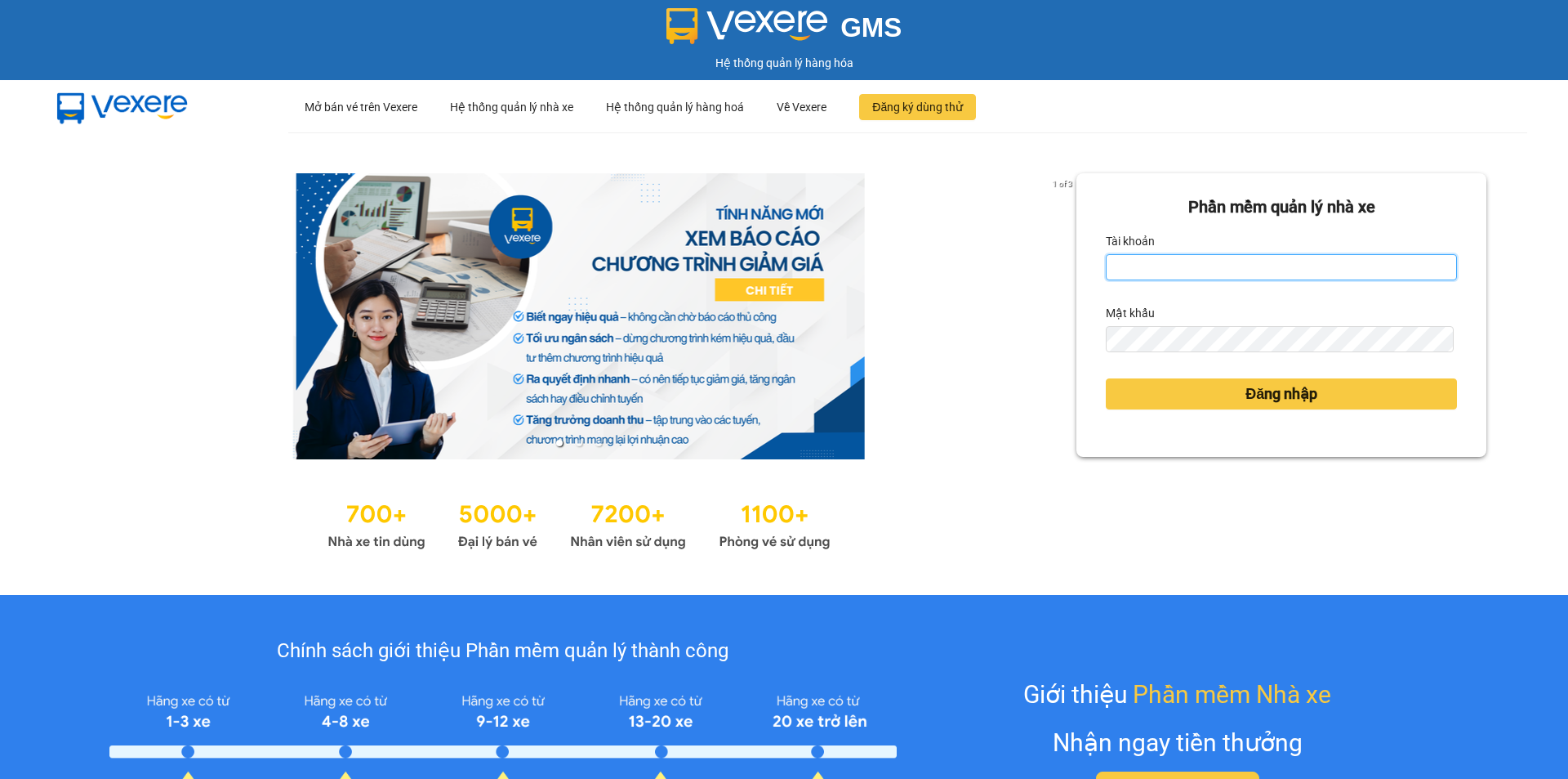
click at [1165, 257] on input "Tài khoản" at bounding box center [1282, 267] width 351 height 26
type input "cvlkhanh.hhg"
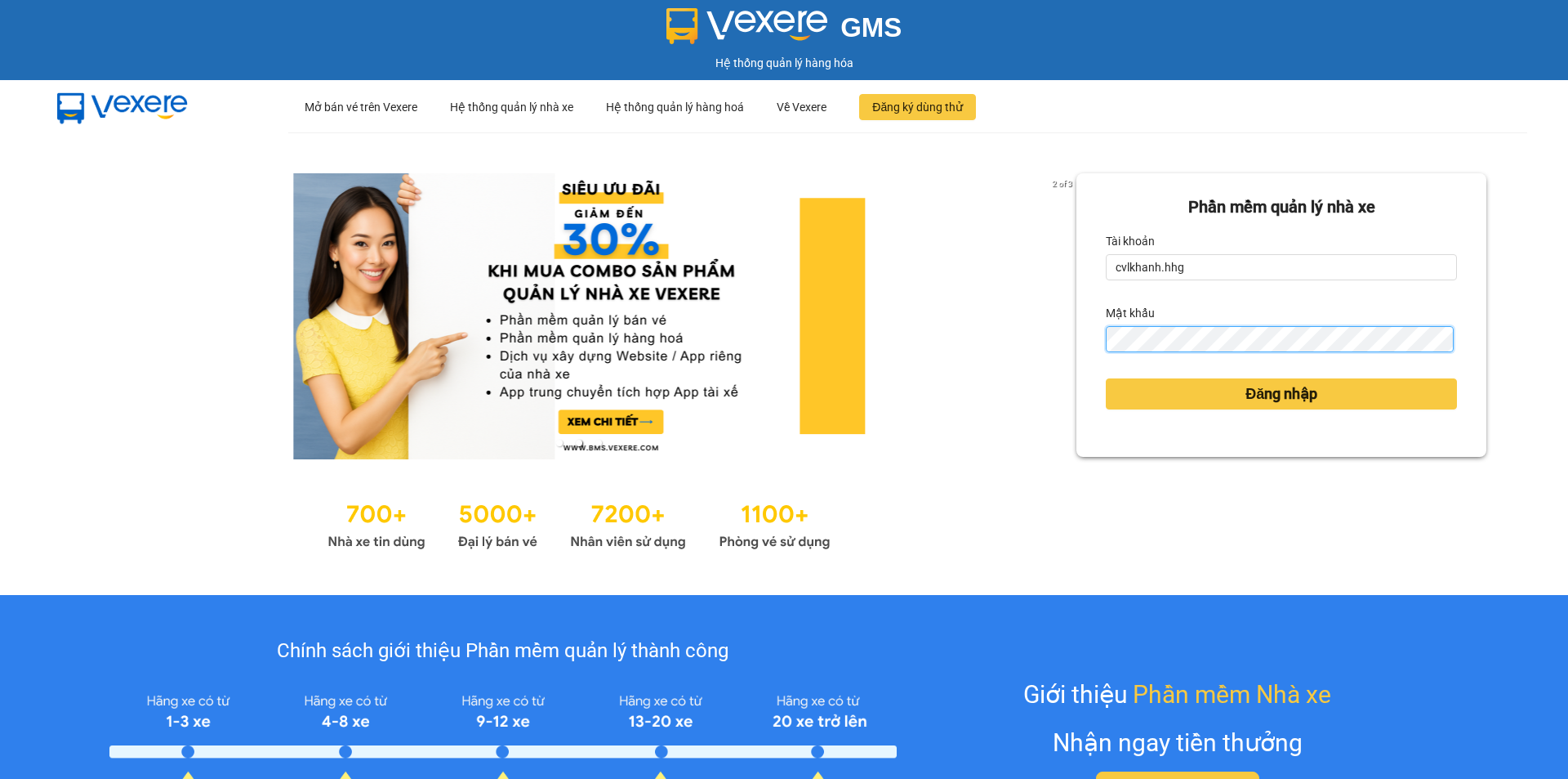
click at [1106, 379] on button "Đăng nhập" at bounding box center [1282, 394] width 351 height 31
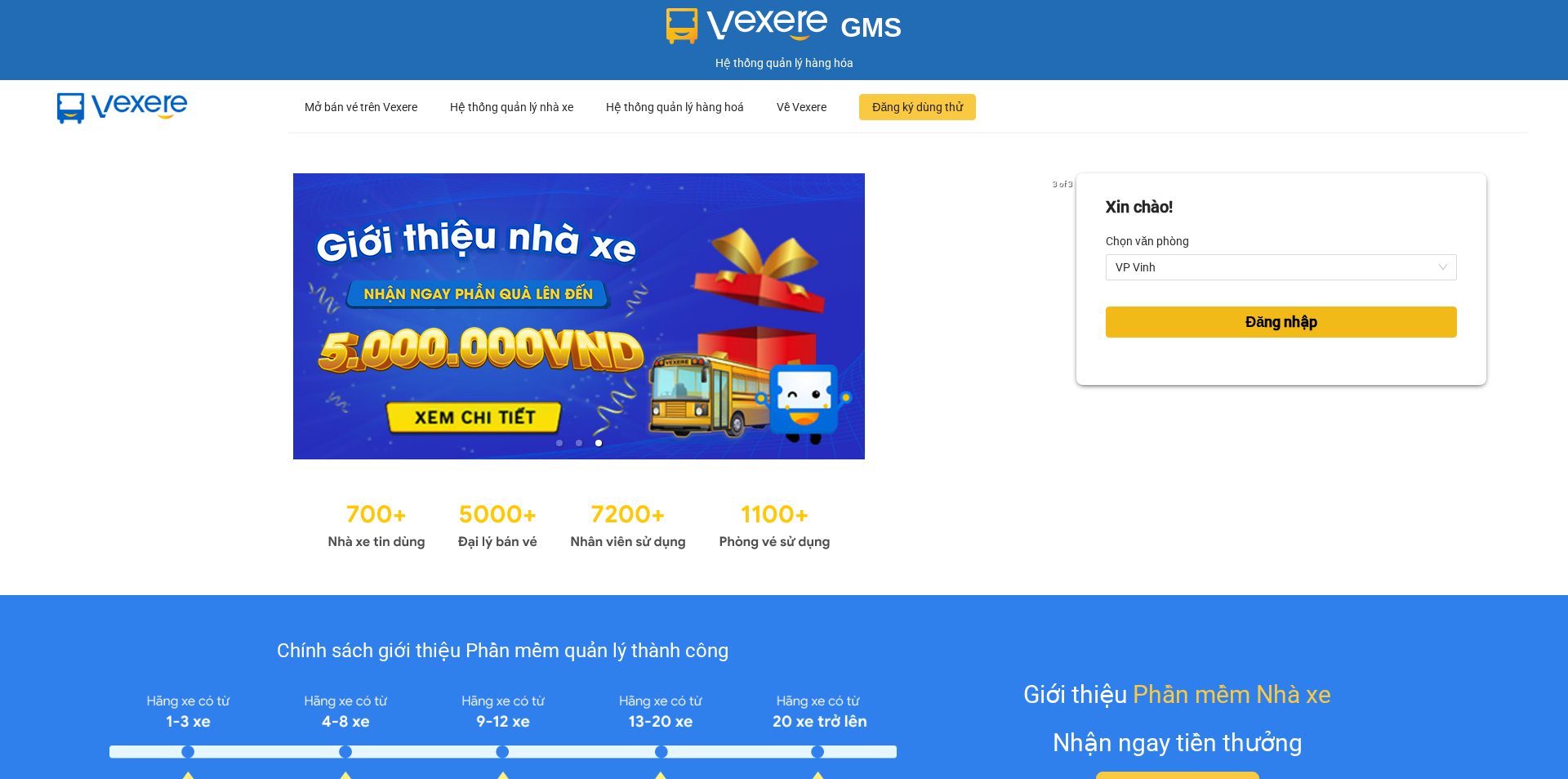
click at [1166, 307] on button "Đăng nhập" at bounding box center [1282, 322] width 351 height 31
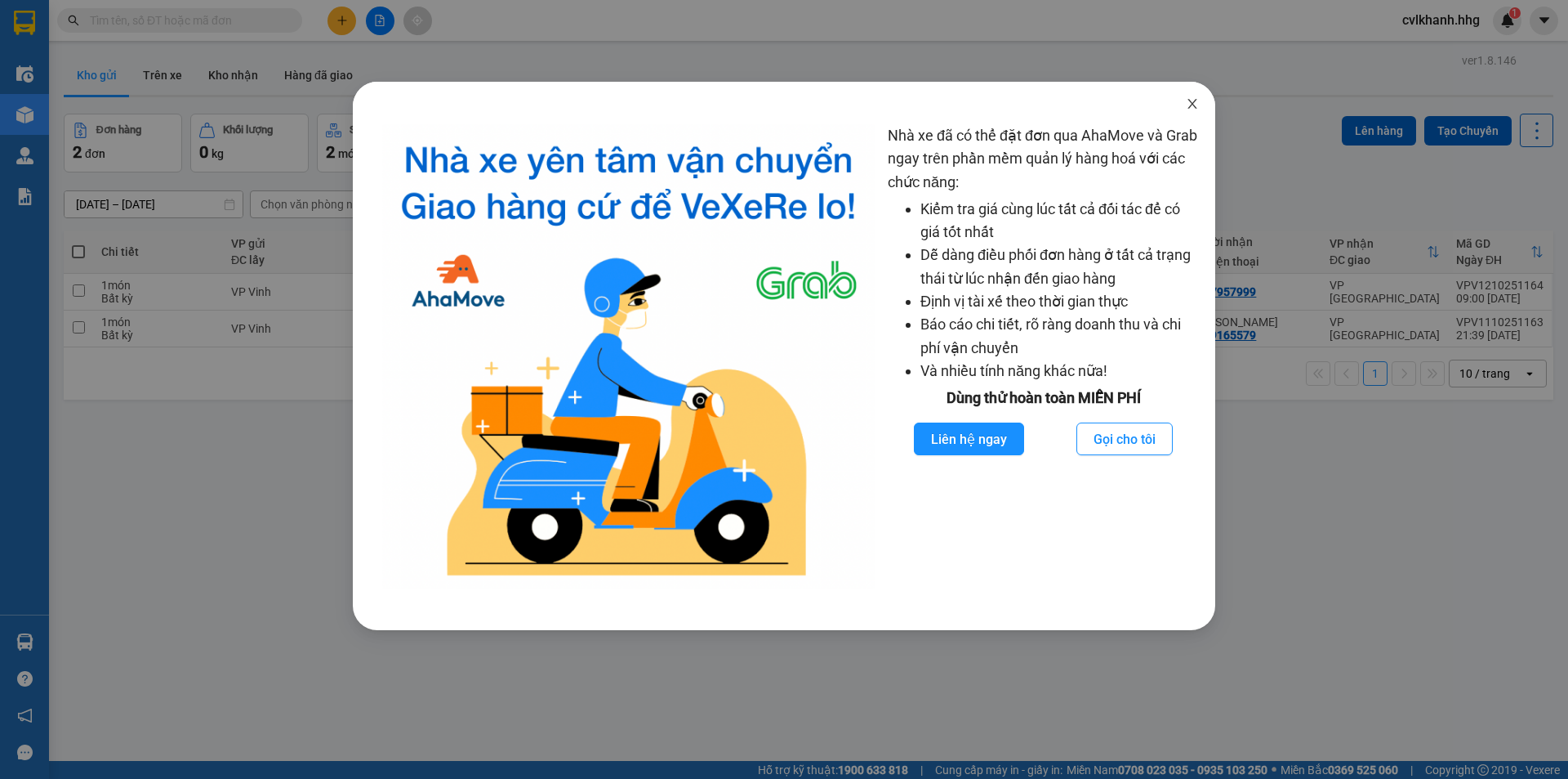
click at [1197, 102] on icon "close" at bounding box center [1192, 103] width 13 height 13
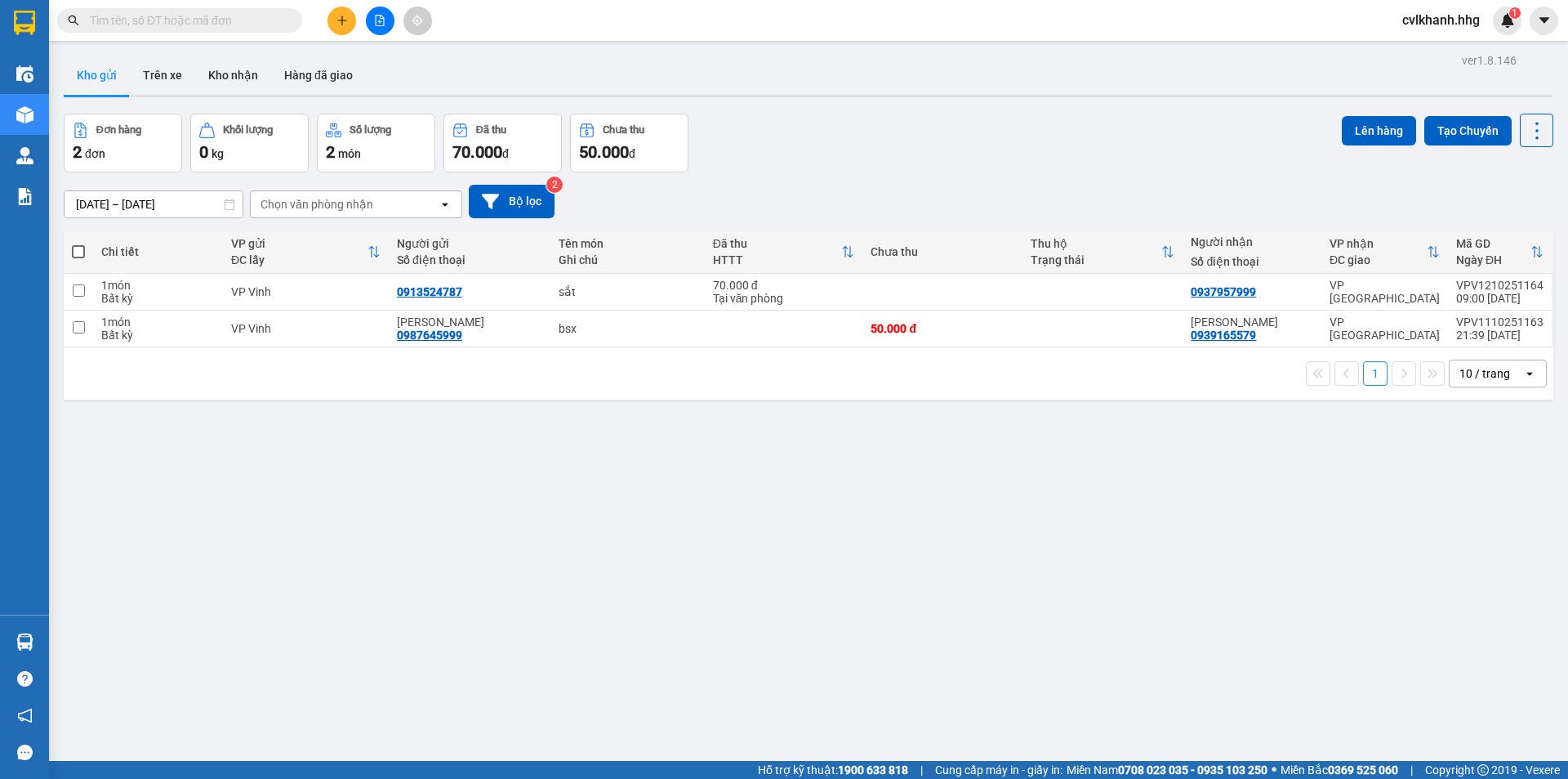
click at [378, 21] on icon "file-add" at bounding box center [380, 20] width 12 height 12
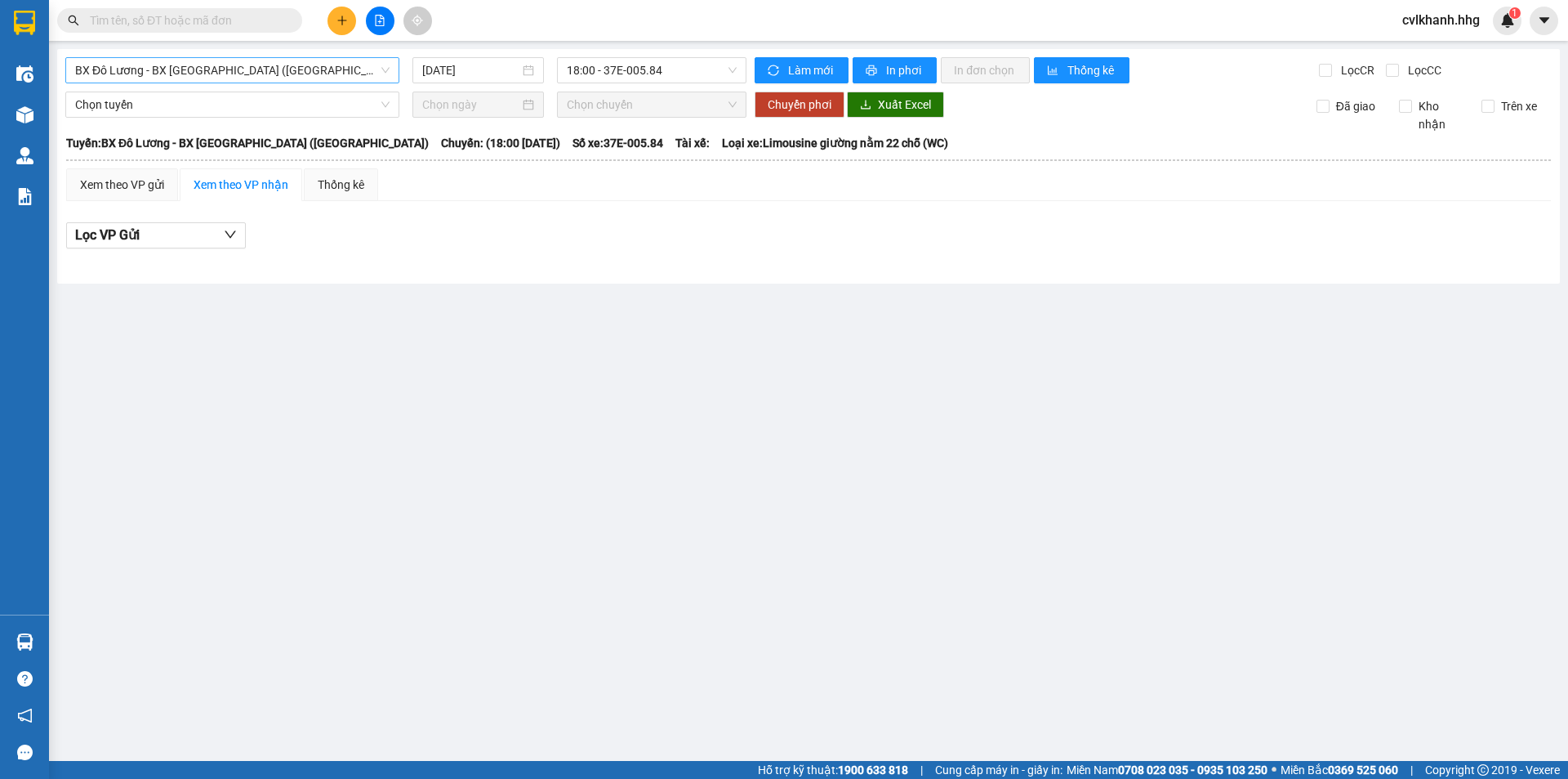
click at [332, 72] on span "BX Đô Lương - BX Quảng Ngãi (Limousine)" at bounding box center [232, 70] width 315 height 24
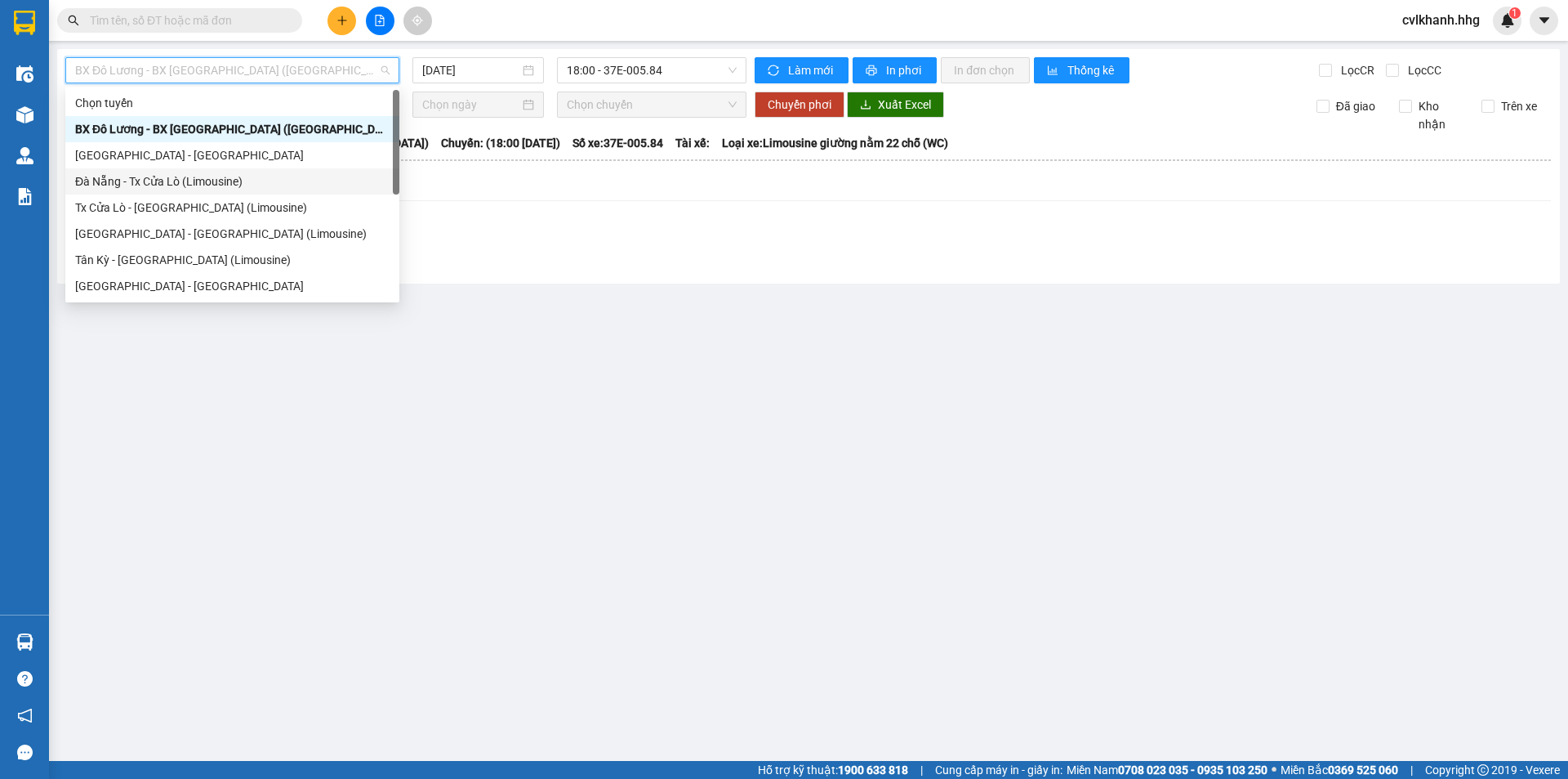
click at [140, 187] on div "Đà Nẵng - Tx Cửa Lò (Limousine)" at bounding box center [232, 182] width 315 height 18
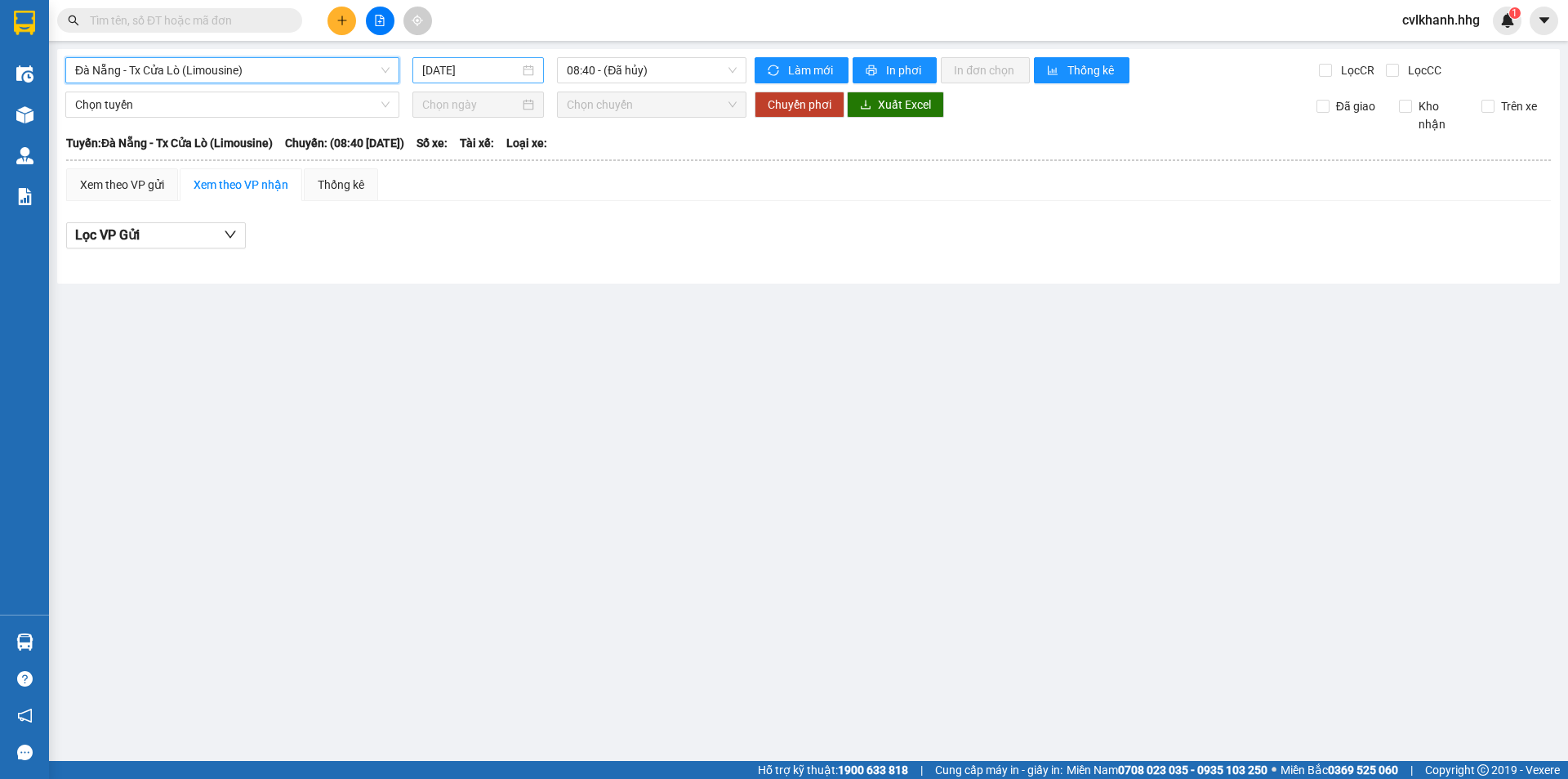
click at [524, 63] on div "12/10/2025" at bounding box center [478, 70] width 112 height 18
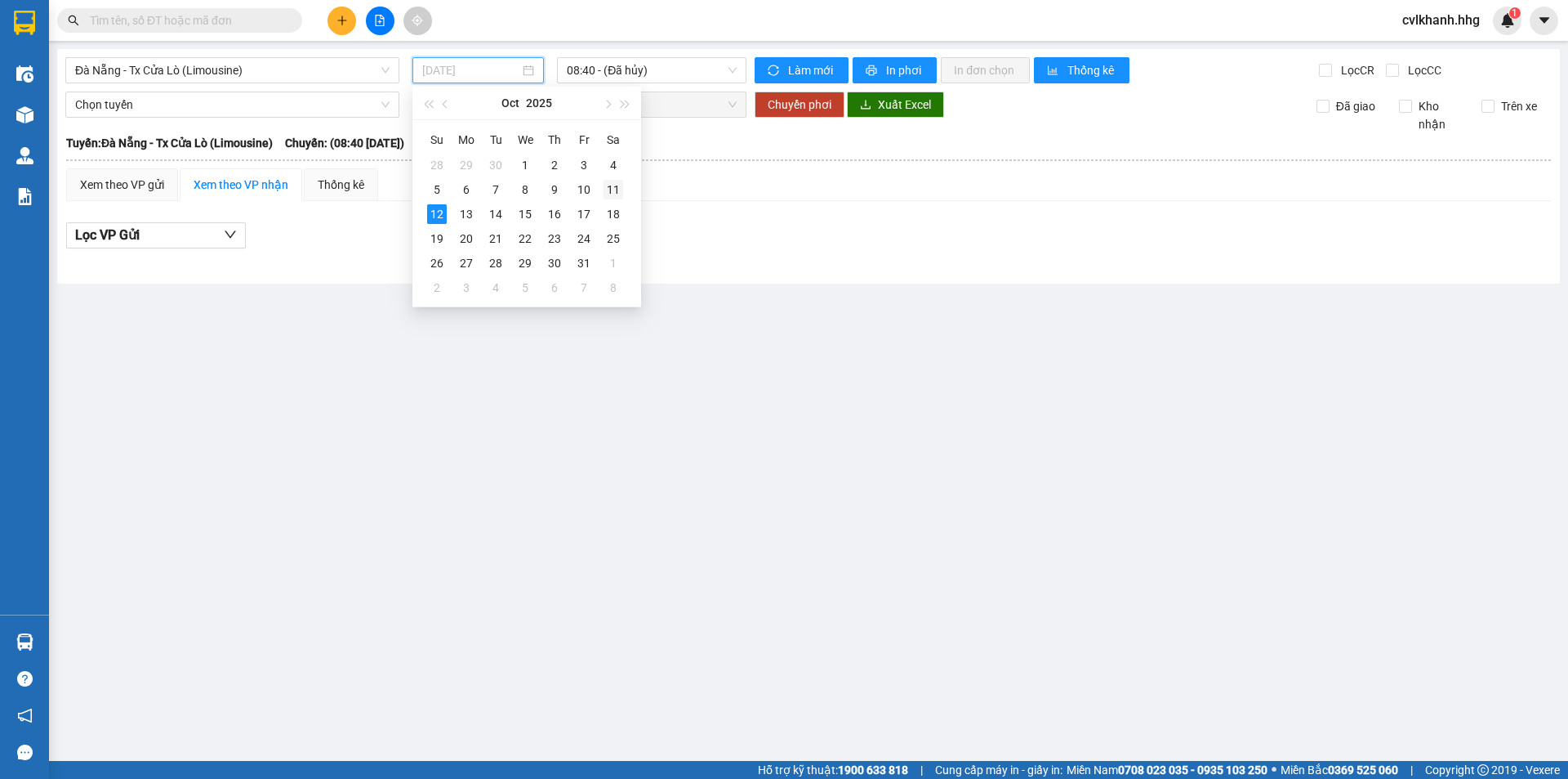
click at [616, 186] on div "11" at bounding box center [614, 189] width 19 height 19
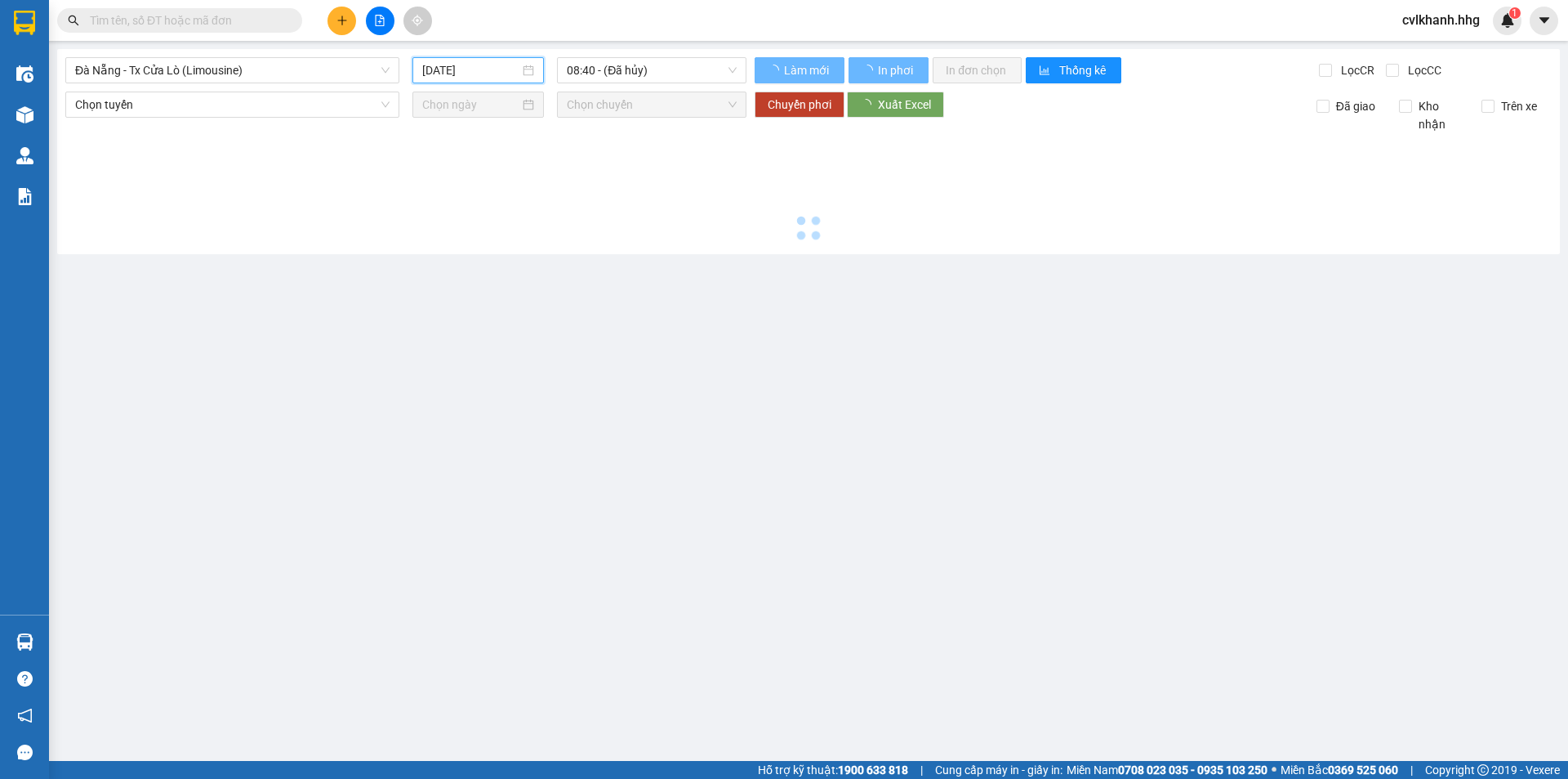
type input "11/10/2025"
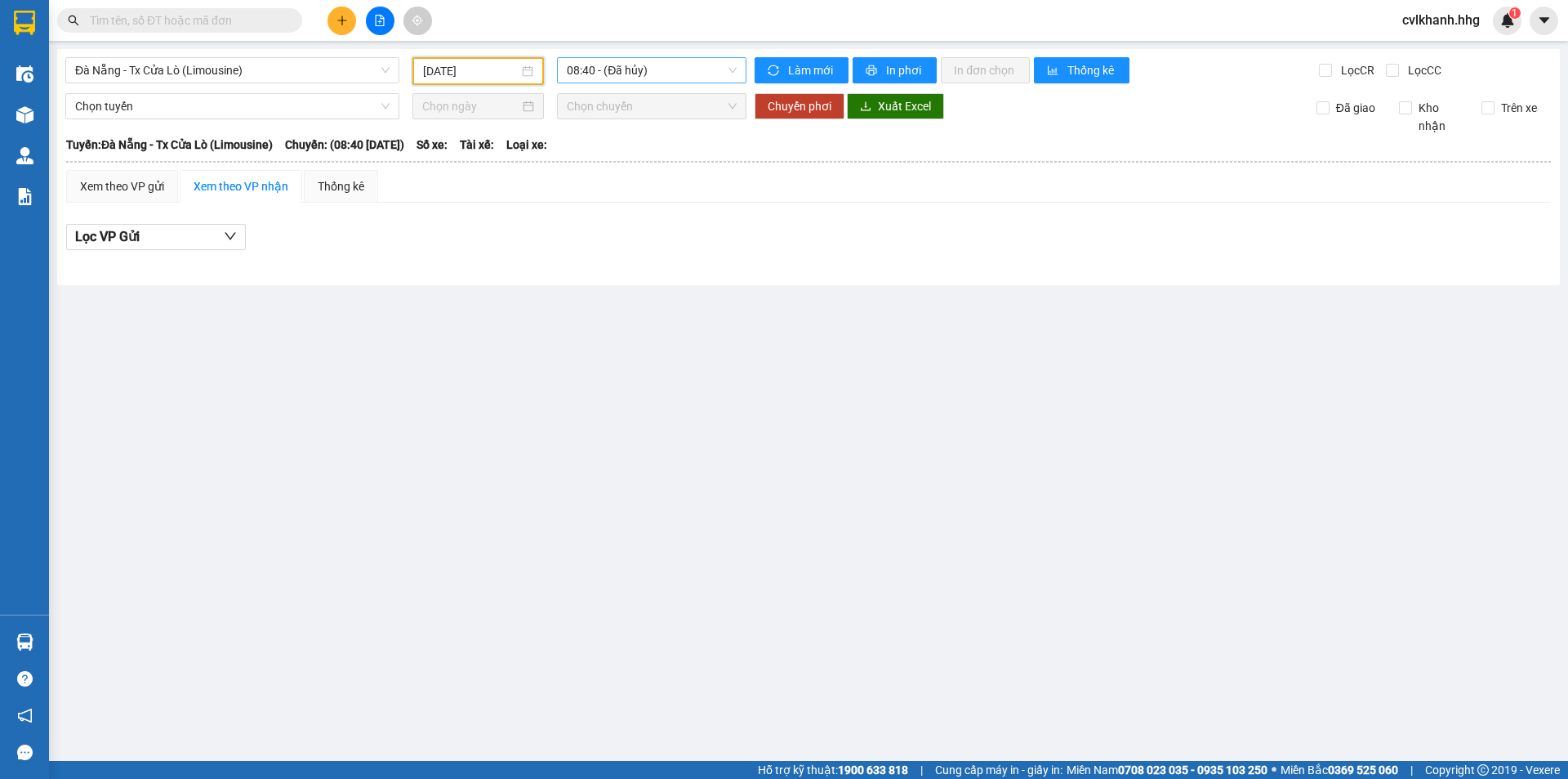
click at [685, 77] on span "08:40 - (Đã hủy)" at bounding box center [651, 70] width 170 height 24
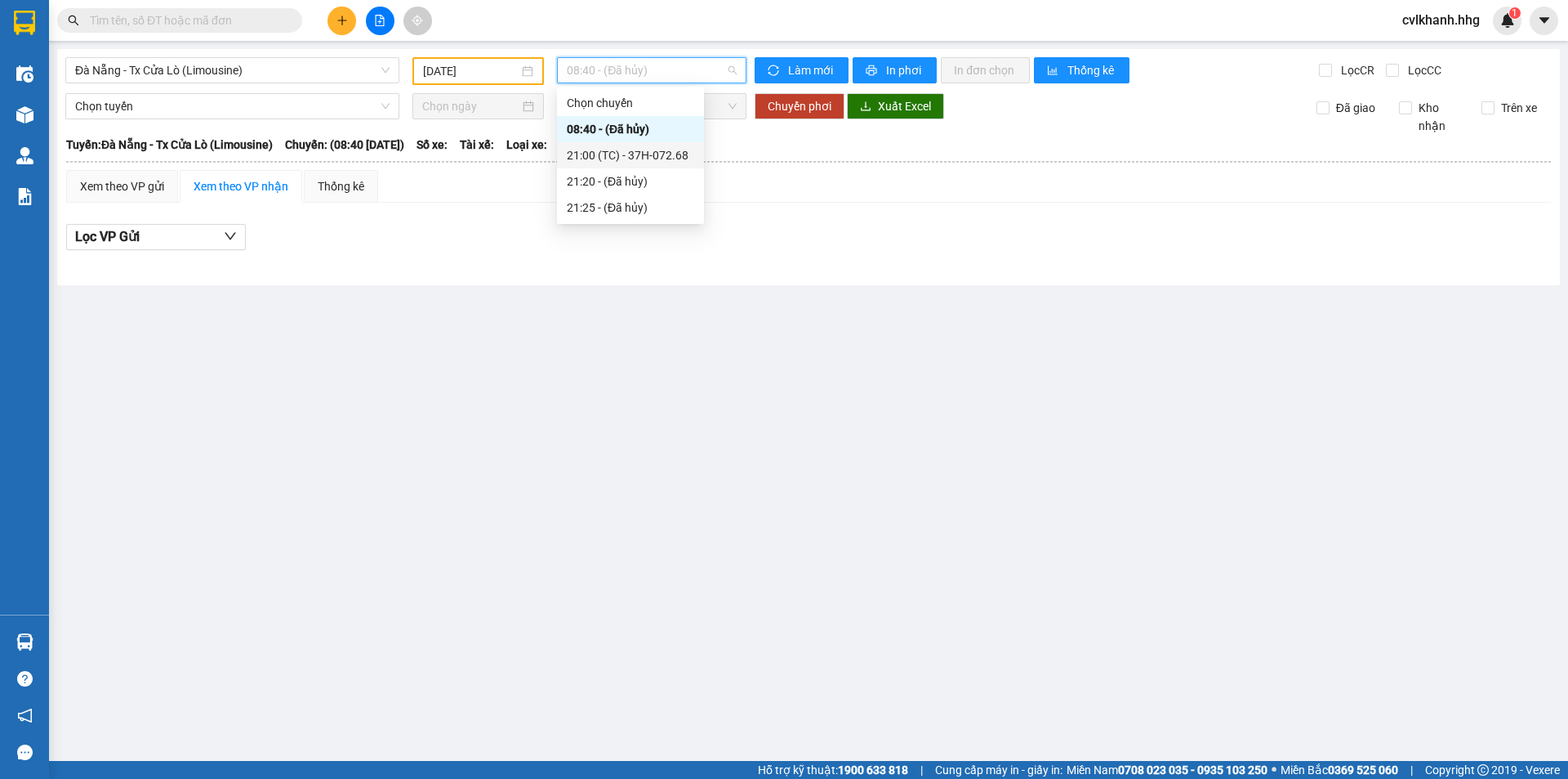
click at [627, 156] on div "21:00 (TC) - 37H-072.68" at bounding box center [630, 155] width 127 height 18
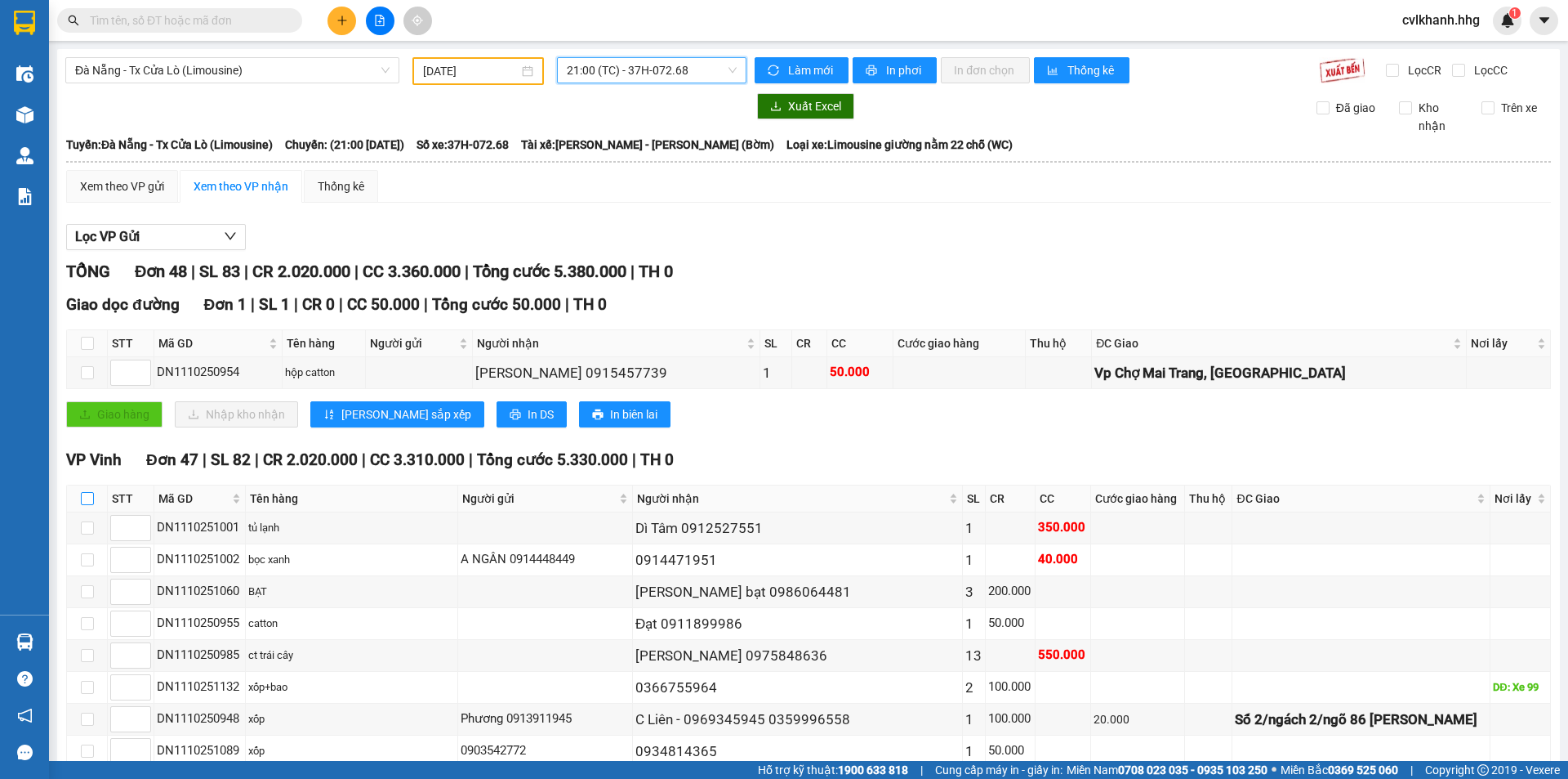
click at [84, 493] on input "checkbox" at bounding box center [86, 498] width 13 height 13
checkbox input "true"
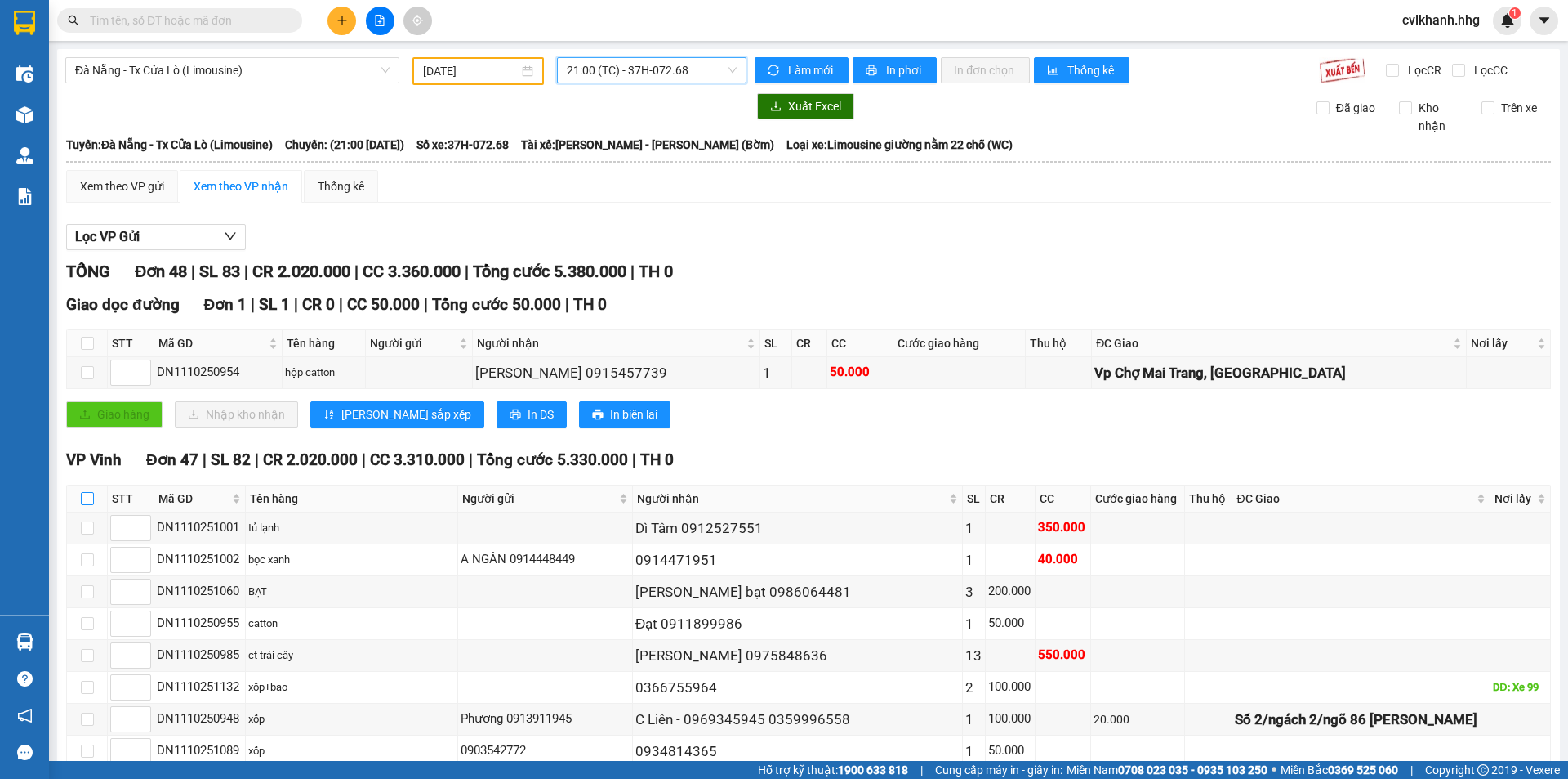
checkbox input "true"
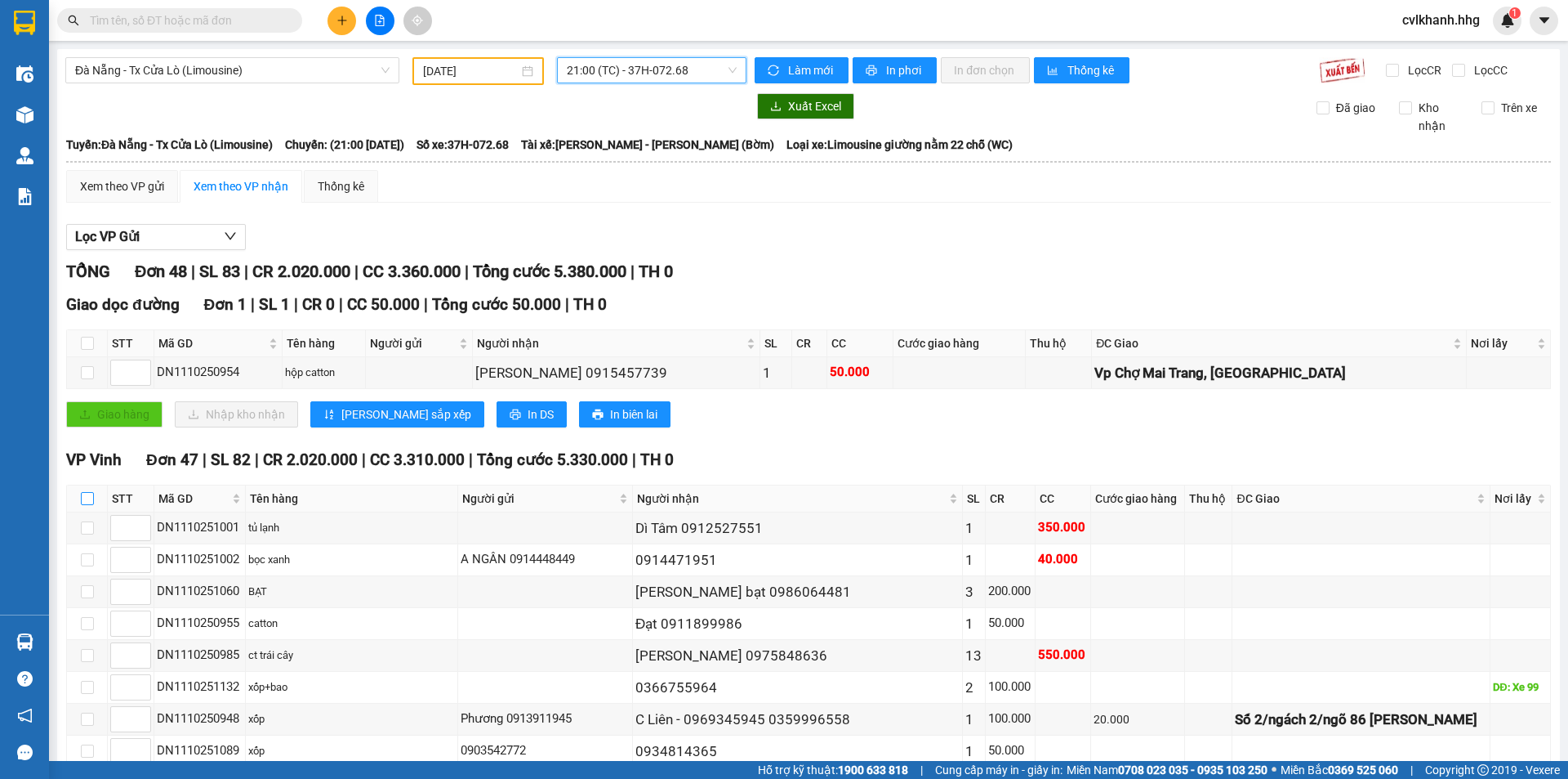
checkbox input "true"
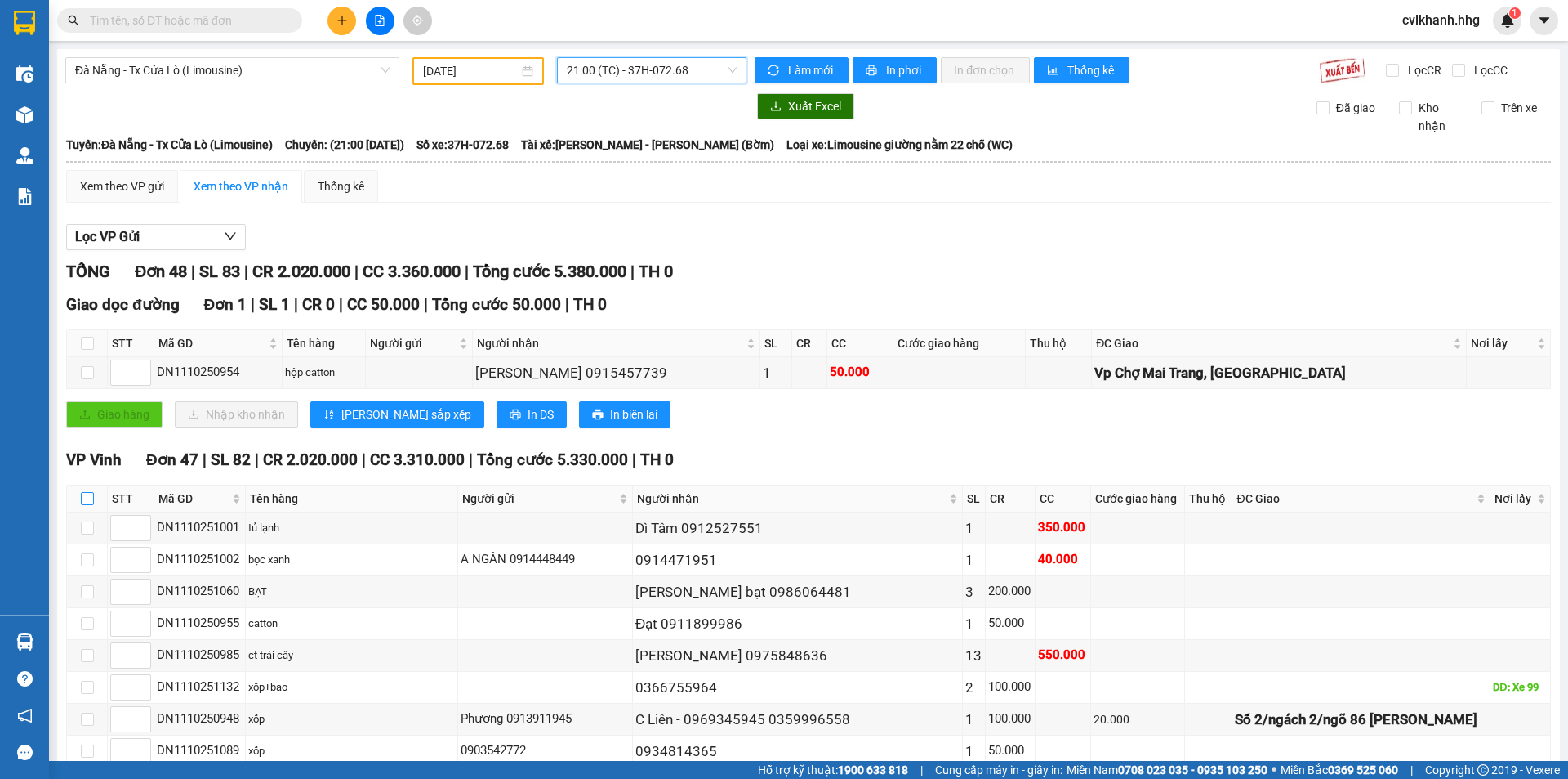
checkbox input "true"
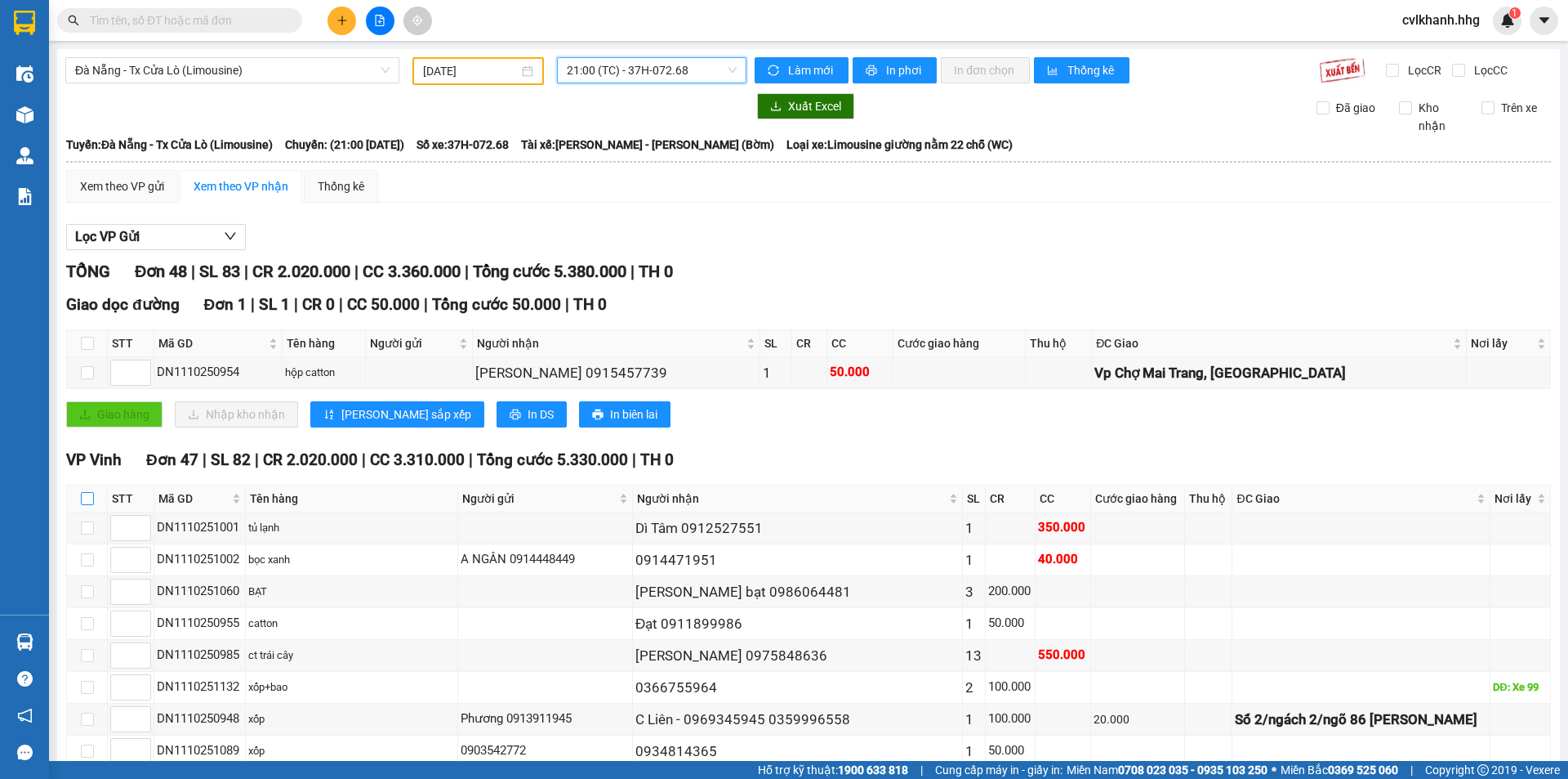
checkbox input "true"
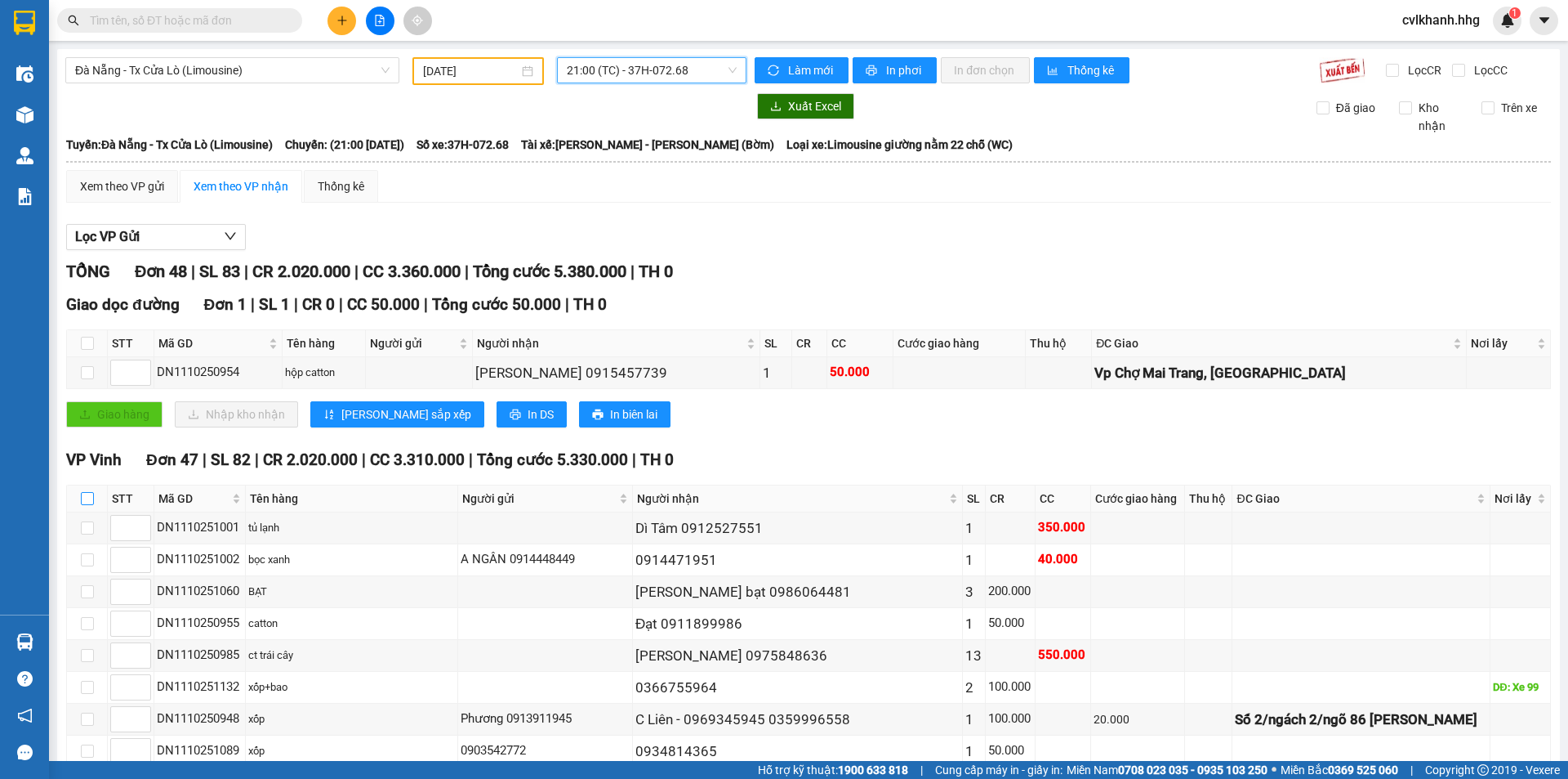
checkbox input "true"
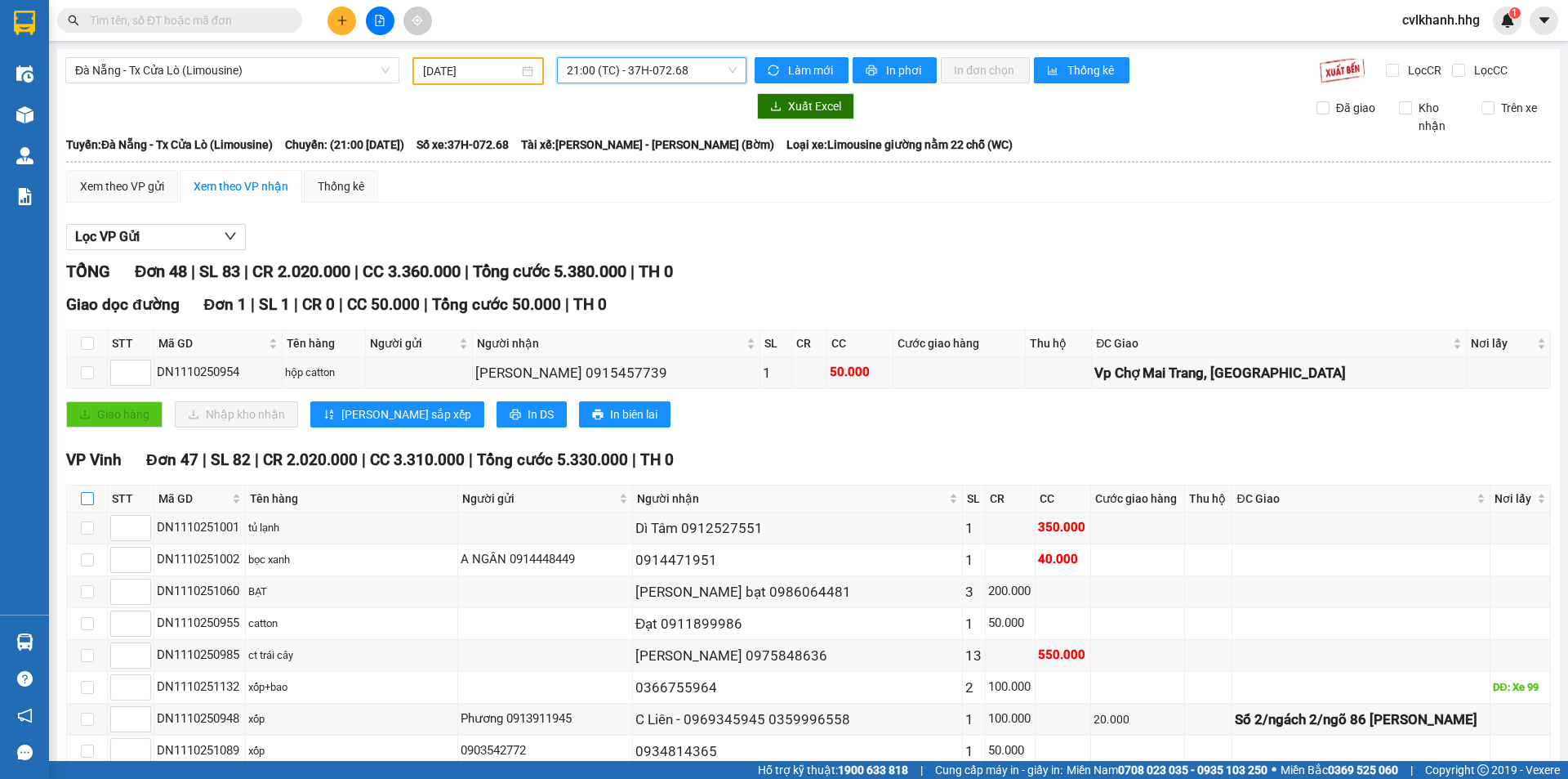
checkbox input "true"
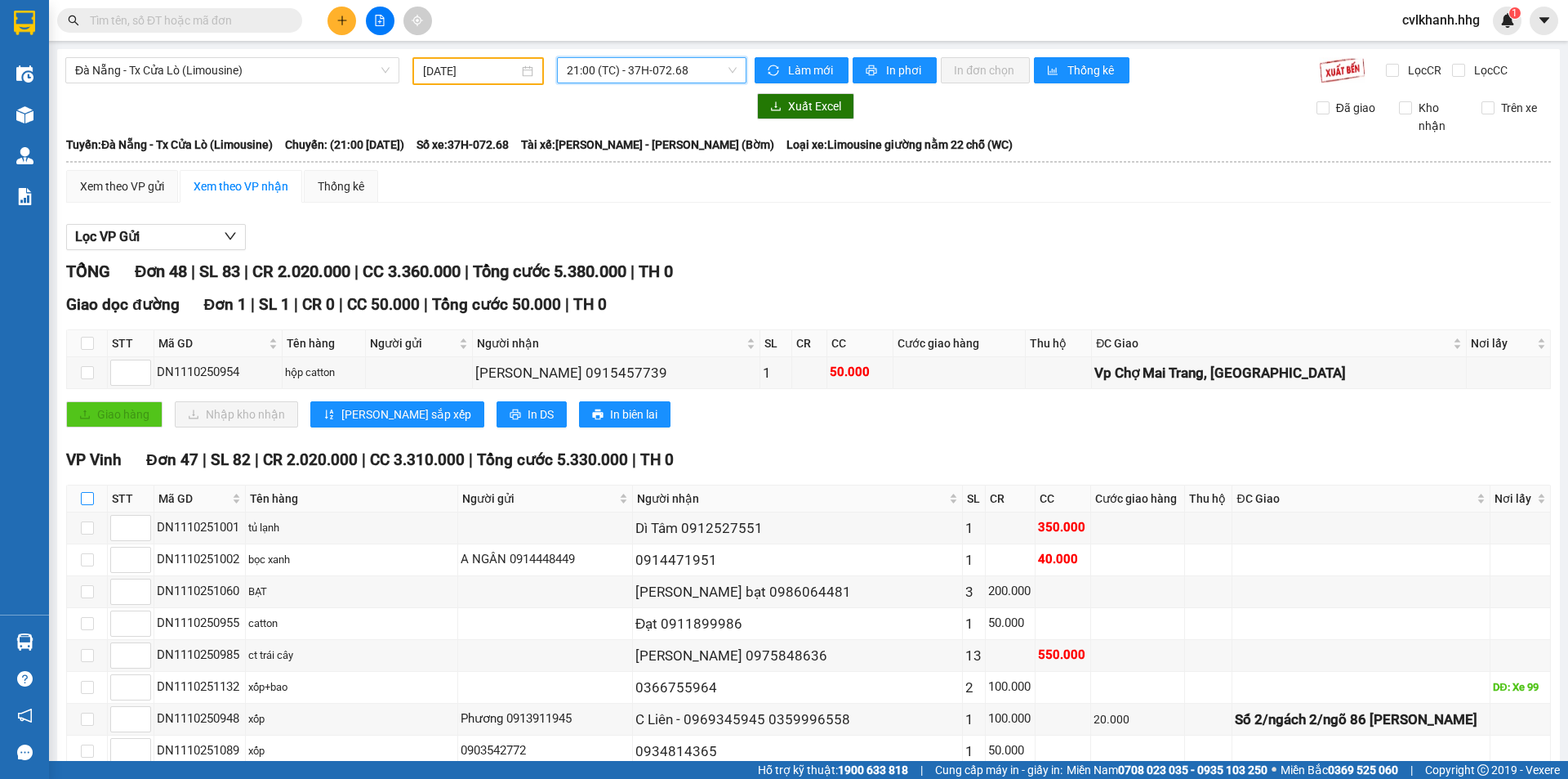
checkbox input "true"
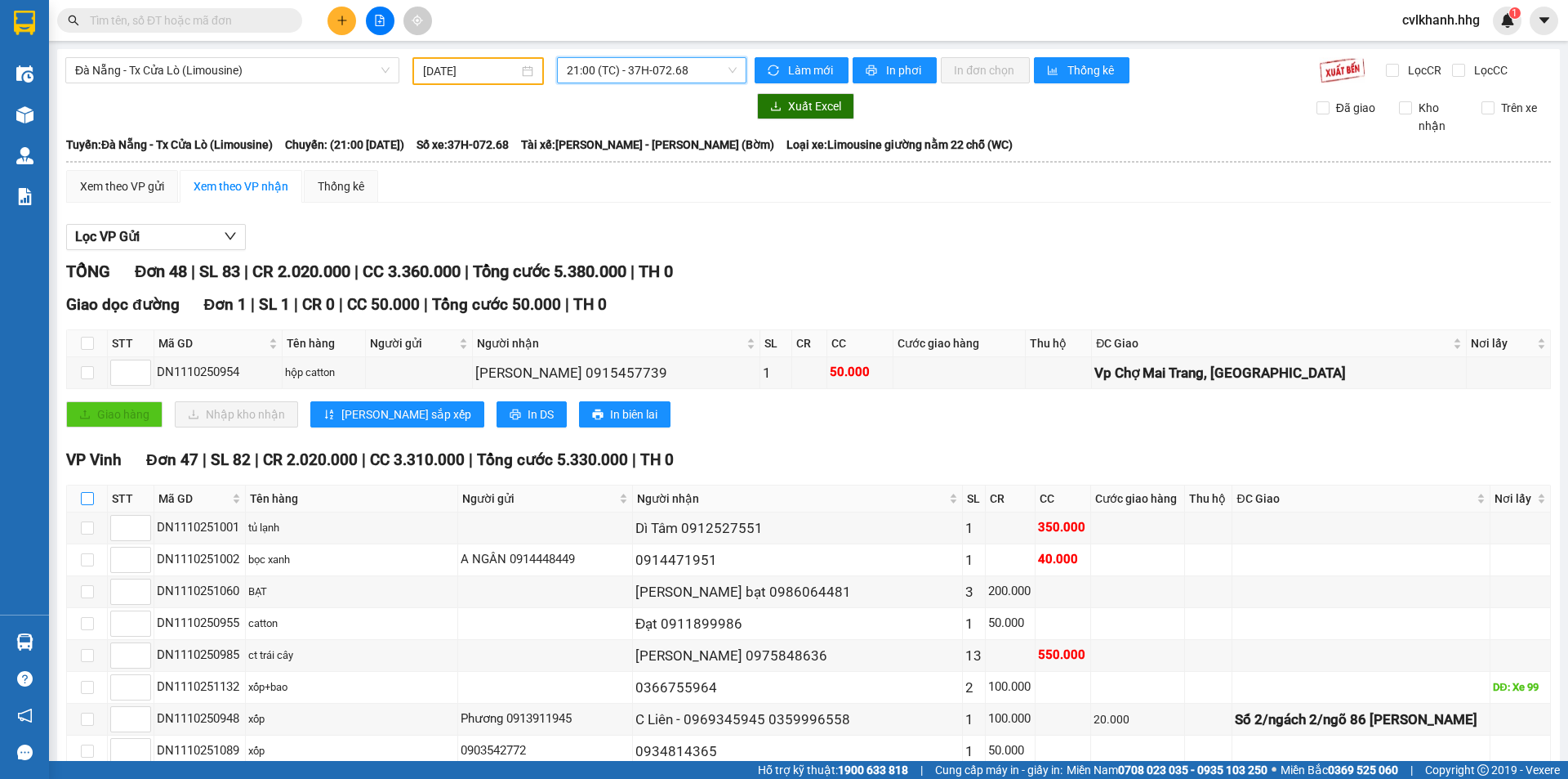
checkbox input "true"
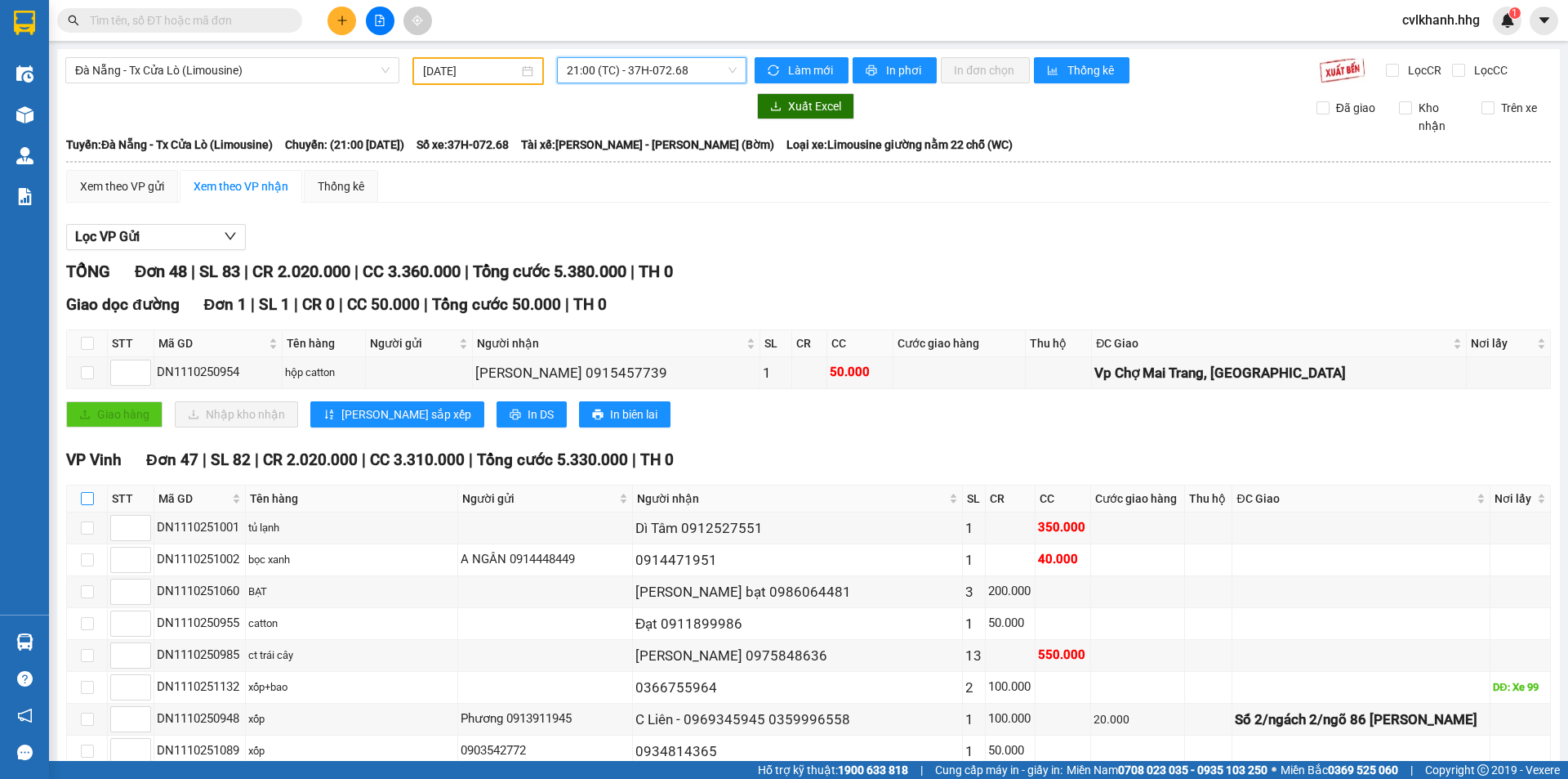
checkbox input "true"
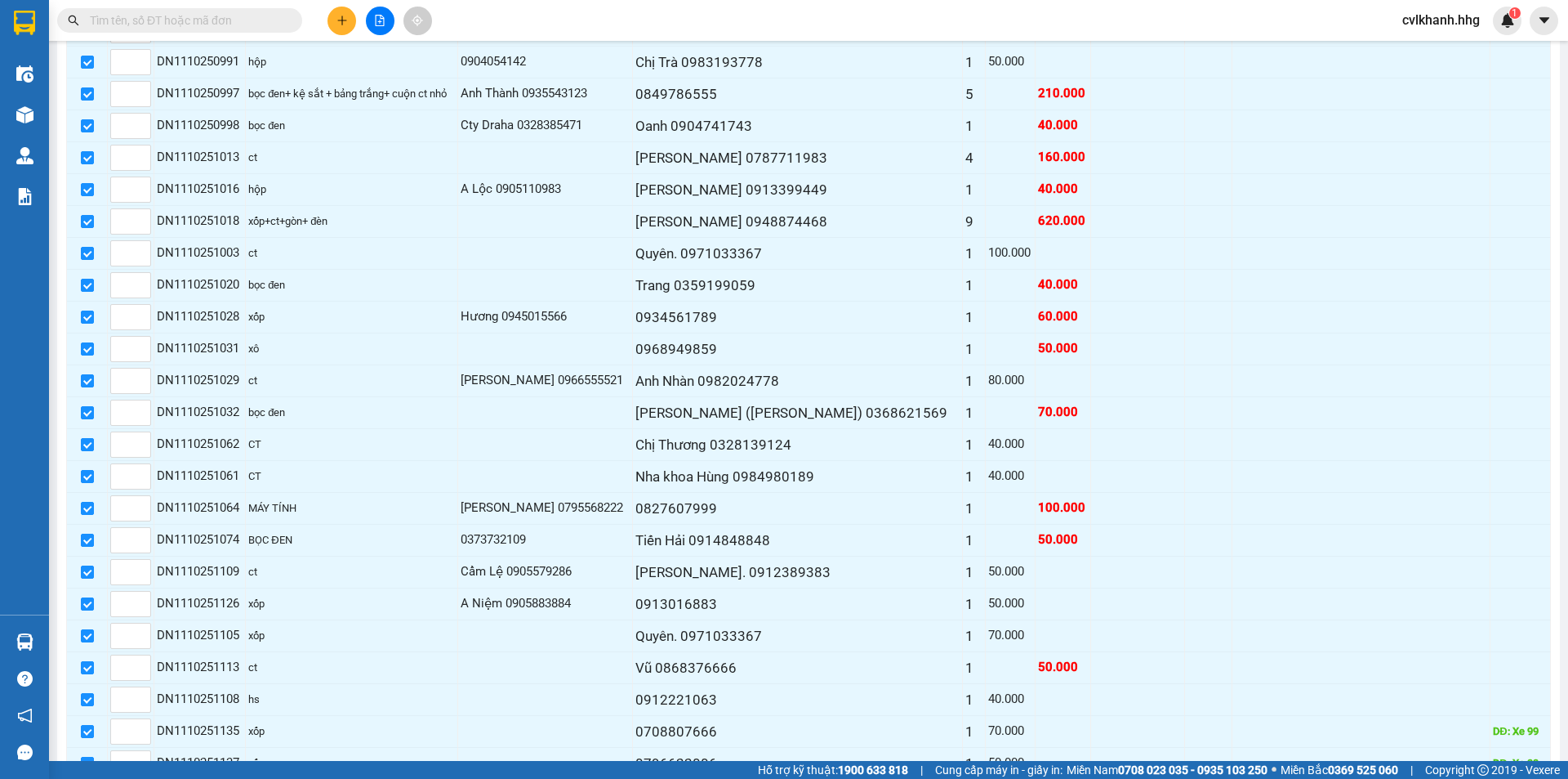
scroll to position [1334, 0]
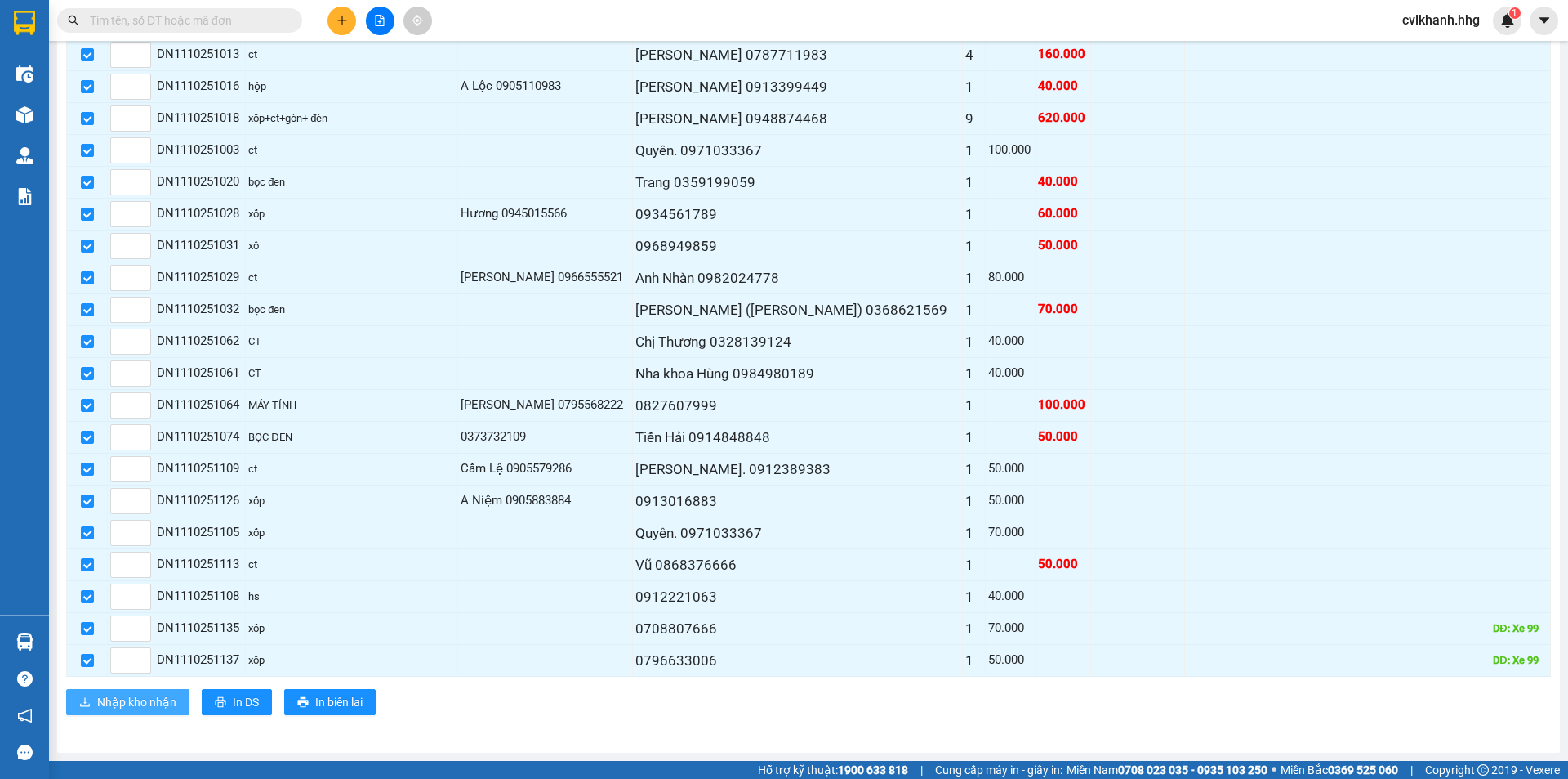
click at [137, 694] on span "Nhập kho nhận" at bounding box center [137, 701] width 80 height 18
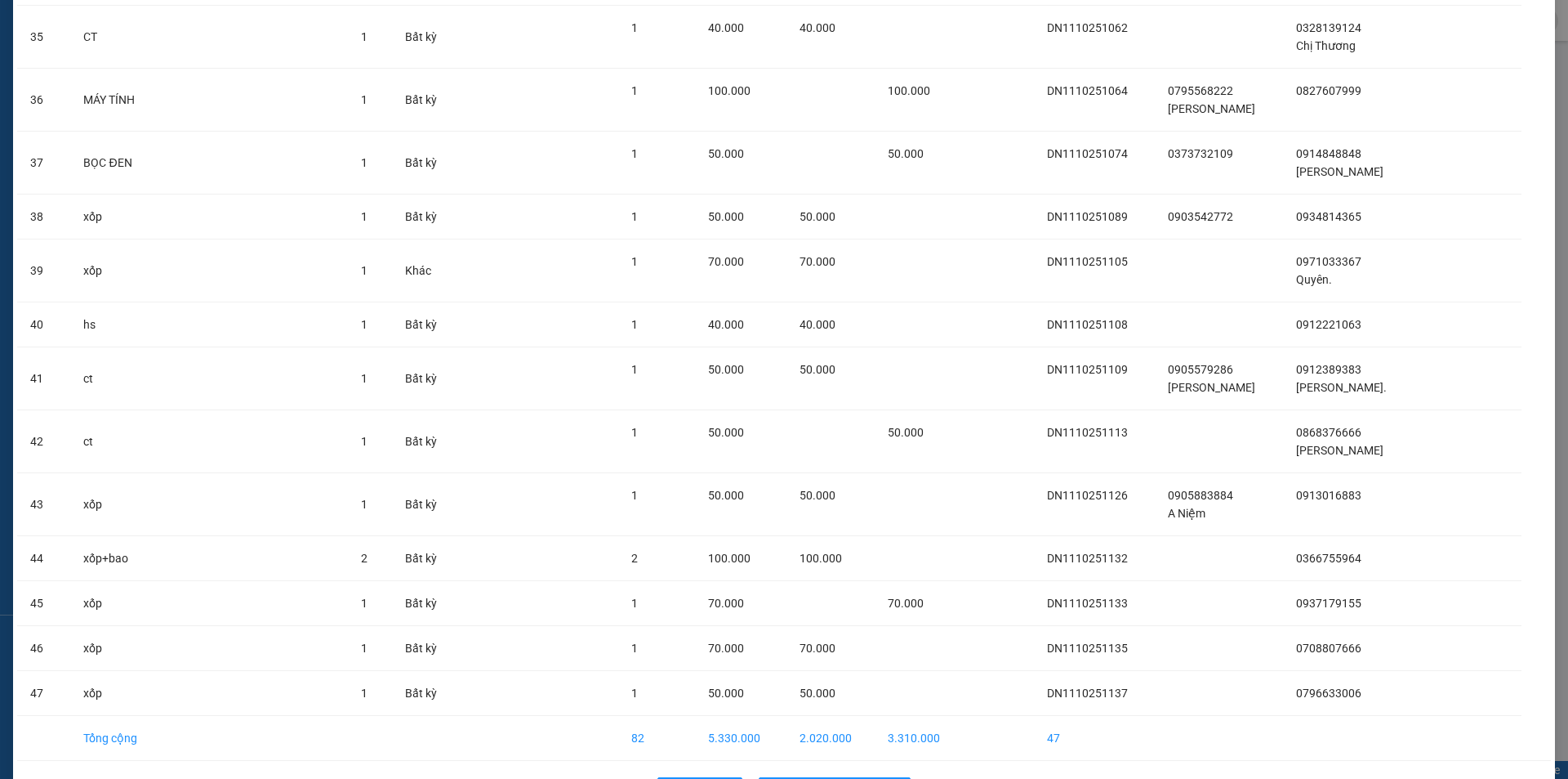
scroll to position [2238, 0]
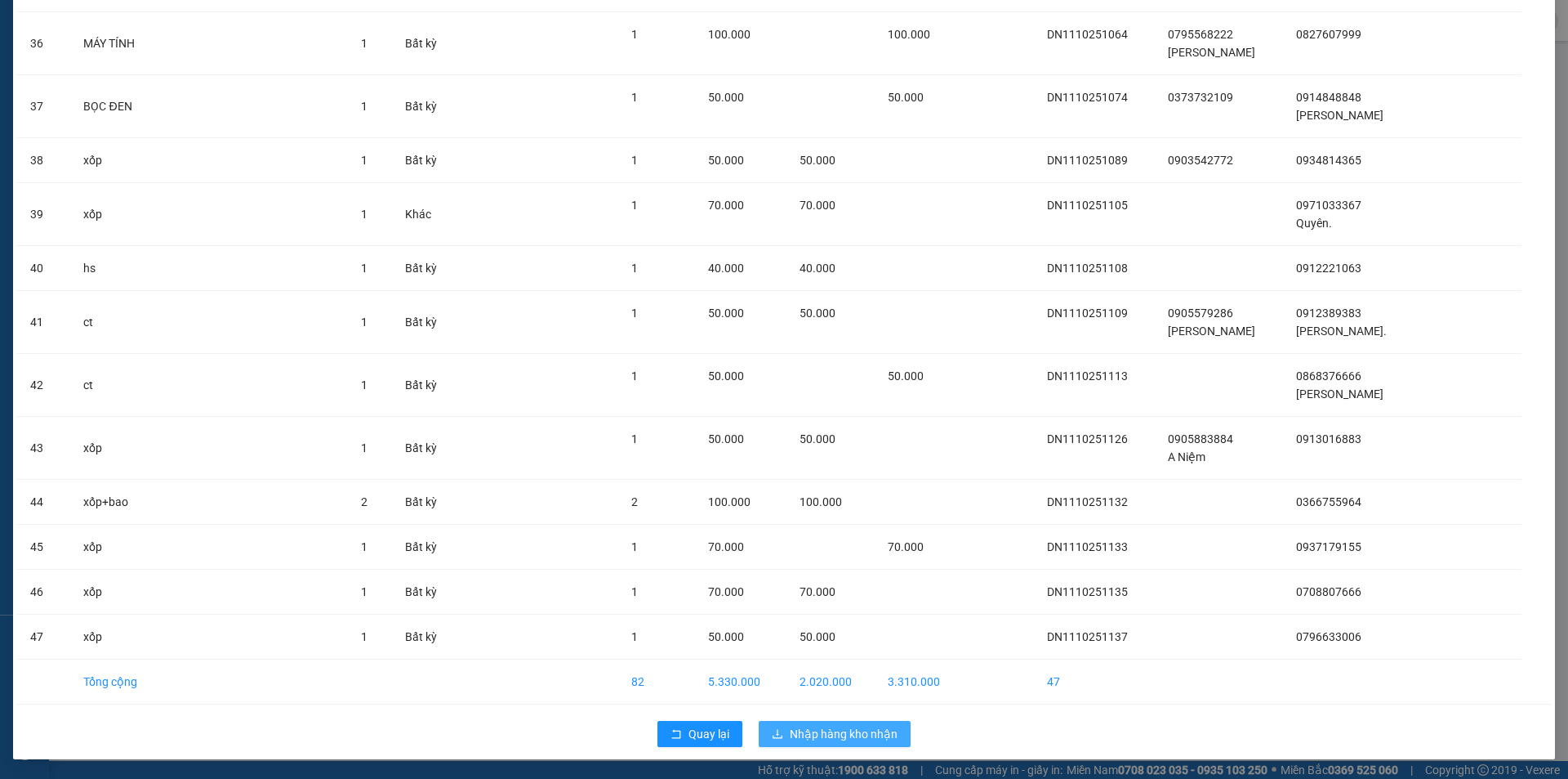
click at [819, 736] on span "Nhập hàng kho nhận" at bounding box center [844, 733] width 108 height 18
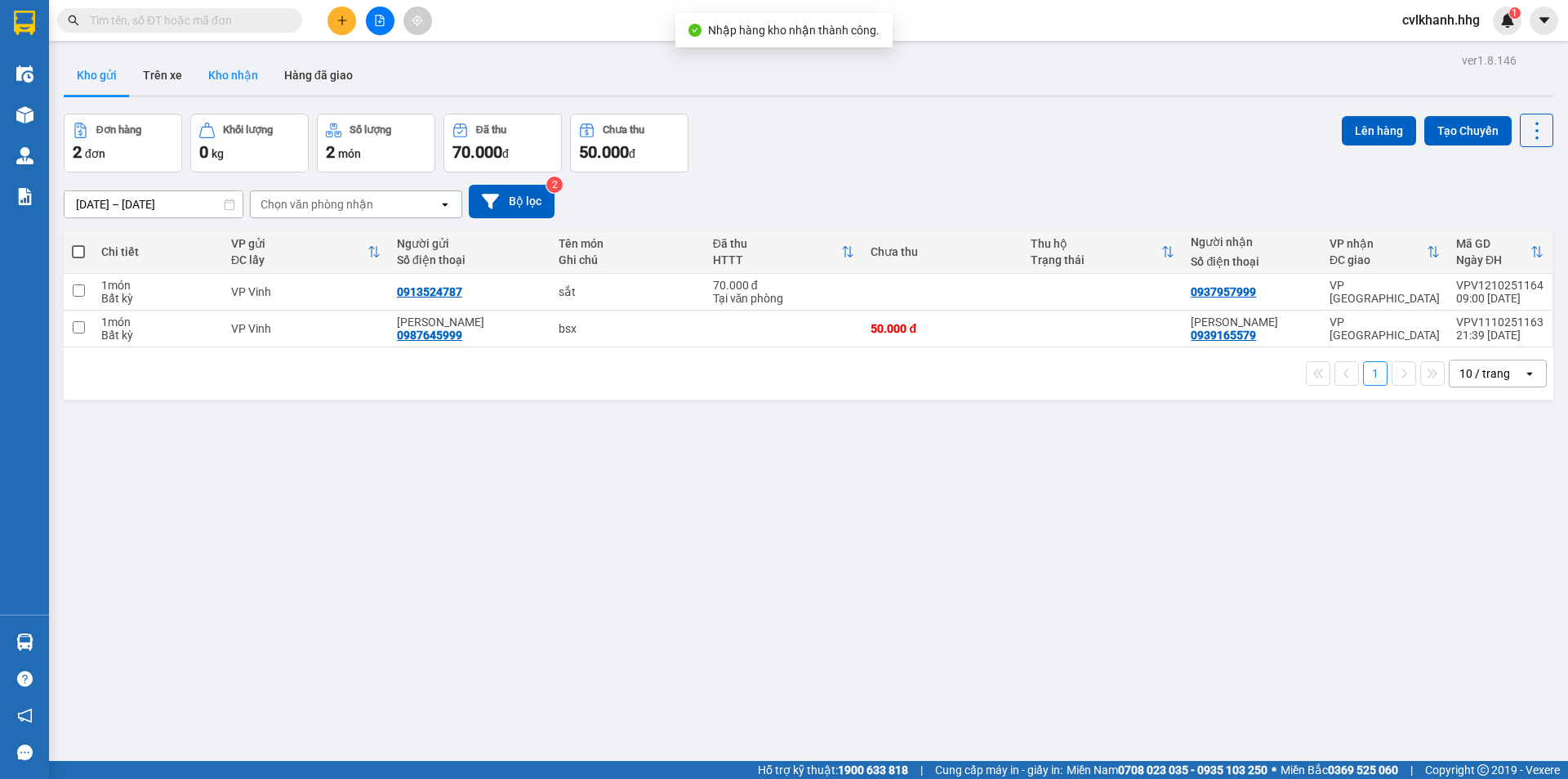
click at [229, 75] on button "Kho nhận" at bounding box center [233, 75] width 76 height 39
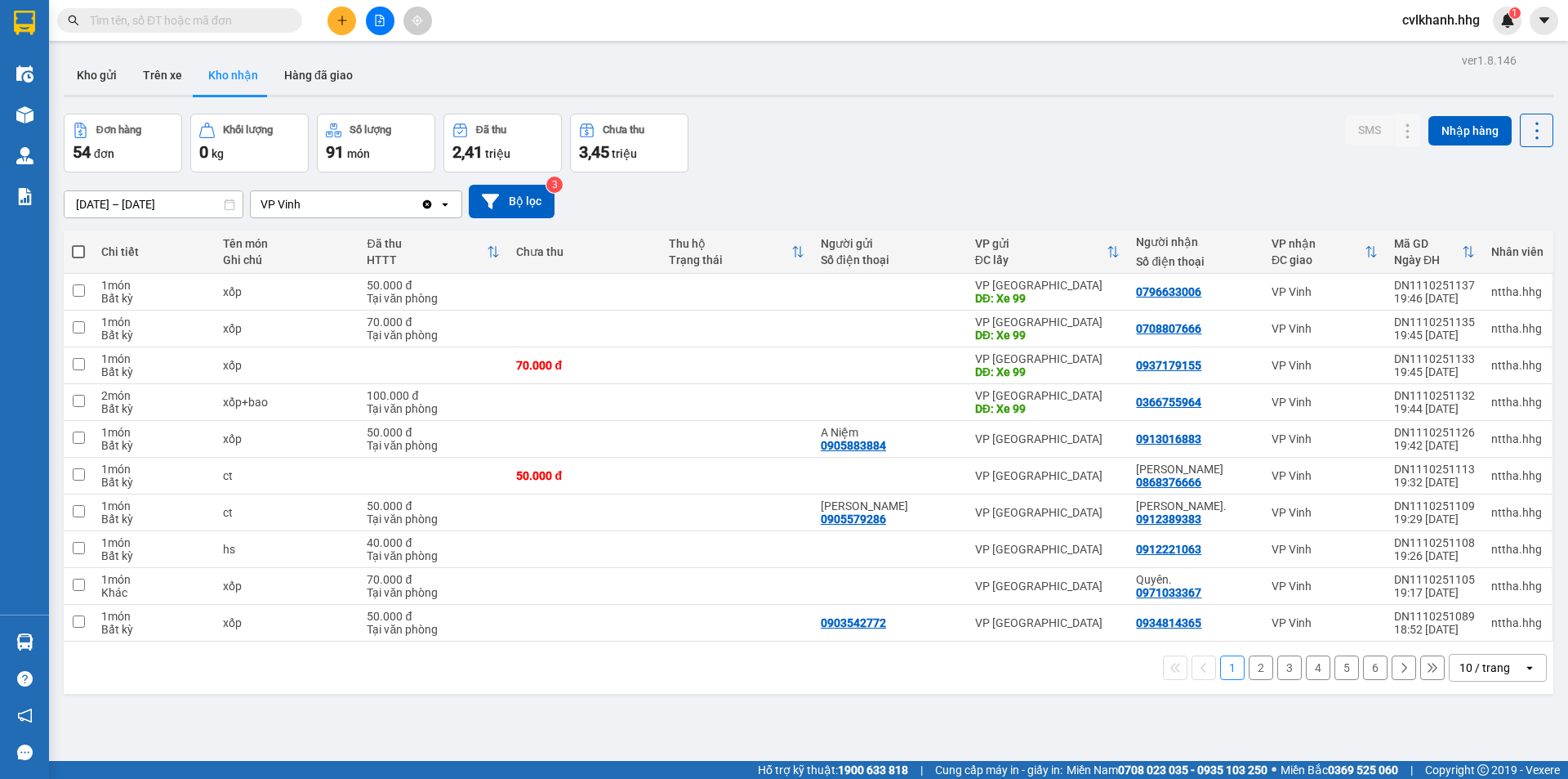
click at [1464, 667] on div "10 / trang" at bounding box center [1485, 667] width 50 height 17
click at [1460, 640] on div "100 / trang" at bounding box center [1485, 631] width 98 height 29
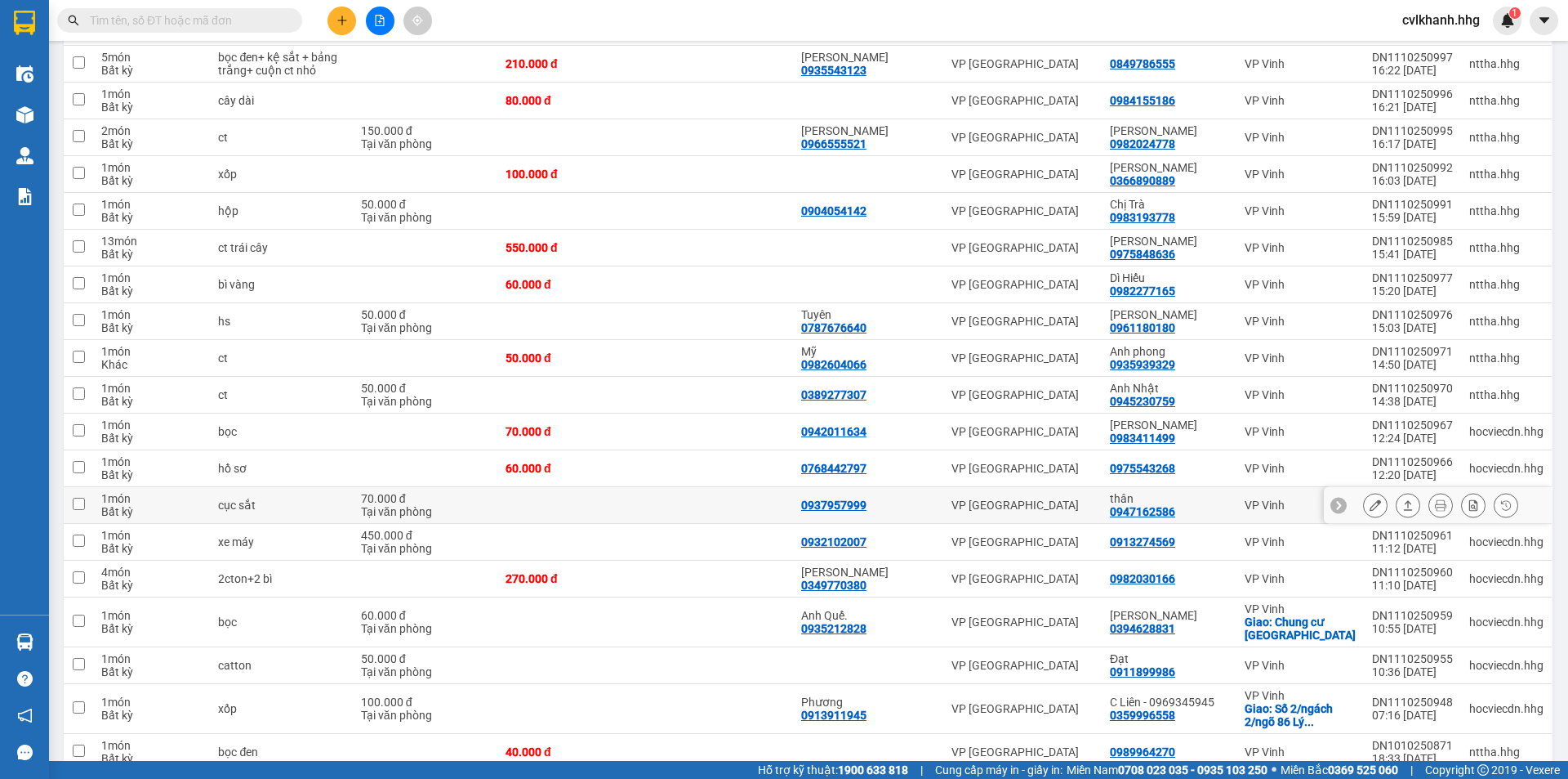
scroll to position [1592, 0]
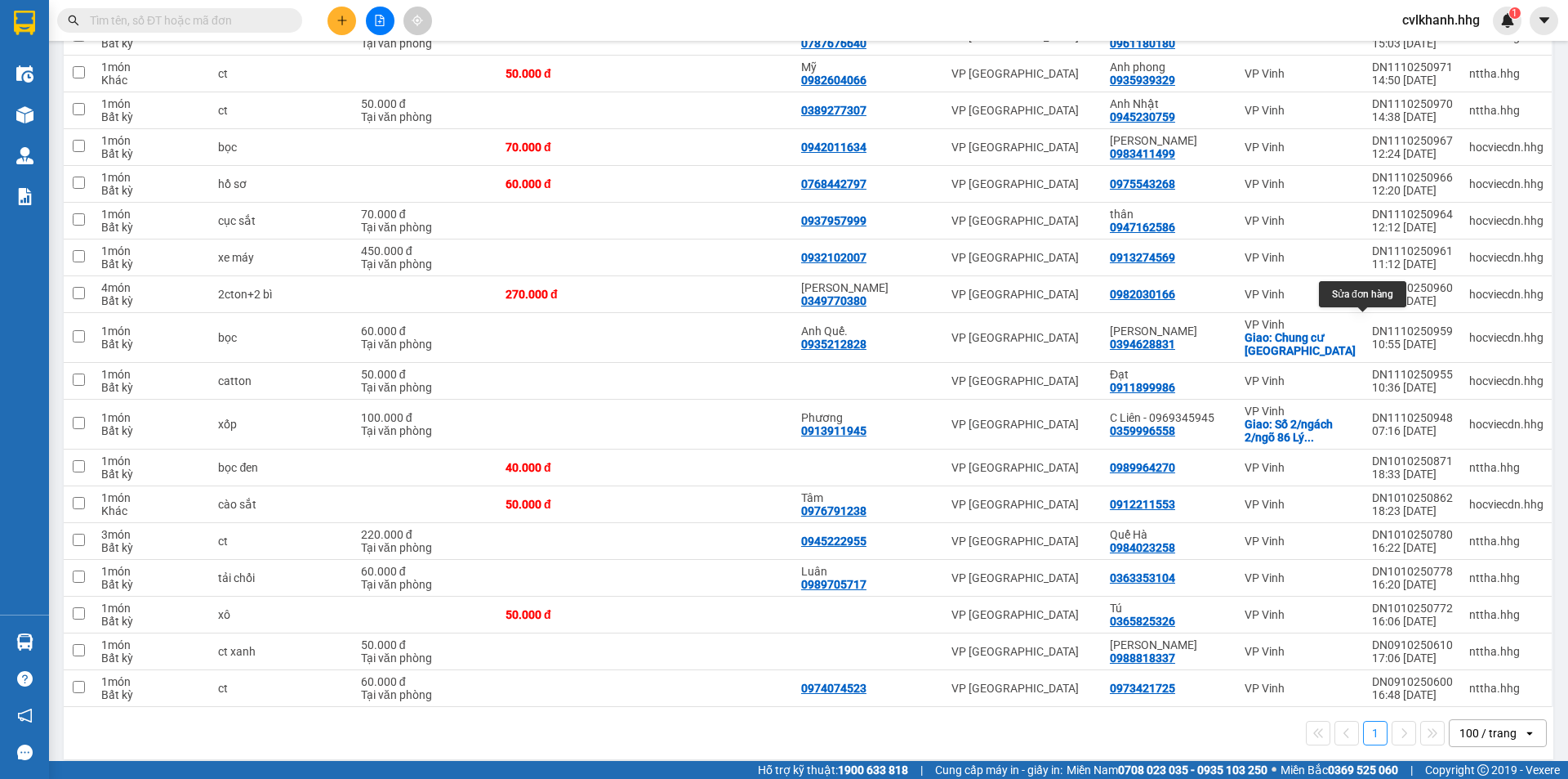
drag, startPoint x: 1369, startPoint y: 322, endPoint x: 1331, endPoint y: 245, distance: 85.9
click at [1403, 332] on icon at bounding box center [1409, 338] width 12 height 12
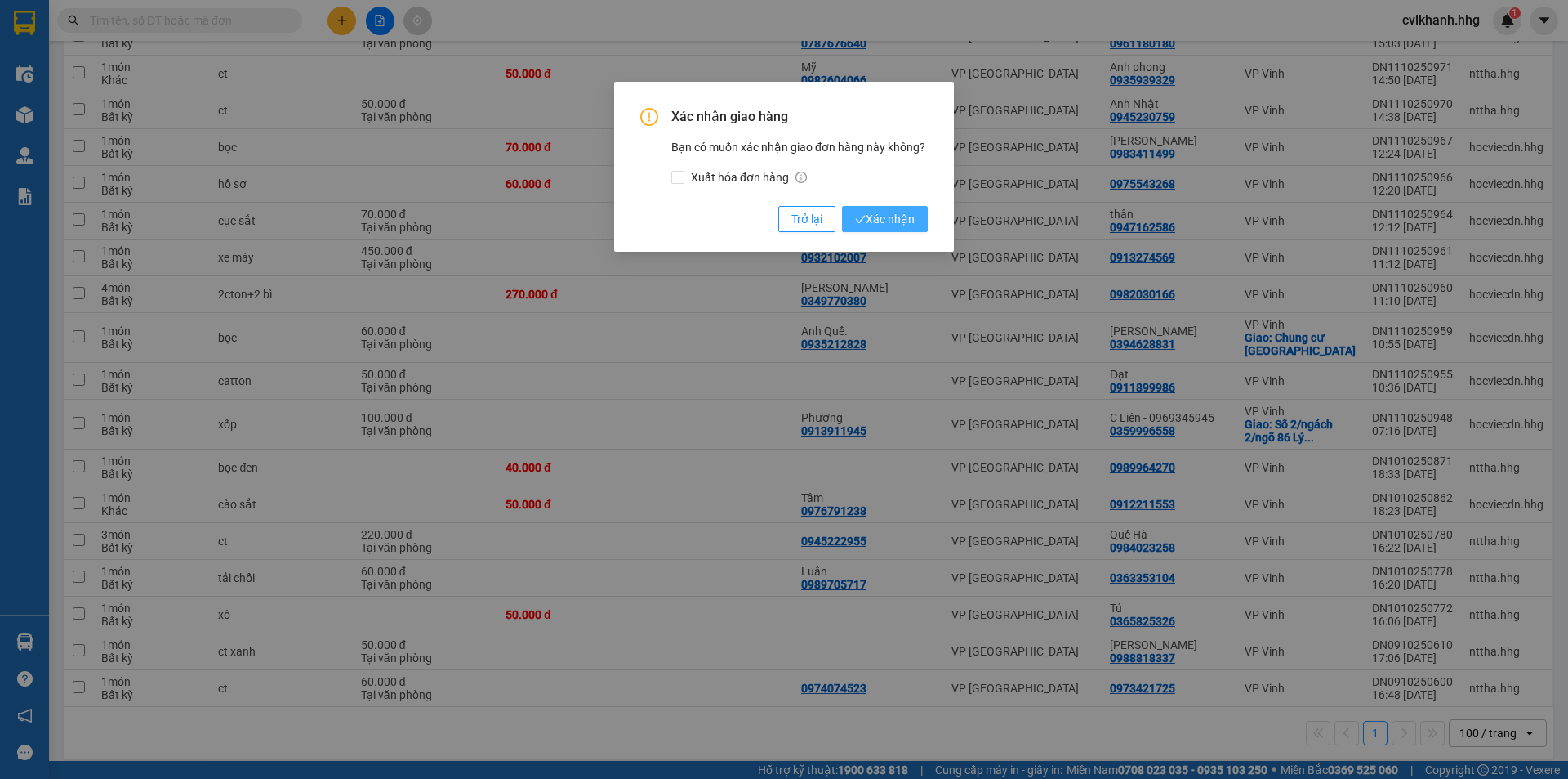
click at [878, 219] on span "Xác nhận" at bounding box center [884, 219] width 59 height 18
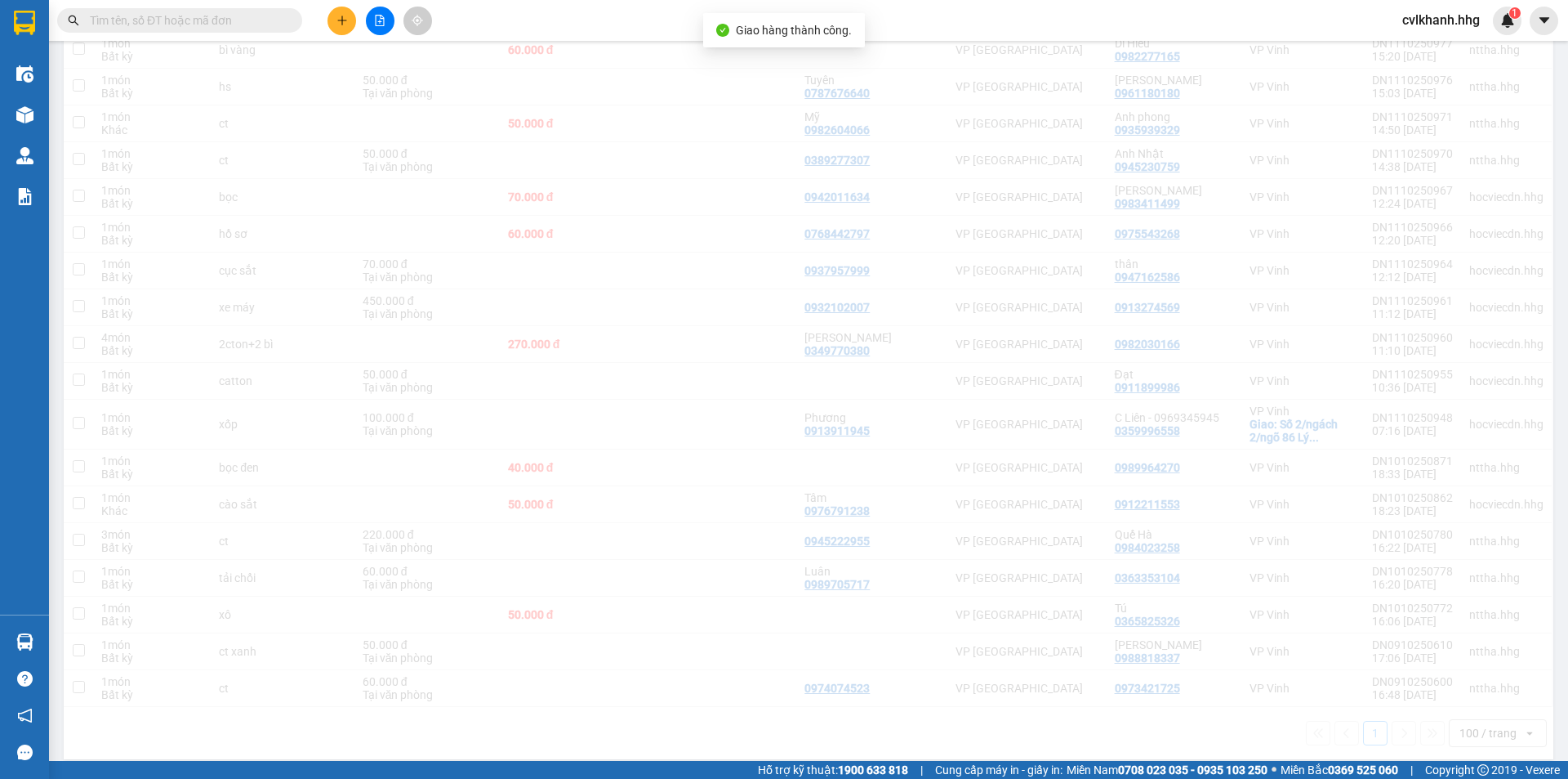
scroll to position [1542, 0]
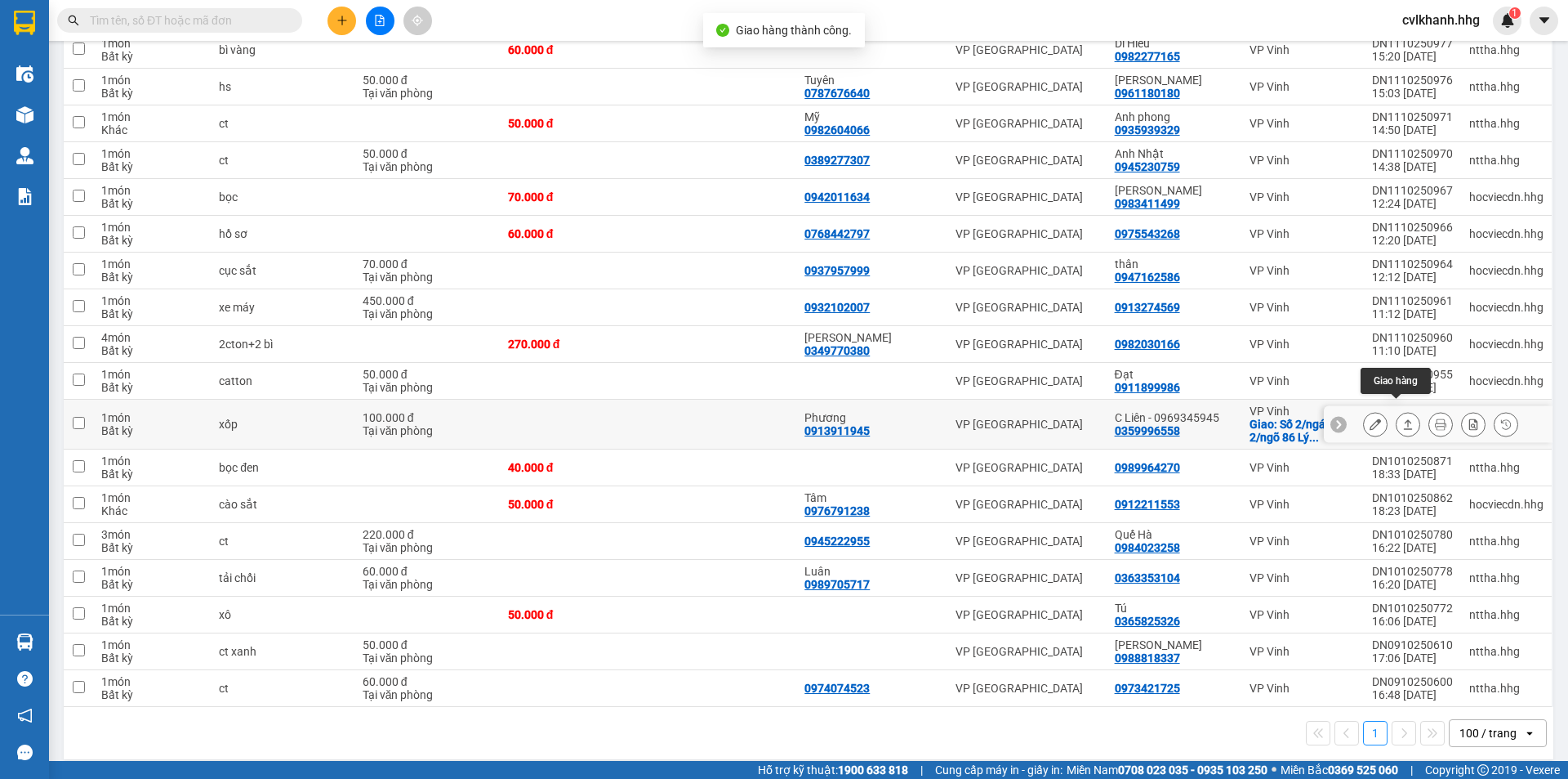
click at [1402, 415] on button at bounding box center [1409, 423] width 23 height 28
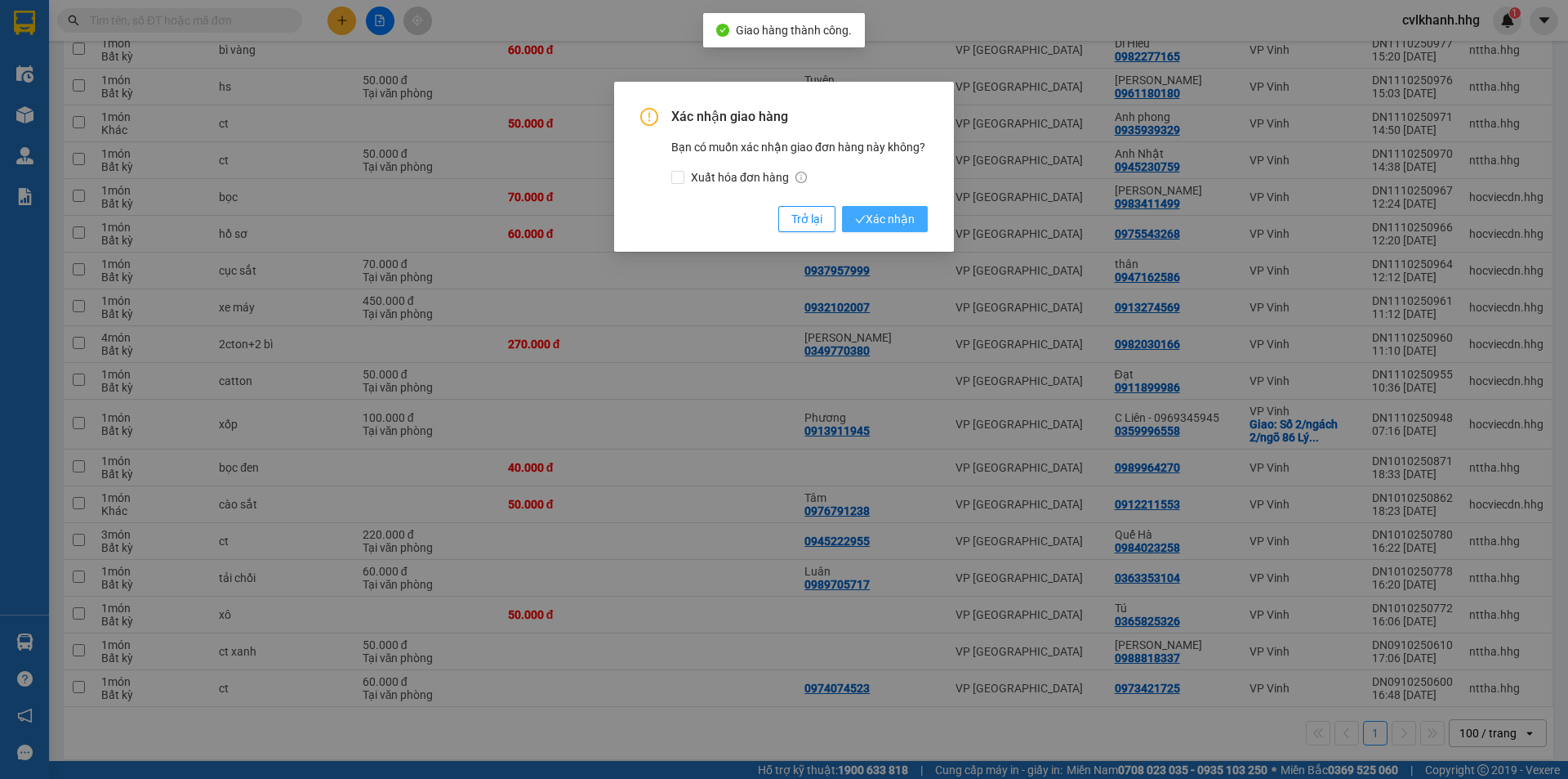
click at [870, 216] on span "Xác nhận" at bounding box center [884, 219] width 59 height 18
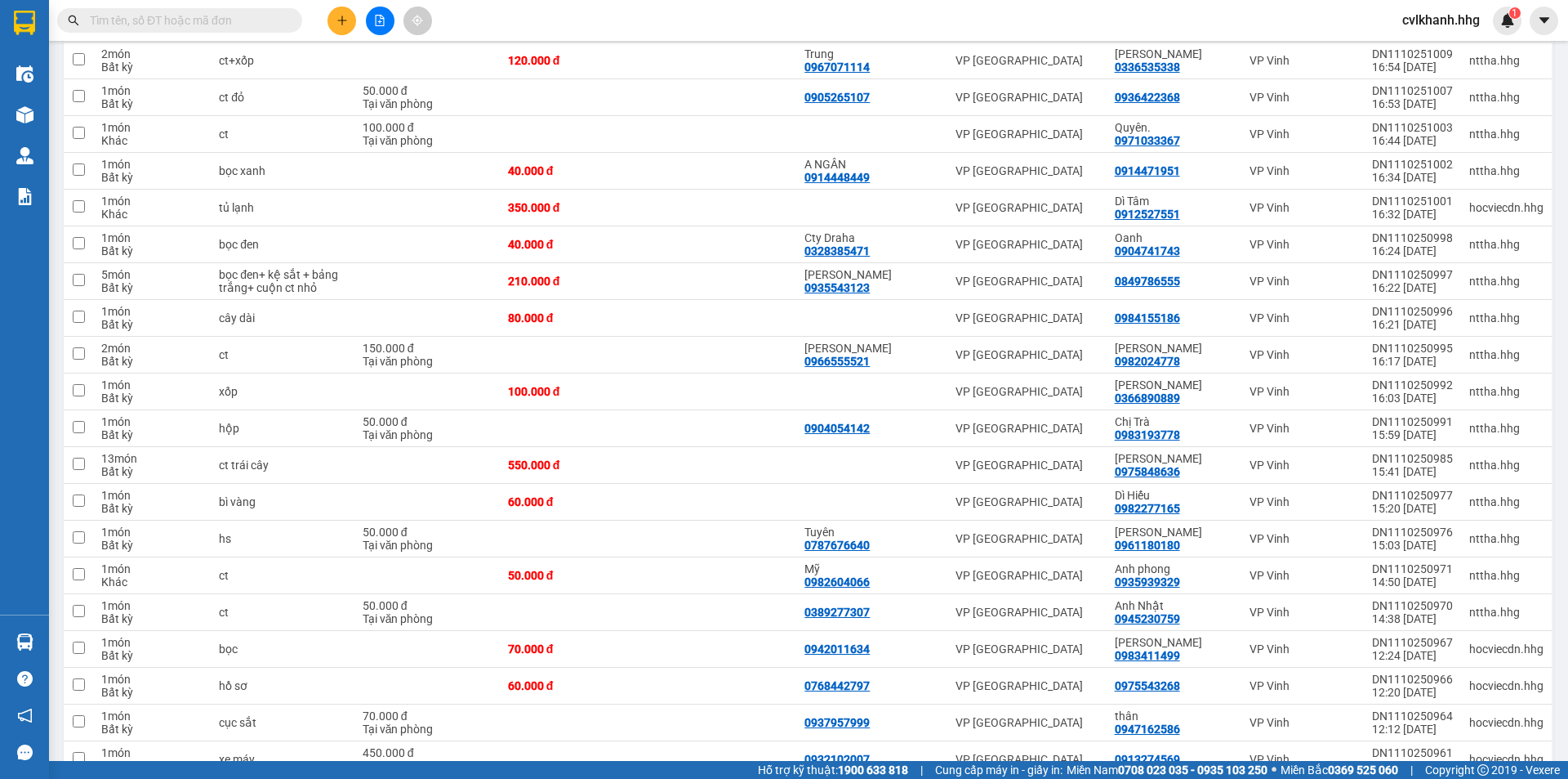
scroll to position [1084, 0]
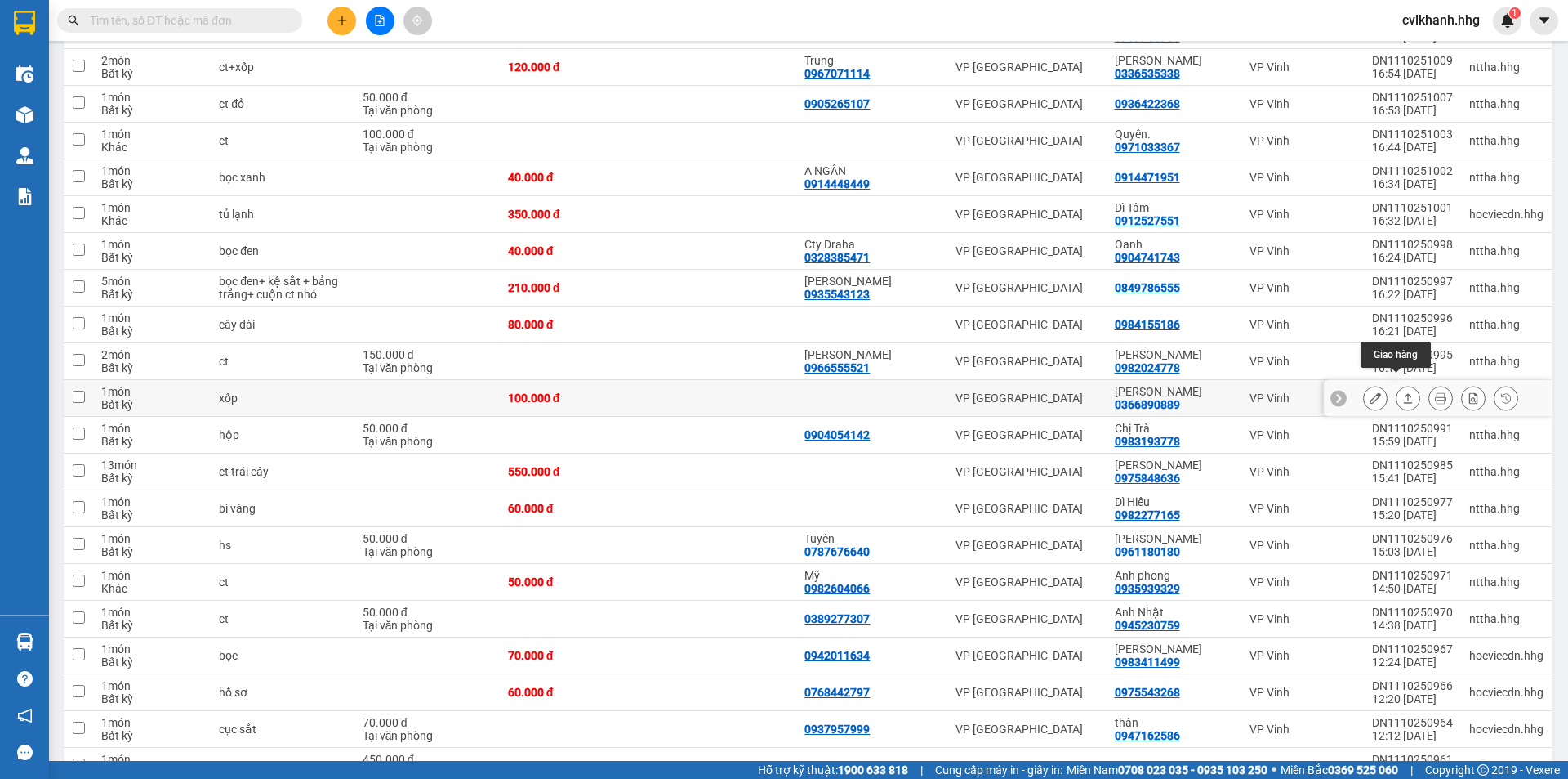
click at [1402, 390] on button at bounding box center [1409, 397] width 23 height 28
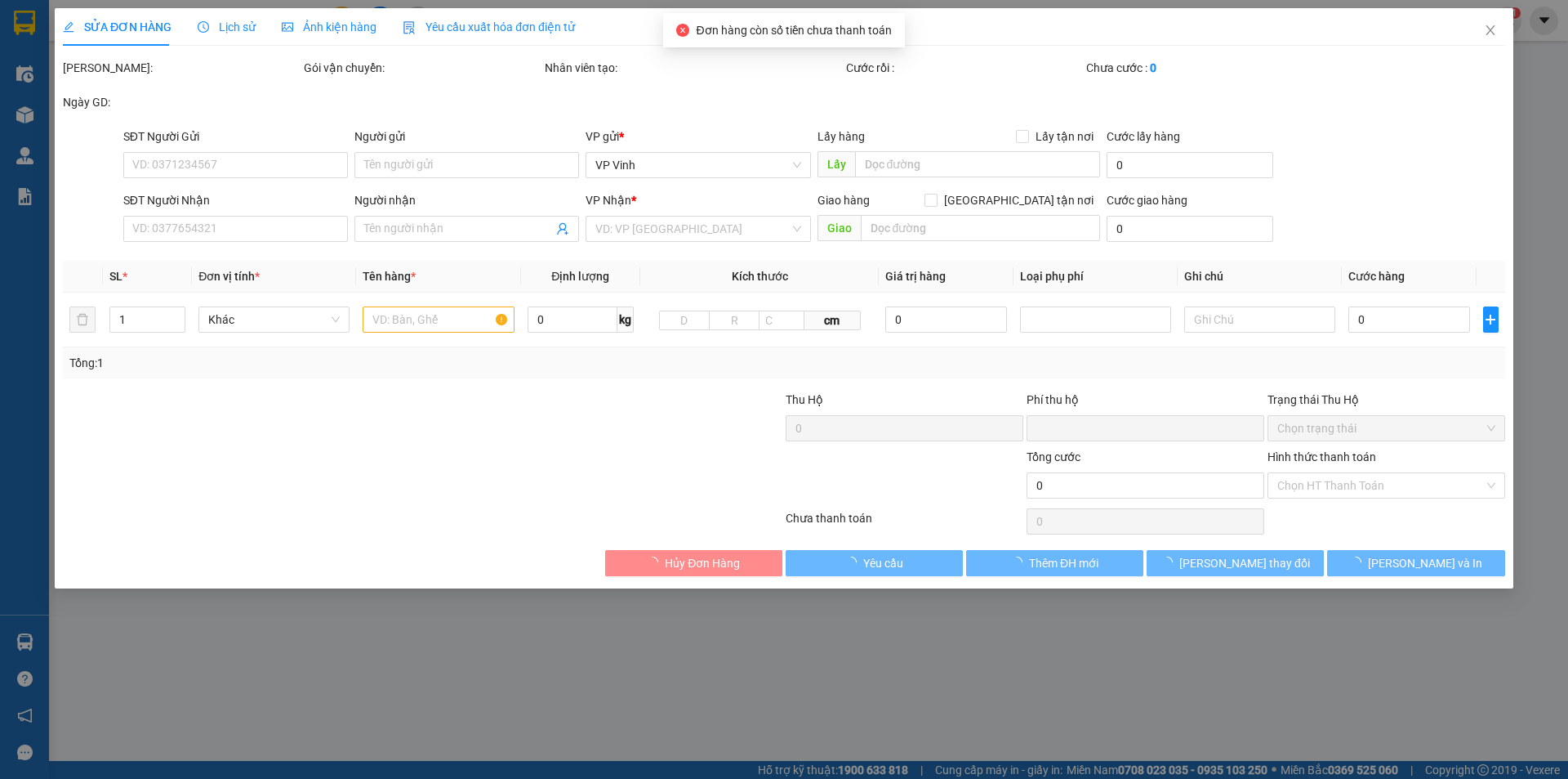
type input "0366890889"
type input "Linh Trang"
type input "0"
type input "100.000"
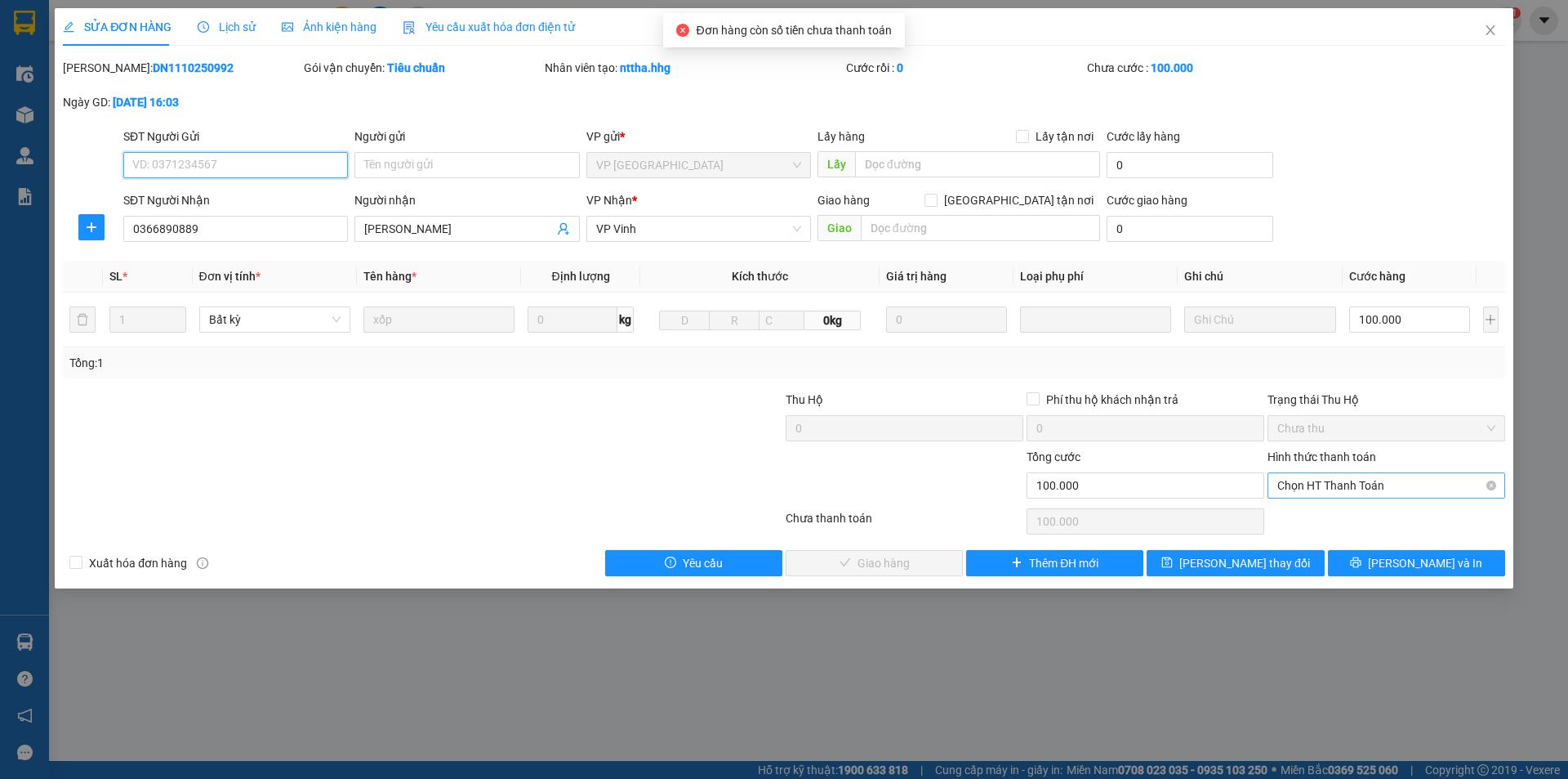
click at [1361, 494] on span "Chọn HT Thanh Toán" at bounding box center [1386, 485] width 218 height 24
click at [1321, 508] on div "Tại văn phòng" at bounding box center [1386, 518] width 238 height 26
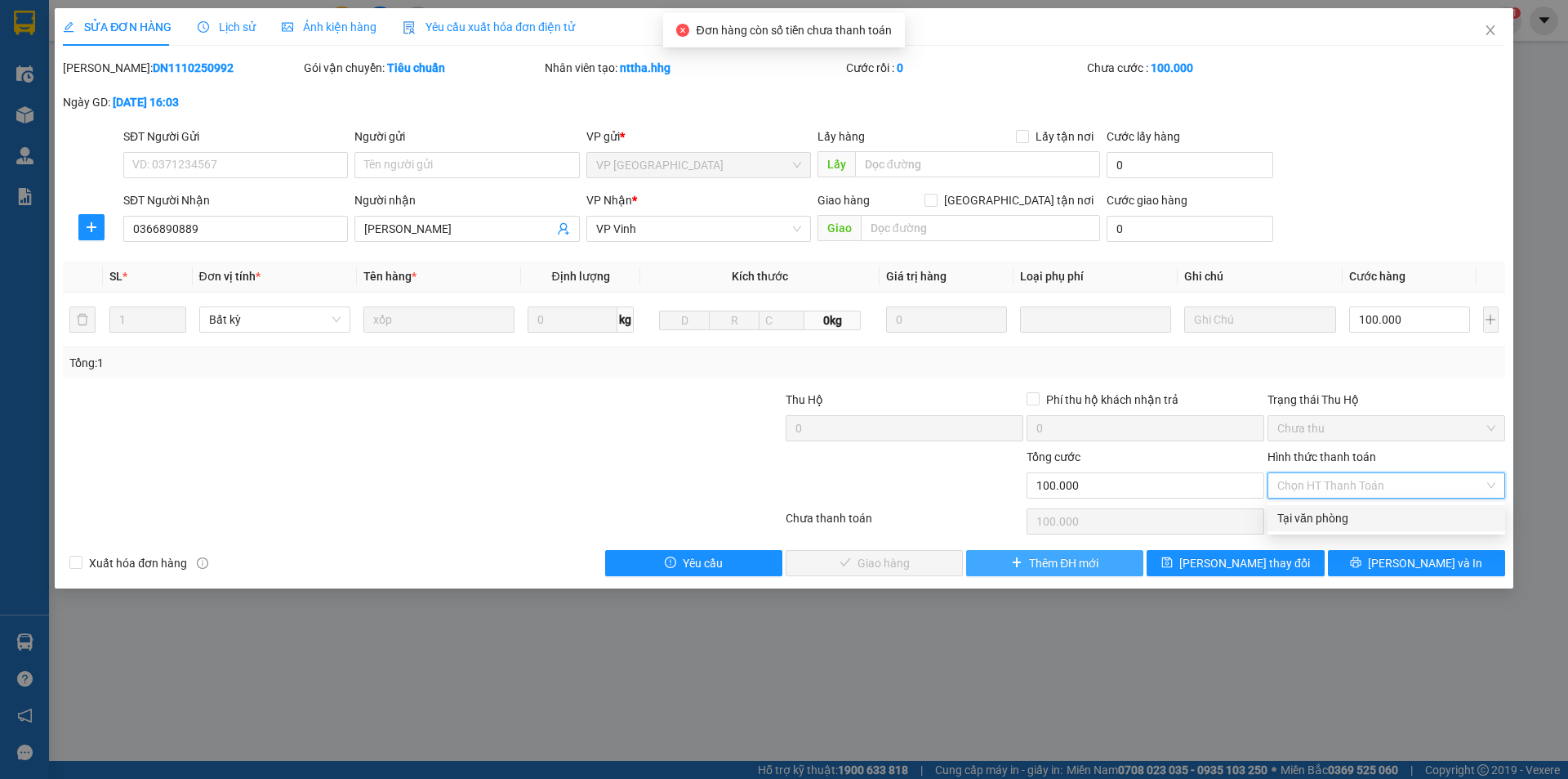
type input "0"
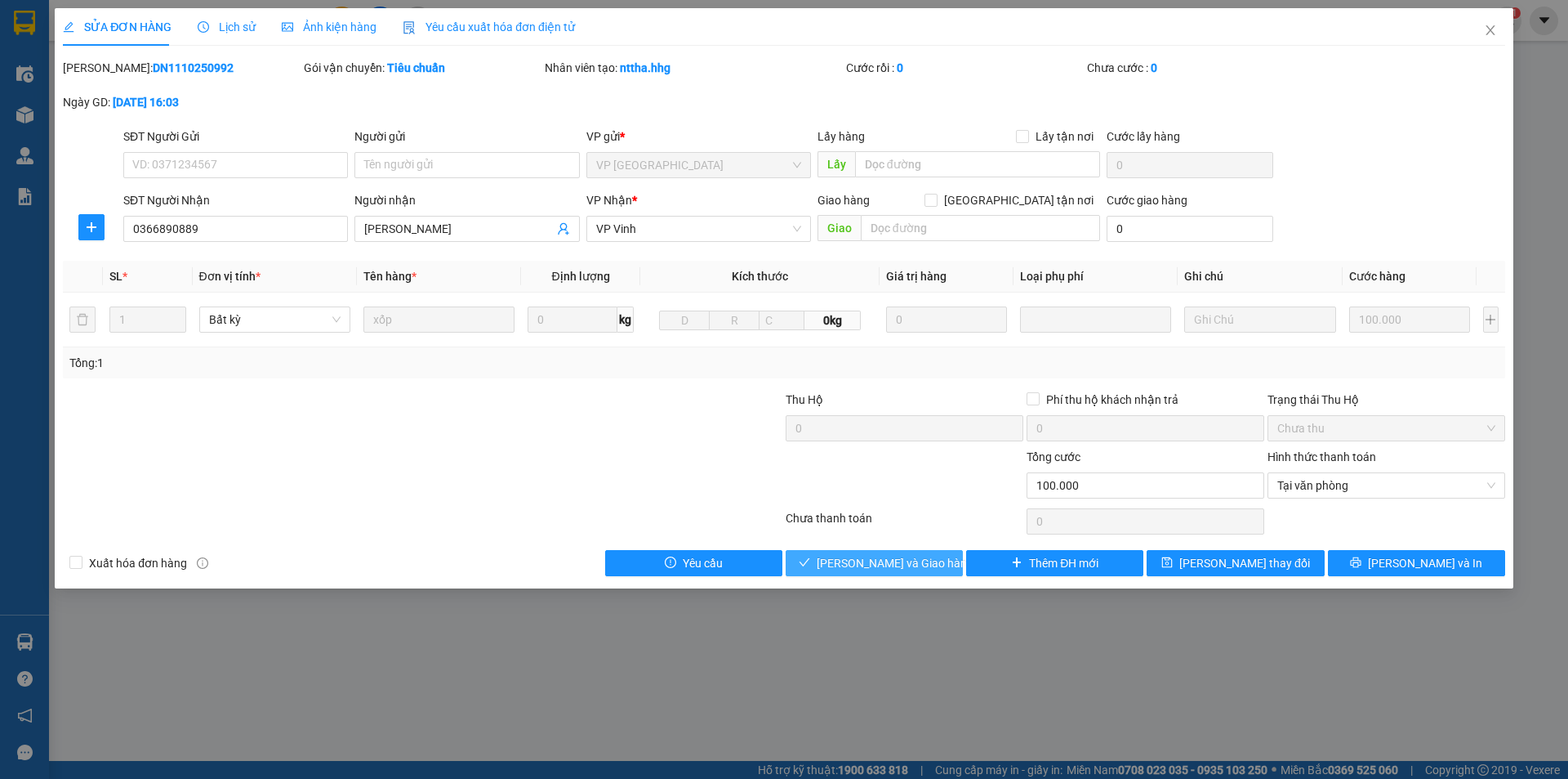
click at [873, 561] on span "Lưu và Giao hàng" at bounding box center [895, 562] width 157 height 18
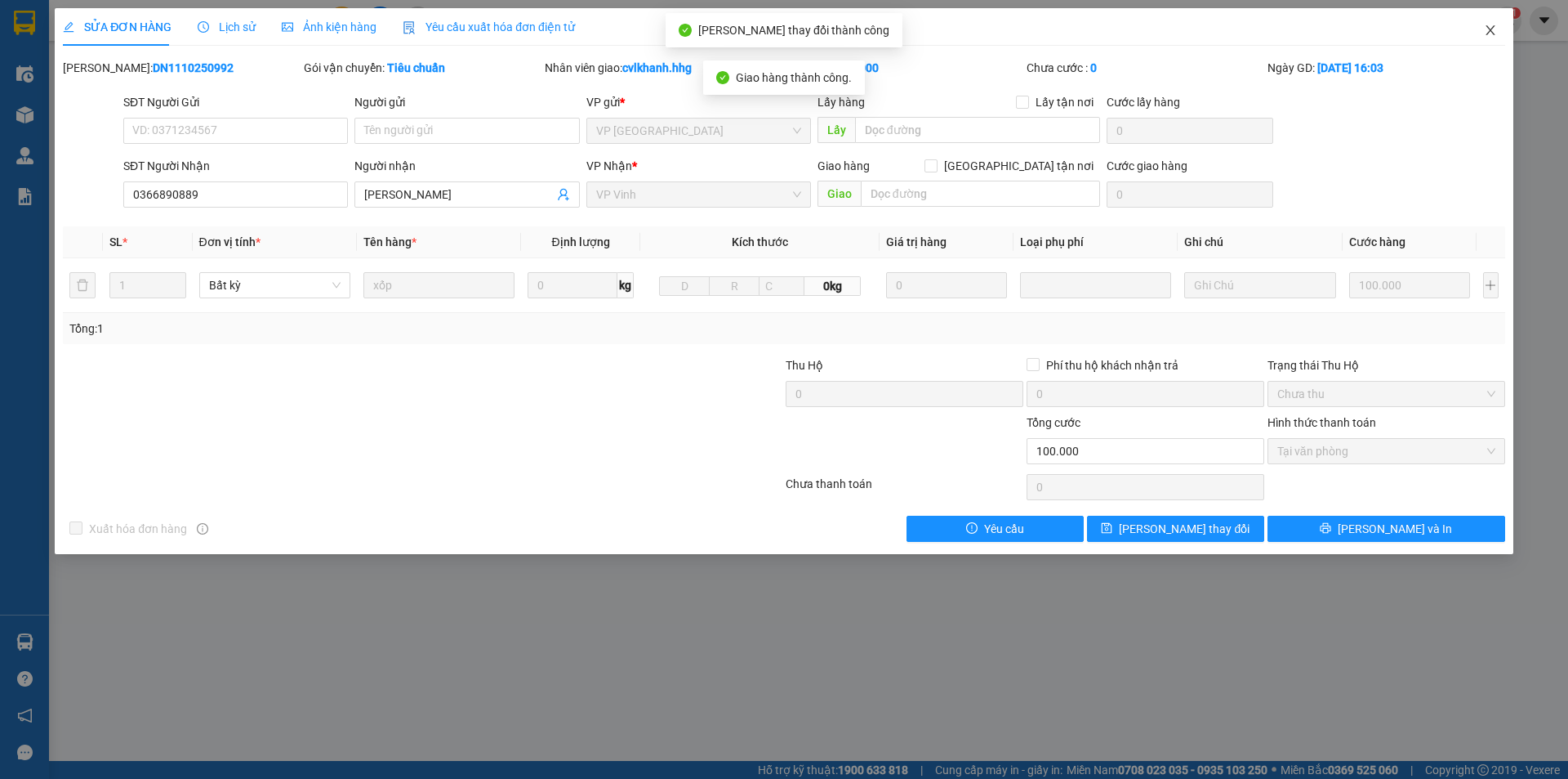
click at [1485, 28] on icon "close" at bounding box center [1490, 29] width 13 height 13
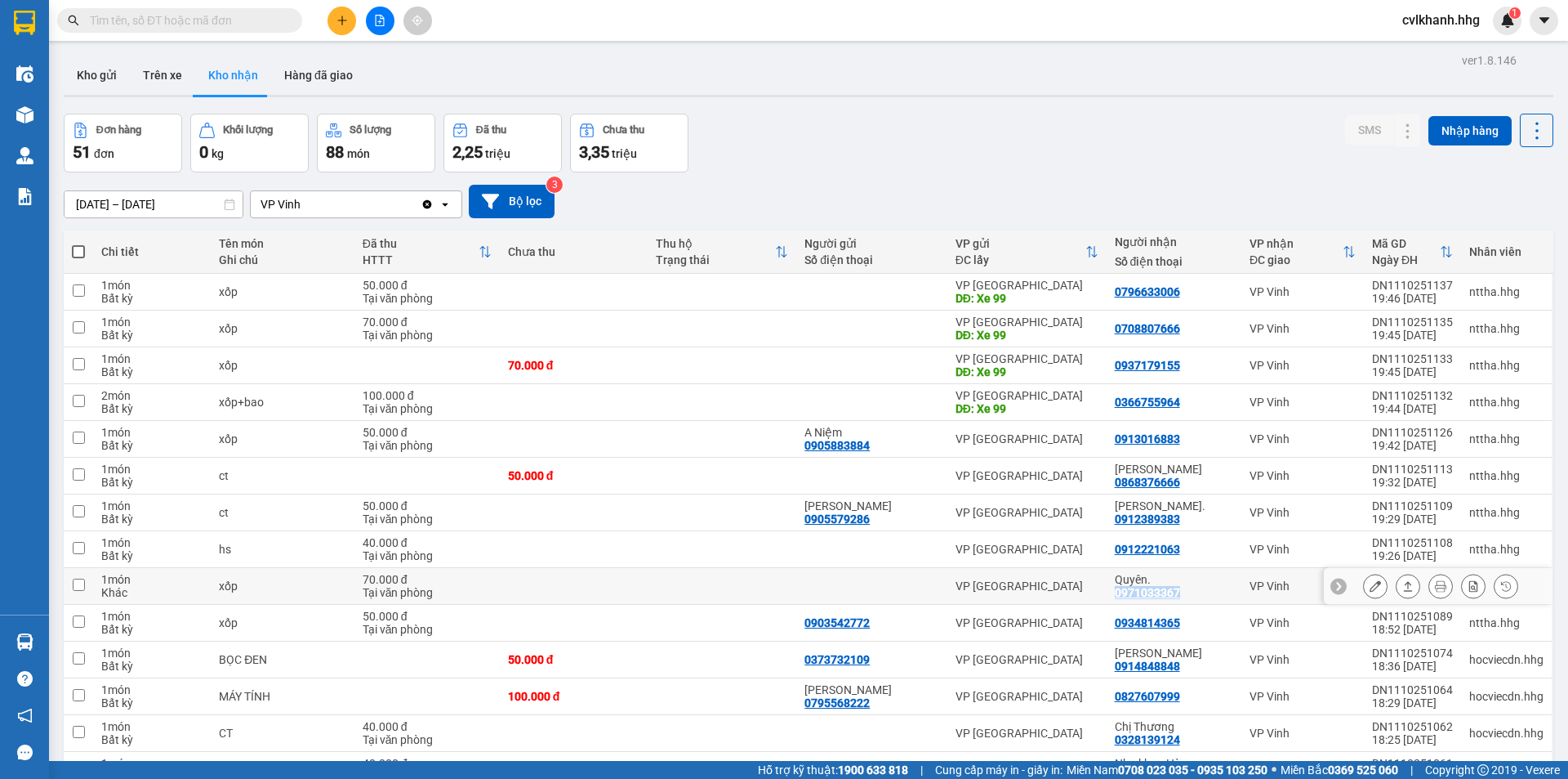
drag, startPoint x: 1182, startPoint y: 588, endPoint x: 1106, endPoint y: 595, distance: 76.3
click at [1107, 595] on td "Quyên. 0971033367" at bounding box center [1174, 587] width 135 height 37
checkbox input "true"
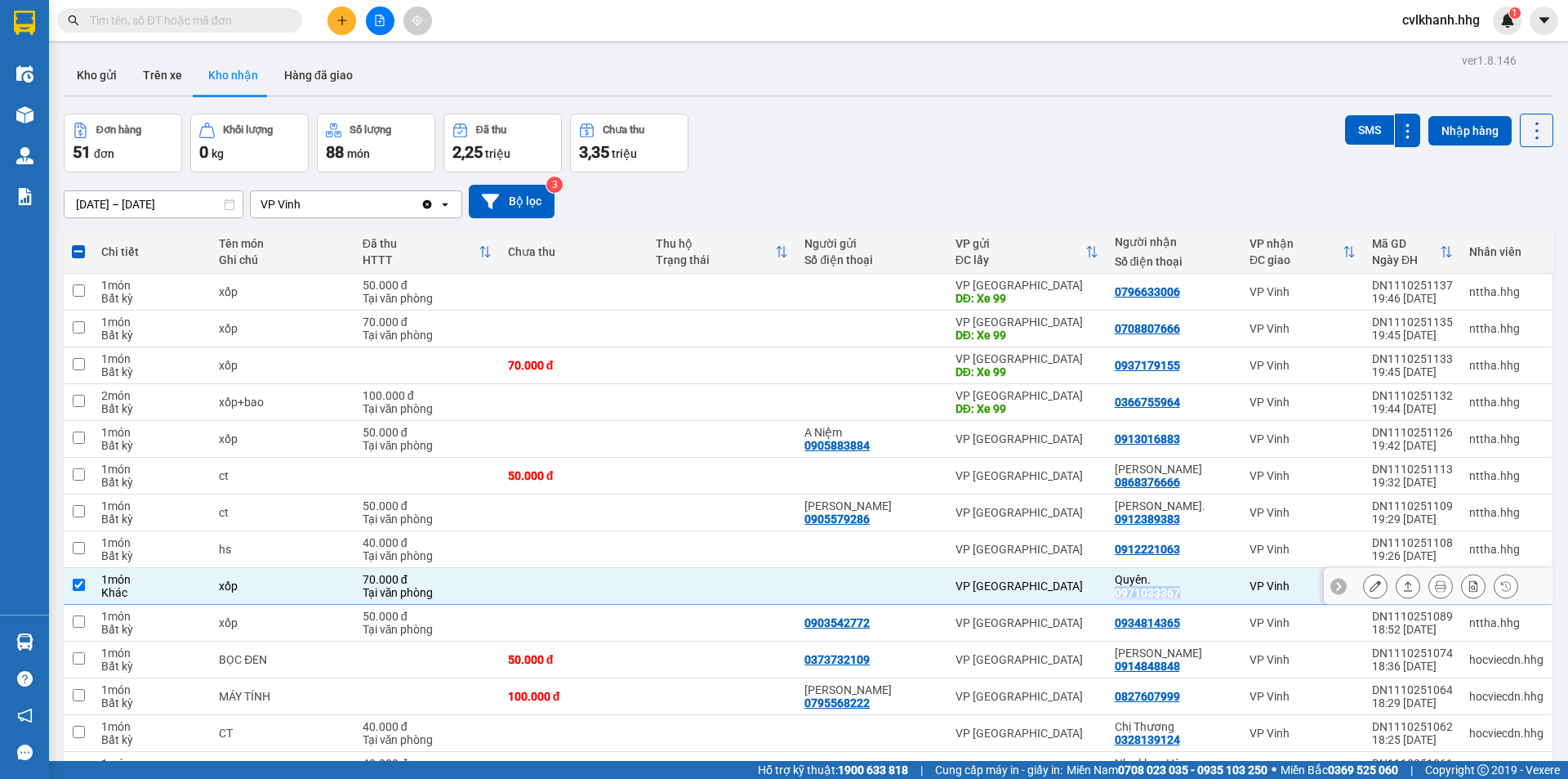
copy div "0971033367"
click at [143, 8] on div "Kết quả tìm kiếm ( 0 ) Bộ lọc No Data" at bounding box center [159, 20] width 318 height 28
click at [143, 18] on input "text" at bounding box center [186, 20] width 193 height 18
paste input "0971033367"
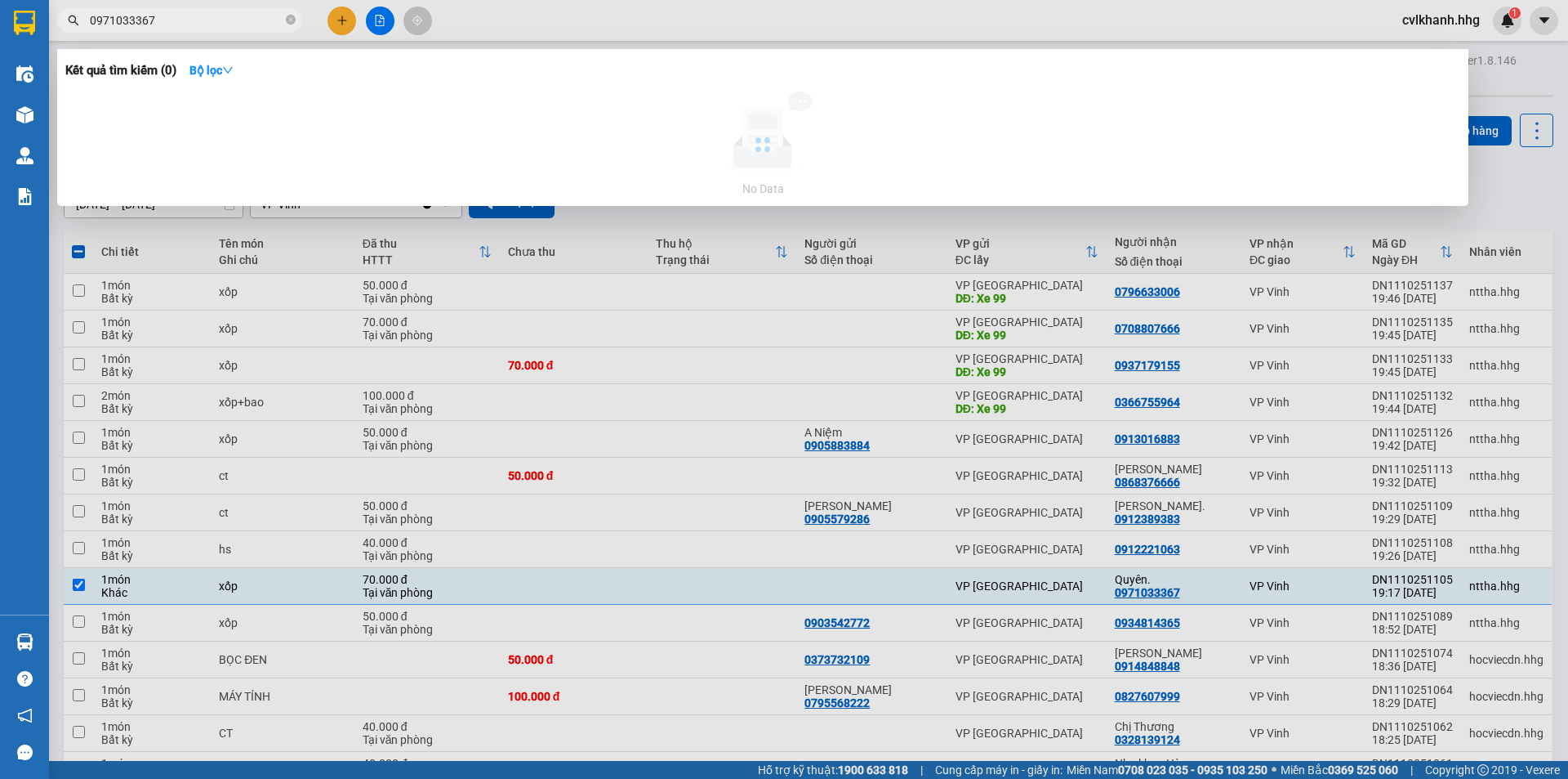
type input "0971033367"
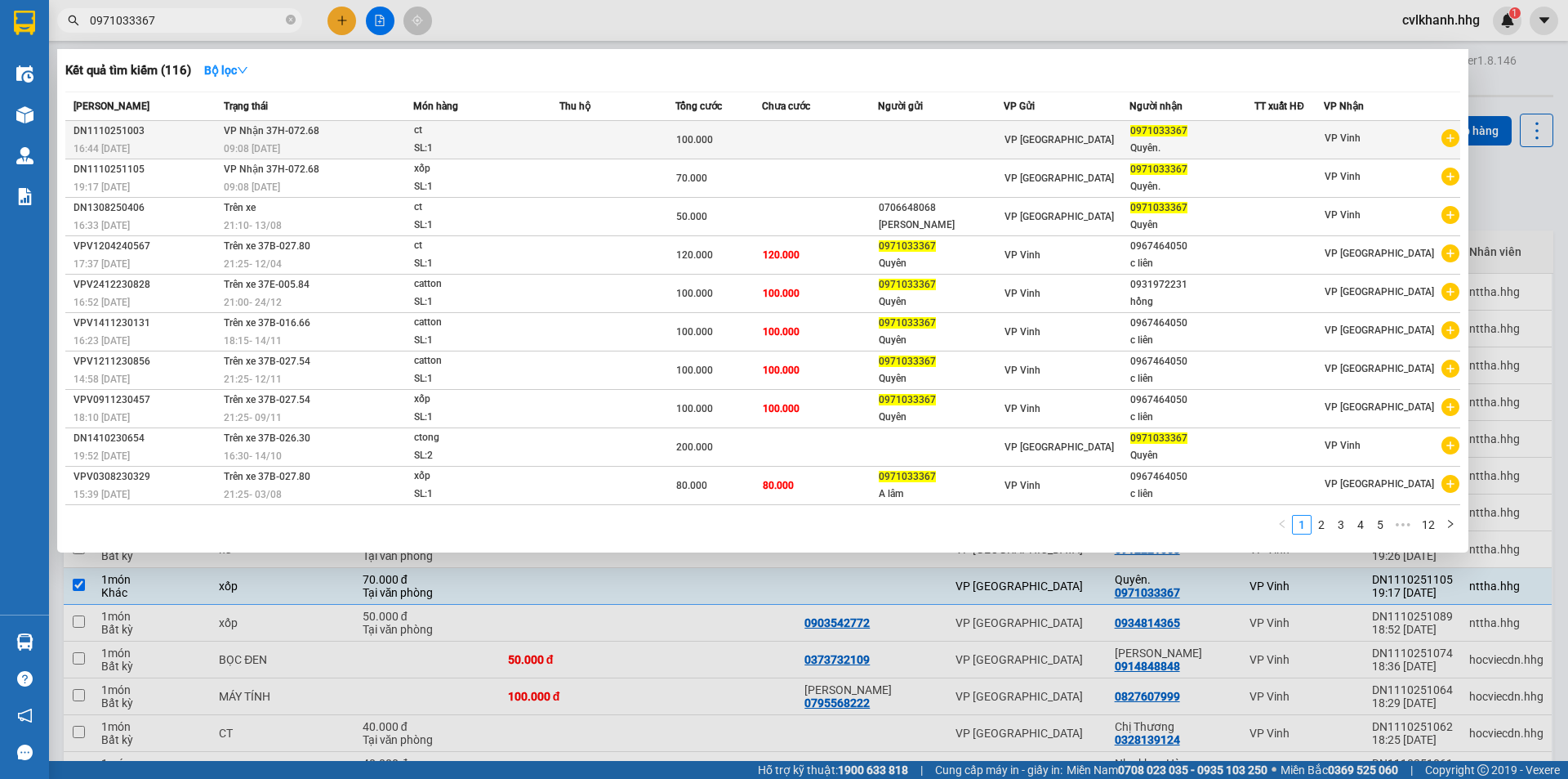
click at [466, 124] on div "ct" at bounding box center [476, 130] width 122 height 18
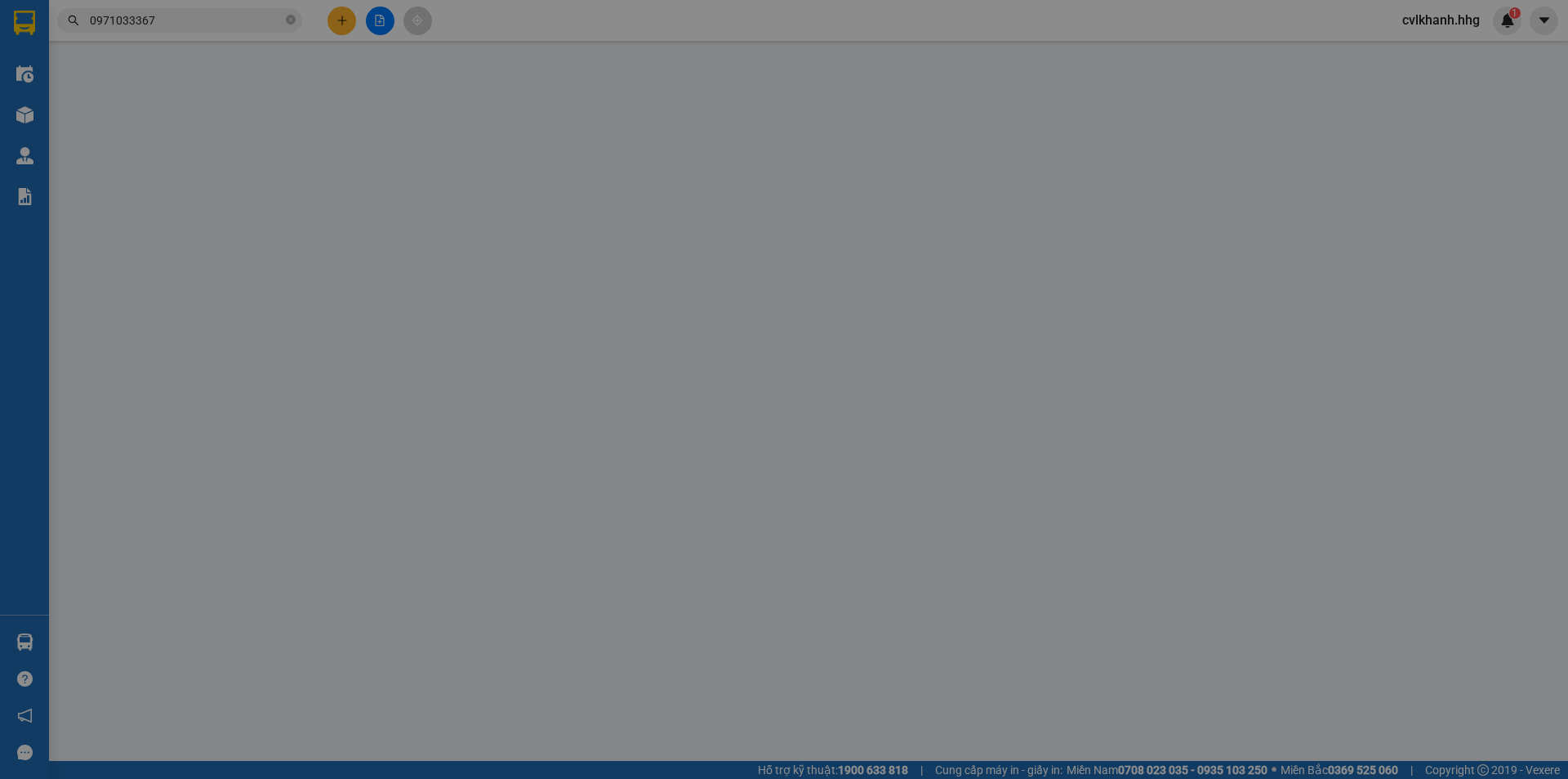
type input "0971033367"
type input "Quyên."
type input "0"
type input "100.000"
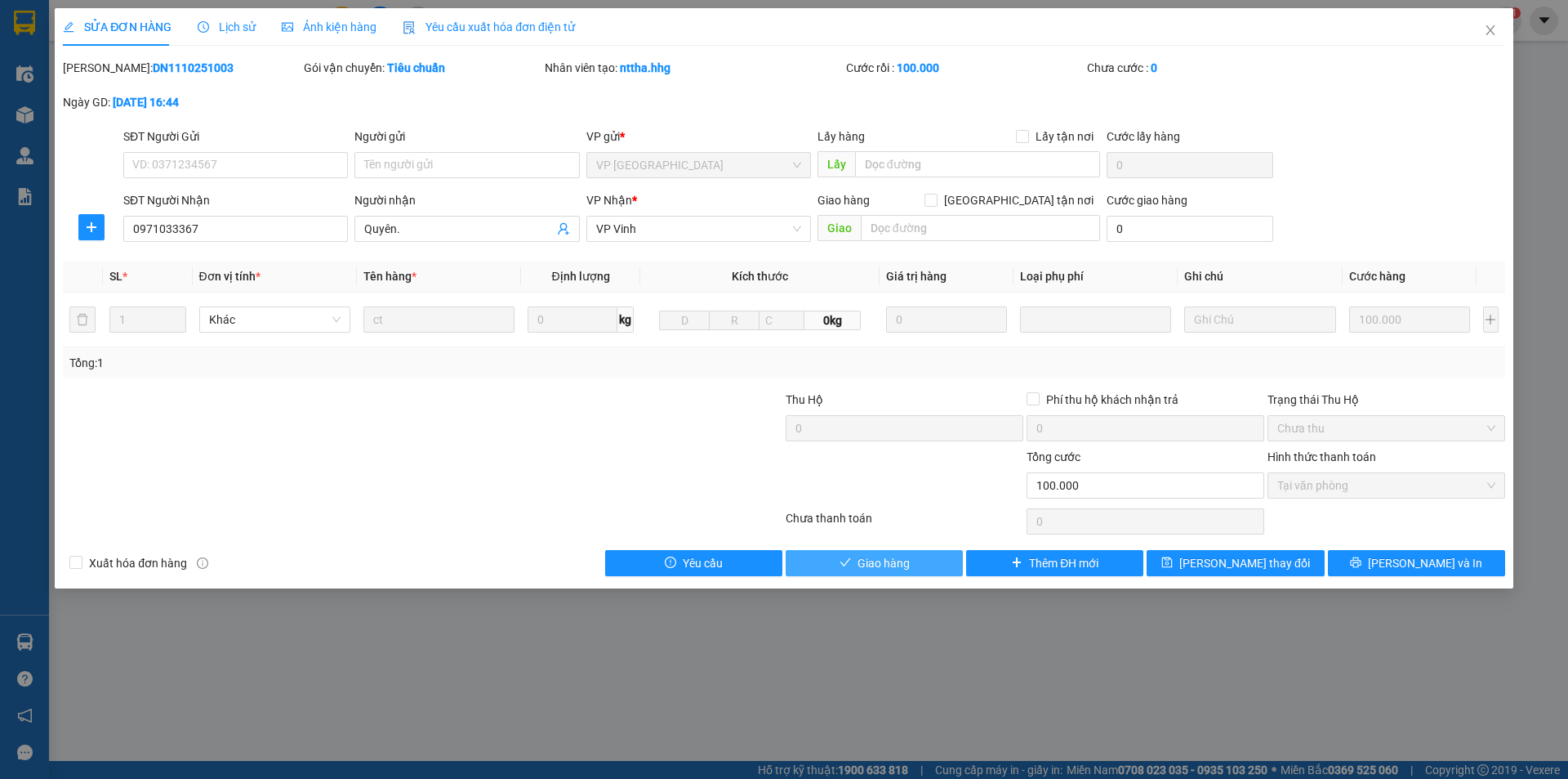
click at [887, 562] on span "Giao hàng" at bounding box center [884, 562] width 52 height 18
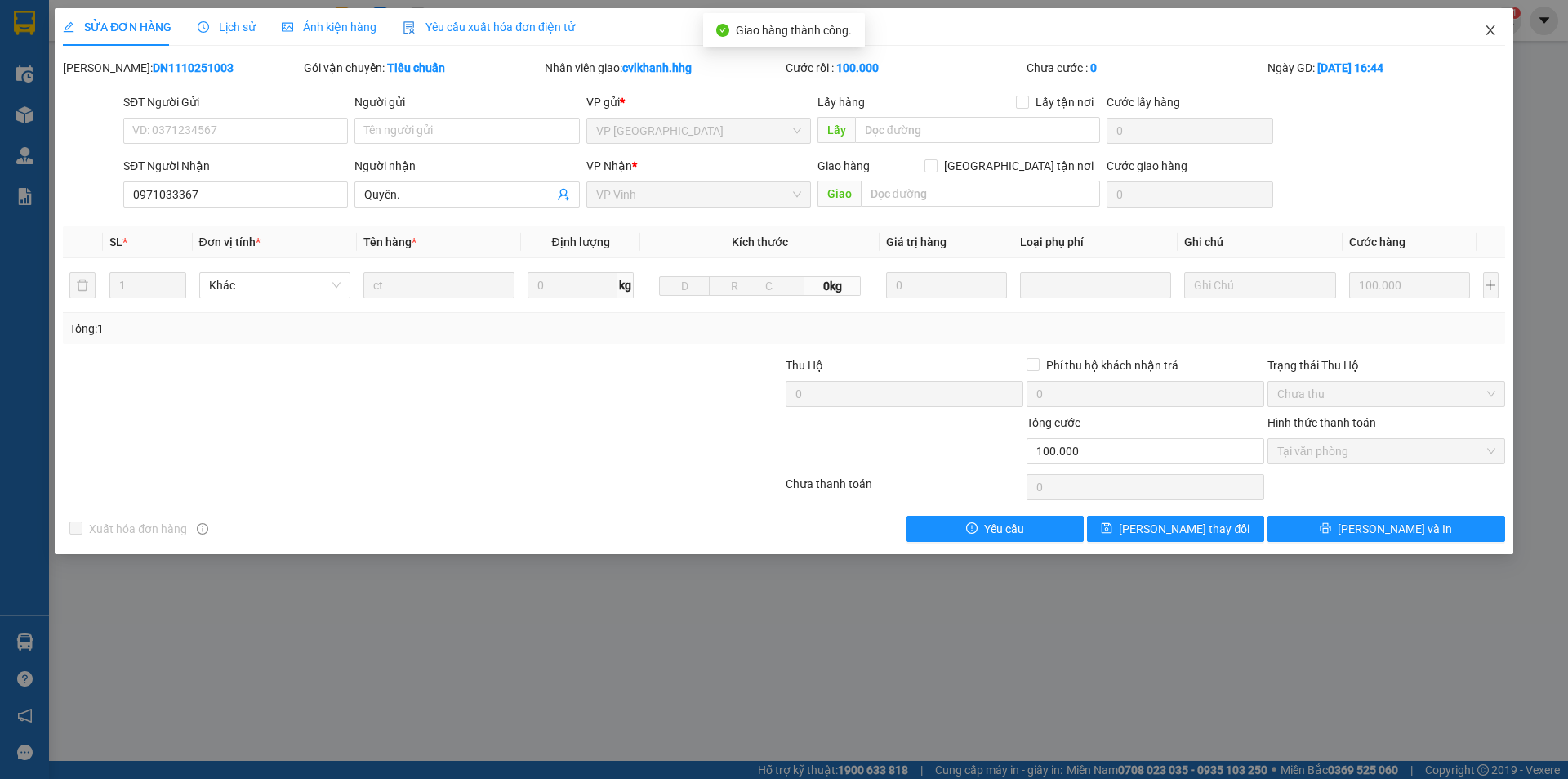
click at [1497, 35] on span "Close" at bounding box center [1490, 30] width 46 height 46
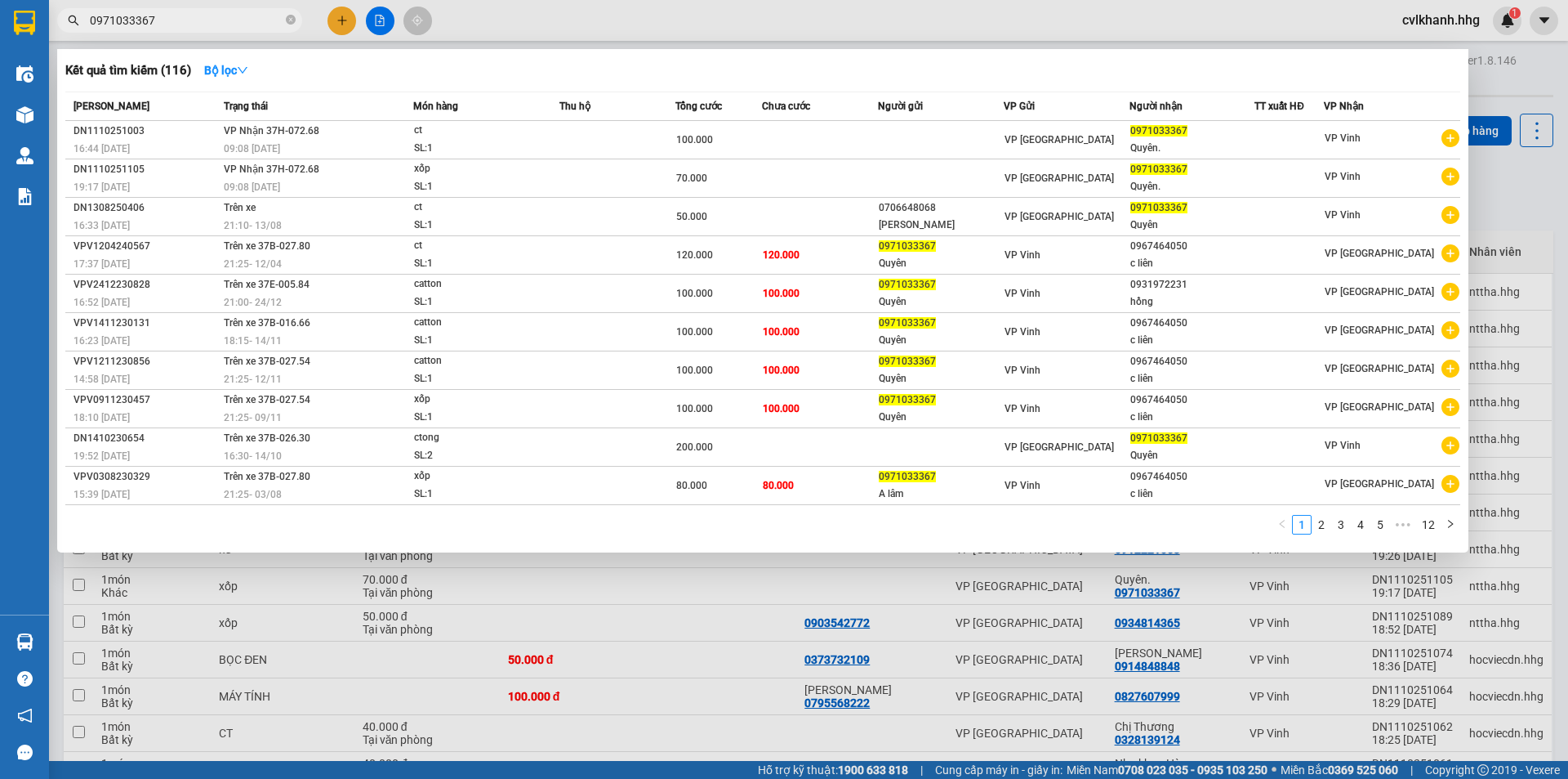
click at [211, 17] on input "0971033367" at bounding box center [186, 20] width 193 height 18
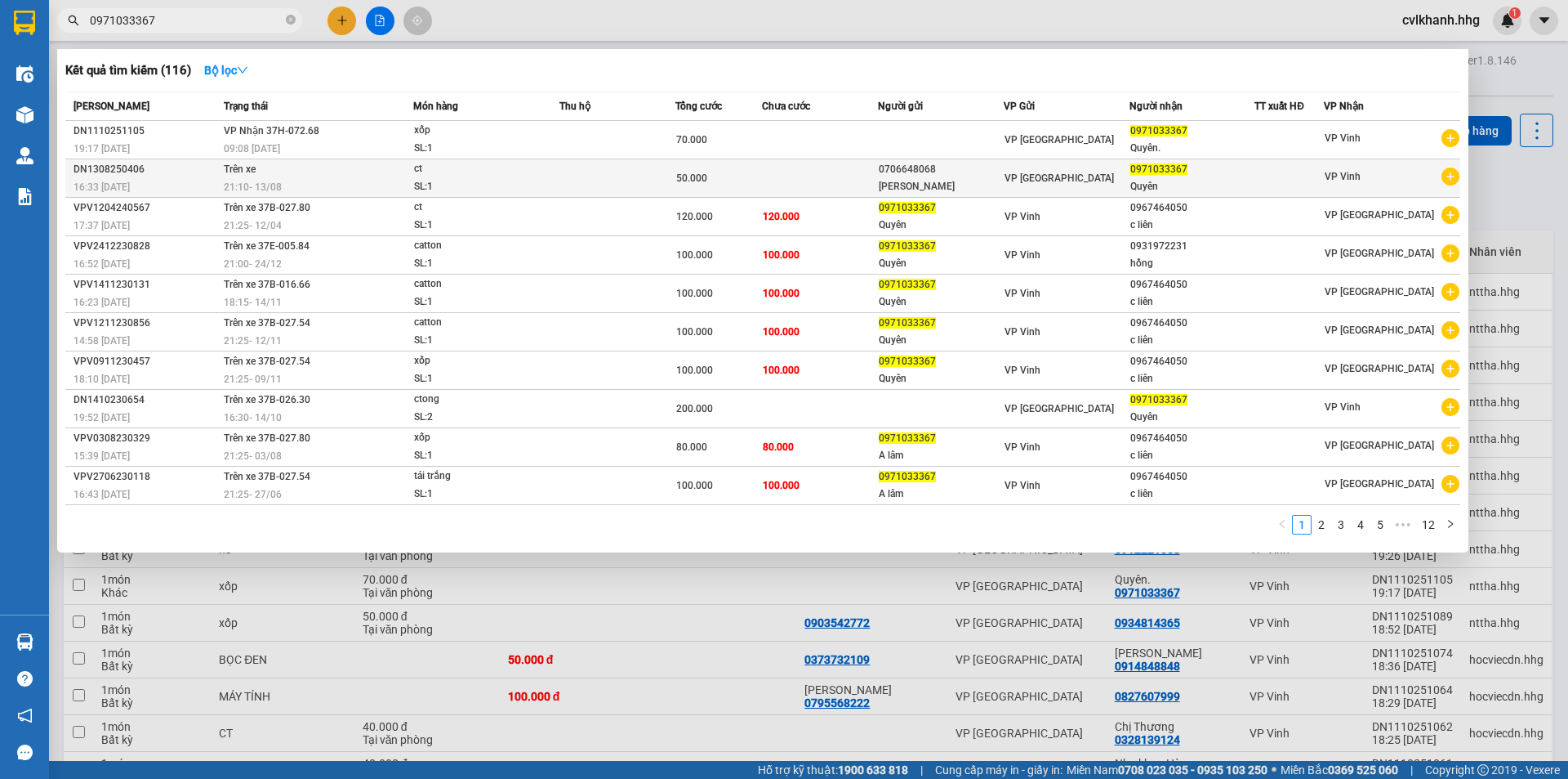
click at [352, 167] on td "Trên xe 21:10 - 13/08" at bounding box center [316, 179] width 193 height 39
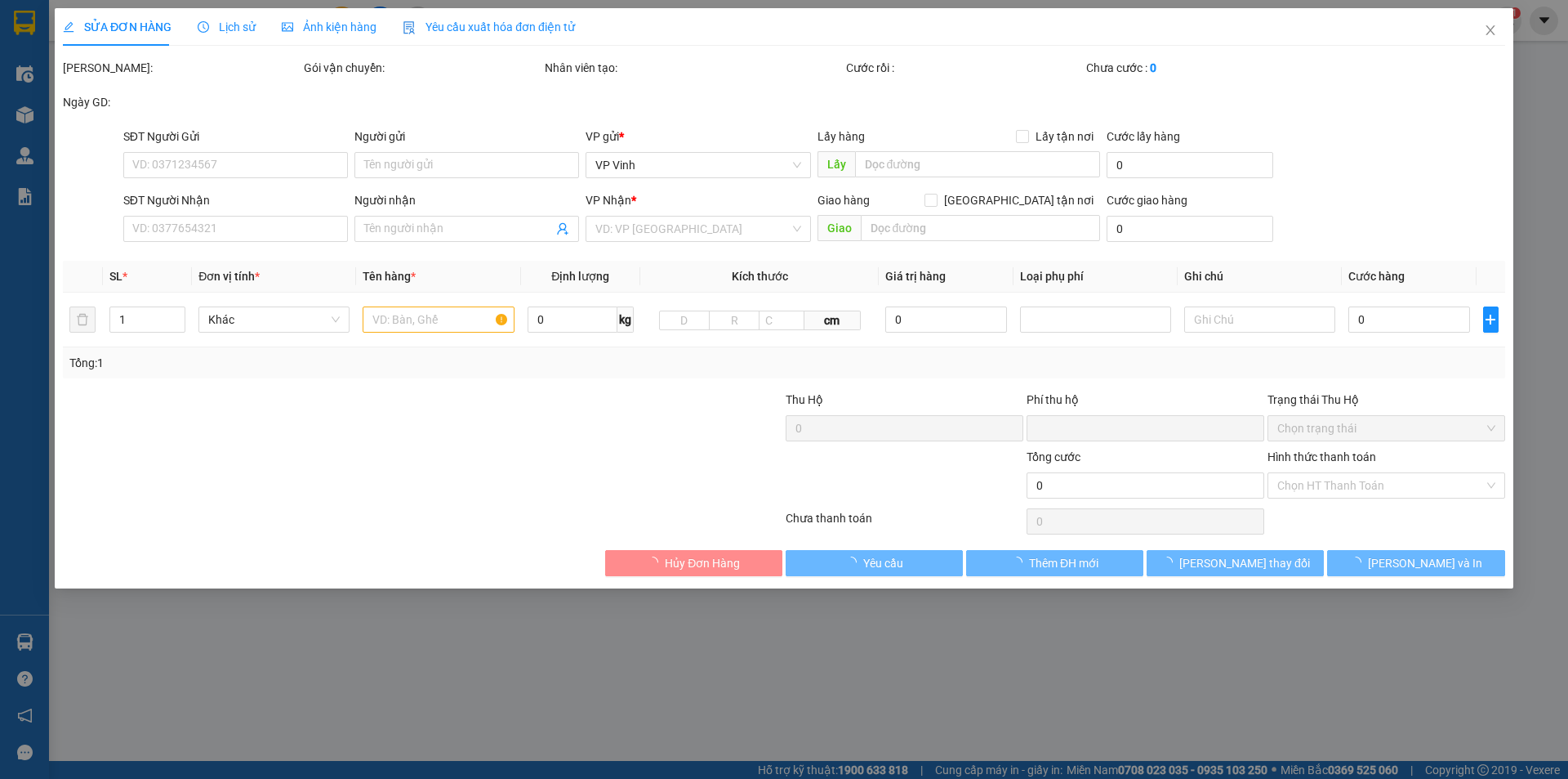
type input "0706648068"
type input "Anh Tý"
type input "0971033367"
type input "Quyên"
type input "0"
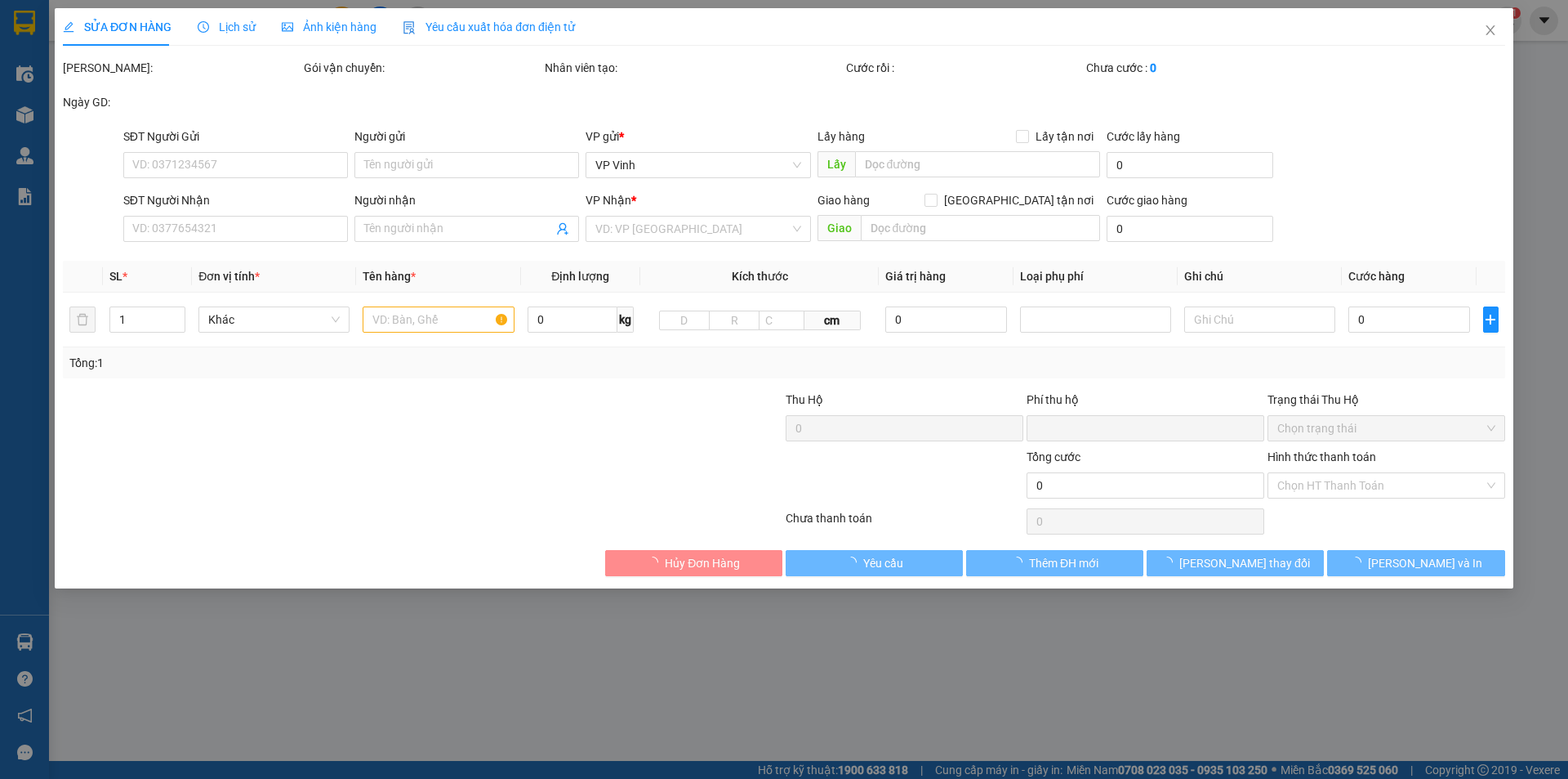
type input "50.000"
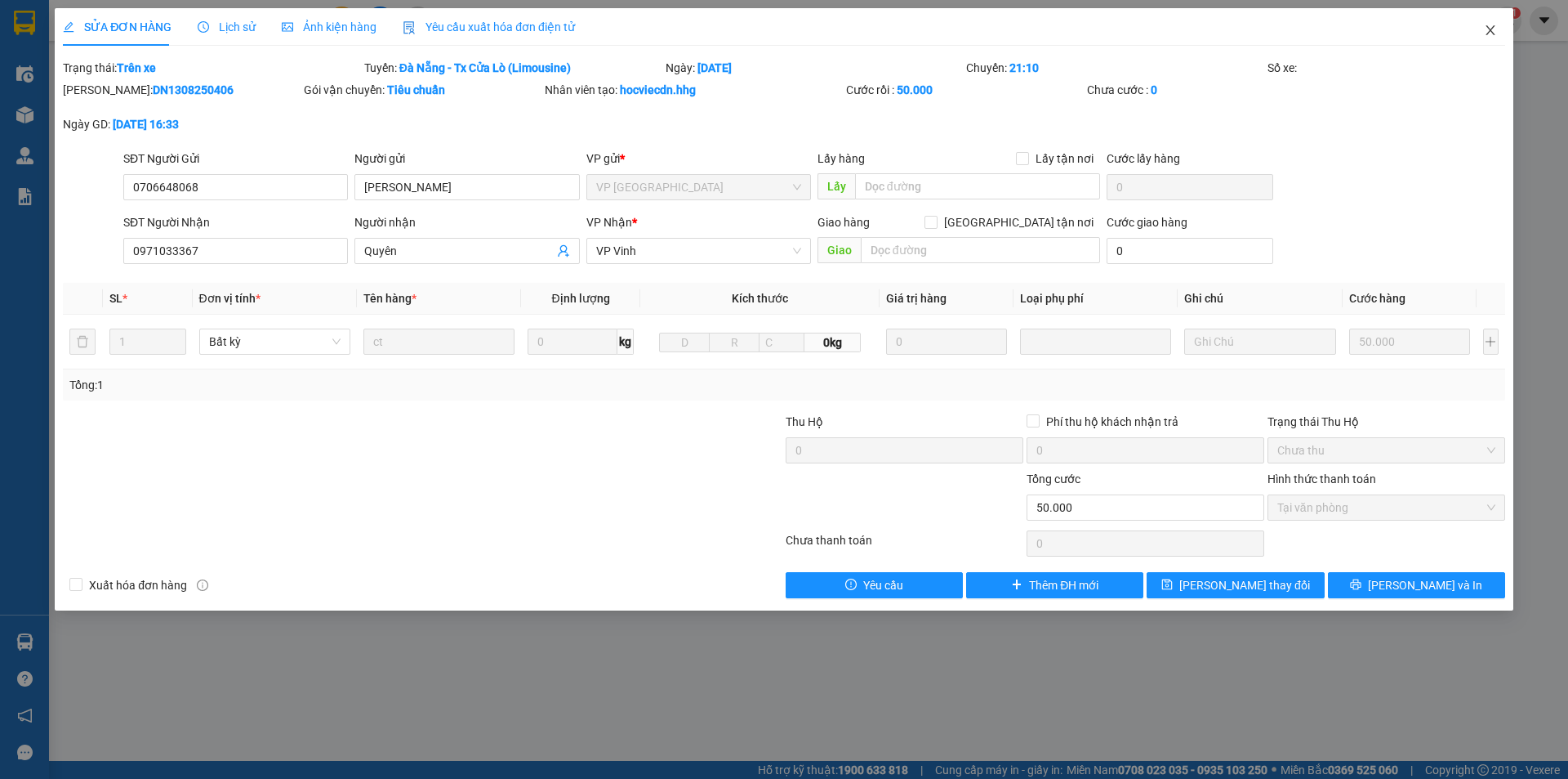
click at [1485, 33] on icon "close" at bounding box center [1490, 29] width 13 height 13
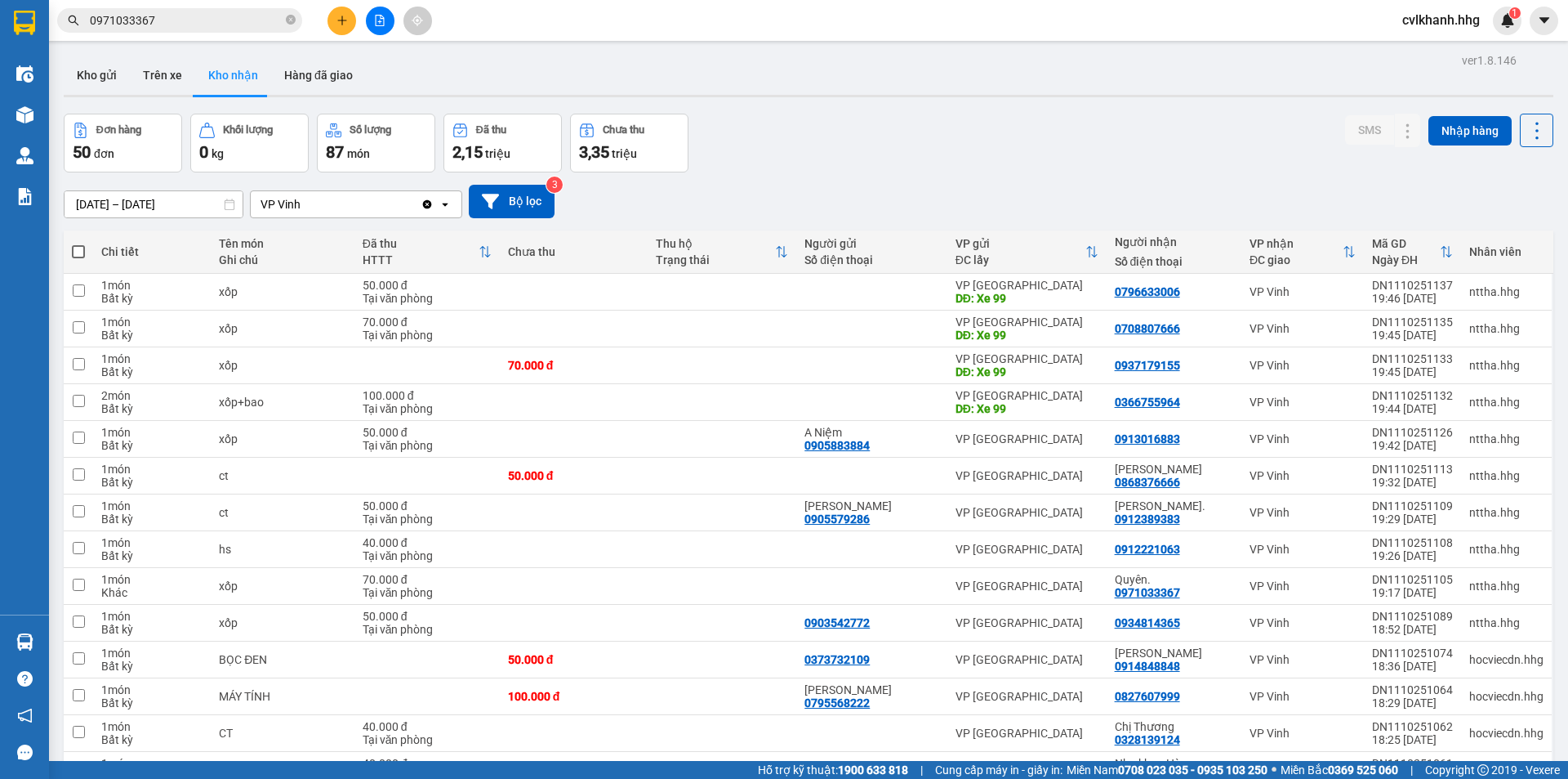
click at [166, 18] on input "0971033367" at bounding box center [186, 20] width 193 height 18
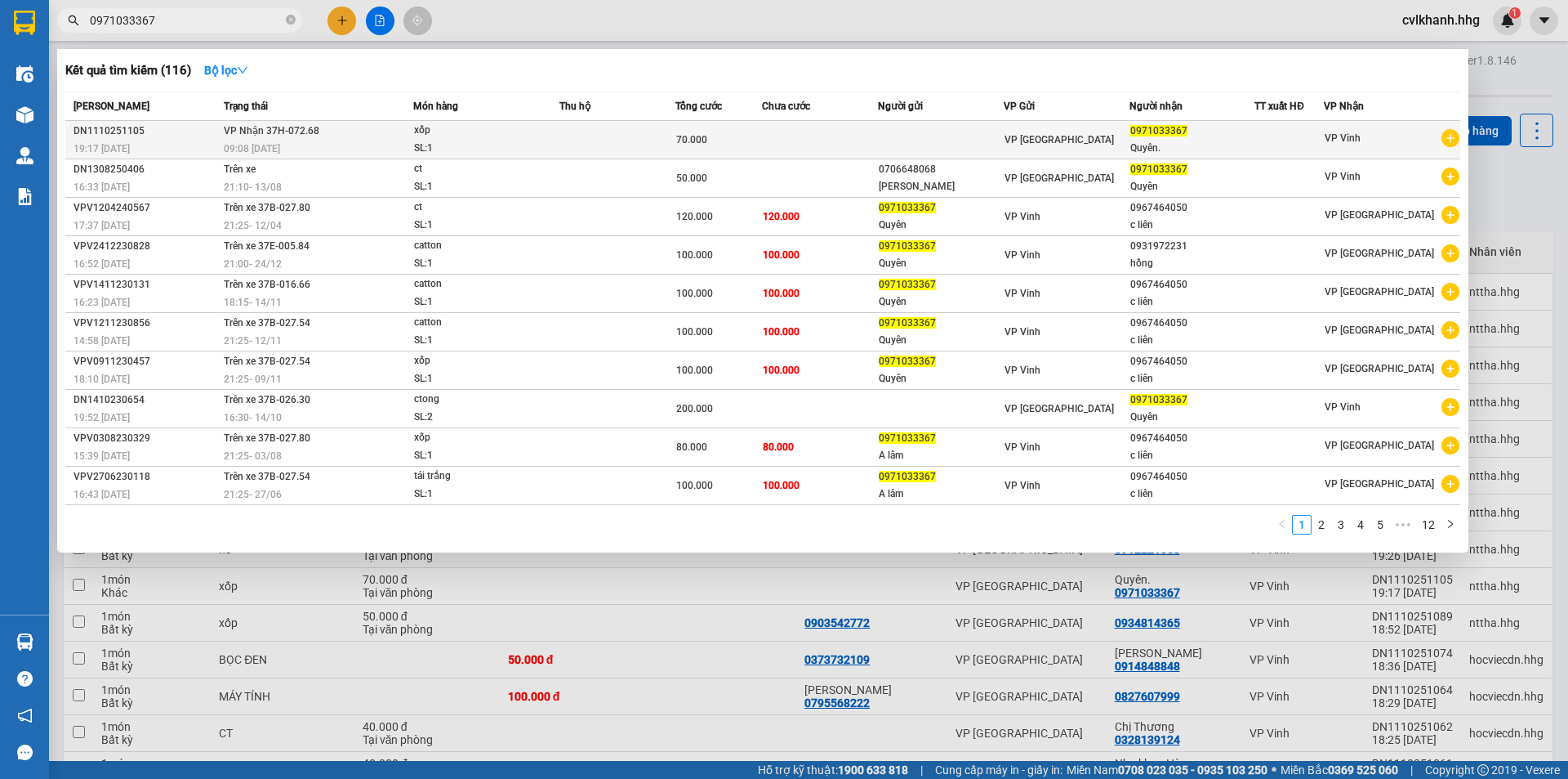
click at [286, 146] on div "09:08 - 12/10" at bounding box center [318, 149] width 188 height 18
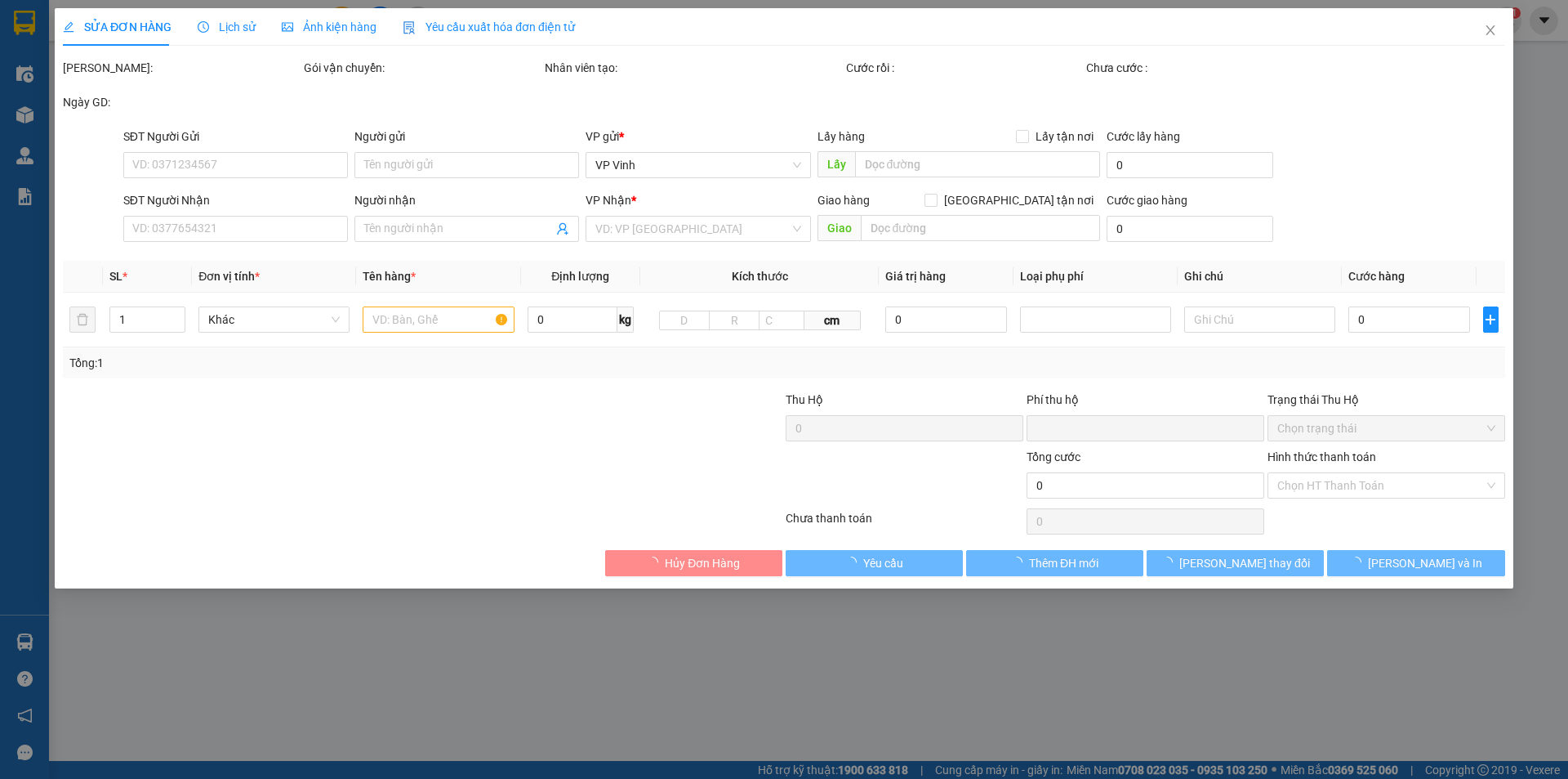
type input "0971033367"
type input "Quyên."
type input "0"
type input "70.000"
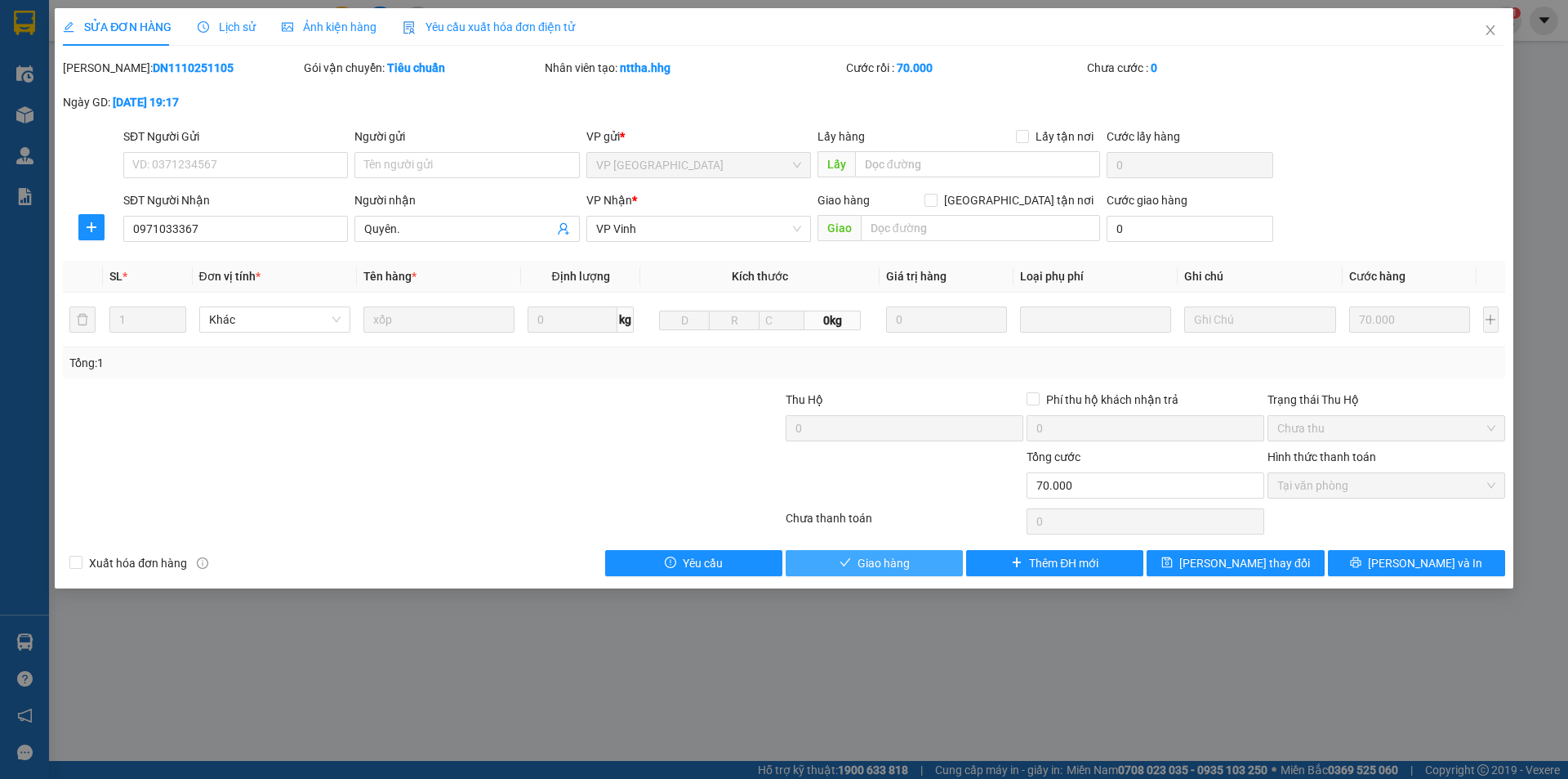
click at [870, 560] on span "Giao hàng" at bounding box center [884, 562] width 52 height 18
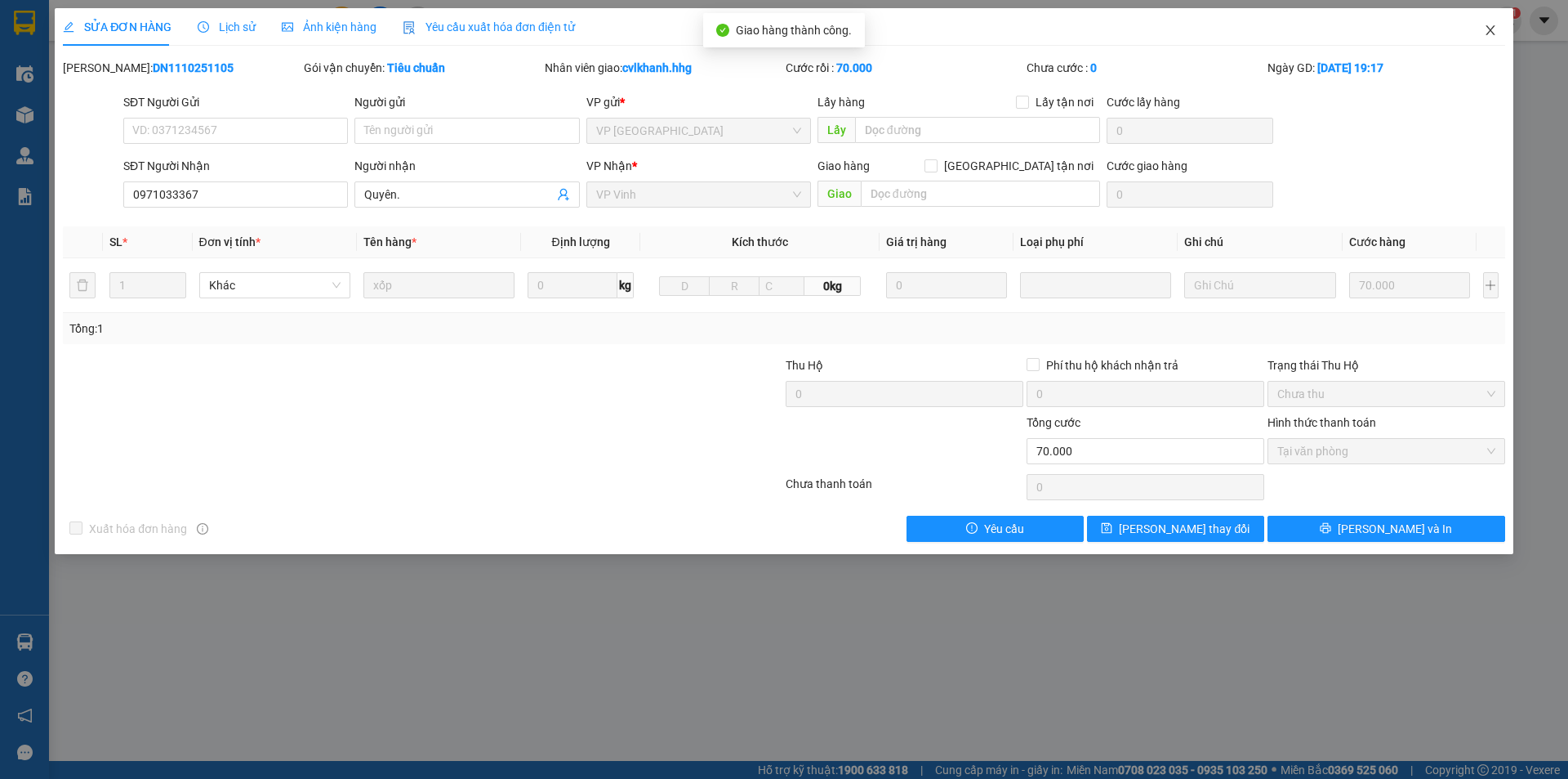
click at [1494, 29] on icon "close" at bounding box center [1490, 29] width 13 height 13
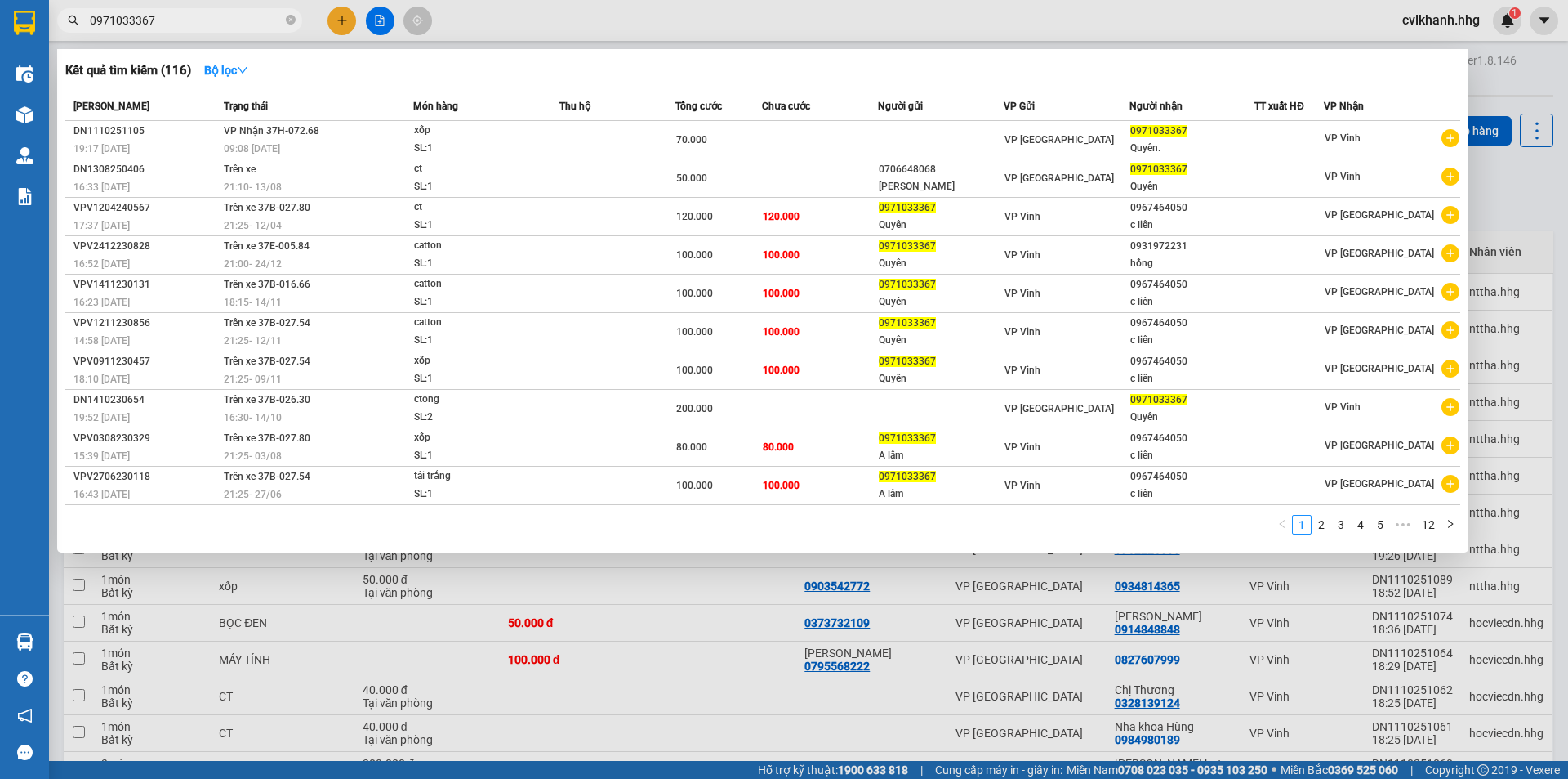
click at [178, 22] on input "0971033367" at bounding box center [186, 20] width 193 height 18
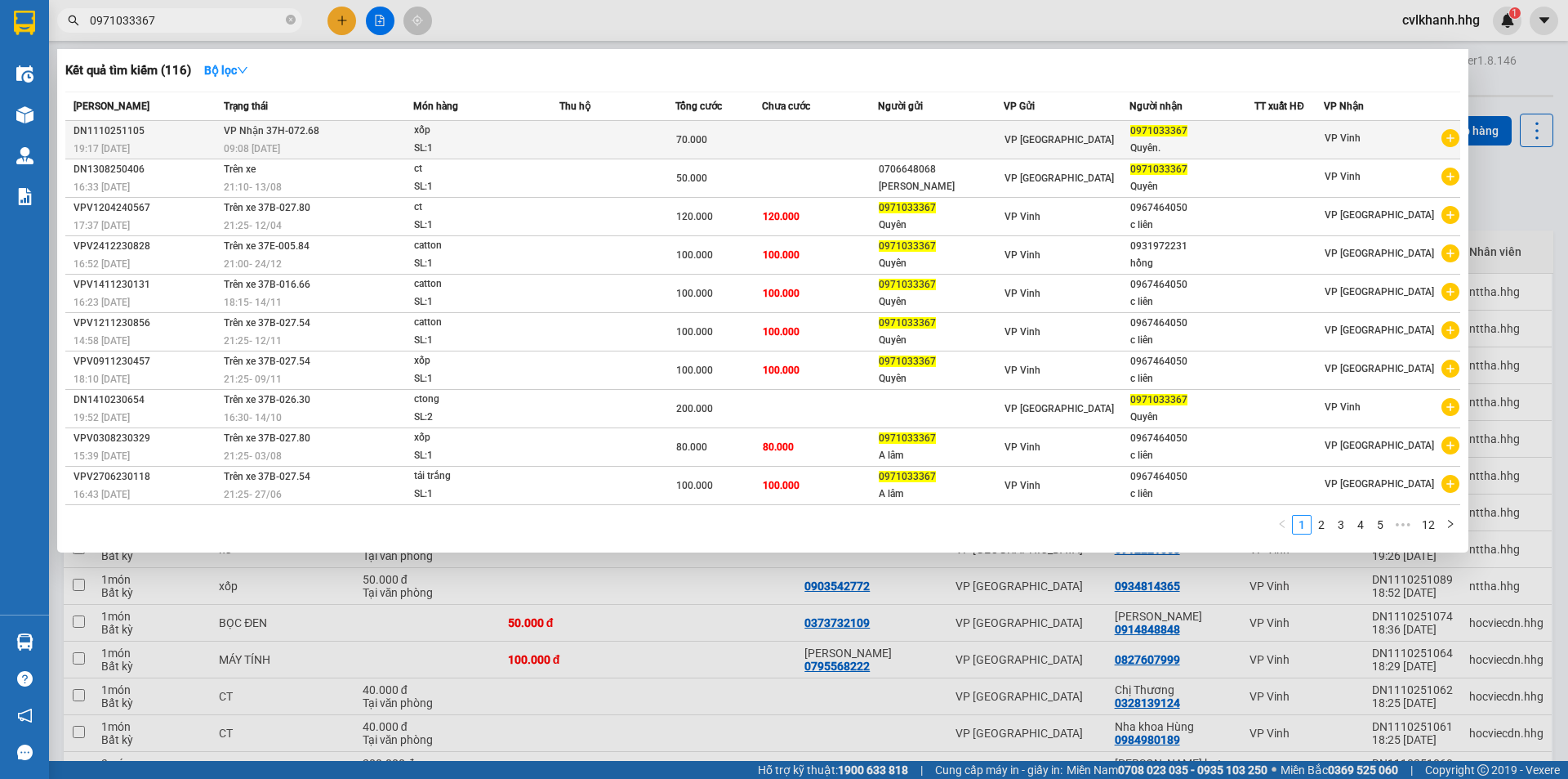
click at [436, 126] on div "xốp" at bounding box center [476, 130] width 122 height 18
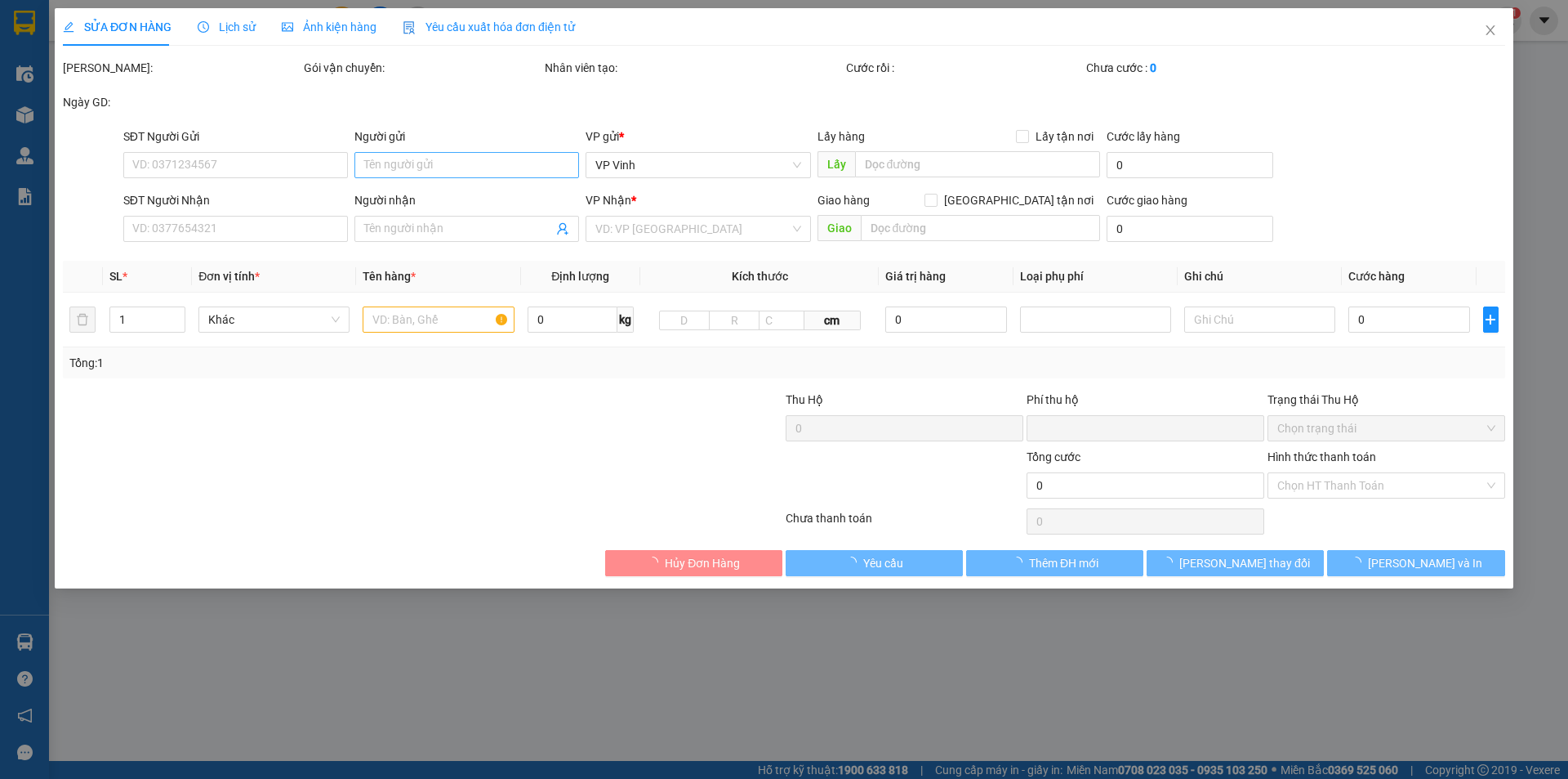
type input "0971033367"
type input "Quyên."
type input "0"
type input "70.000"
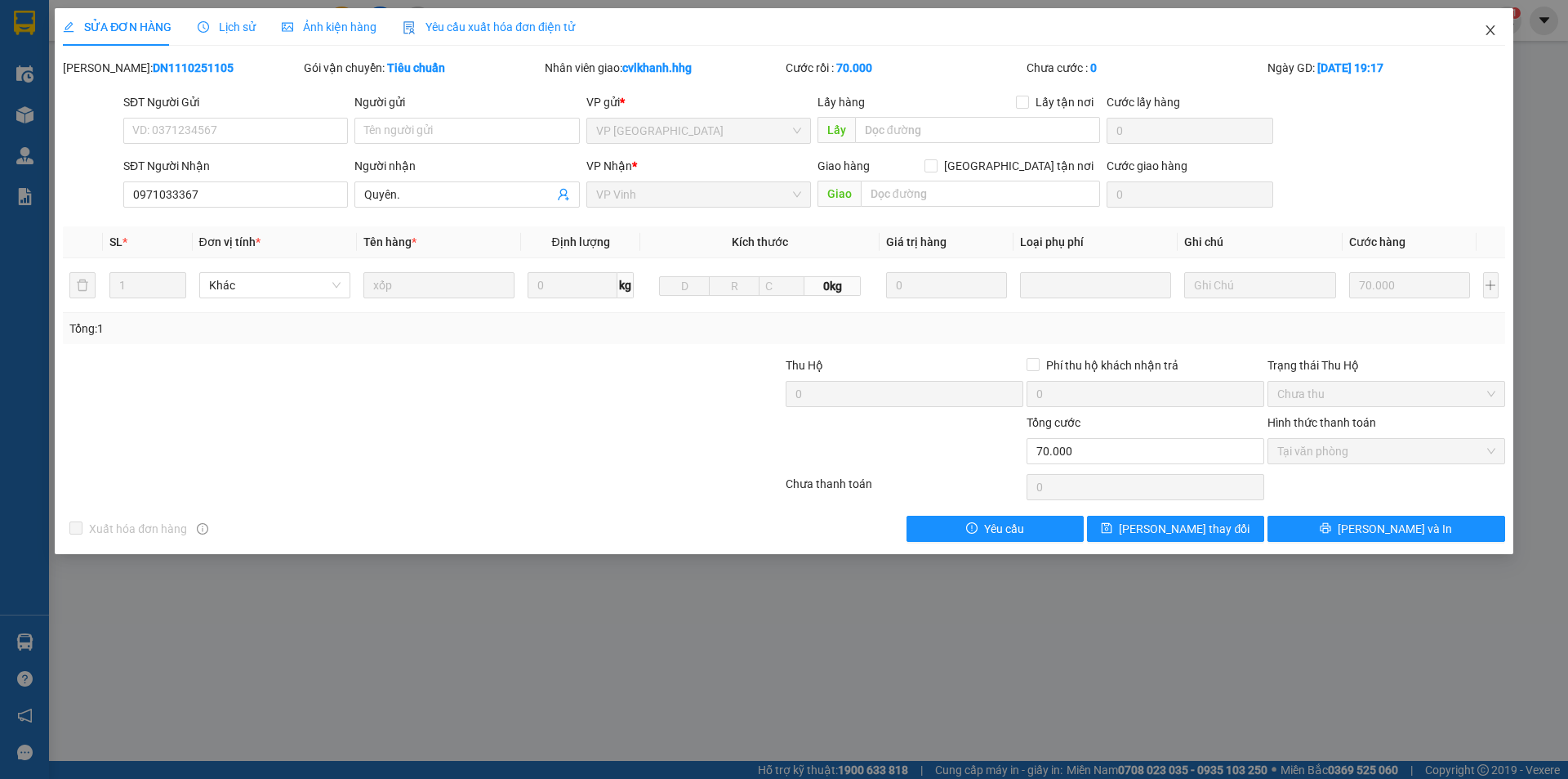
click at [1498, 27] on span "Close" at bounding box center [1490, 30] width 46 height 46
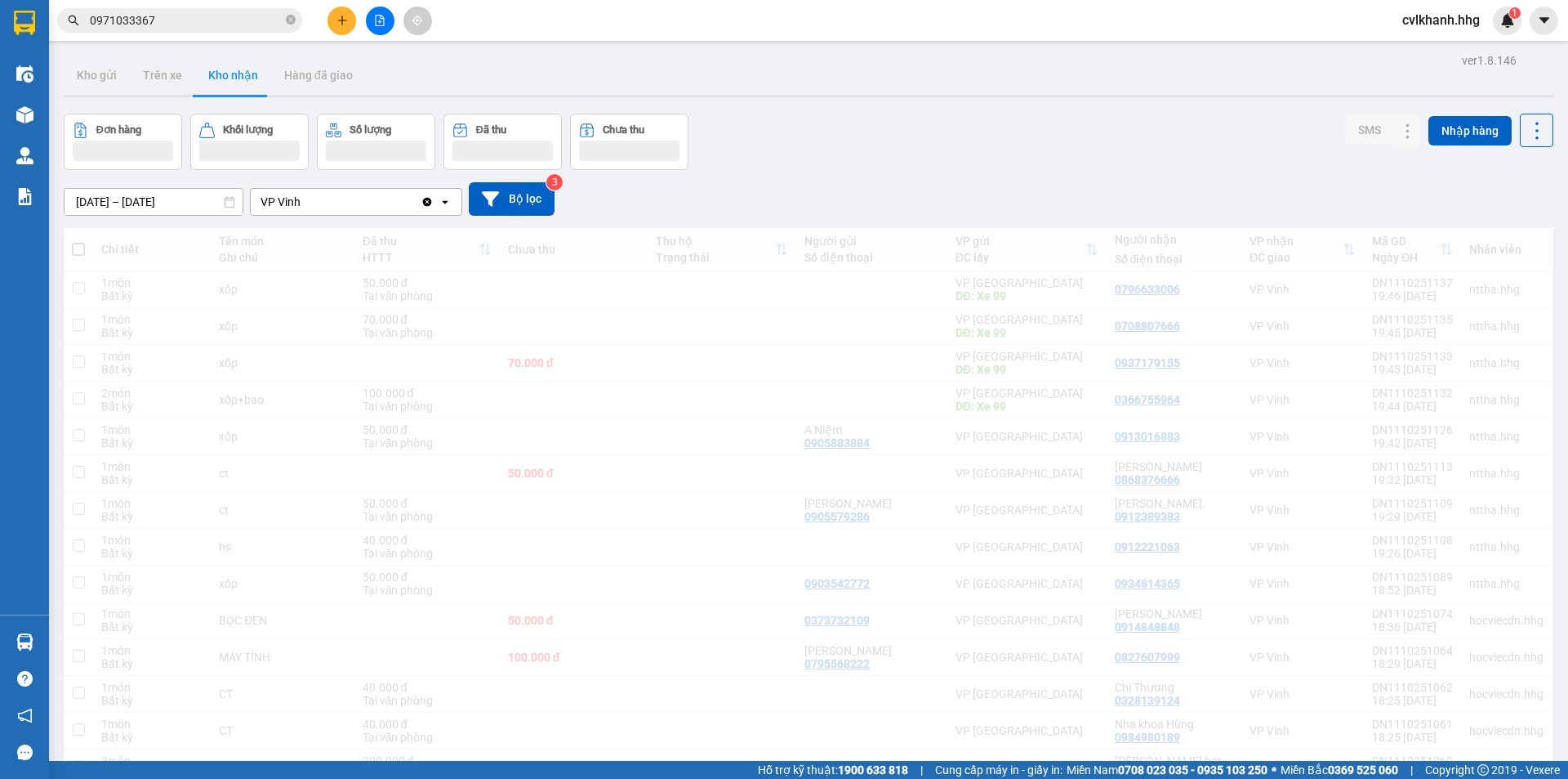
drag, startPoint x: 168, startPoint y: 17, endPoint x: 0, endPoint y: 89, distance: 182.8
click at [0, 89] on section "Kết quả tìm kiếm ( 116 ) Bộ lọc Mã ĐH Trạng thái Món hàng Thu hộ Tổng cước Chưa…" at bounding box center [784, 390] width 1568 height 779
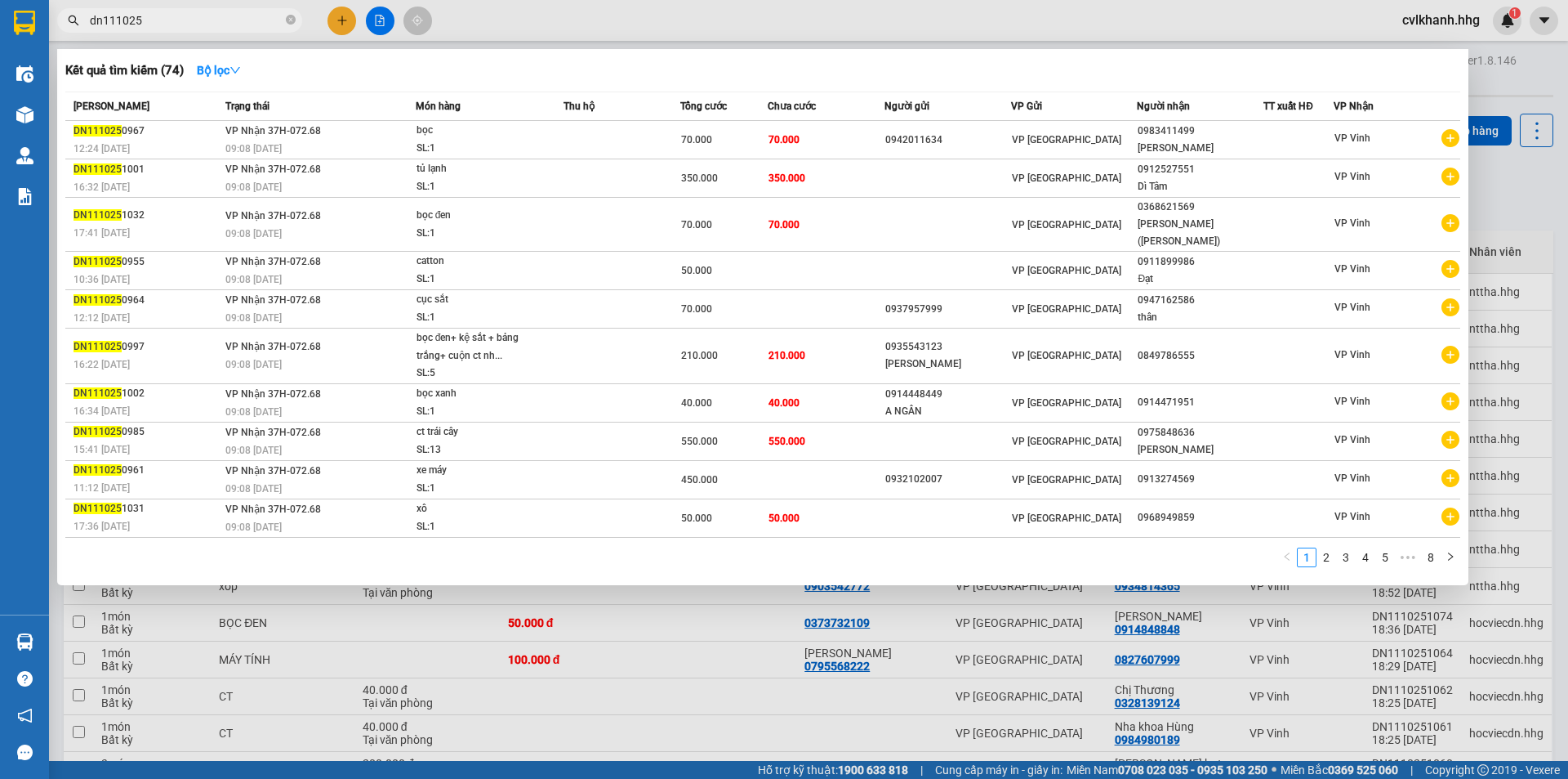
type input "dn111025"
click at [665, 652] on div at bounding box center [784, 390] width 1568 height 779
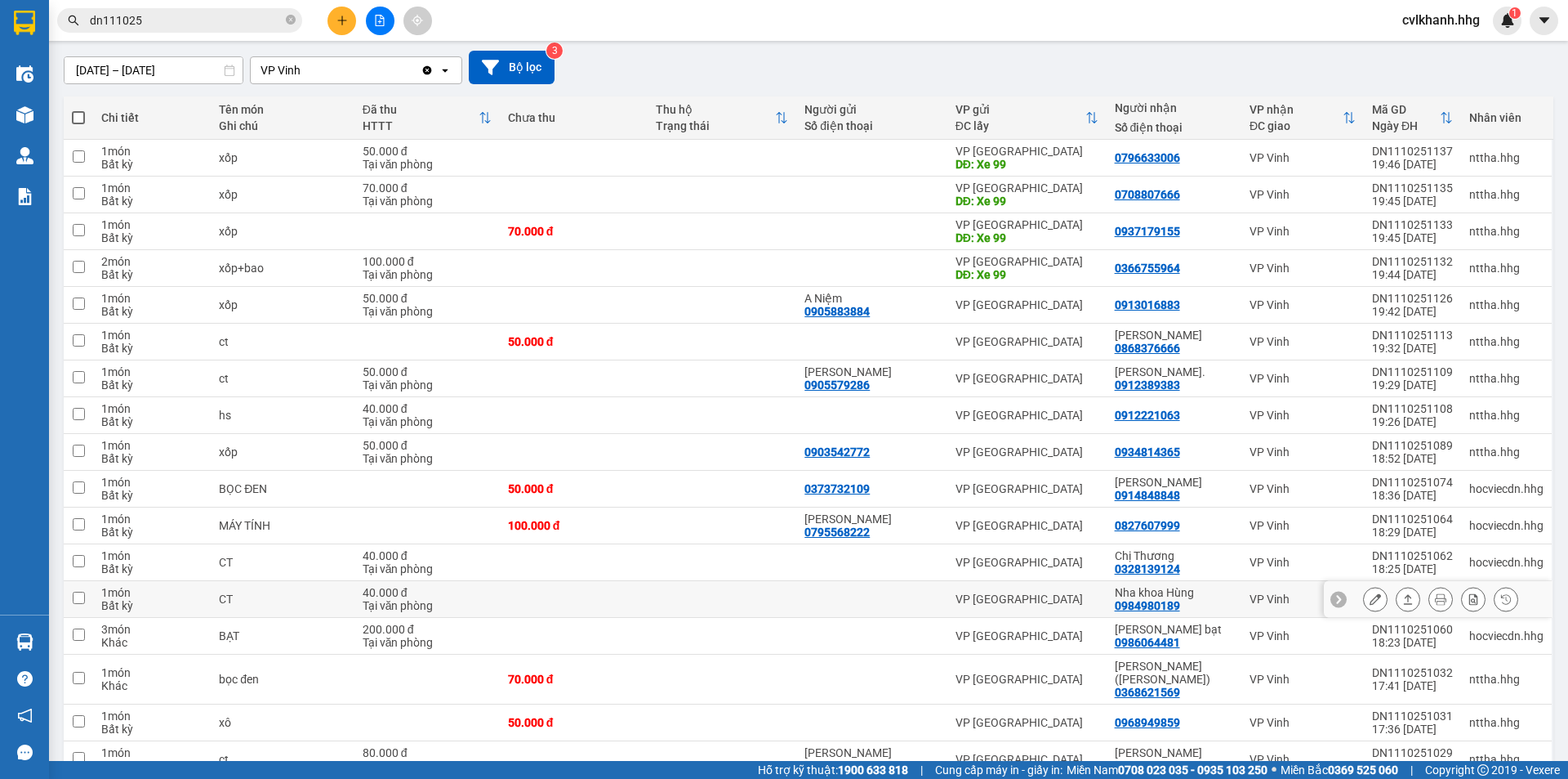
scroll to position [163, 0]
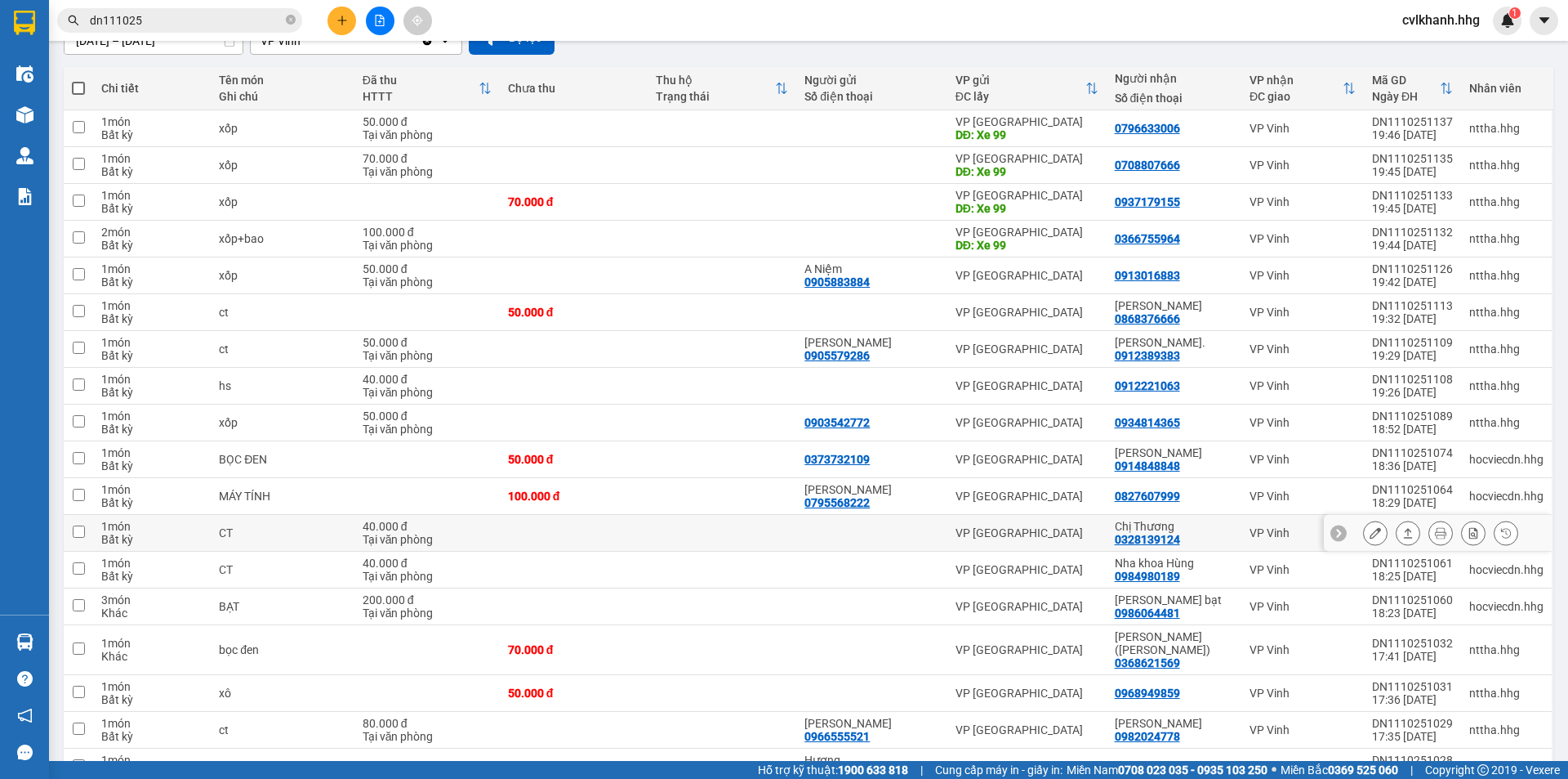
click at [1403, 531] on icon at bounding box center [1409, 533] width 12 height 12
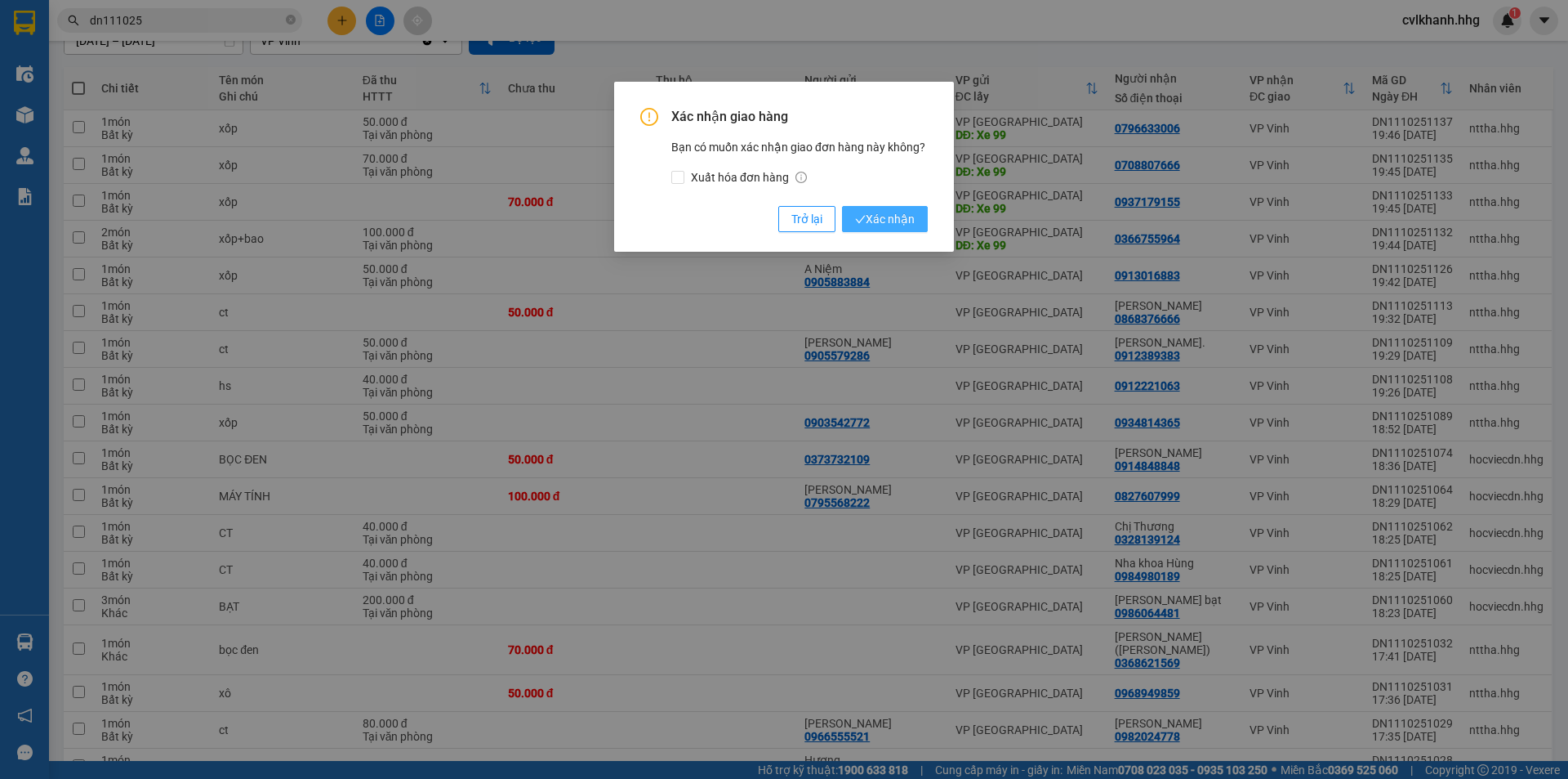
click at [866, 207] on button "Xác nhận" at bounding box center [884, 219] width 85 height 26
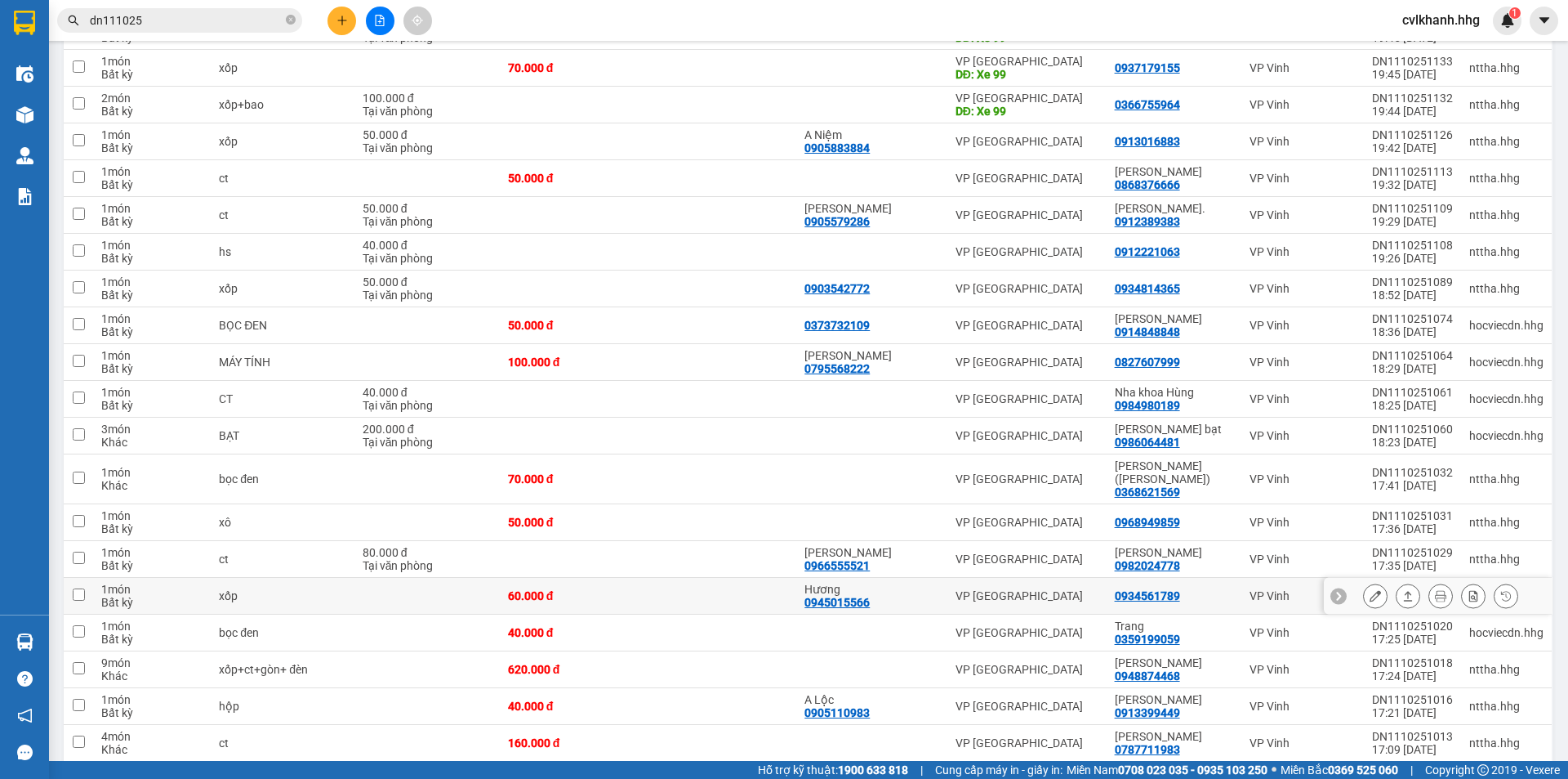
scroll to position [327, 0]
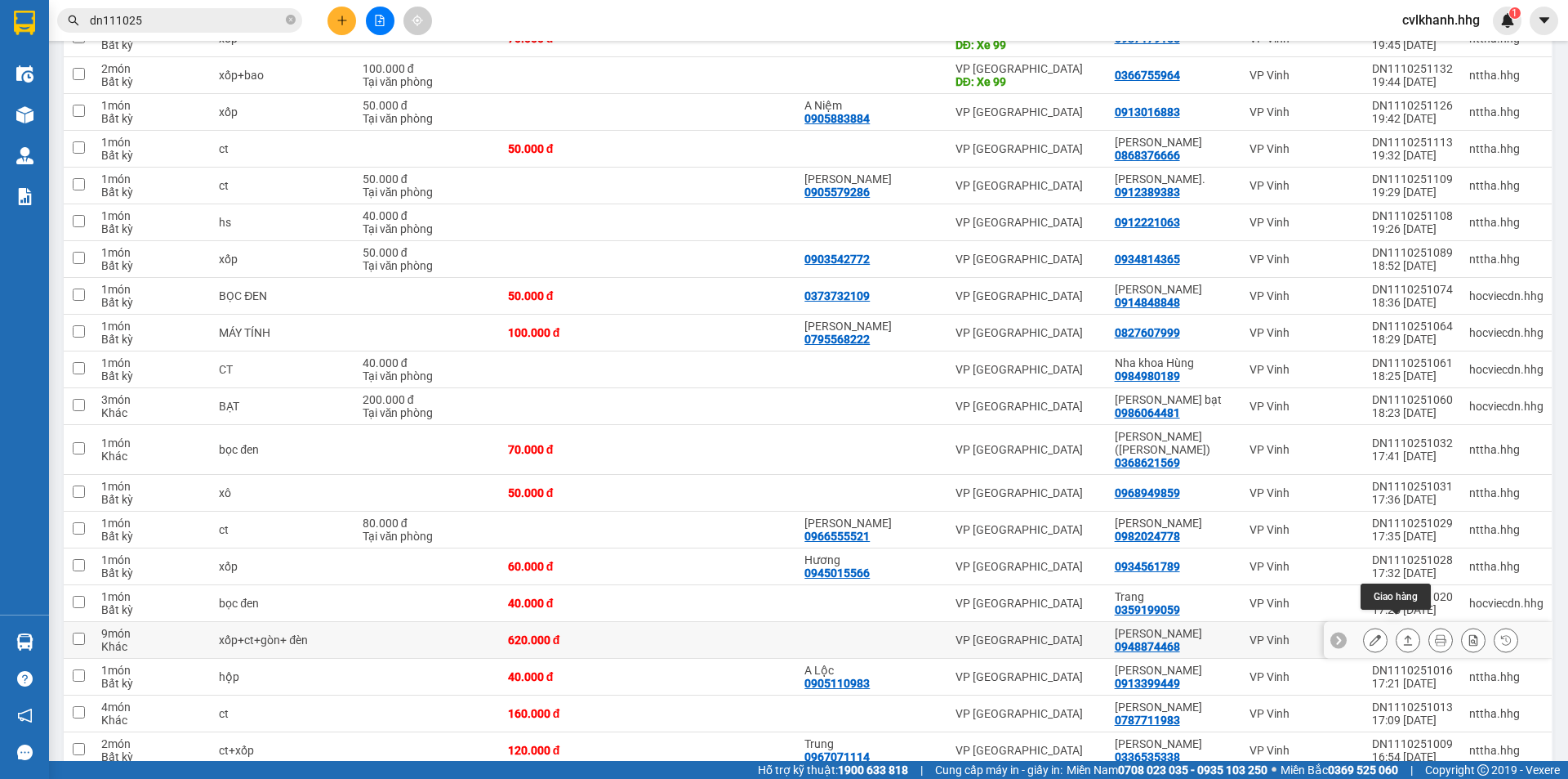
click at [1403, 634] on icon at bounding box center [1409, 640] width 12 height 12
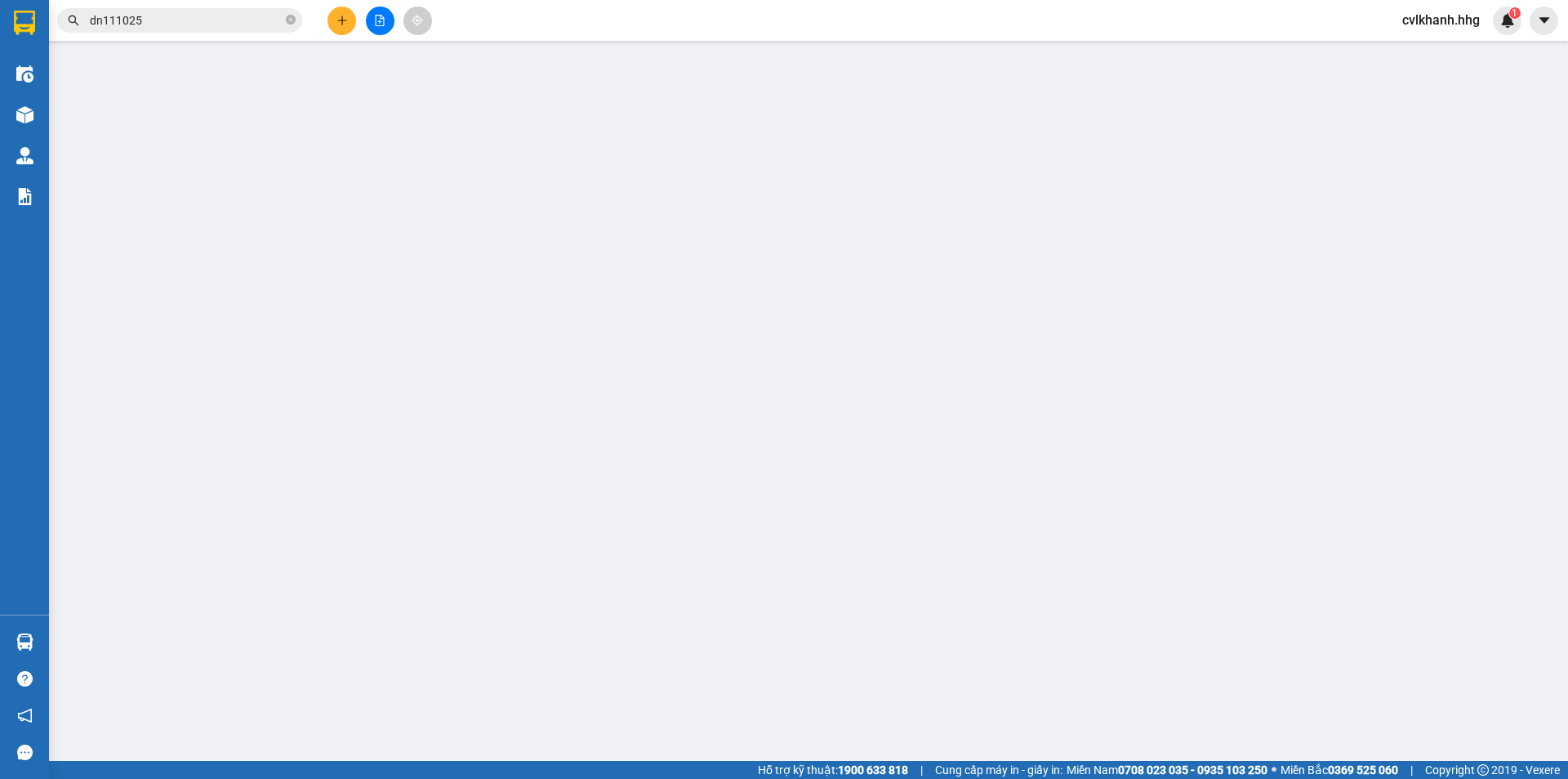
type input "0948874468"
type input "Bảo Khang"
type input "0"
type input "620.000"
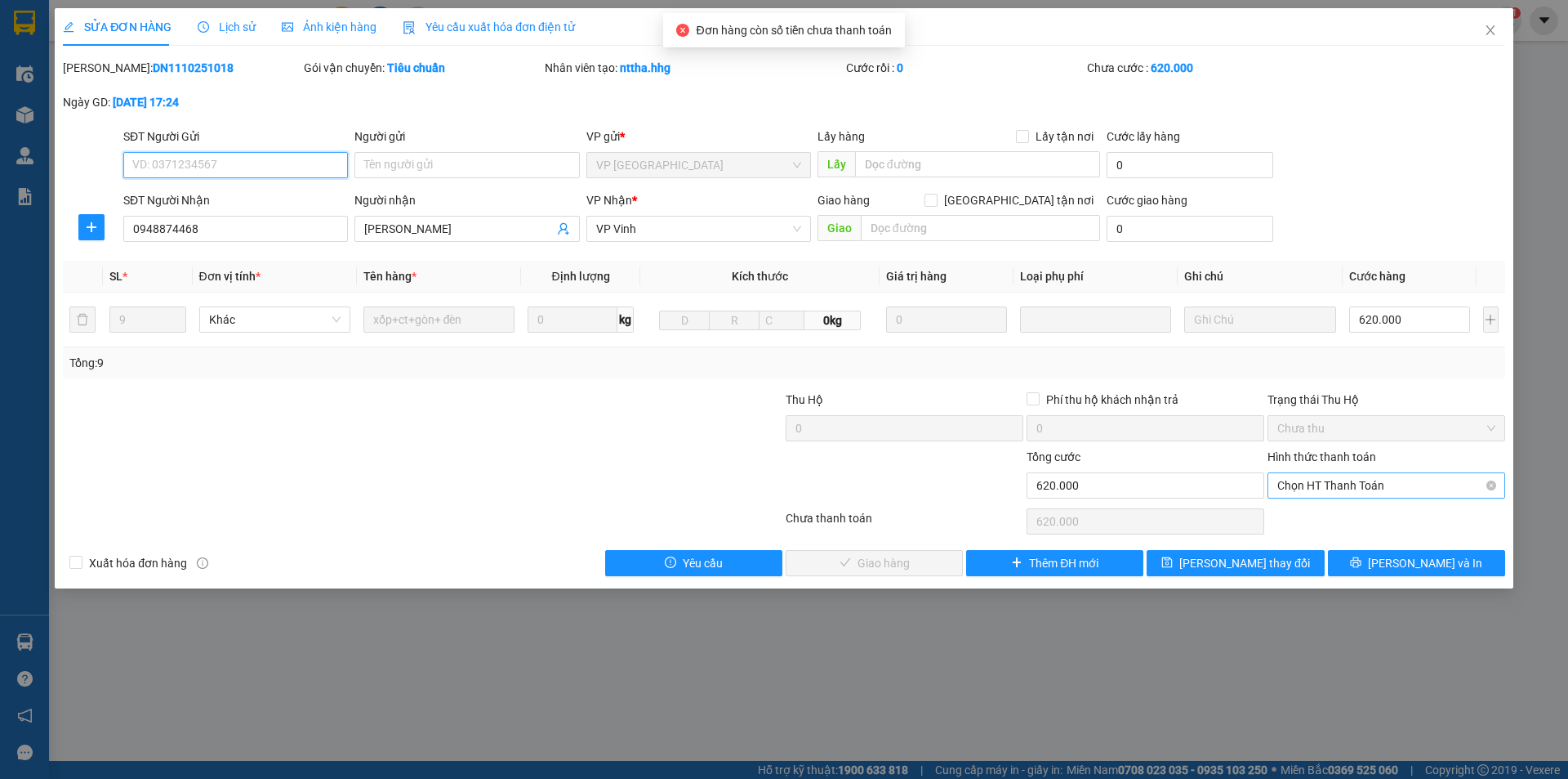
click at [1290, 482] on span "Chọn HT Thanh Toán" at bounding box center [1386, 485] width 218 height 24
click at [1277, 520] on div "Tại văn phòng" at bounding box center [1386, 518] width 238 height 26
type input "0"
click at [843, 554] on span "Lưu và Giao hàng" at bounding box center [895, 562] width 157 height 18
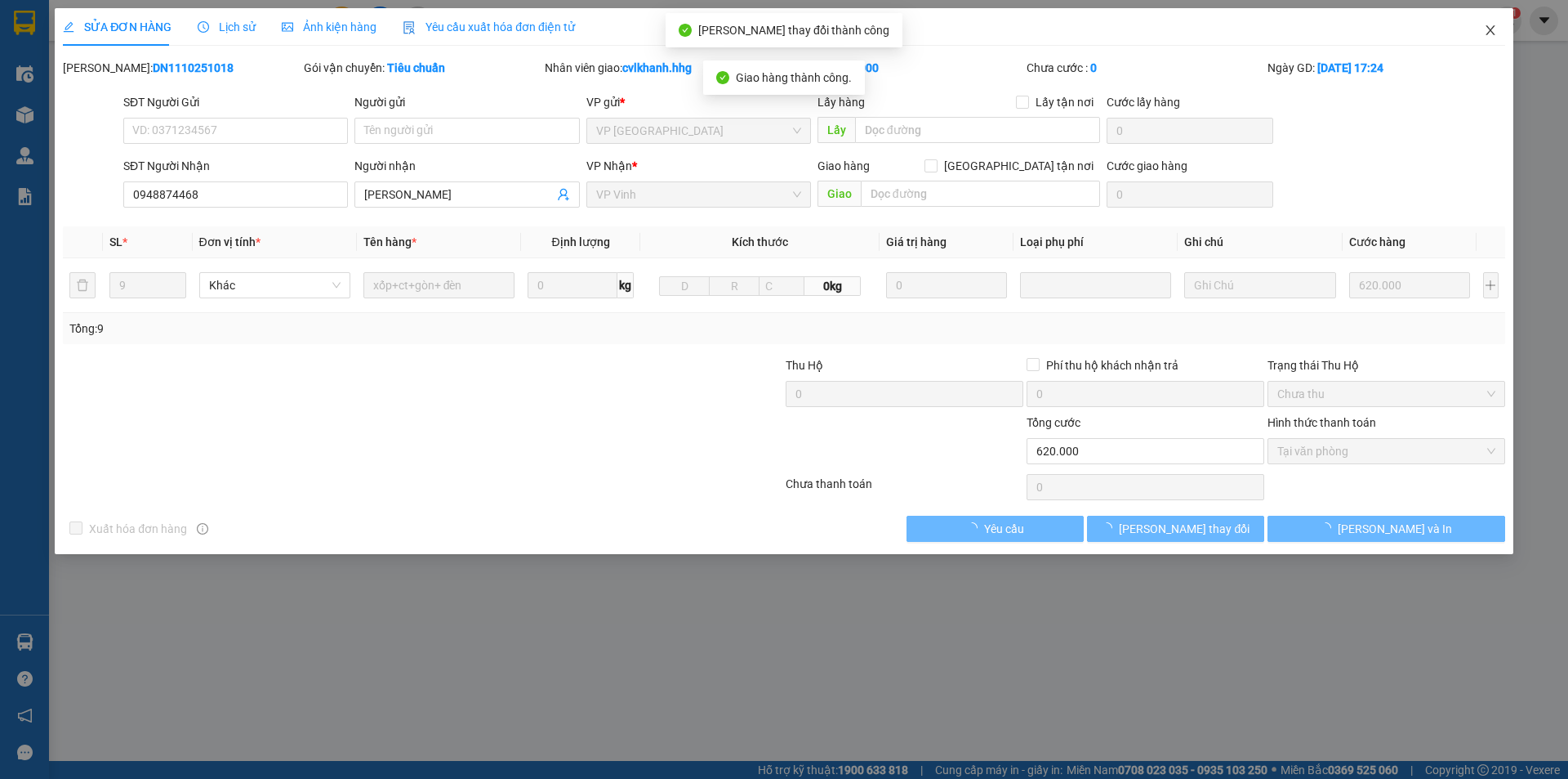
click at [1497, 30] on span "Close" at bounding box center [1490, 30] width 46 height 46
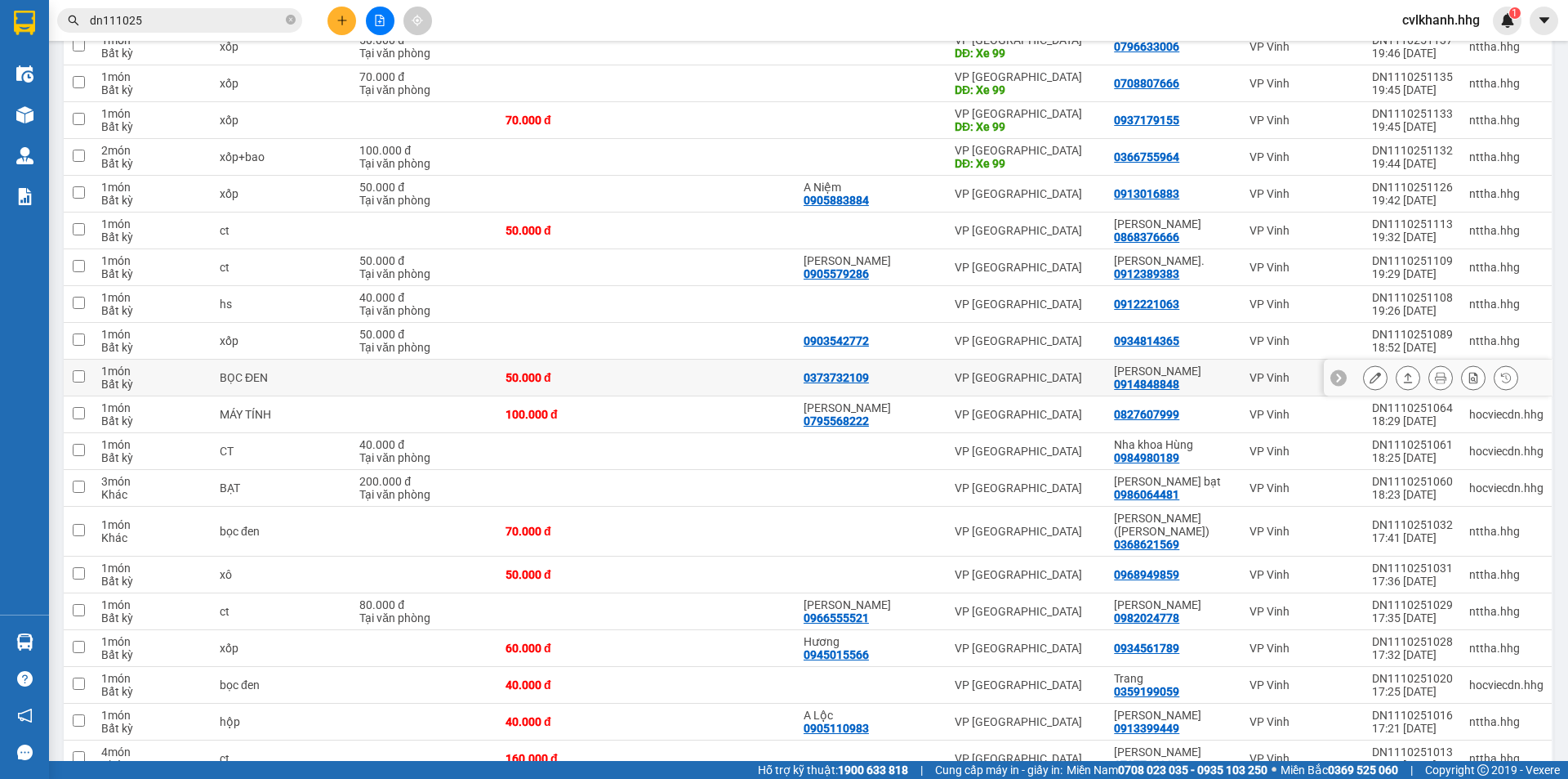
scroll to position [327, 0]
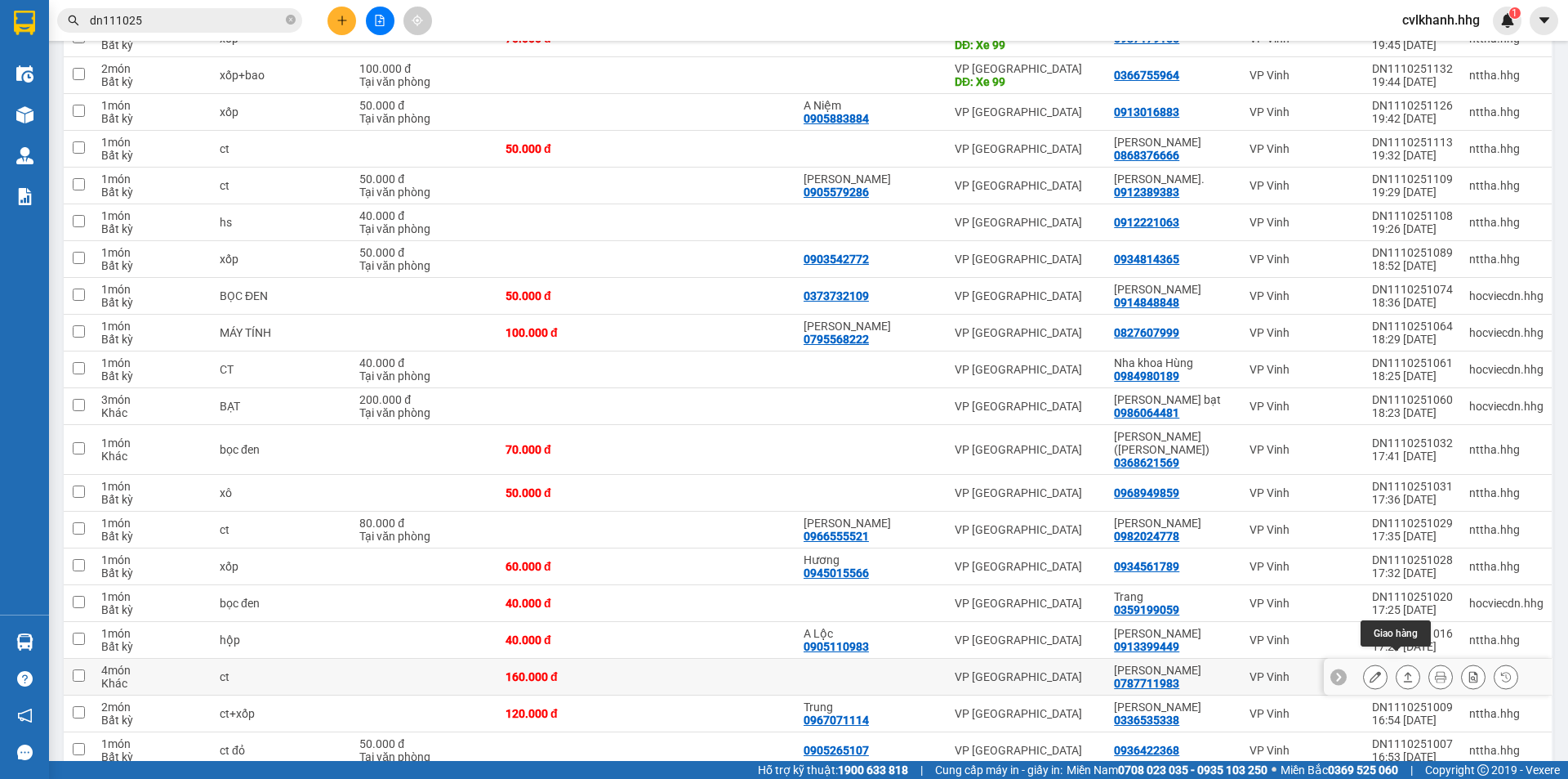
click at [1403, 671] on icon at bounding box center [1409, 677] width 12 height 12
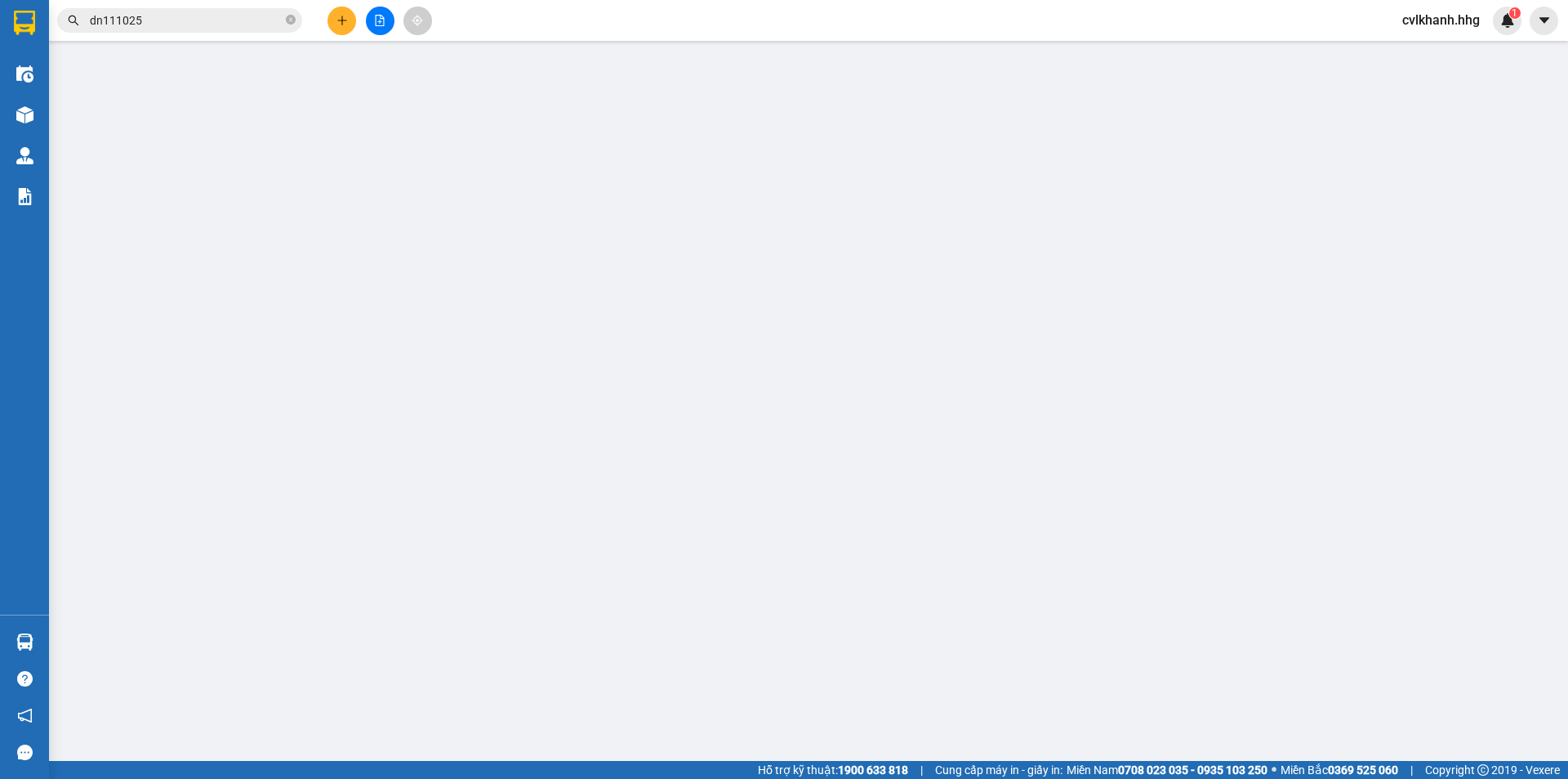
type input "0787711983"
type input "Anh Tấn"
type input "0"
type input "160.000"
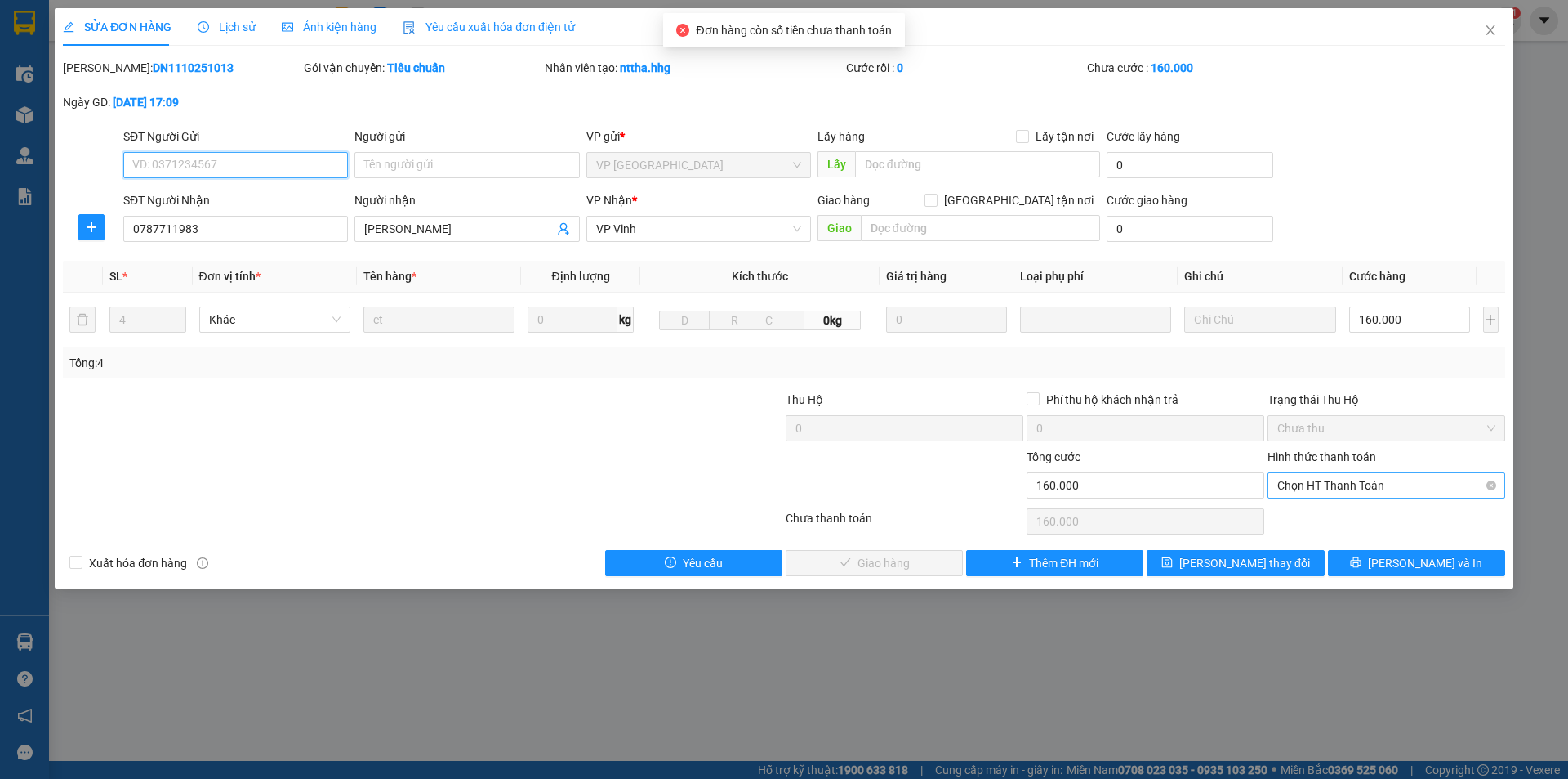
click at [1361, 483] on span "Chọn HT Thanh Toán" at bounding box center [1386, 485] width 218 height 24
click at [1338, 507] on div "Tại văn phòng" at bounding box center [1386, 518] width 238 height 26
type input "0"
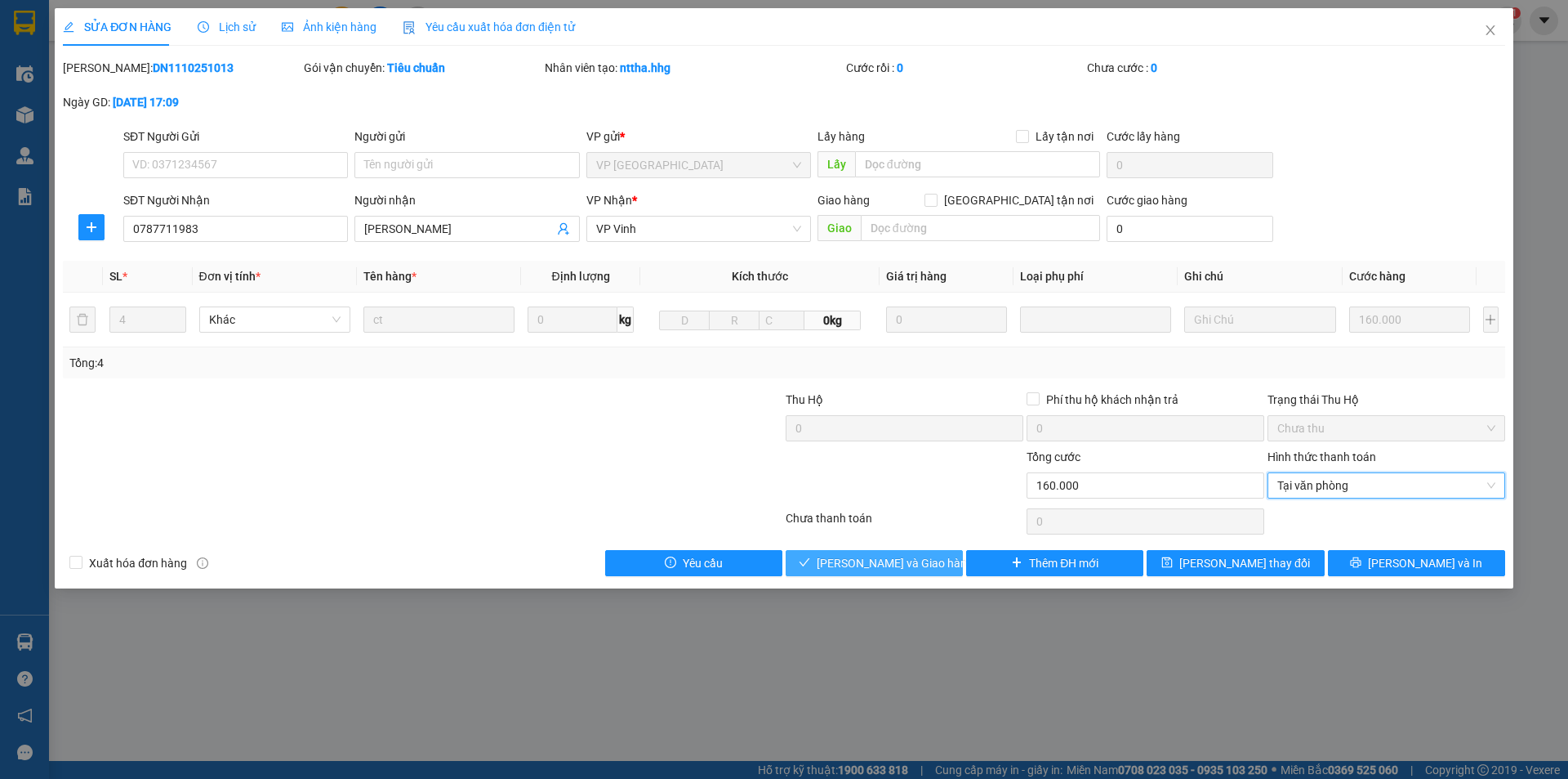
click at [899, 556] on span "Lưu và Giao hàng" at bounding box center [895, 562] width 157 height 18
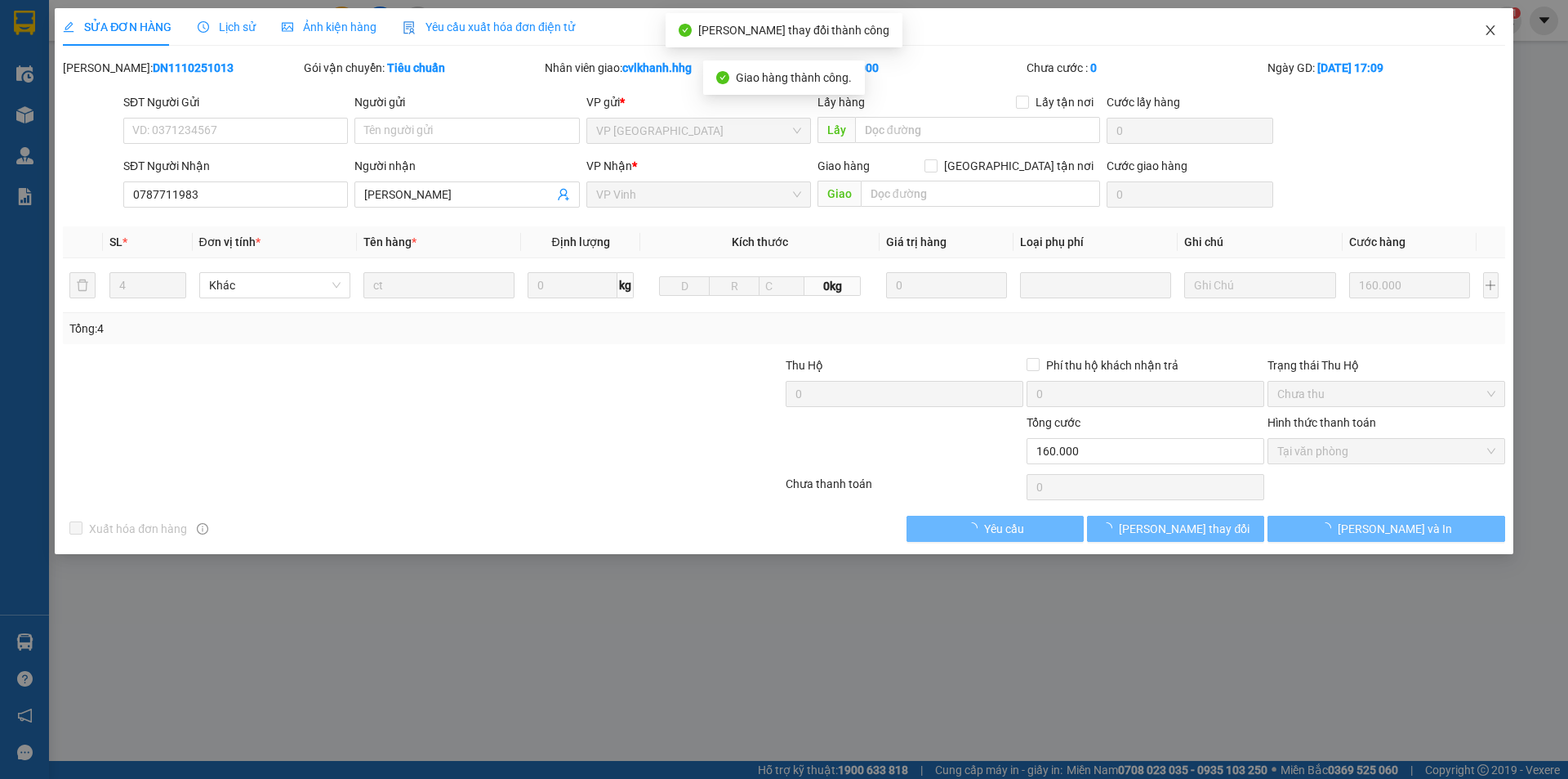
click at [1490, 27] on icon "close" at bounding box center [1490, 29] width 13 height 13
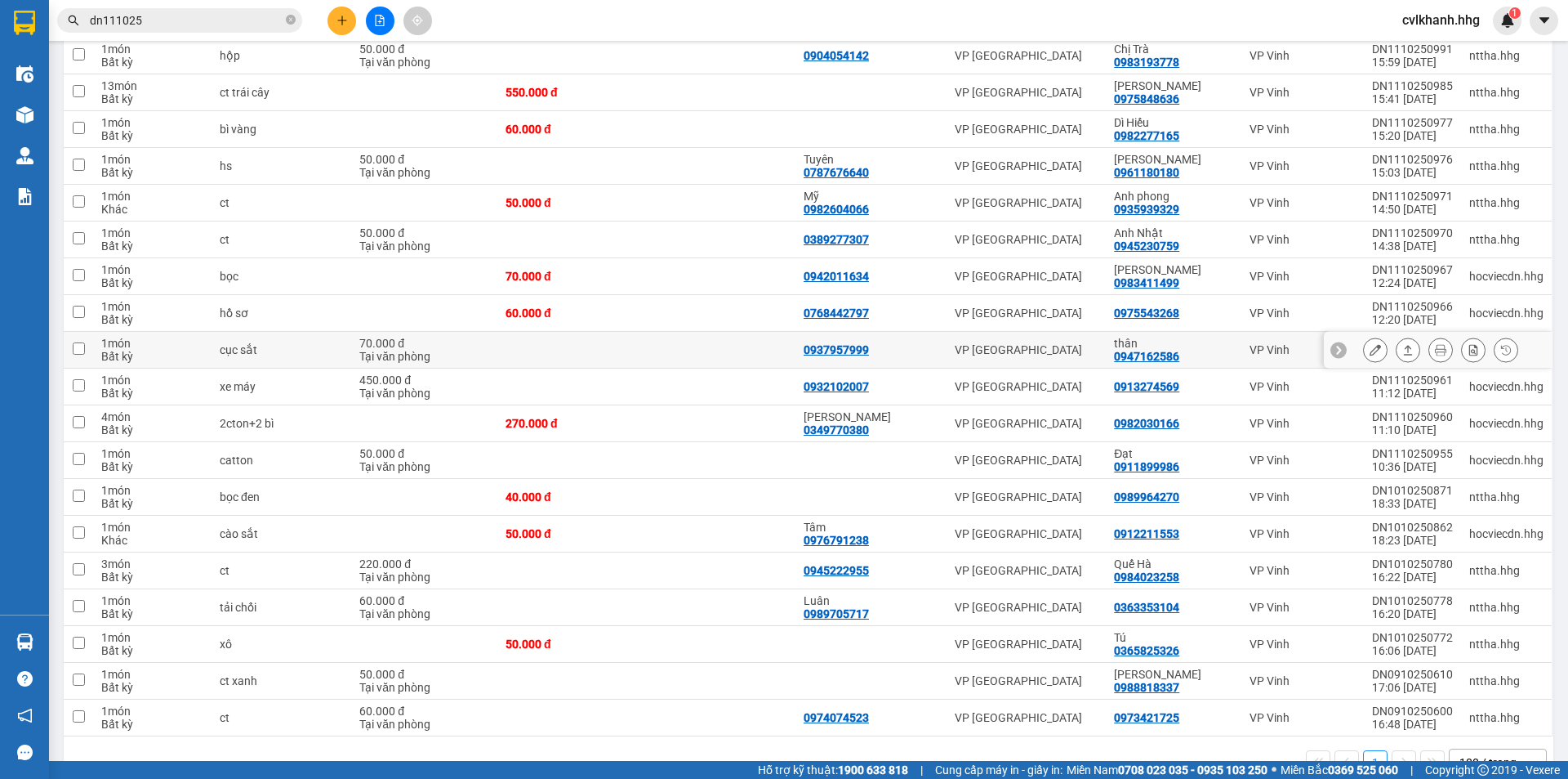
scroll to position [1271, 0]
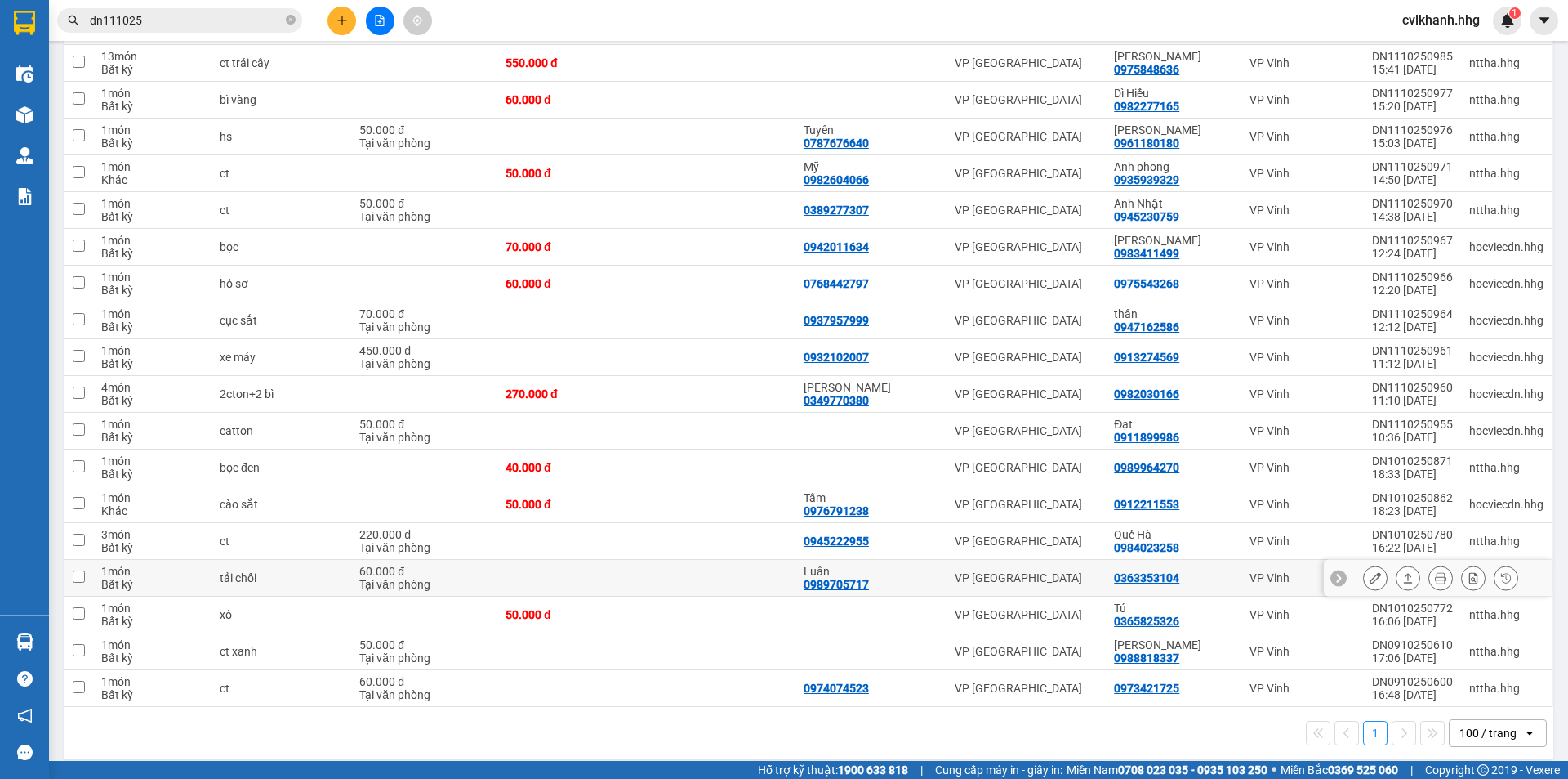
click at [1403, 572] on icon at bounding box center [1409, 578] width 12 height 12
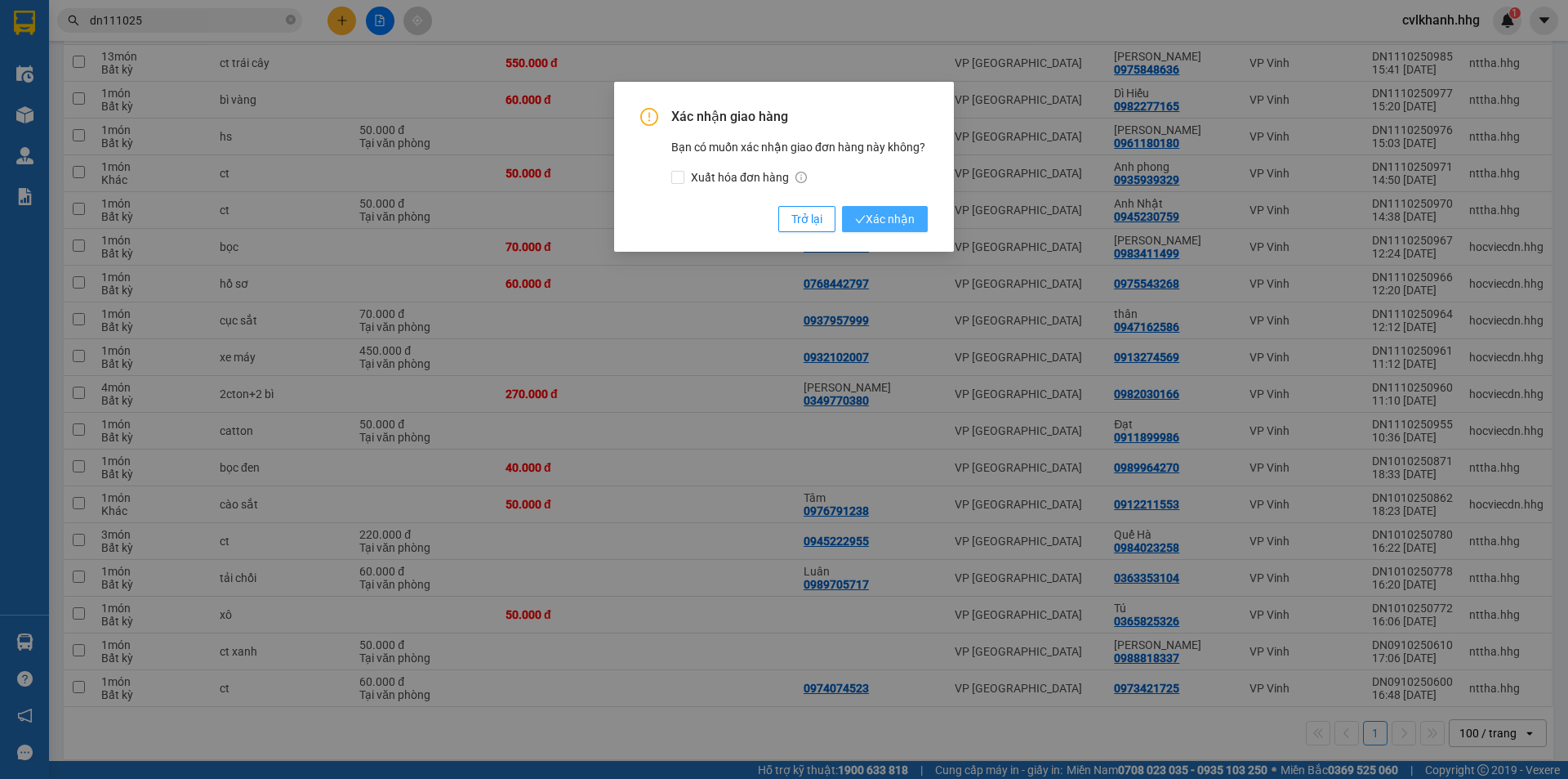
click at [878, 211] on span "Xác nhận" at bounding box center [884, 219] width 59 height 18
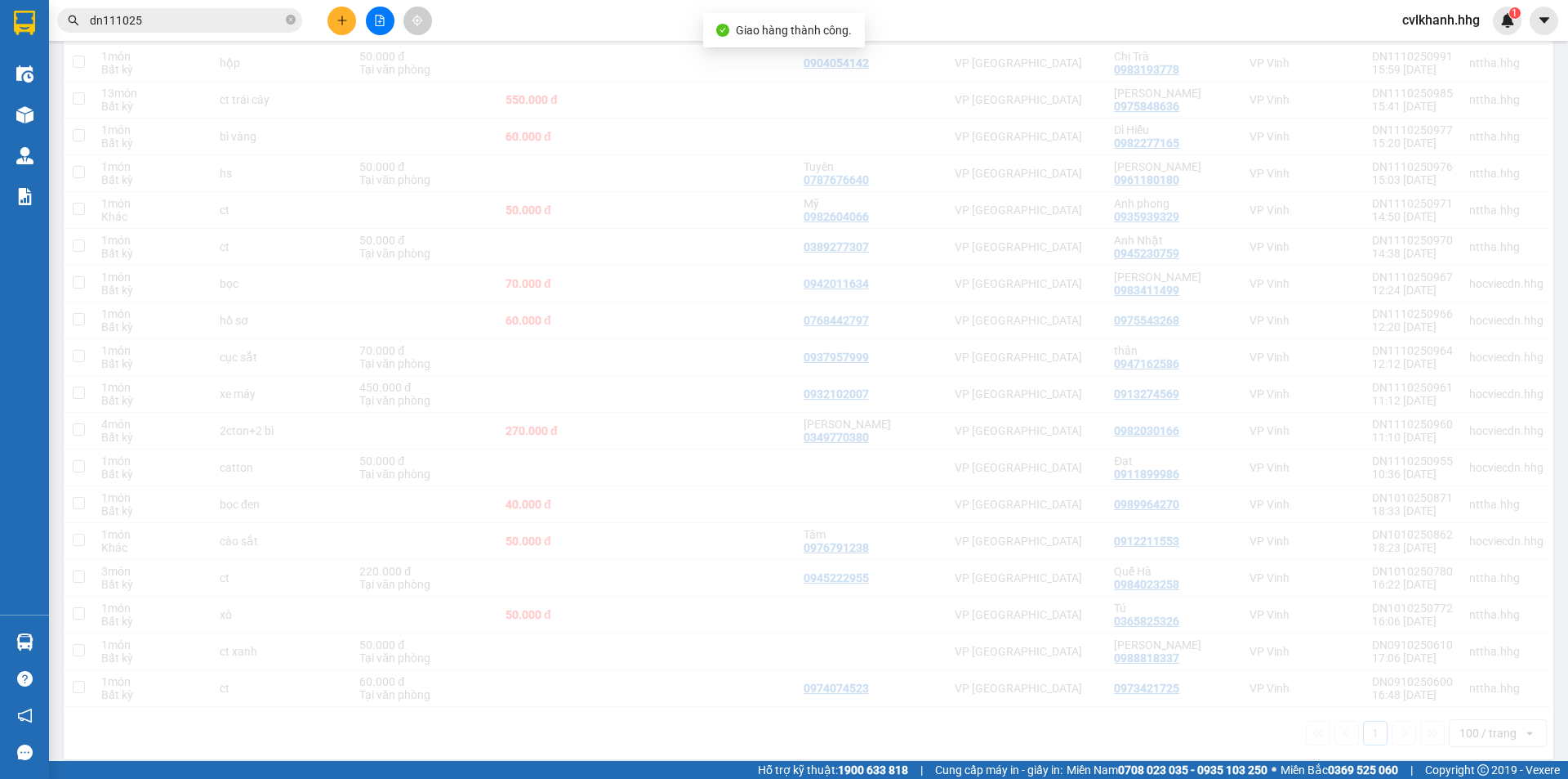
scroll to position [1235, 0]
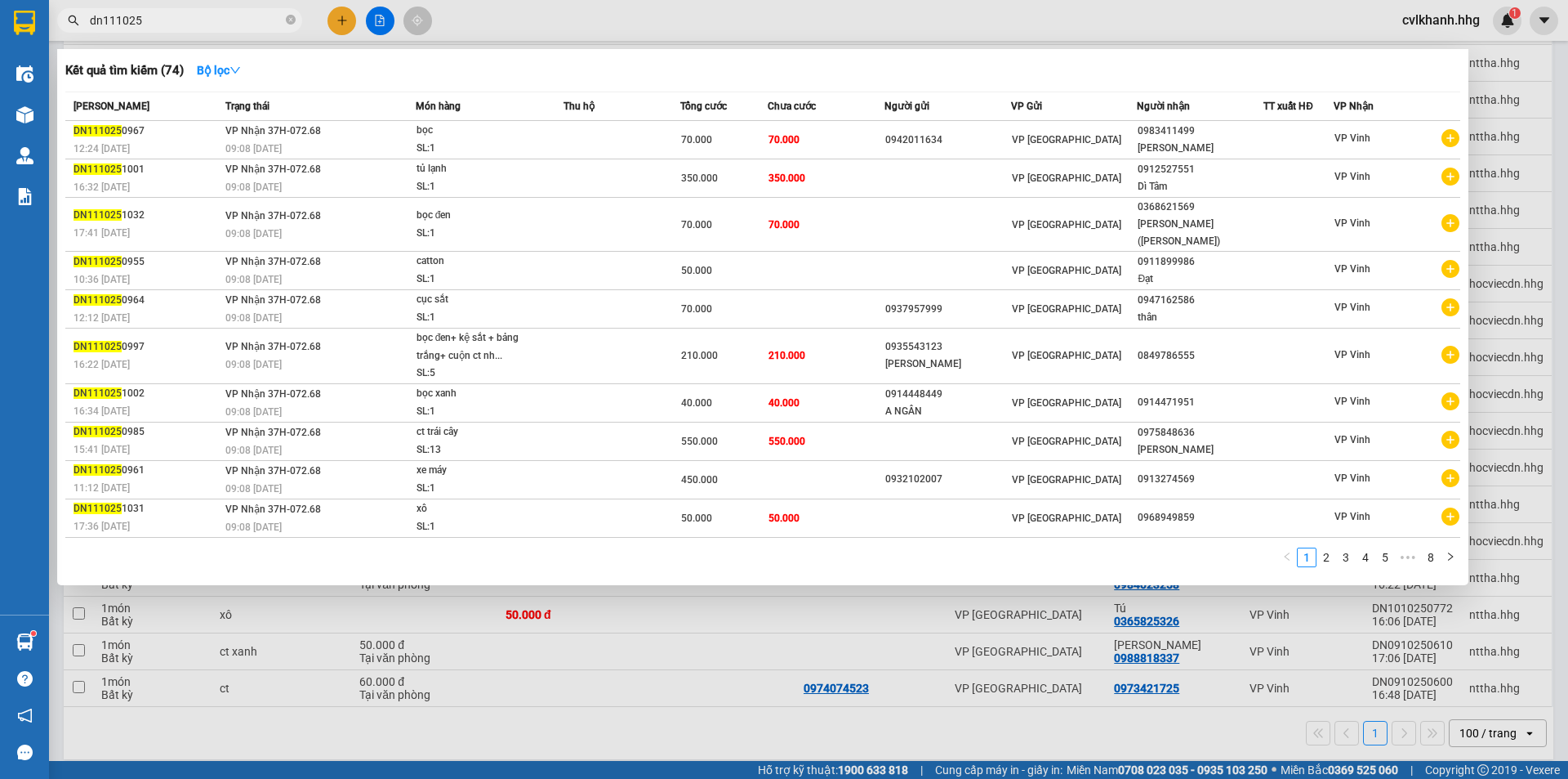
click at [161, 18] on input "dn111025" at bounding box center [186, 20] width 193 height 18
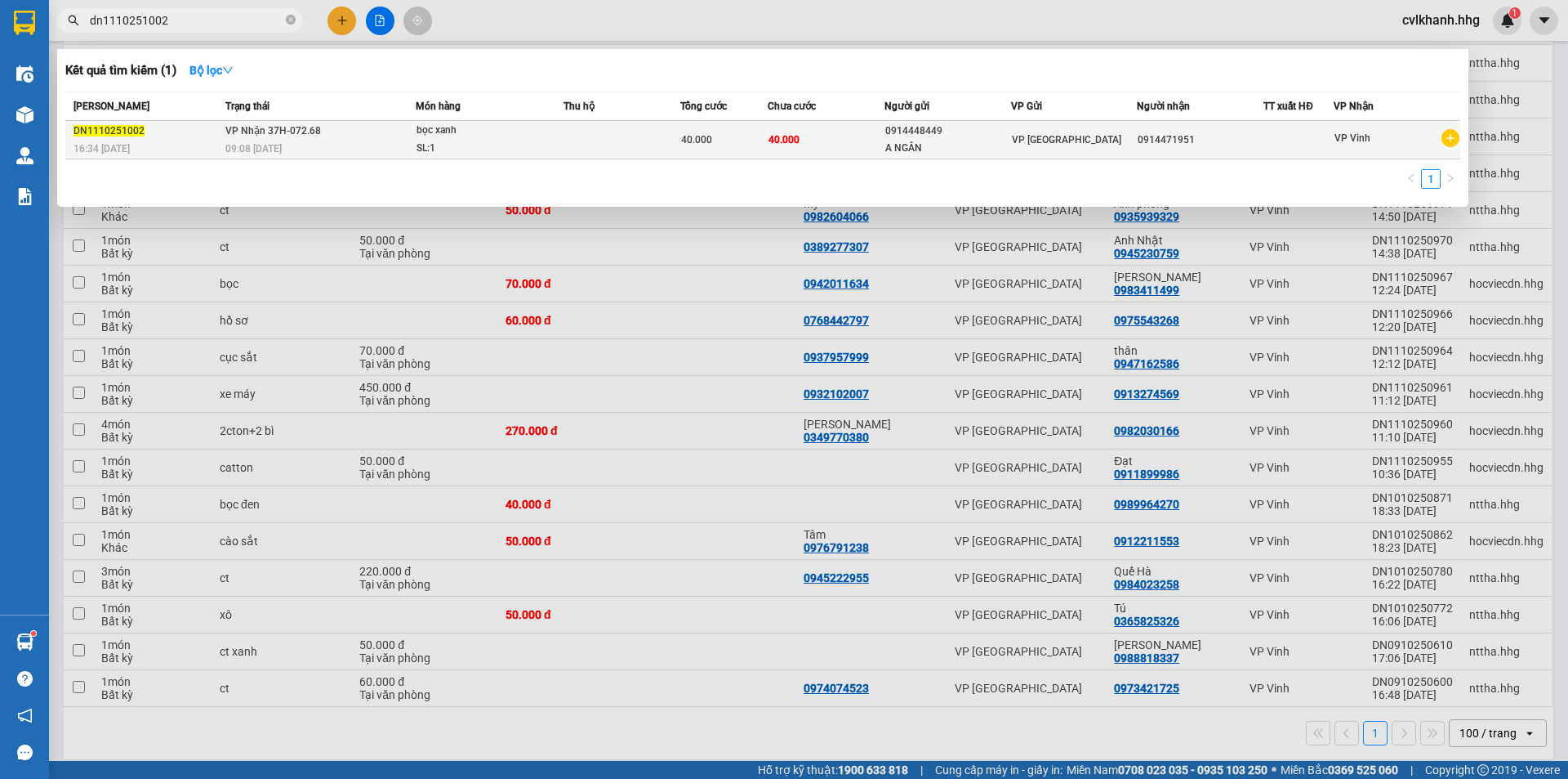
type input "dn1110251002"
click at [652, 144] on td at bounding box center [622, 141] width 117 height 39
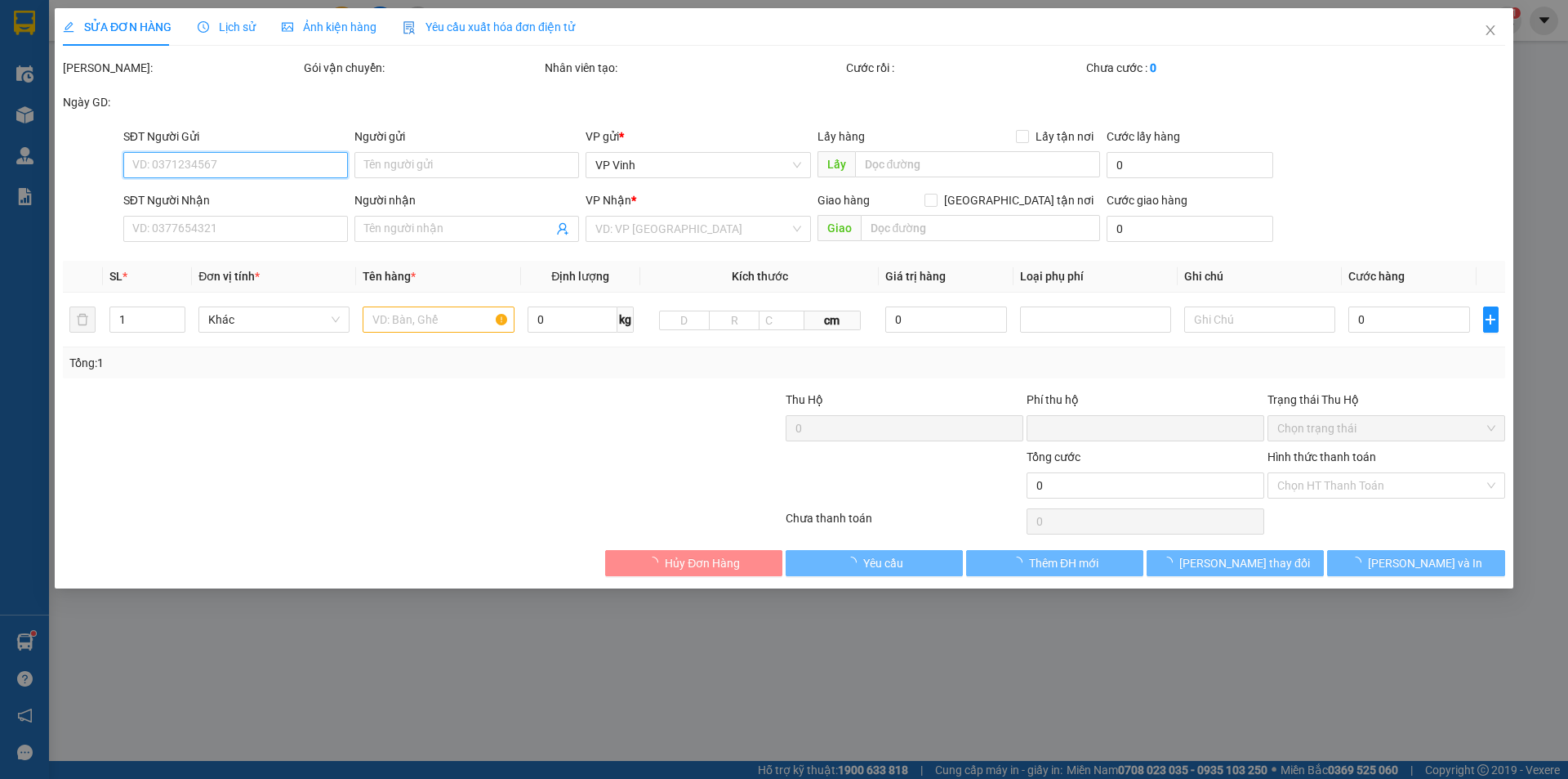
type input "0914448449"
type input "A NGÂN"
type input "0914471951"
type input "0"
type input "40.000"
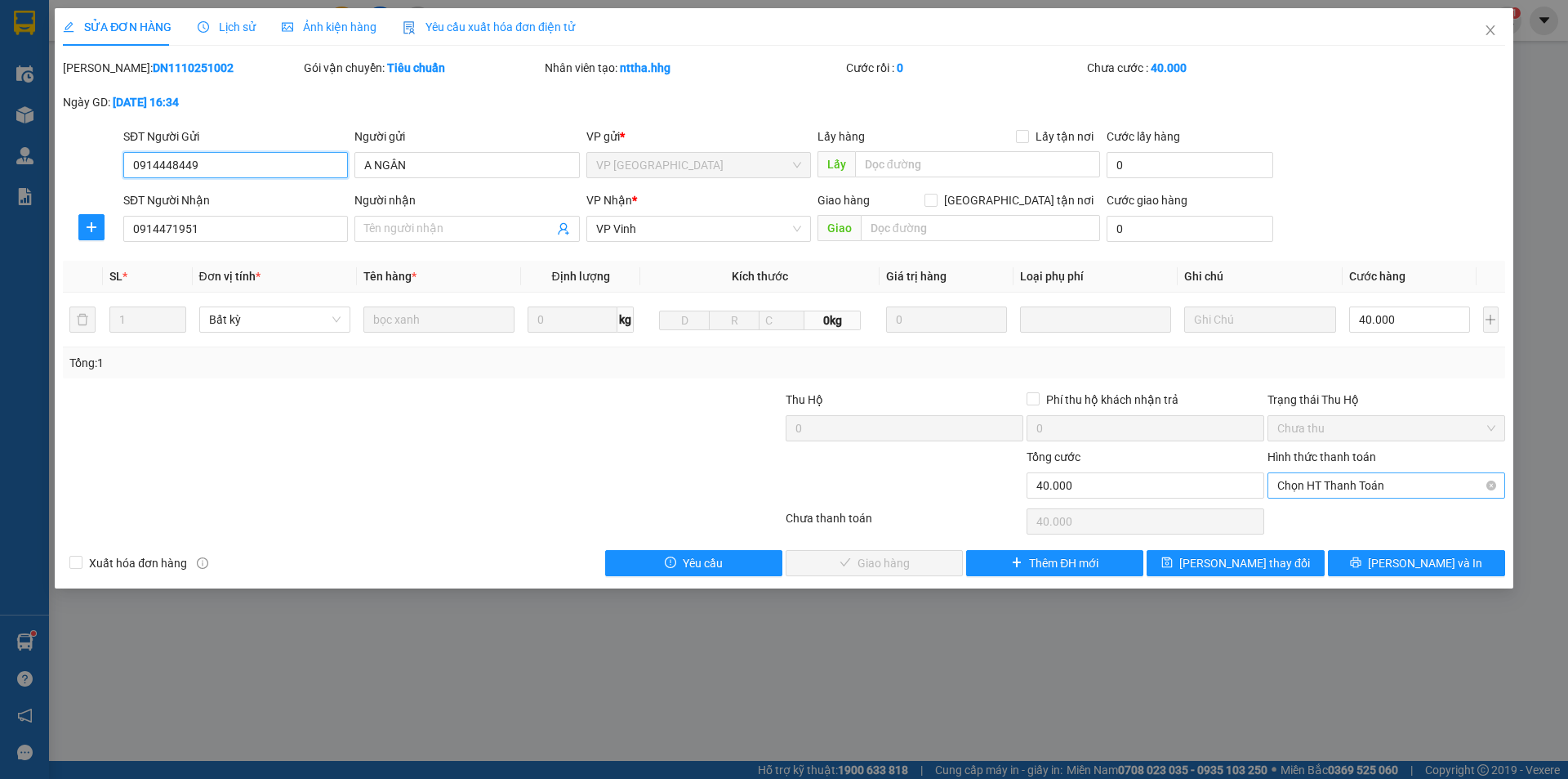
click at [1384, 485] on span "Chọn HT Thanh Toán" at bounding box center [1386, 485] width 218 height 24
click at [1332, 513] on div "Tại văn phòng" at bounding box center [1386, 518] width 218 height 18
type input "0"
click at [849, 554] on span "Lưu và Giao hàng" at bounding box center [895, 562] width 157 height 18
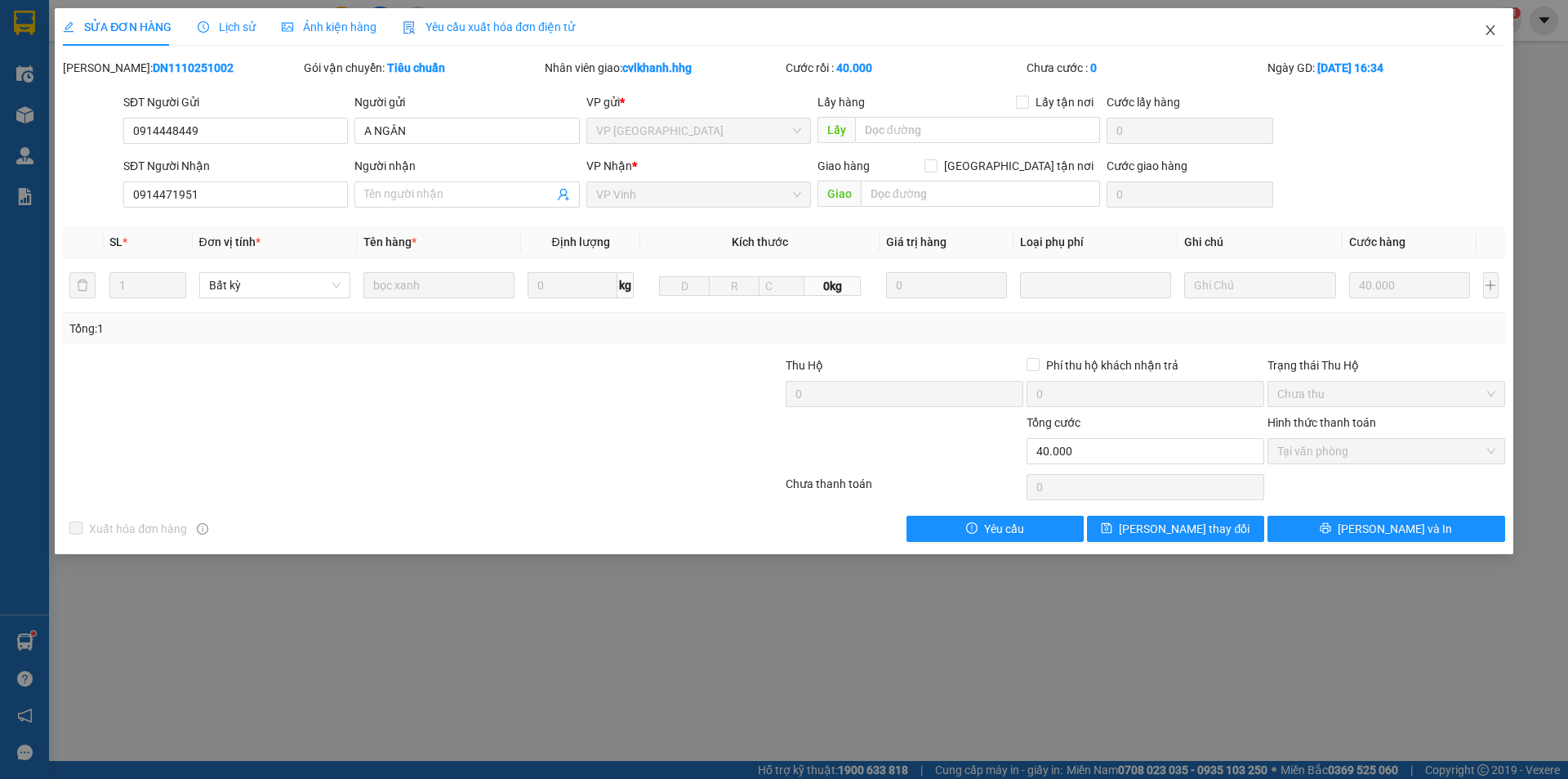
click at [1494, 34] on icon "close" at bounding box center [1489, 30] width 9 height 10
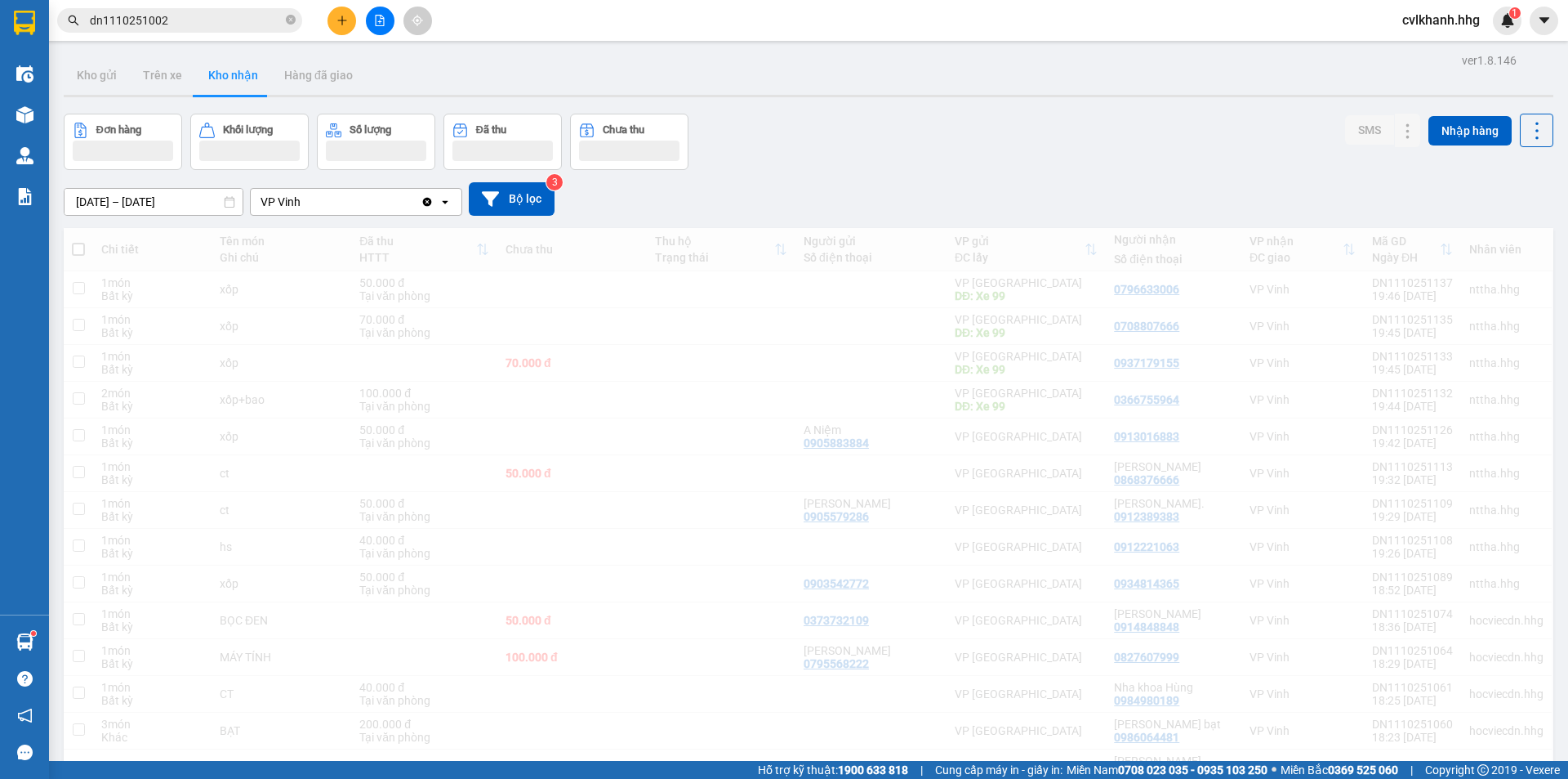
click at [171, 20] on input "dn1110251002" at bounding box center [186, 20] width 193 height 18
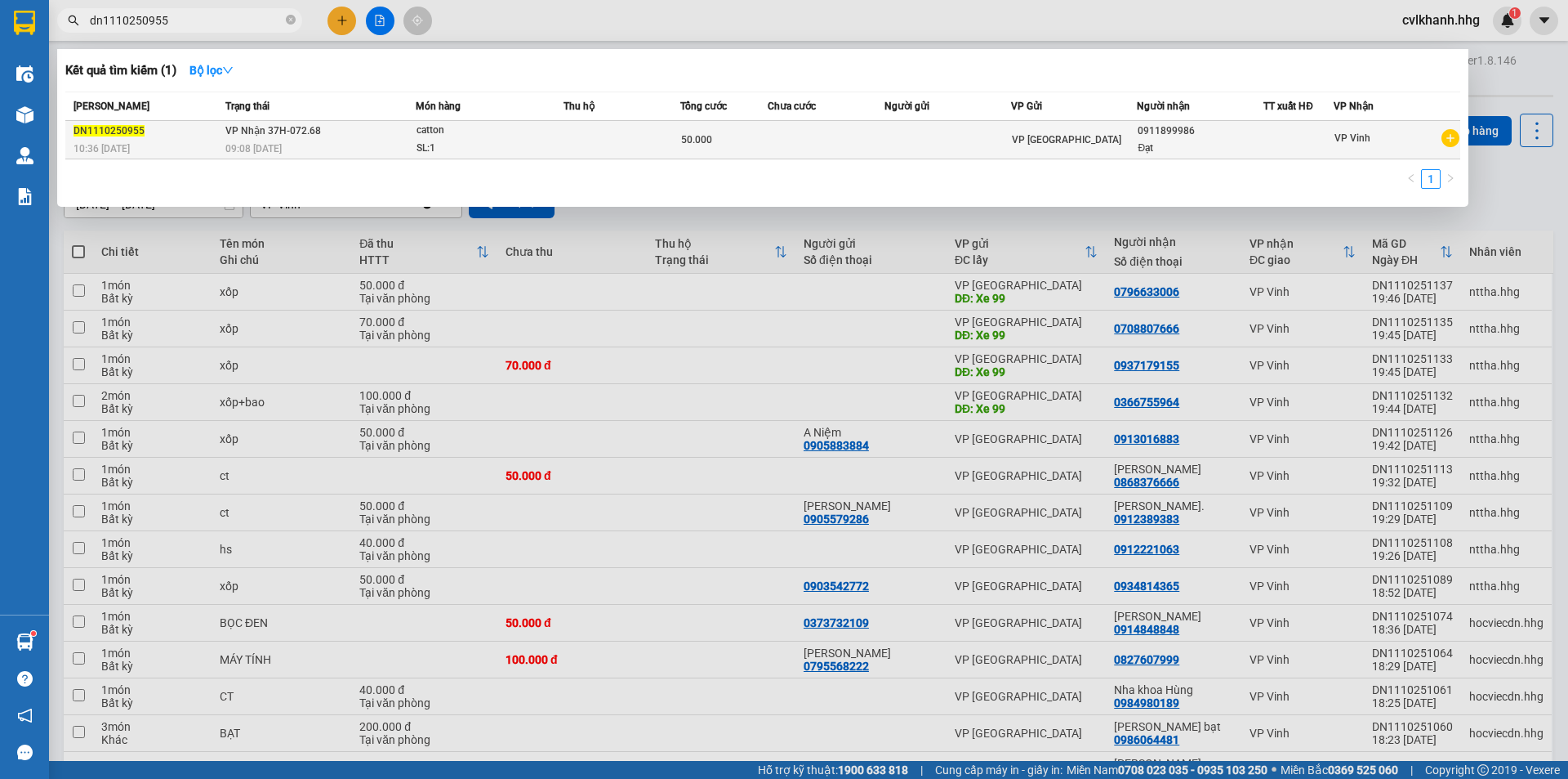
type input "dn1110250955"
click at [387, 158] on td "VP Nhận 37H-072.68 09:08 - 12/10" at bounding box center [318, 141] width 194 height 39
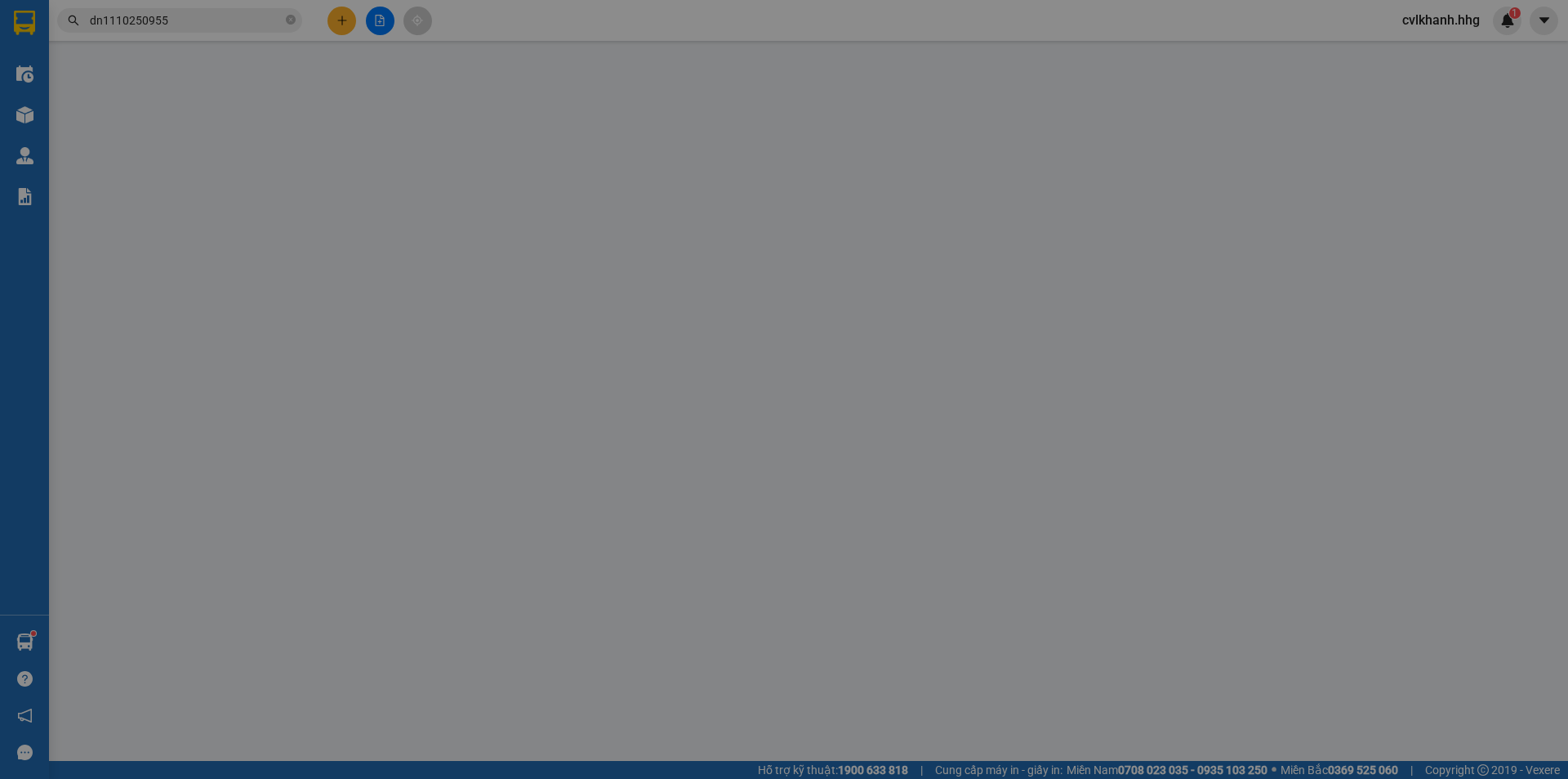
type input "0911899986"
type input "Đạt"
type input "0"
type input "50.000"
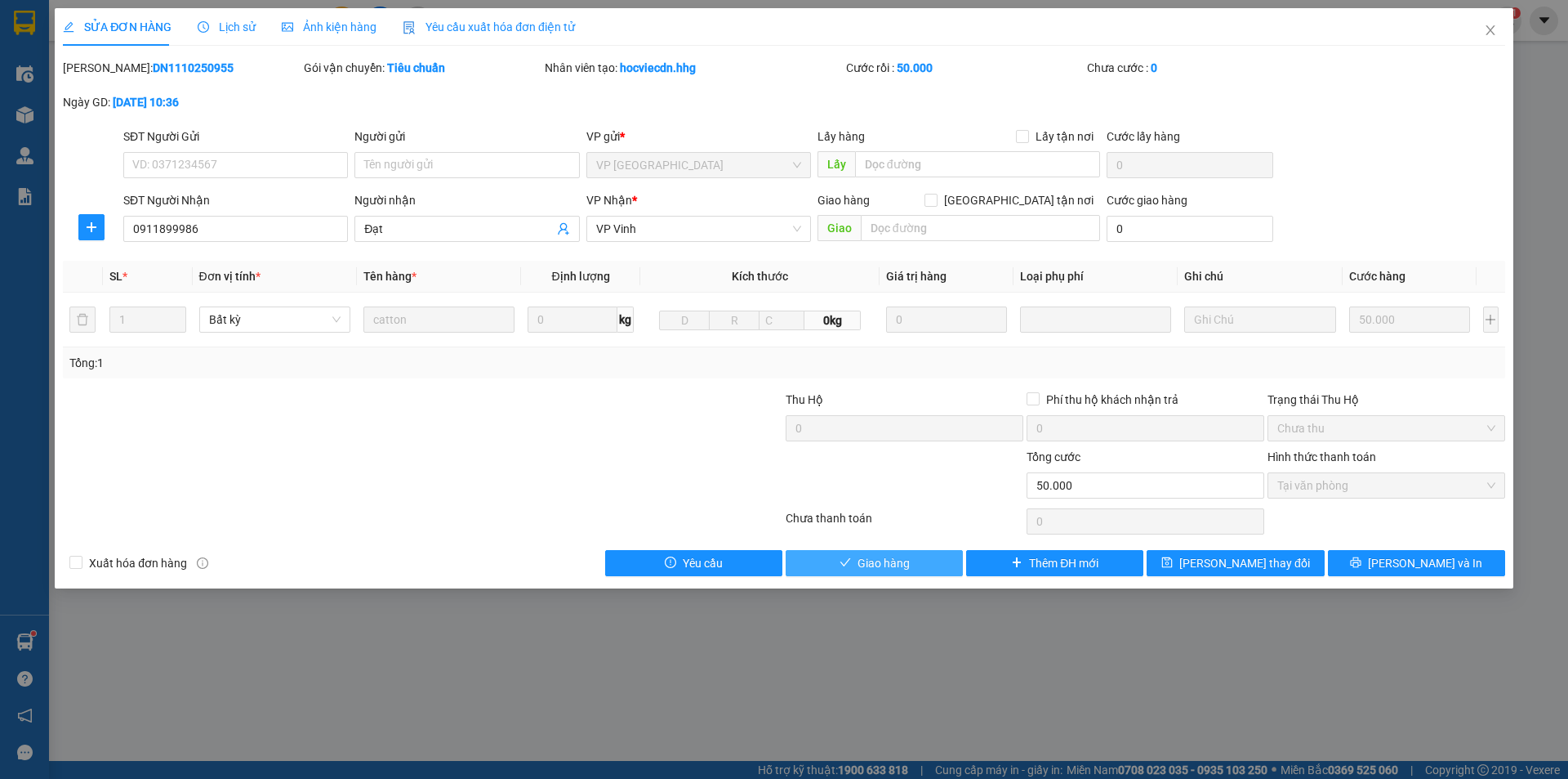
click at [893, 564] on span "Giao hàng" at bounding box center [884, 562] width 52 height 18
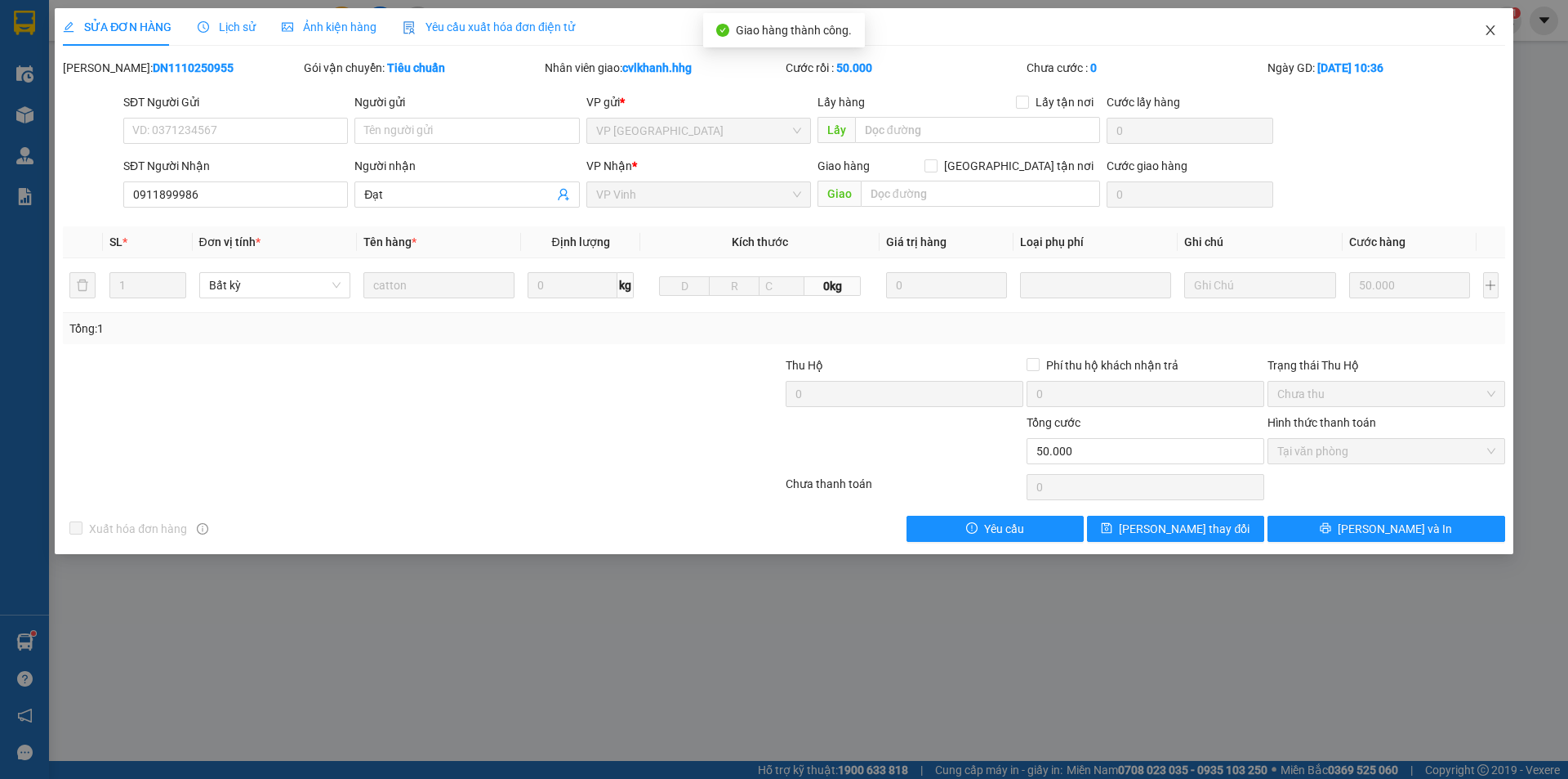
click at [1491, 27] on icon "close" at bounding box center [1490, 29] width 13 height 13
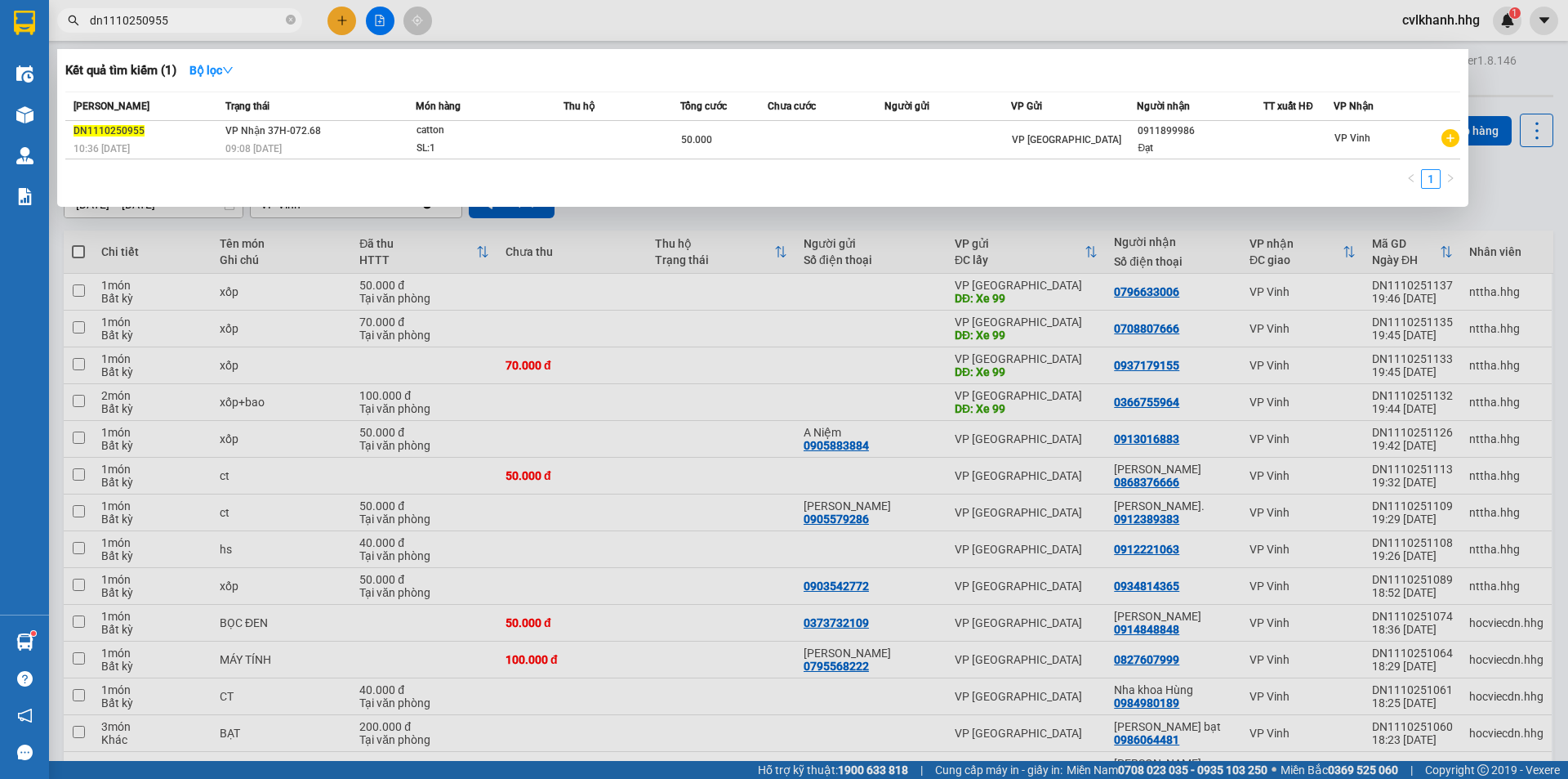
click at [169, 27] on input "dn1110250955" at bounding box center [186, 20] width 193 height 18
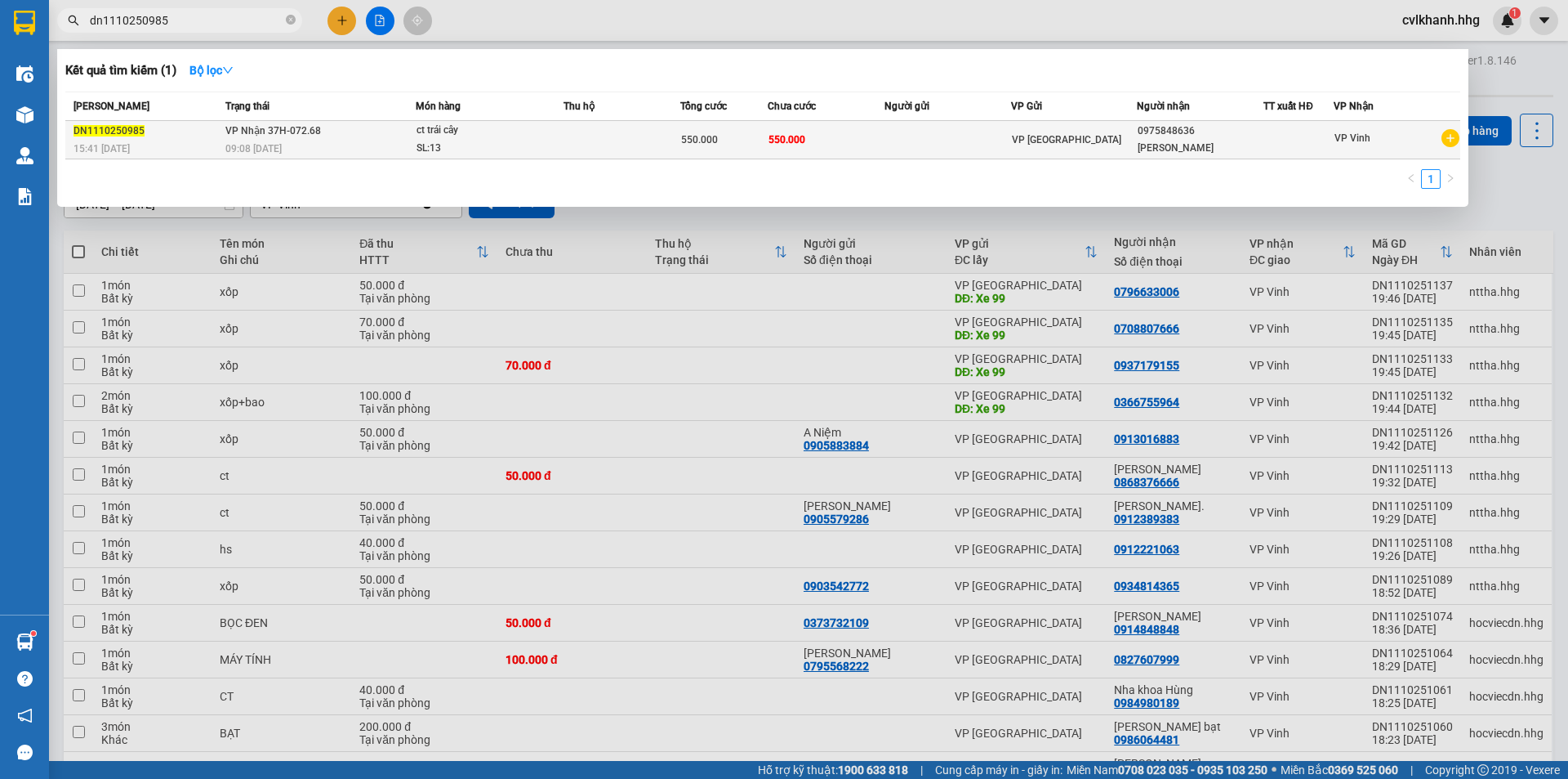
type input "dn1110250985"
click at [532, 128] on div "ct trái cây" at bounding box center [478, 130] width 122 height 18
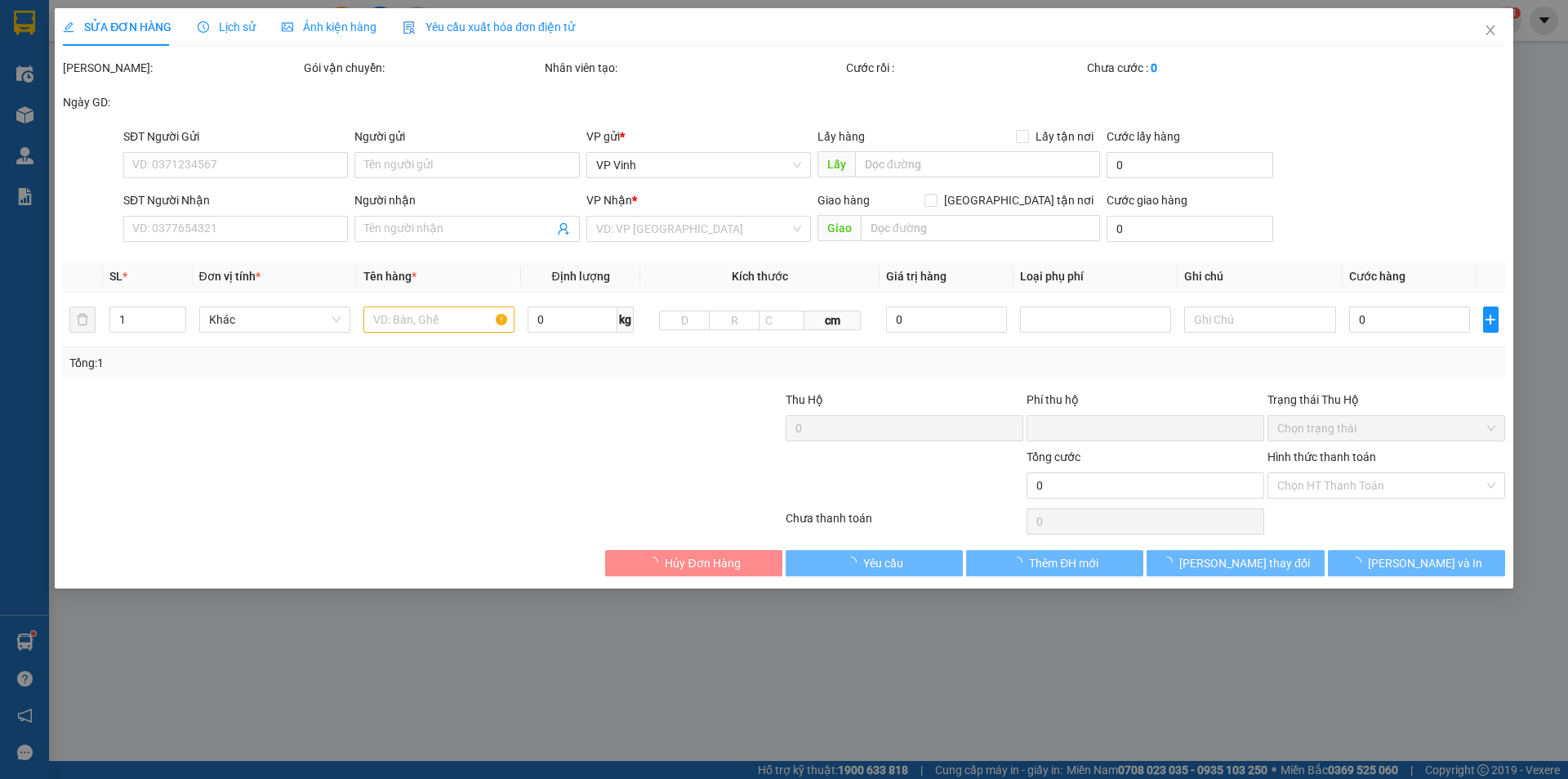
type input "0975848636"
type input "Anh Chung"
type input "0"
type input "550.000"
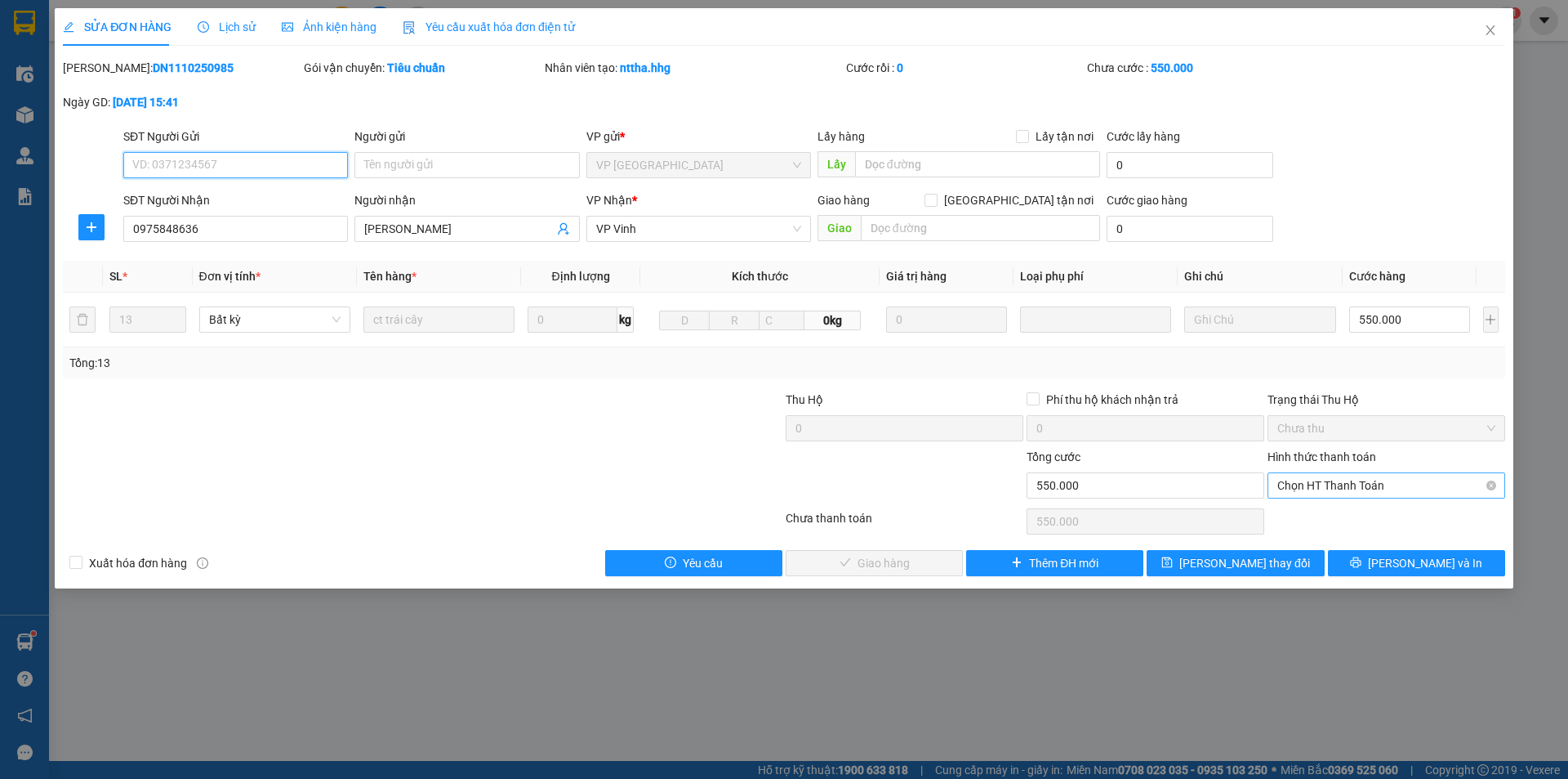
click at [1351, 489] on span "Chọn HT Thanh Toán" at bounding box center [1386, 485] width 218 height 24
click at [1311, 529] on div "Tại văn phòng" at bounding box center [1386, 518] width 238 height 26
type input "0"
click at [870, 566] on span "Lưu và Giao hàng" at bounding box center [895, 562] width 157 height 18
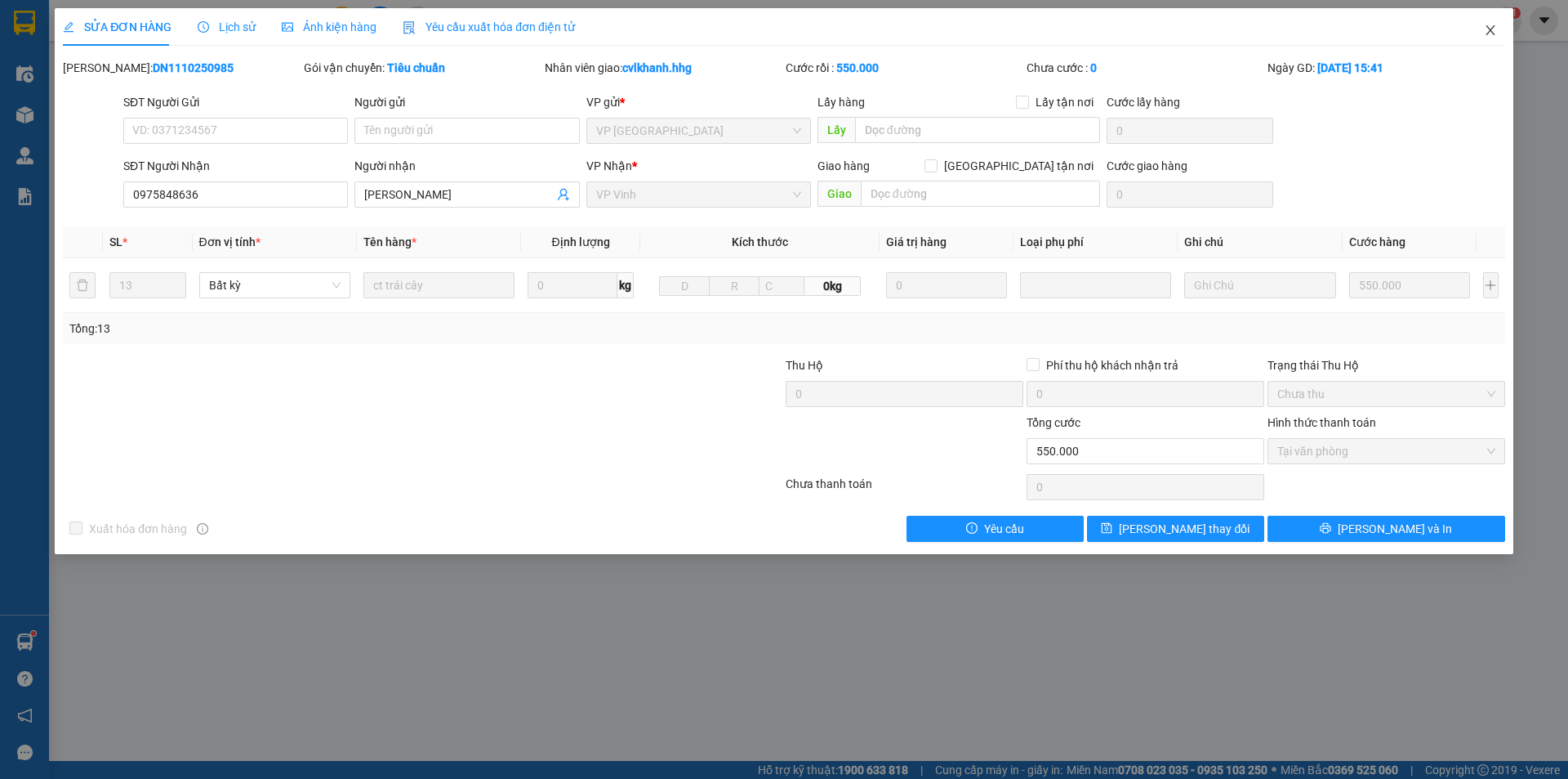
click at [1491, 32] on icon "close" at bounding box center [1489, 30] width 9 height 10
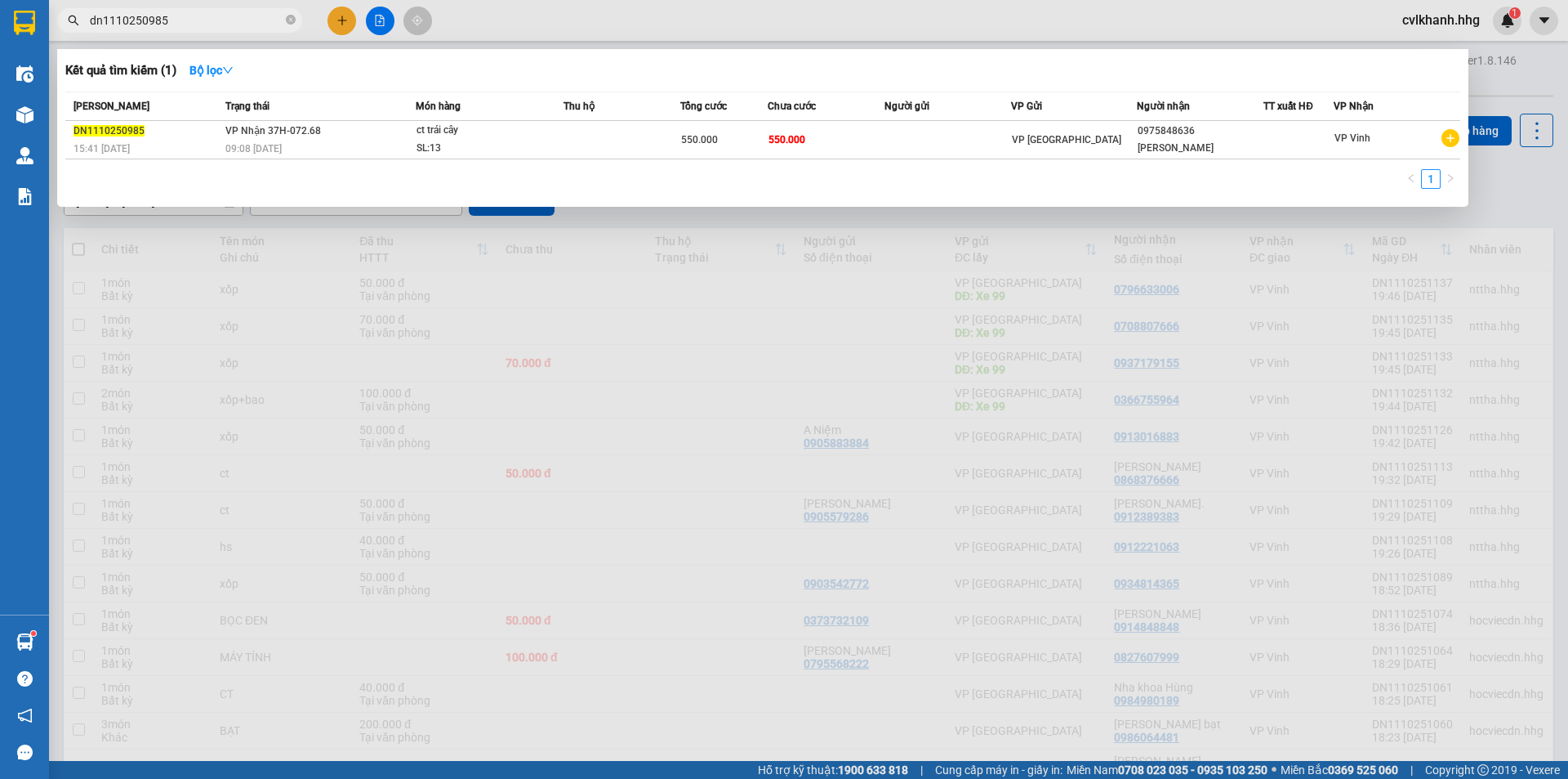
click at [208, 26] on input "dn1110250985" at bounding box center [186, 20] width 193 height 18
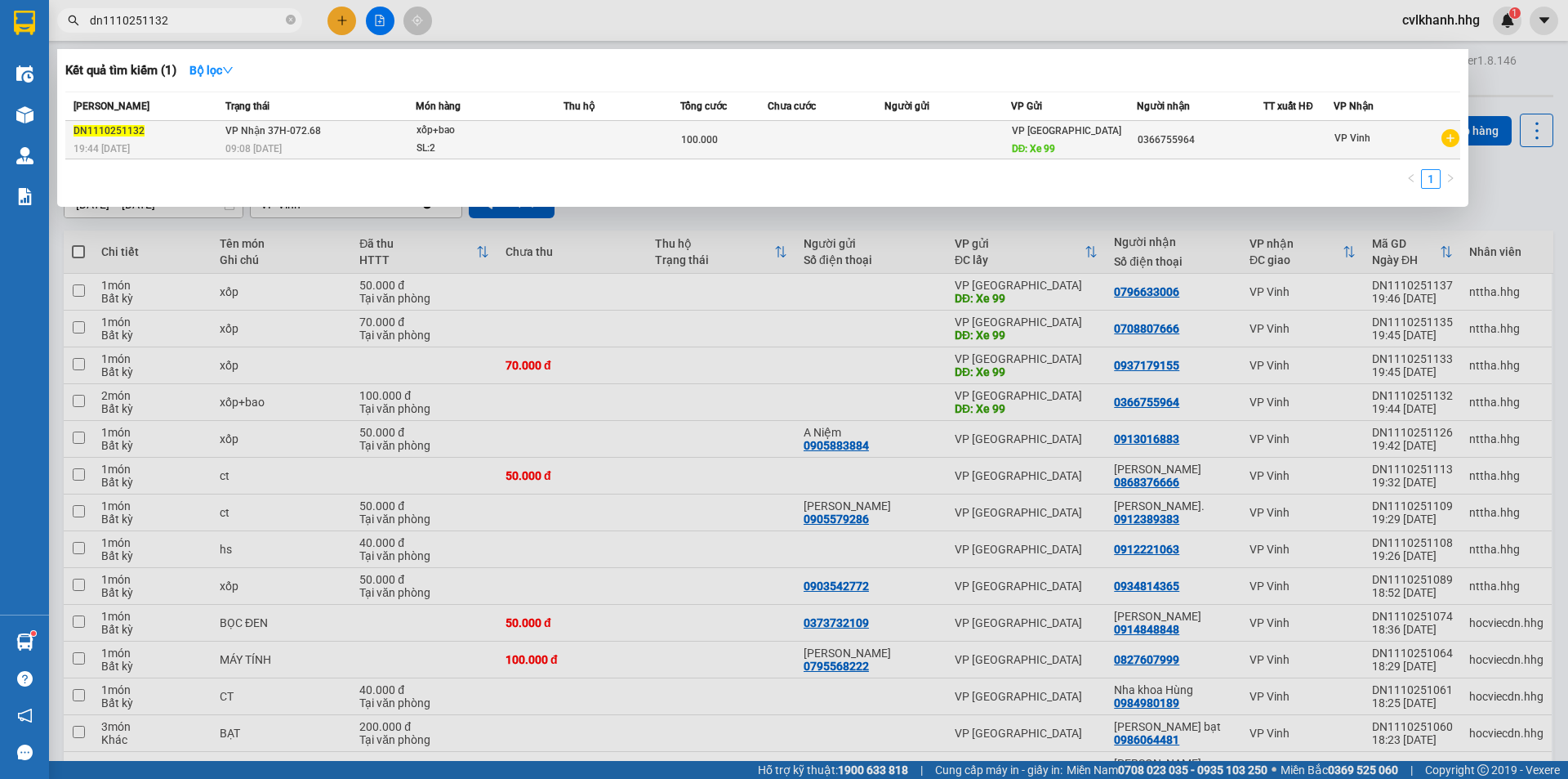
type input "dn1110251132"
click at [582, 142] on td at bounding box center [622, 141] width 117 height 39
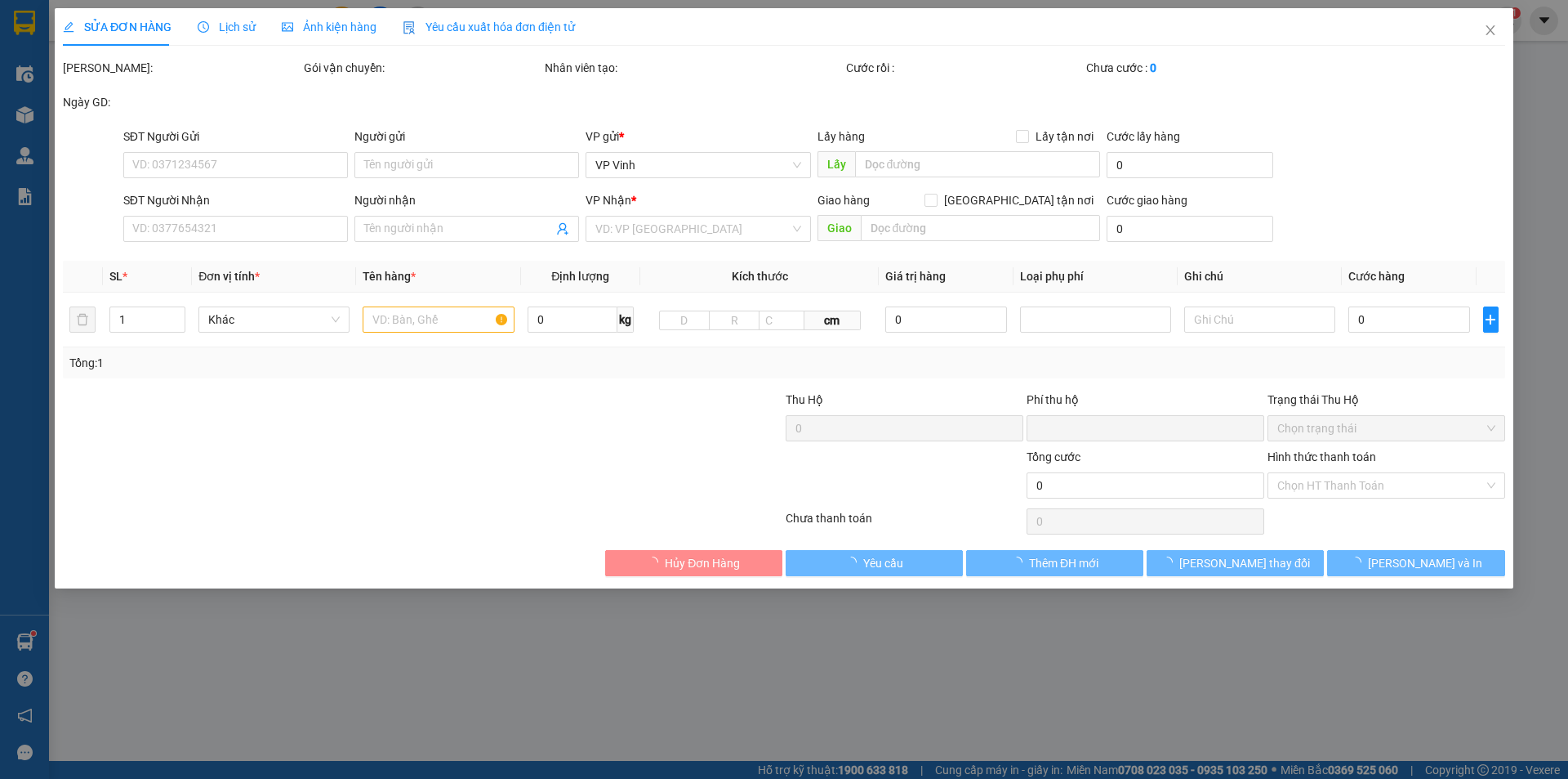
type input "Xe 99"
type input "0366755964"
type input "0"
type input "100.000"
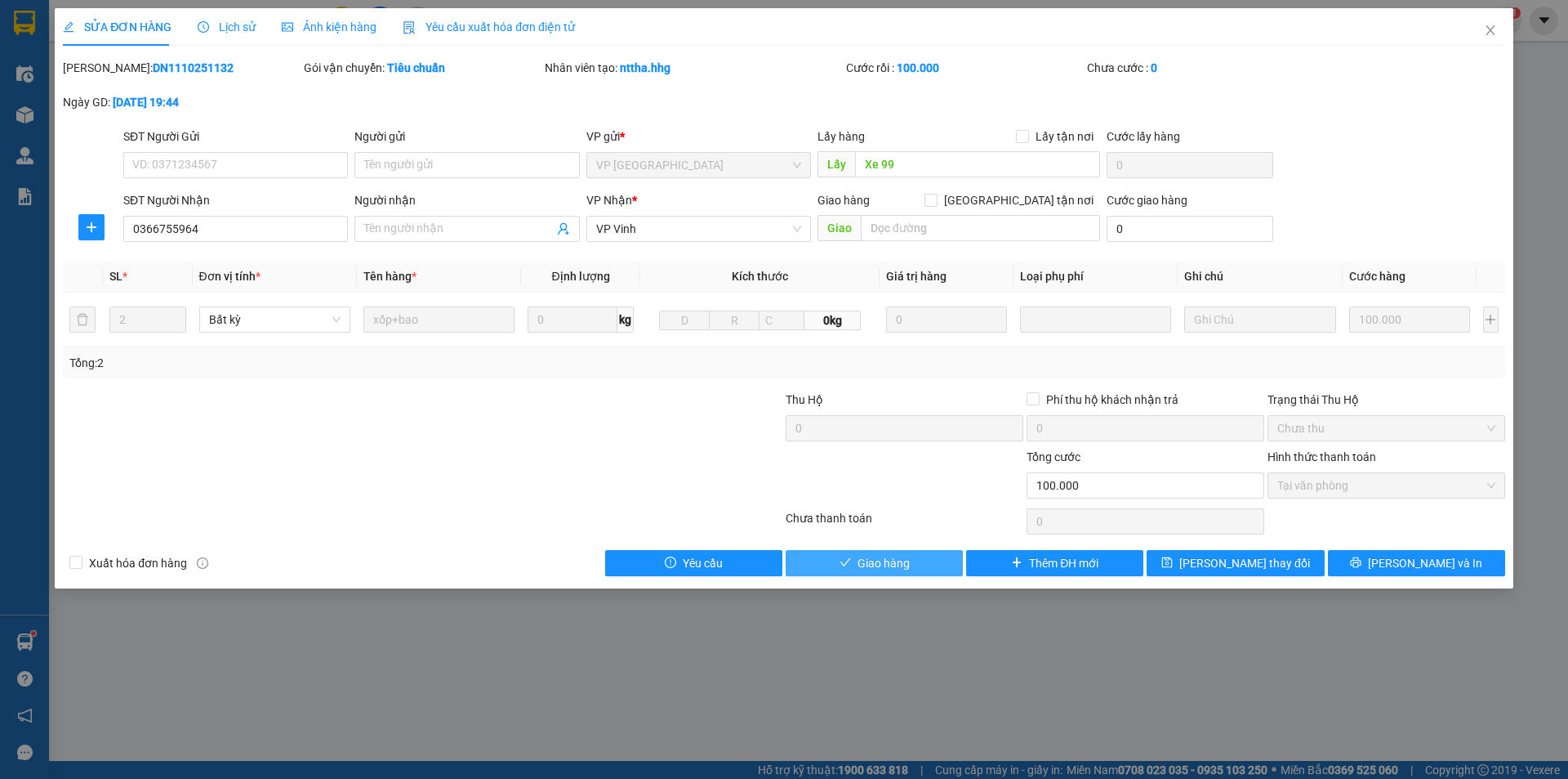
click at [855, 563] on button "Giao hàng" at bounding box center [874, 562] width 178 height 26
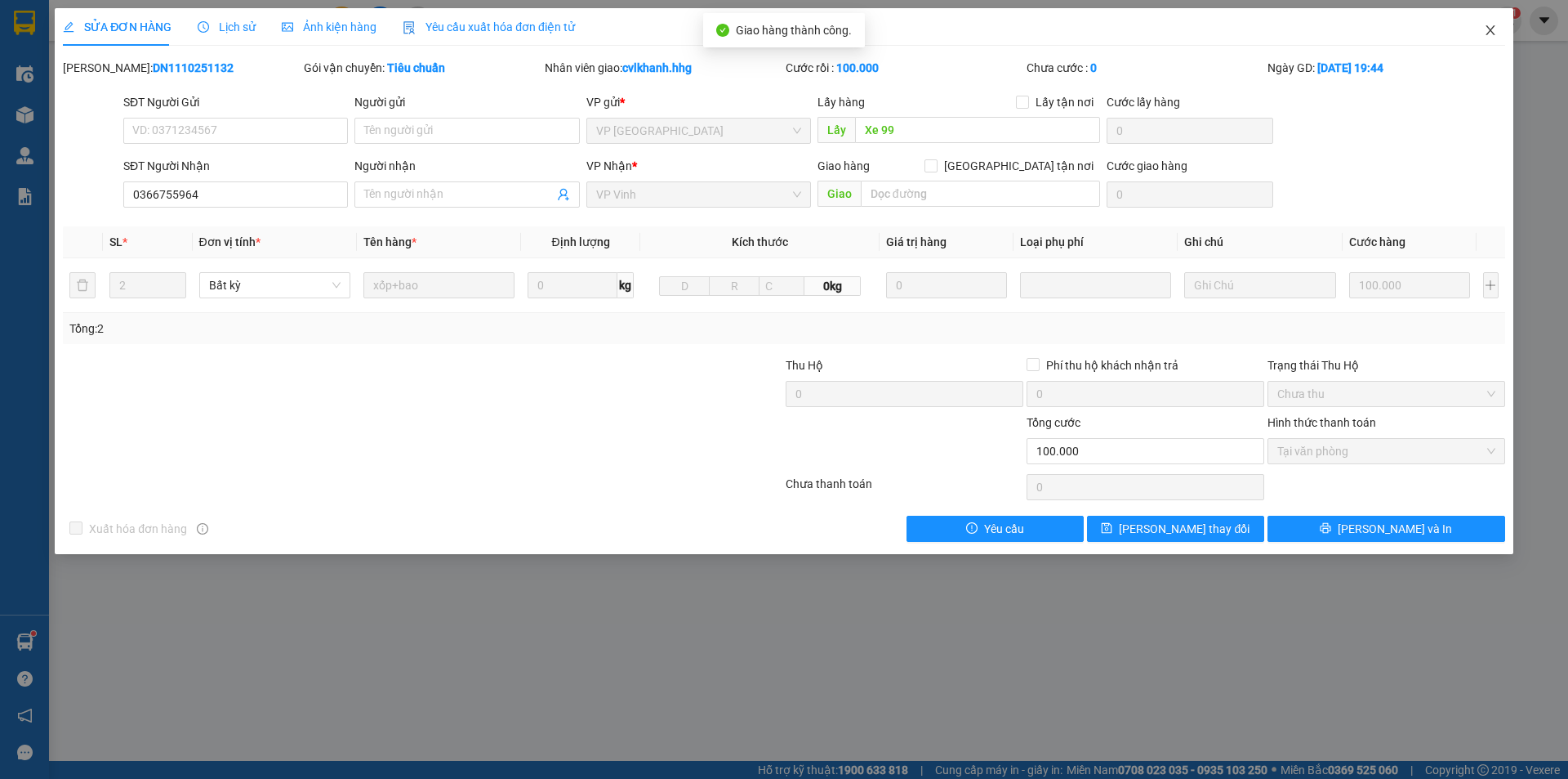
click at [1488, 32] on icon "close" at bounding box center [1490, 29] width 13 height 13
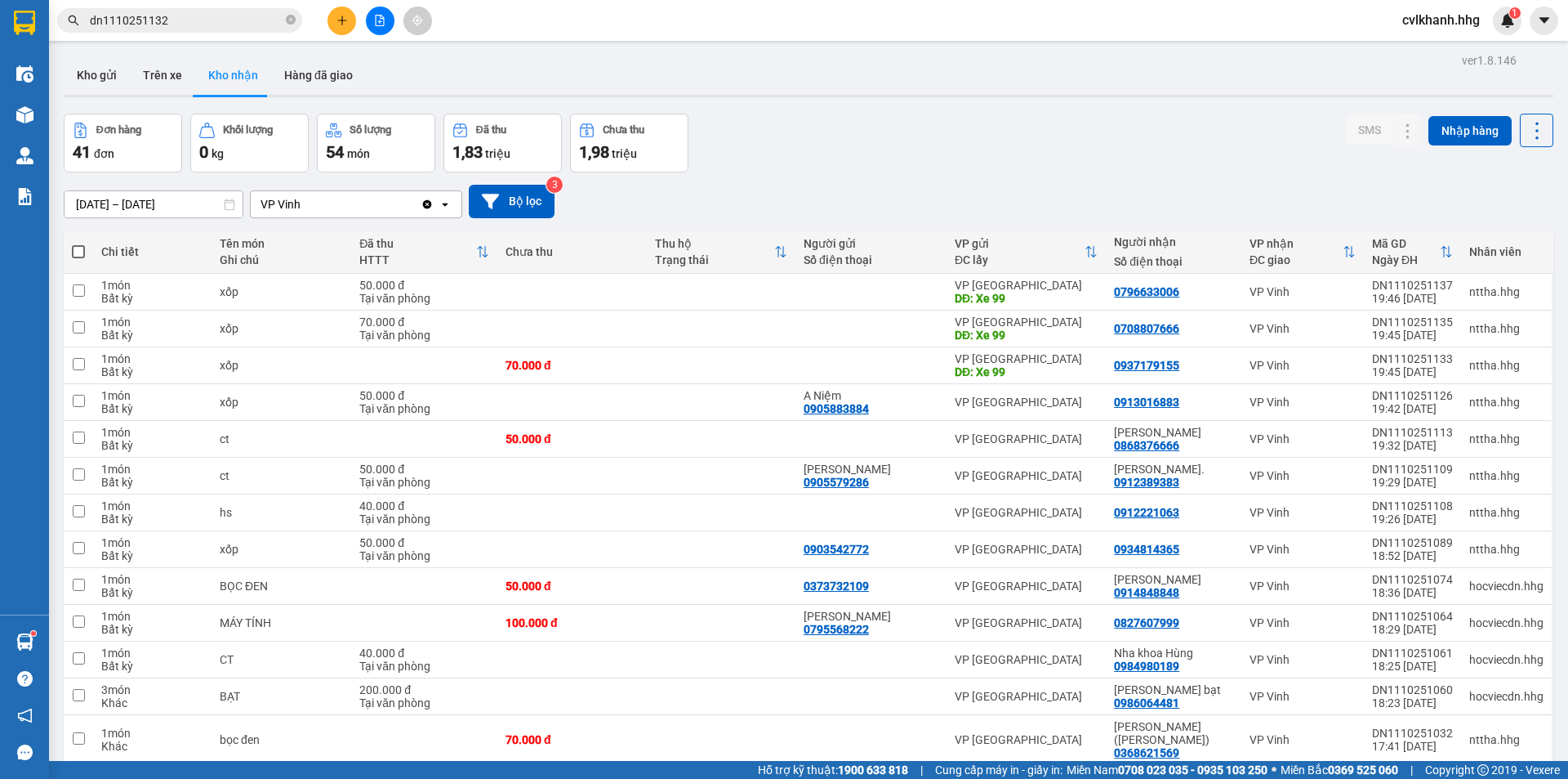
click at [261, 8] on span "dn1110251132" at bounding box center [180, 19] width 245 height 24
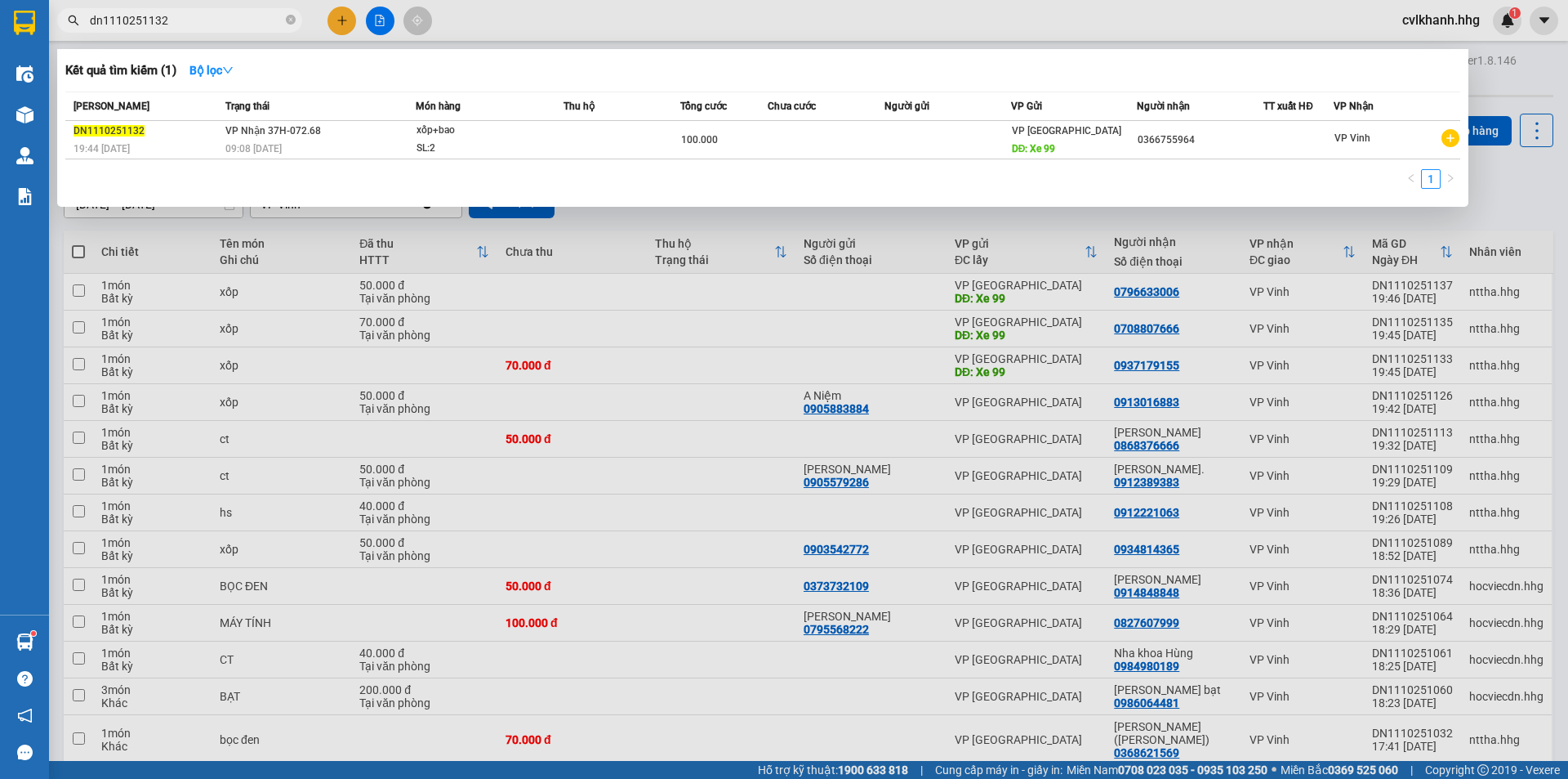
click at [244, 15] on input "dn1110251132" at bounding box center [186, 20] width 193 height 18
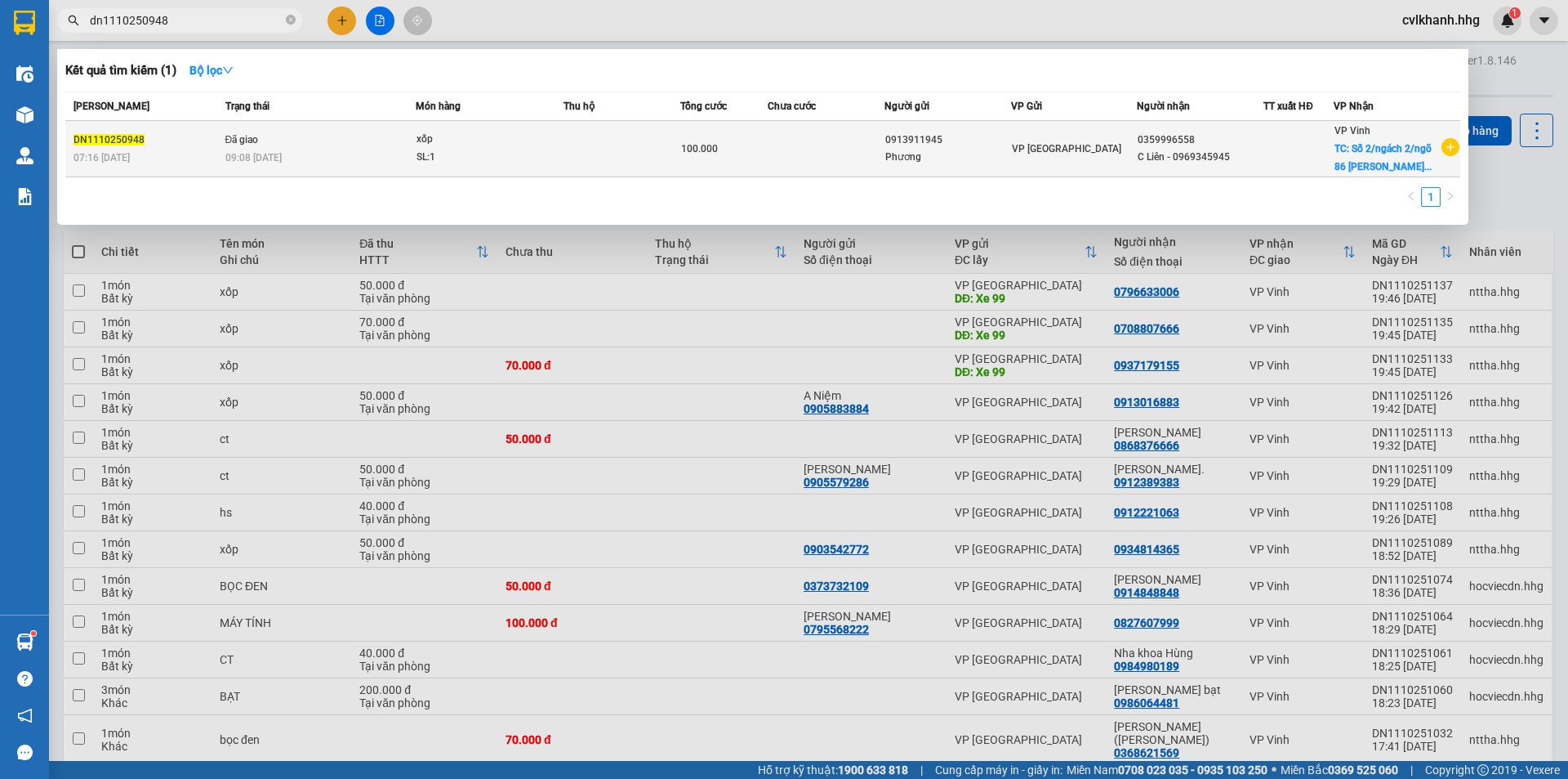
type input "dn1110250948"
click at [395, 130] on td "Đã giao 09:08 - 12/10" at bounding box center [318, 150] width 194 height 56
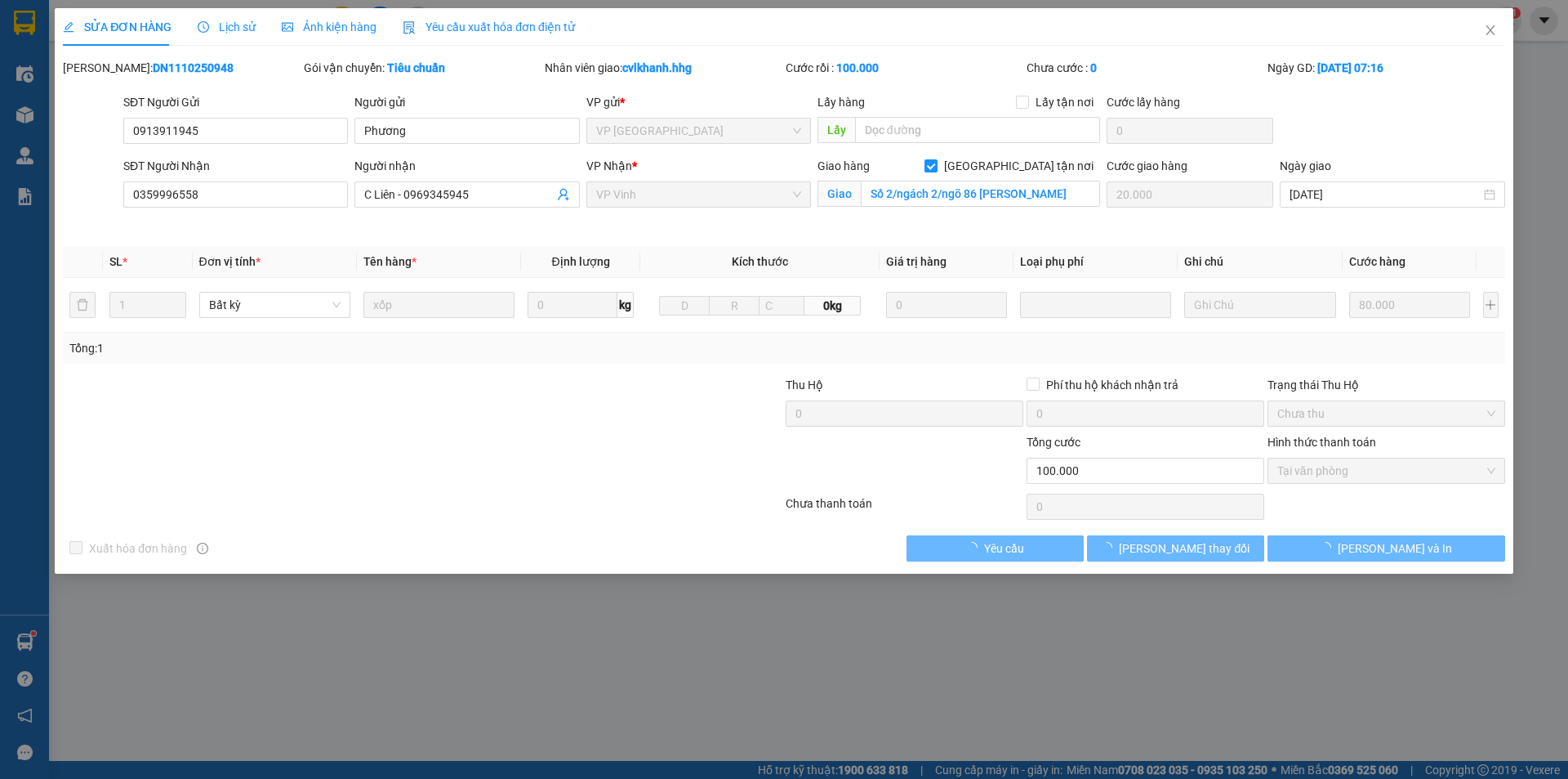
type input "0913911945"
type input "Phương"
type input "0359996558"
type input "C Liên - 0969345945"
checkbox input "true"
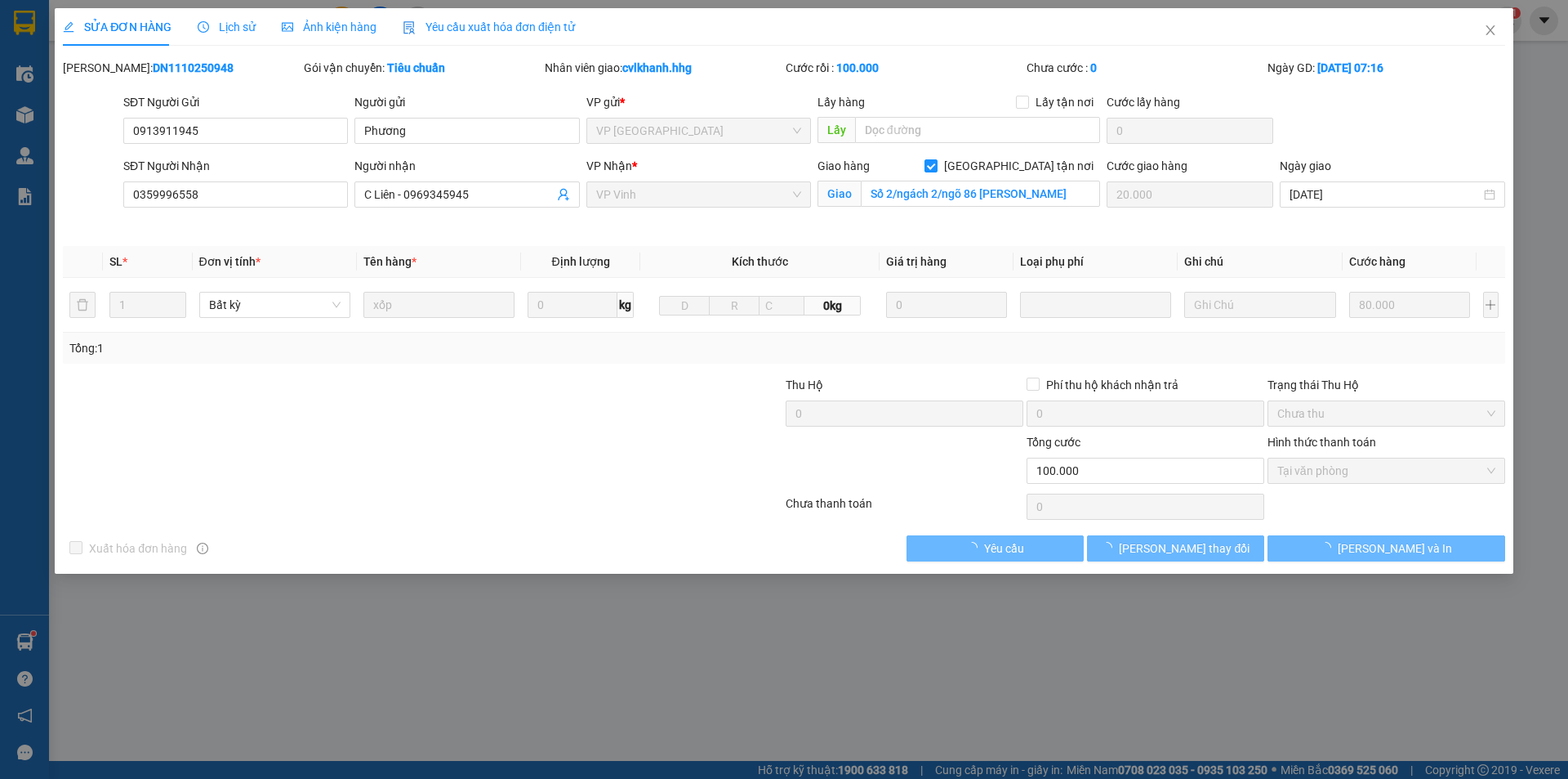
type input "Số 2/ngách 2/ngõ 86 Lý Thường Kiệt"
type input "20.000"
type input "0"
type input "100.000"
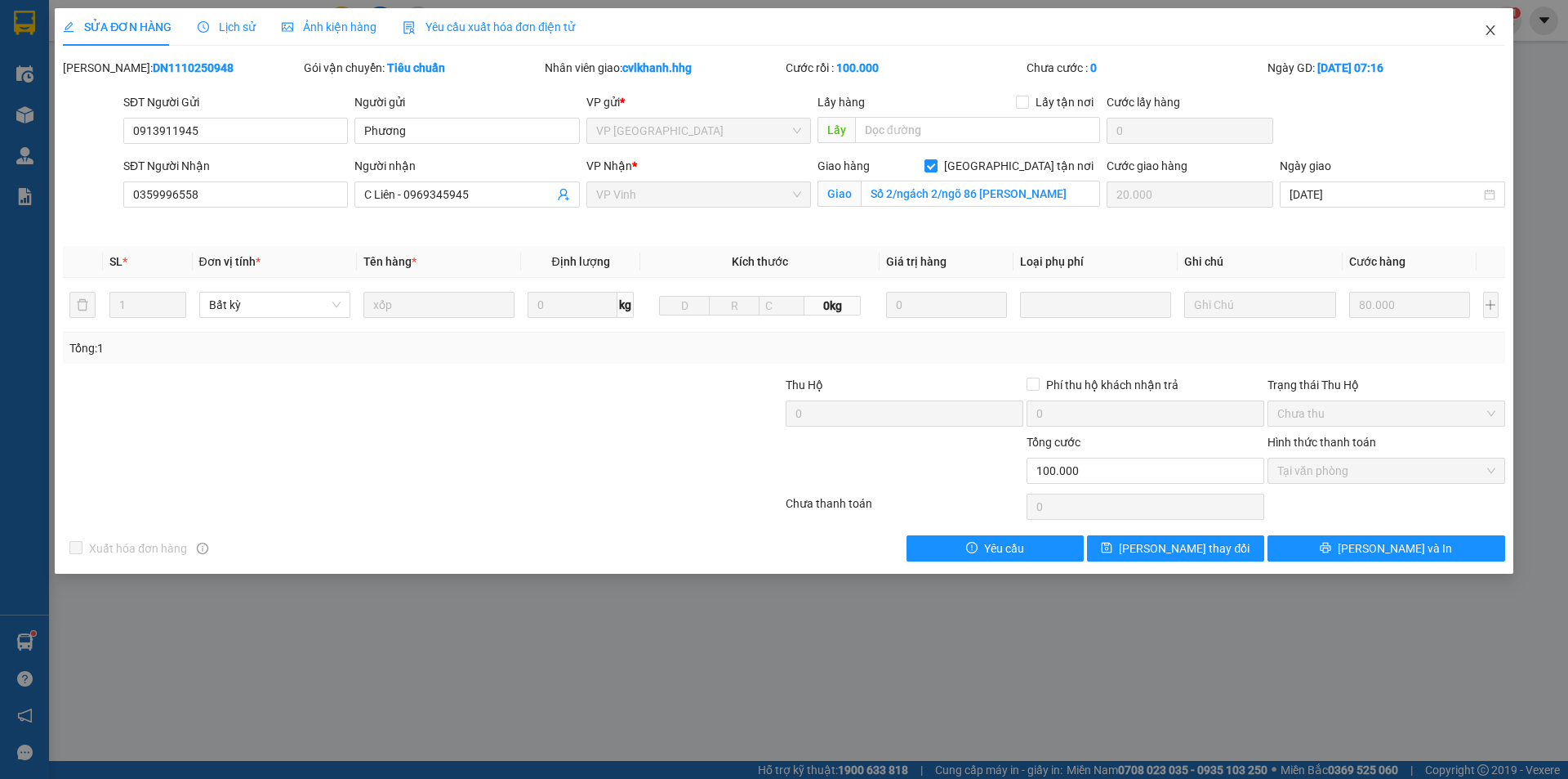
click at [1496, 23] on span "Close" at bounding box center [1490, 30] width 46 height 46
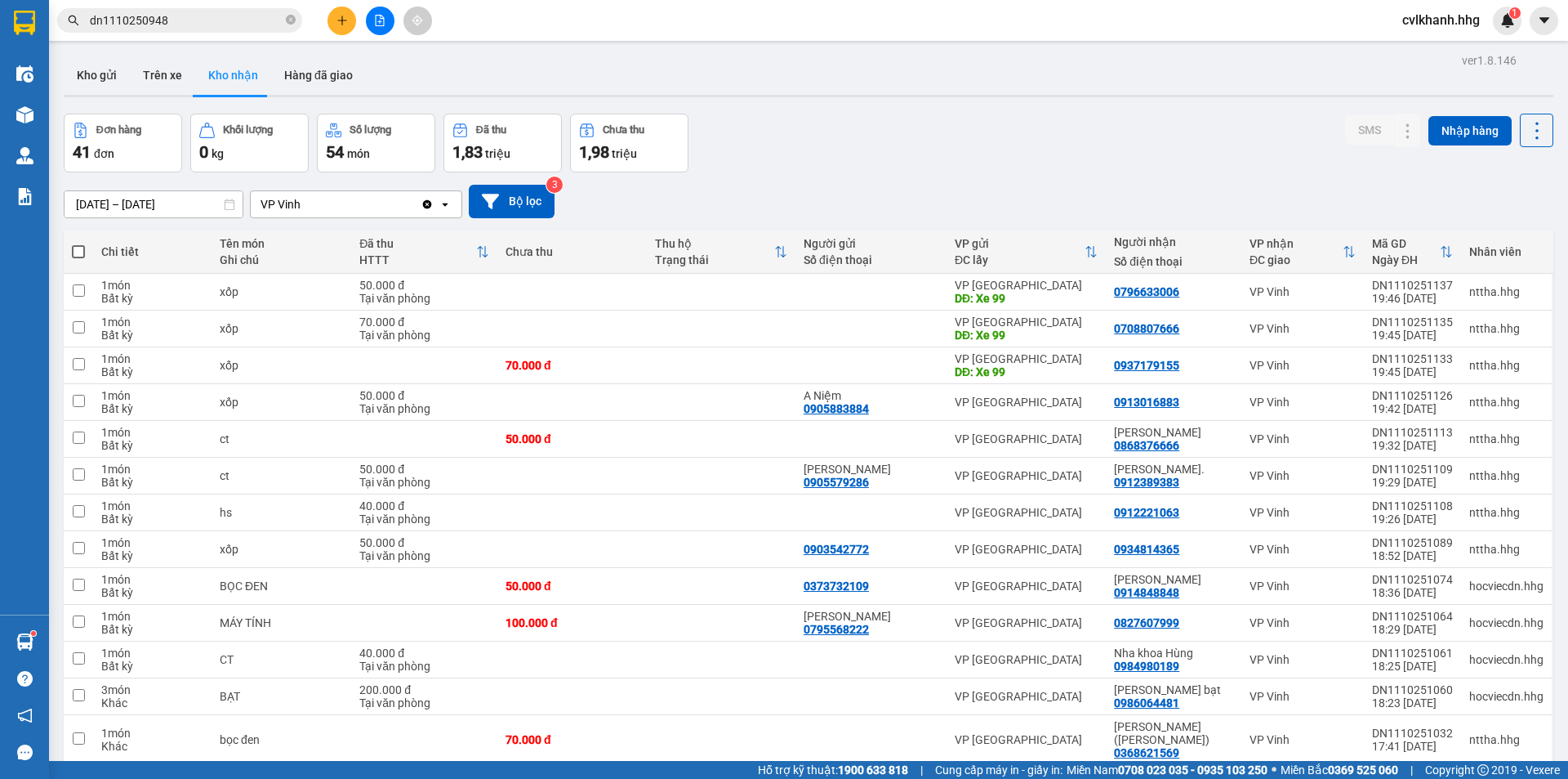
click at [196, 17] on input "dn1110250948" at bounding box center [186, 20] width 193 height 18
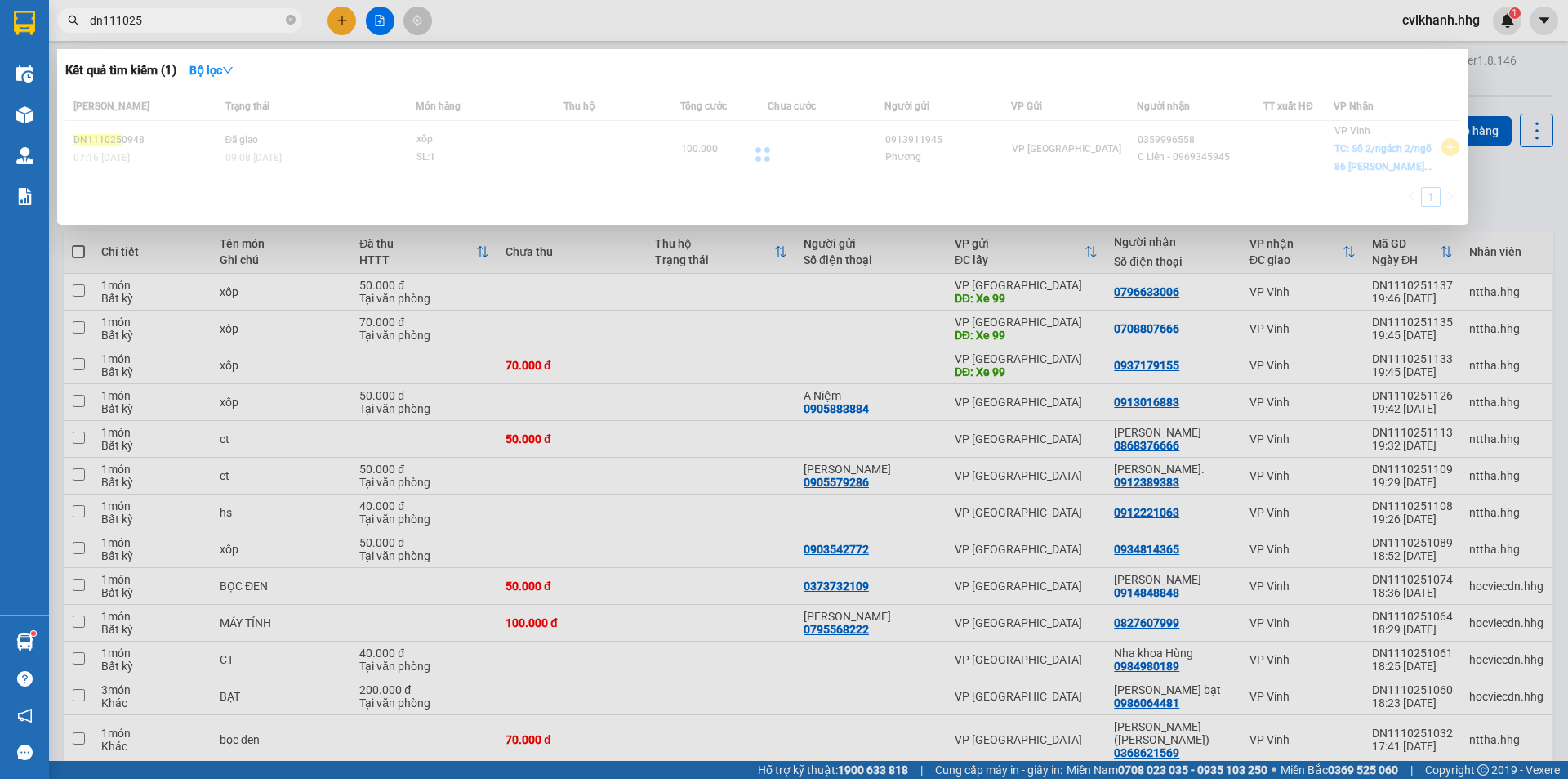
type input "dn1110251"
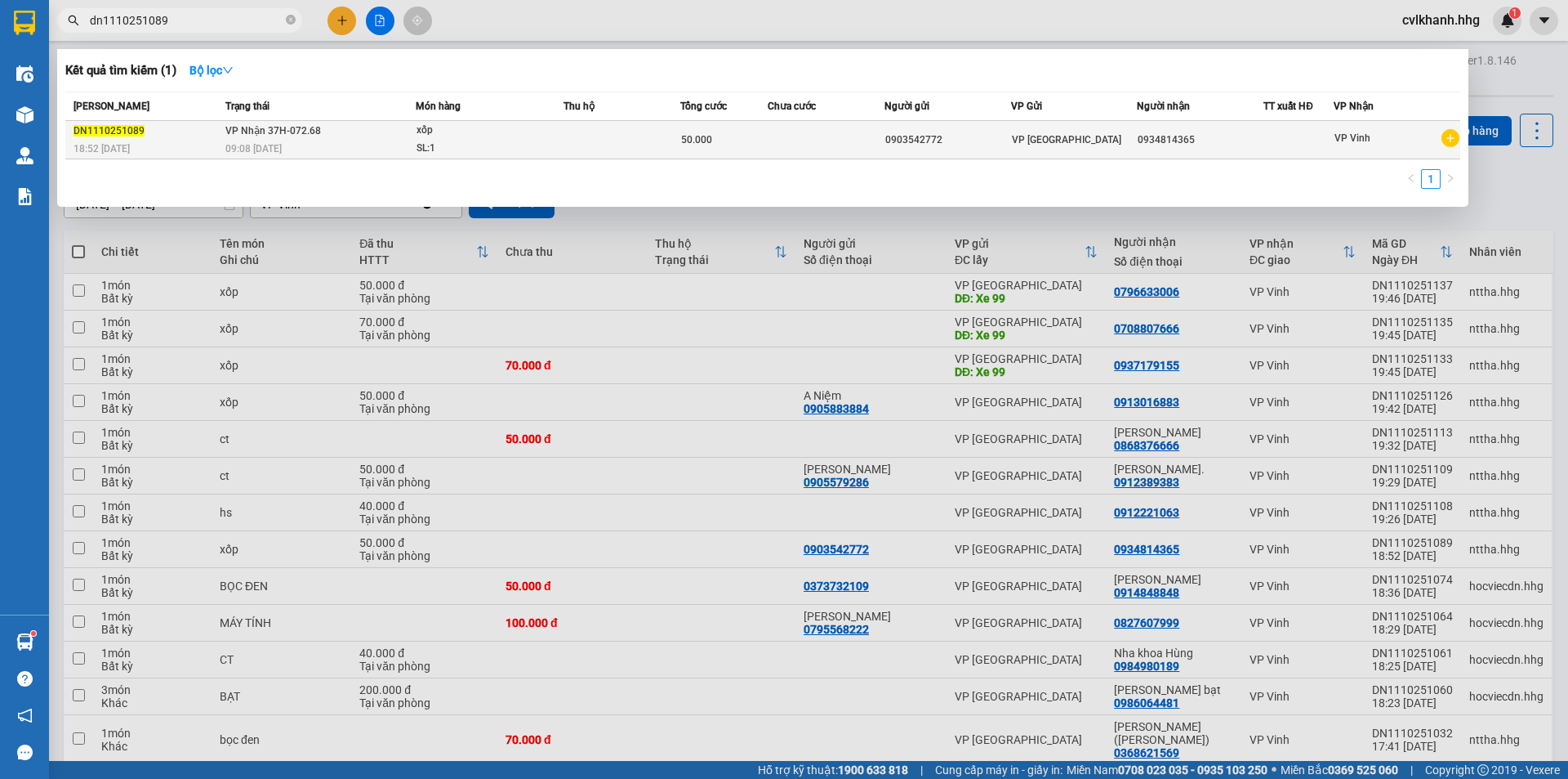
type input "dn1110251089"
click at [527, 157] on div "SL: 1" at bounding box center [478, 149] width 122 height 18
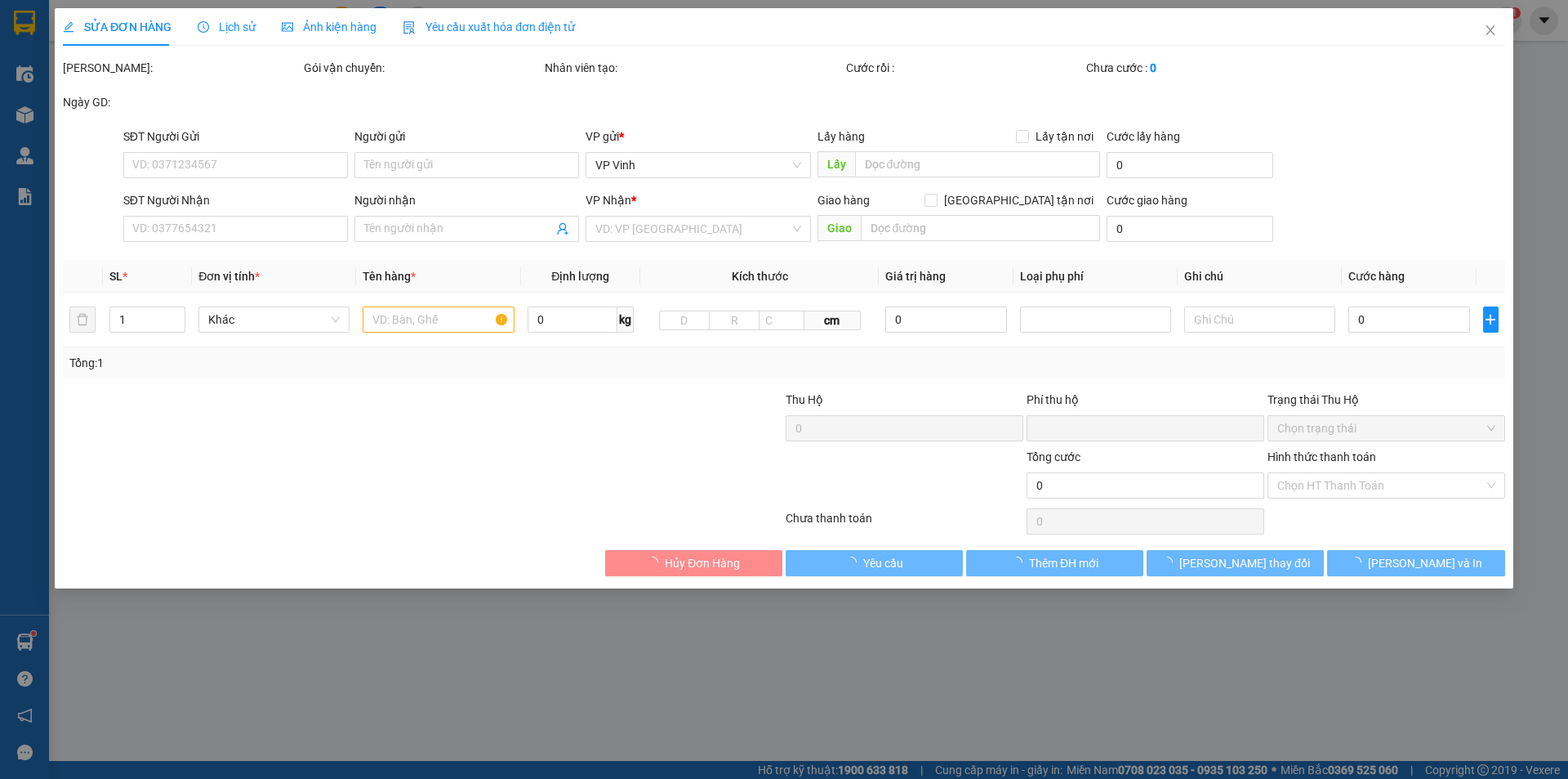
type input "0903542772"
type input "0934814365"
type input "0"
type input "50.000"
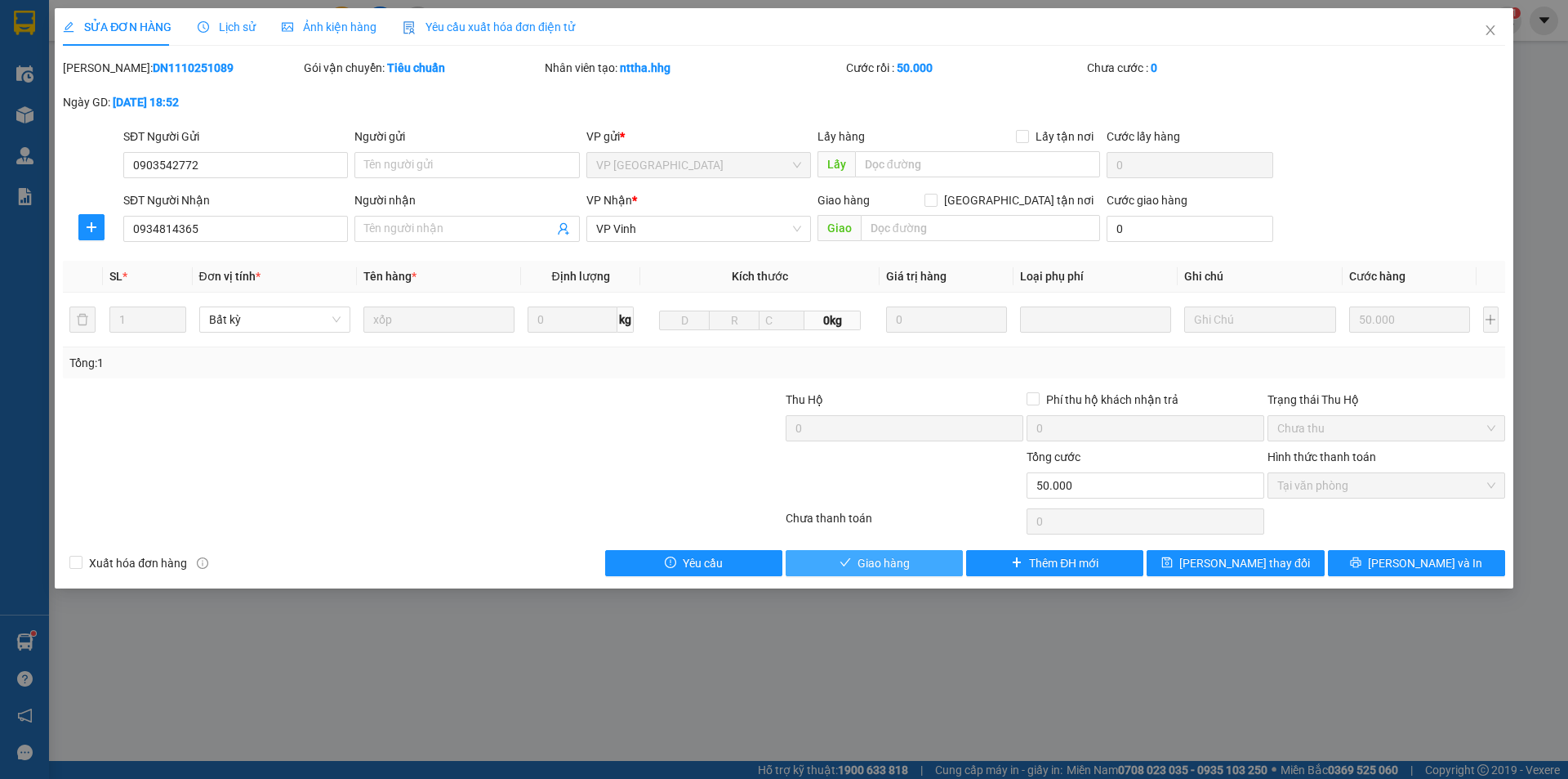
click at [871, 570] on span "Giao hàng" at bounding box center [884, 562] width 52 height 18
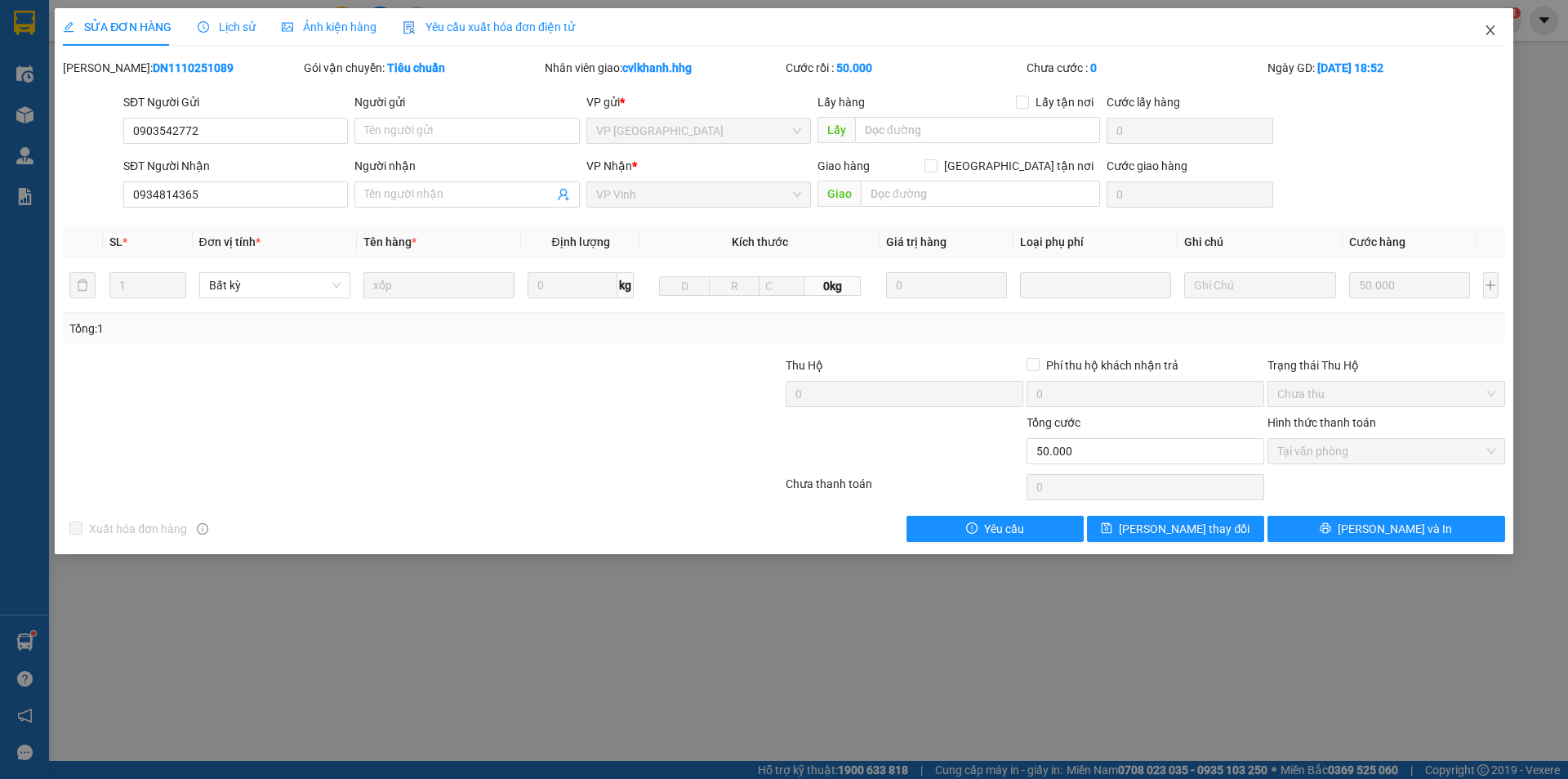
click at [1485, 24] on icon "close" at bounding box center [1490, 29] width 13 height 13
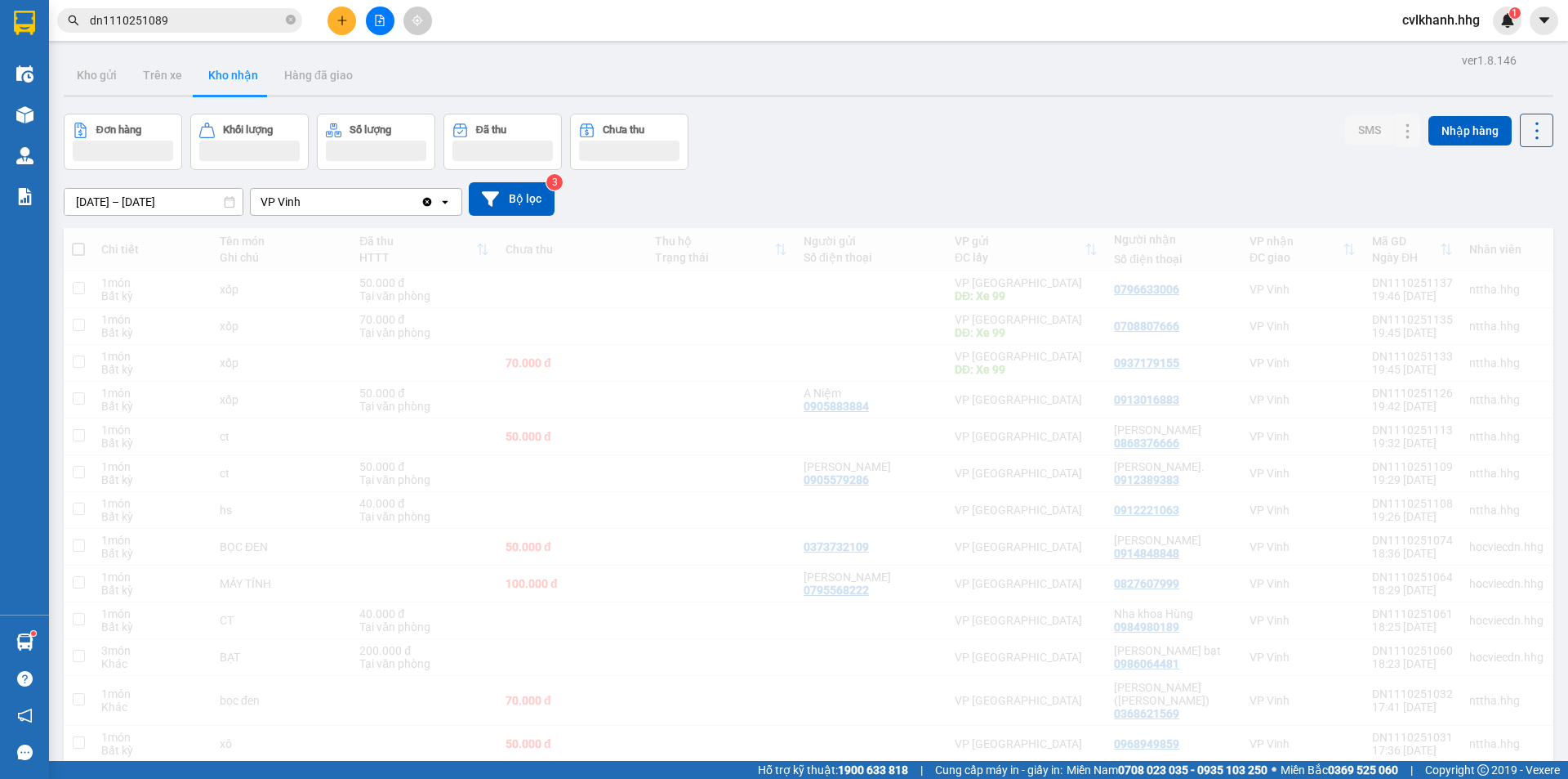
click at [186, 25] on input "dn1110251089" at bounding box center [186, 20] width 193 height 18
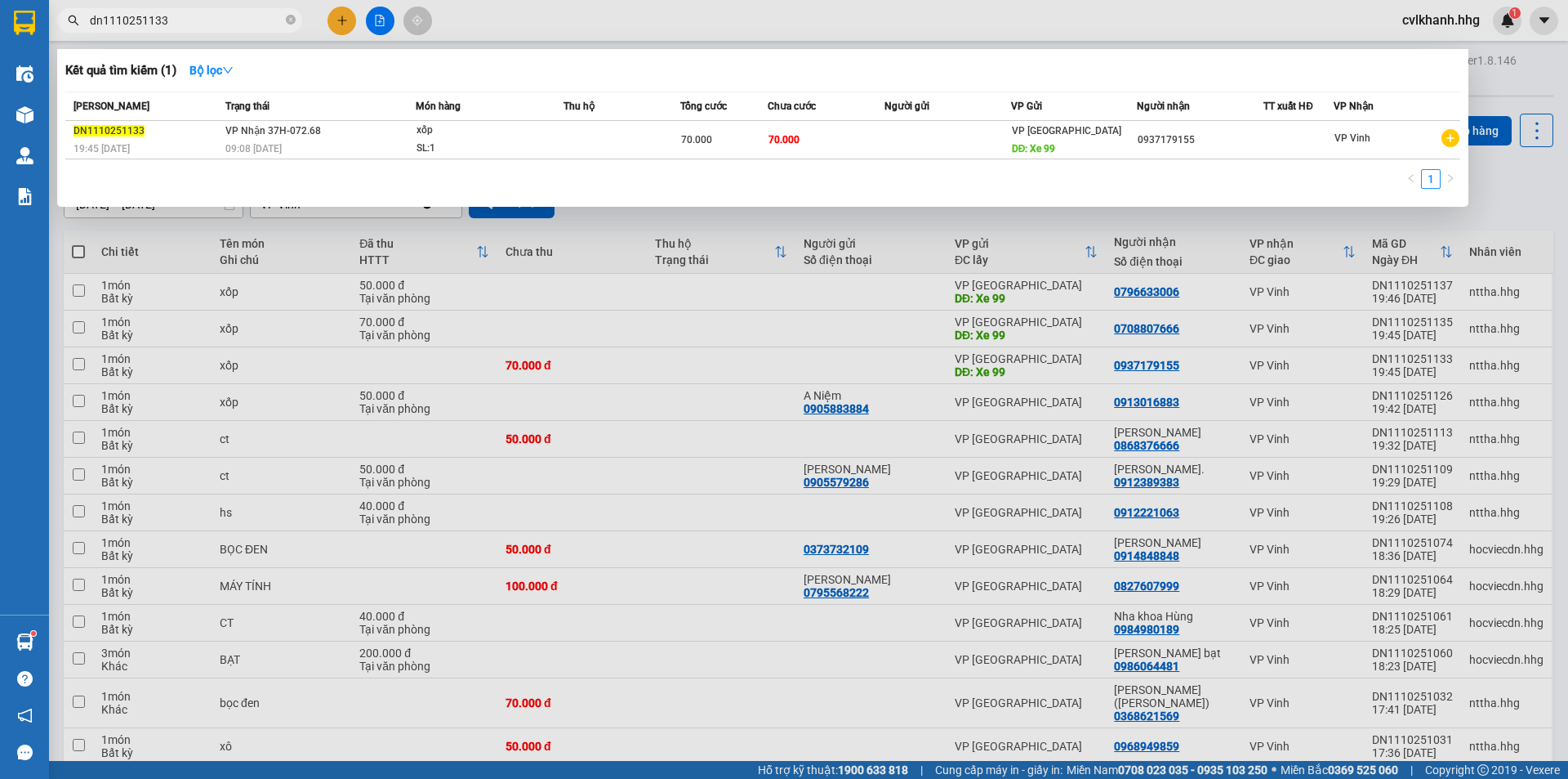
type input "dn1110251133"
drag, startPoint x: 529, startPoint y: 120, endPoint x: 563, endPoint y: 120, distance: 34.0
click at [532, 120] on th "Món hàng" at bounding box center [489, 106] width 148 height 28
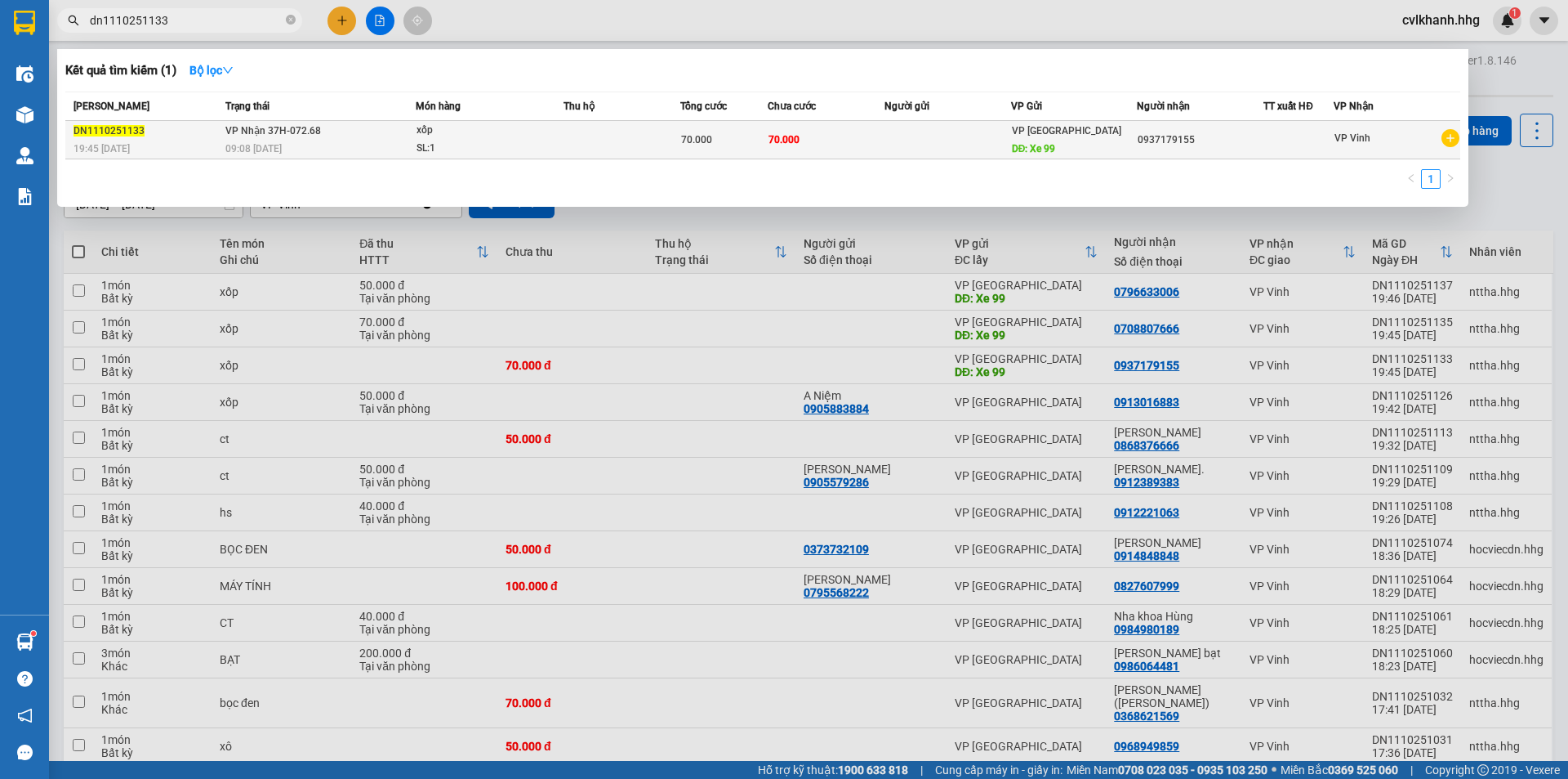
click at [668, 128] on td at bounding box center [622, 141] width 117 height 39
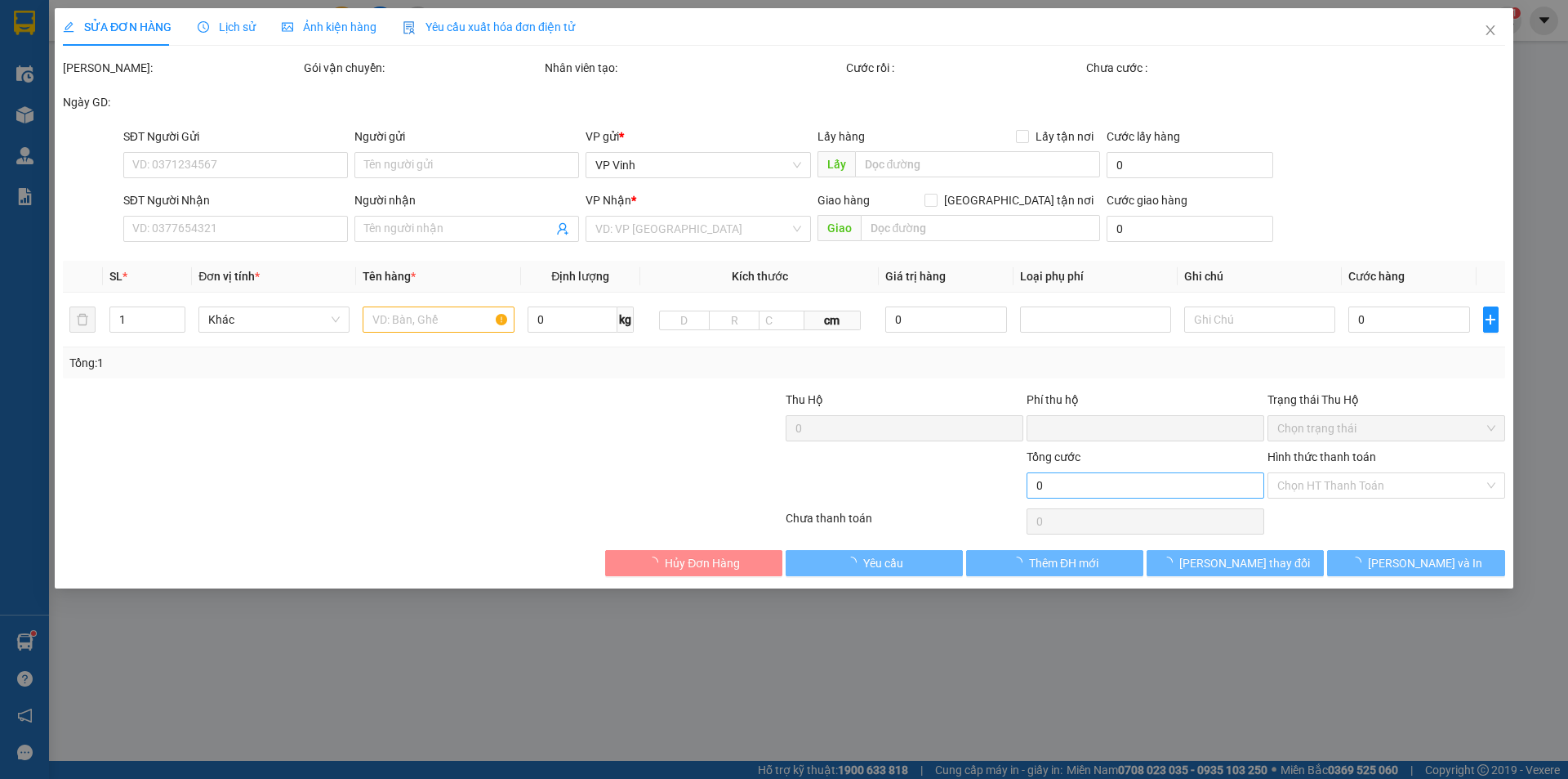
type input "Xe 99"
type input "0937179155"
type input "0"
type input "70.000"
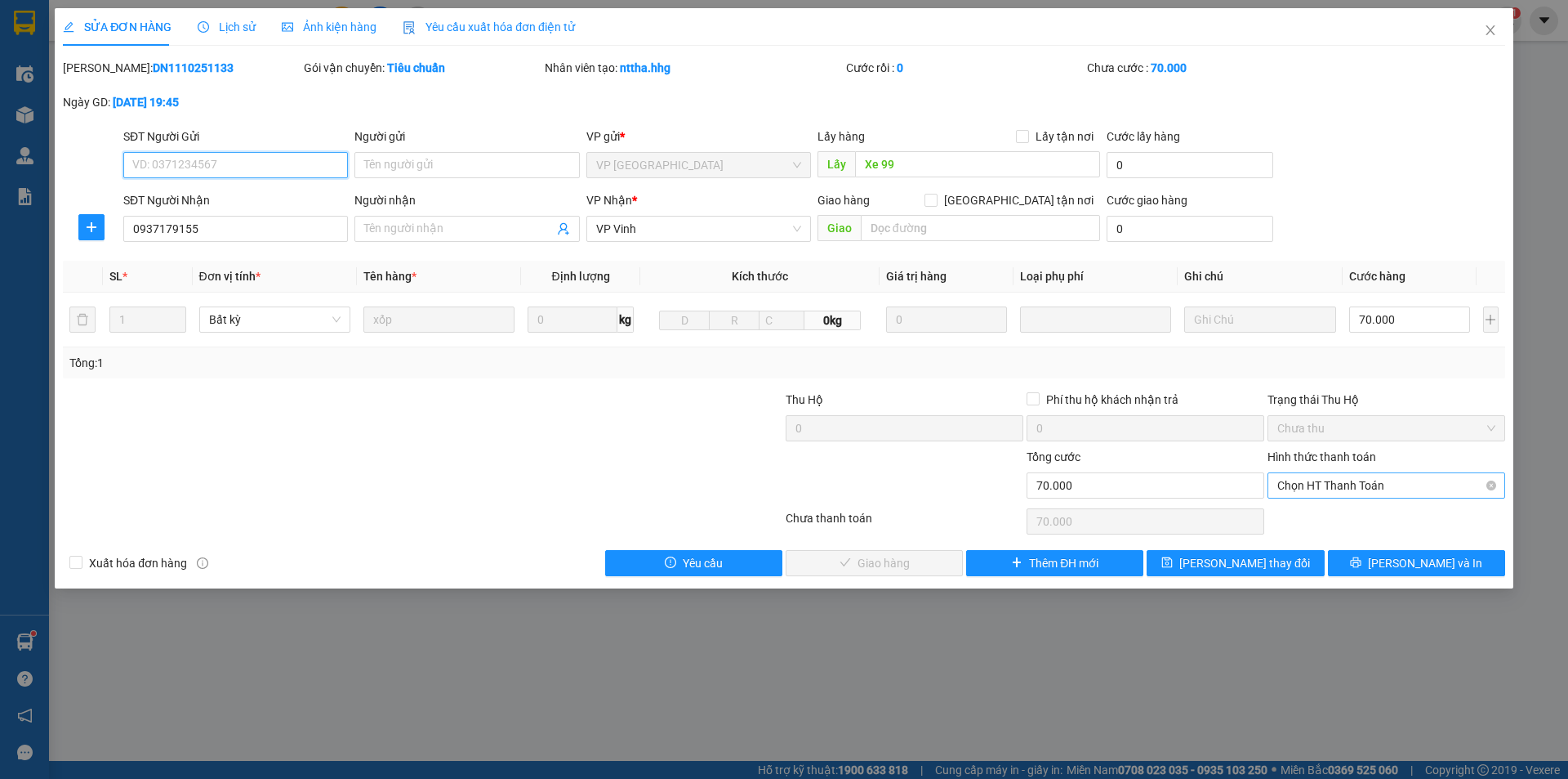
click at [1357, 479] on span "Chọn HT Thanh Toán" at bounding box center [1386, 485] width 218 height 24
click at [1325, 518] on div "Tại văn phòng" at bounding box center [1386, 518] width 218 height 18
type input "0"
click at [857, 559] on span "Lưu và Giao hàng" at bounding box center [895, 562] width 157 height 18
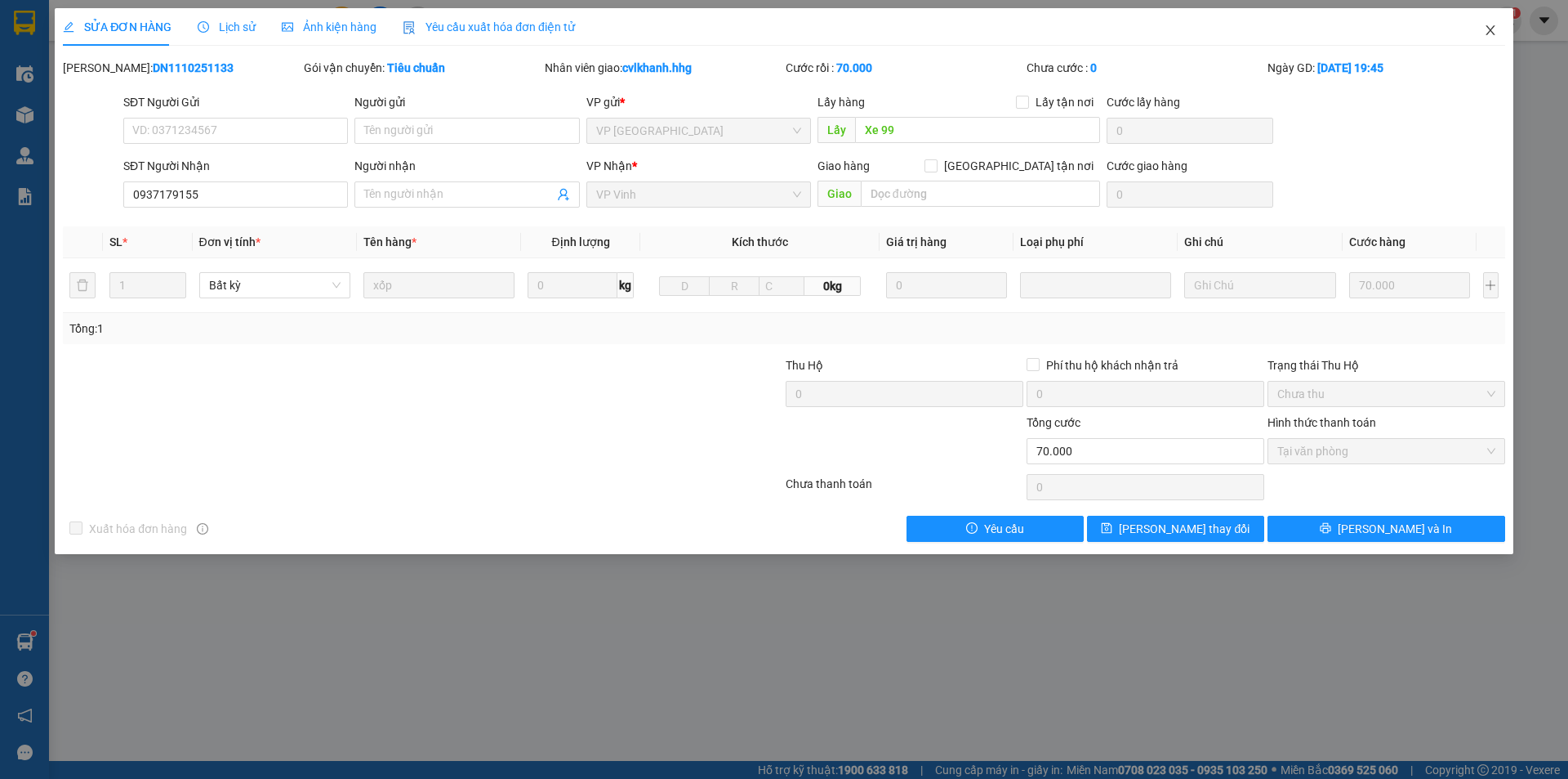
click at [1492, 34] on icon "close" at bounding box center [1490, 29] width 13 height 13
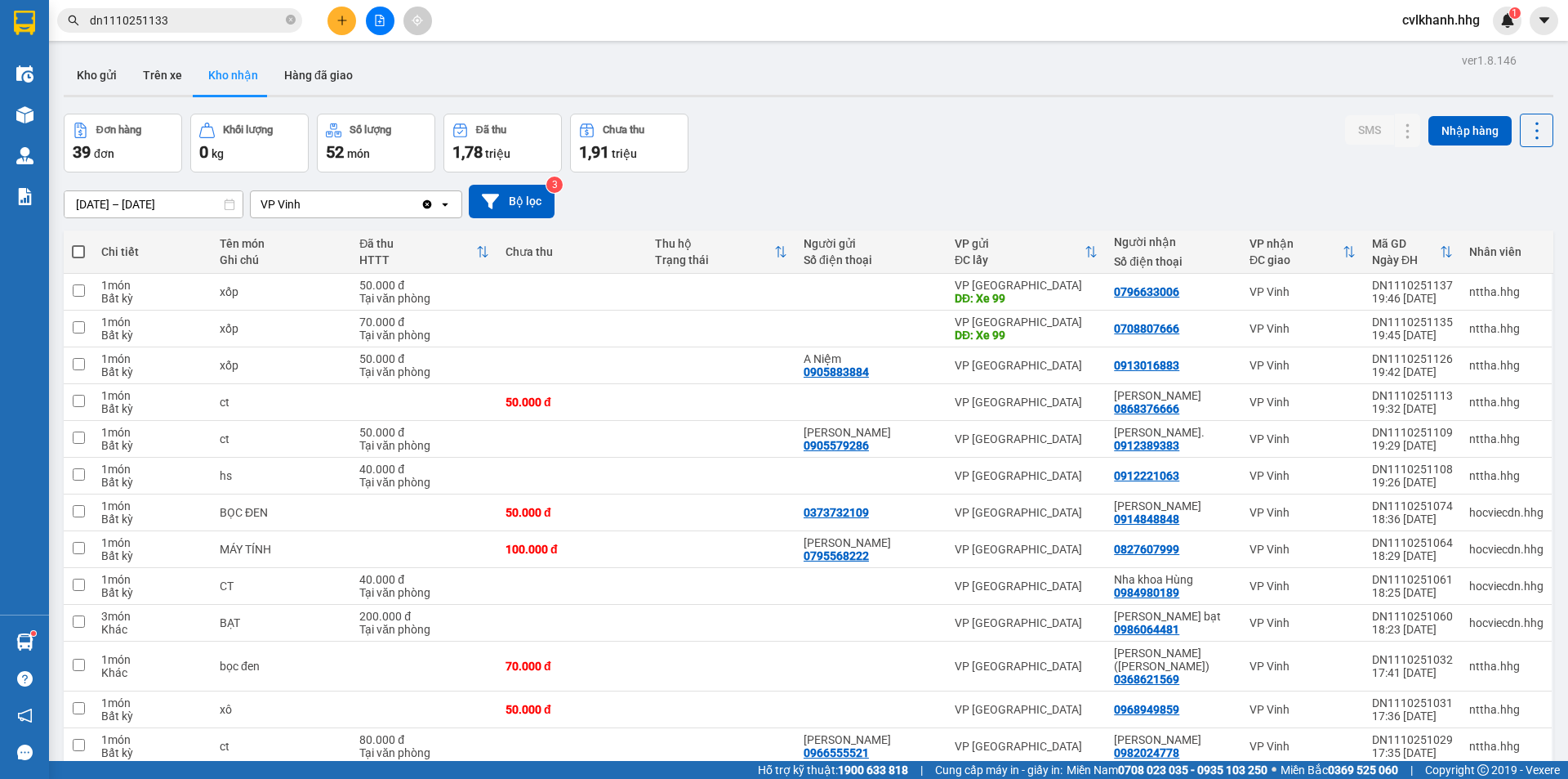
click at [237, 16] on input "dn1110251133" at bounding box center [186, 20] width 193 height 18
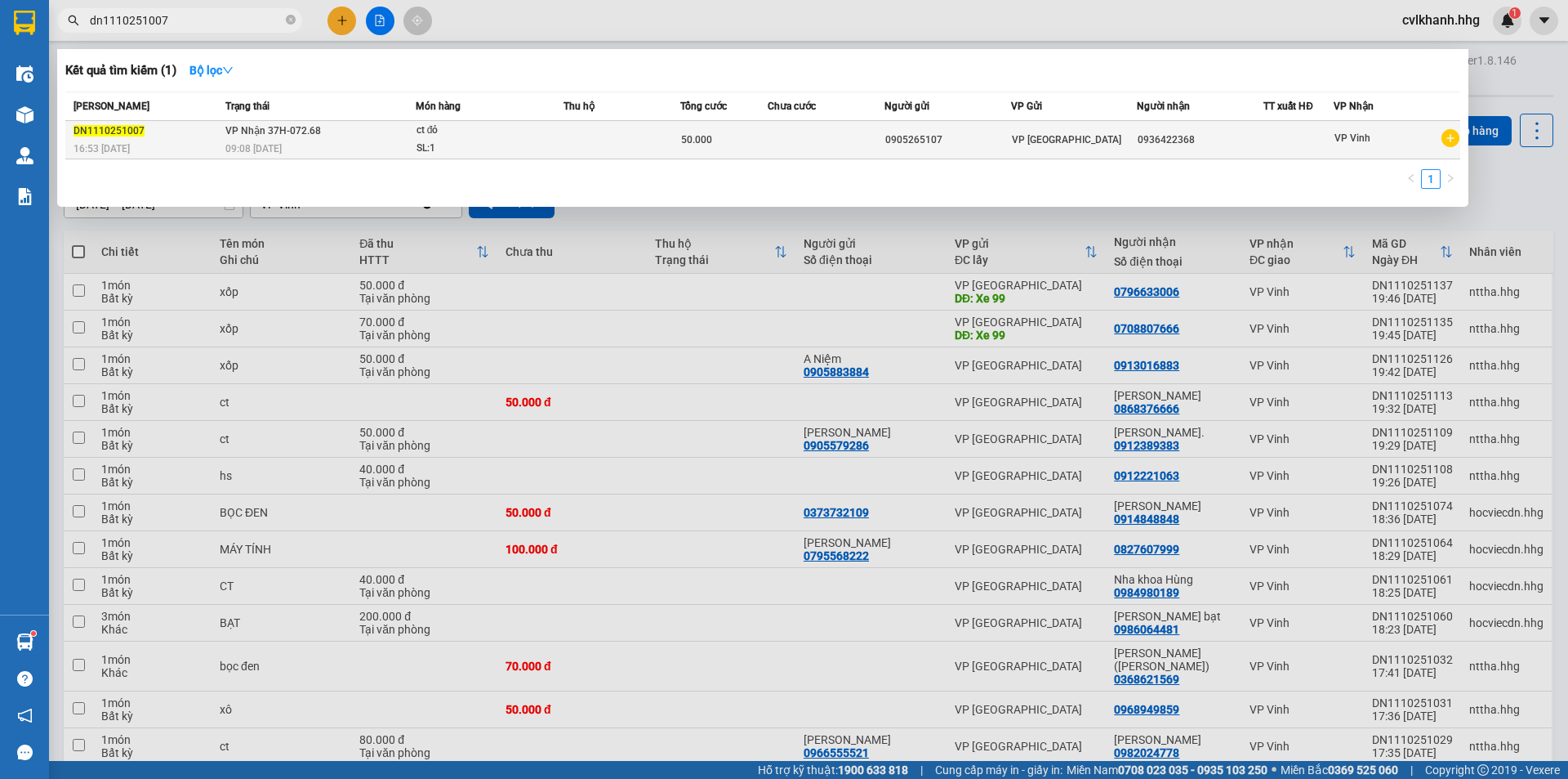
type input "dn1110251007"
click at [400, 134] on td "VP Nhận 37H-072.68 09:08 - 12/10" at bounding box center [318, 141] width 194 height 39
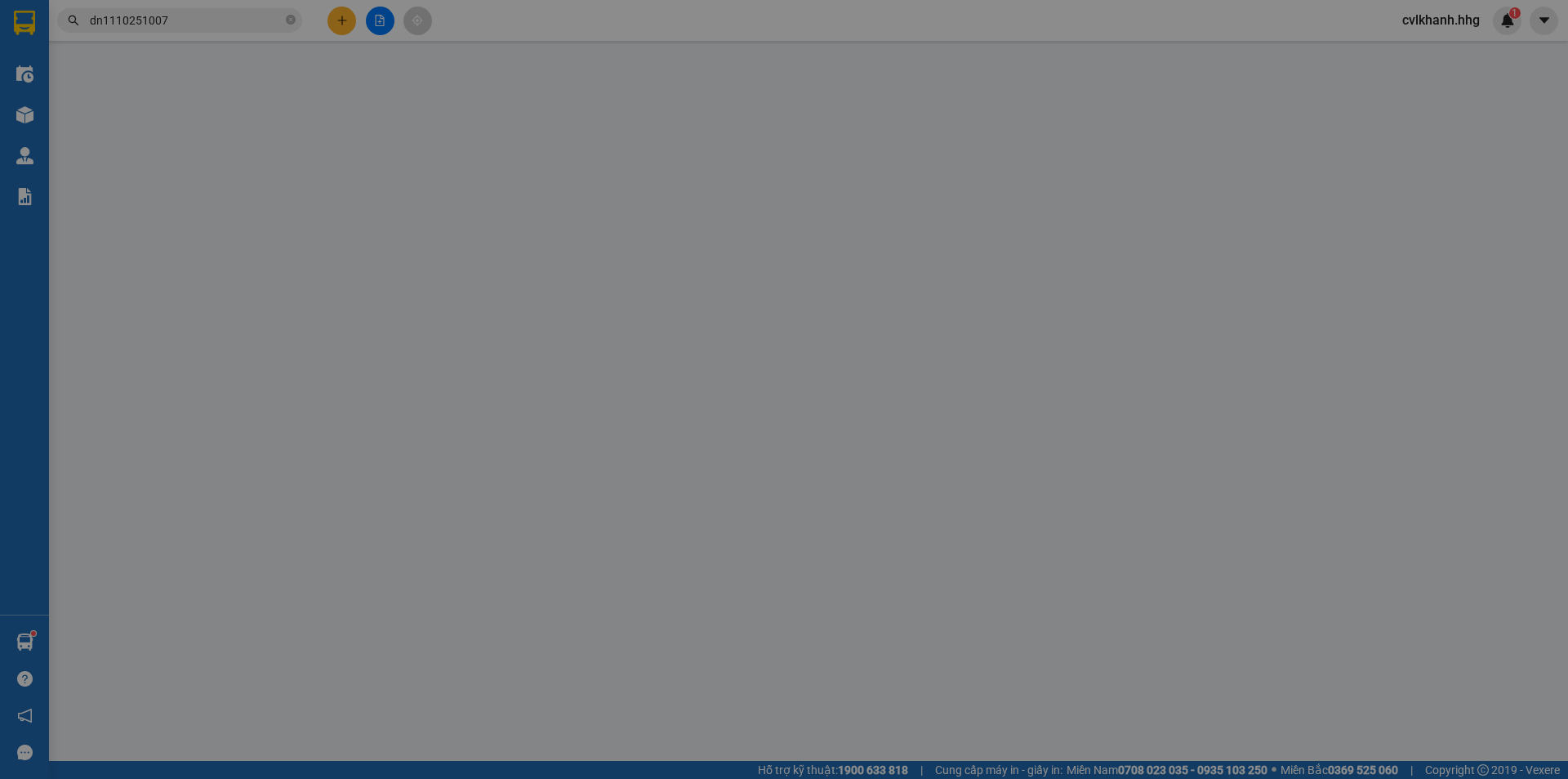
type input "0905265107"
type input "0936422368"
type input "0"
type input "50.000"
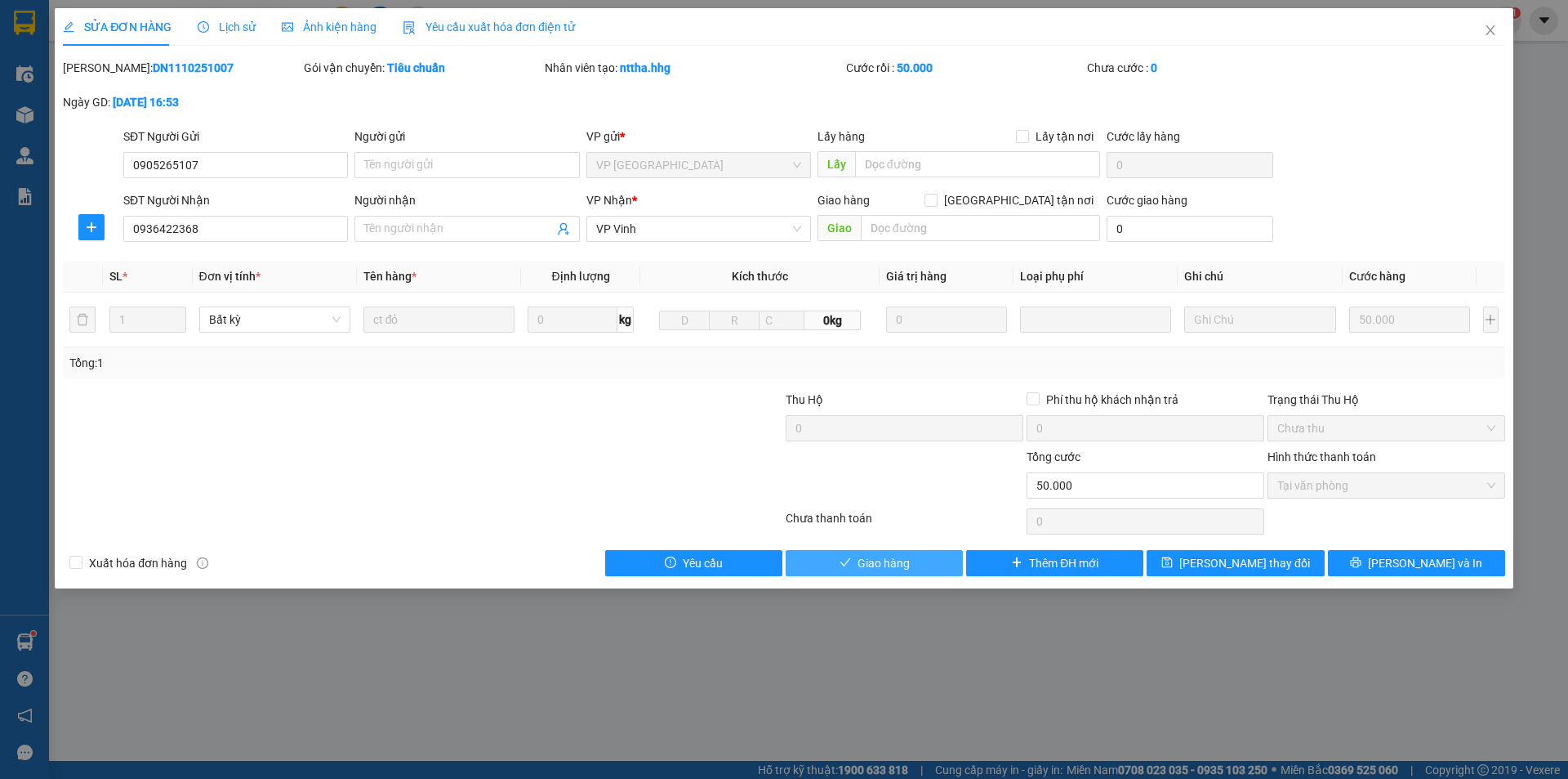
click at [833, 559] on button "Giao hàng" at bounding box center [874, 562] width 178 height 26
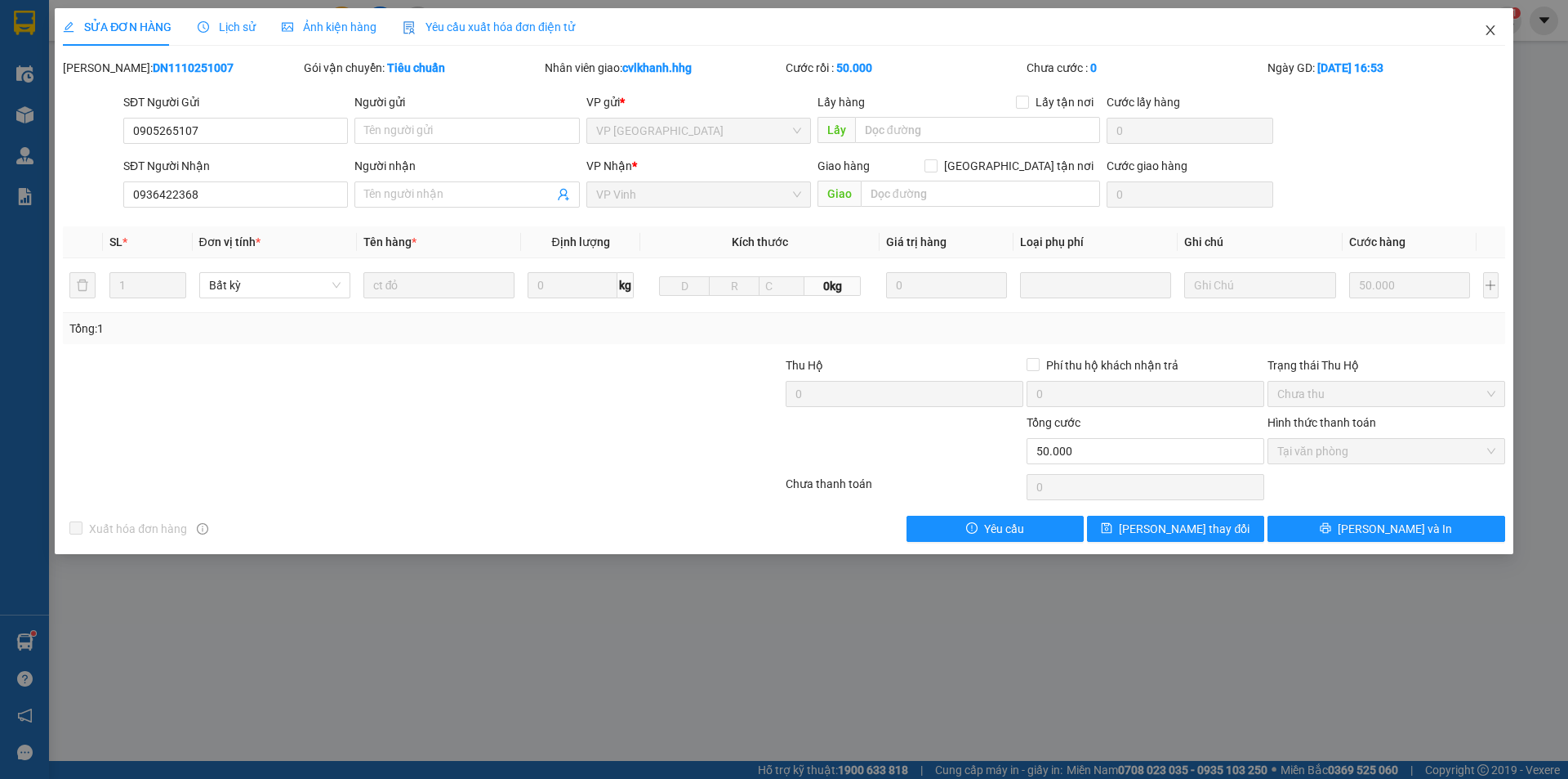
click at [1485, 33] on icon "close" at bounding box center [1490, 29] width 13 height 13
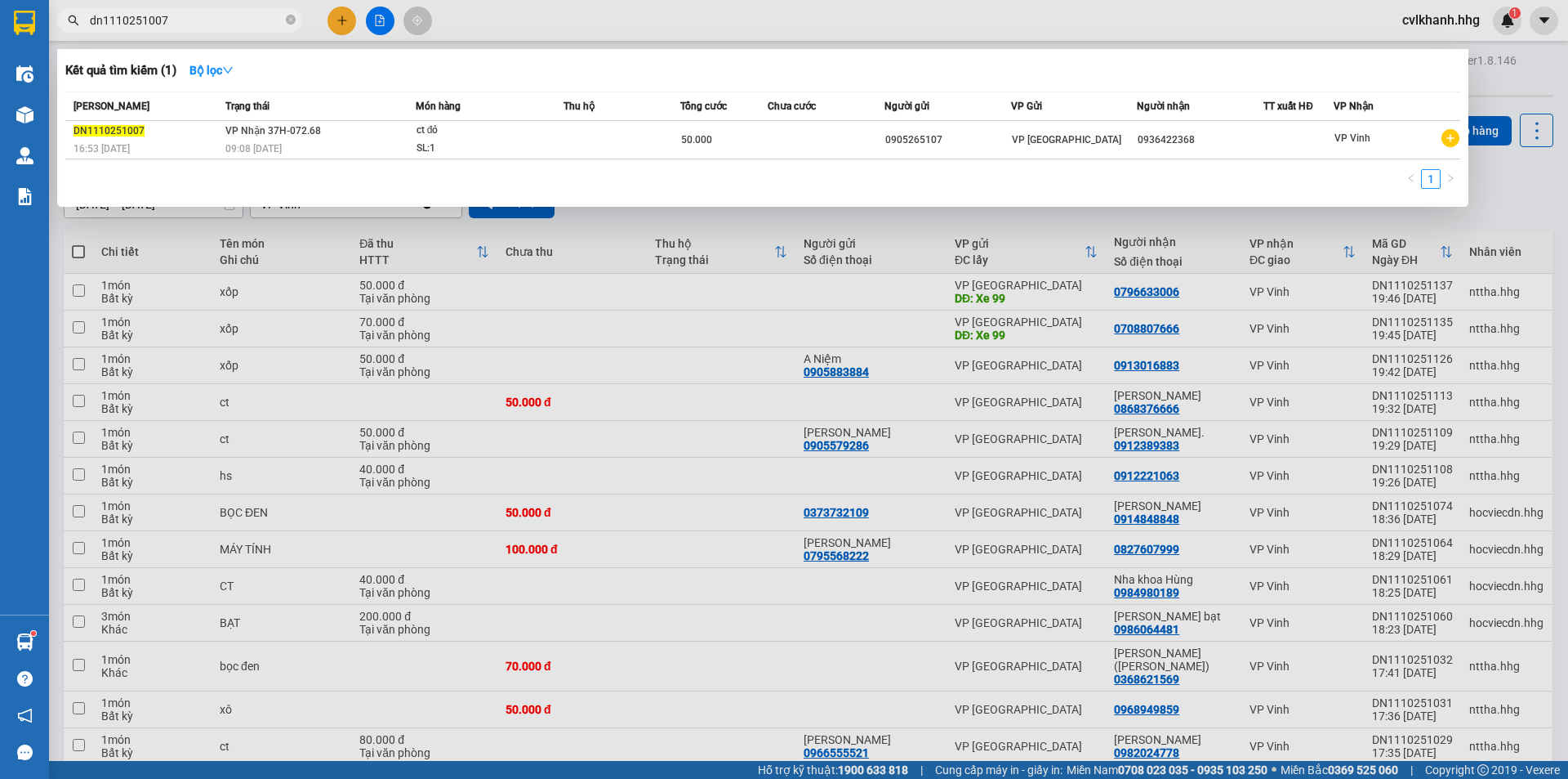
click at [183, 13] on input "dn1110251007" at bounding box center [186, 20] width 193 height 18
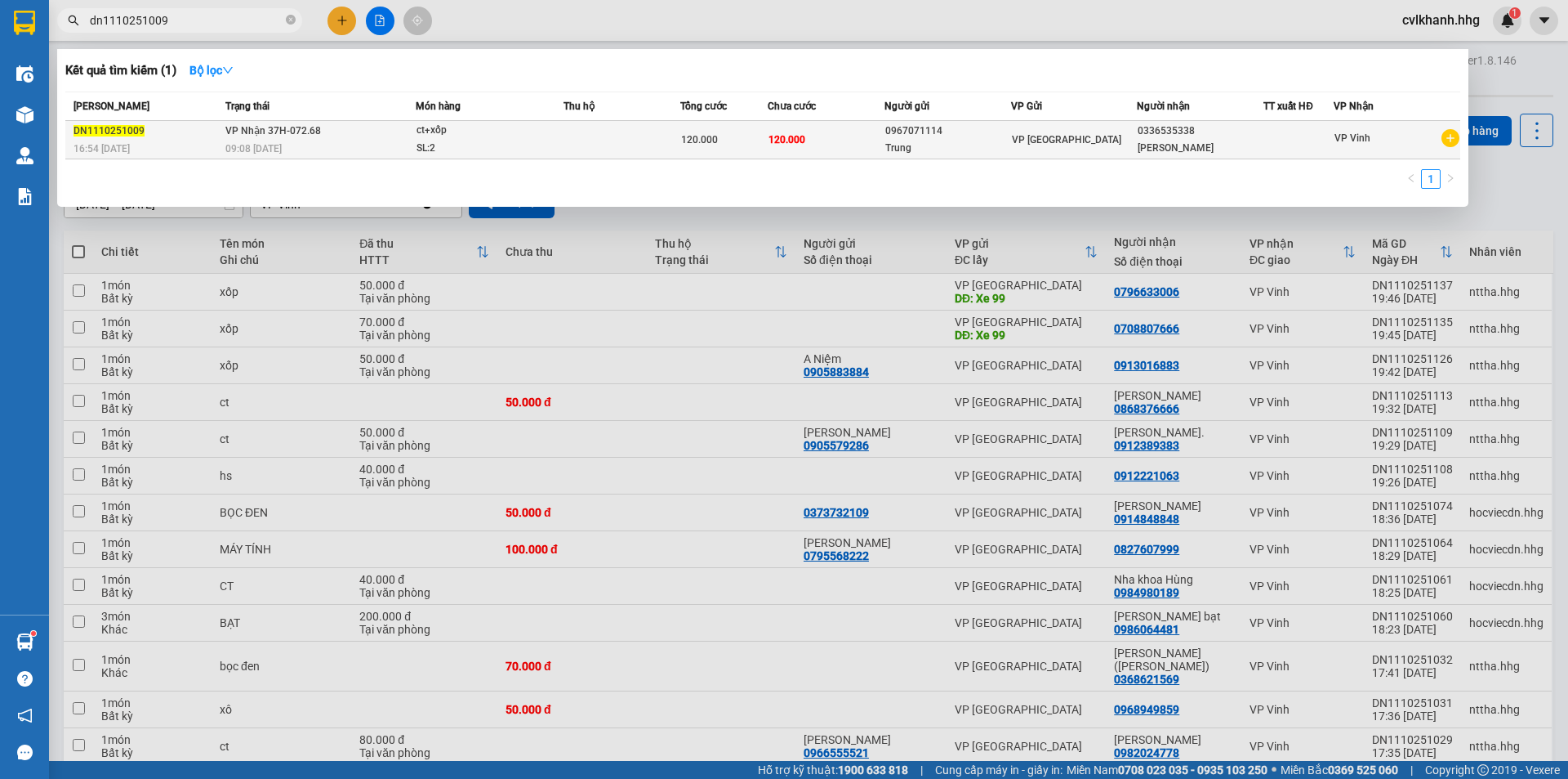
type input "dn1110251009"
click at [426, 139] on div "ct+xốp" at bounding box center [478, 130] width 122 height 18
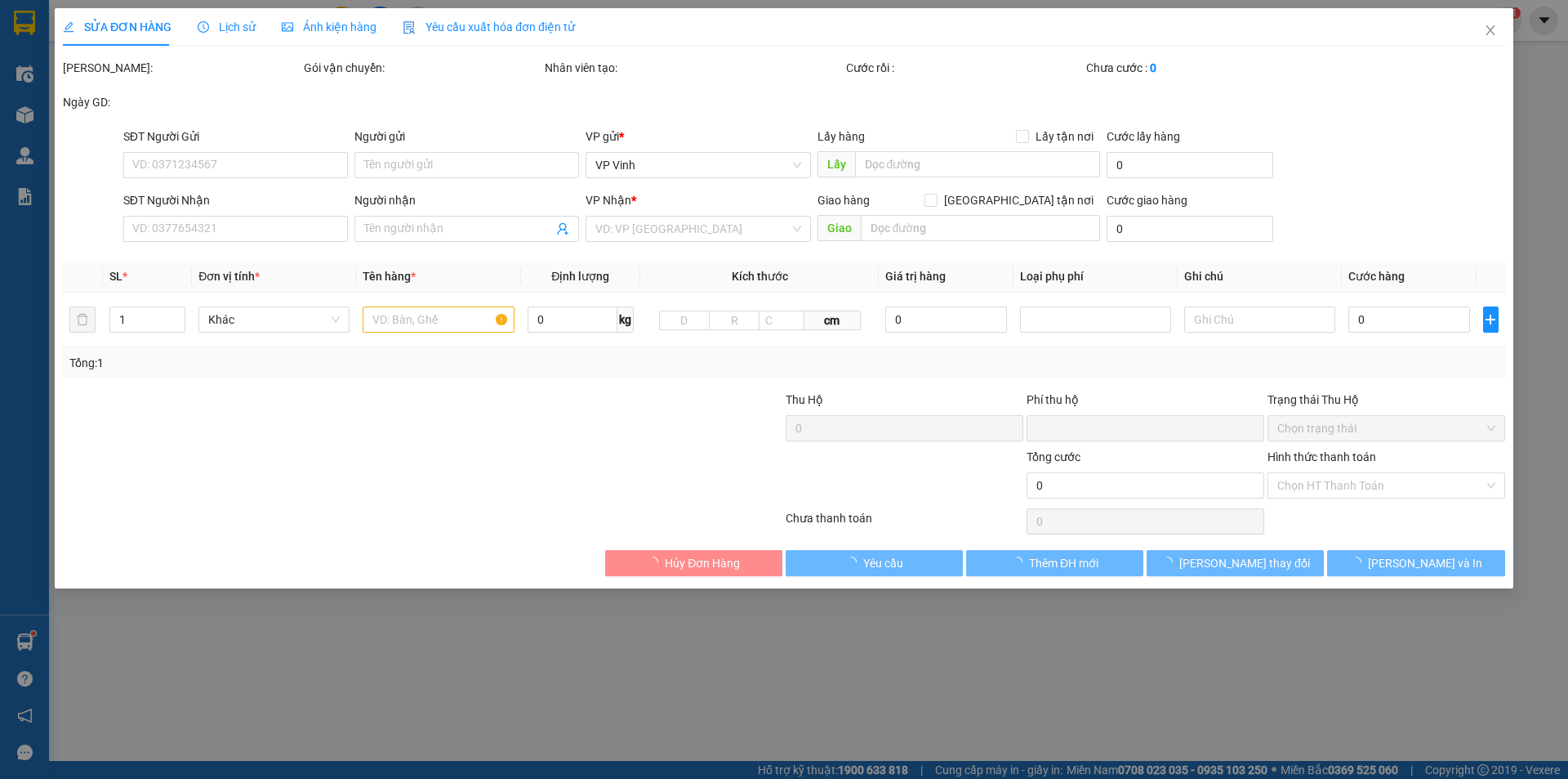
type input "0967071114"
type input "Trung"
type input "0336535338"
type input "Anh Lĩnh - Chị Huyền"
type input "0"
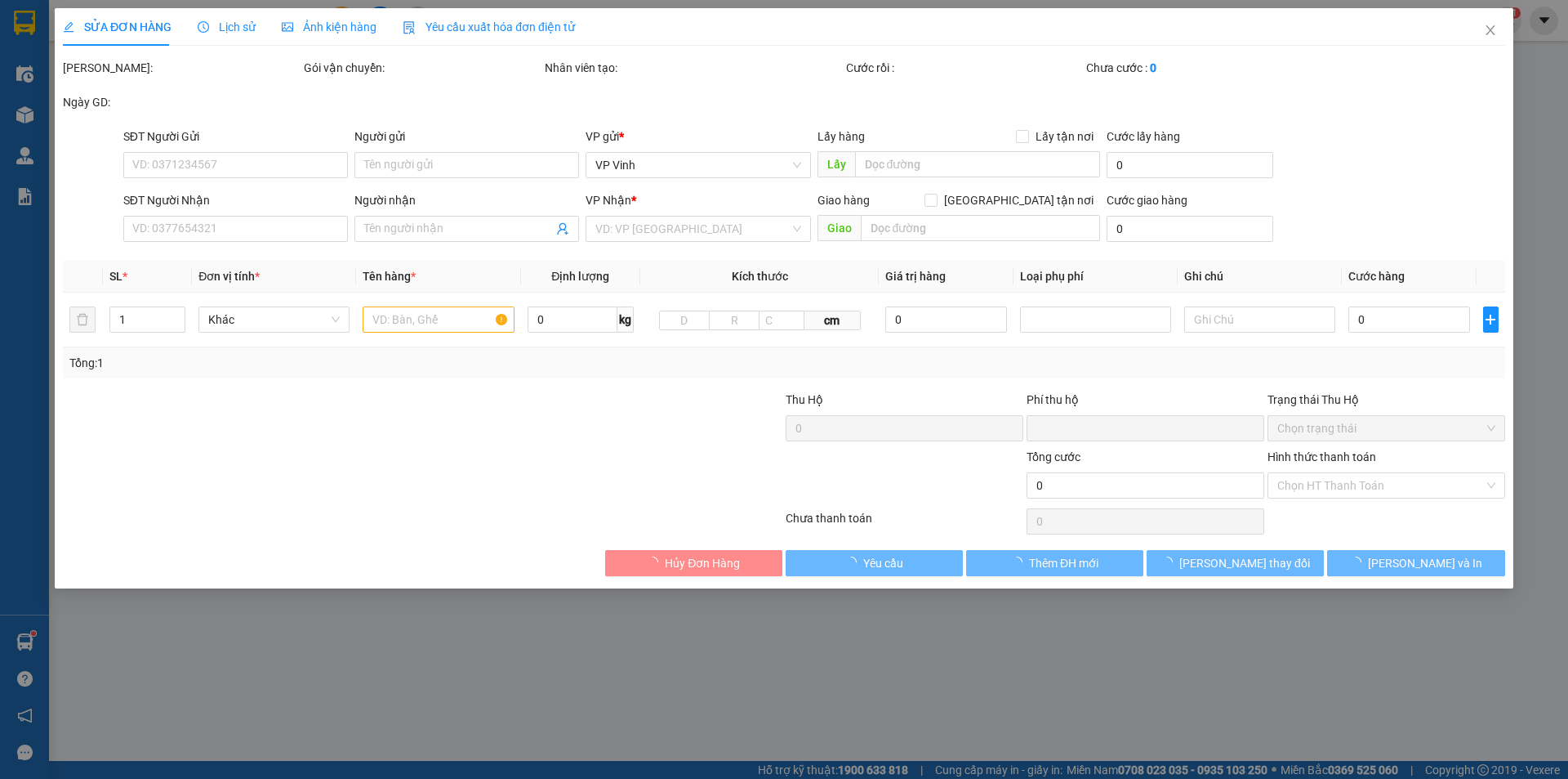
type input "120.000"
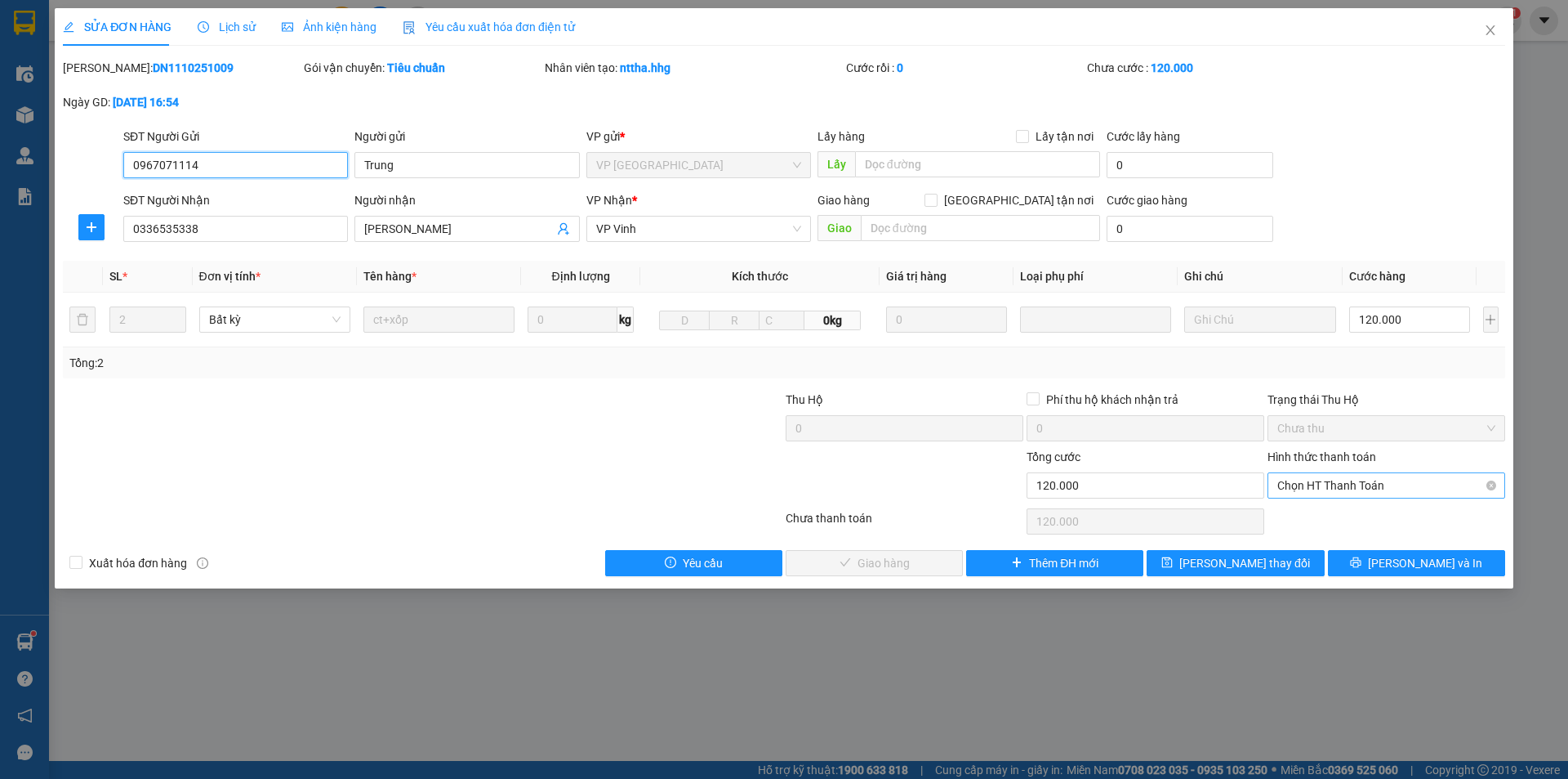
click at [1327, 478] on span "Chọn HT Thanh Toán" at bounding box center [1386, 485] width 218 height 24
click at [1303, 506] on div "Tại văn phòng" at bounding box center [1386, 518] width 238 height 26
type input "0"
click at [852, 561] on span "Lưu và Giao hàng" at bounding box center [895, 562] width 157 height 18
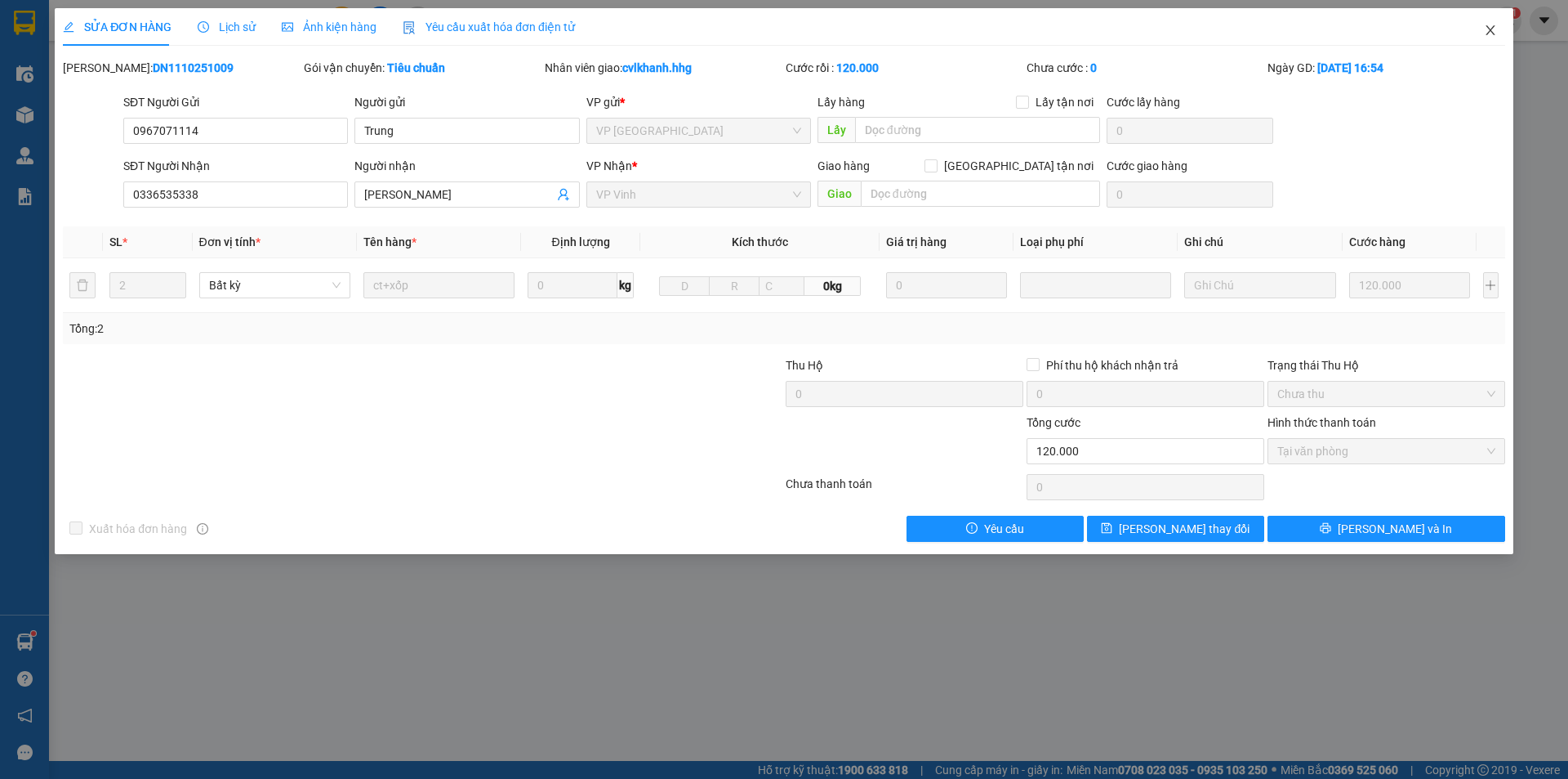
click at [1496, 22] on span "Close" at bounding box center [1490, 30] width 46 height 46
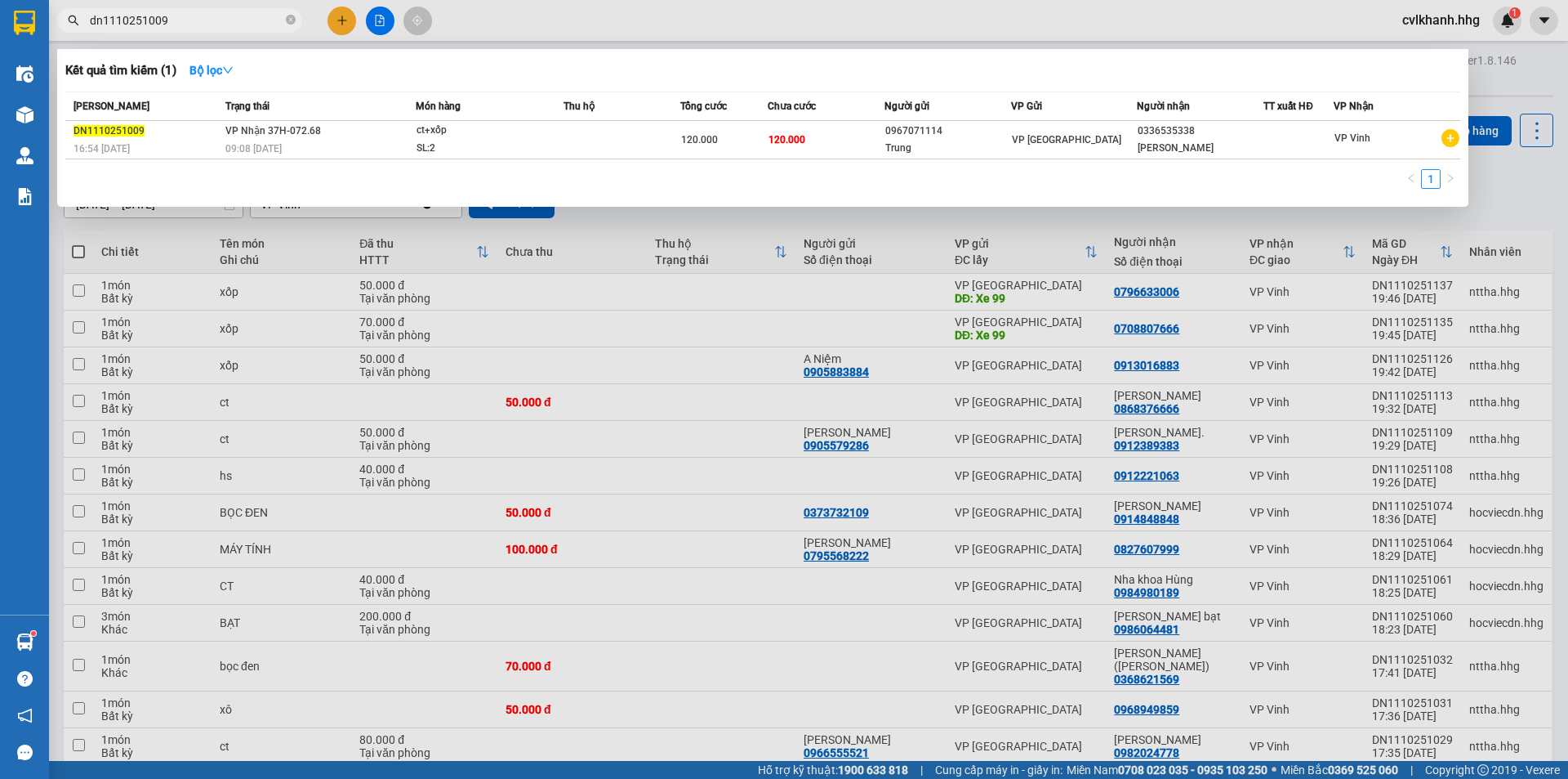
click at [196, 23] on input "dn1110251009" at bounding box center [186, 20] width 193 height 18
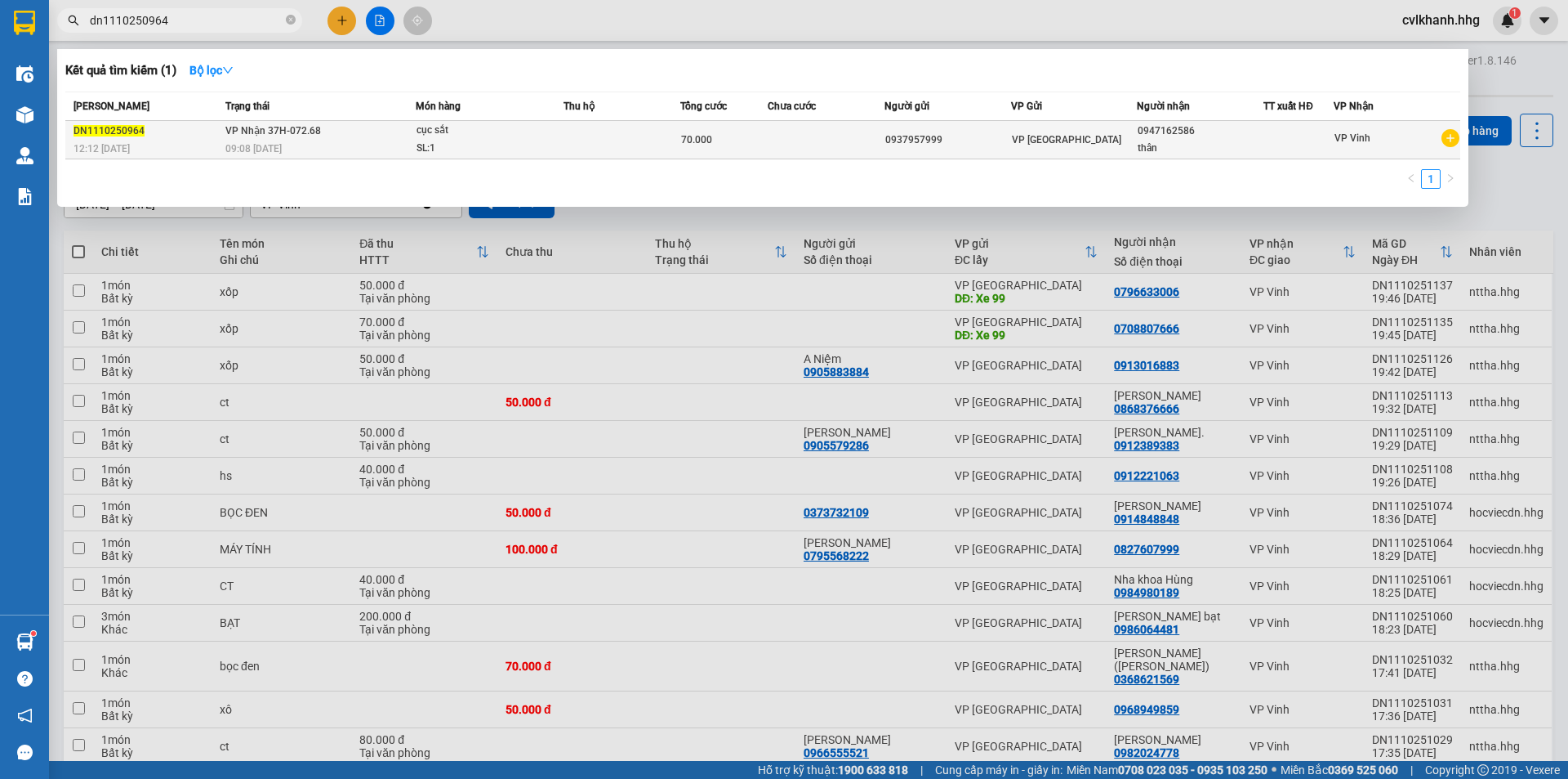
type input "dn1110250964"
click at [539, 143] on span "cục sắt SL: 1" at bounding box center [489, 139] width 147 height 35
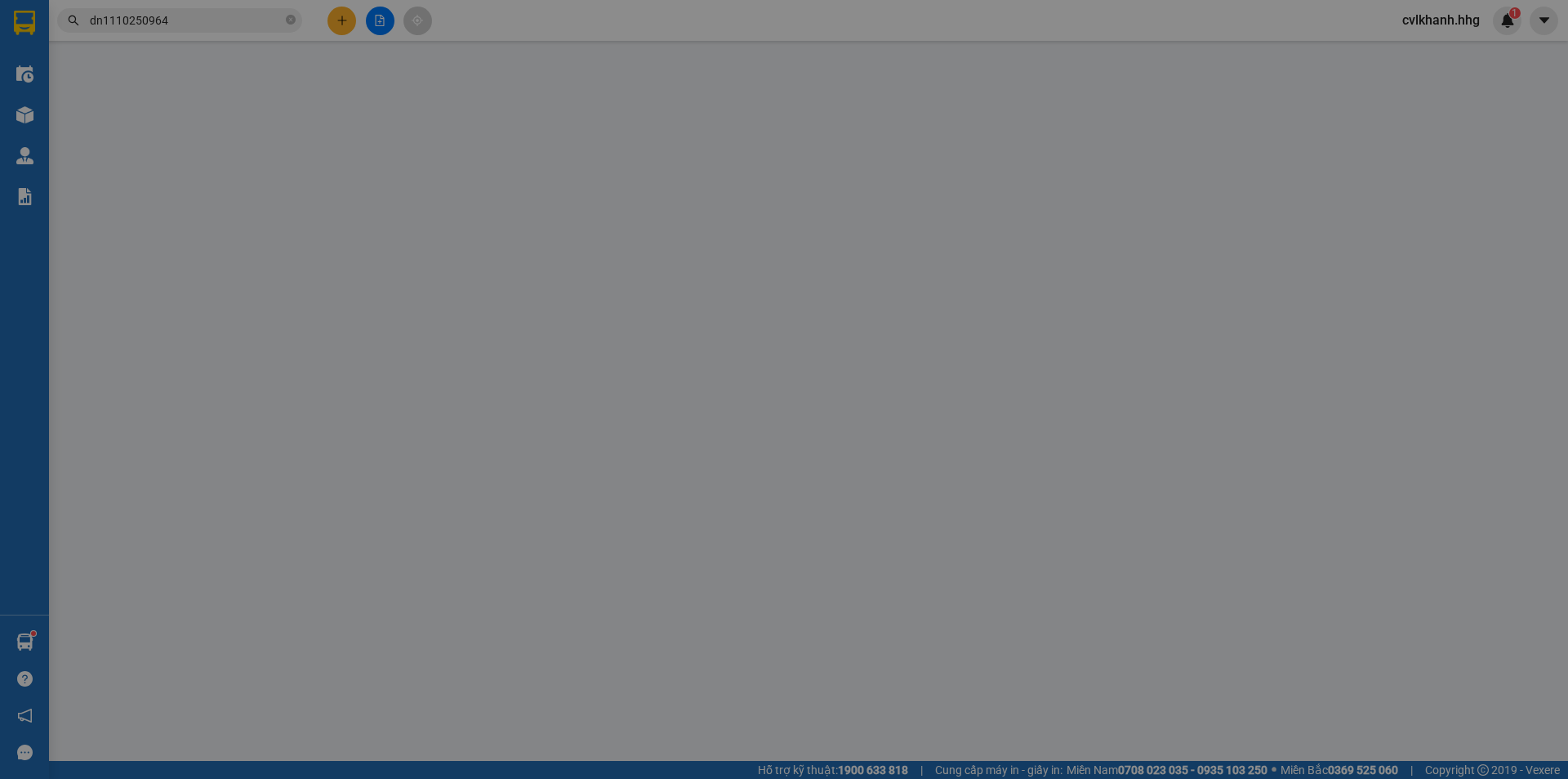
type input "0937957999"
type input "0947162586"
type input "thân"
type input "0"
type input "70.000"
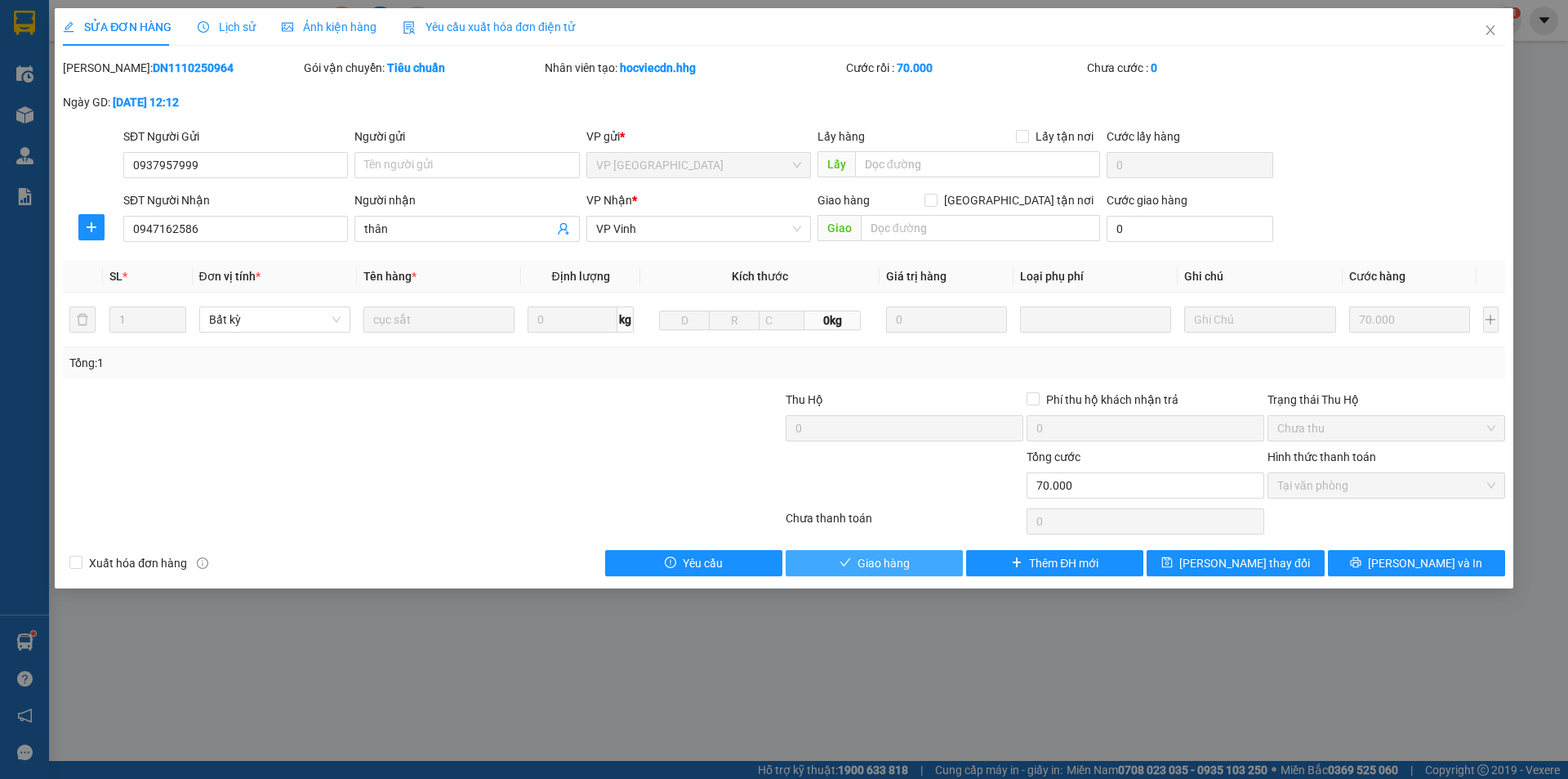
click at [871, 559] on span "Giao hàng" at bounding box center [884, 562] width 52 height 18
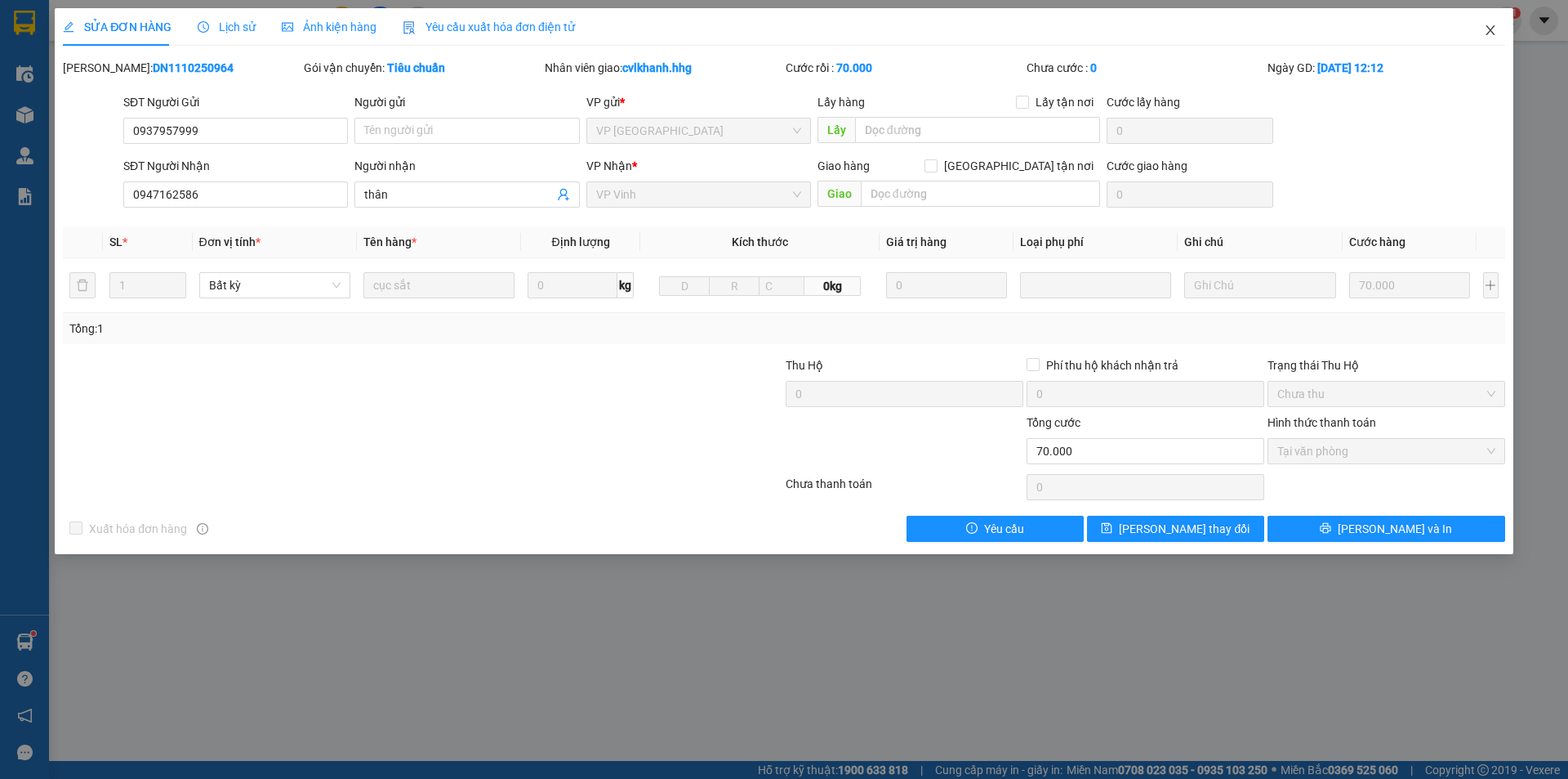
click at [1488, 28] on icon "close" at bounding box center [1489, 30] width 9 height 10
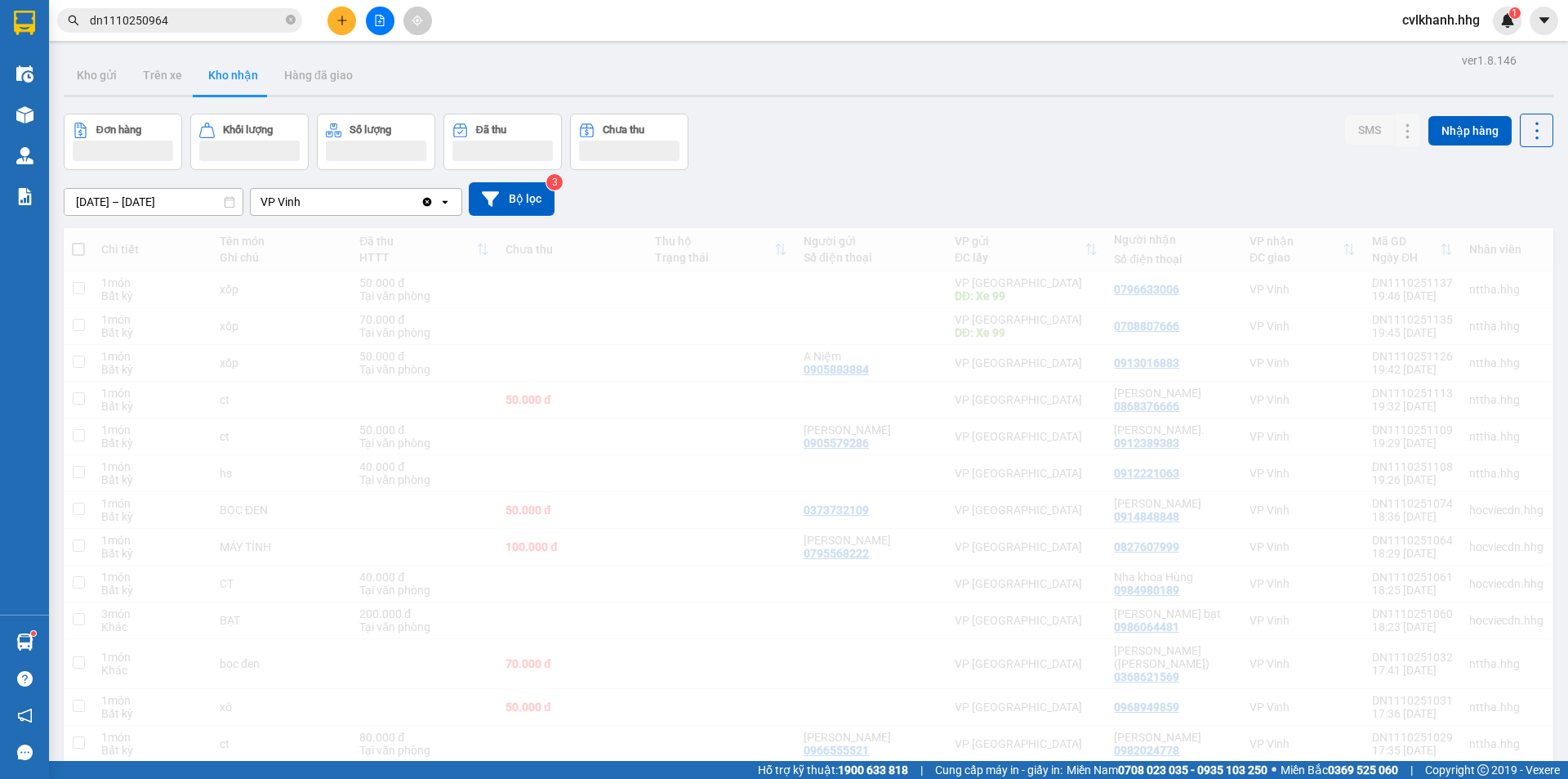
click at [194, 18] on input "dn1110250964" at bounding box center [186, 20] width 193 height 18
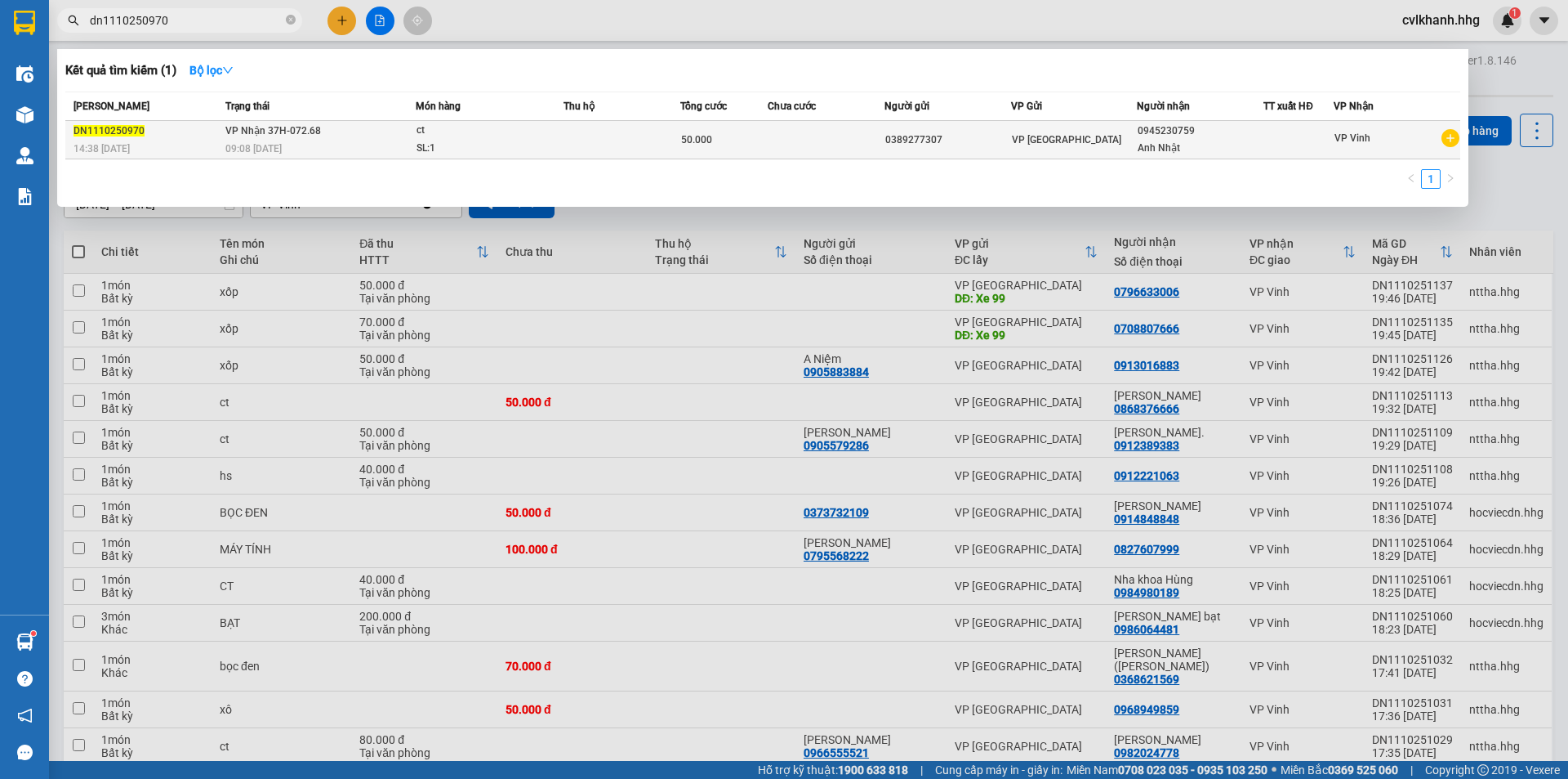
type input "dn1110250970"
click at [406, 136] on td "VP Nhận 37H-072.68 09:08 - 12/10" at bounding box center [318, 141] width 194 height 39
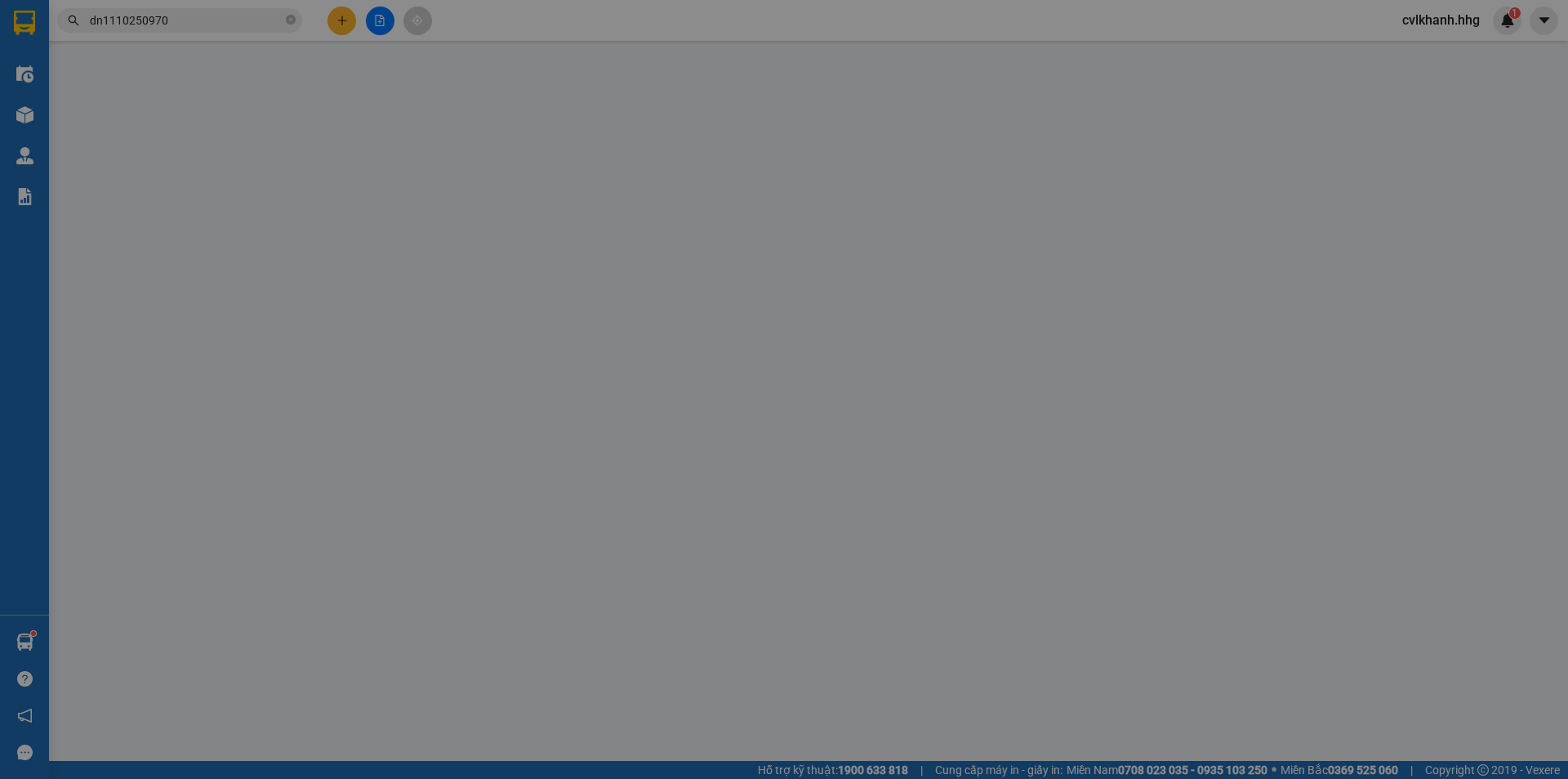
type input "0389277307"
type input "0945230759"
type input "Anh Nhật"
type input "0"
type input "50.000"
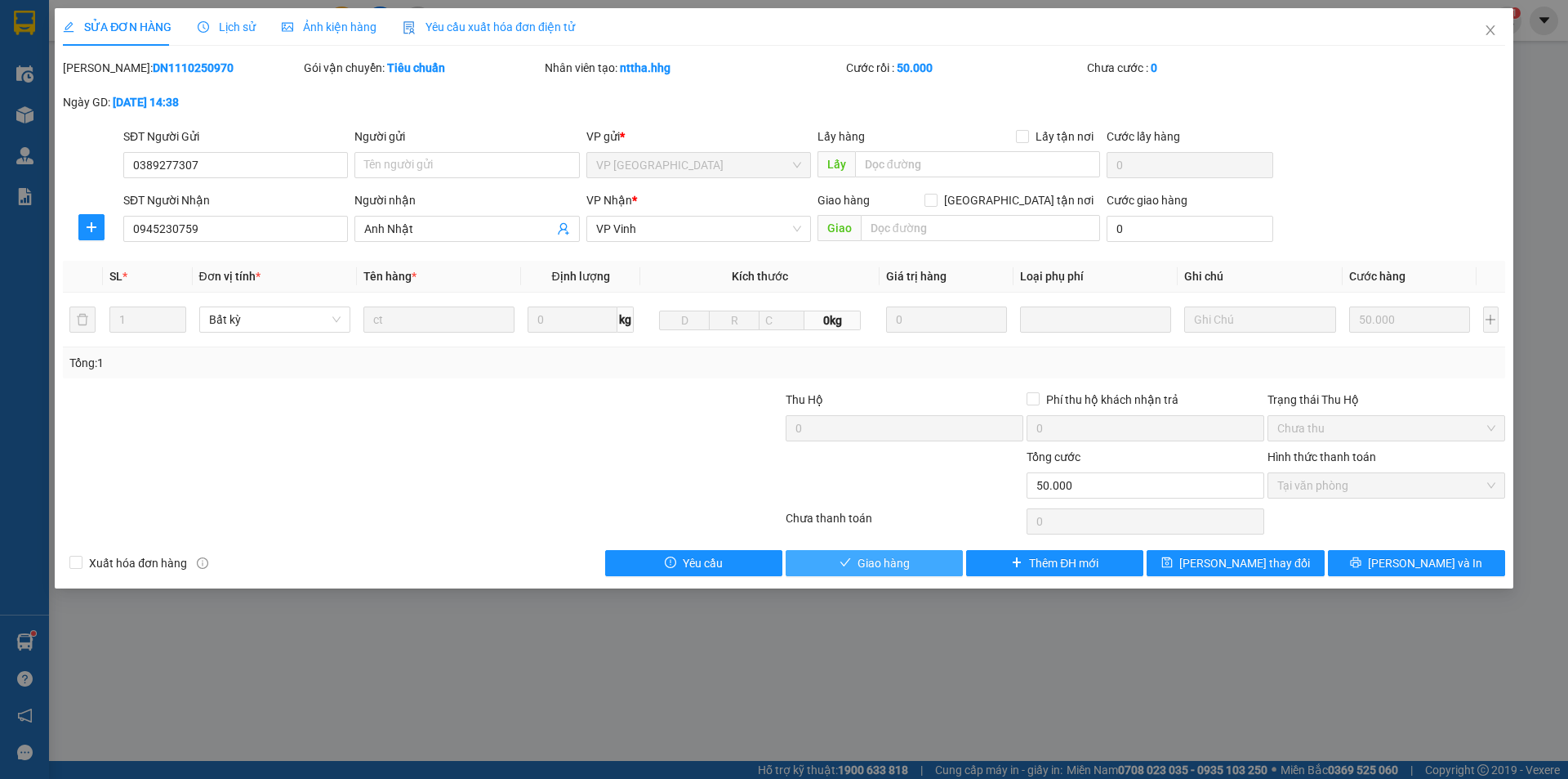
click at [904, 554] on span "Giao hàng" at bounding box center [884, 562] width 52 height 18
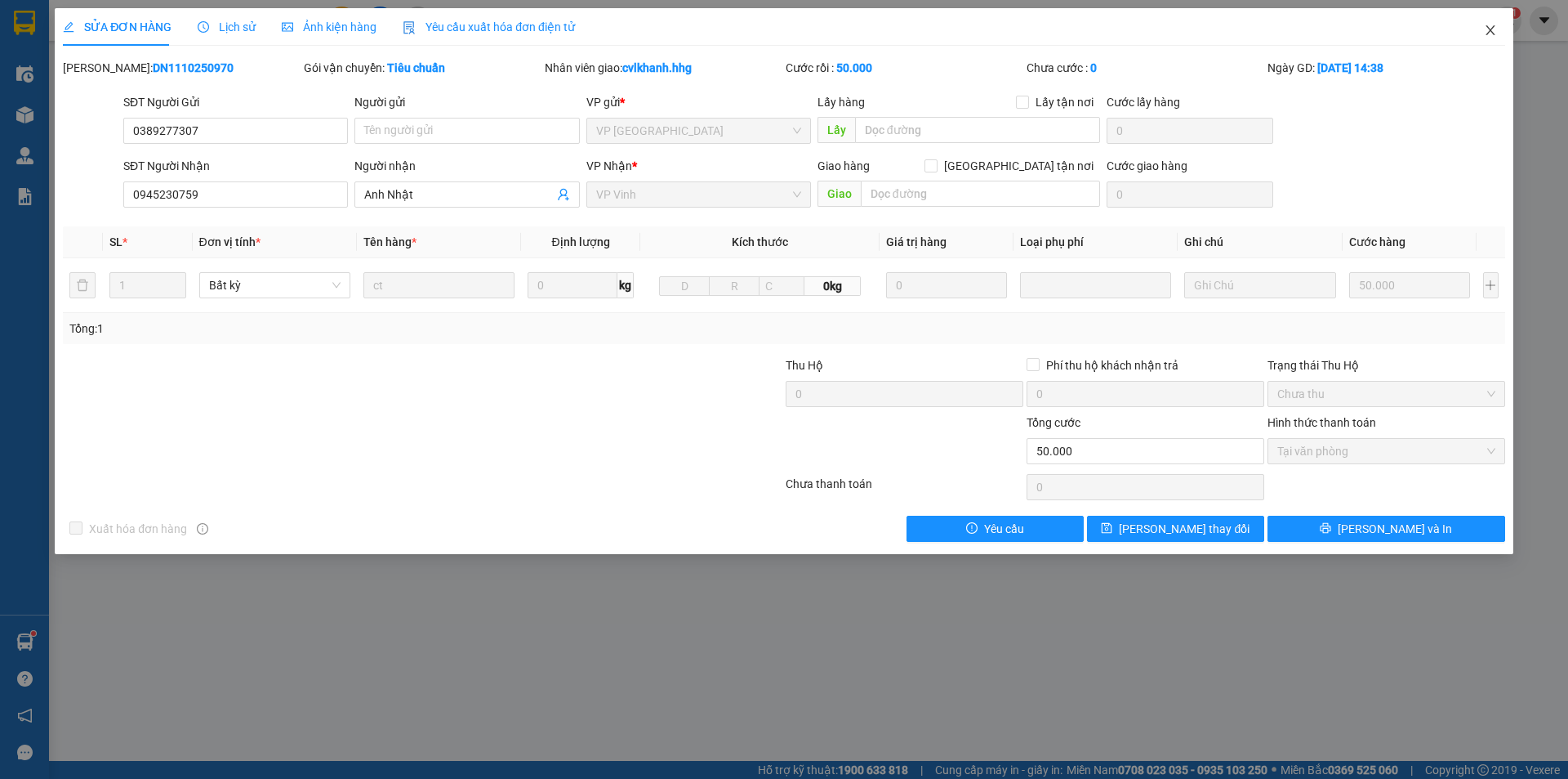
click at [1487, 33] on icon "close" at bounding box center [1490, 29] width 13 height 13
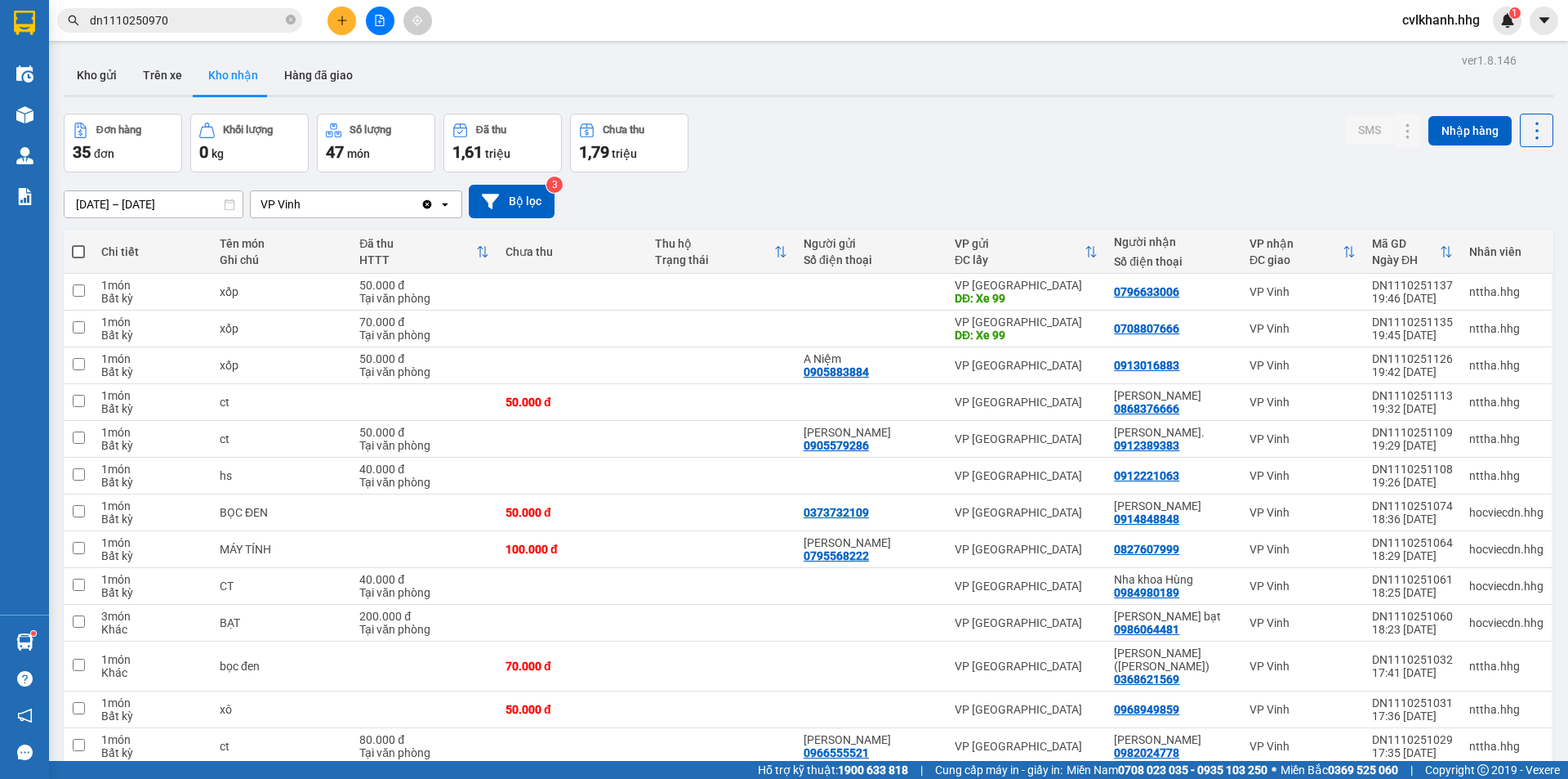
click at [209, 23] on input "dn1110250970" at bounding box center [186, 20] width 193 height 18
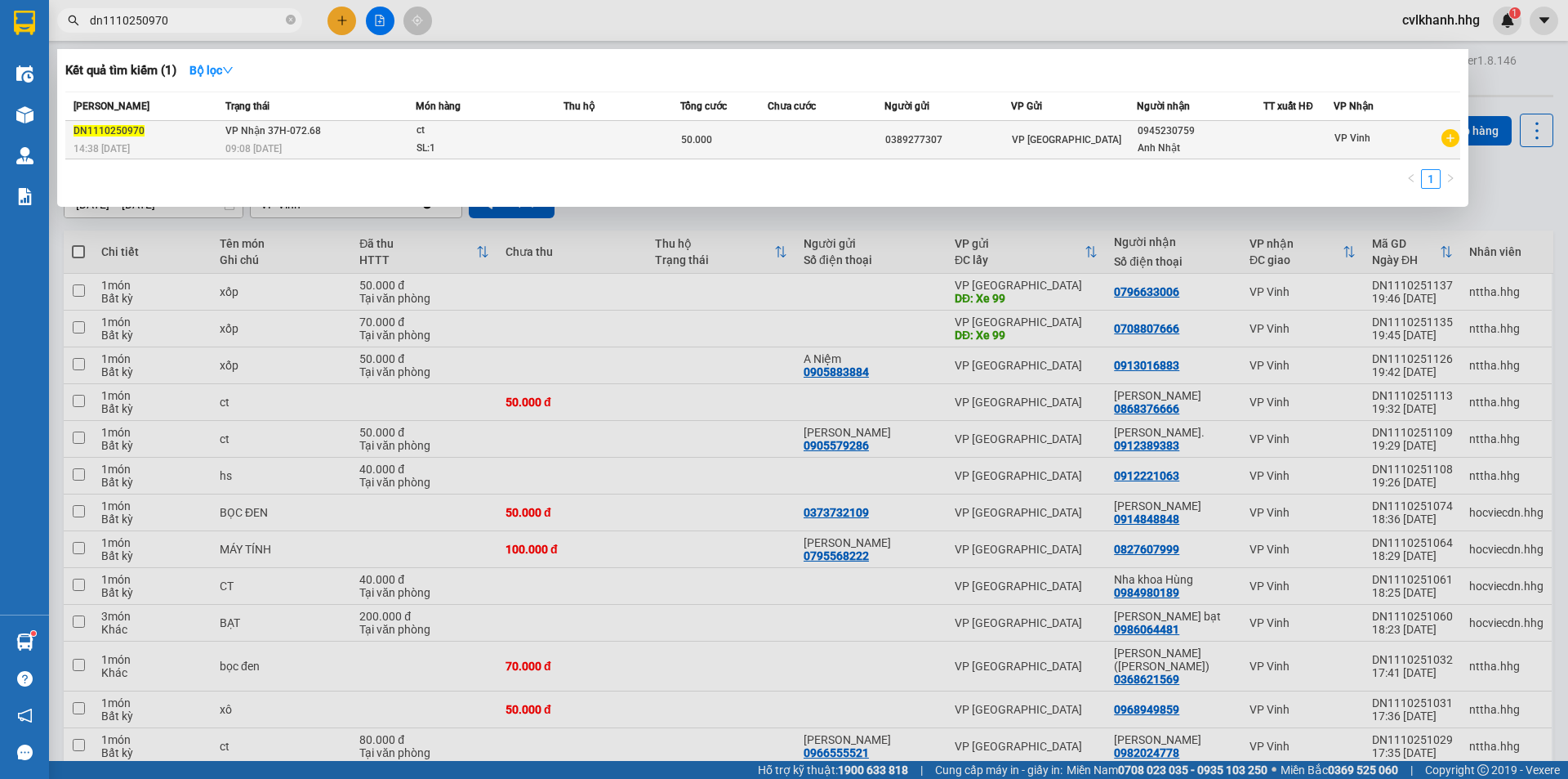
click at [268, 134] on span "VP Nhận 37H-072.68" at bounding box center [273, 131] width 95 height 12
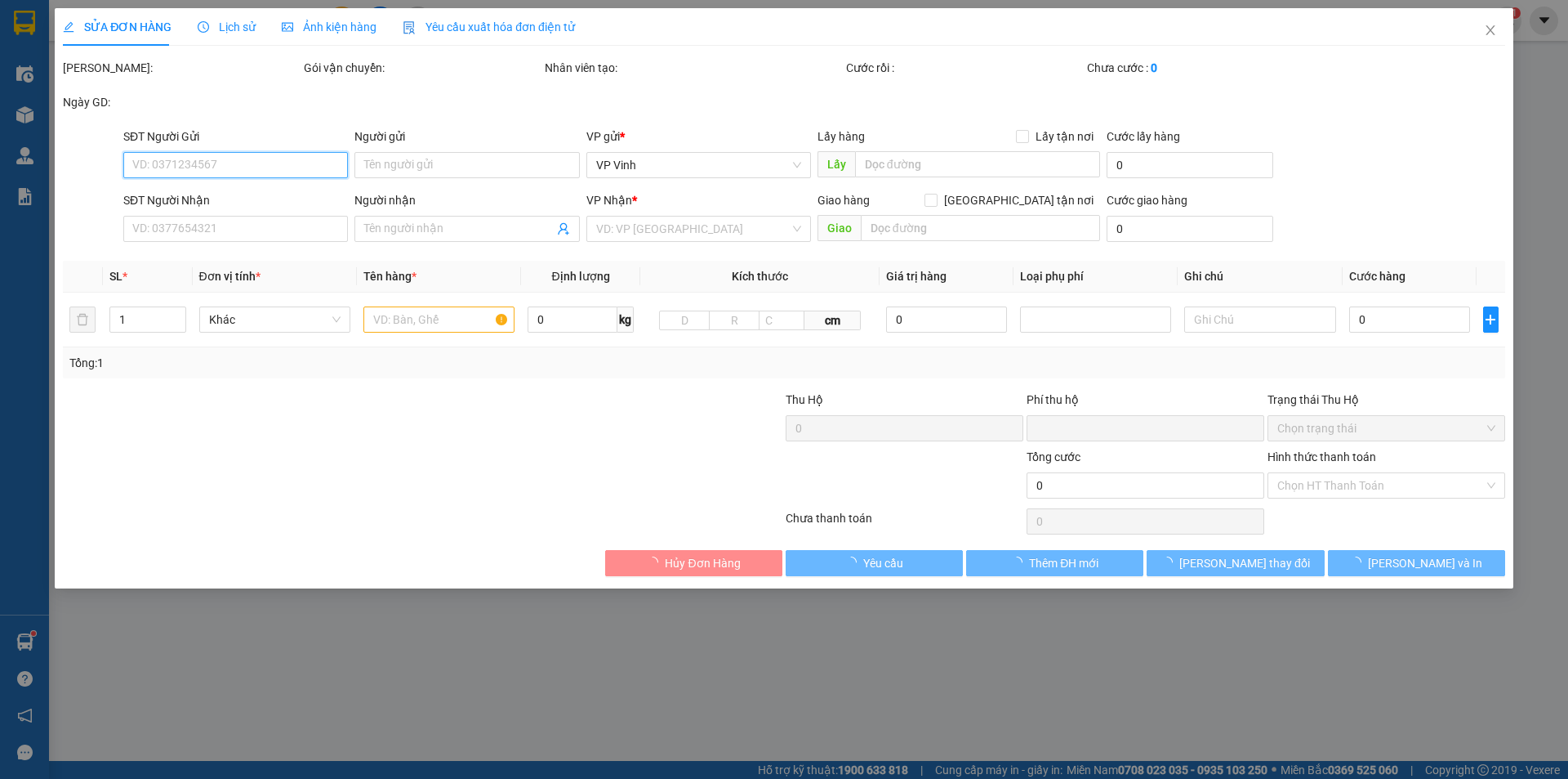
type input "0389277307"
type input "0945230759"
type input "Anh Nhật"
type input "0"
type input "50.000"
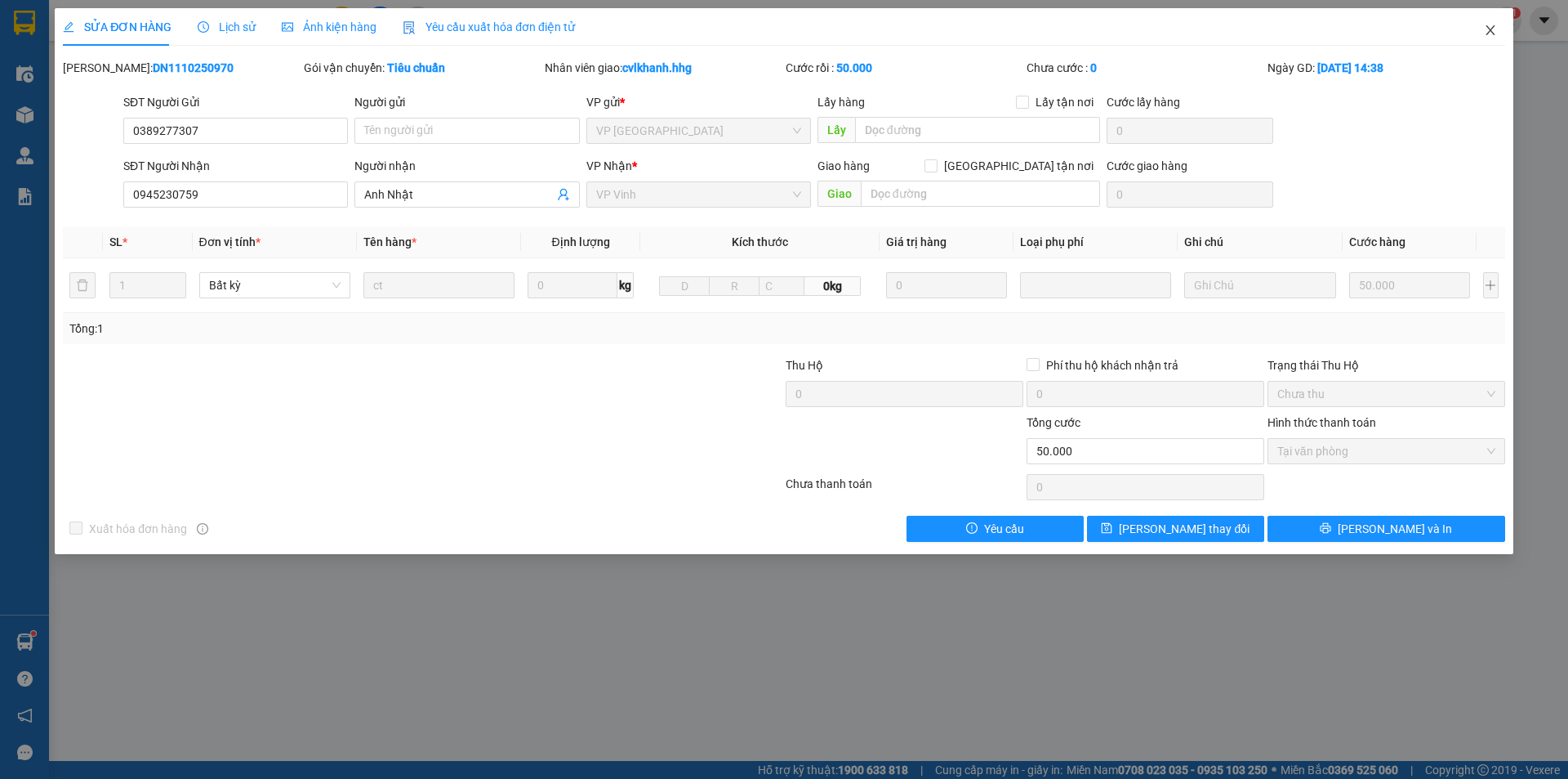
click at [1485, 33] on icon "close" at bounding box center [1490, 29] width 13 height 13
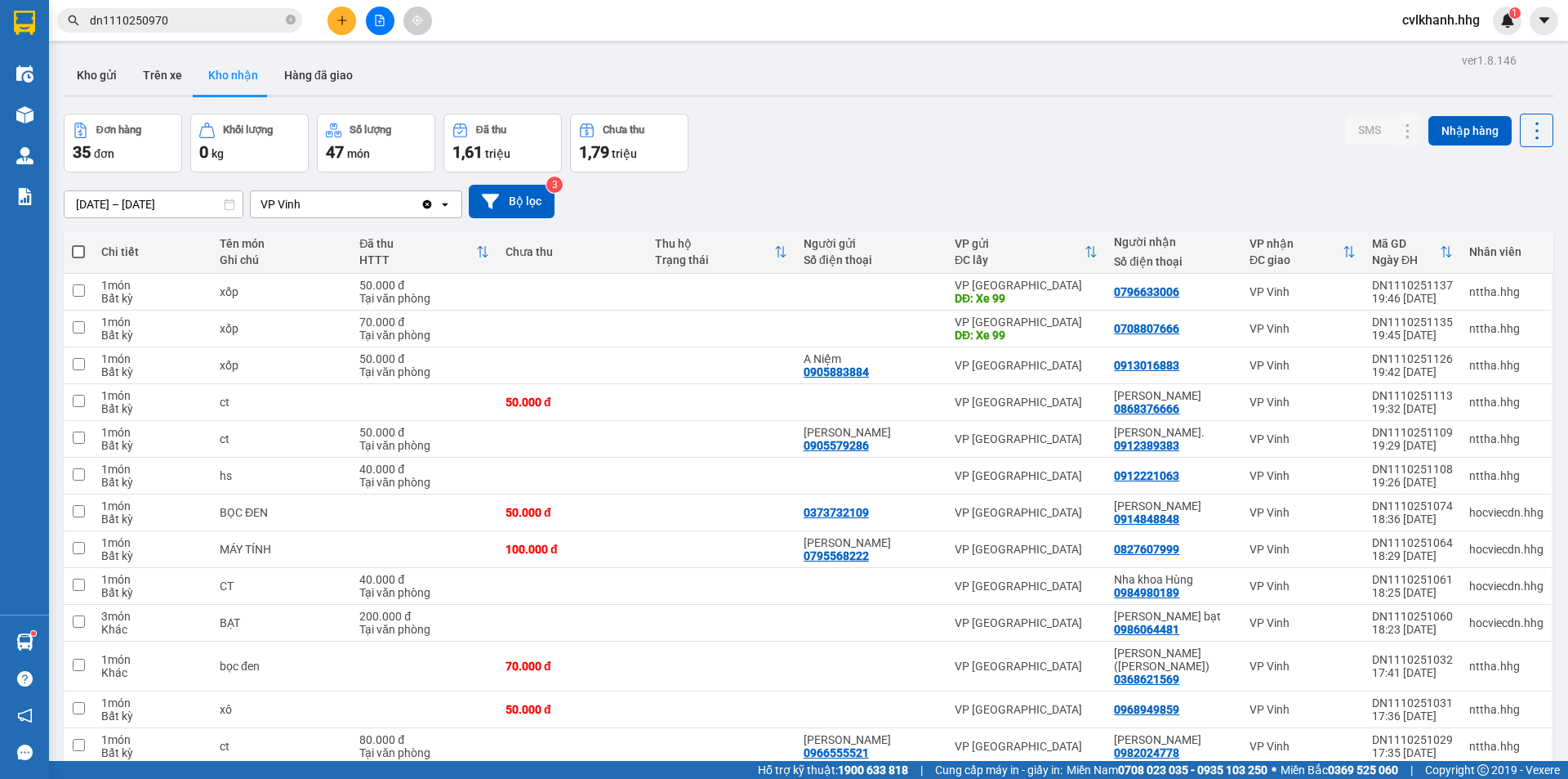
click at [189, 23] on input "dn1110250970" at bounding box center [186, 20] width 193 height 18
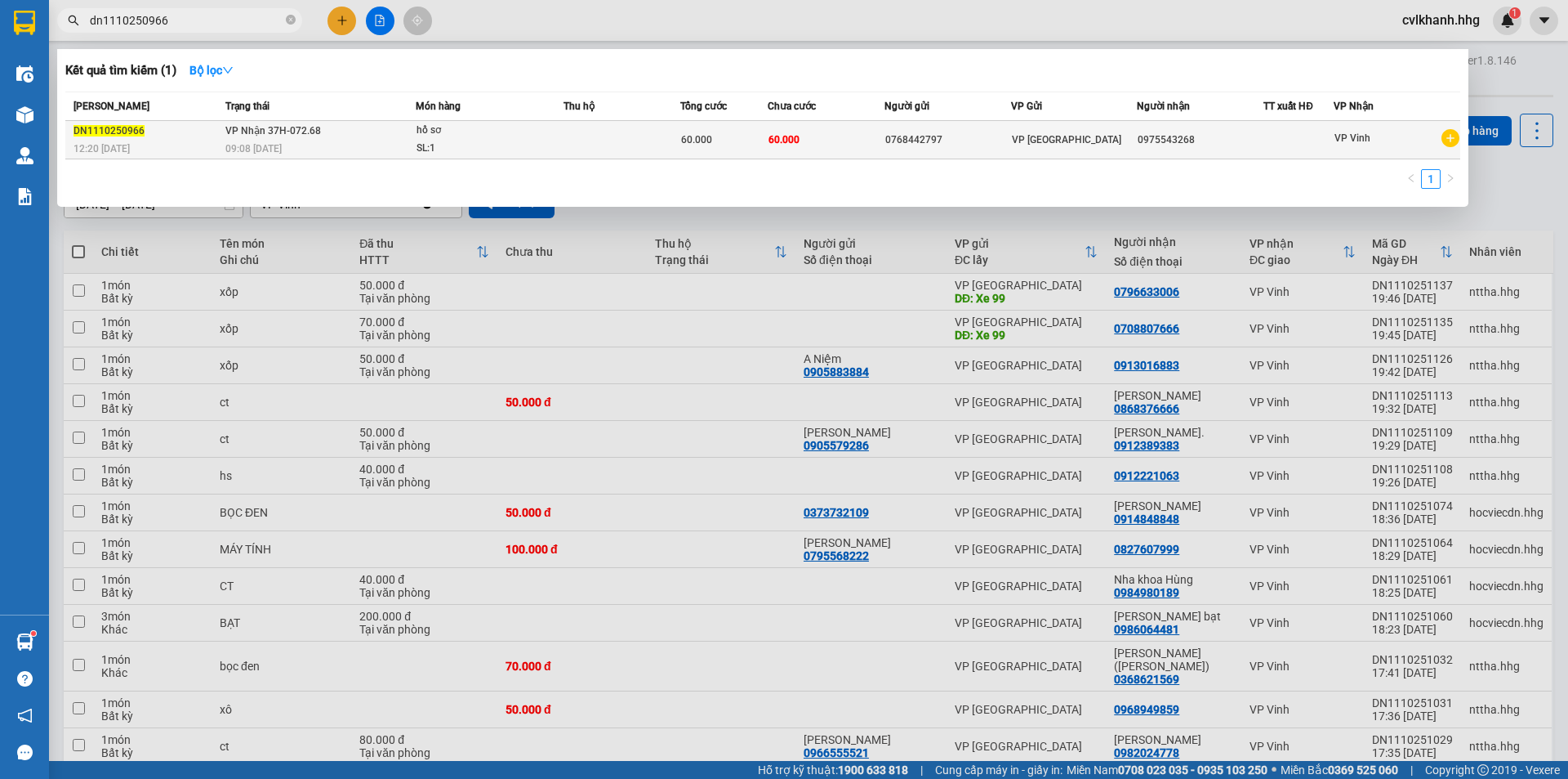
type input "dn1110250966"
click at [425, 135] on div "hồ sơ" at bounding box center [478, 130] width 122 height 18
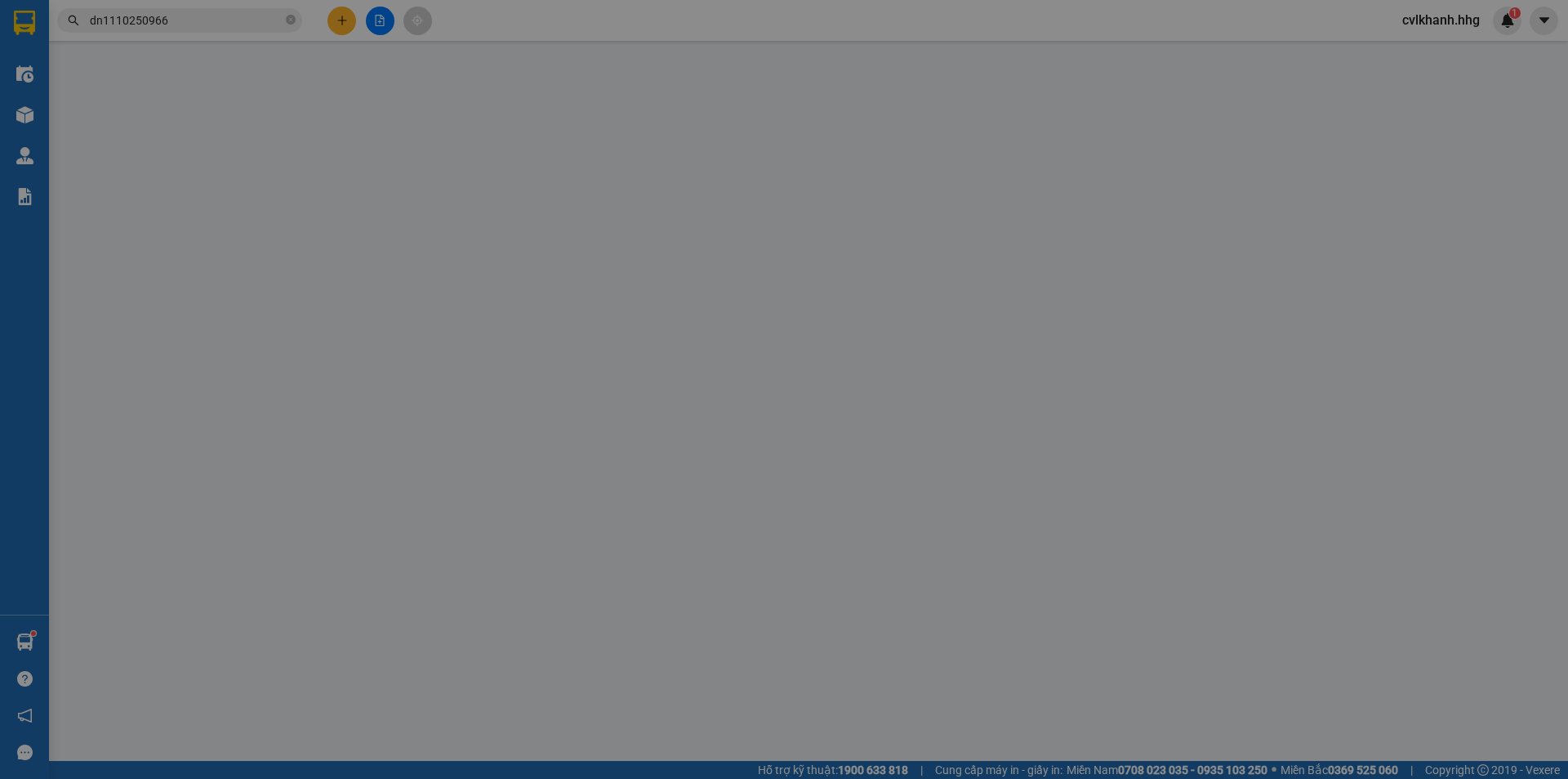
type input "0768442797"
type input "0975543268"
type input "0"
type input "60.000"
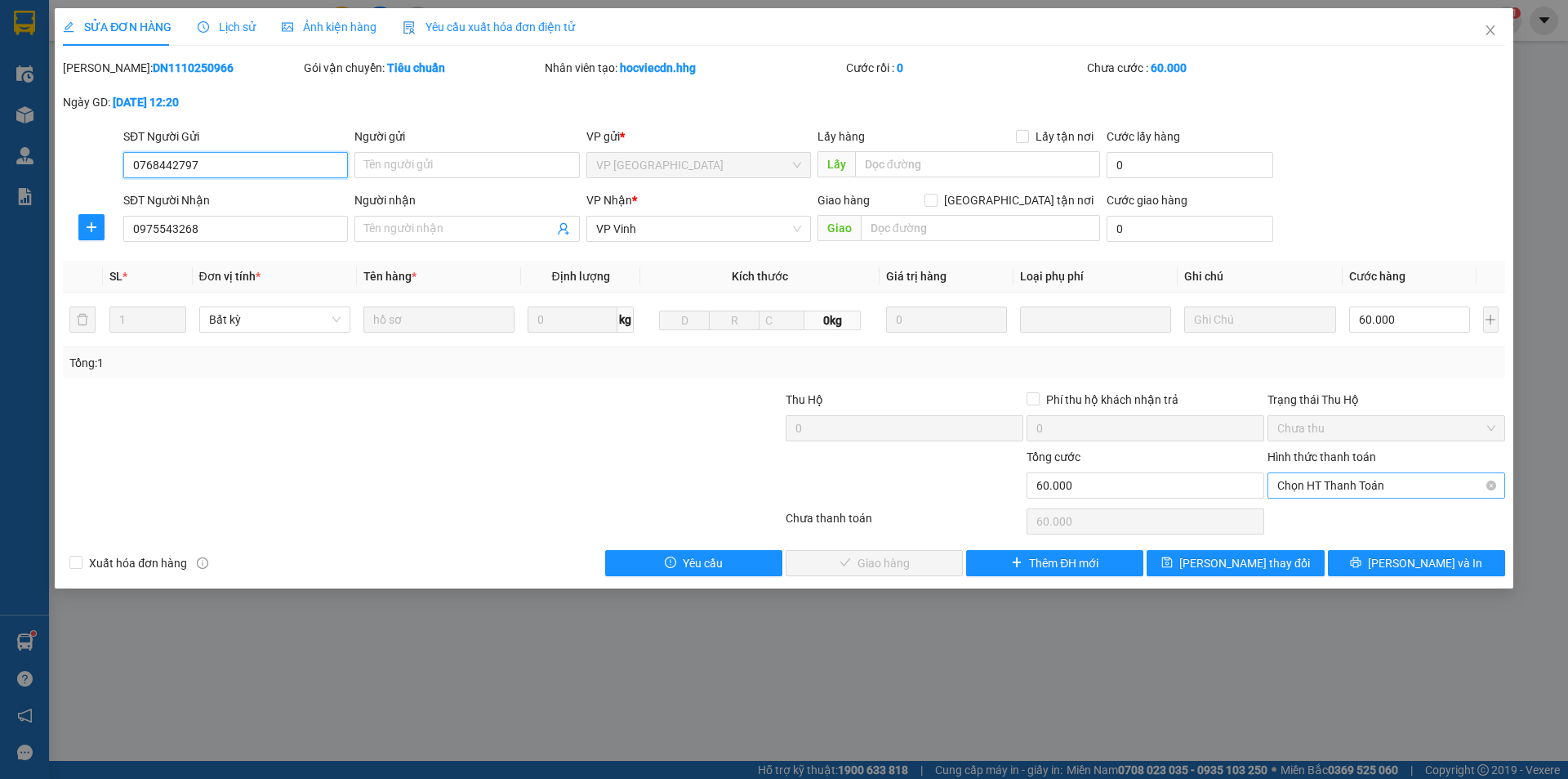
click at [1300, 485] on span "Chọn HT Thanh Toán" at bounding box center [1386, 485] width 218 height 24
click at [1297, 532] on div "Total Paid Fee 0 Total UnPaid Fee 60.000 Cash Collection Total Fee Mã ĐH: DN111…" at bounding box center [784, 318] width 1443 height 518
click at [1331, 497] on div "Chọn HT Thanh Toán" at bounding box center [1386, 485] width 238 height 26
click at [1299, 513] on div "Tại văn phòng" at bounding box center [1386, 518] width 218 height 18
type input "0"
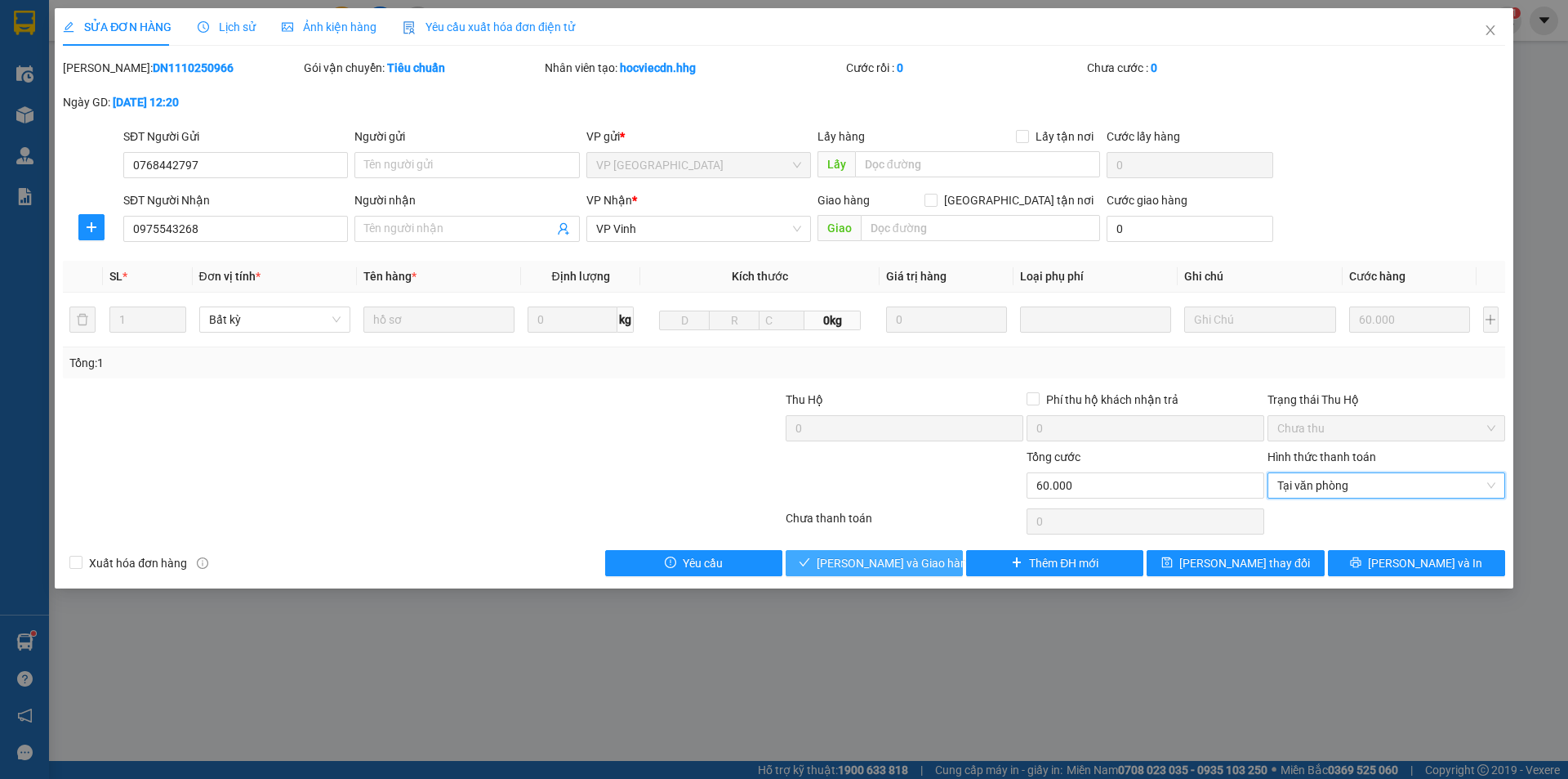
click at [916, 559] on span "Lưu và Giao hàng" at bounding box center [895, 562] width 157 height 18
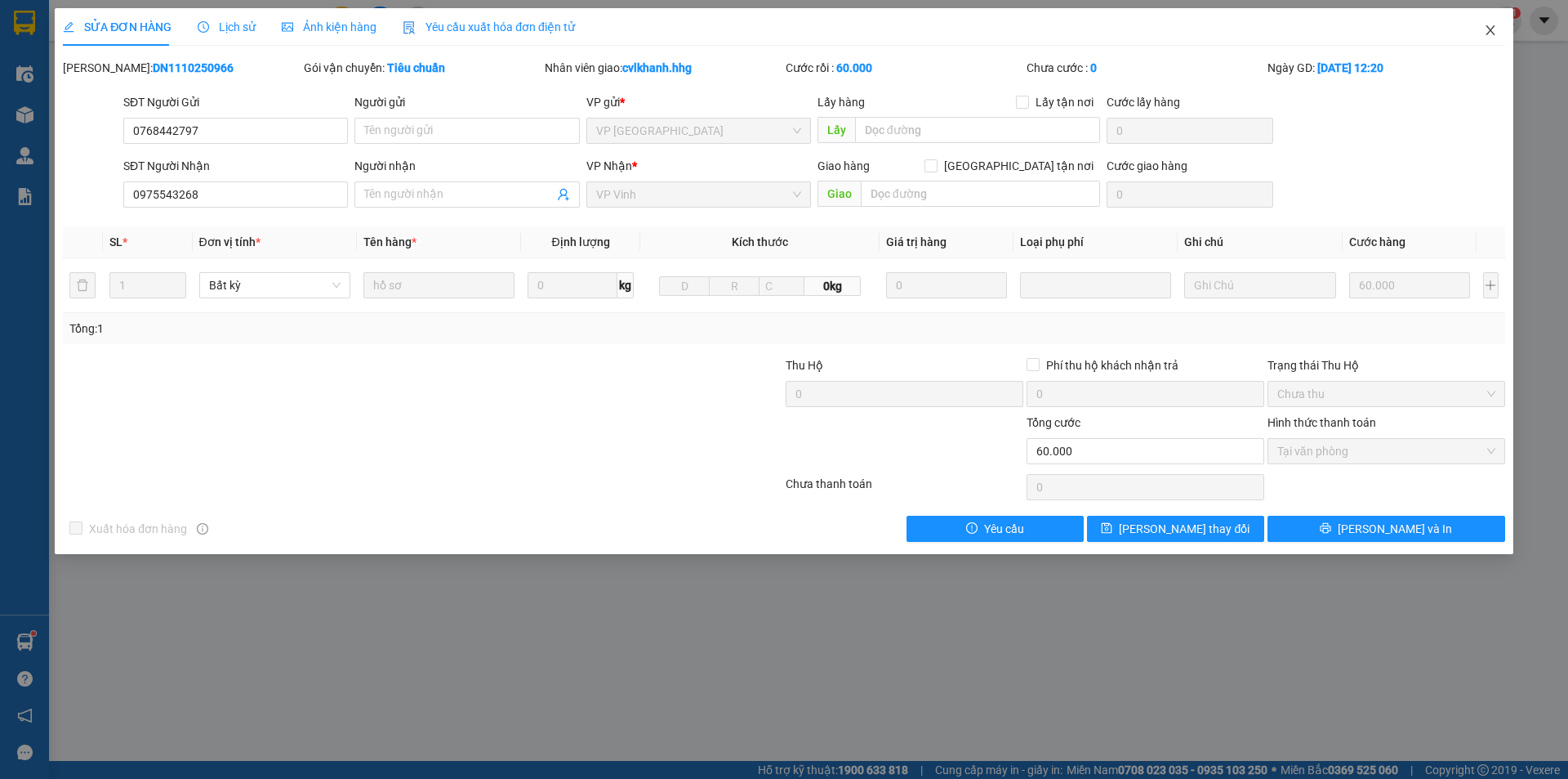
click at [1497, 27] on span "Close" at bounding box center [1490, 30] width 46 height 46
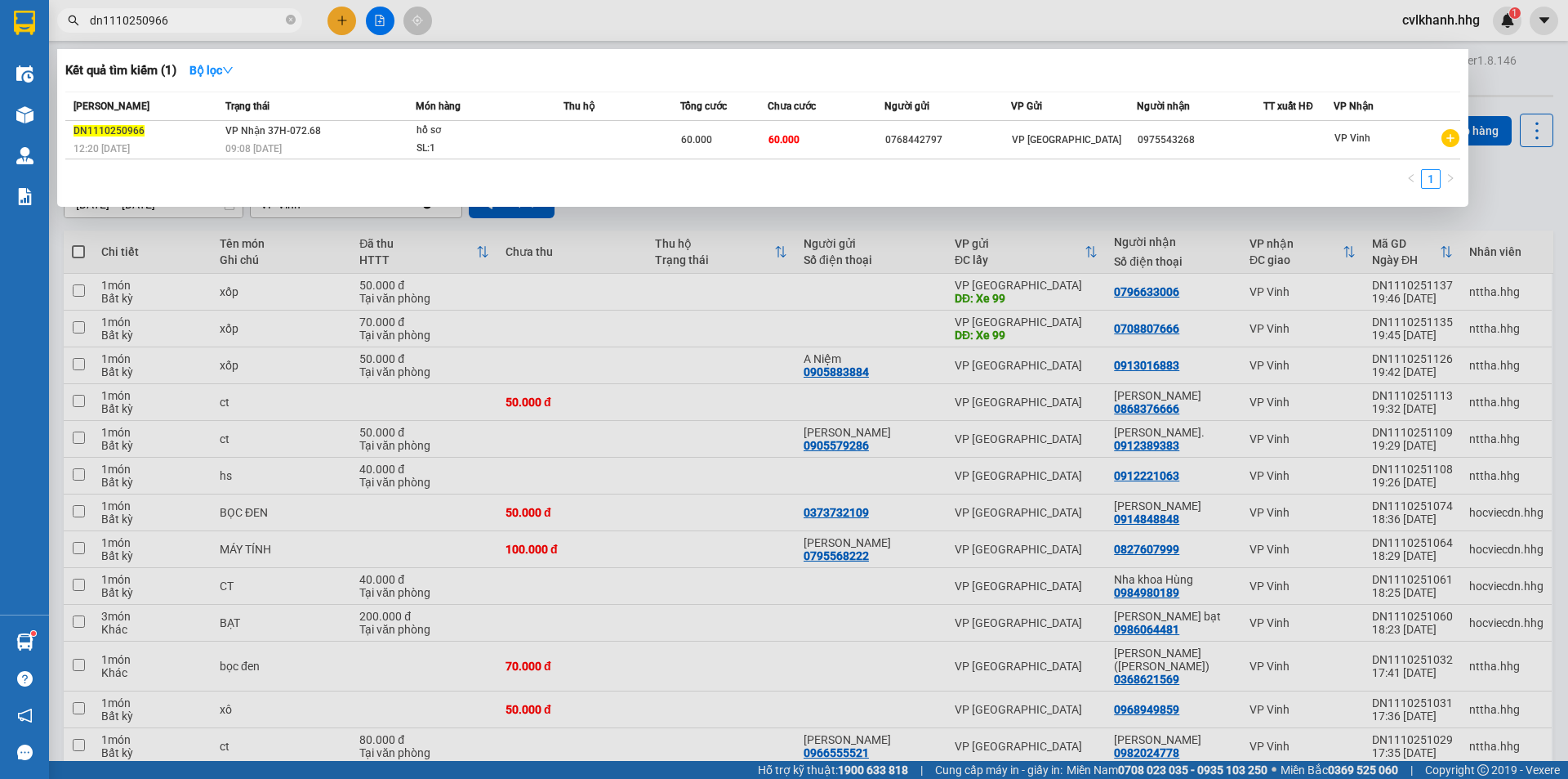
click at [194, 16] on input "dn1110250966" at bounding box center [186, 20] width 193 height 18
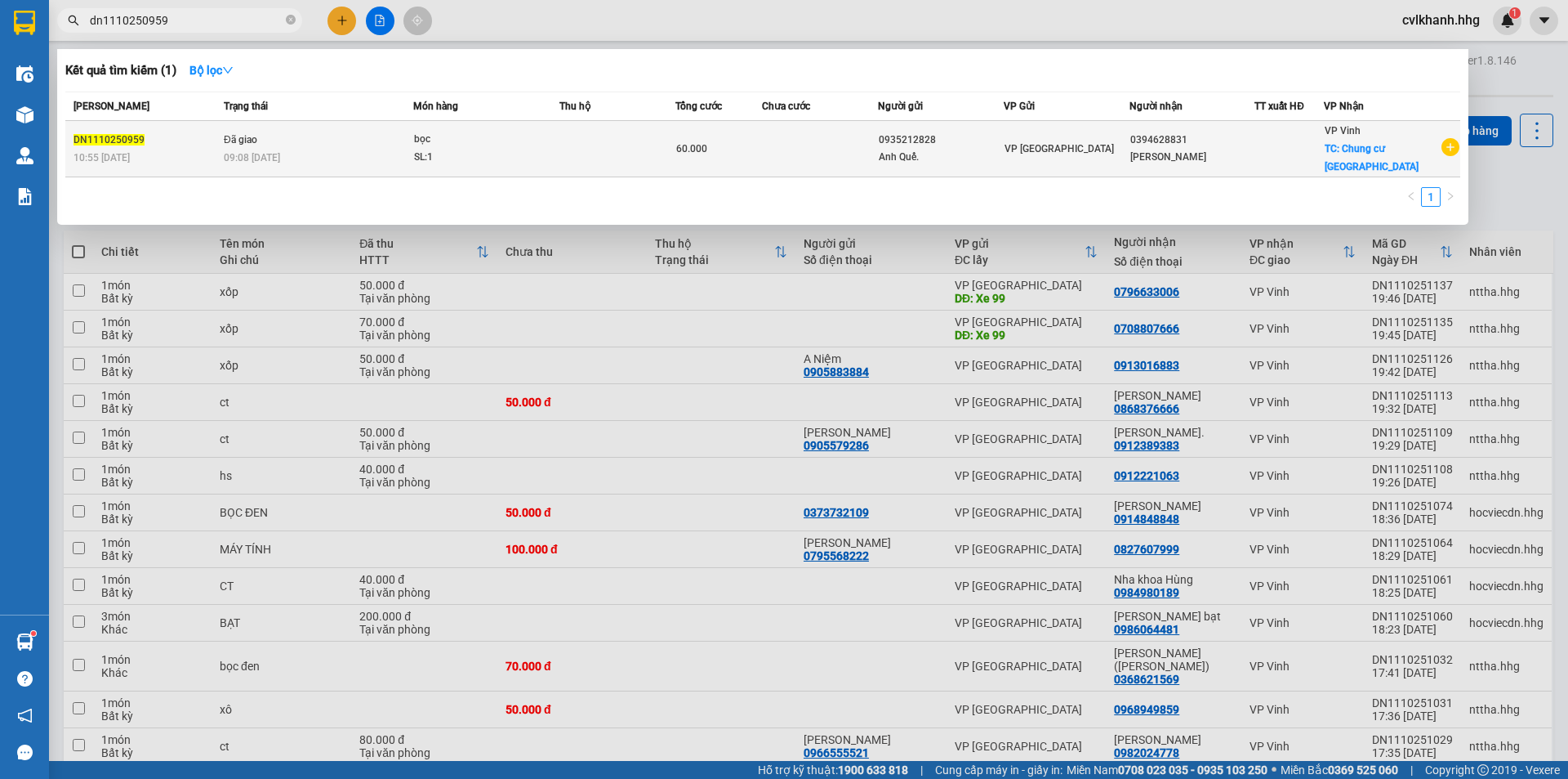
type input "dn1110250959"
click at [650, 136] on td at bounding box center [617, 150] width 116 height 56
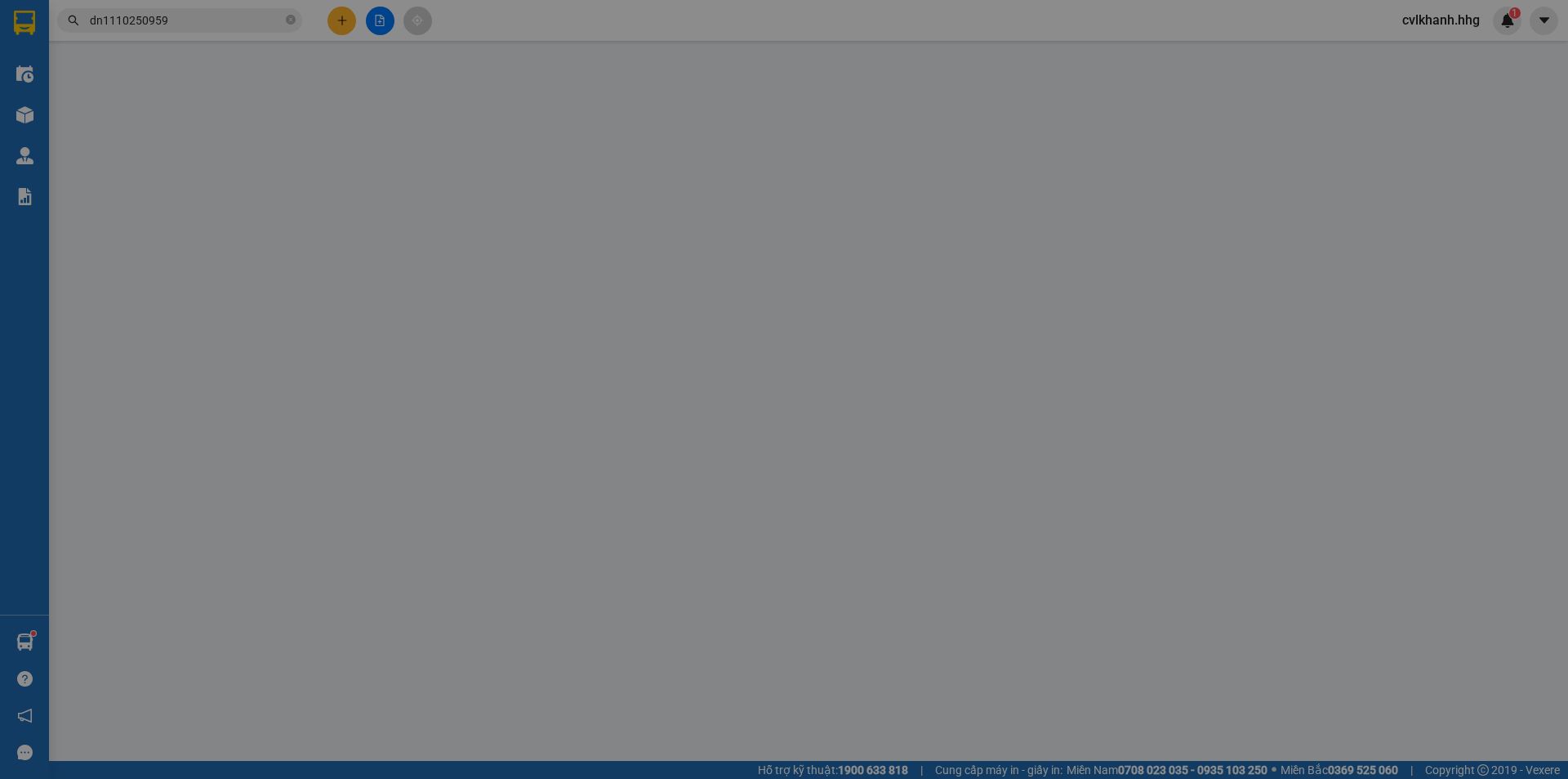
type input "0935212828"
type input "Anh Quế."
type input "0394628831"
type input "Hoàng Châu Ngọc"
checkbox input "true"
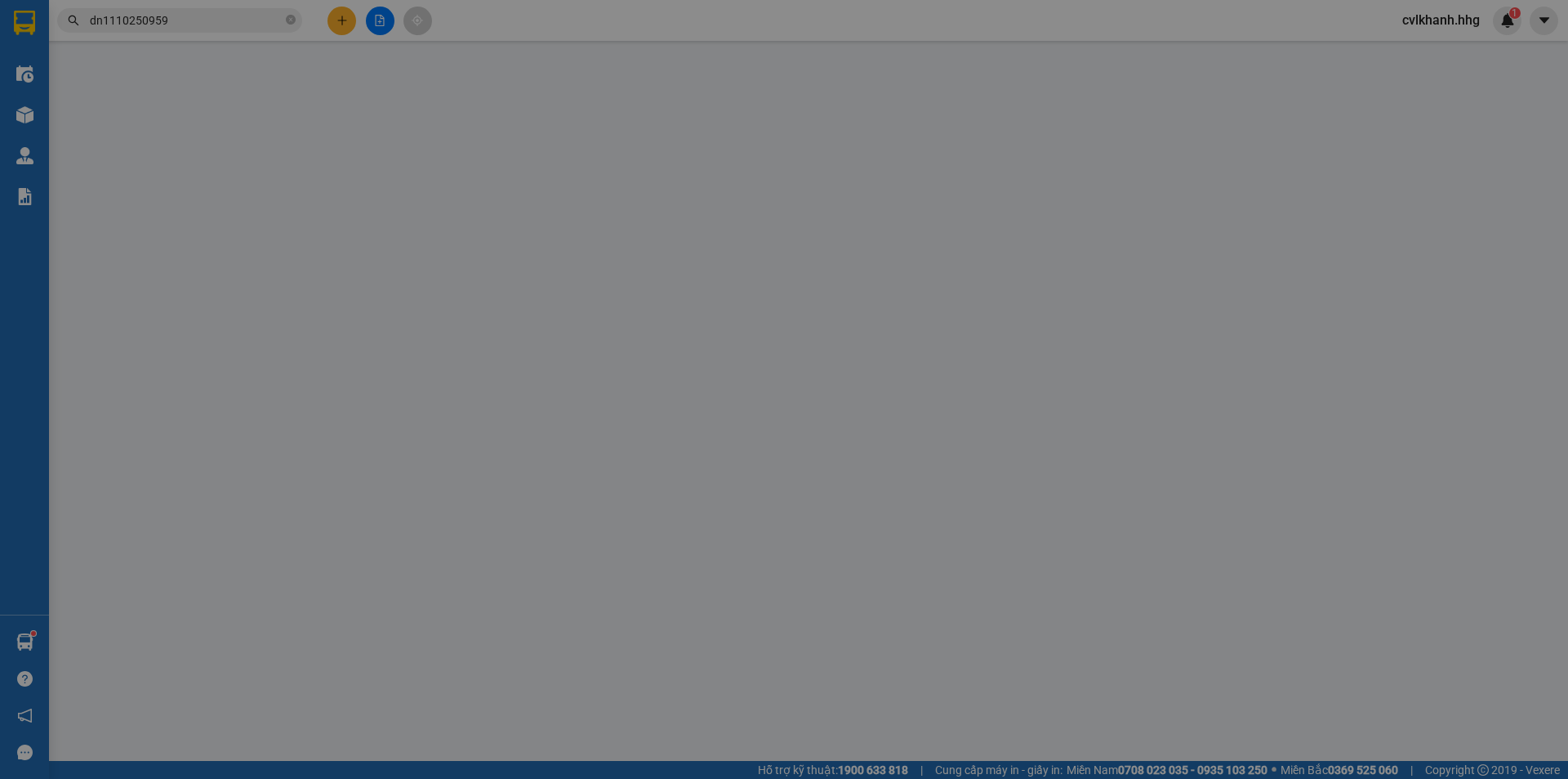
type input "Chung cư Cửa Tiền"
type input "20.000"
type input "0"
type input "60.000"
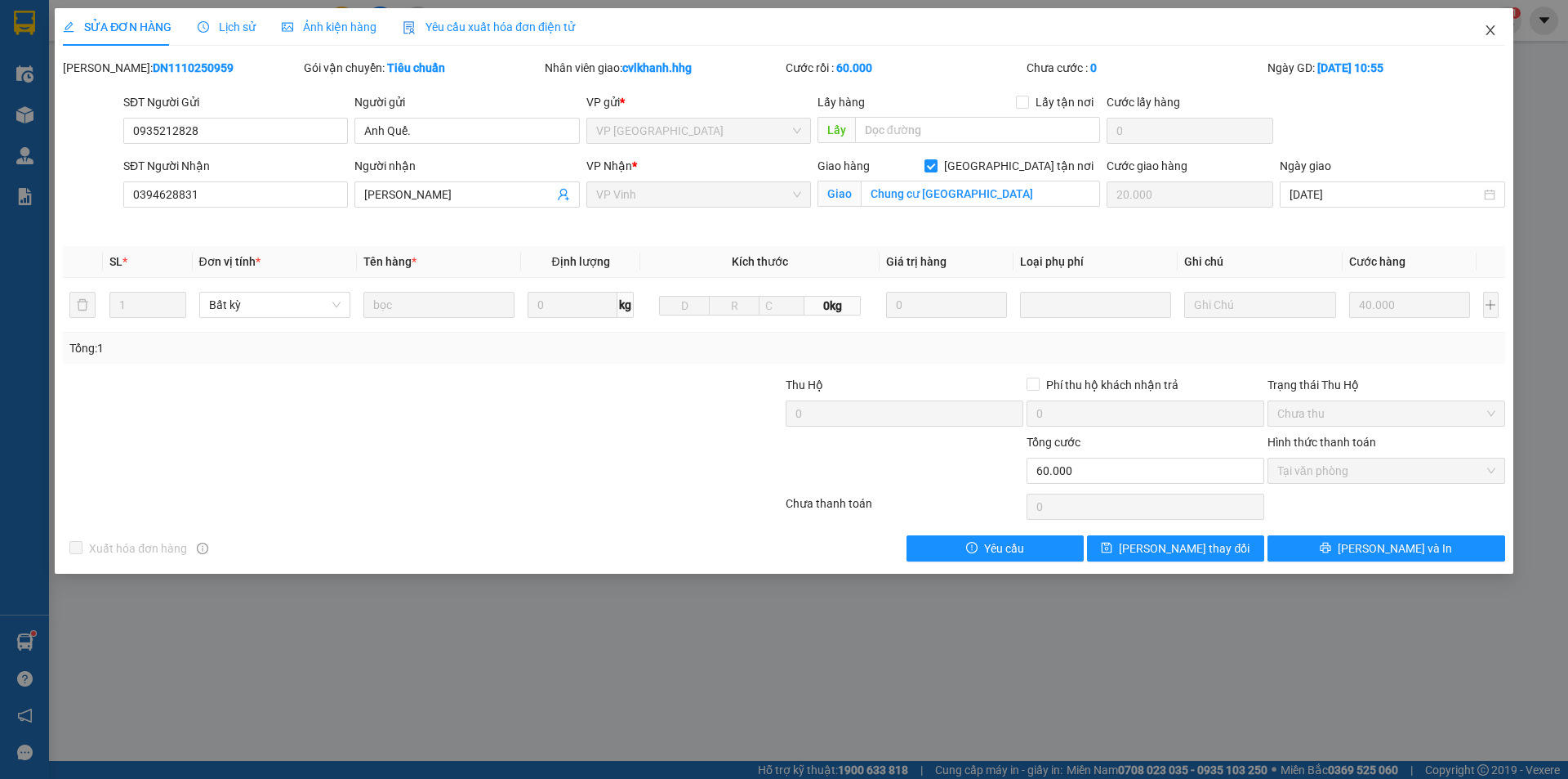
click at [1492, 27] on icon "close" at bounding box center [1490, 29] width 13 height 13
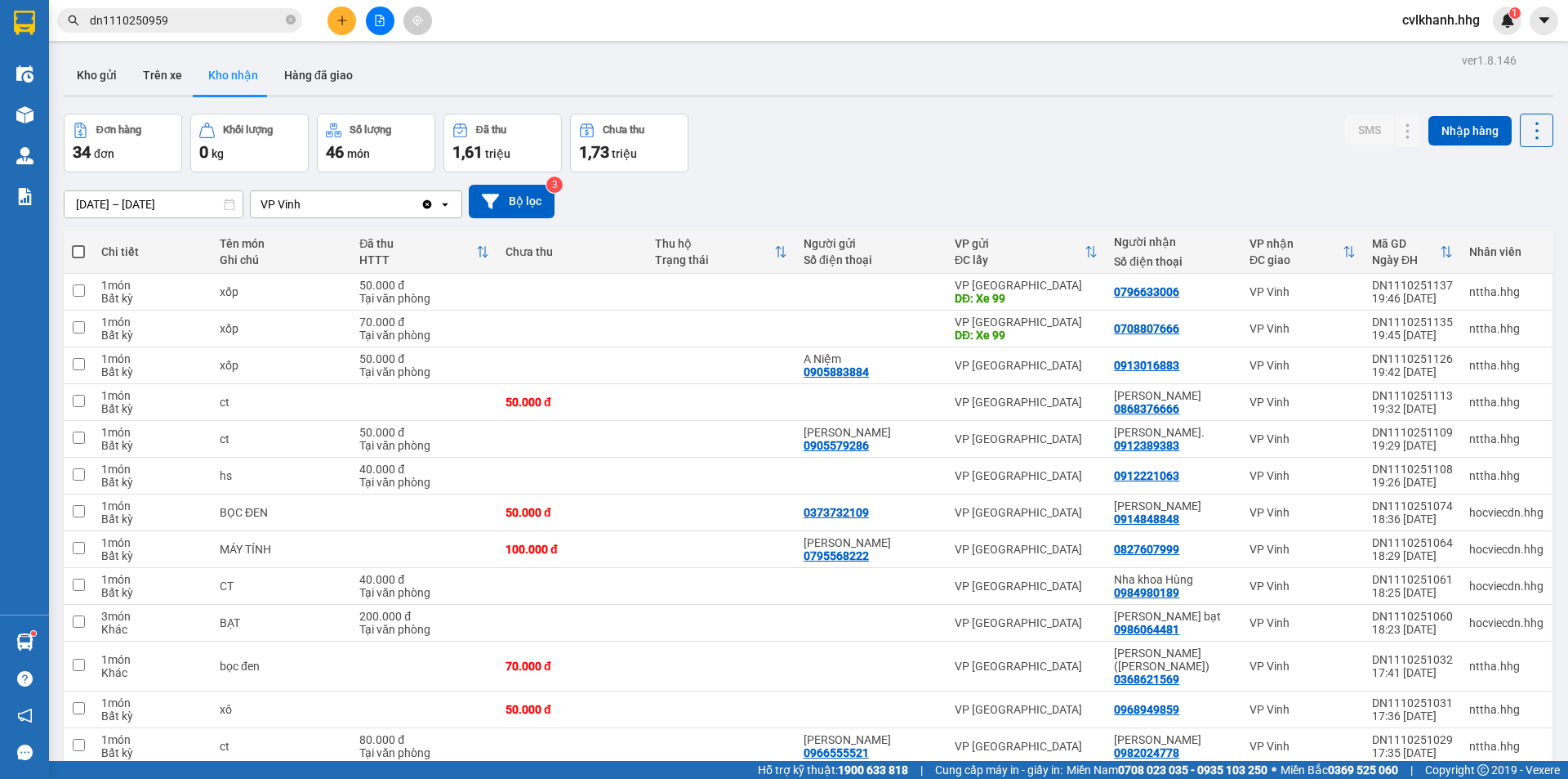
click at [188, 28] on input "dn1110250959" at bounding box center [186, 20] width 193 height 18
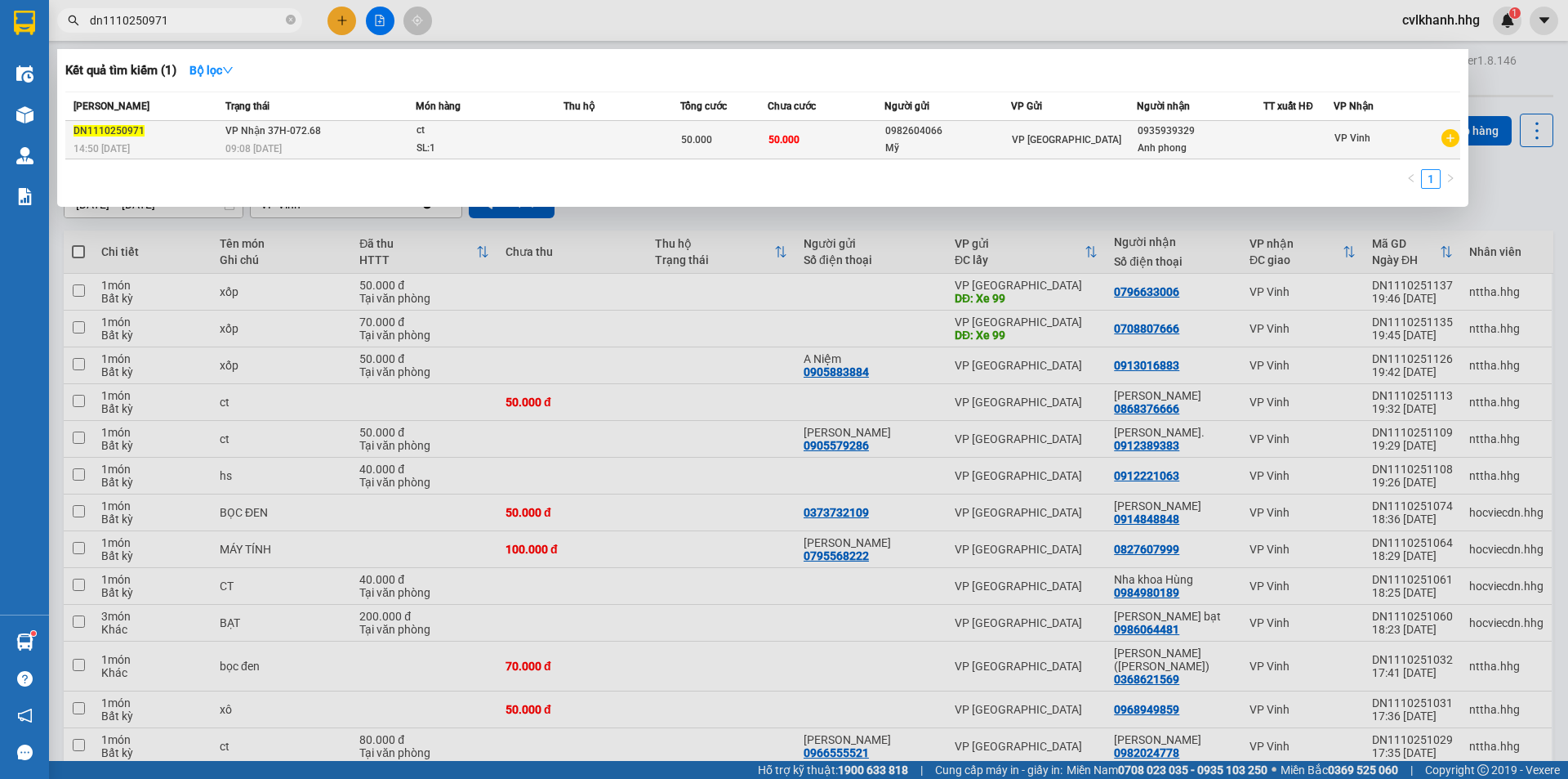
type input "dn1110250971"
click at [565, 131] on td at bounding box center [622, 141] width 117 height 39
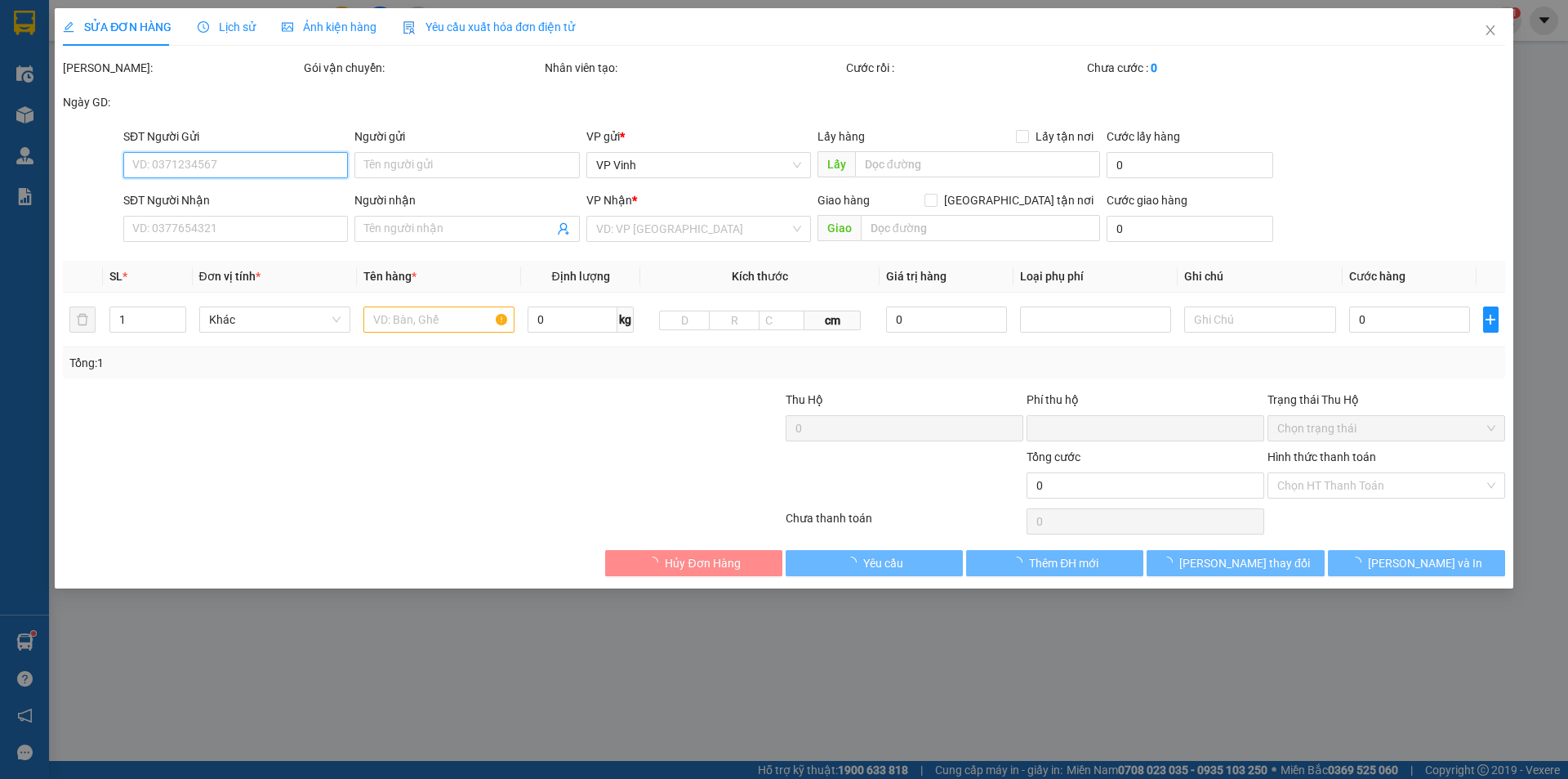
type input "0982604066"
type input "Mỹ"
type input "0935939329"
type input "Anh phong"
type input "0"
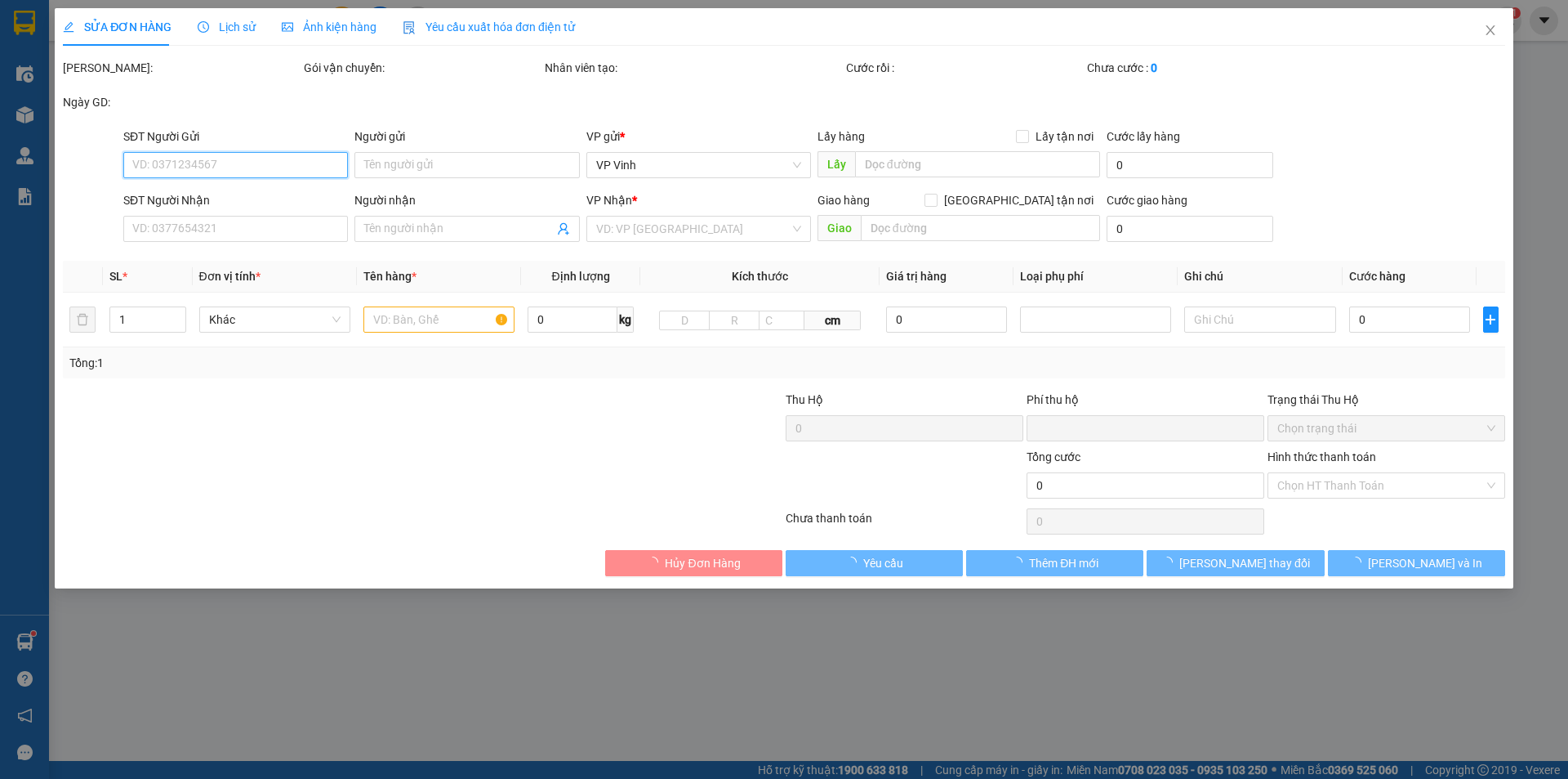
type input "50.000"
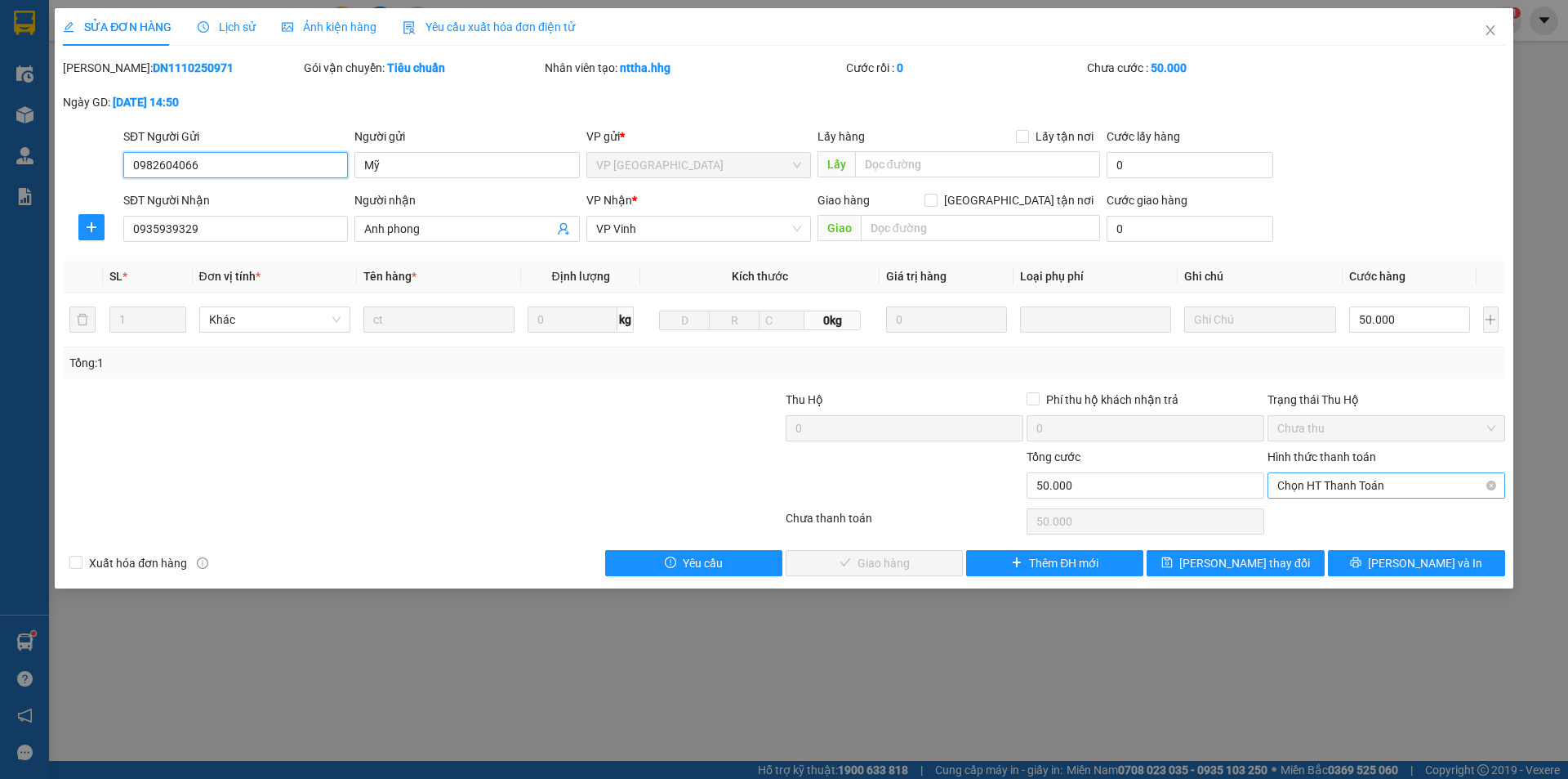
click at [1389, 477] on span "Chọn HT Thanh Toán" at bounding box center [1386, 485] width 218 height 24
click at [1331, 520] on div "Tại văn phòng" at bounding box center [1386, 518] width 218 height 18
type input "0"
click at [892, 559] on span "Lưu và Giao hàng" at bounding box center [895, 562] width 157 height 18
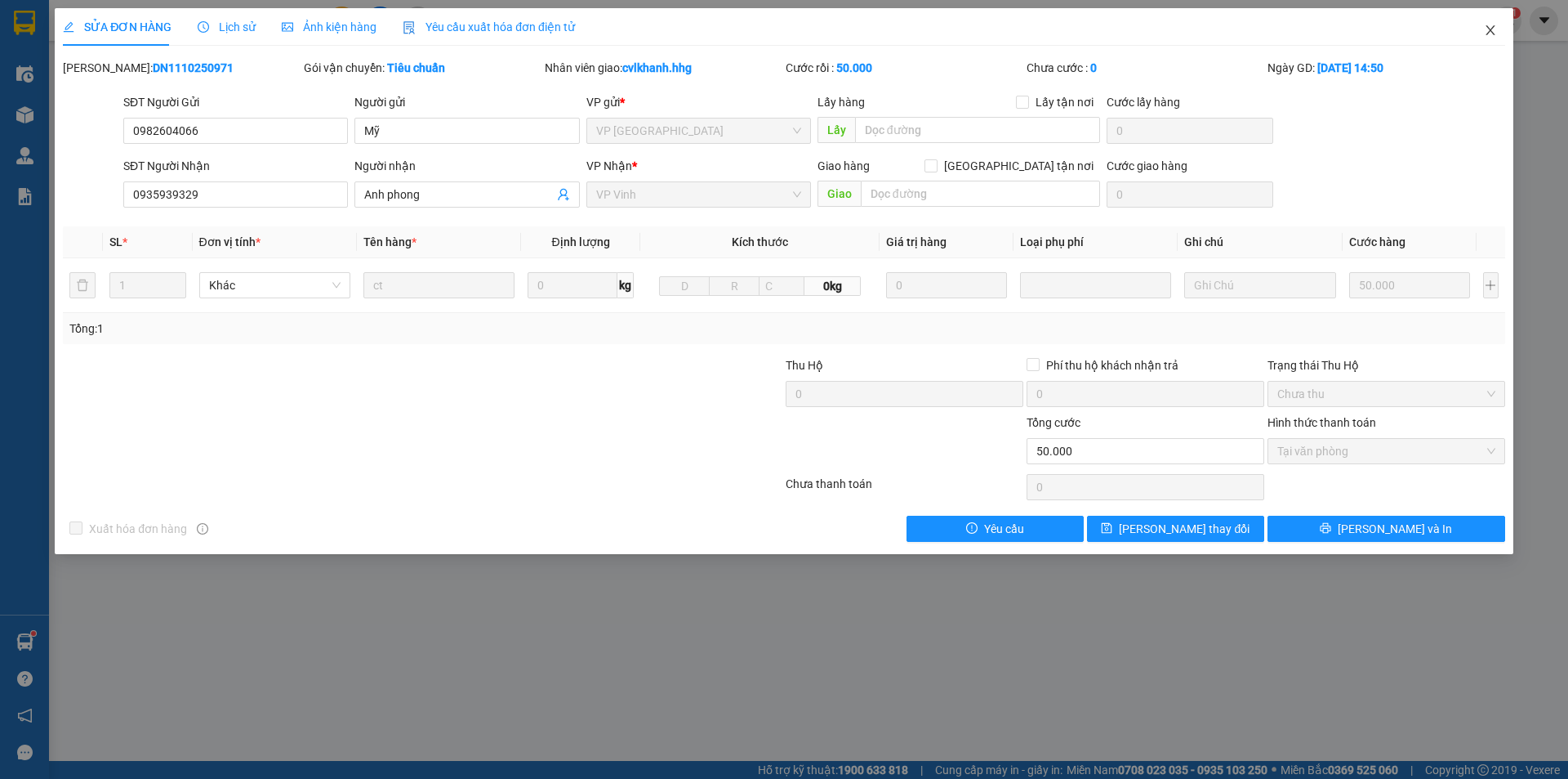
drag, startPoint x: 1491, startPoint y: 30, endPoint x: 941, endPoint y: 7, distance: 550.5
click at [1485, 33] on icon "close" at bounding box center [1490, 29] width 13 height 13
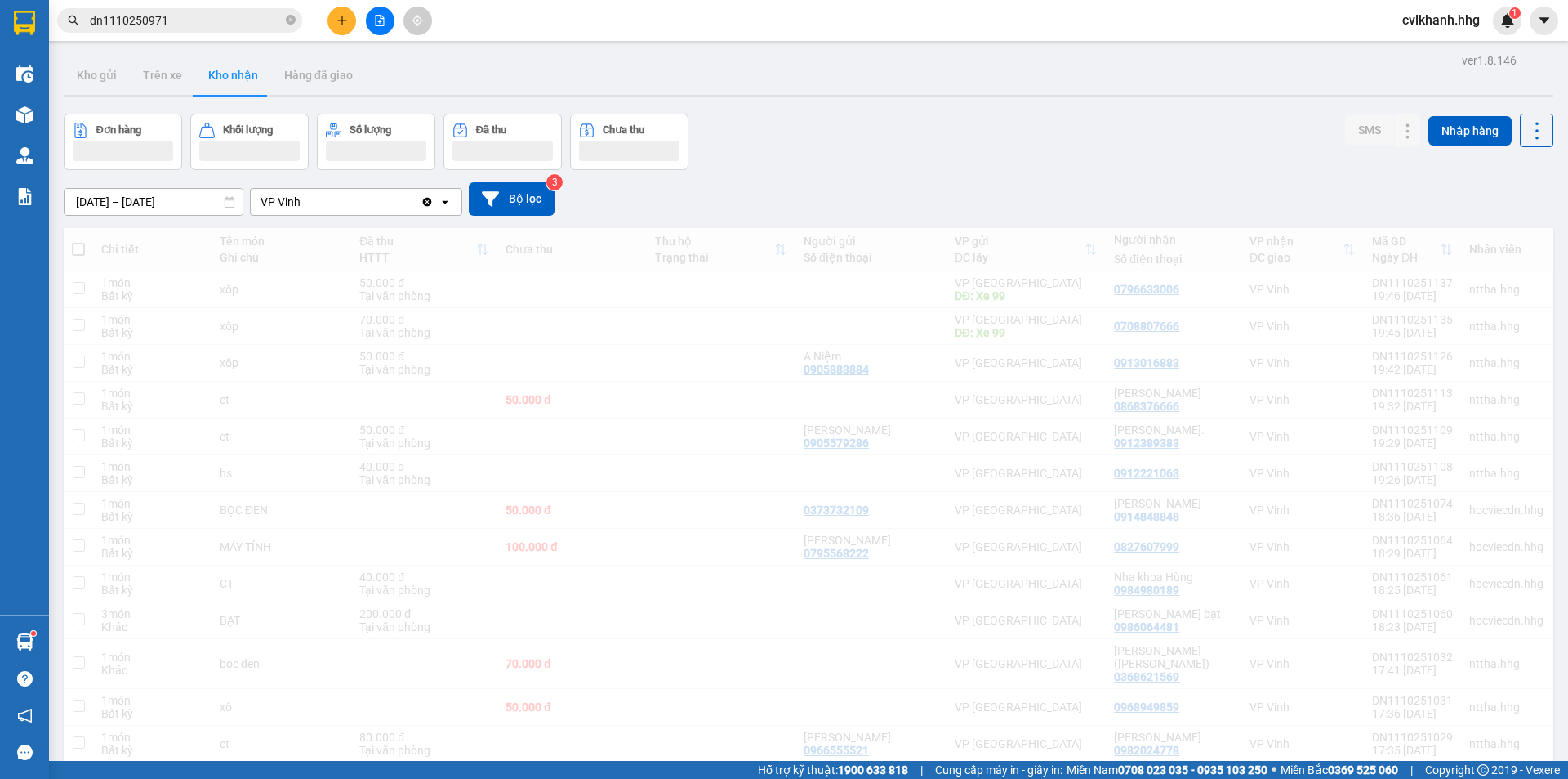
click at [179, 17] on input "dn1110250971" at bounding box center [186, 20] width 193 height 18
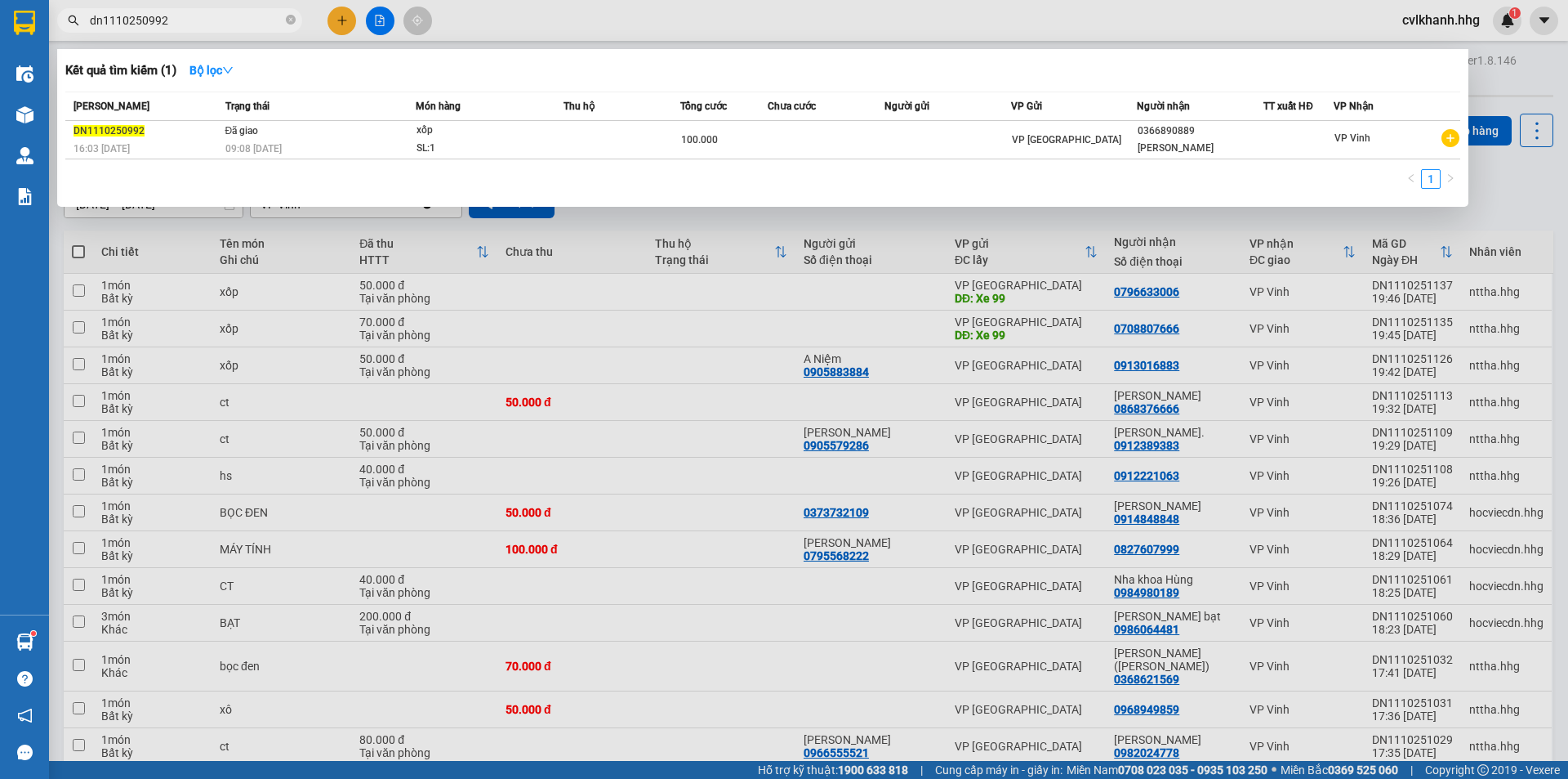
click at [177, 26] on input "dn1110250992" at bounding box center [186, 20] width 193 height 18
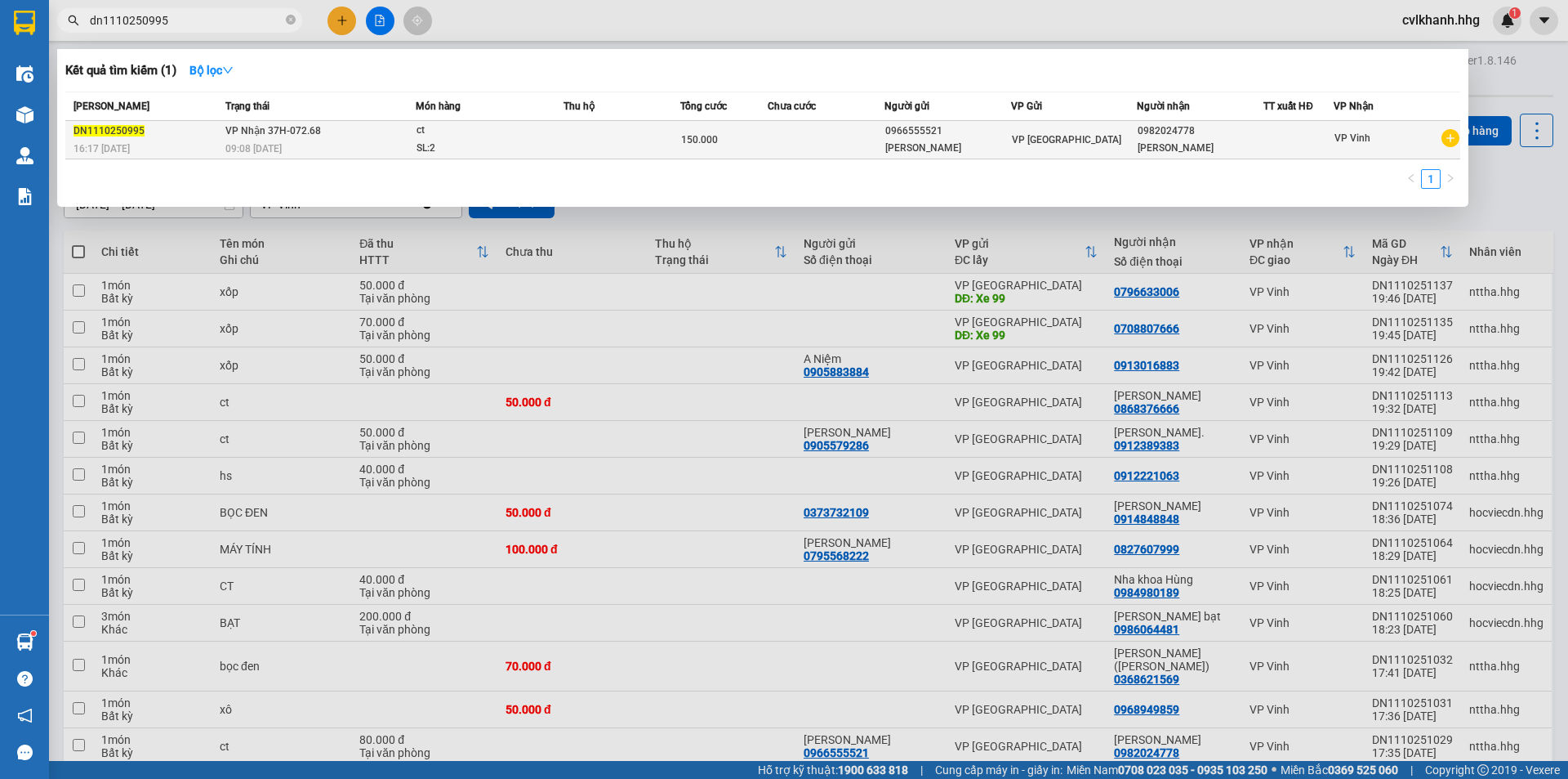
click at [392, 138] on td "VP Nhận 37H-072.68 09:08 - 12/10" at bounding box center [318, 141] width 194 height 39
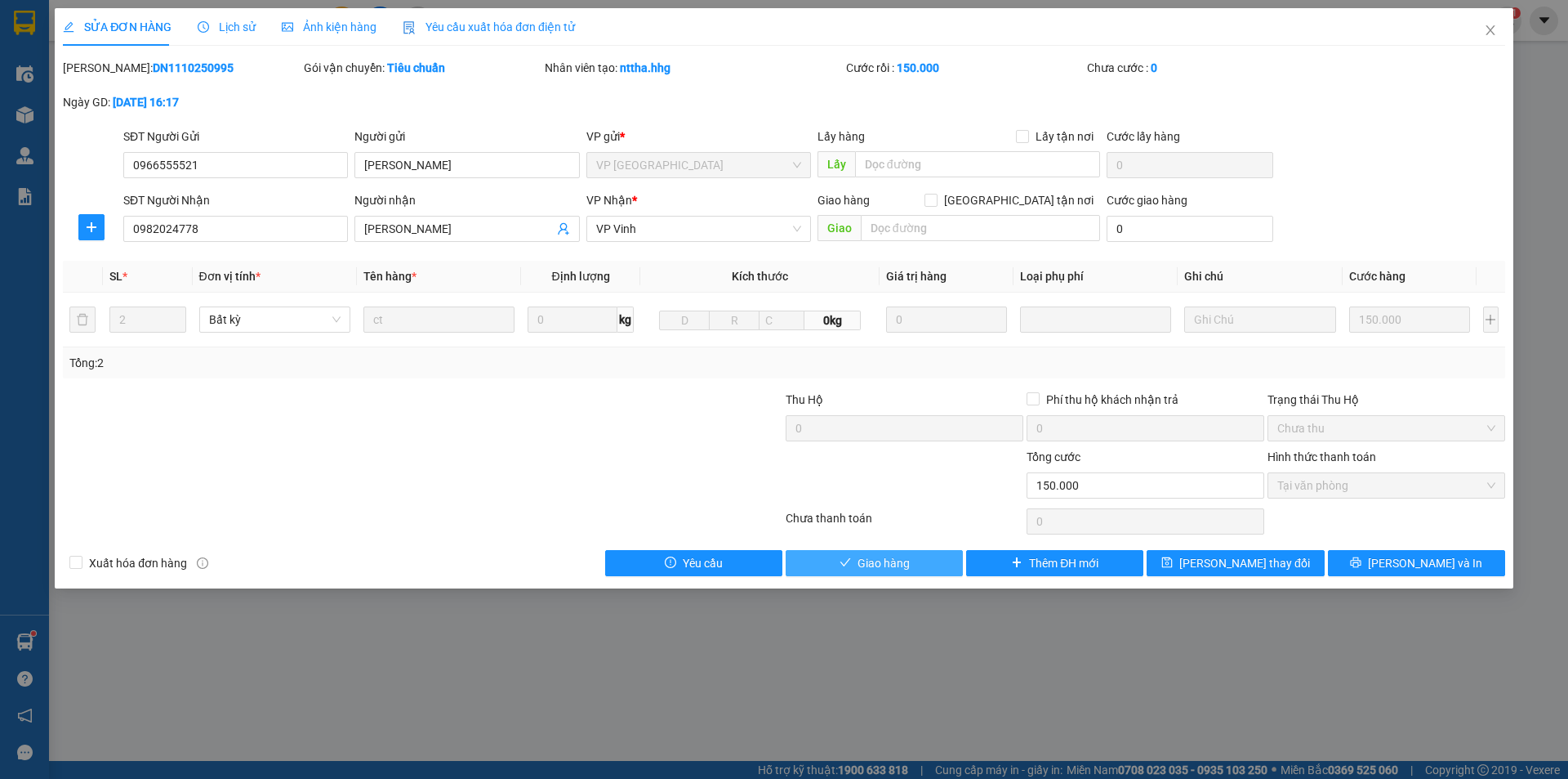
click at [874, 562] on span "Giao hàng" at bounding box center [884, 562] width 52 height 18
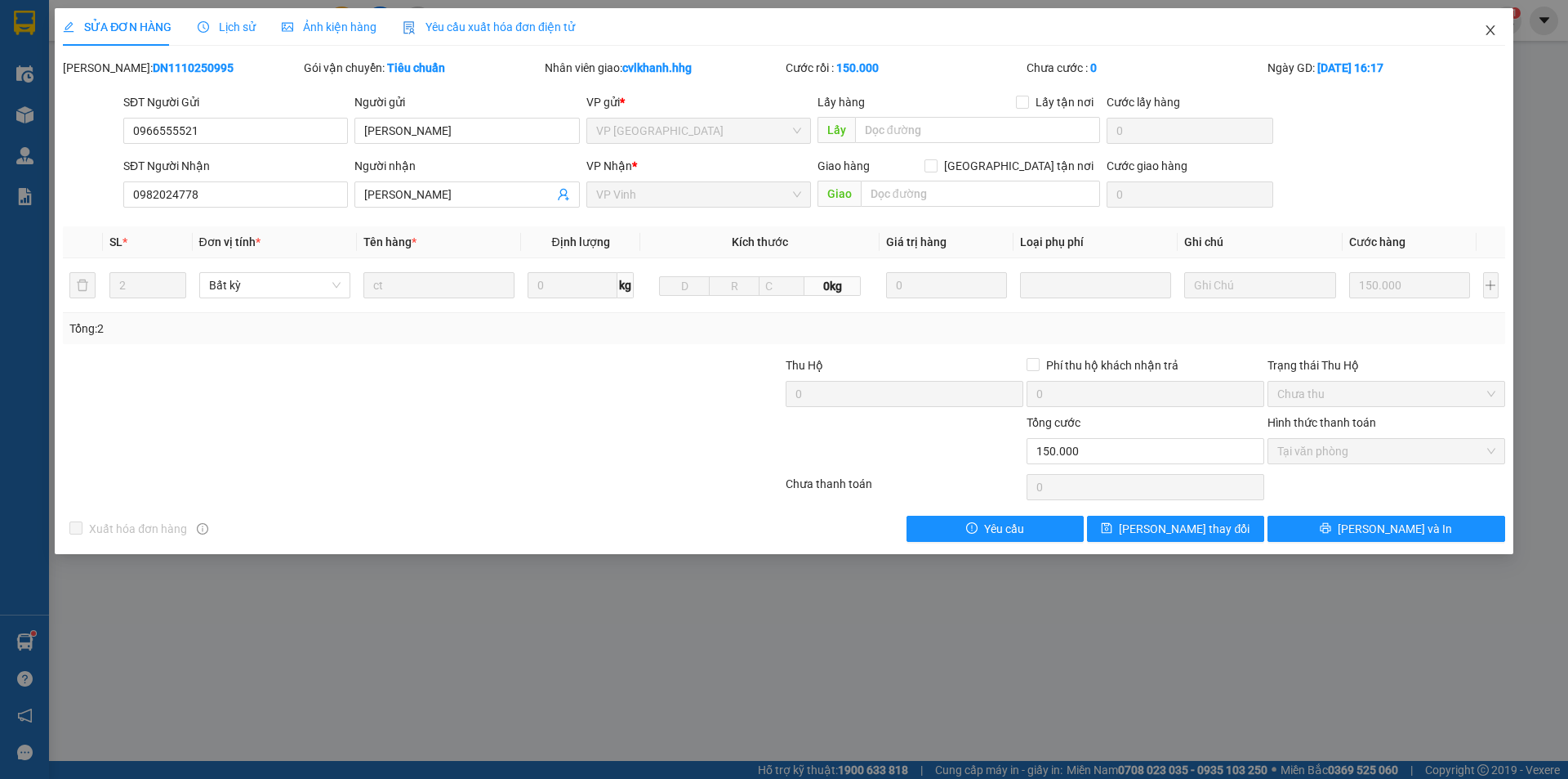
drag, startPoint x: 1498, startPoint y: 33, endPoint x: 190, endPoint y: 37, distance: 1308.0
click at [1498, 30] on span "Close" at bounding box center [1490, 30] width 46 height 46
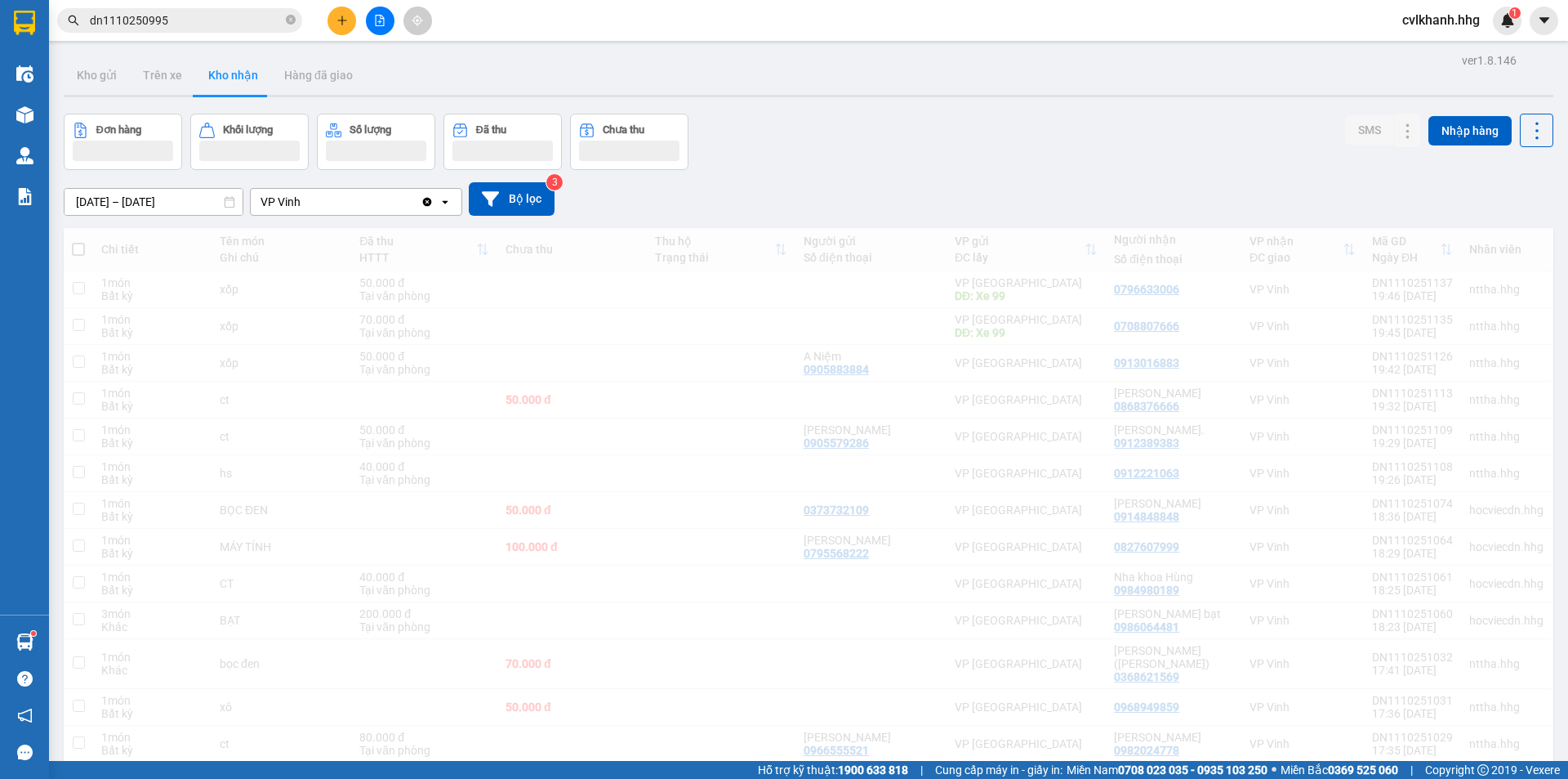
click at [192, 24] on input "dn1110250995" at bounding box center [186, 20] width 193 height 18
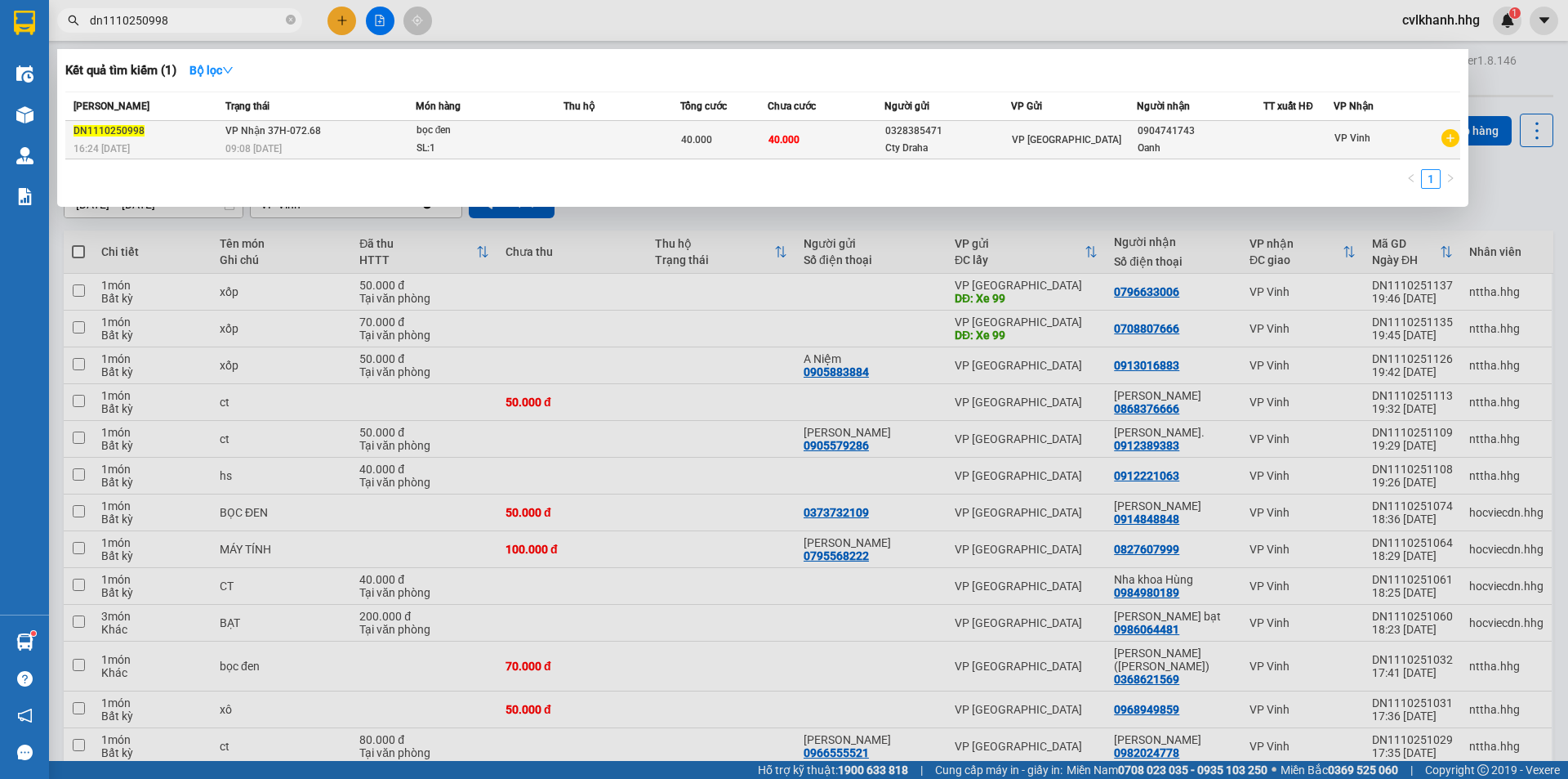
type input "dn1110250998"
click at [506, 138] on div "bọc đen" at bounding box center [478, 130] width 122 height 18
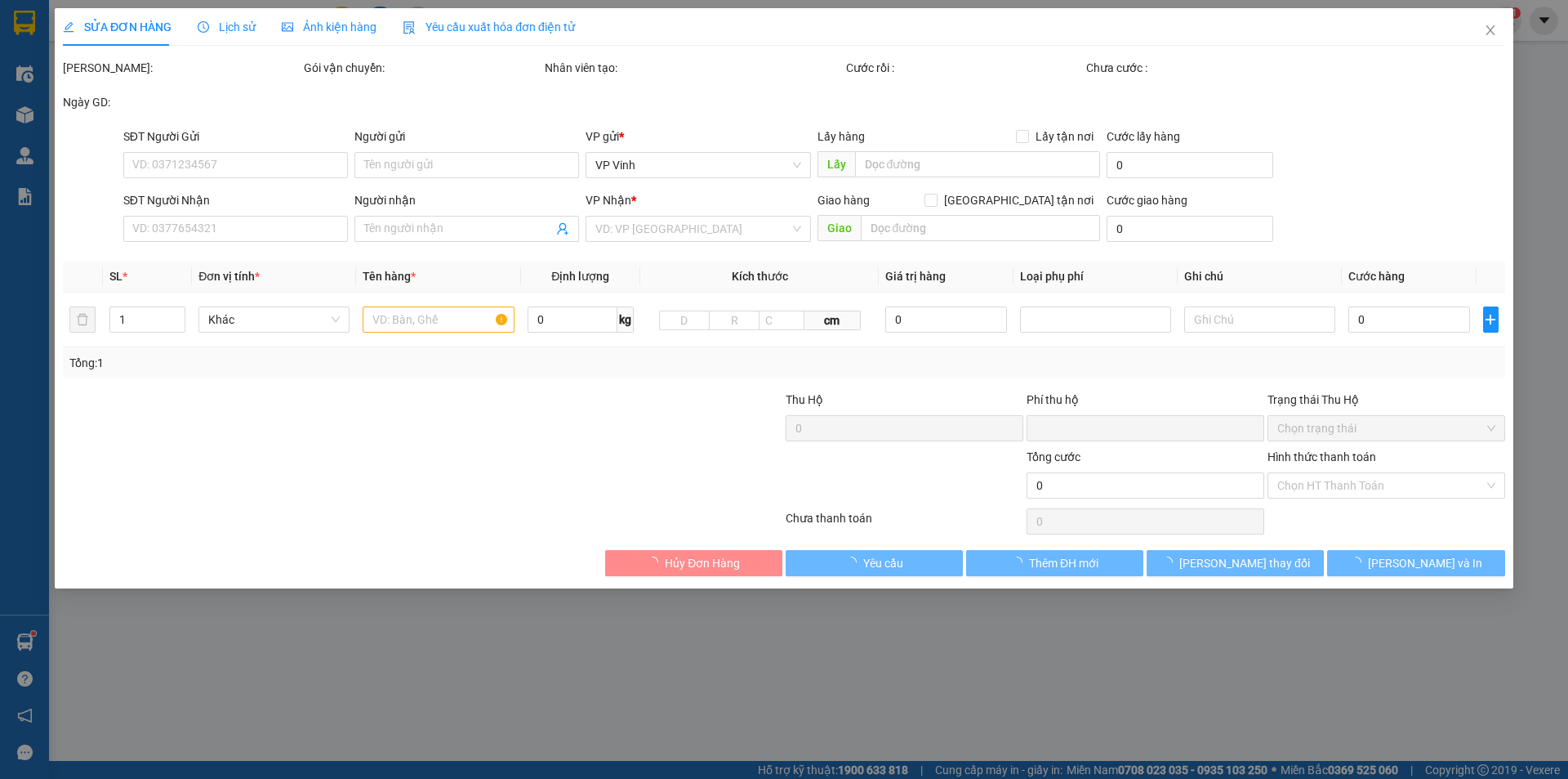
type input "0328385471"
type input "Cty Draha"
type input "0904741743"
type input "Oanh"
type input "0"
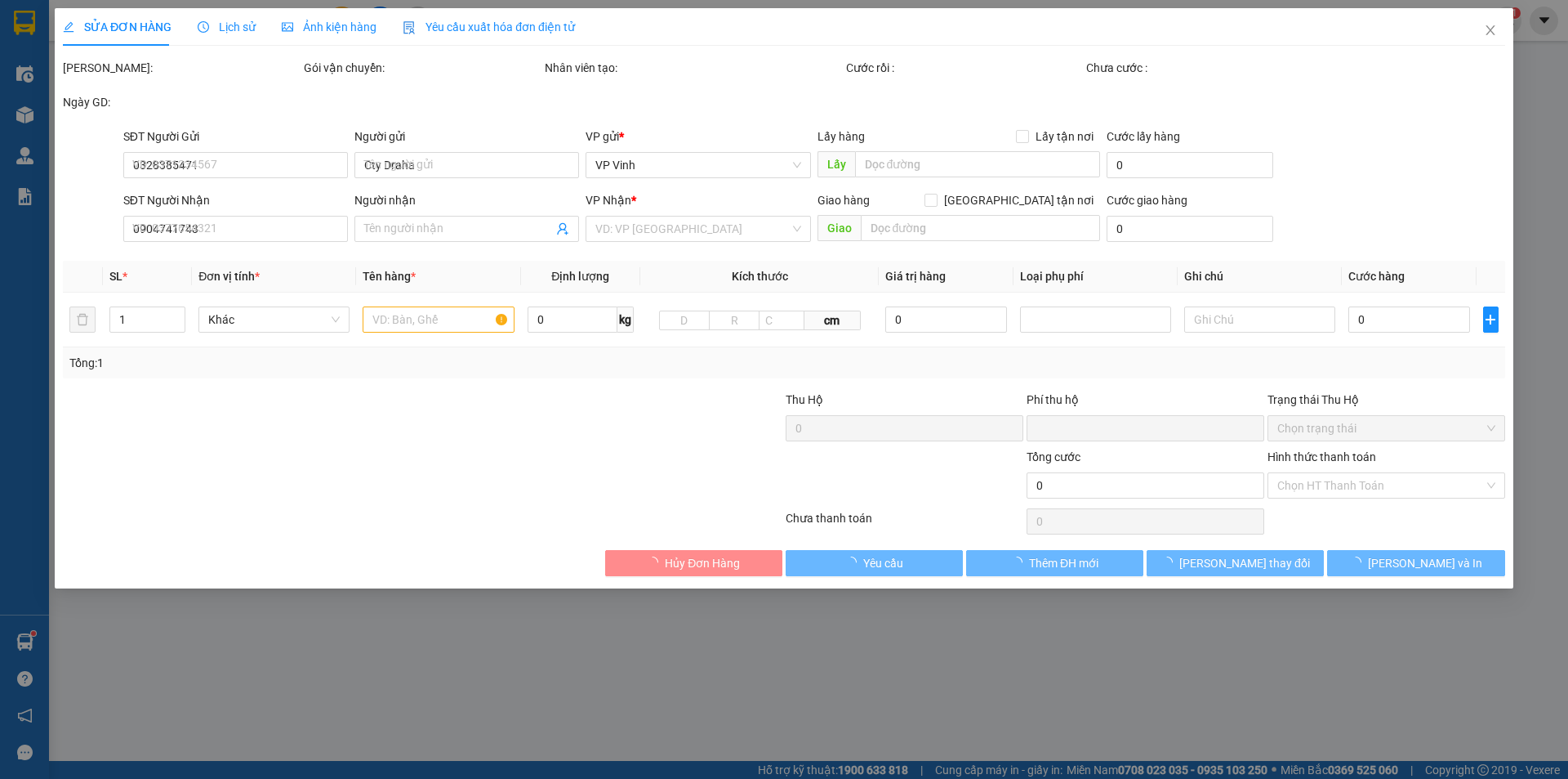
type input "40.000"
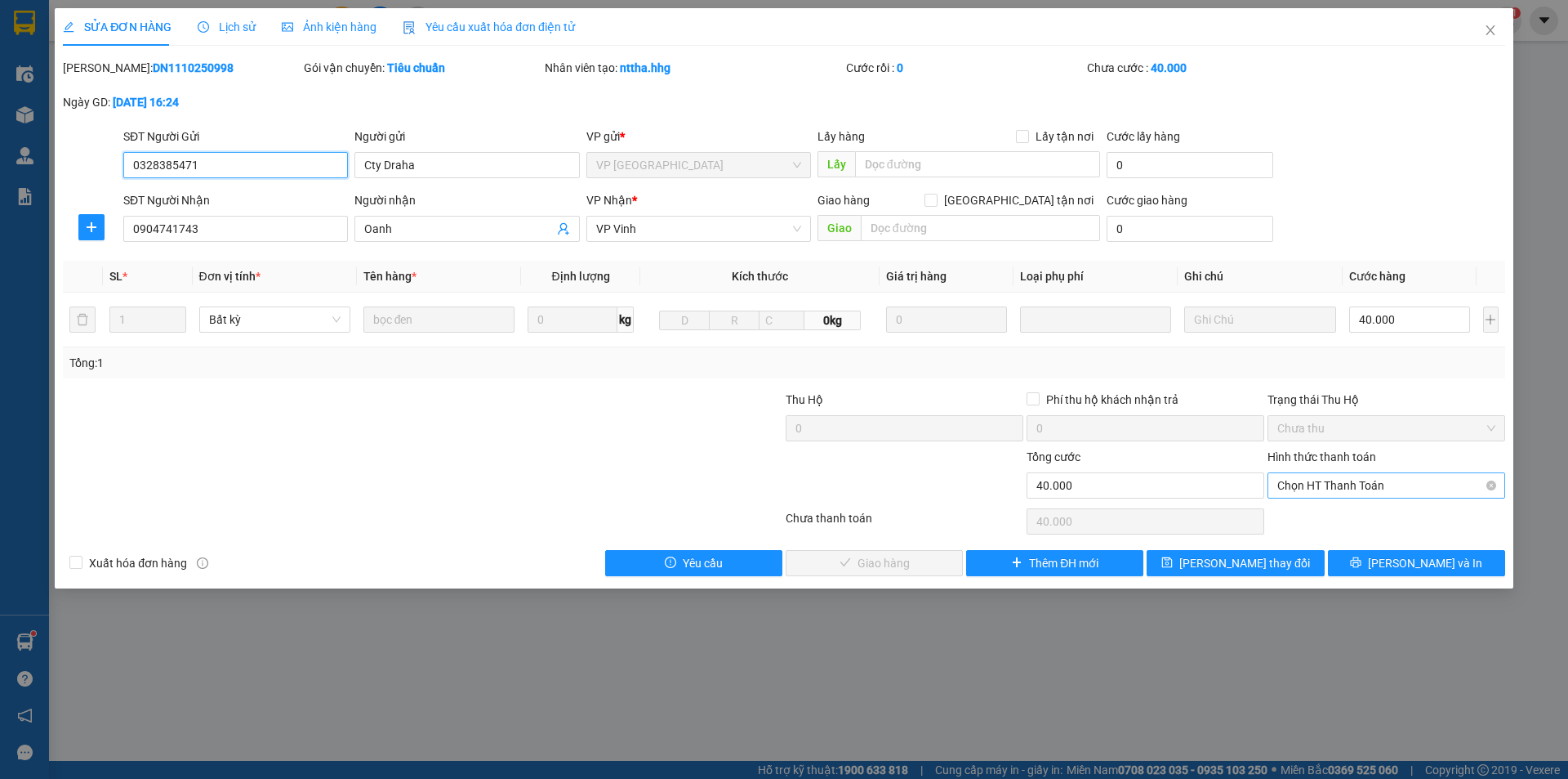
click at [1311, 487] on span "Chọn HT Thanh Toán" at bounding box center [1386, 485] width 218 height 24
click at [1305, 508] on div "Tại văn phòng" at bounding box center [1386, 518] width 238 height 26
type input "0"
click at [883, 547] on div "Total Paid Fee 0 Total UnPaid Fee 40.000 Cash Collection Total Fee Mã ĐH: DN111…" at bounding box center [784, 318] width 1443 height 518
click at [879, 558] on span "Lưu và Giao hàng" at bounding box center [895, 562] width 157 height 18
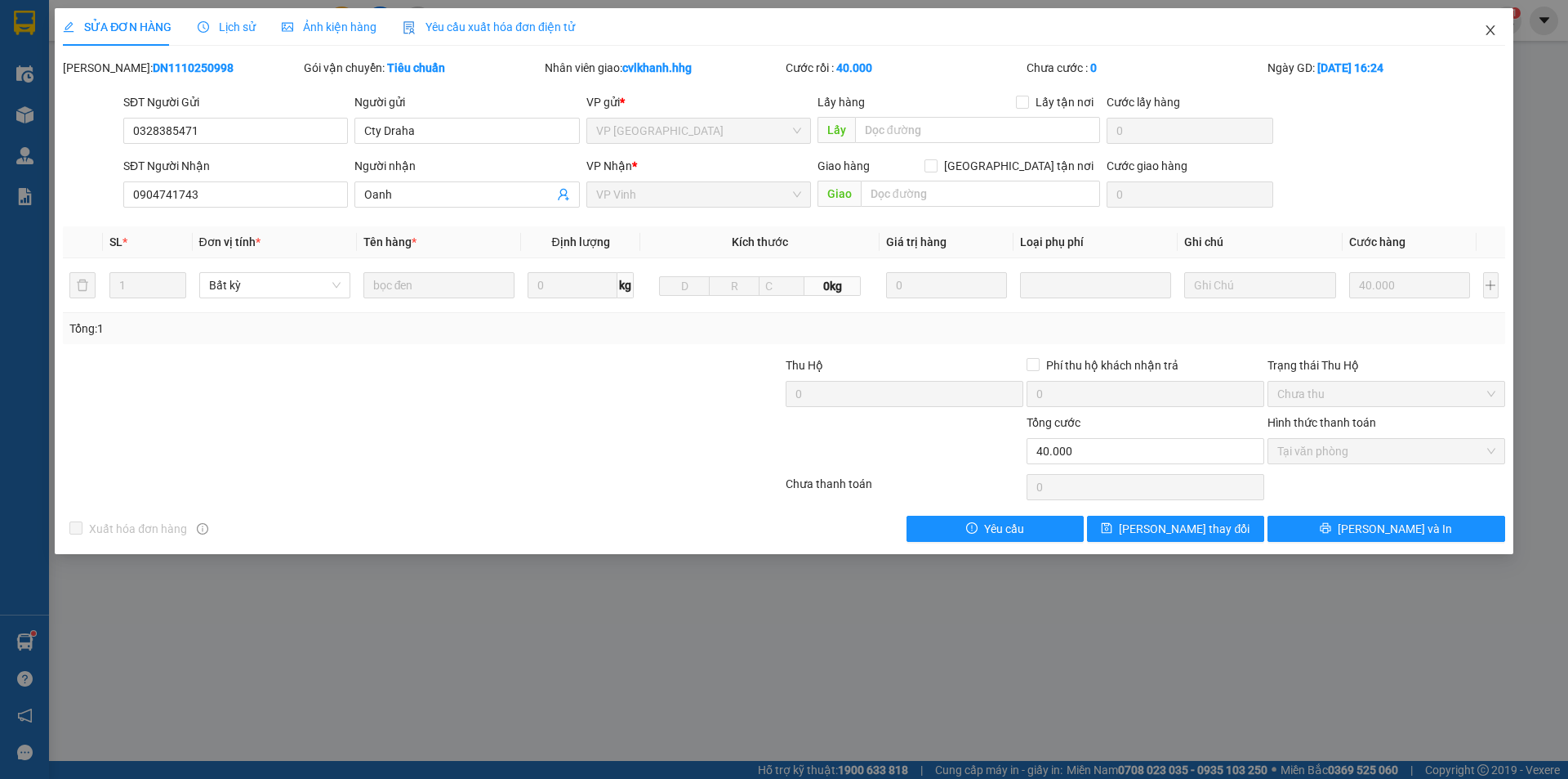
click at [1492, 28] on icon "close" at bounding box center [1489, 30] width 9 height 10
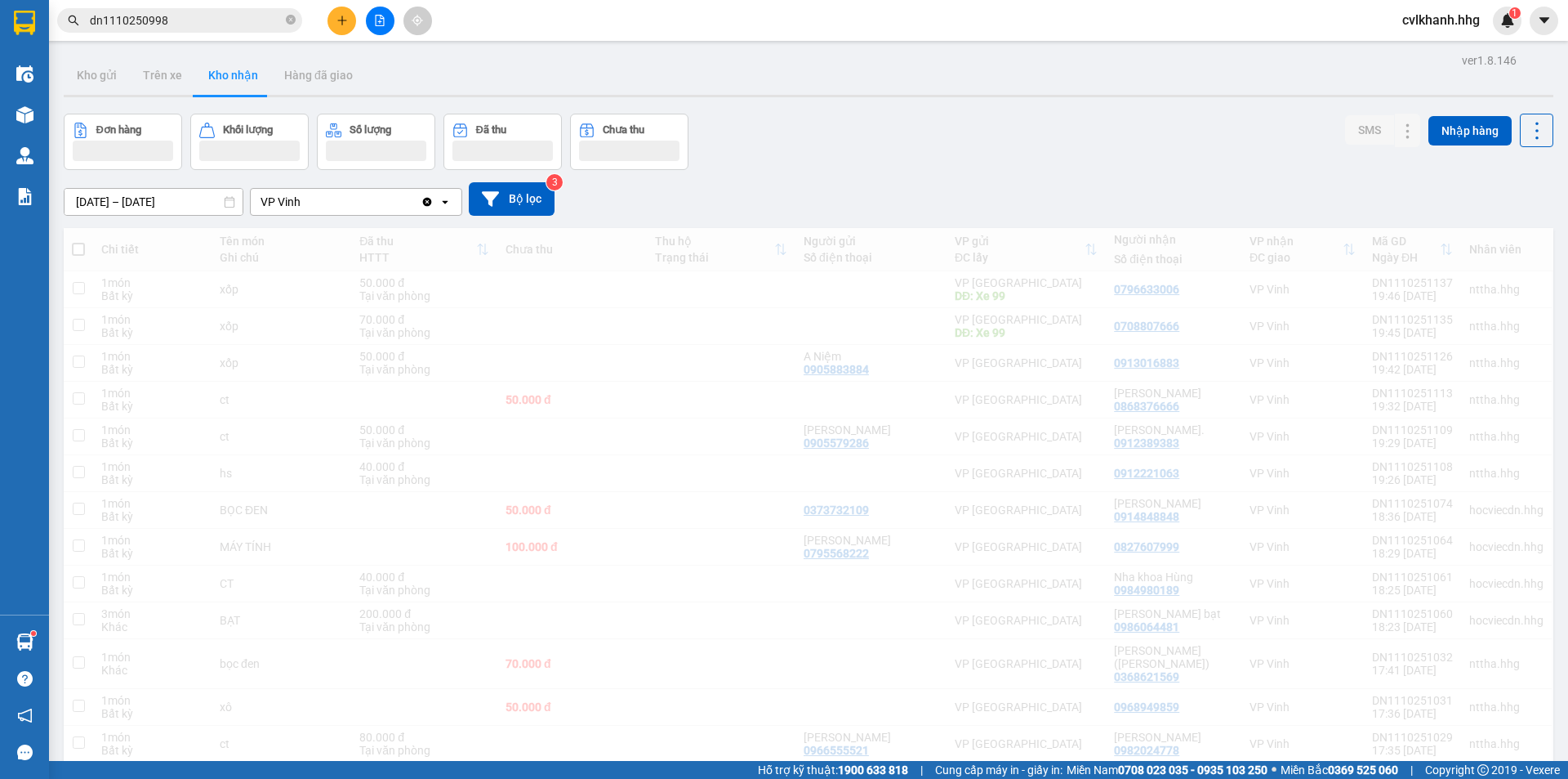
click at [172, 13] on input "dn1110250998" at bounding box center [186, 20] width 193 height 18
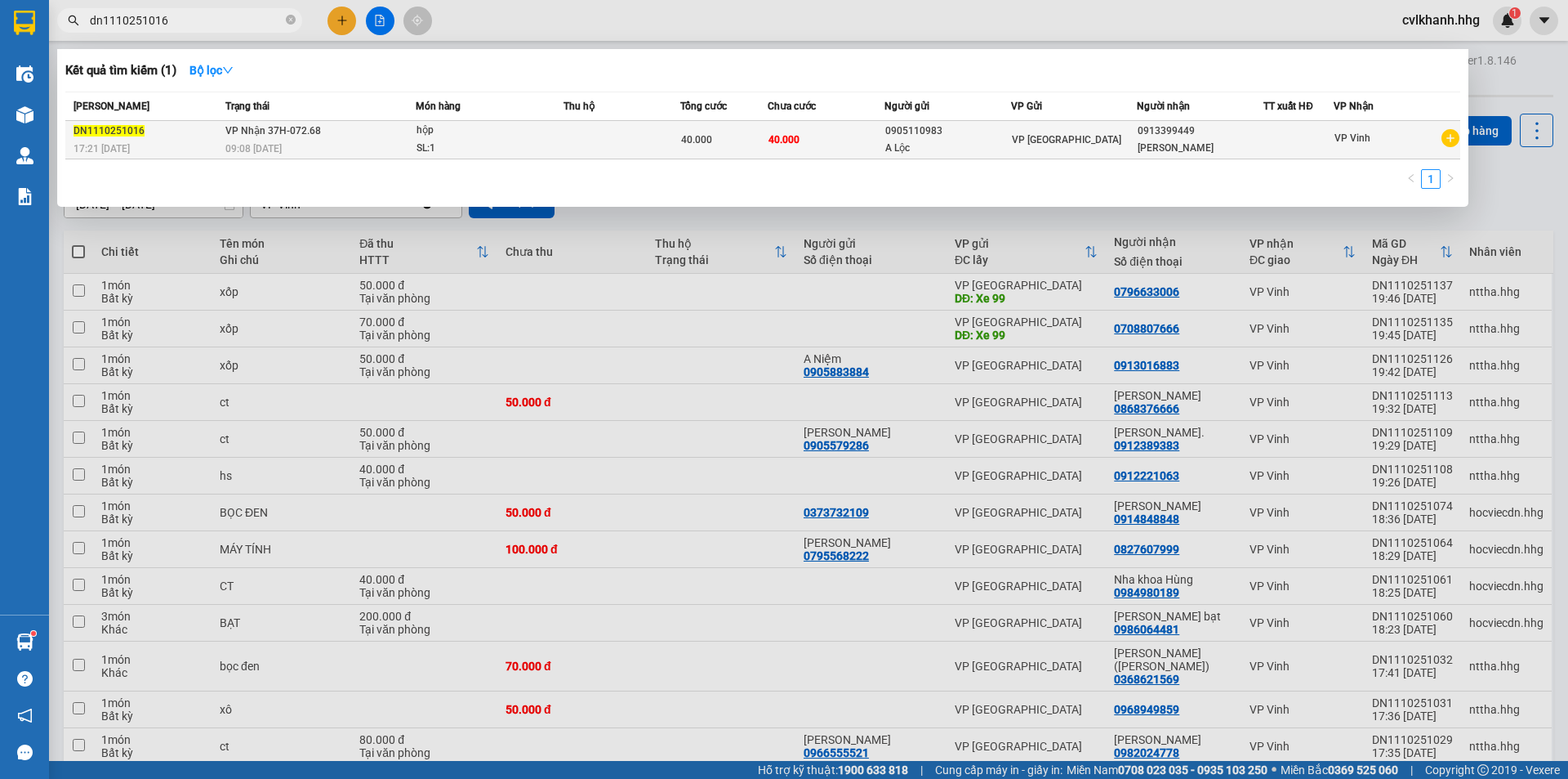
type input "dn1110251016"
click at [467, 128] on div "hộp" at bounding box center [478, 130] width 122 height 18
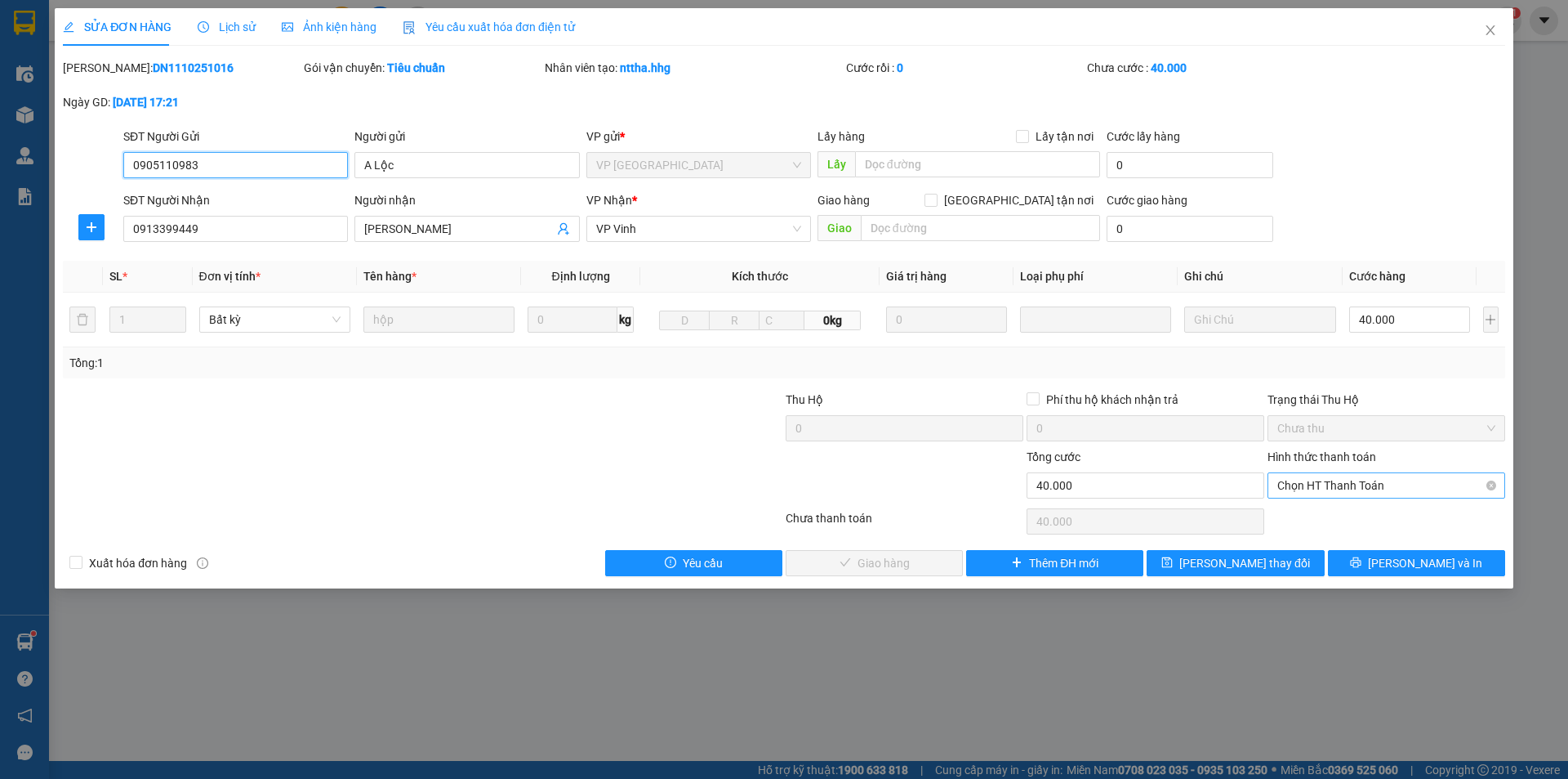
click at [1298, 481] on span "Chọn HT Thanh Toán" at bounding box center [1386, 485] width 218 height 24
click at [1298, 502] on div "Total Paid Fee 0 Total UnPaid Fee 40.000 Cash Collection Total Fee Mã ĐH: DN111…" at bounding box center [784, 318] width 1443 height 518
drag, startPoint x: 1301, startPoint y: 474, endPoint x: 1301, endPoint y: 516, distance: 42.0
click at [1301, 476] on span "Chọn HT Thanh Toán" at bounding box center [1386, 485] width 218 height 24
click at [1301, 513] on div "Tại văn phòng" at bounding box center [1386, 518] width 218 height 18
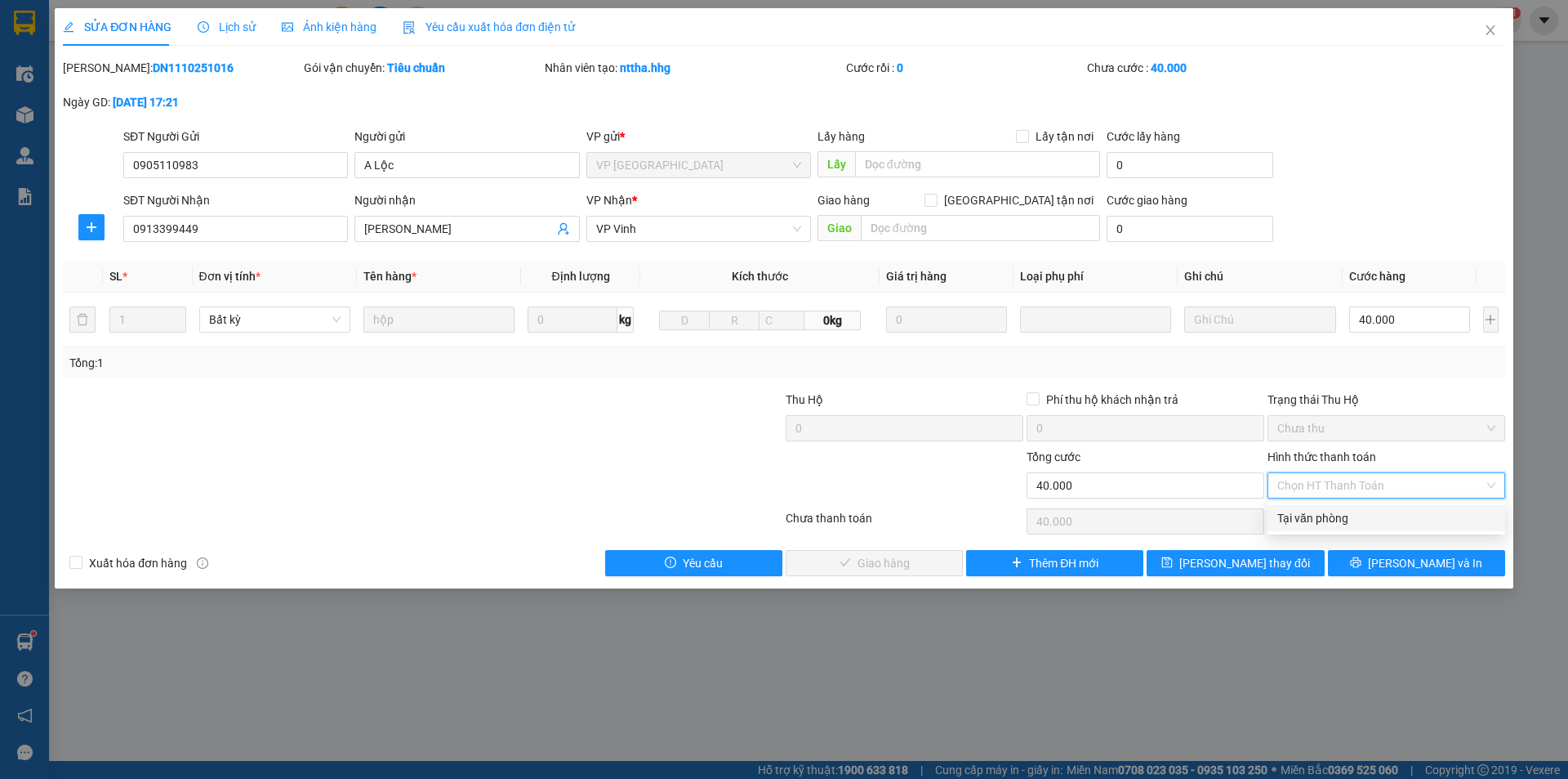
type input "0"
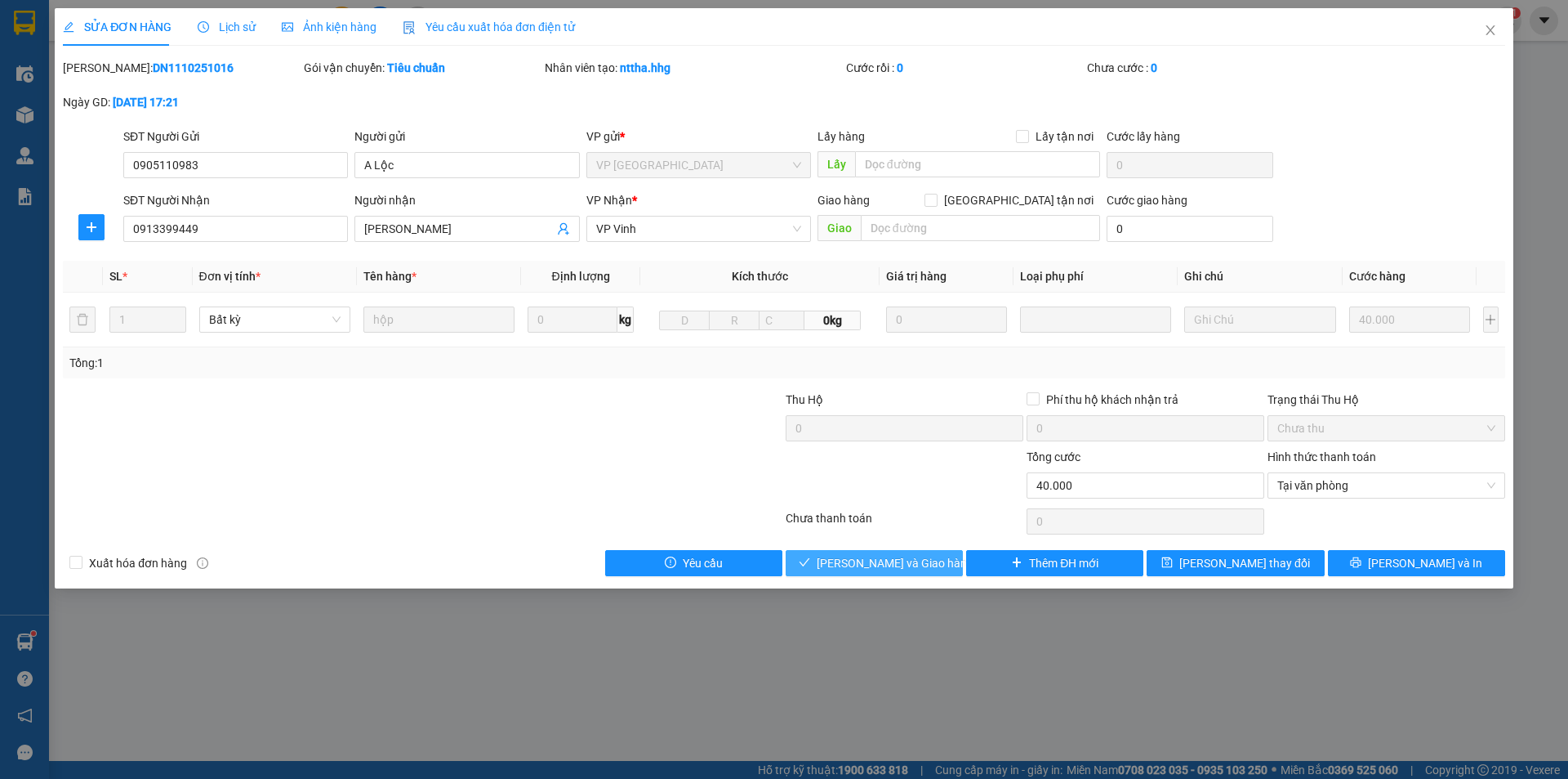
click at [811, 562] on button "Lưu và Giao hàng" at bounding box center [874, 562] width 178 height 26
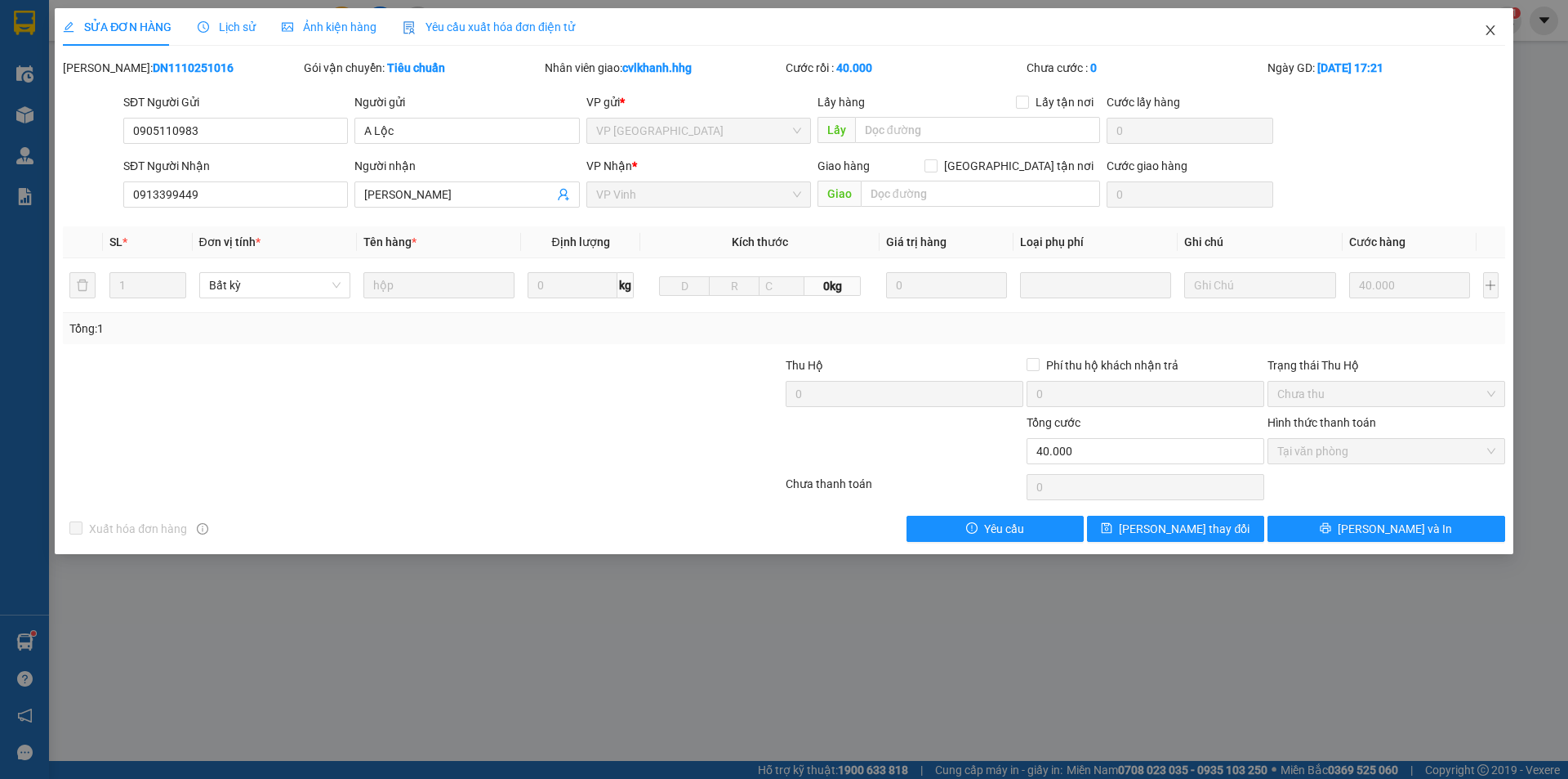
click at [1502, 49] on span "Close" at bounding box center [1490, 30] width 46 height 46
click at [1496, 36] on div "Kết quả tìm kiếm ( 1 ) Bộ lọc Mã ĐH Trạng thái Món hàng Thu hộ Tổng cước Chưa c…" at bounding box center [784, 20] width 1568 height 41
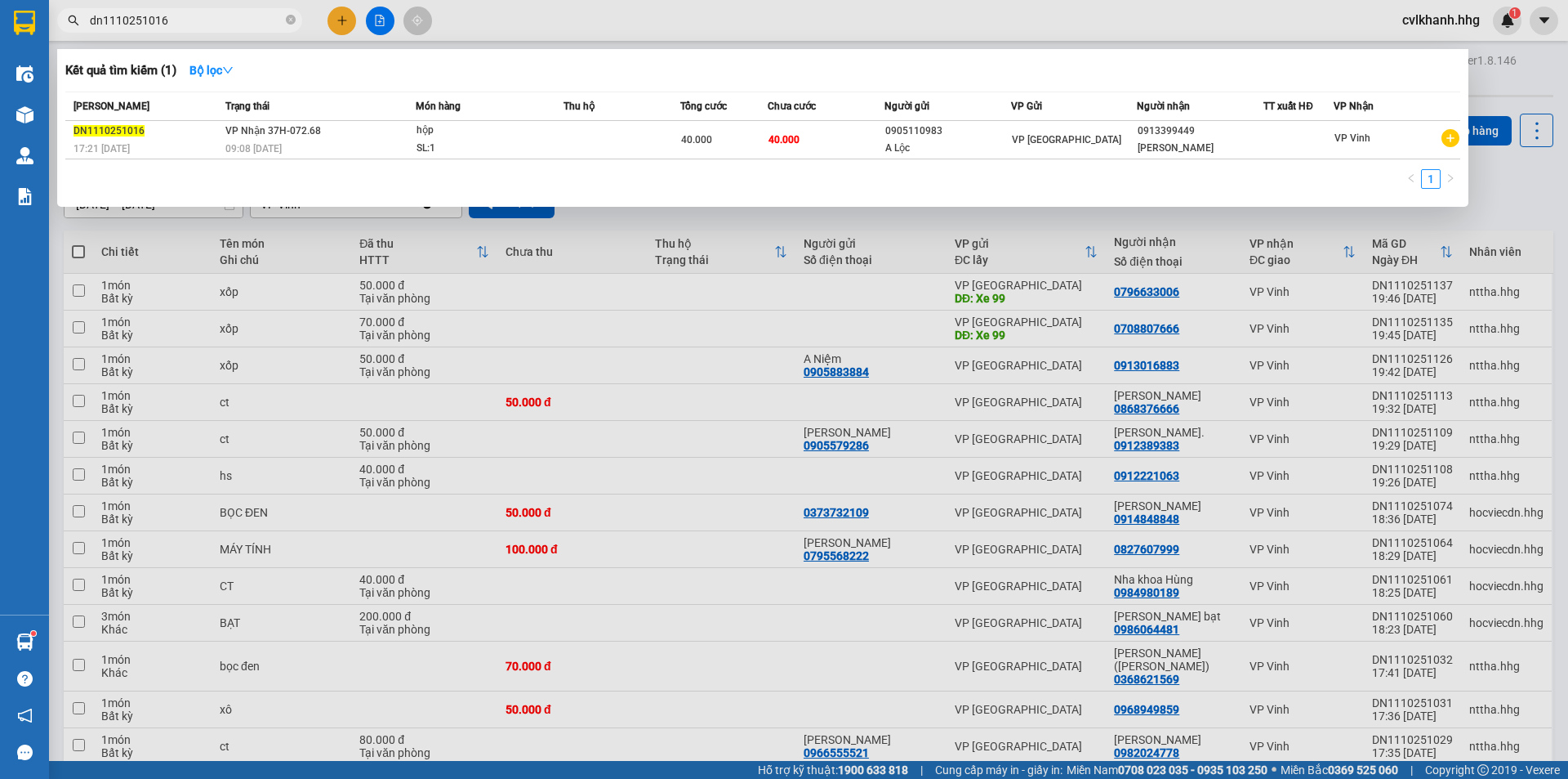
click at [205, 16] on input "dn1110251016" at bounding box center [186, 20] width 193 height 18
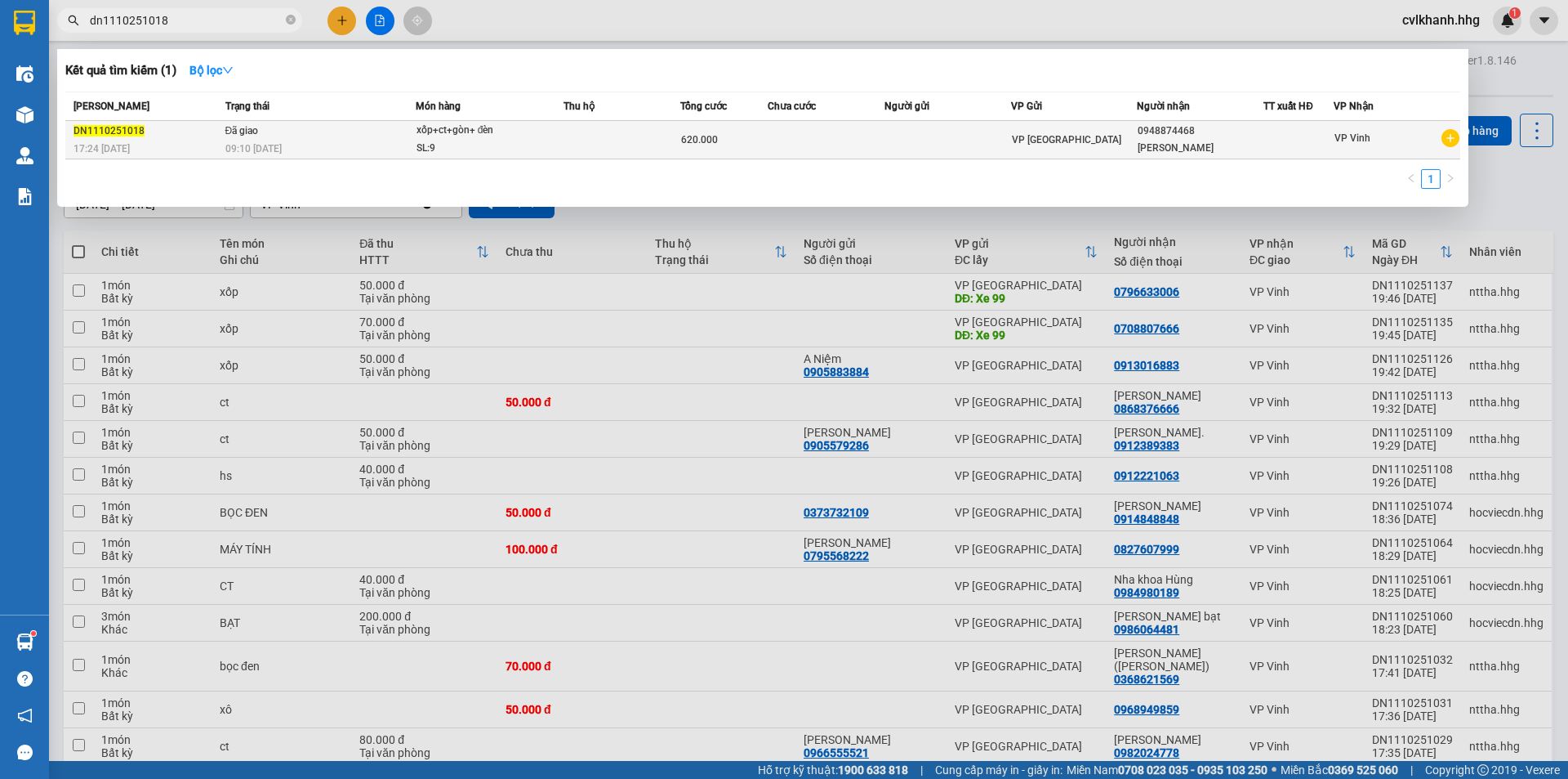
type input "dn1110251018"
click at [514, 134] on div "xốp+ct+gòn+ đèn" at bounding box center [478, 130] width 122 height 18
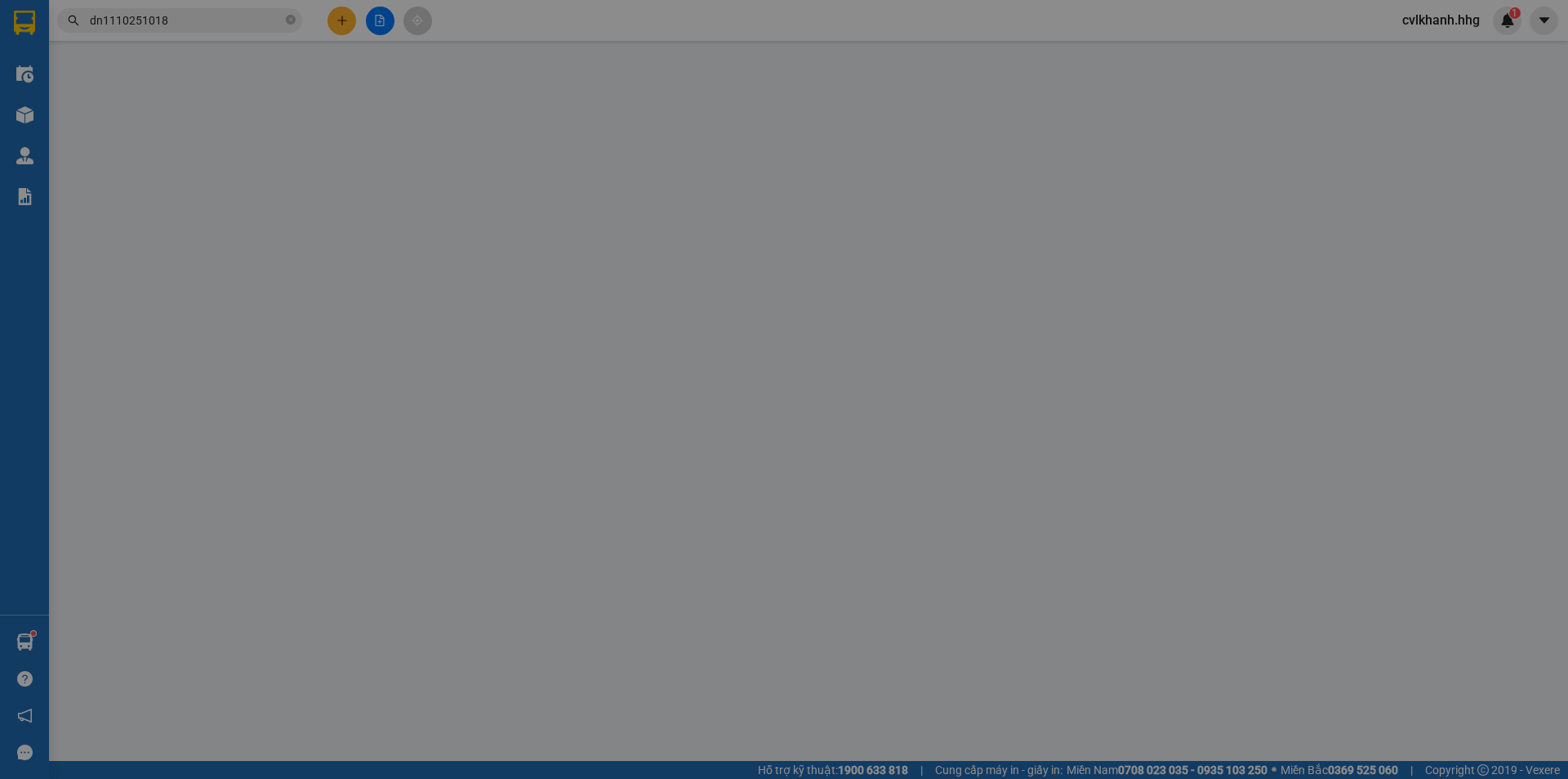
type input "0948874468"
type input "Bảo Khang"
type input "0"
type input "620.000"
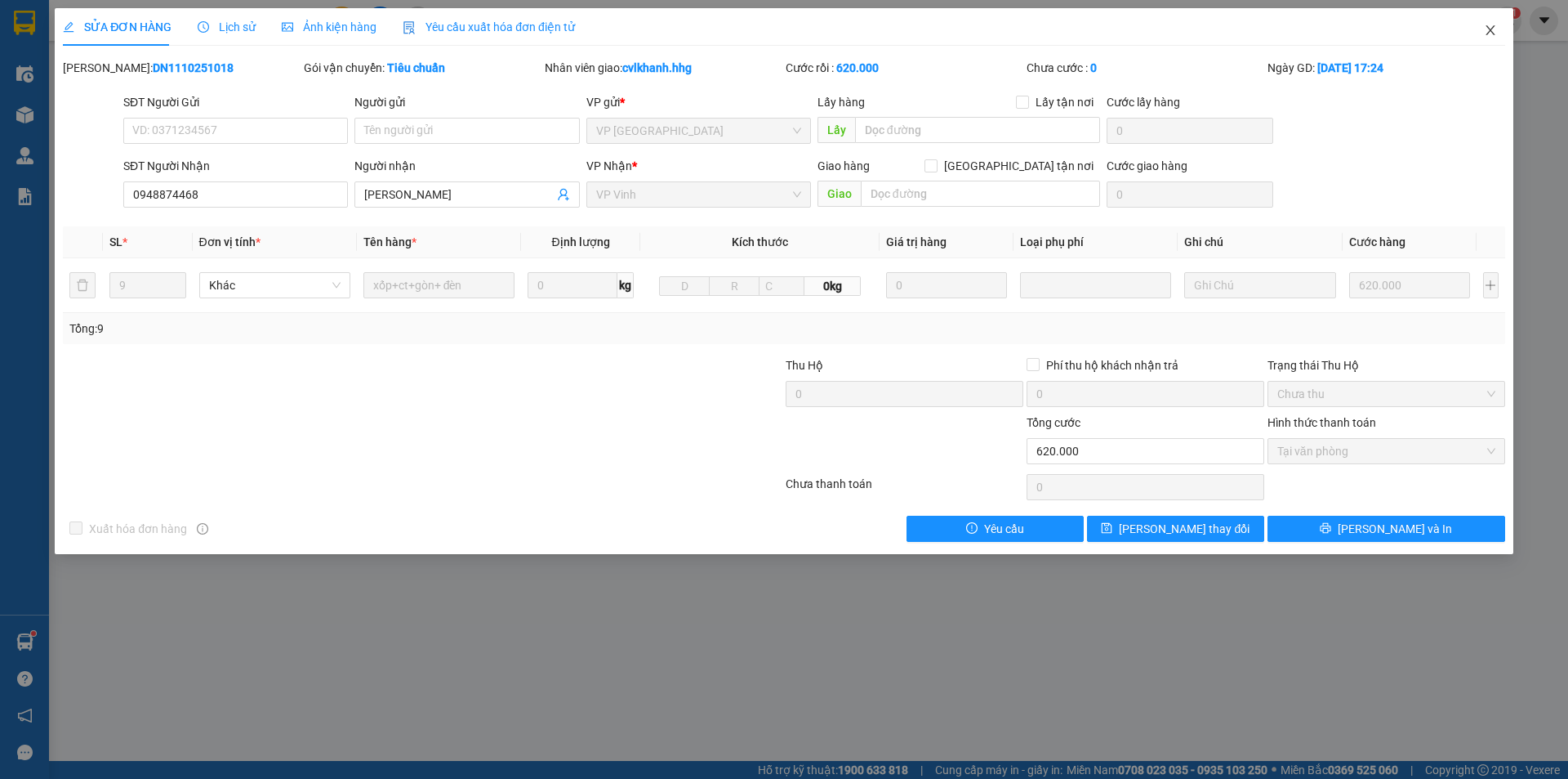
click at [1481, 24] on span "Close" at bounding box center [1490, 30] width 46 height 46
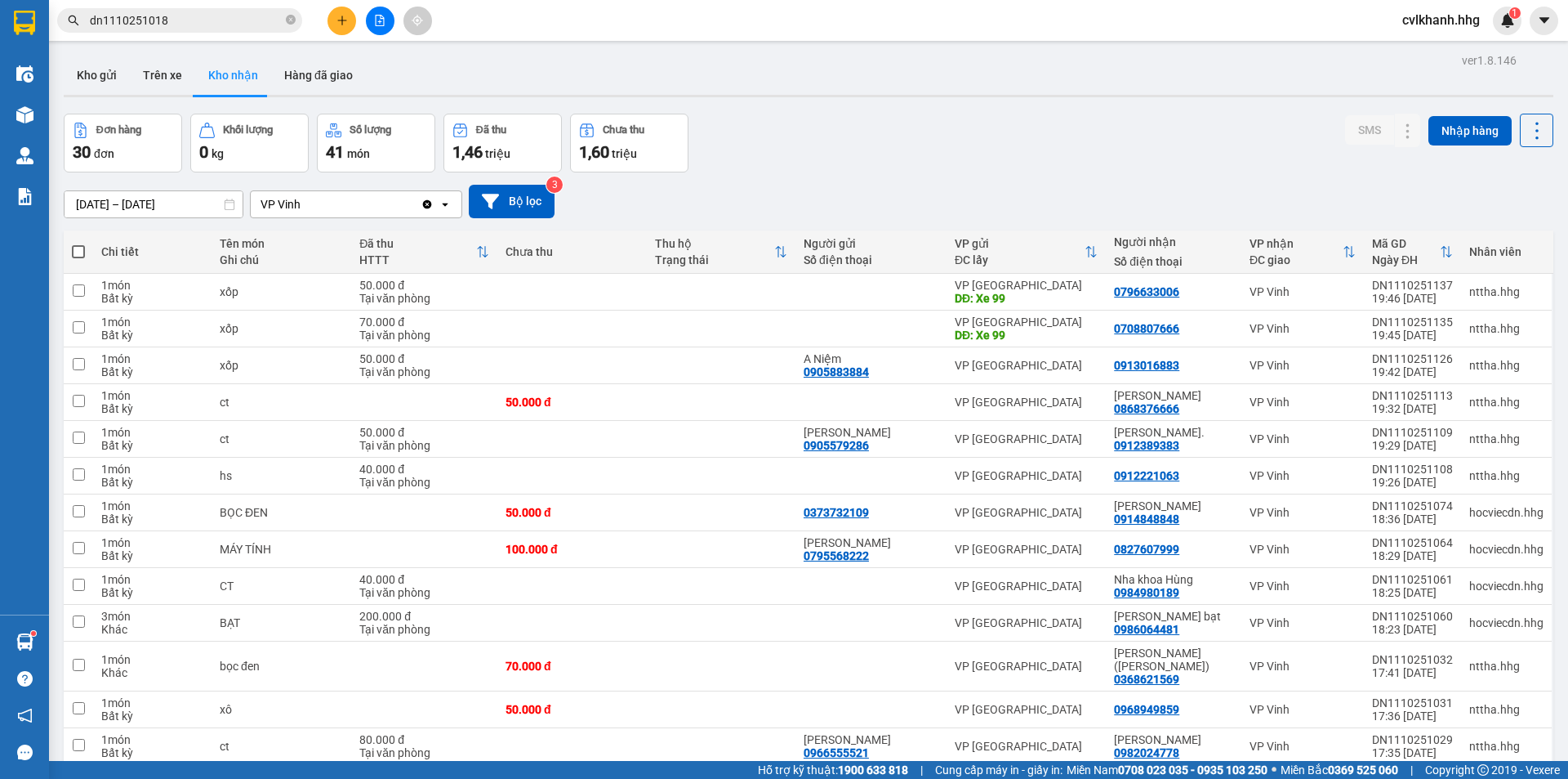
click at [258, 13] on input "dn1110251018" at bounding box center [186, 20] width 193 height 18
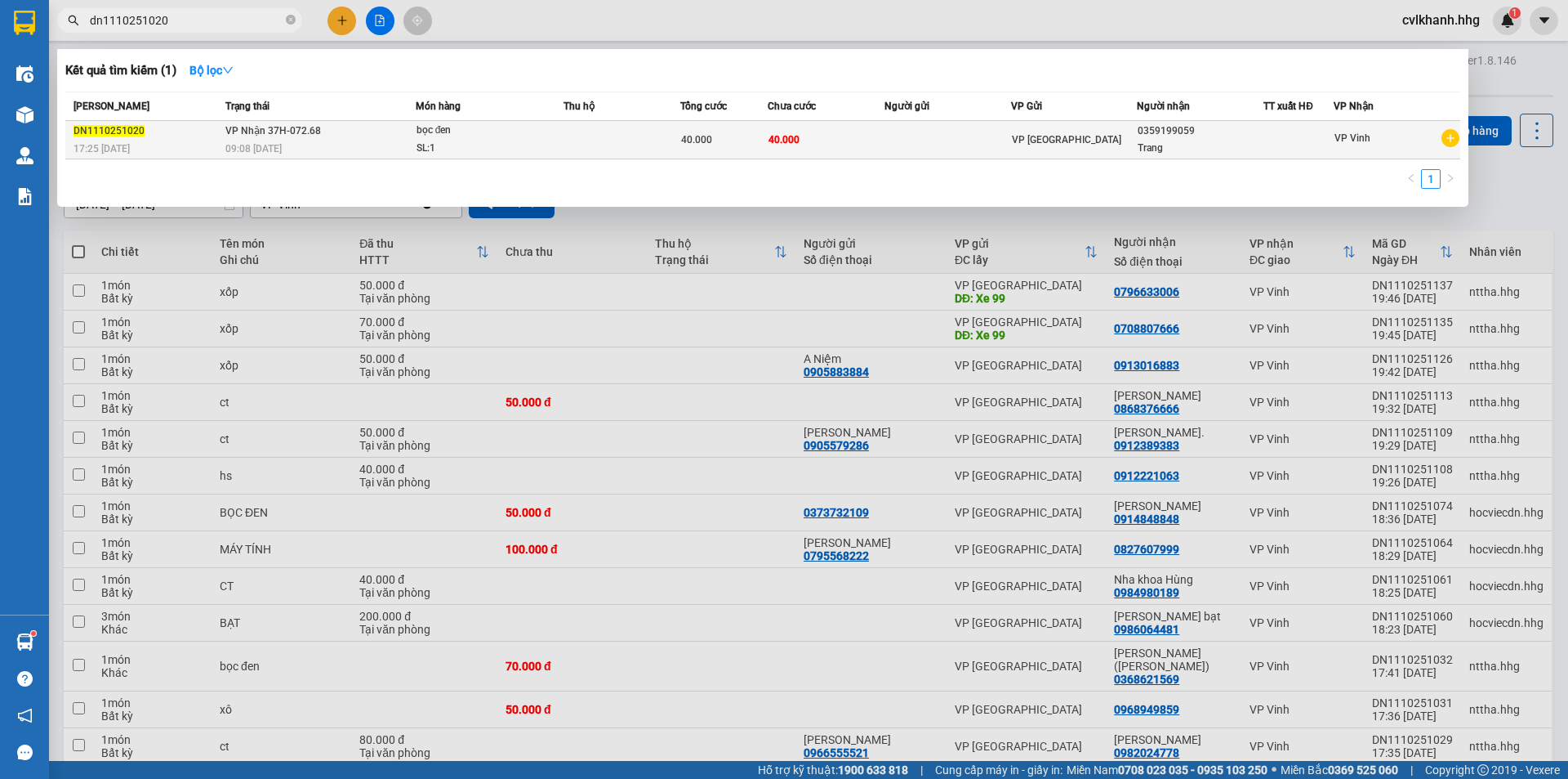
type input "dn1110251020"
click at [384, 143] on div "09:08 - 12/10" at bounding box center [319, 149] width 189 height 18
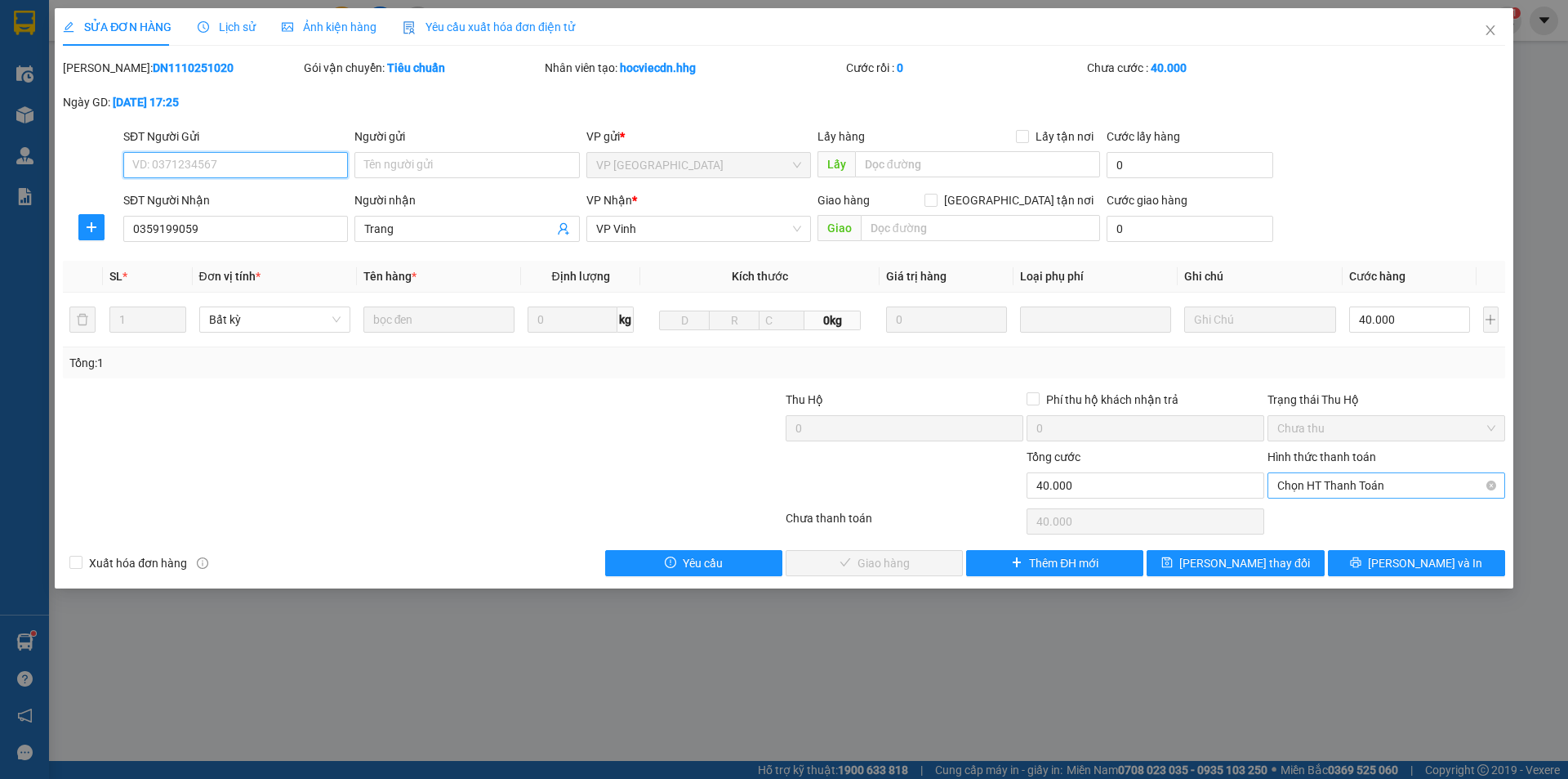
click at [1328, 487] on span "Chọn HT Thanh Toán" at bounding box center [1386, 485] width 218 height 24
click at [1317, 502] on div "Total Paid Fee 0 Total UnPaid Fee 40.000 Cash Collection Total Fee Mã ĐH: DN111…" at bounding box center [784, 318] width 1443 height 518
click at [1295, 482] on span "Chọn HT Thanh Toán" at bounding box center [1386, 485] width 218 height 24
click at [1303, 519] on div "Tại văn phòng" at bounding box center [1386, 518] width 218 height 18
type input "0"
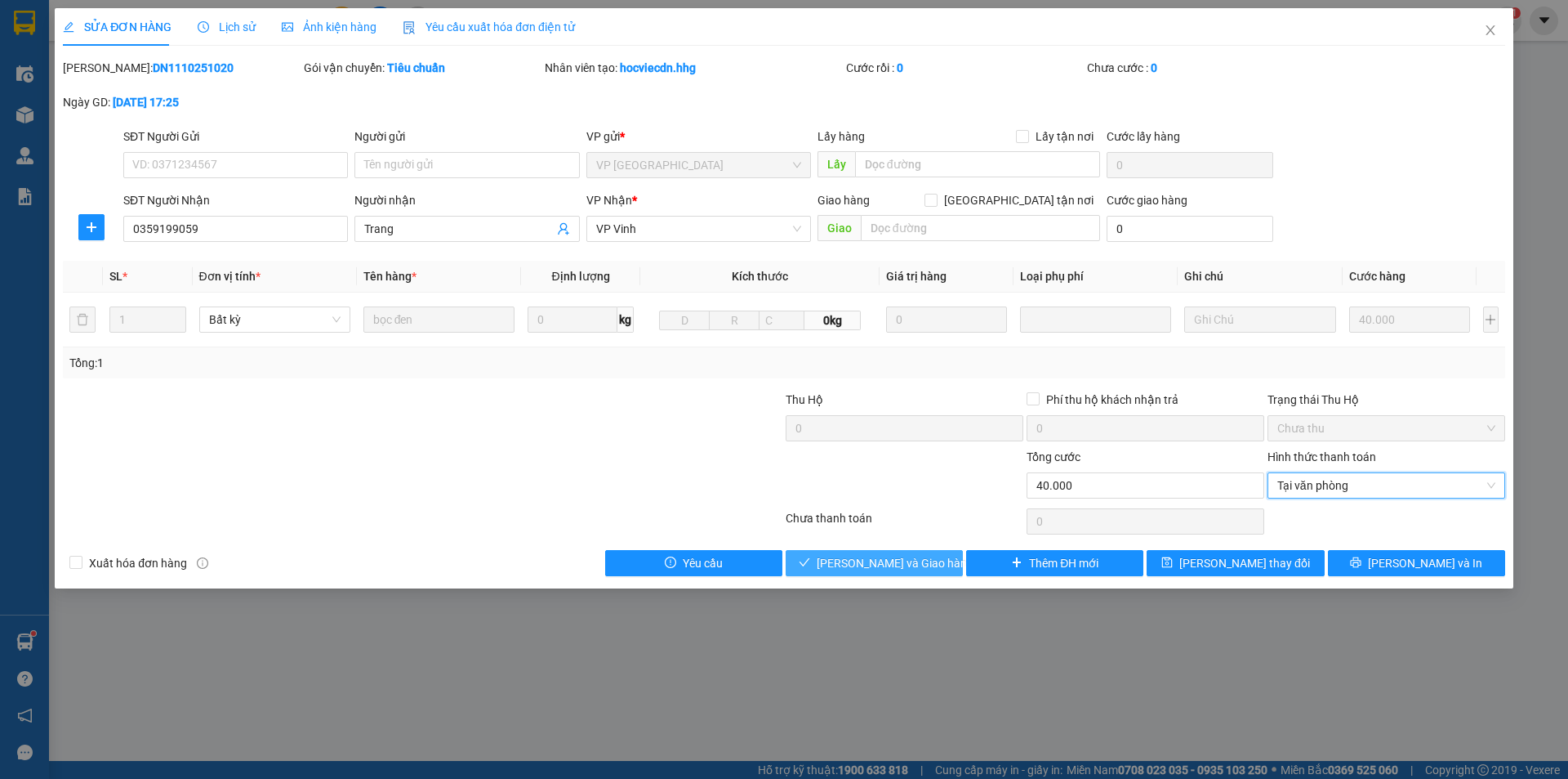
click at [851, 562] on span "Lưu và Giao hàng" at bounding box center [895, 562] width 157 height 18
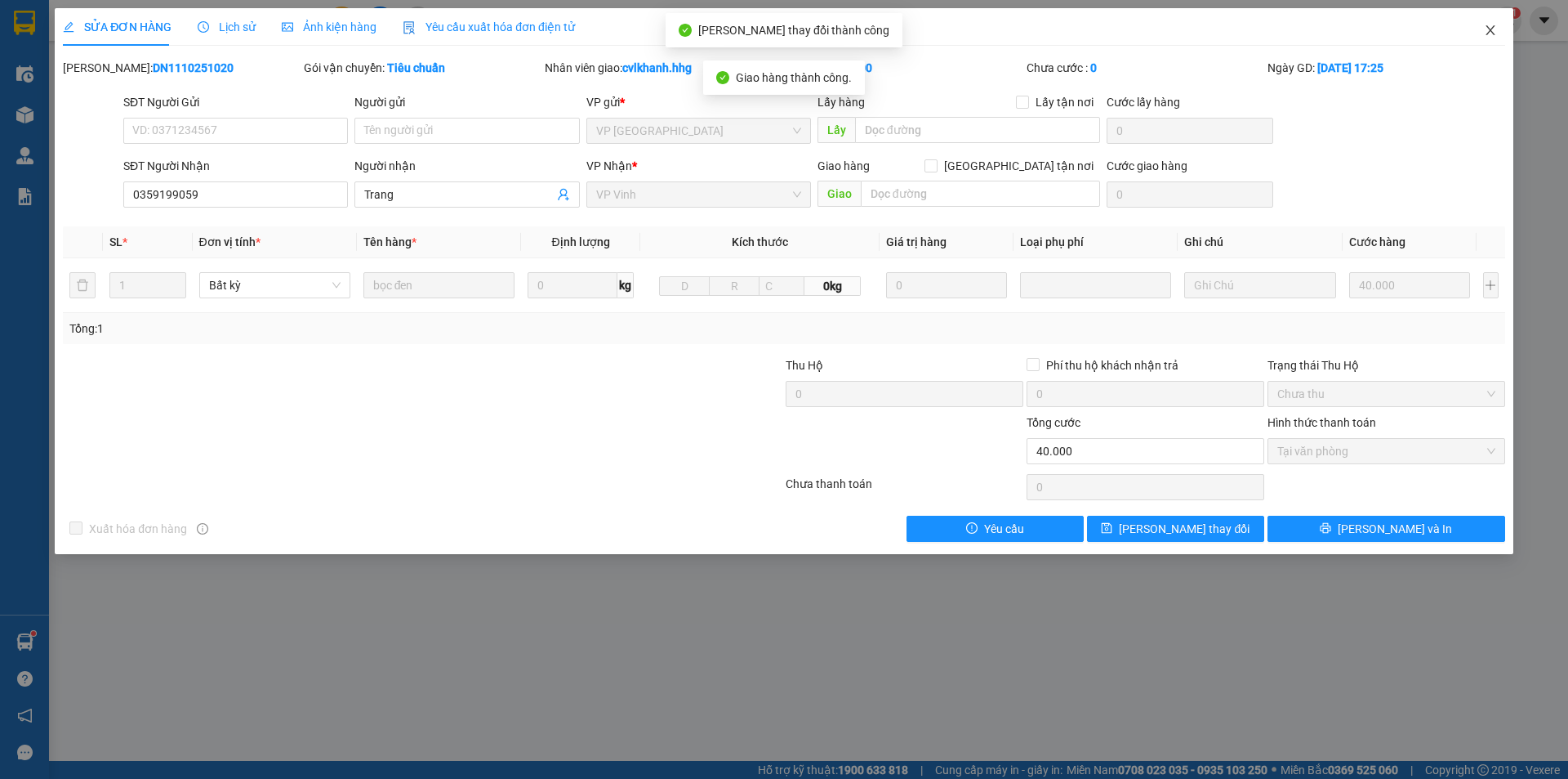
click at [1491, 26] on icon "close" at bounding box center [1490, 29] width 13 height 13
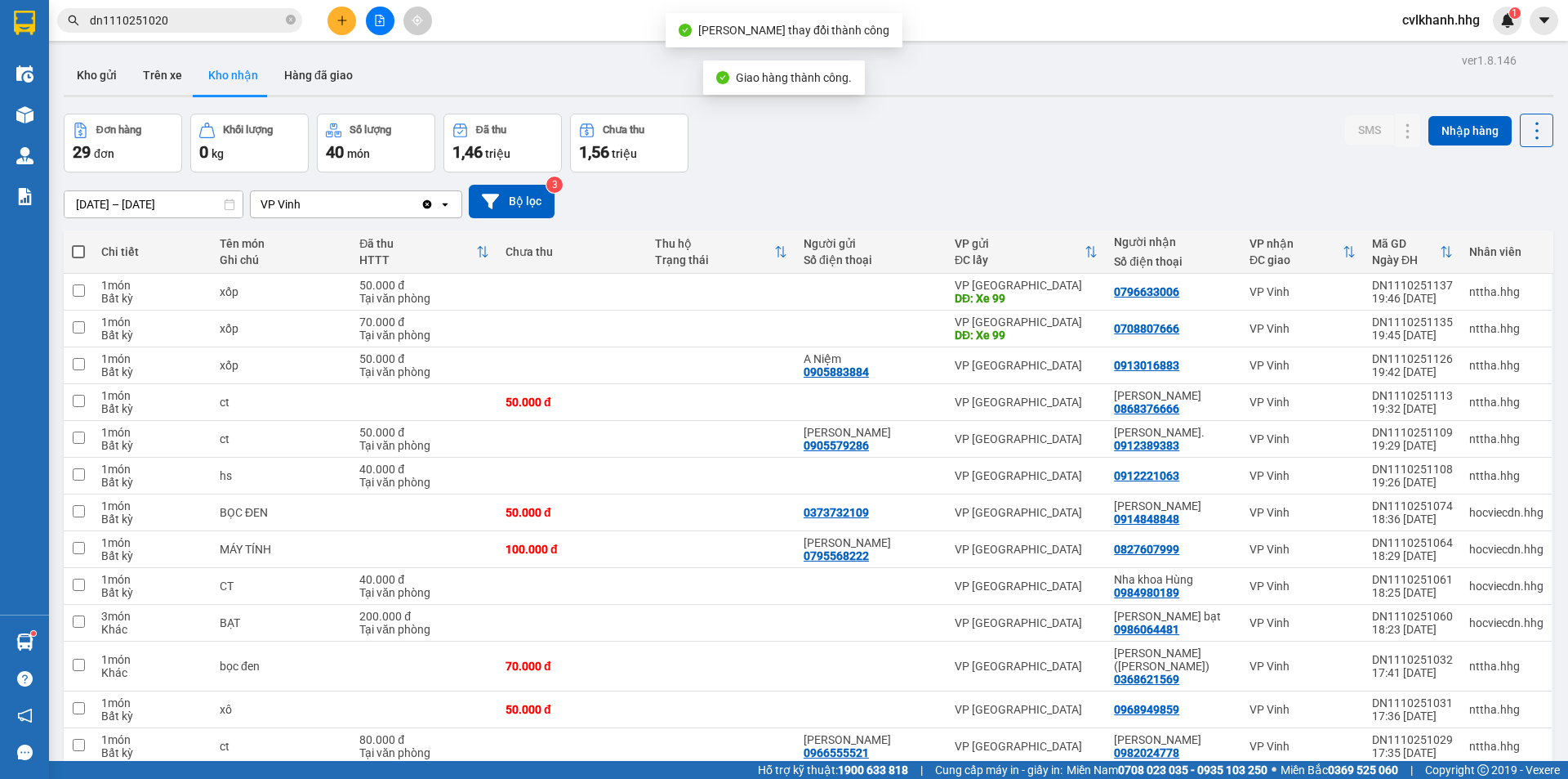
click at [161, 19] on input "dn1110251020" at bounding box center [186, 20] width 193 height 18
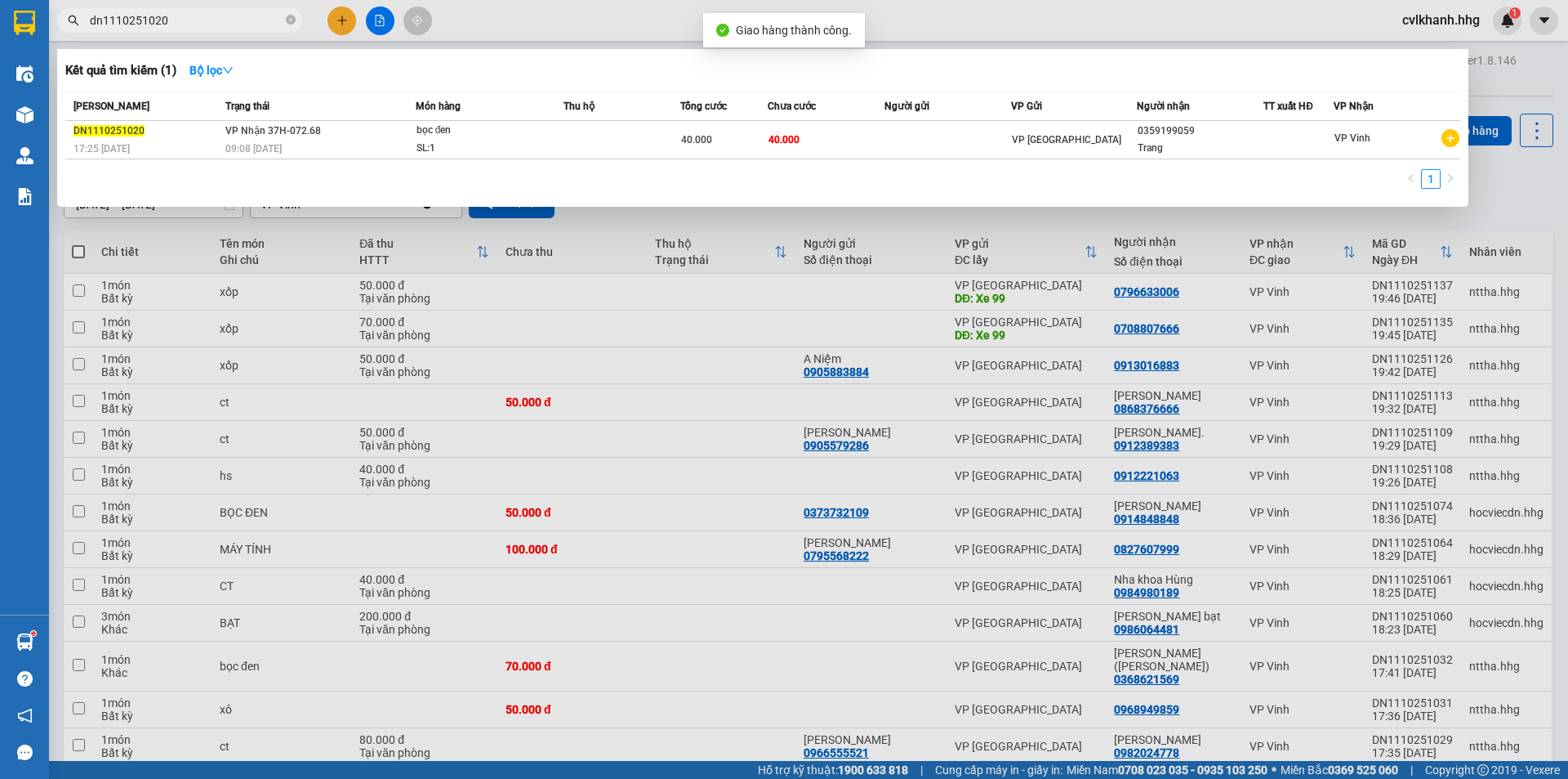
click at [173, 17] on input "dn1110251020" at bounding box center [186, 20] width 193 height 18
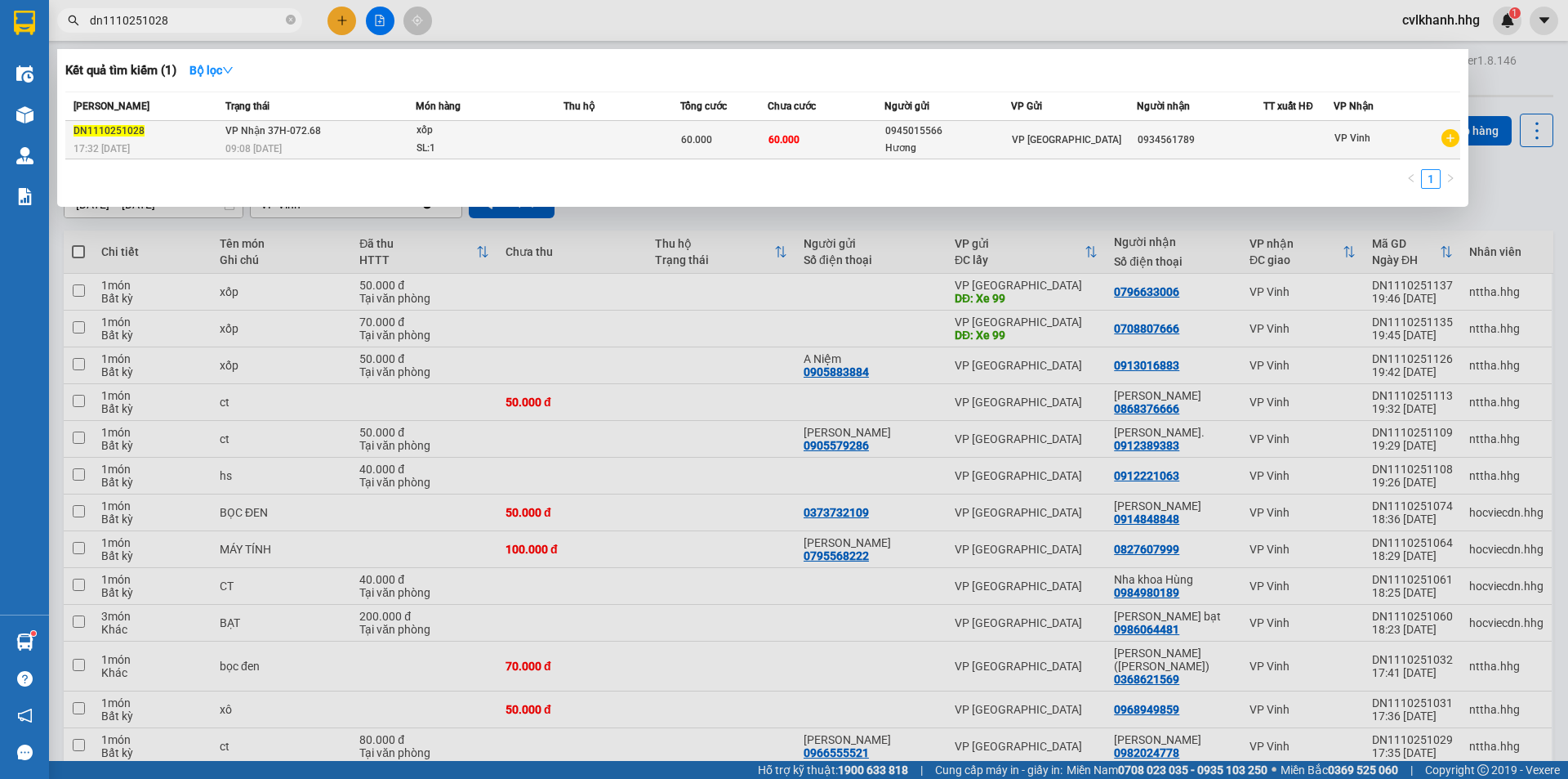
type input "dn1110251028"
click at [343, 131] on td "VP Nhận 37H-072.68 09:08 - 12/10" at bounding box center [318, 141] width 194 height 39
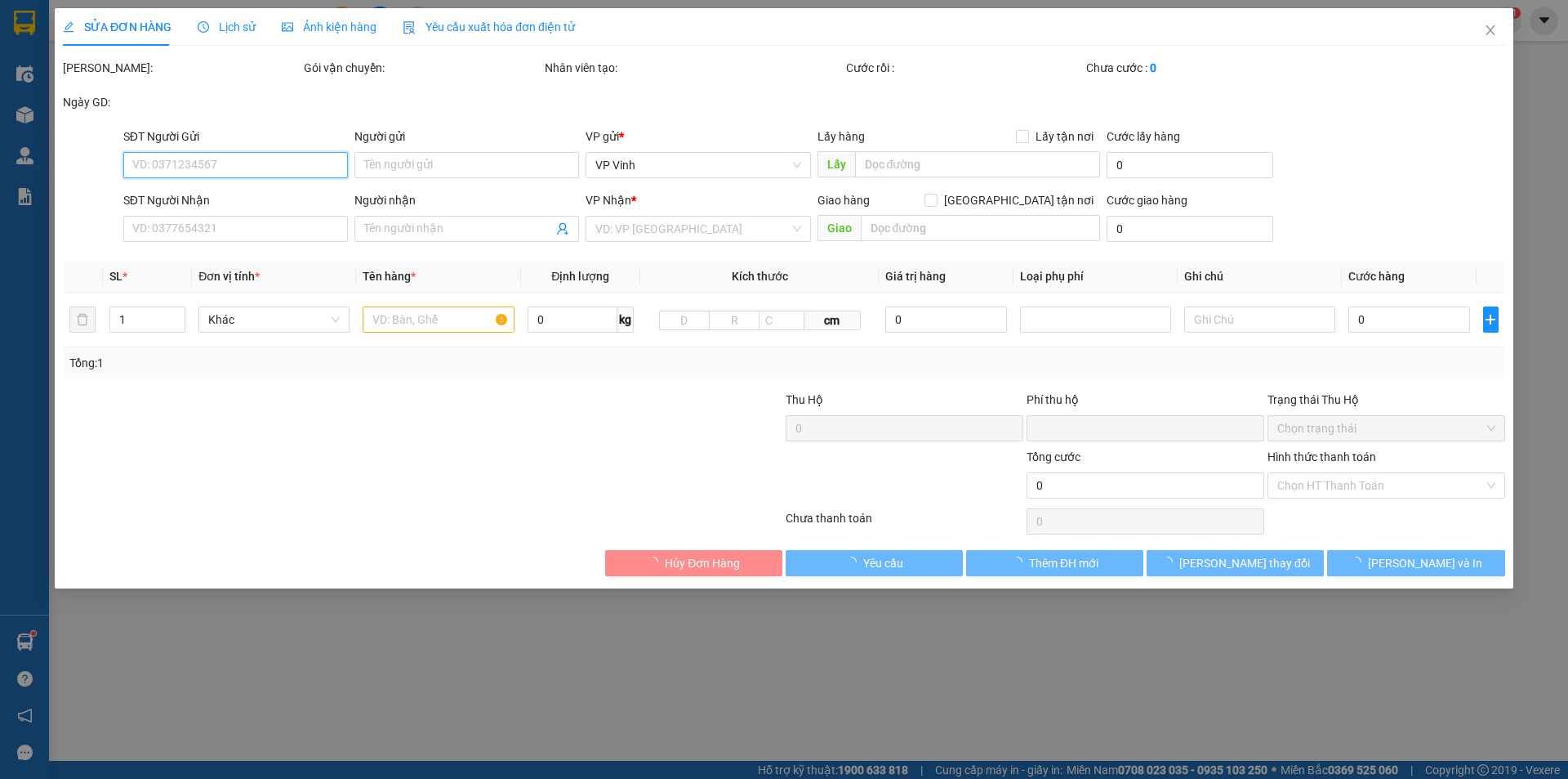
type input "0945015566"
type input "Hương"
type input "0934561789"
type input "0"
type input "60.000"
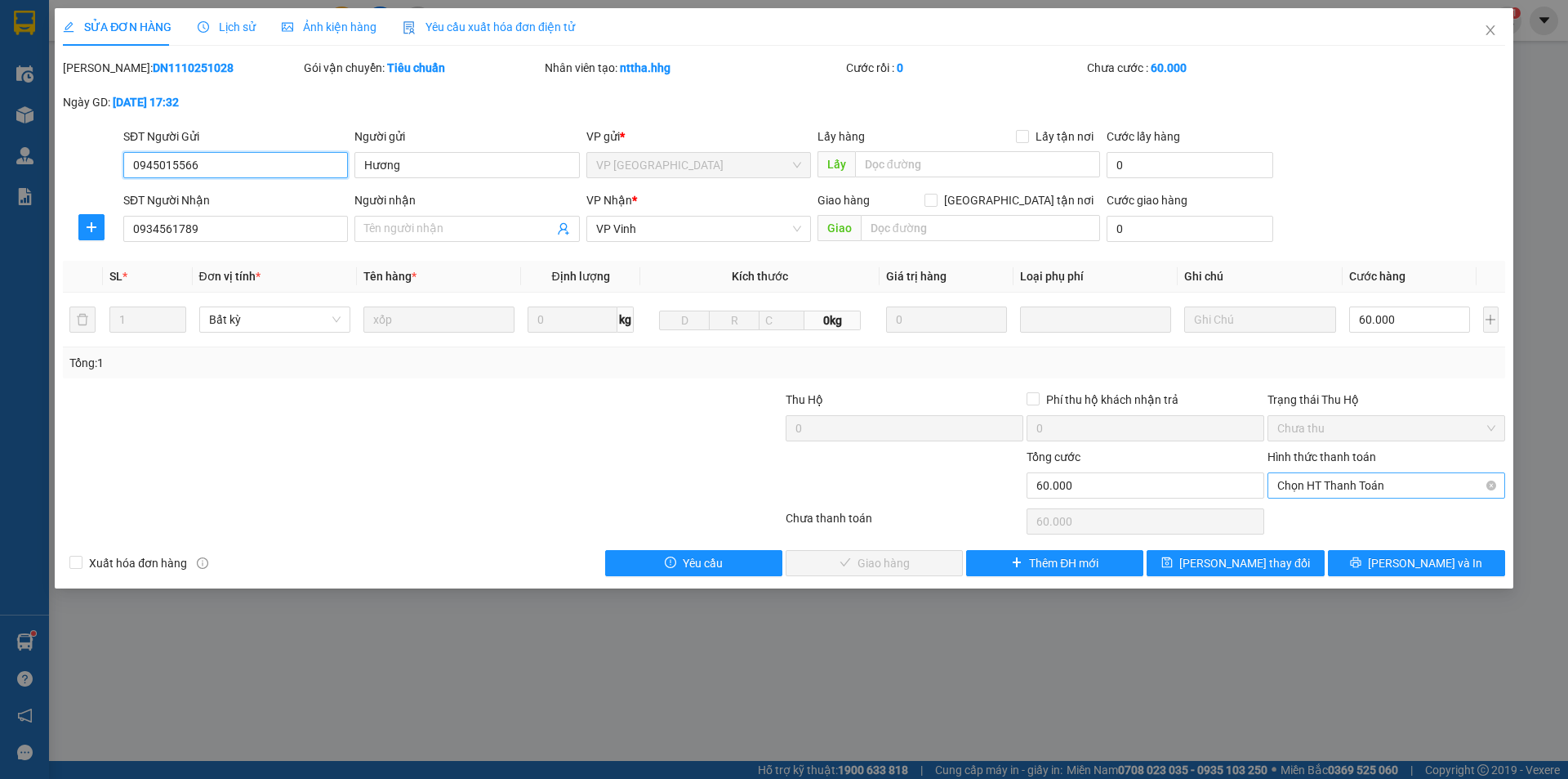
click at [1351, 486] on span "Chọn HT Thanh Toán" at bounding box center [1386, 485] width 218 height 24
click at [1323, 525] on div "Tại văn phòng" at bounding box center [1386, 518] width 218 height 18
type input "0"
click at [883, 561] on span "Lưu và Giao hàng" at bounding box center [895, 562] width 157 height 18
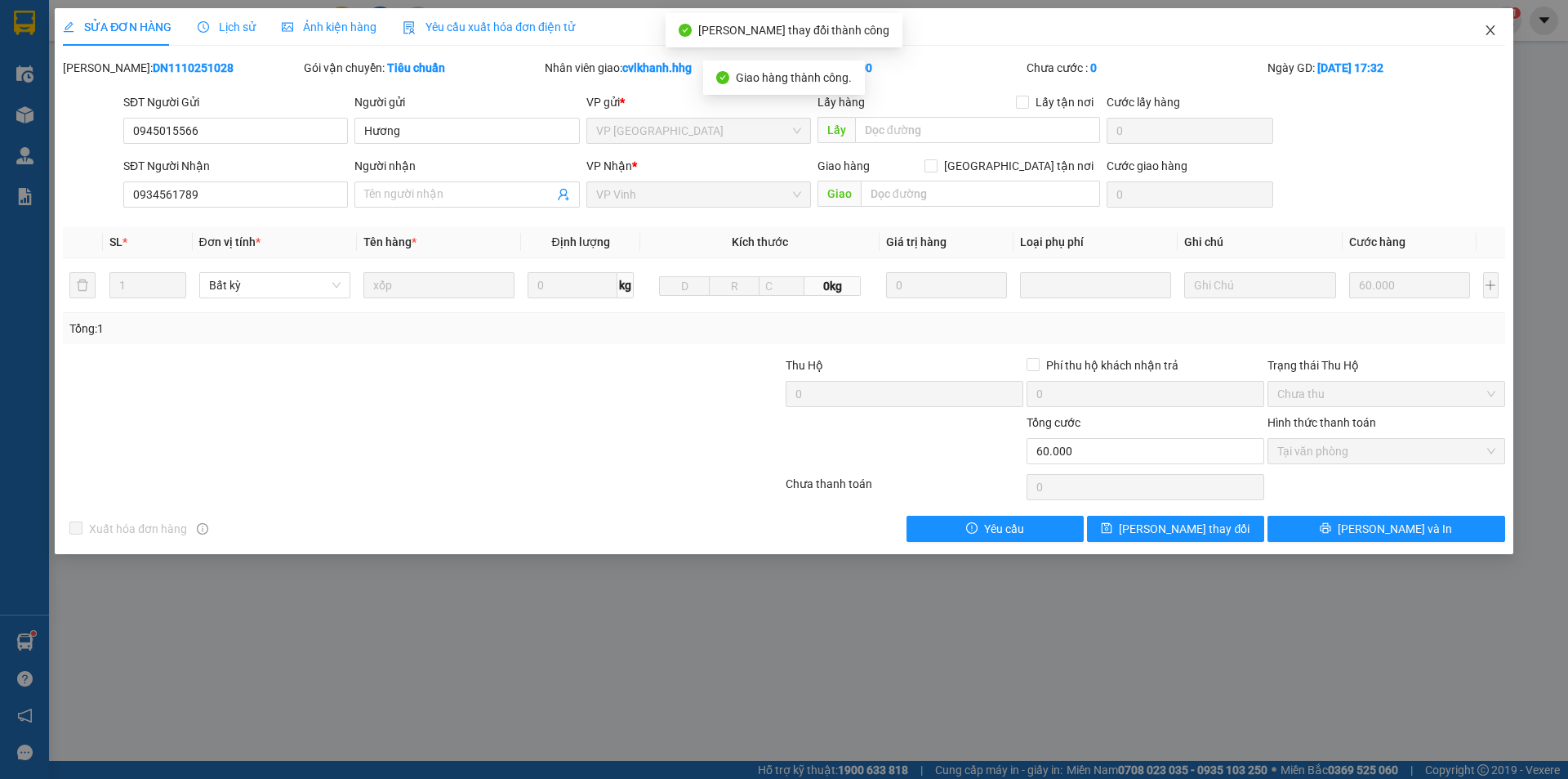
click at [1492, 28] on icon "close" at bounding box center [1490, 29] width 13 height 13
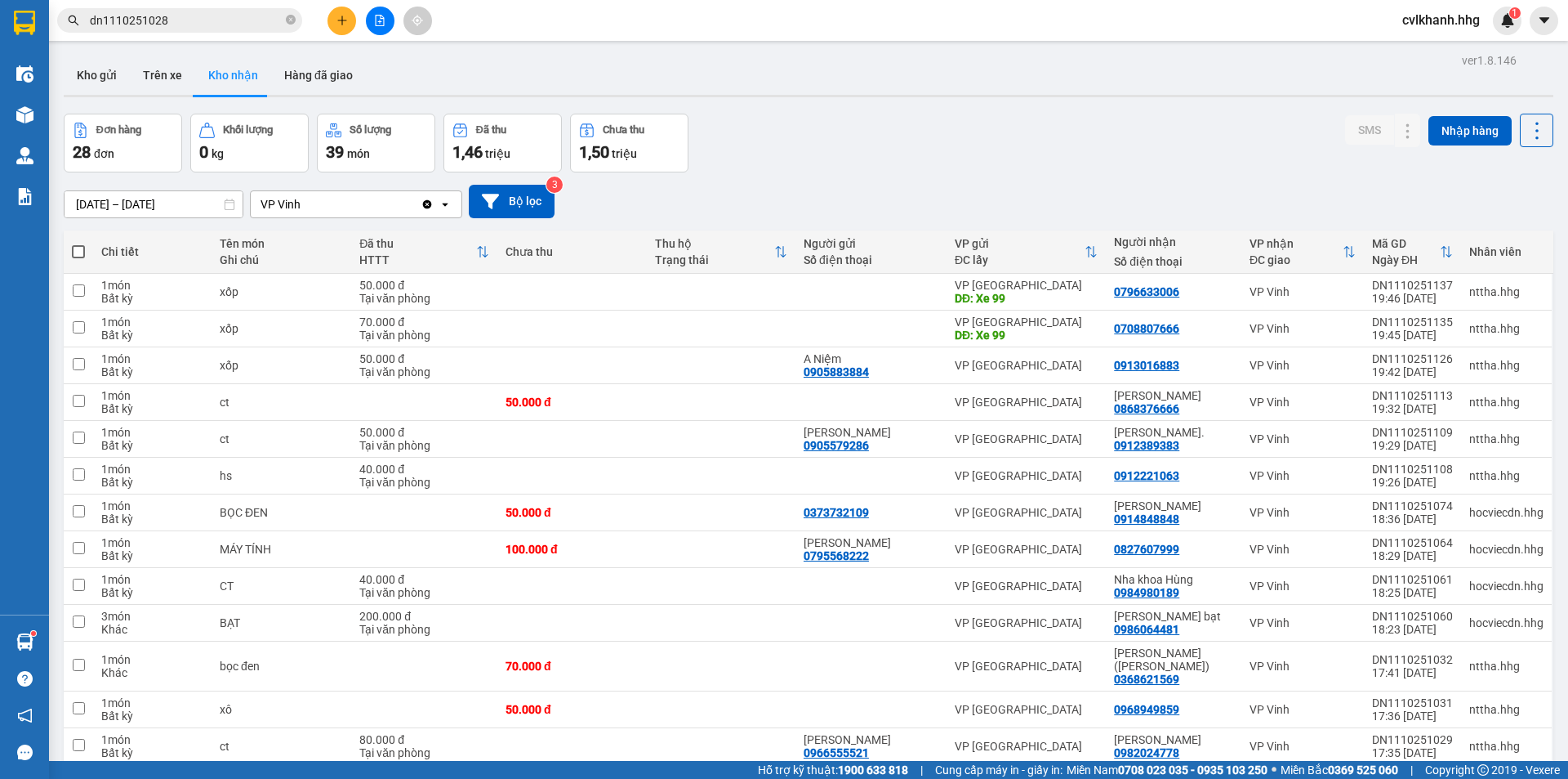
click at [186, 18] on input "dn1110251028" at bounding box center [186, 20] width 193 height 18
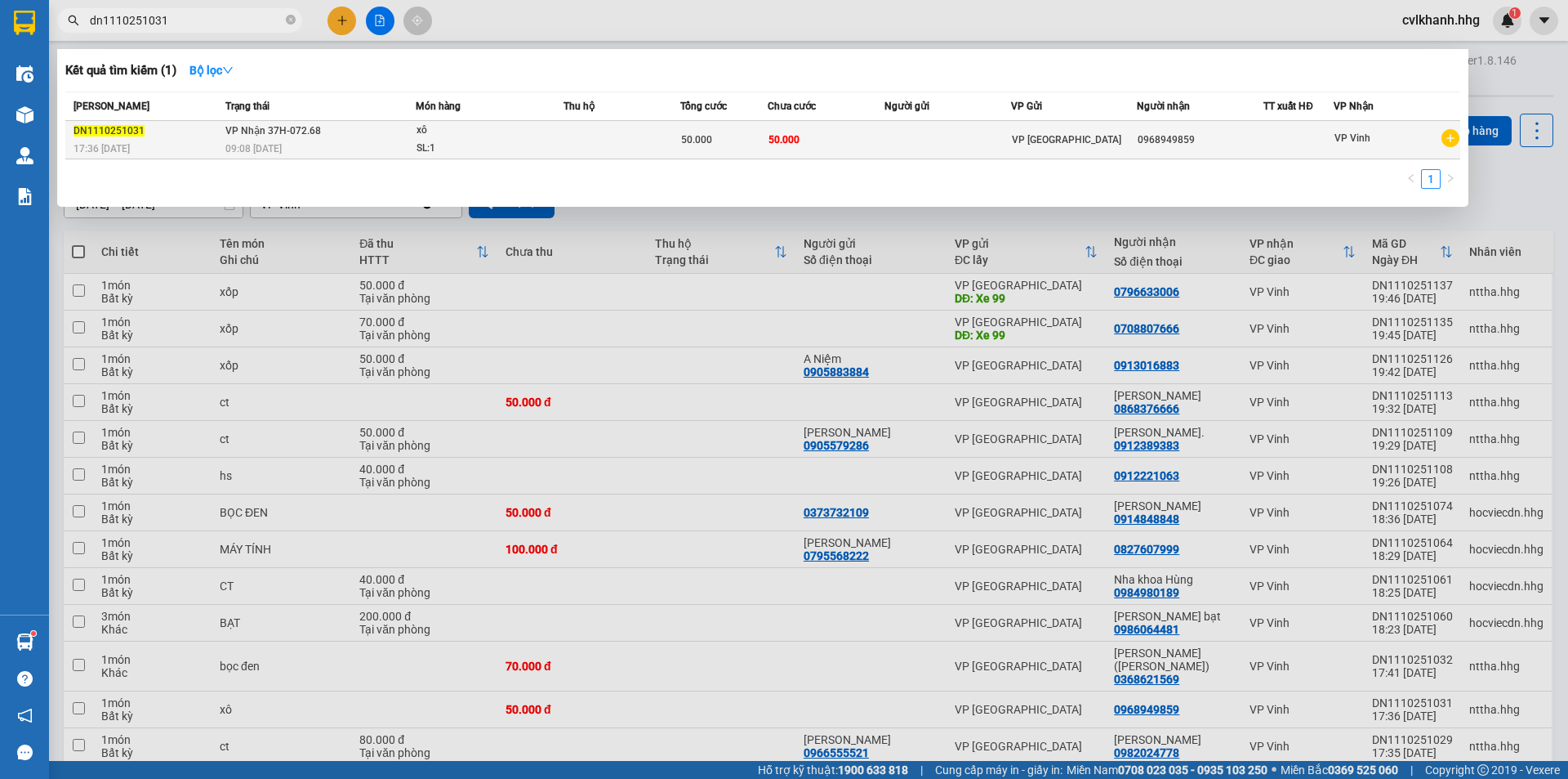
type input "dn1110251031"
click at [384, 129] on td "VP Nhận 37H-072.68 09:08 - 12/10" at bounding box center [318, 141] width 194 height 39
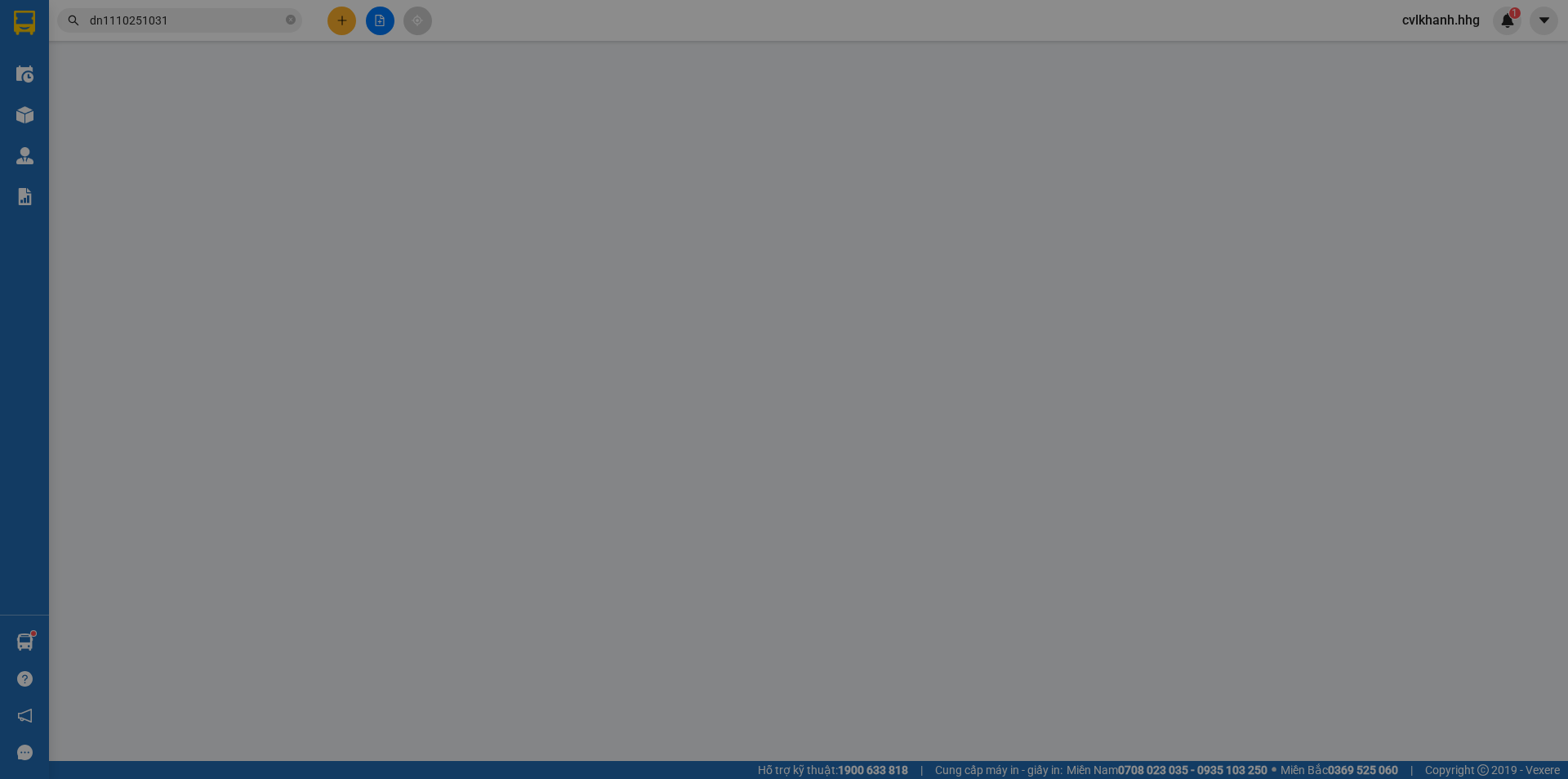
type input "0968949859"
type input "0"
type input "50.000"
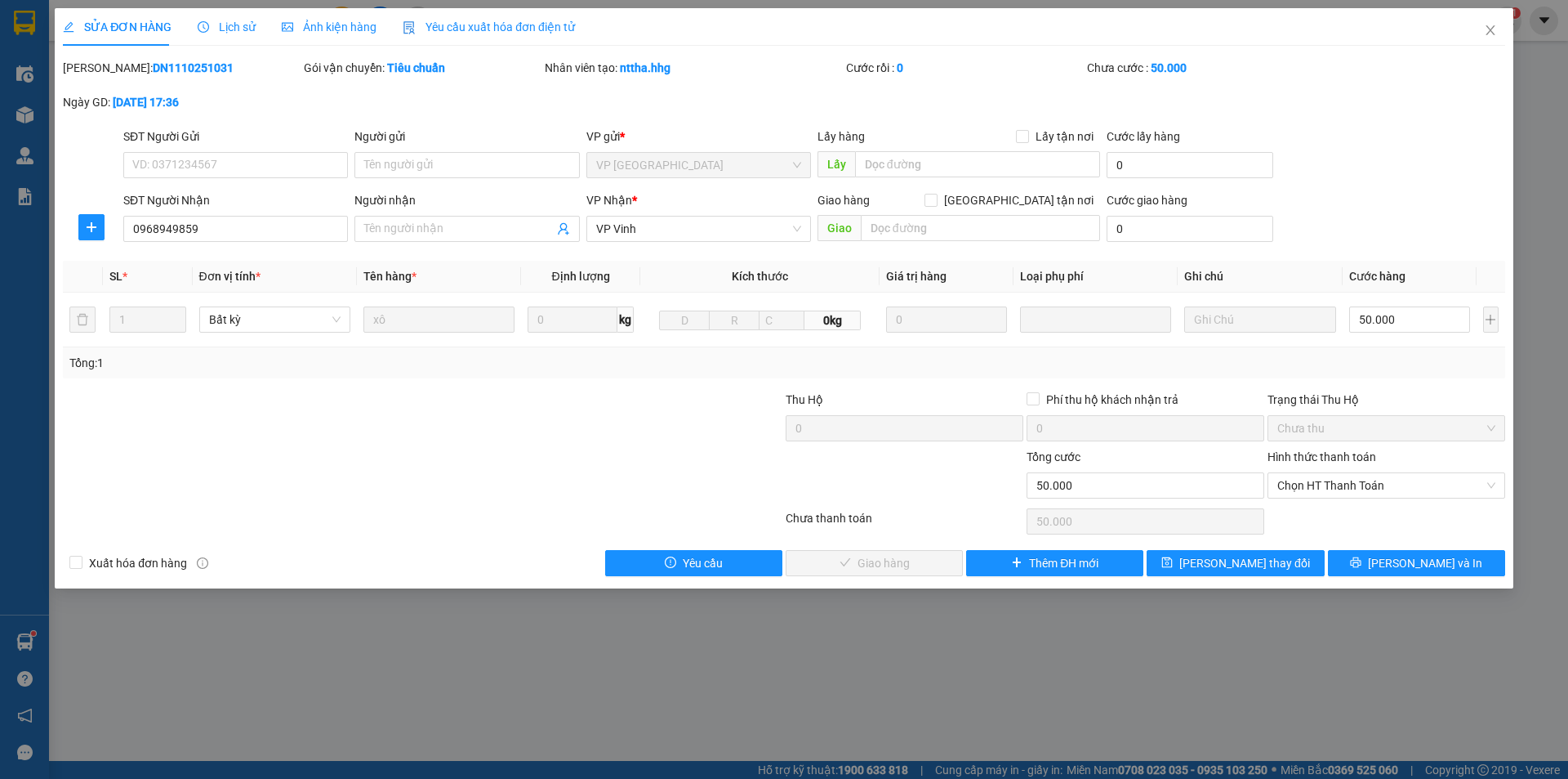
click at [1352, 471] on div "Hình thức thanh toán" at bounding box center [1386, 459] width 238 height 24
click at [1344, 482] on span "Chọn HT Thanh Toán" at bounding box center [1386, 485] width 218 height 24
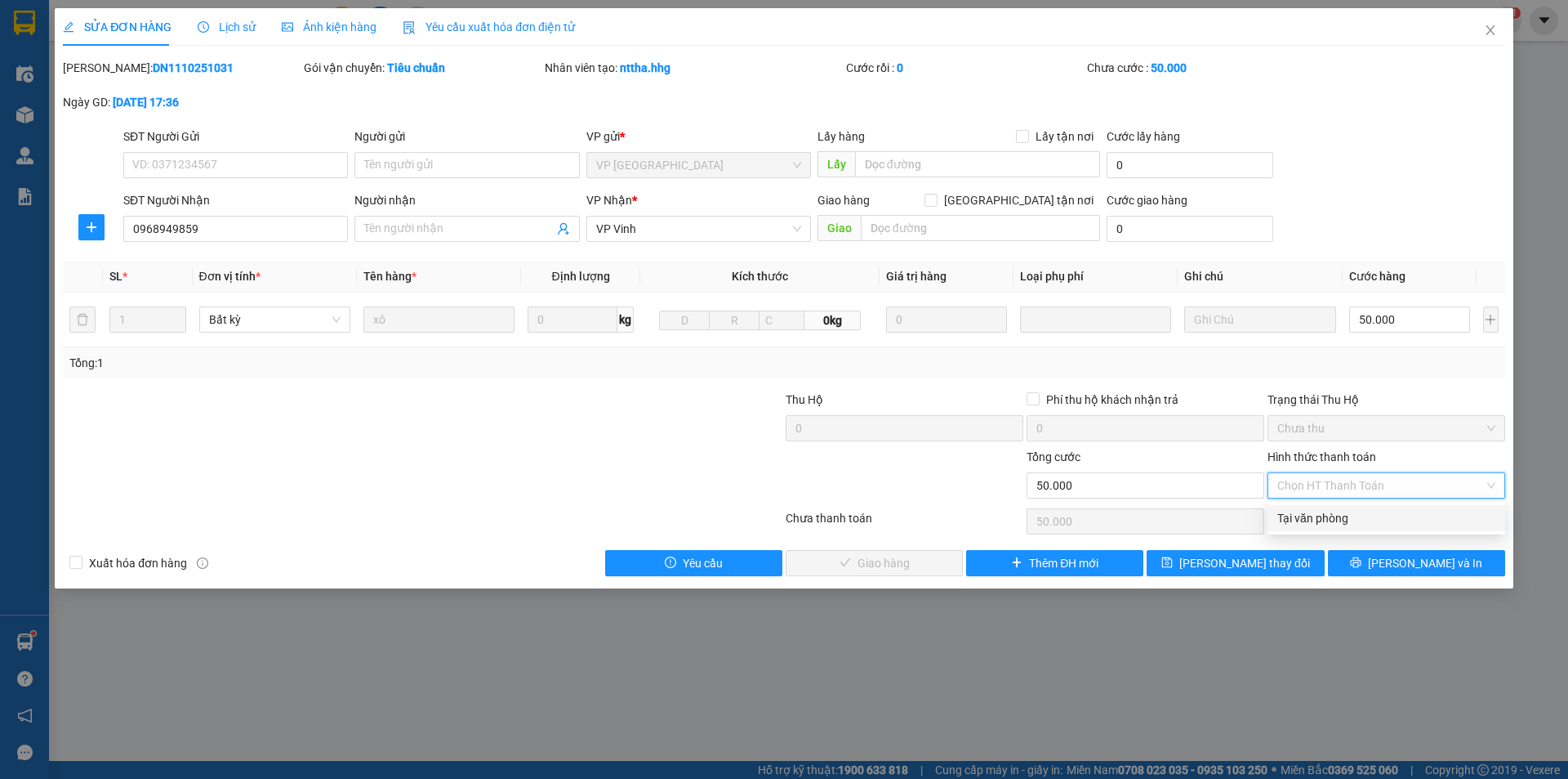
click at [1301, 518] on div "Tại văn phòng" at bounding box center [1386, 518] width 218 height 18
type input "0"
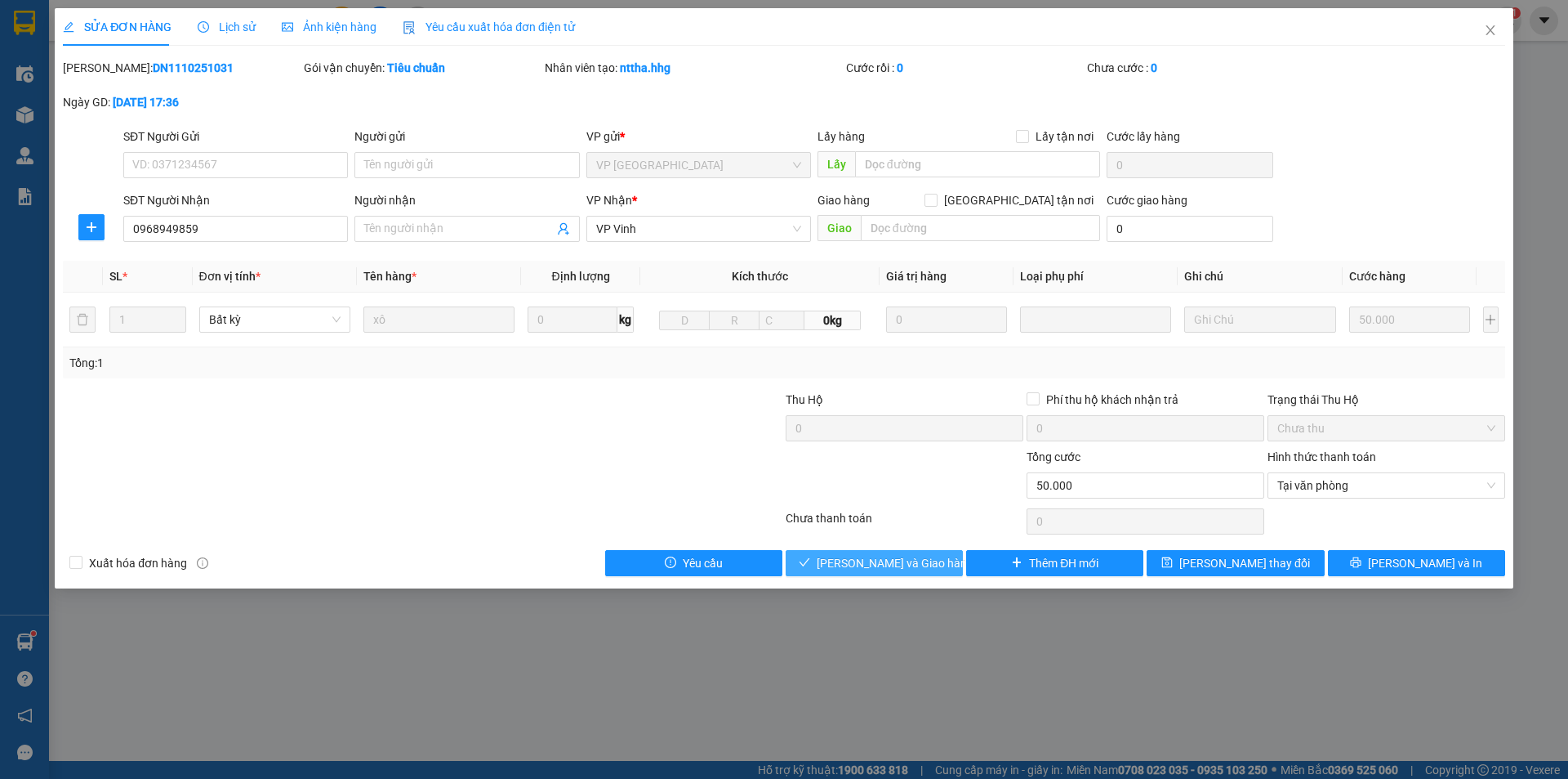
click at [871, 555] on span "Lưu và Giao hàng" at bounding box center [895, 562] width 157 height 18
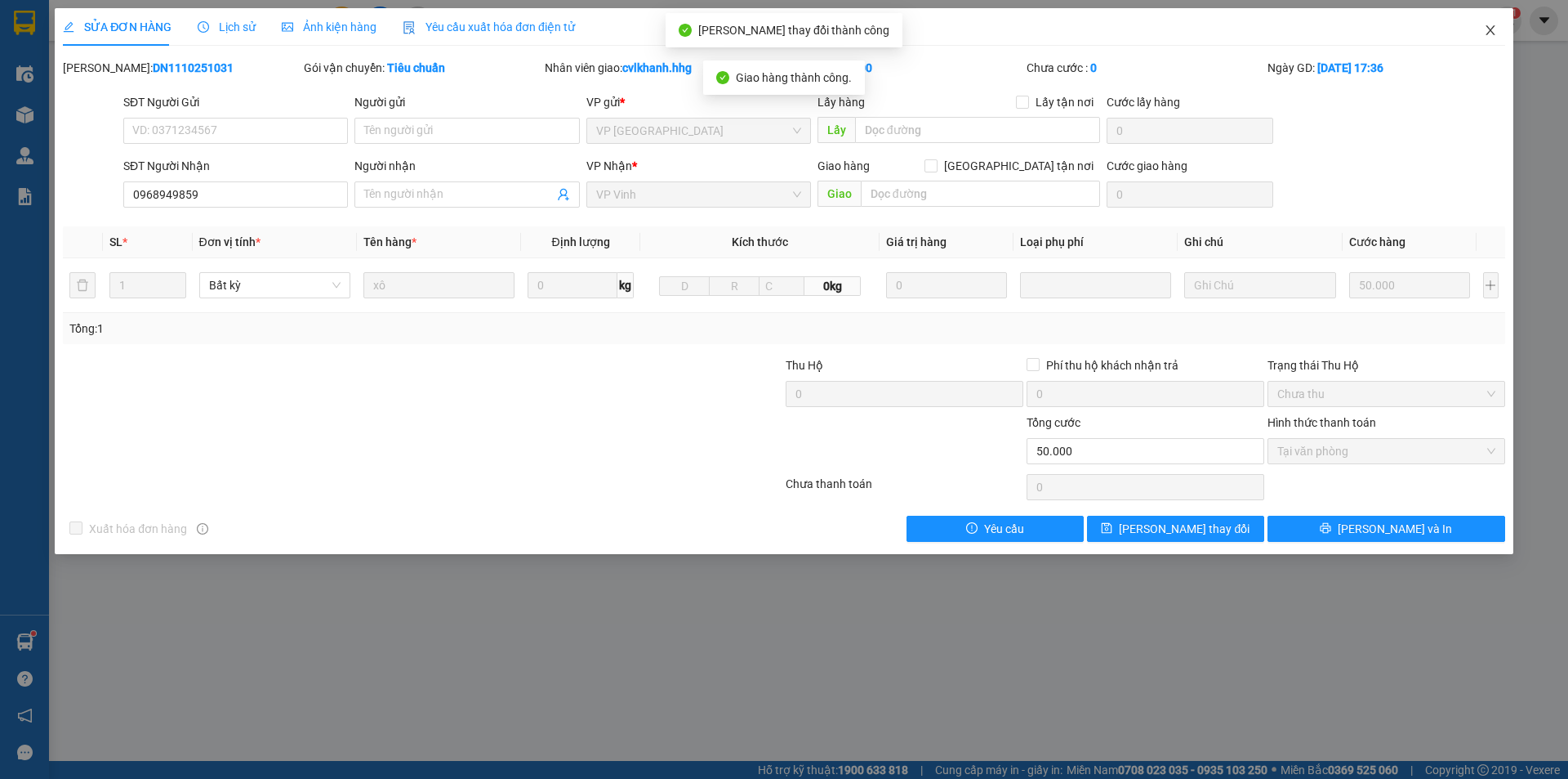
click at [1492, 23] on span "Close" at bounding box center [1490, 30] width 46 height 46
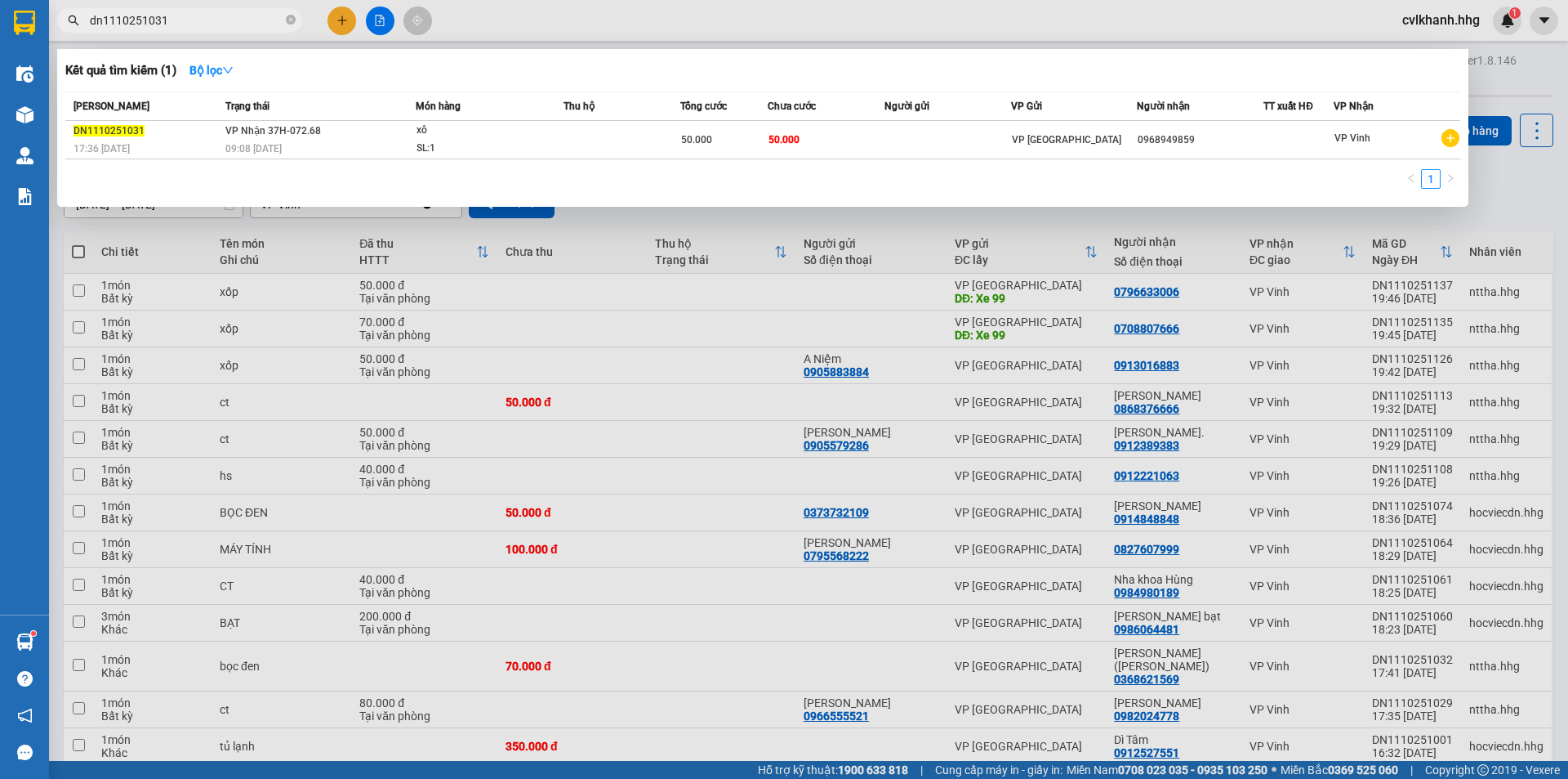
click at [229, 21] on input "dn1110251031" at bounding box center [186, 20] width 193 height 18
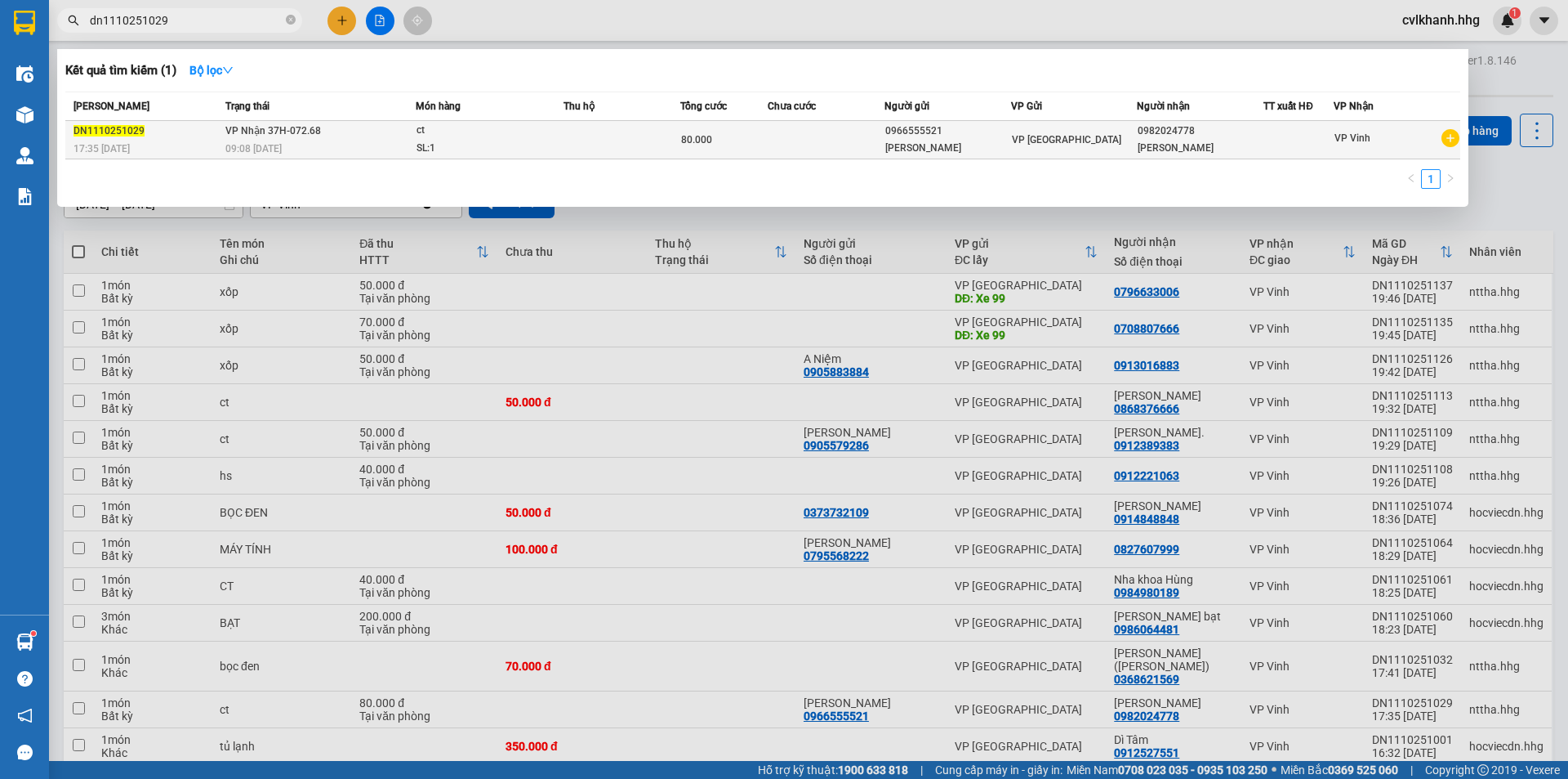
click at [401, 152] on div "09:08 - 12/10" at bounding box center [319, 149] width 189 height 18
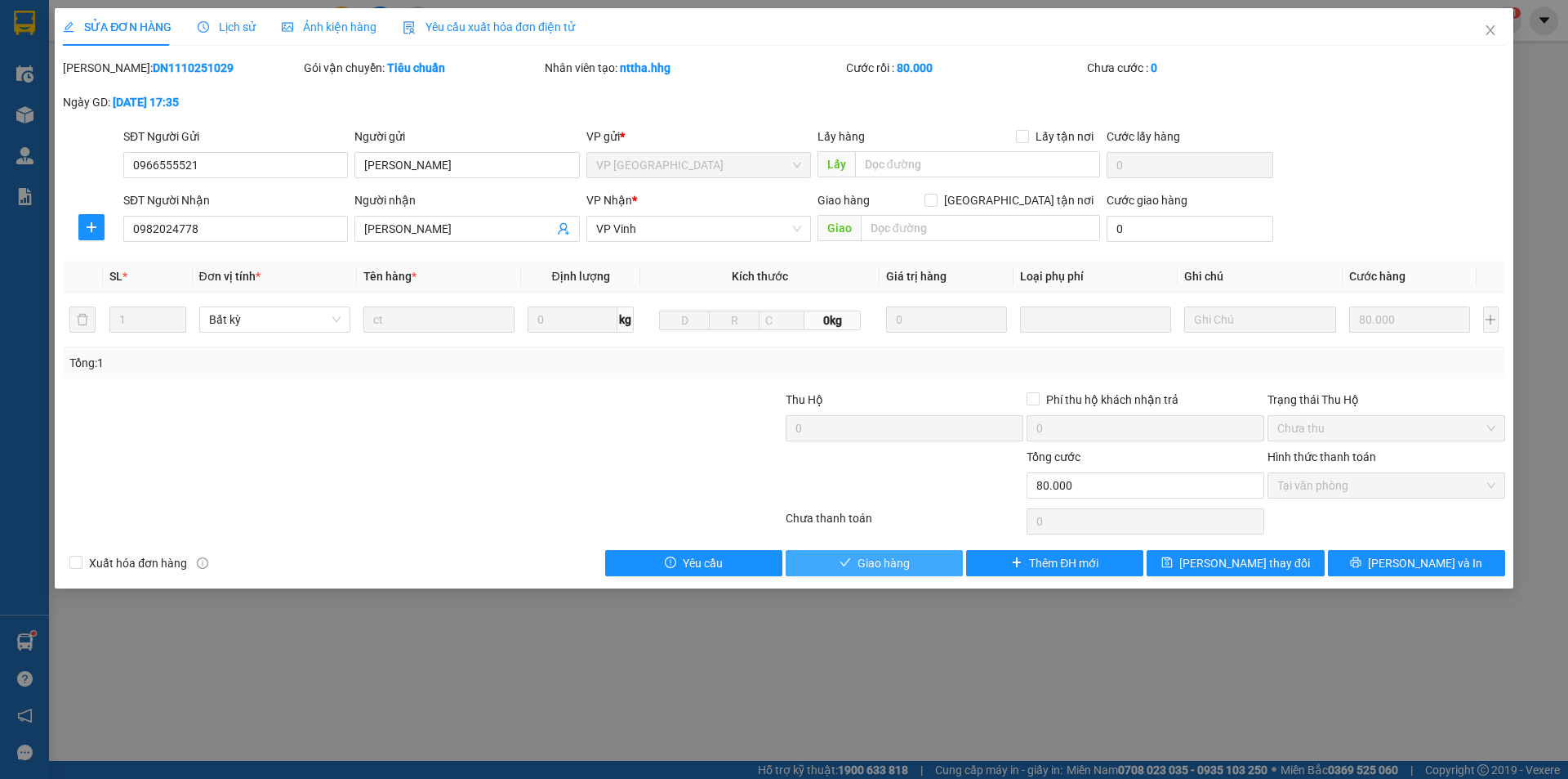
click at [872, 562] on span "Giao hàng" at bounding box center [884, 562] width 52 height 18
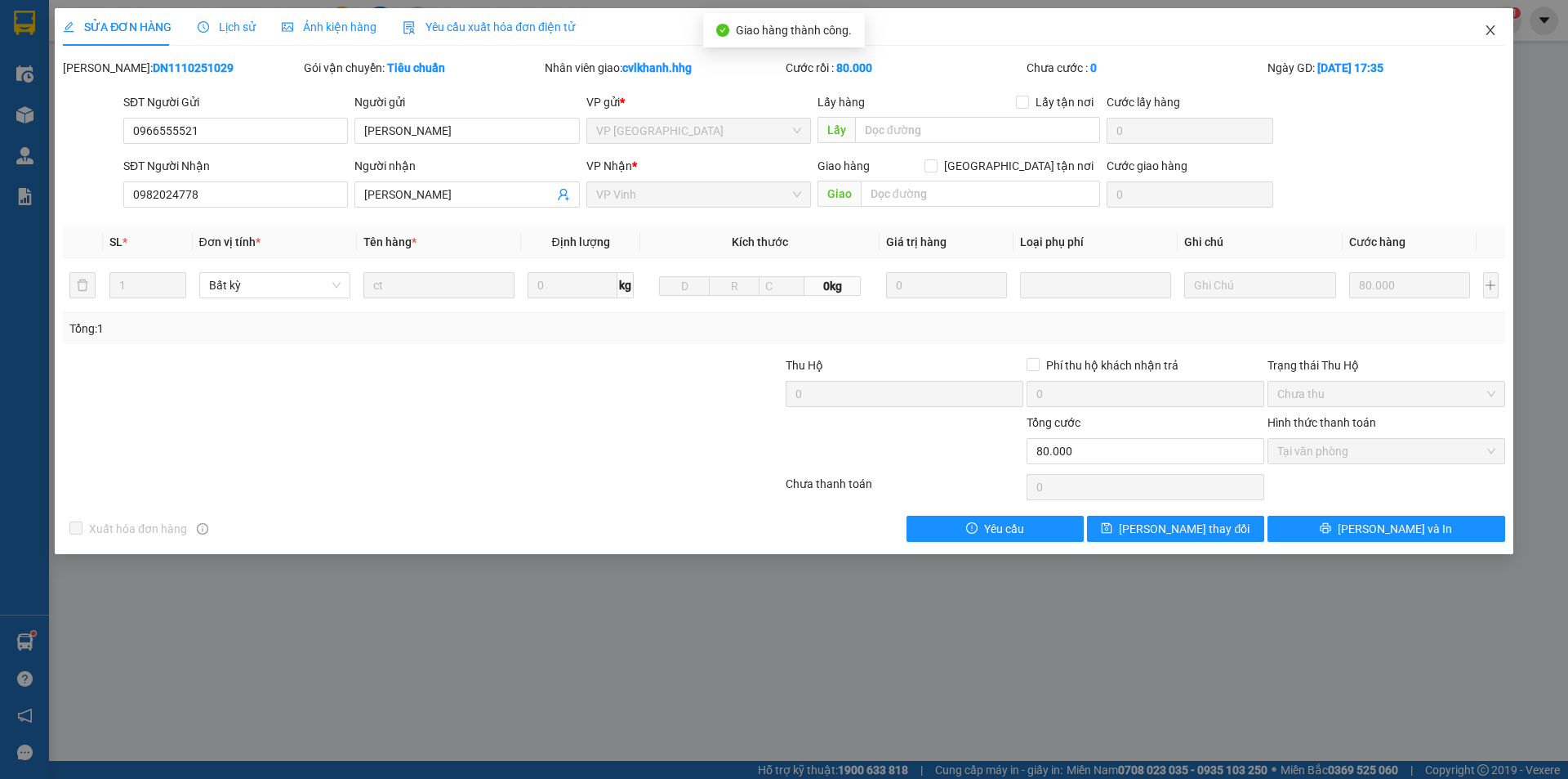
click at [1497, 16] on span "Close" at bounding box center [1490, 30] width 46 height 46
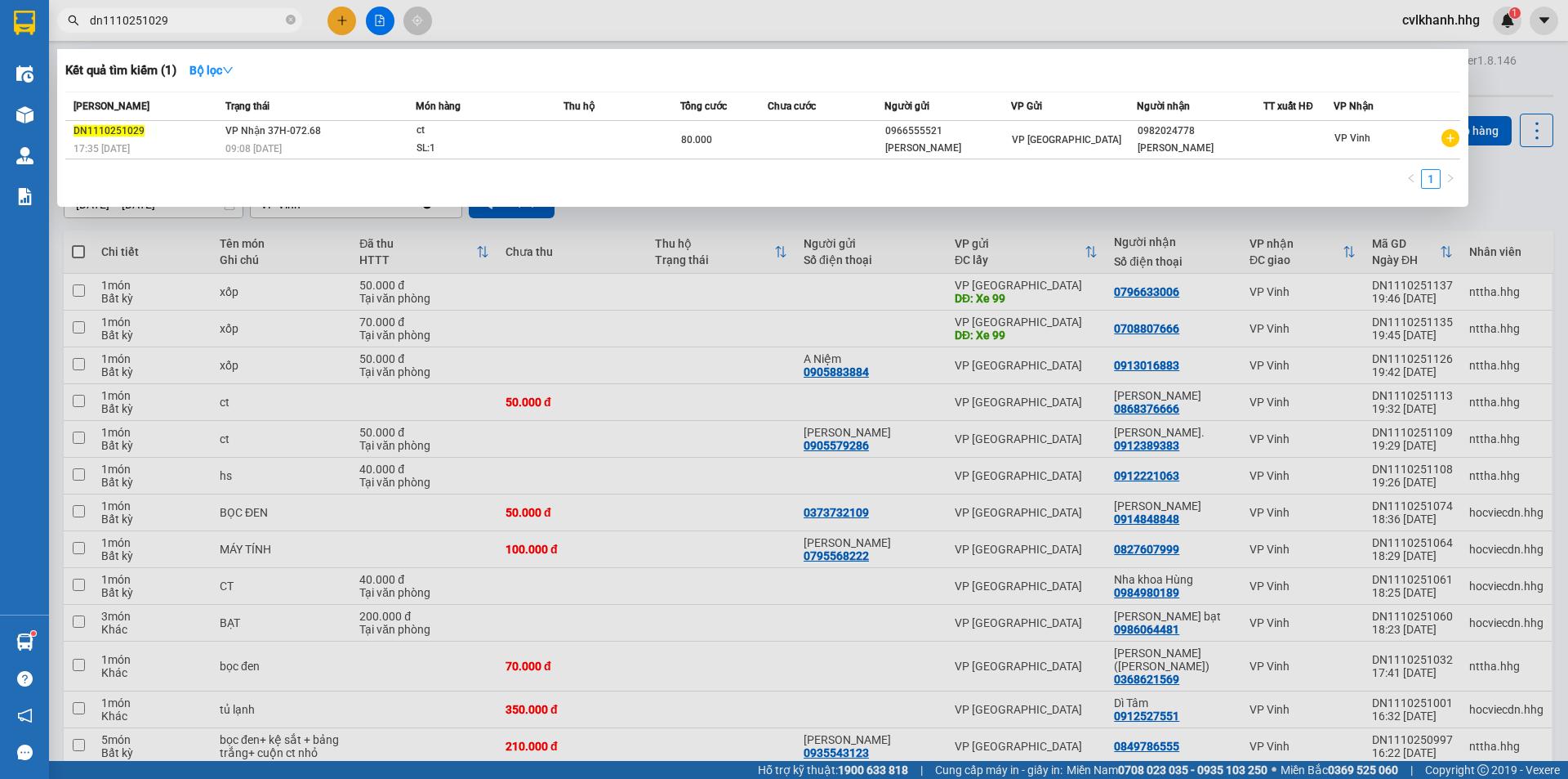
click at [180, 19] on input "dn1110251029" at bounding box center [186, 20] width 193 height 18
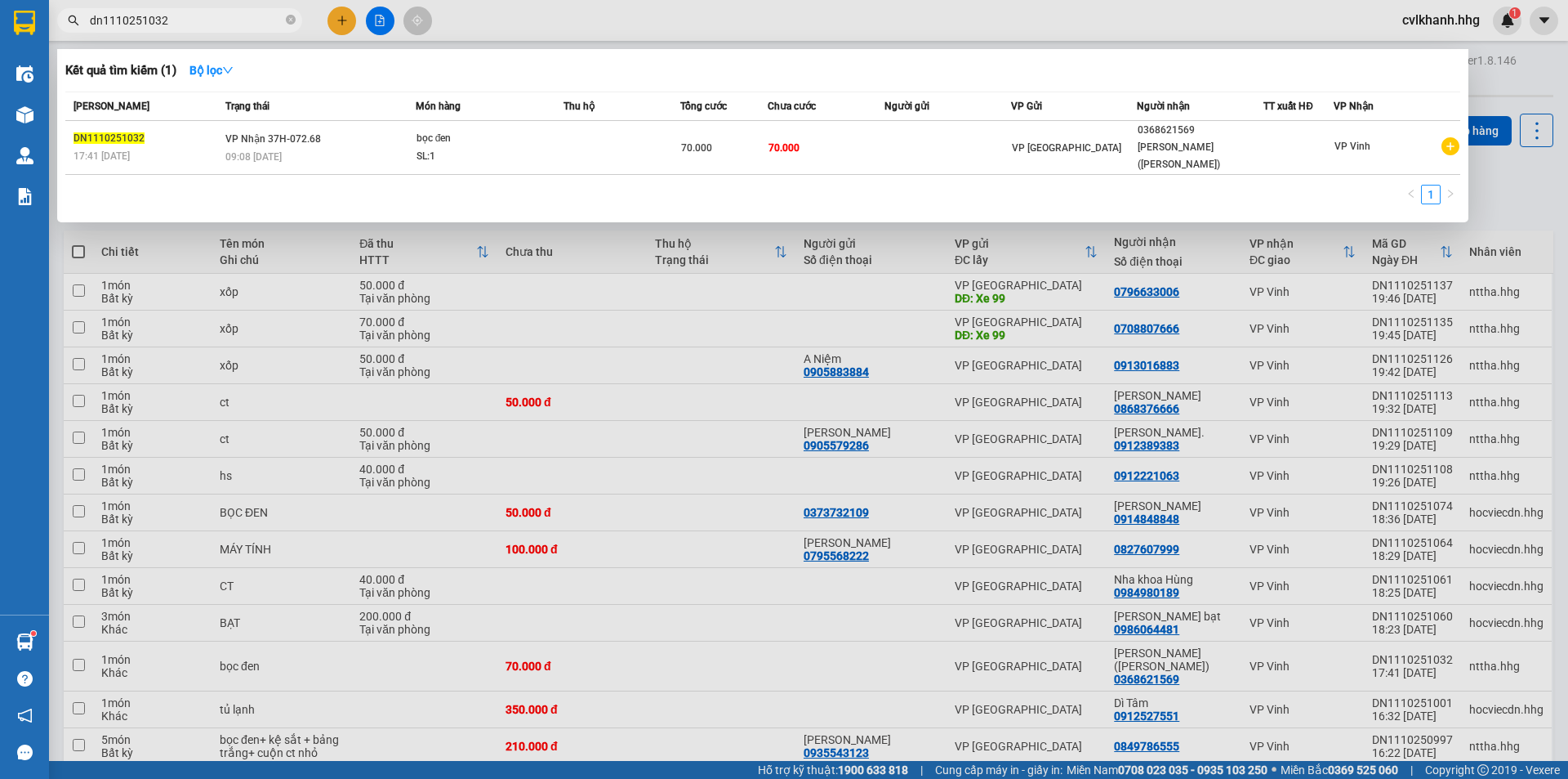
type input "dn1110251032"
click at [339, 132] on td "VP Nhận 37H-072.68 09:08 - 12/10" at bounding box center [318, 149] width 194 height 54
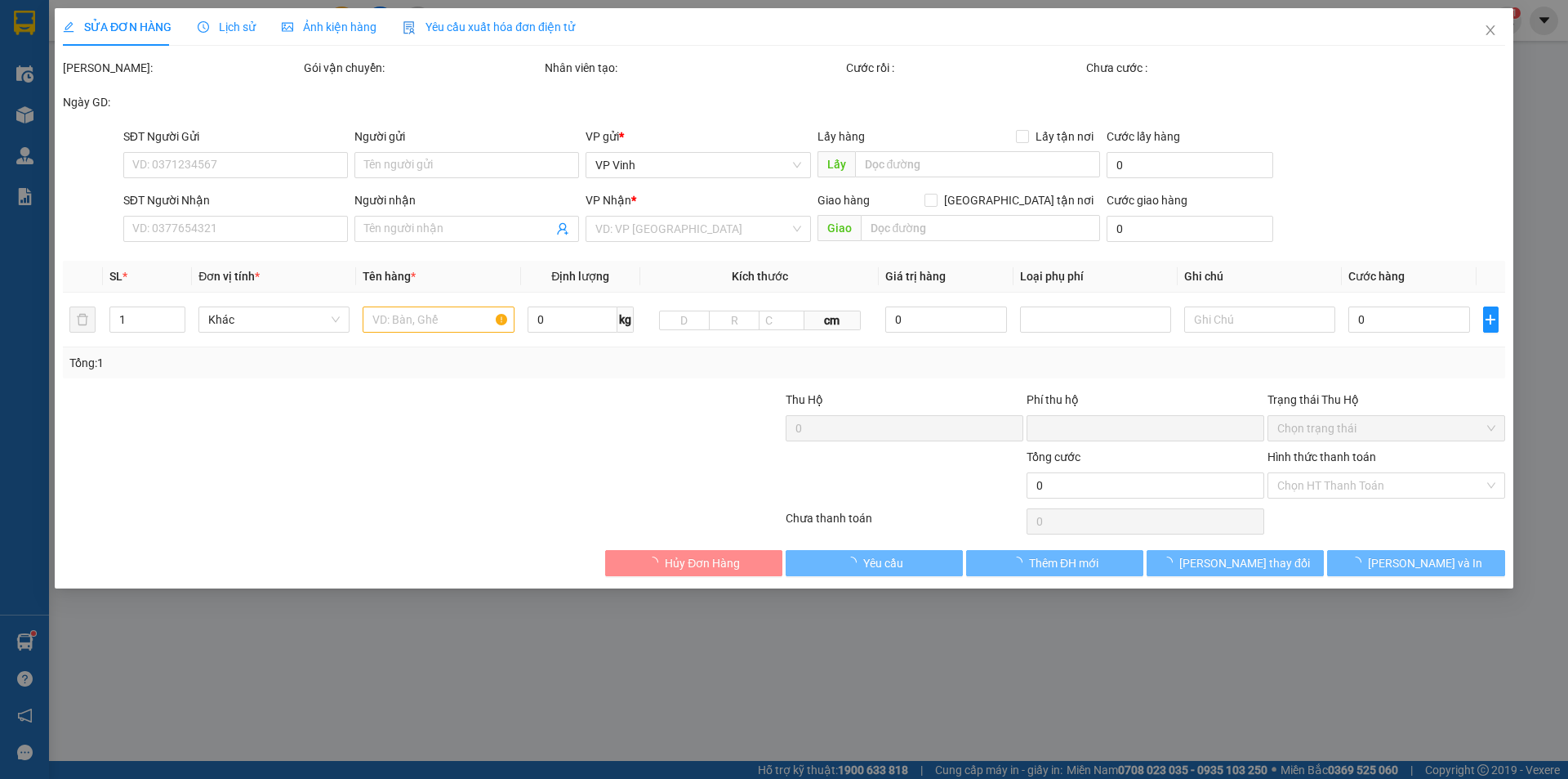
type input "0368621569"
type input "Dì Nguyệt (Thành Na)"
type input "0"
type input "70.000"
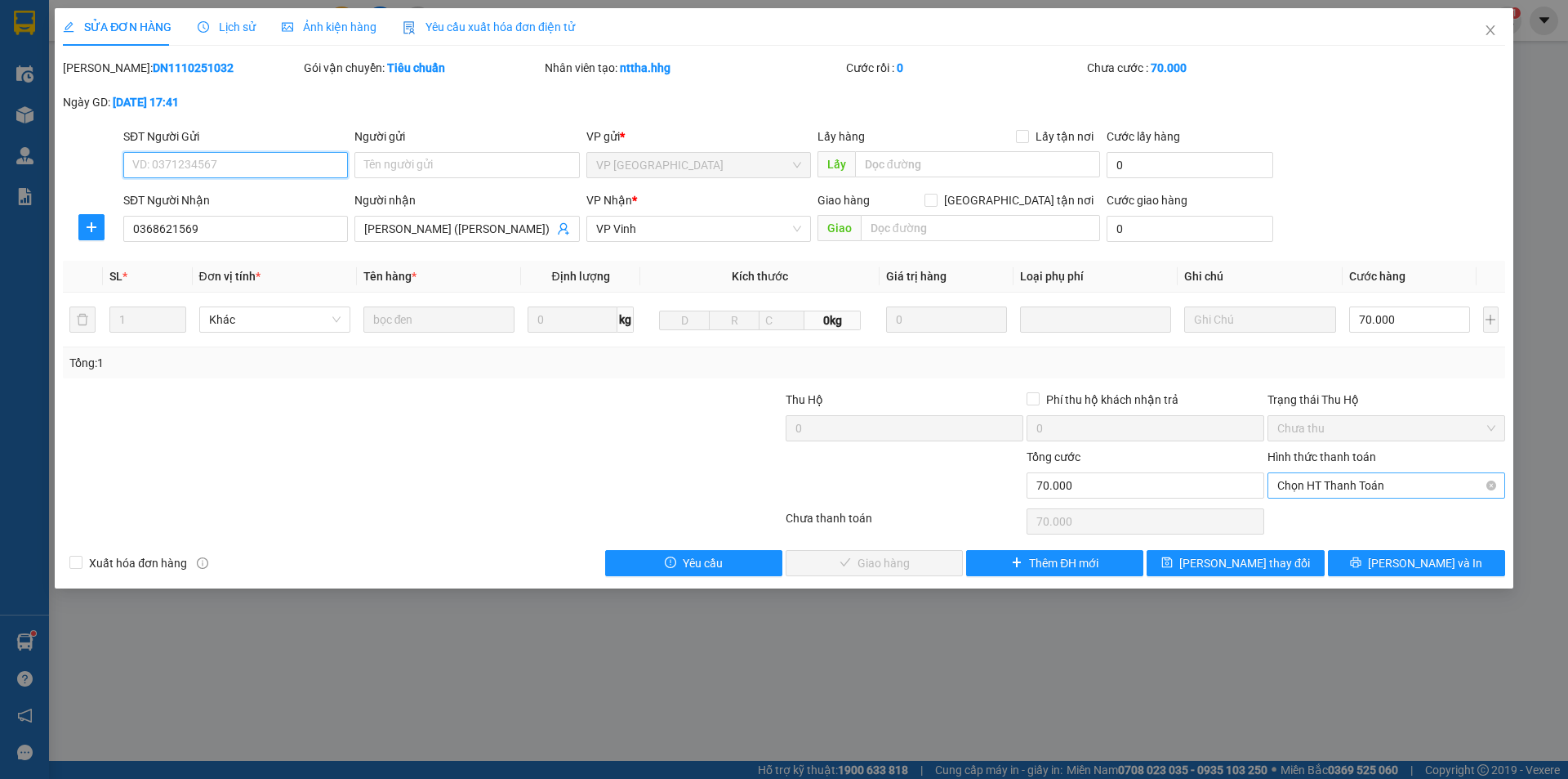
click at [1337, 474] on span "Chọn HT Thanh Toán" at bounding box center [1386, 485] width 218 height 24
click at [1315, 518] on div "Tại văn phòng" at bounding box center [1386, 518] width 218 height 18
type input "0"
click at [899, 554] on span "Lưu và Giao hàng" at bounding box center [895, 562] width 157 height 18
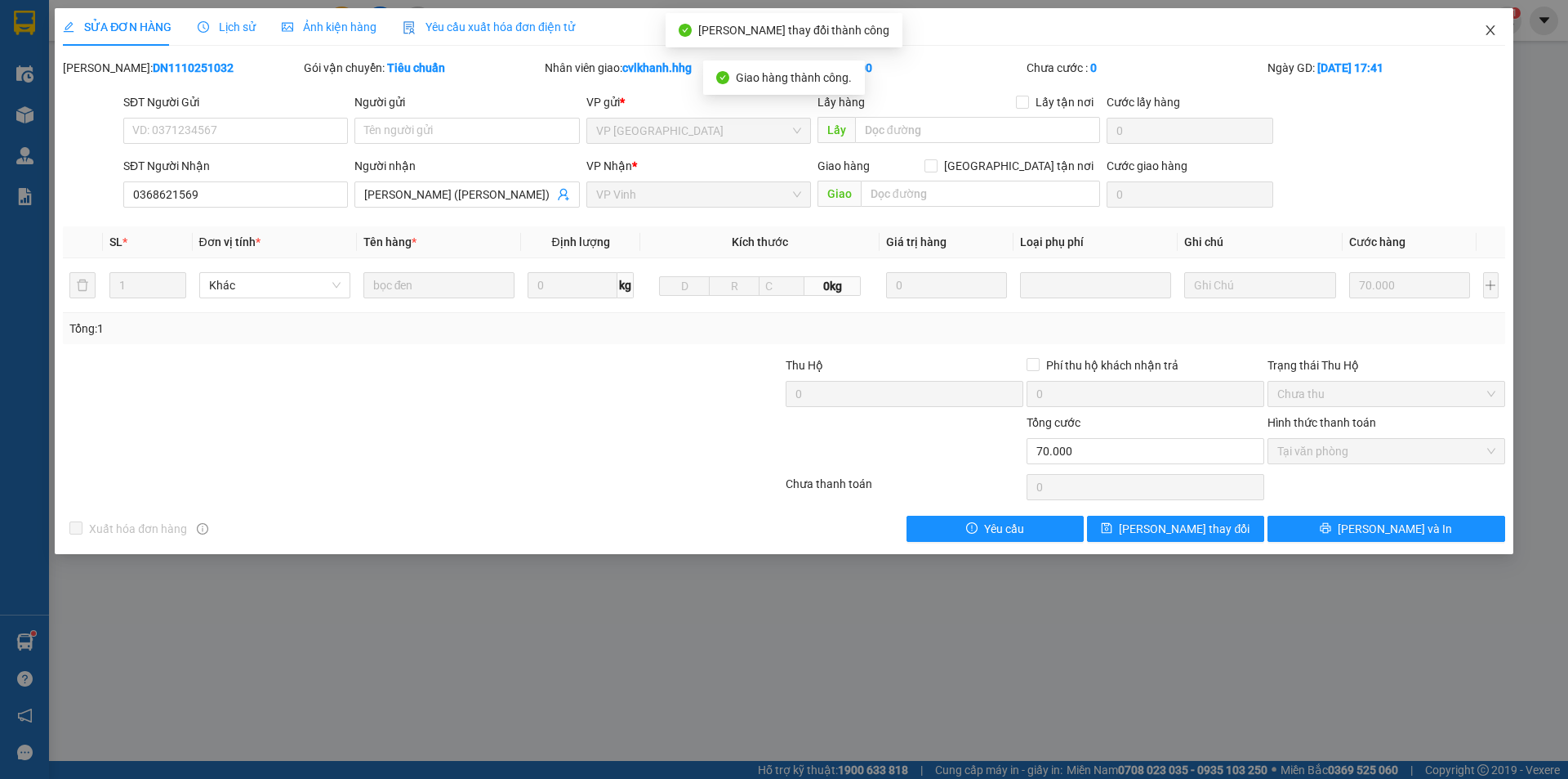
click at [1485, 31] on icon "close" at bounding box center [1490, 29] width 13 height 13
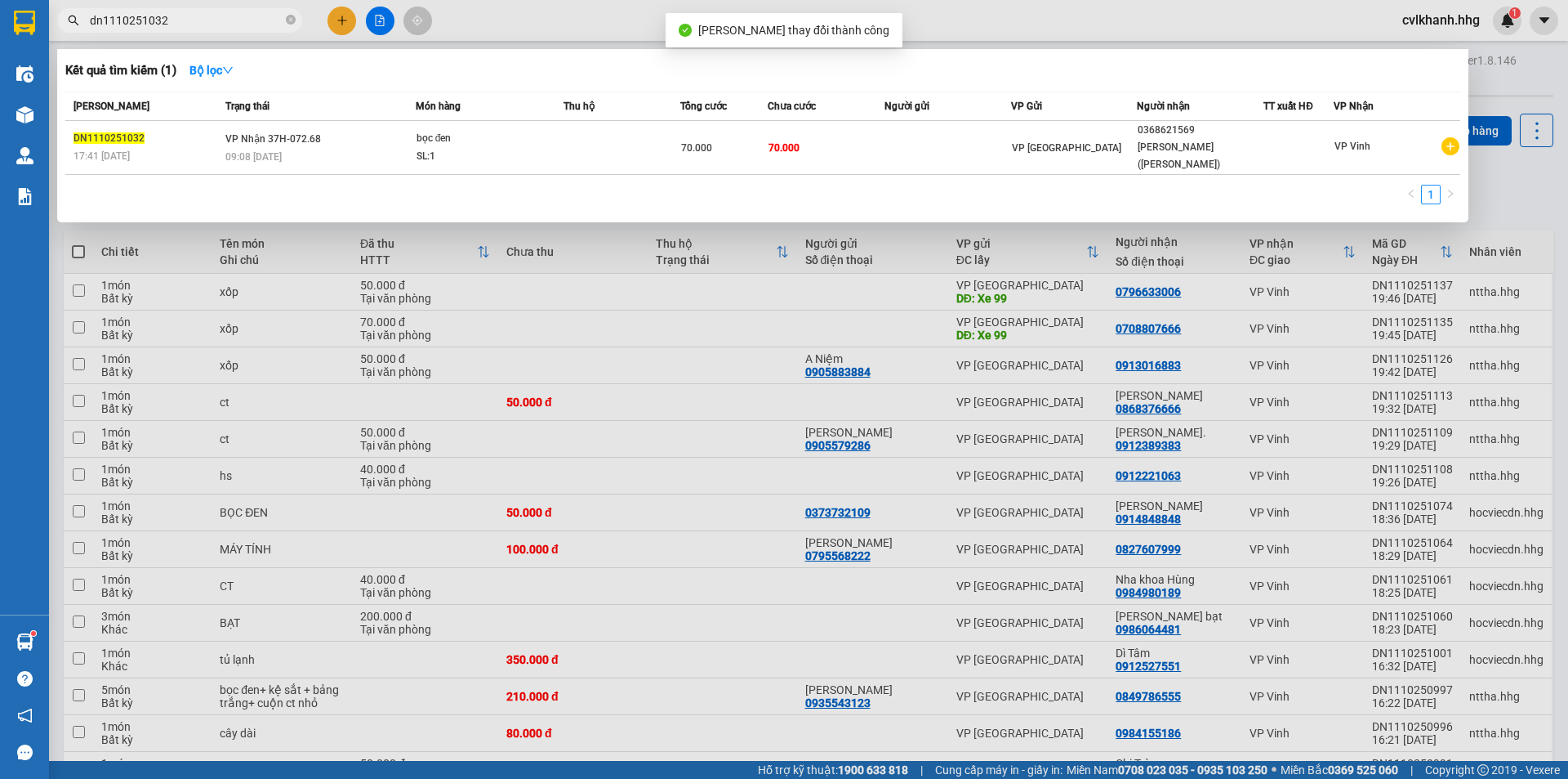
click at [194, 18] on input "dn1110251032" at bounding box center [186, 20] width 193 height 18
click at [256, 118] on th "Trạng thái" at bounding box center [318, 106] width 194 height 28
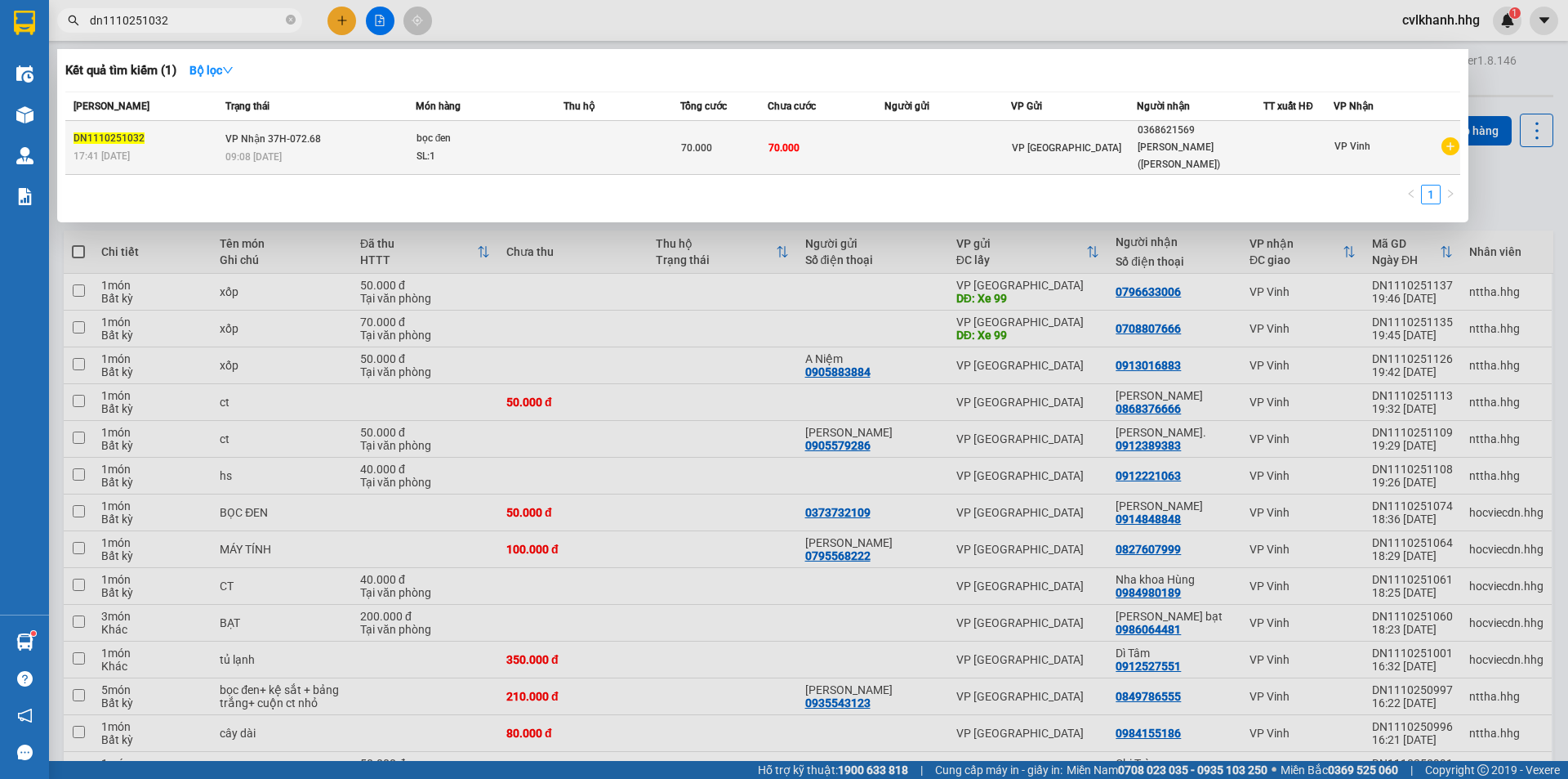
click at [258, 133] on span "VP Nhận 37H-072.68" at bounding box center [273, 139] width 95 height 12
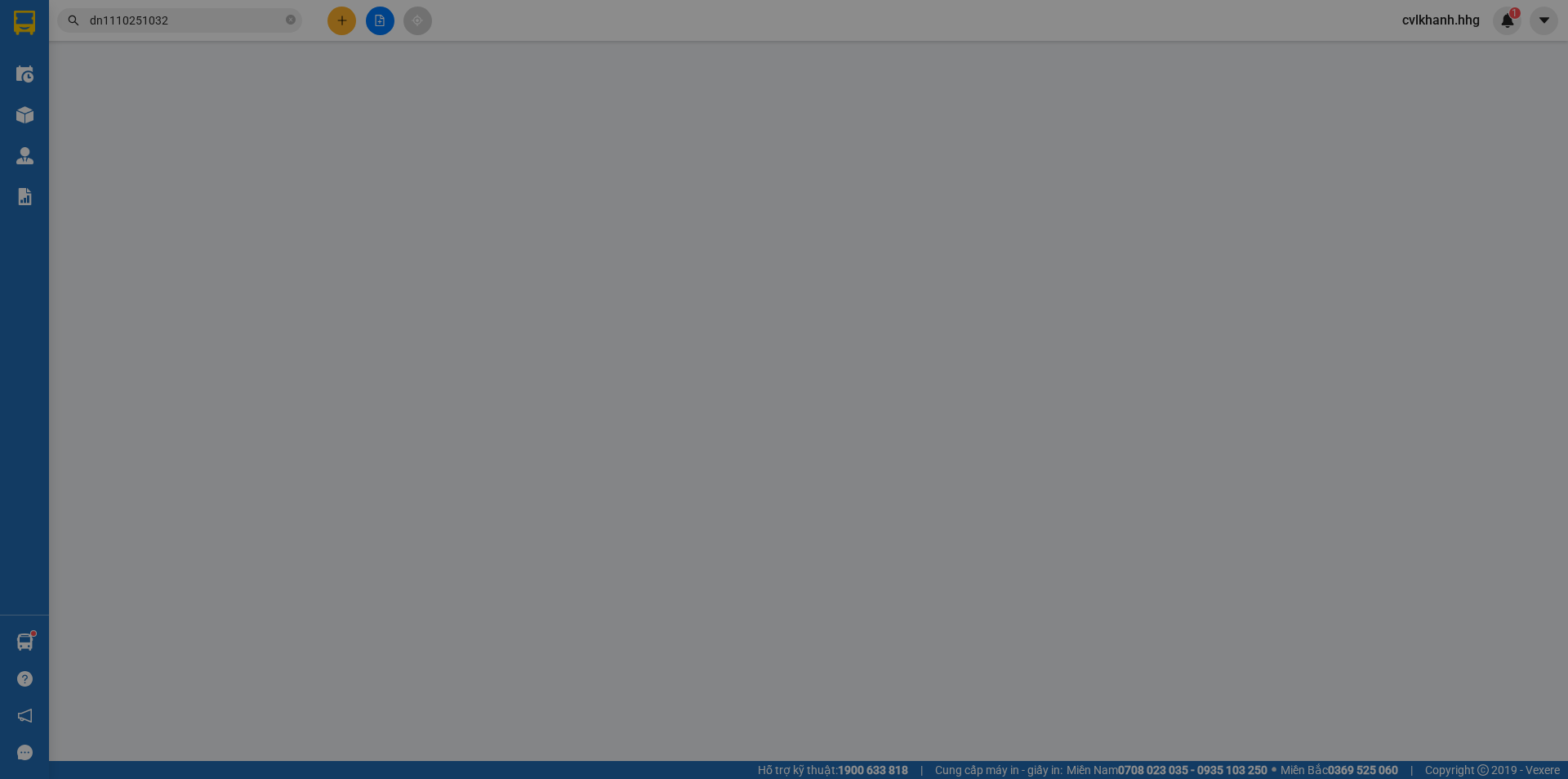
type input "0368621569"
type input "Dì Nguyệt (Thành Na)"
type input "0"
type input "70.000"
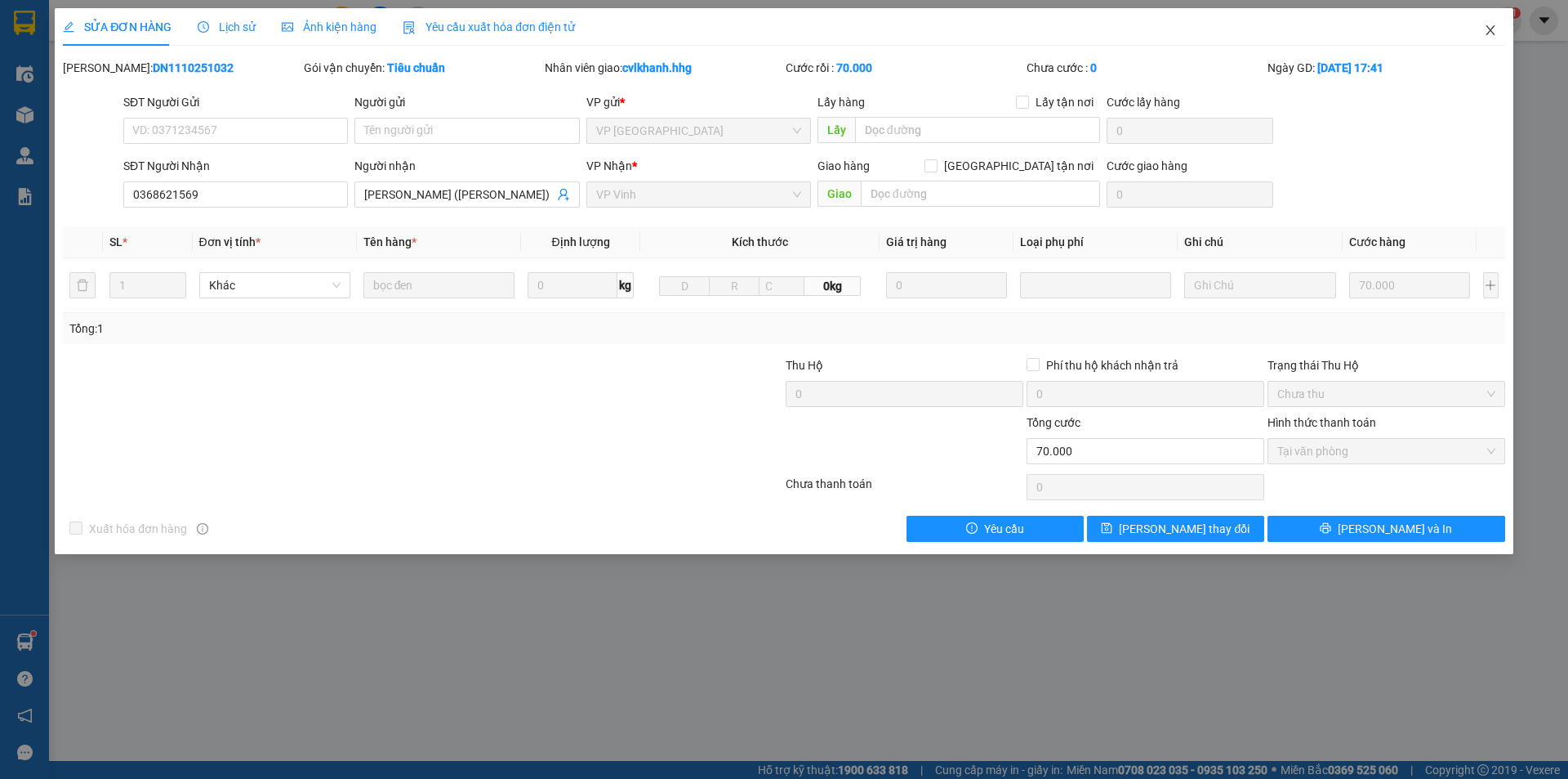
click at [1486, 28] on icon "close" at bounding box center [1490, 29] width 13 height 13
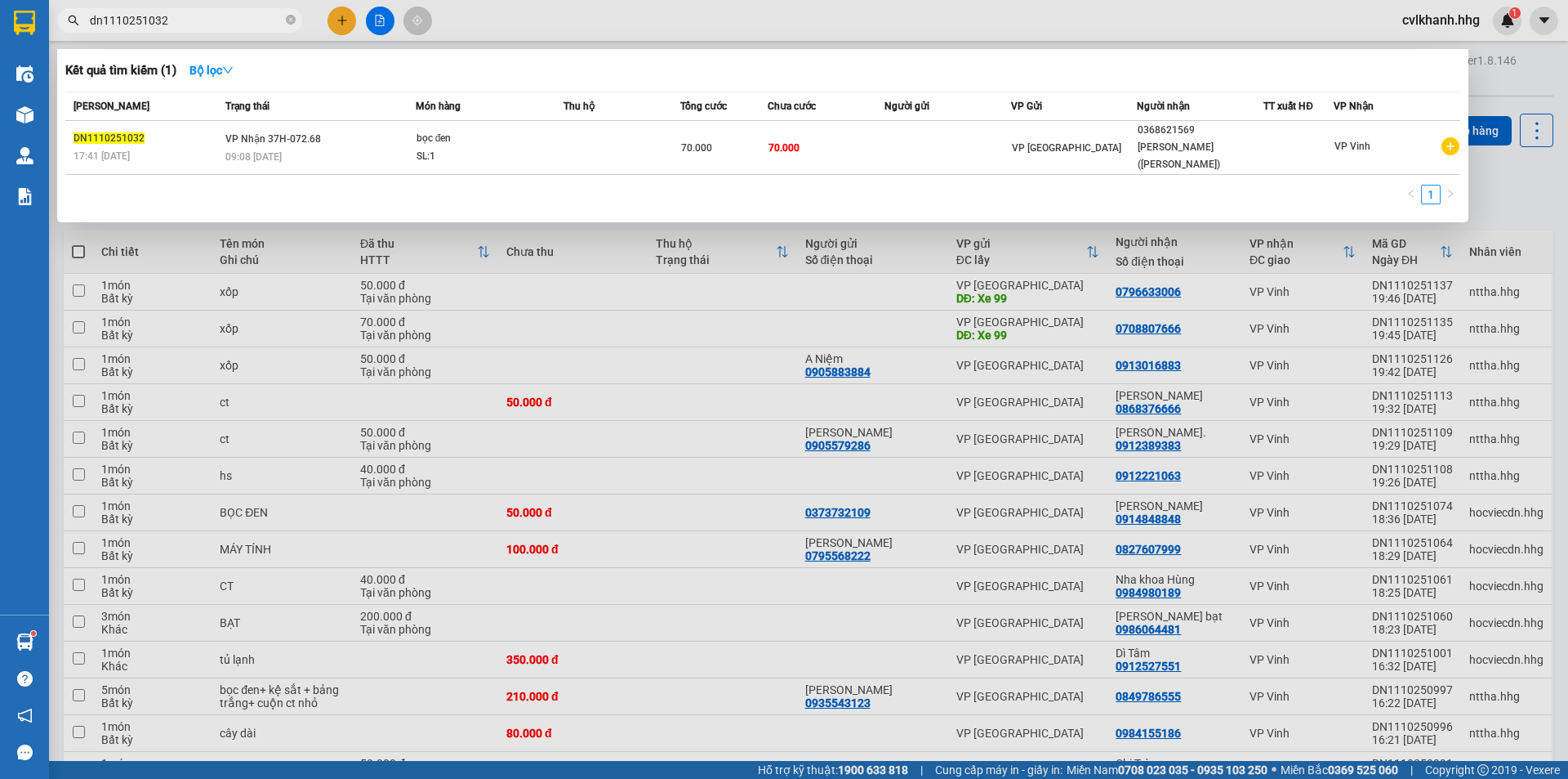
click at [231, 19] on input "dn1110251032" at bounding box center [186, 20] width 193 height 18
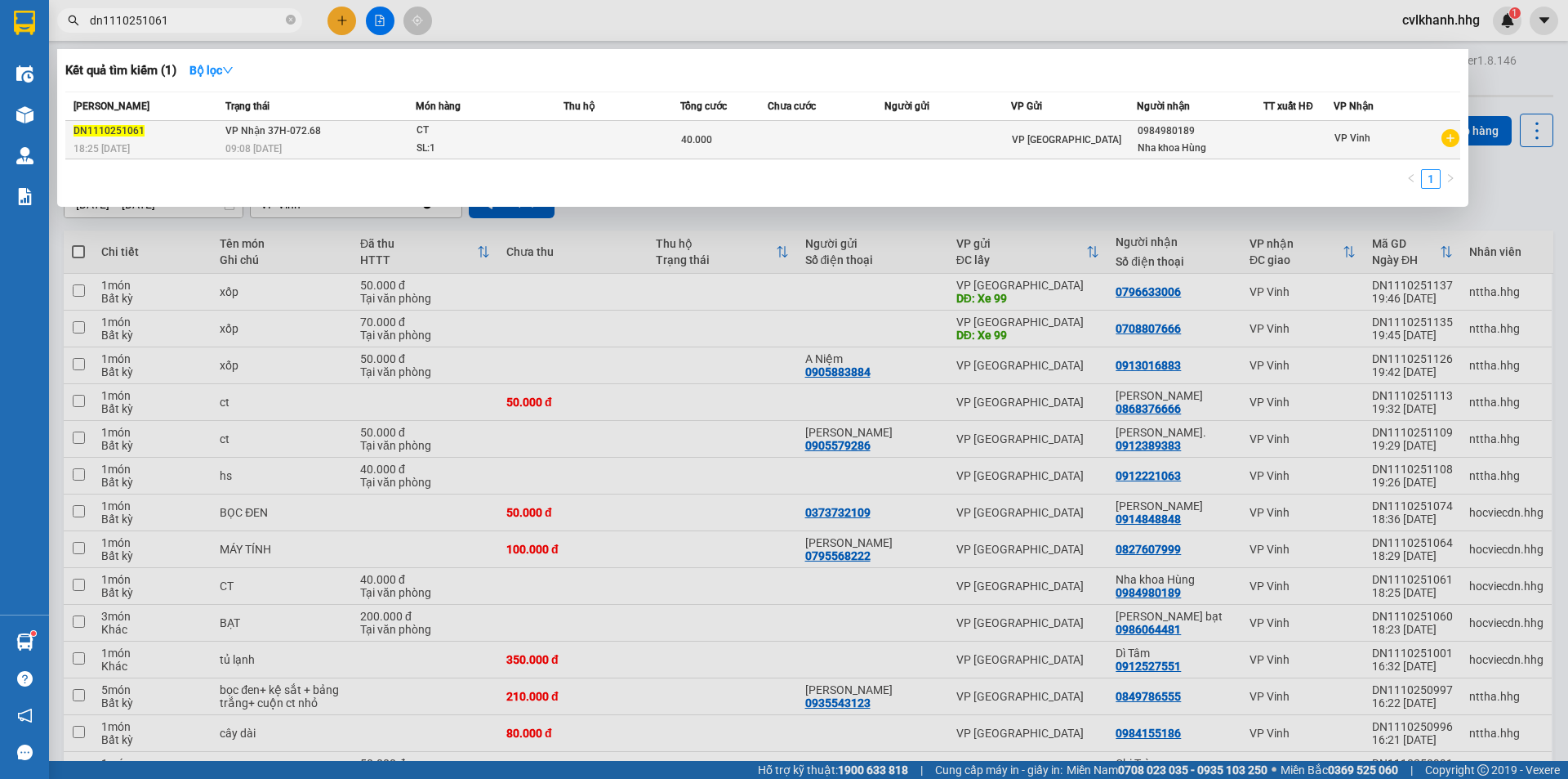
type input "dn1110251061"
click at [511, 131] on div "CT" at bounding box center [478, 130] width 122 height 18
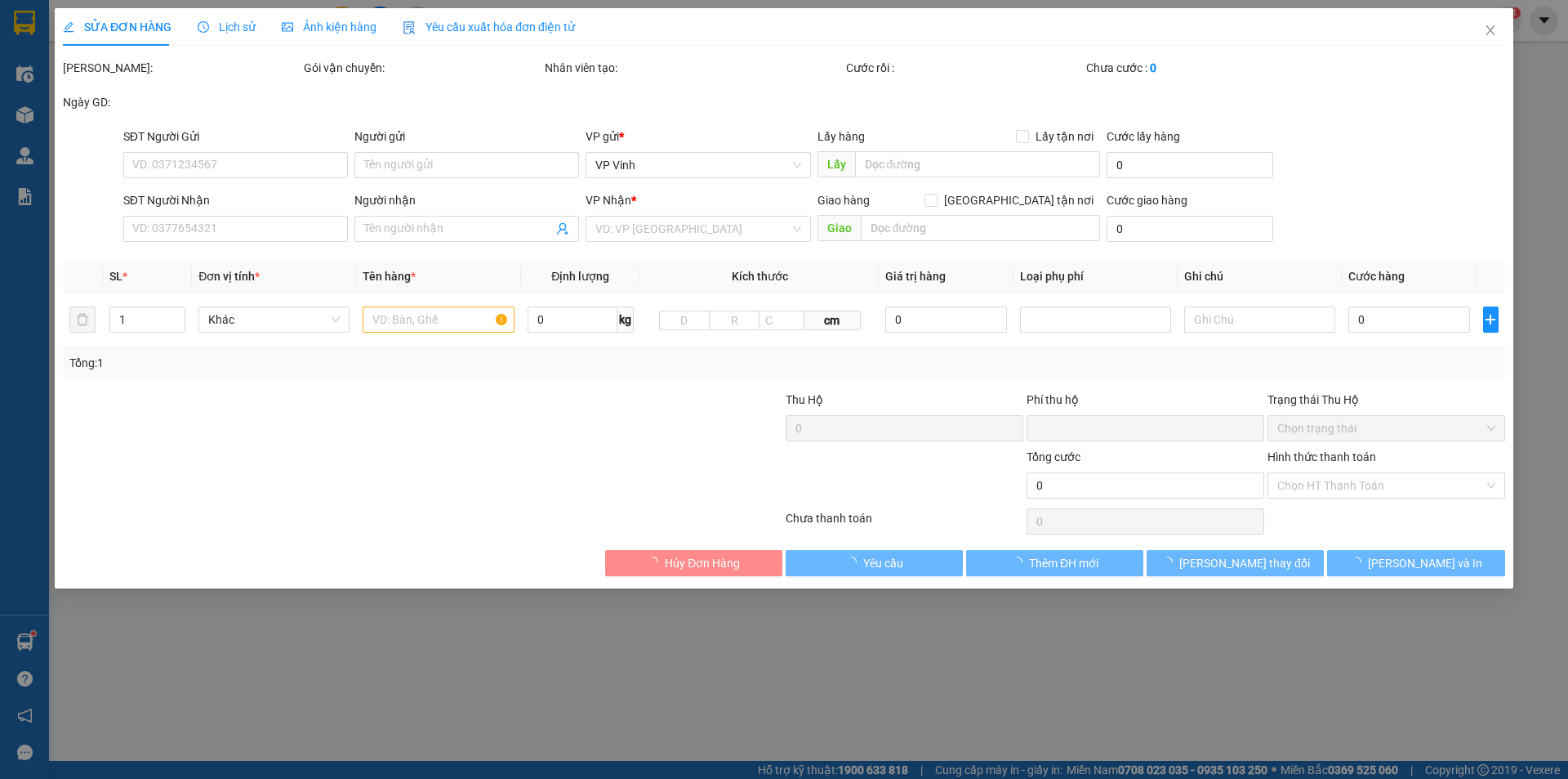
type input "0984980189"
type input "Nha khoa Hùng"
type input "0"
type input "40.000"
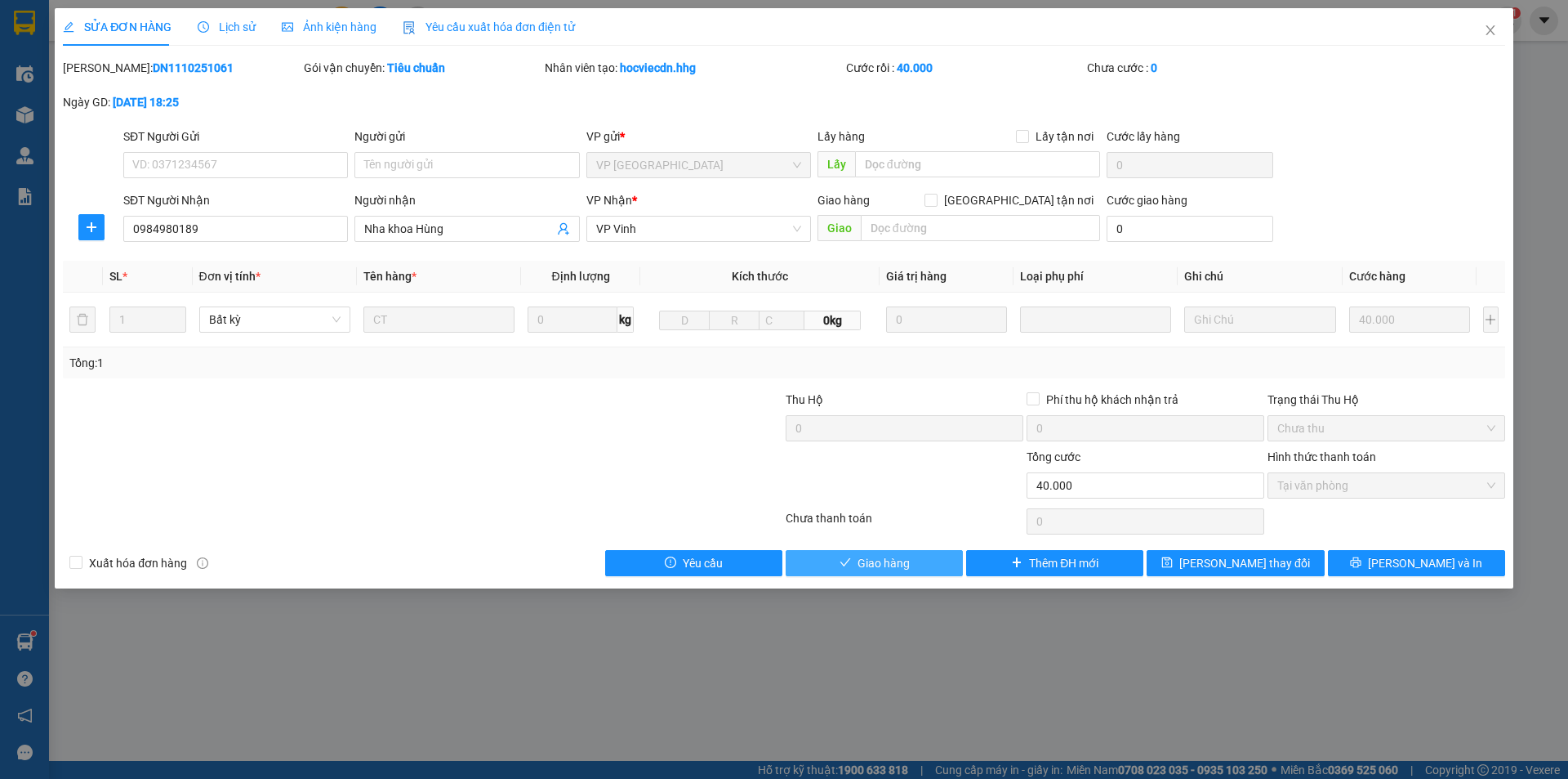
click at [884, 564] on span "Giao hàng" at bounding box center [884, 562] width 52 height 18
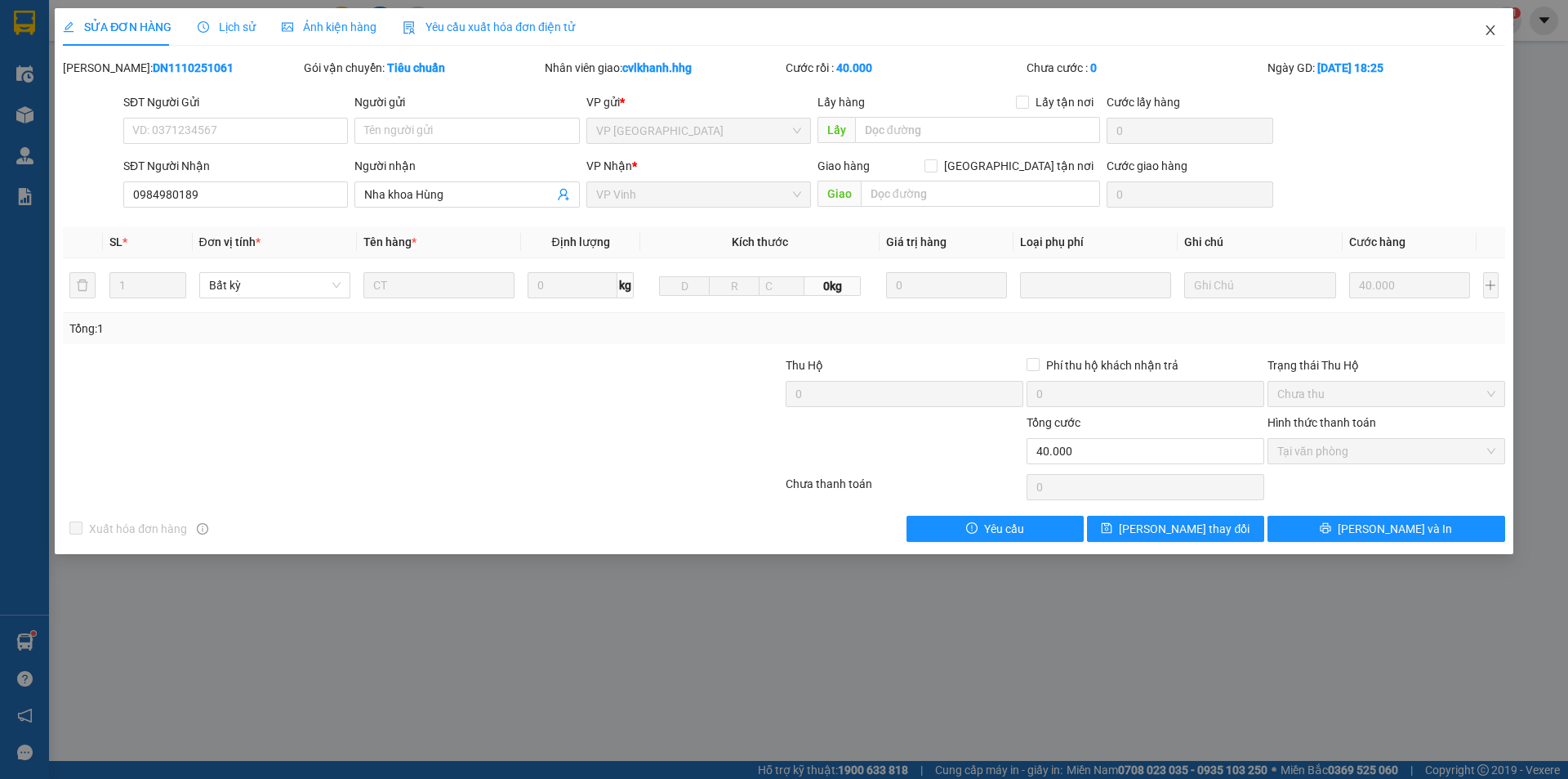
click at [1498, 32] on span "Close" at bounding box center [1490, 30] width 46 height 46
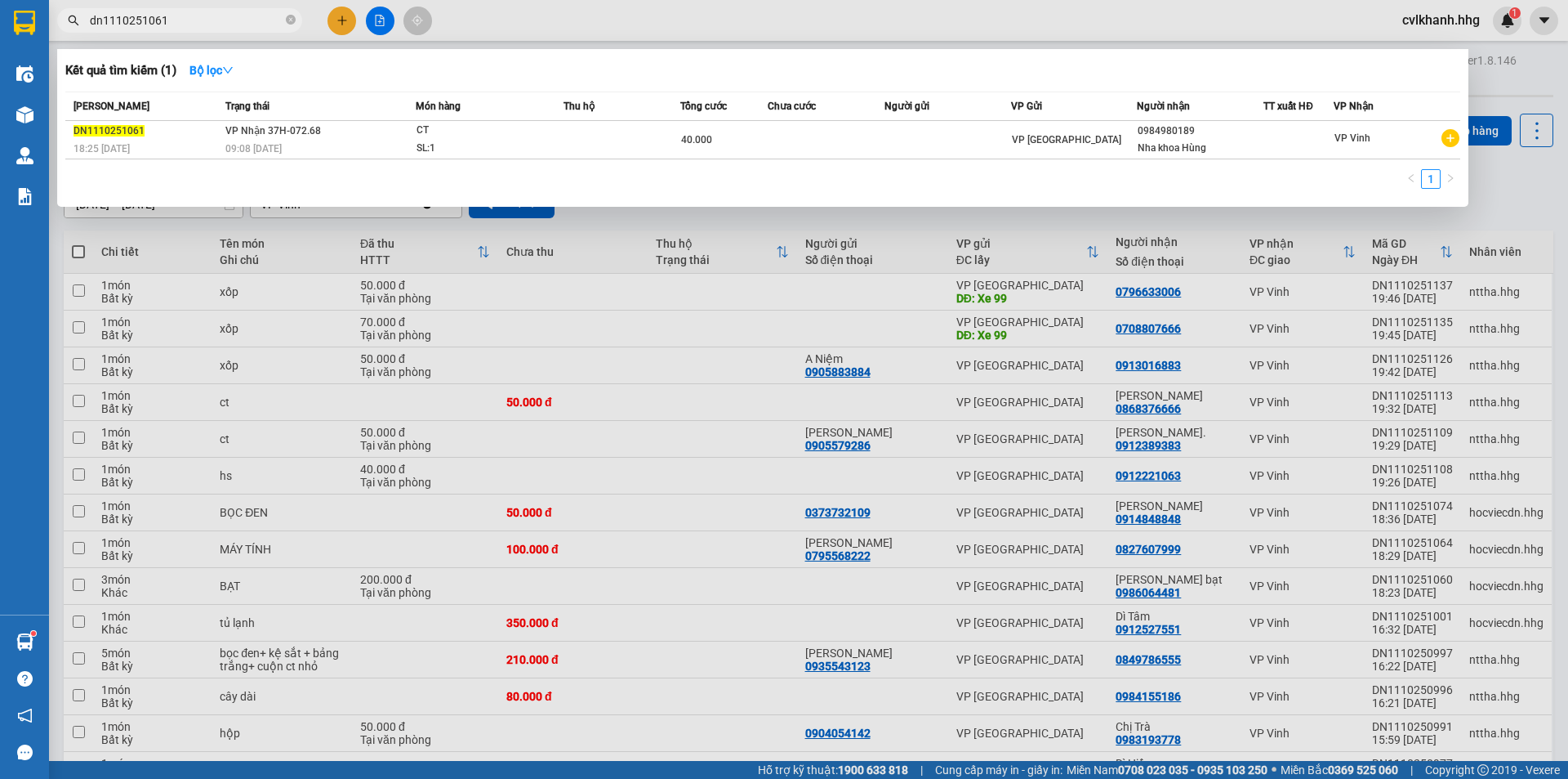
click at [169, 17] on input "dn1110251061" at bounding box center [186, 20] width 193 height 18
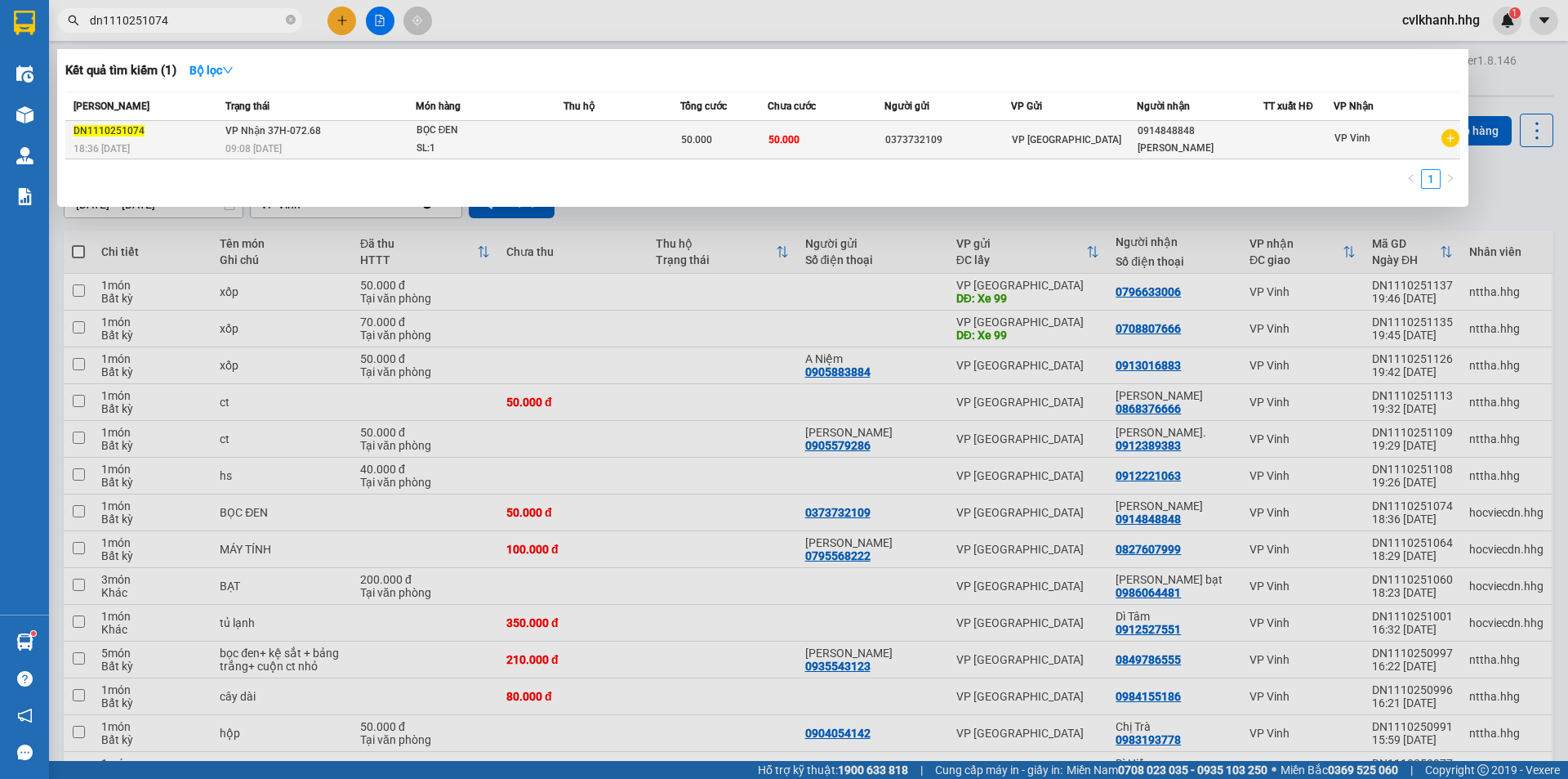
type input "dn1110251074"
click at [430, 137] on div "BỌC ĐEN" at bounding box center [478, 130] width 122 height 18
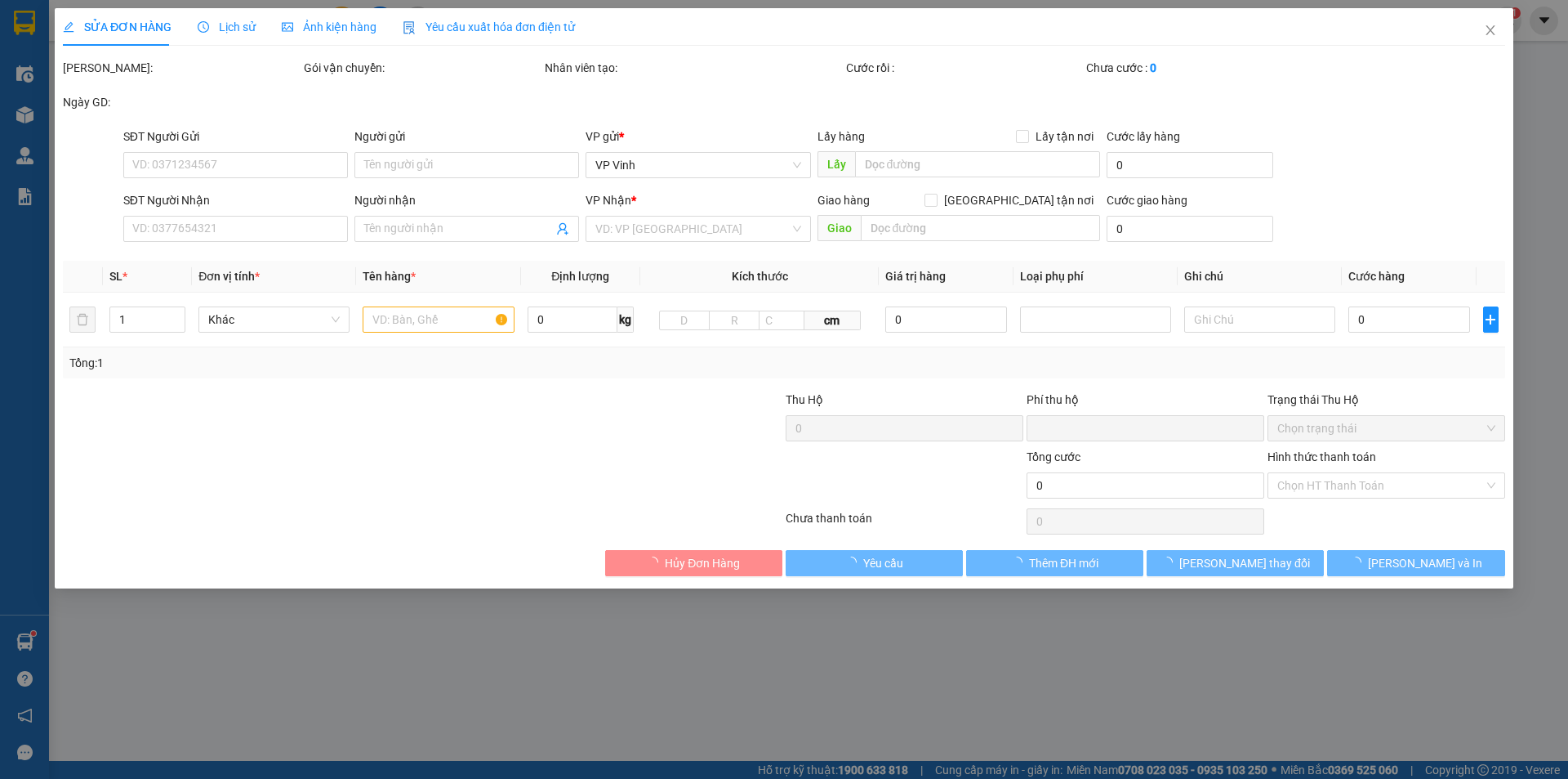
type input "0373732109"
type input "0914848848"
type input "Tiến Hải"
type input "0"
type input "50.000"
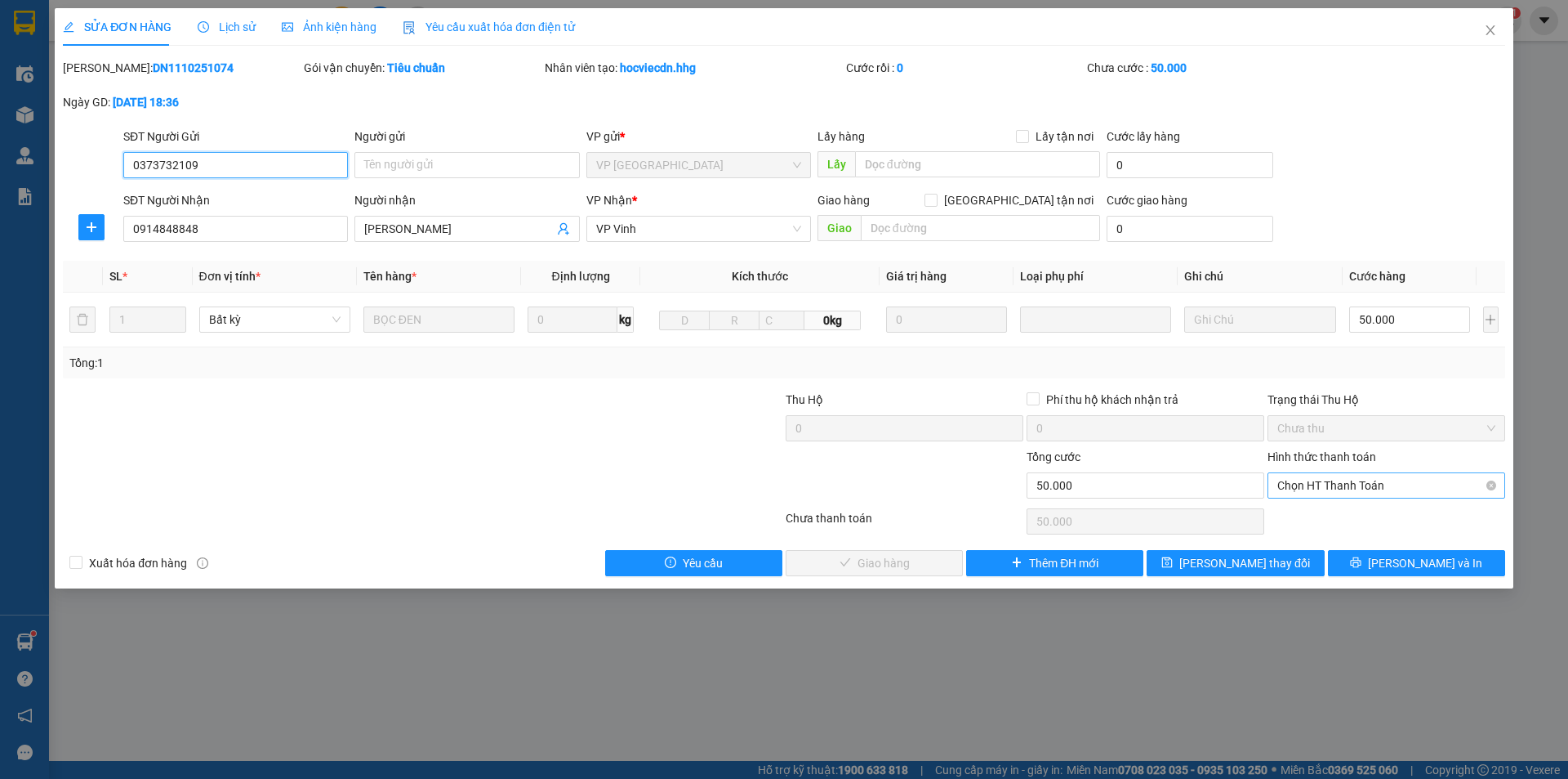
click at [1313, 482] on span "Chọn HT Thanh Toán" at bounding box center [1386, 485] width 218 height 24
click at [1297, 506] on div "Tại văn phòng" at bounding box center [1386, 518] width 238 height 26
type input "0"
click at [863, 554] on span "Lưu và Giao hàng" at bounding box center [895, 562] width 157 height 18
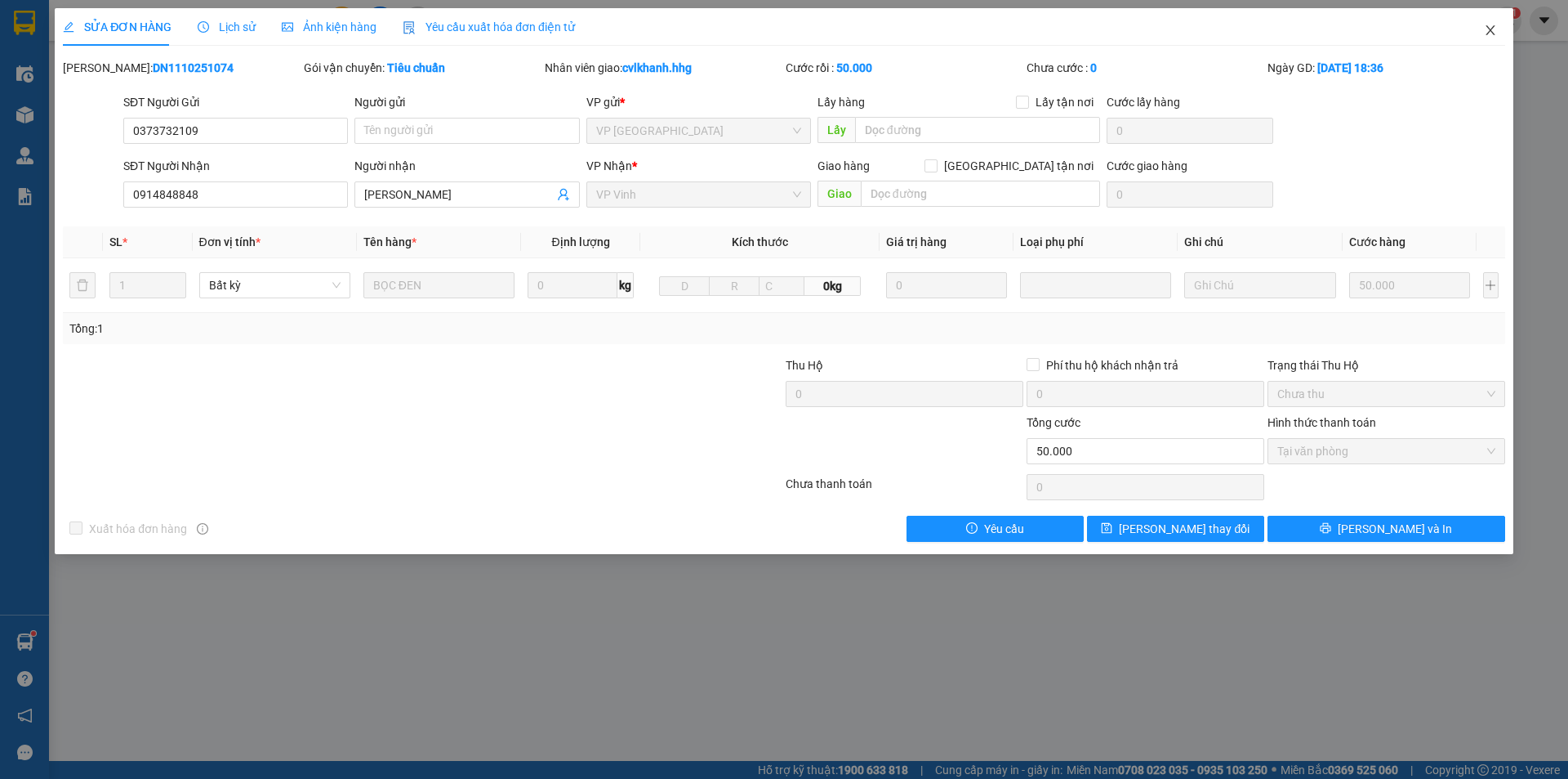
click at [1493, 38] on span "Close" at bounding box center [1490, 30] width 46 height 46
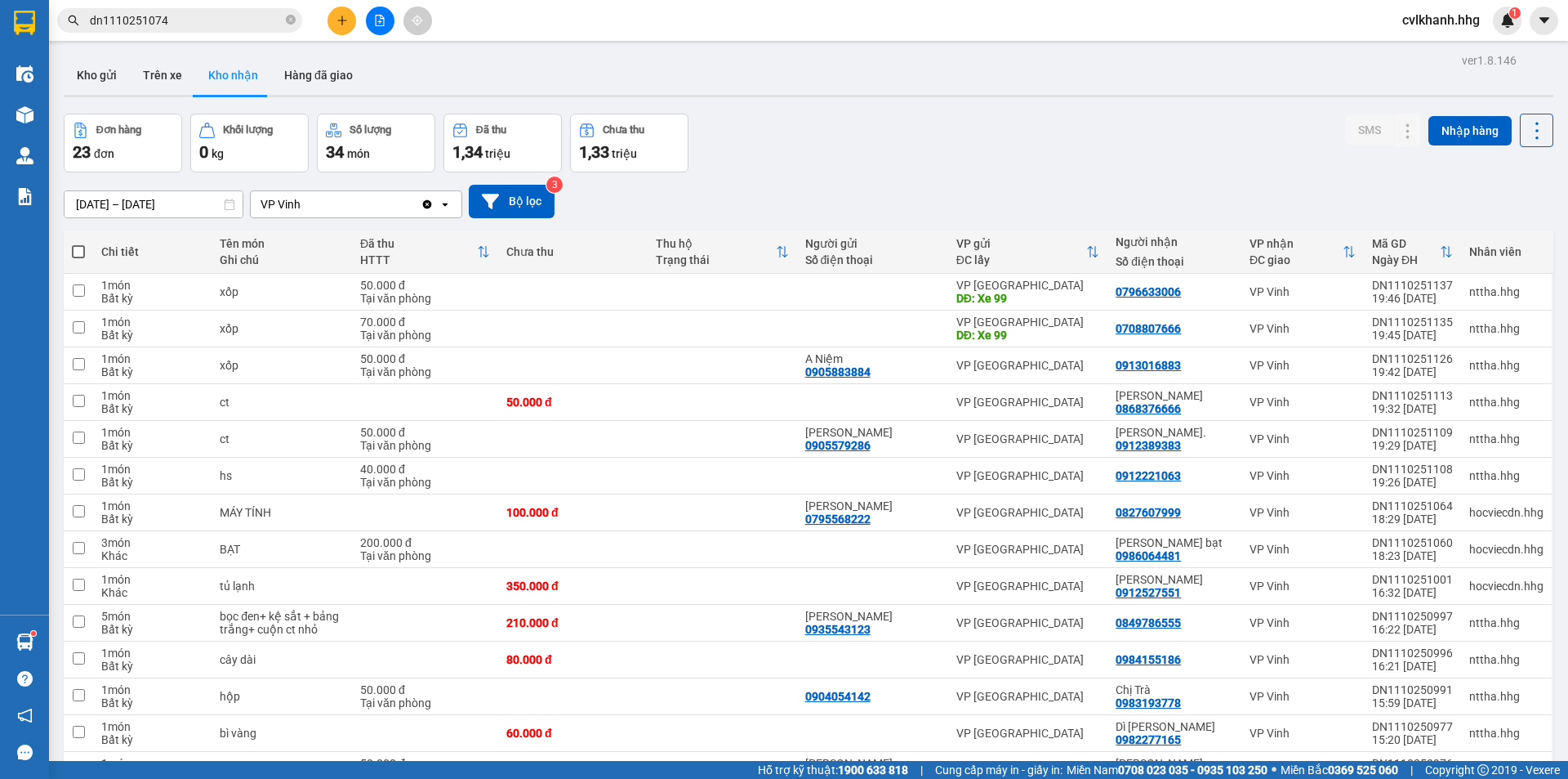
click at [192, 17] on input "dn1110251074" at bounding box center [186, 20] width 193 height 18
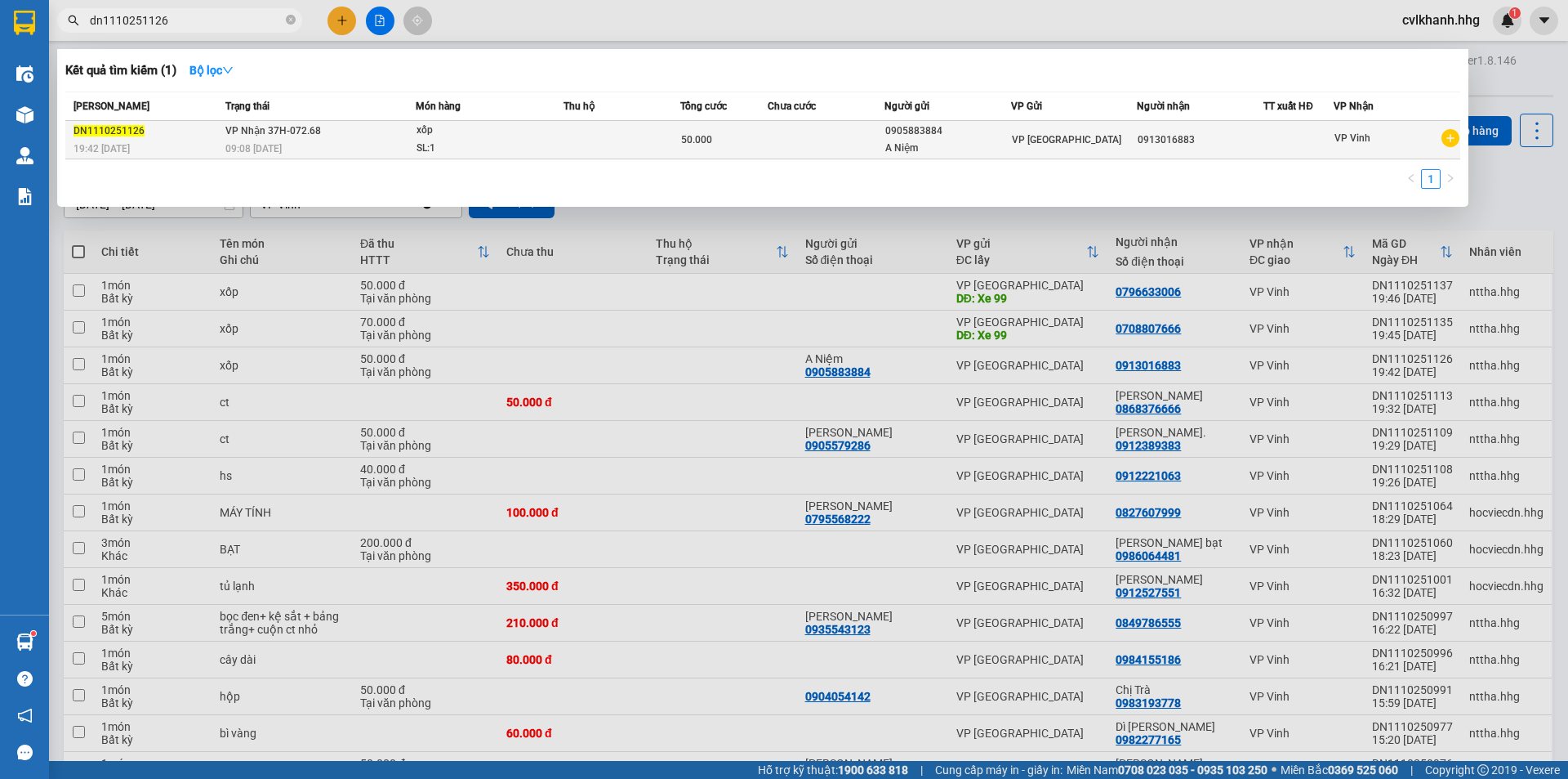
type input "dn1110251126"
click at [567, 132] on td at bounding box center [622, 141] width 117 height 39
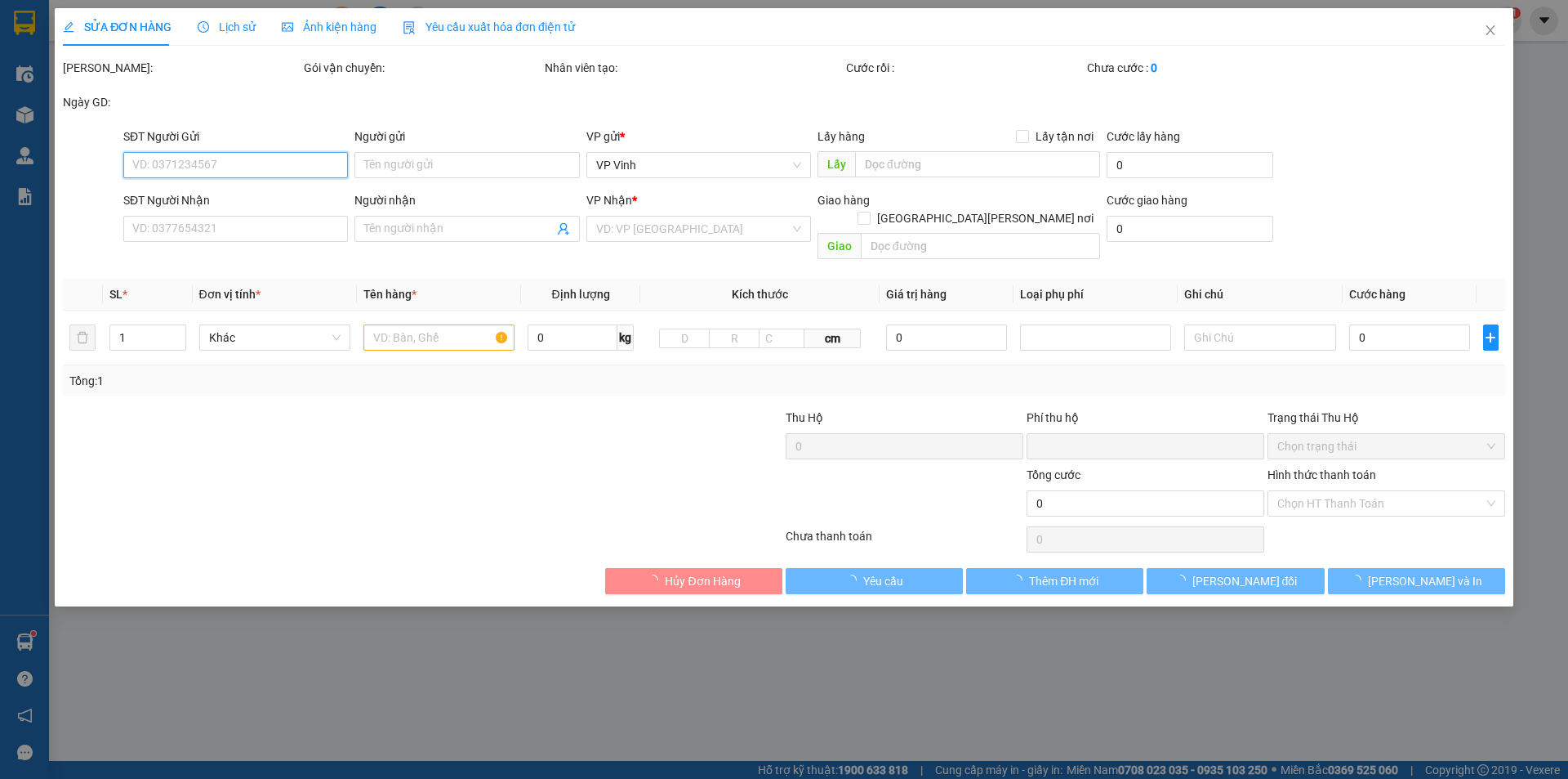
type input "0905883884"
type input "A Niệm"
type input "0913016883"
type input "0"
type input "50.000"
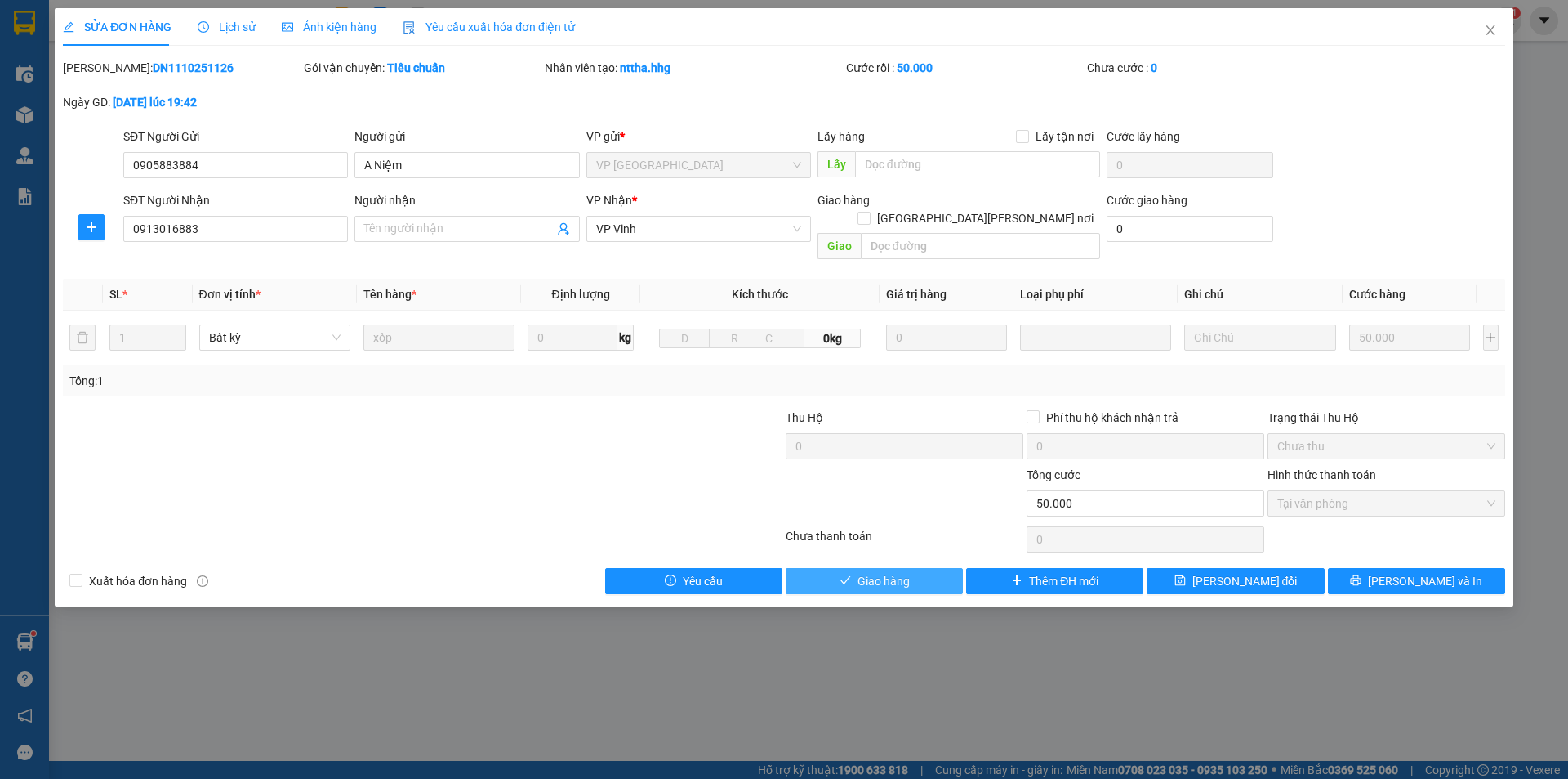
click at [872, 572] on span "Giao hàng" at bounding box center [884, 581] width 52 height 18
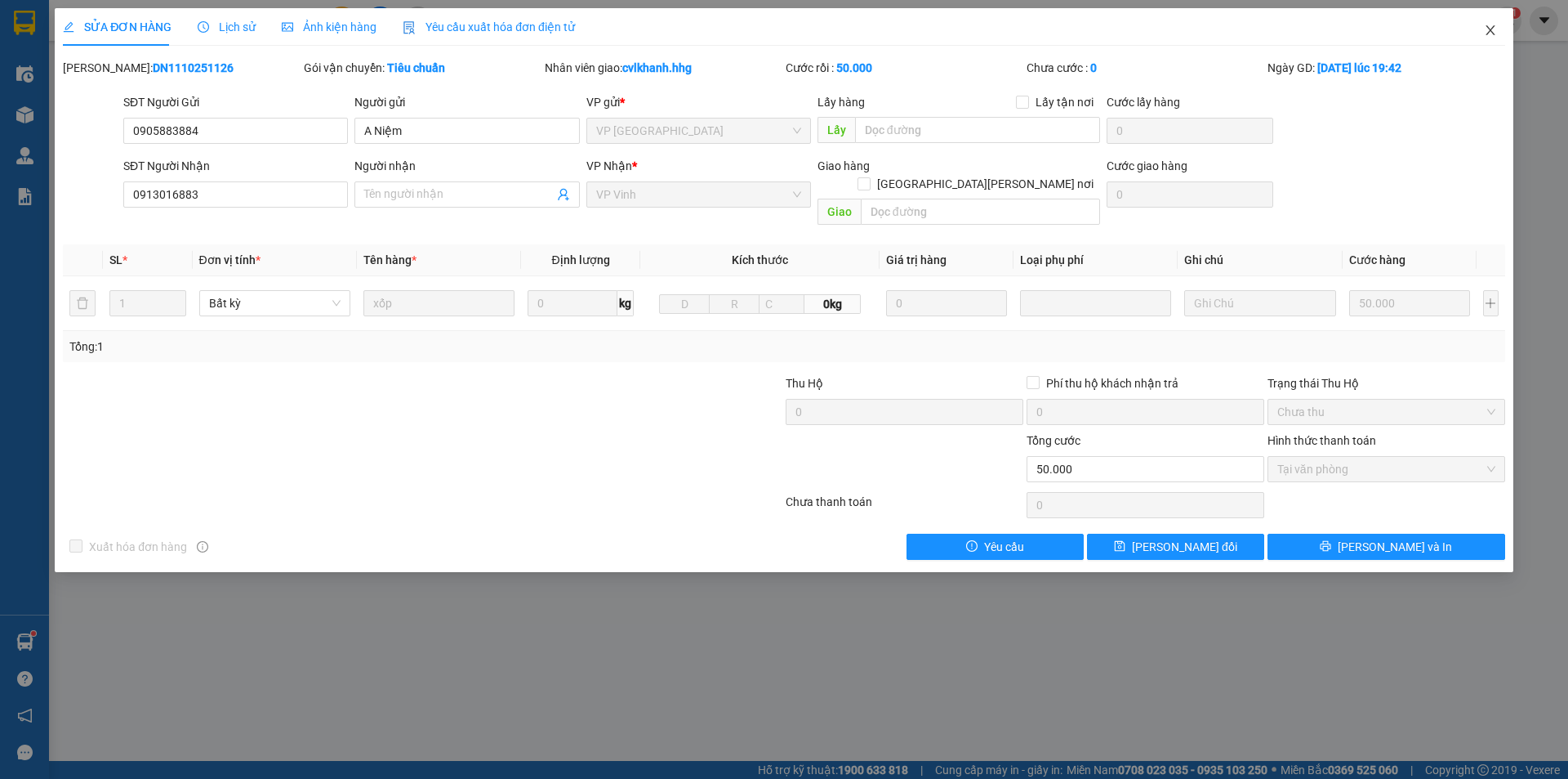
click at [1498, 19] on span "Close" at bounding box center [1490, 30] width 46 height 46
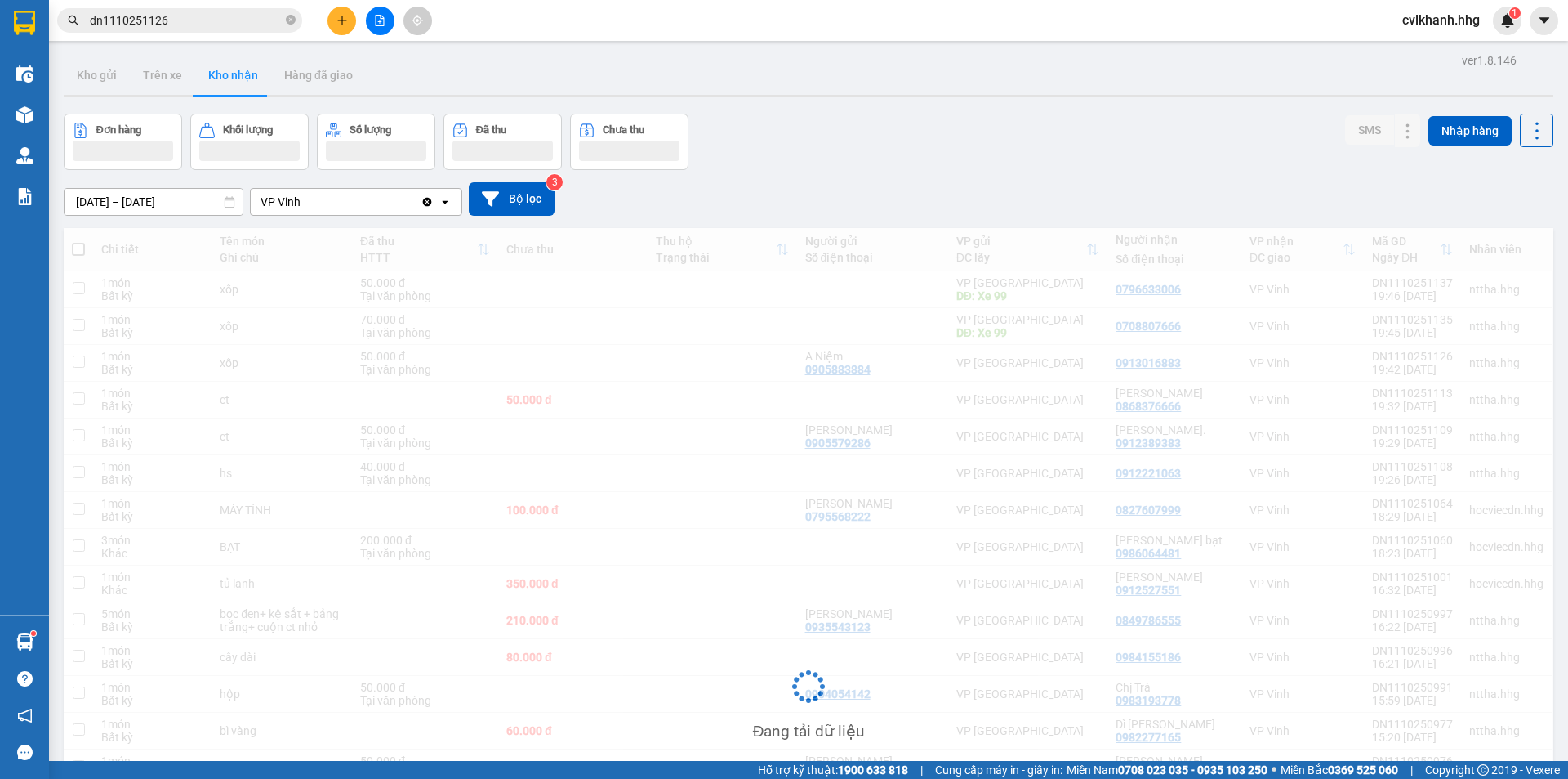
click at [1483, 33] on div "cvlkhanh.hhg 1" at bounding box center [1455, 20] width 132 height 28
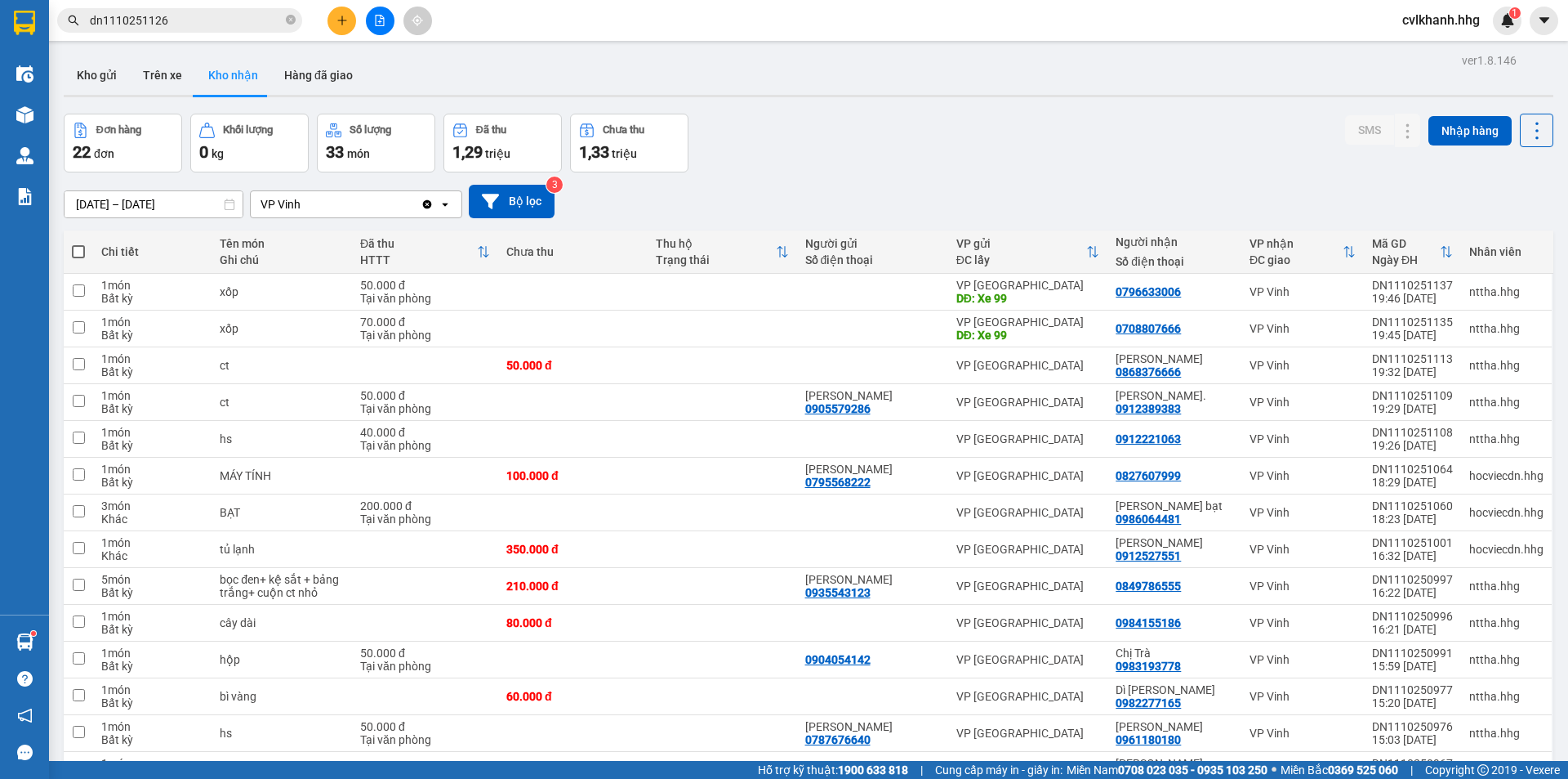
click at [172, 21] on input "dn1110251126" at bounding box center [186, 20] width 193 height 18
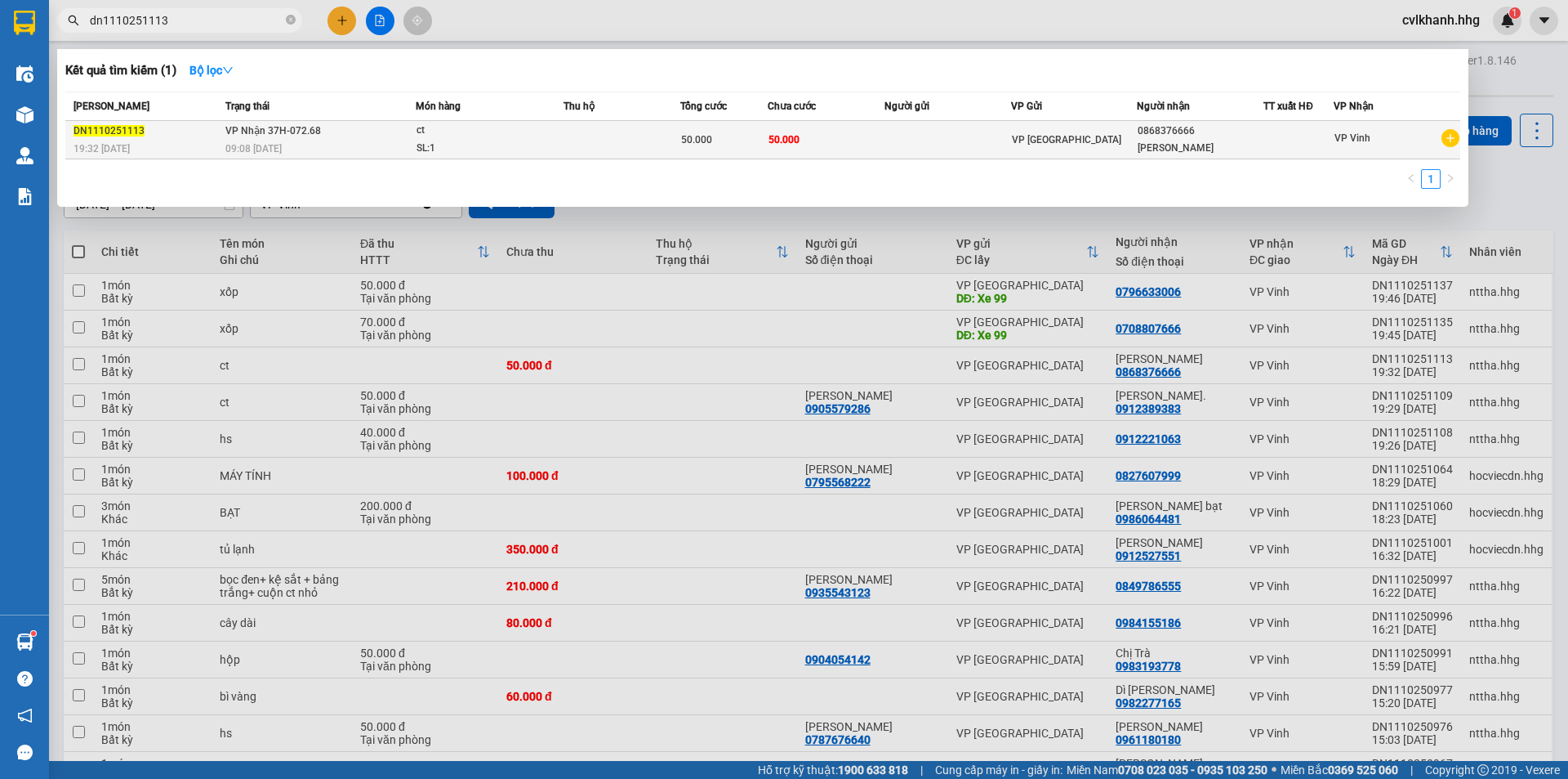
type input "dn1110251113"
click at [456, 148] on div "SL: 1" at bounding box center [478, 149] width 122 height 18
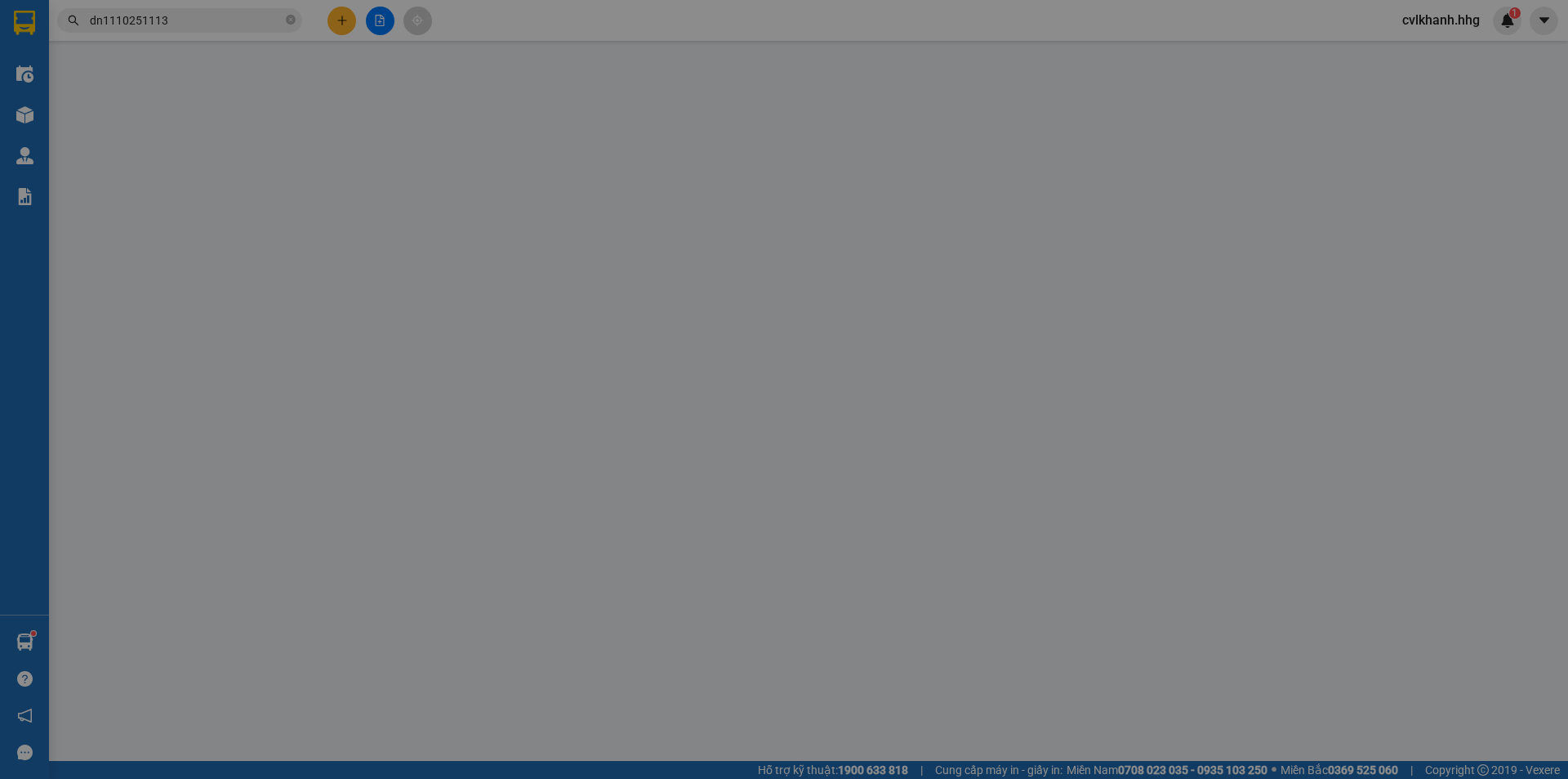
type input "0868376666"
type input "Vũ"
type input "0"
type input "50.000"
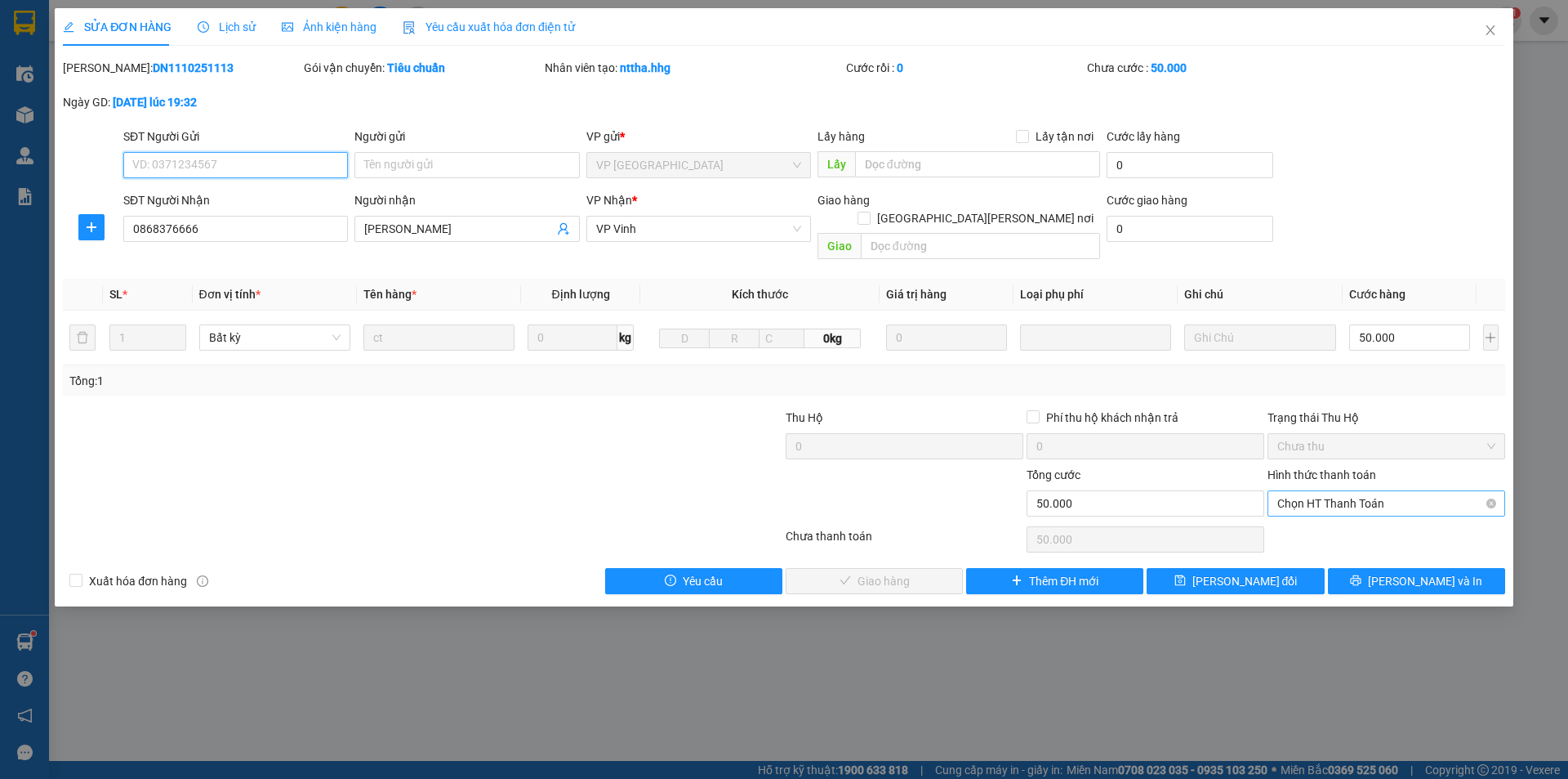
click at [1373, 491] on span "Chọn HT Thanh Toán" at bounding box center [1386, 503] width 218 height 24
click at [1300, 528] on div "Tại văn phòng" at bounding box center [1386, 518] width 238 height 26
type input "0"
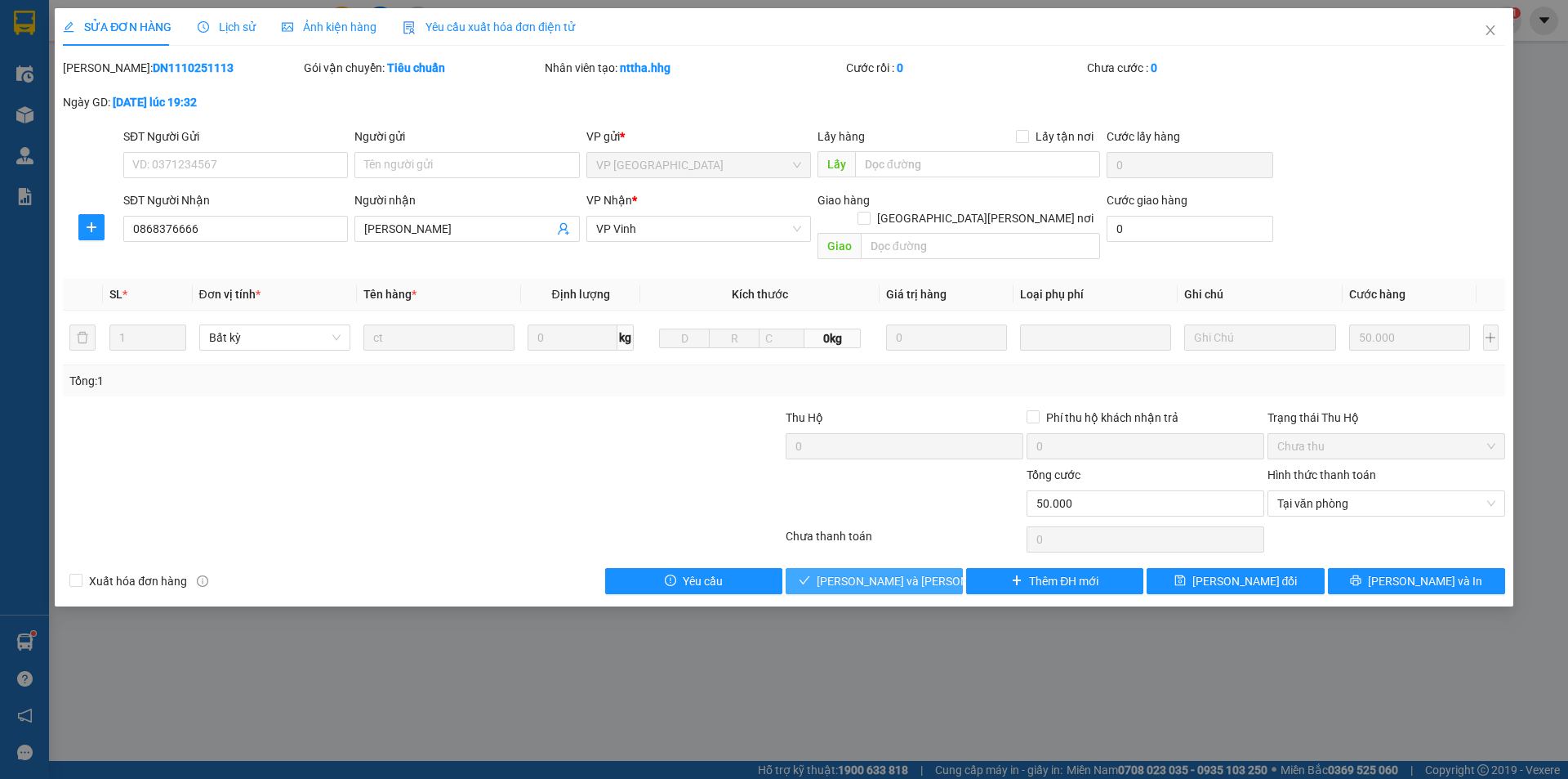
click at [863, 572] on span "Lưu và Giao hàng" at bounding box center [926, 581] width 220 height 18
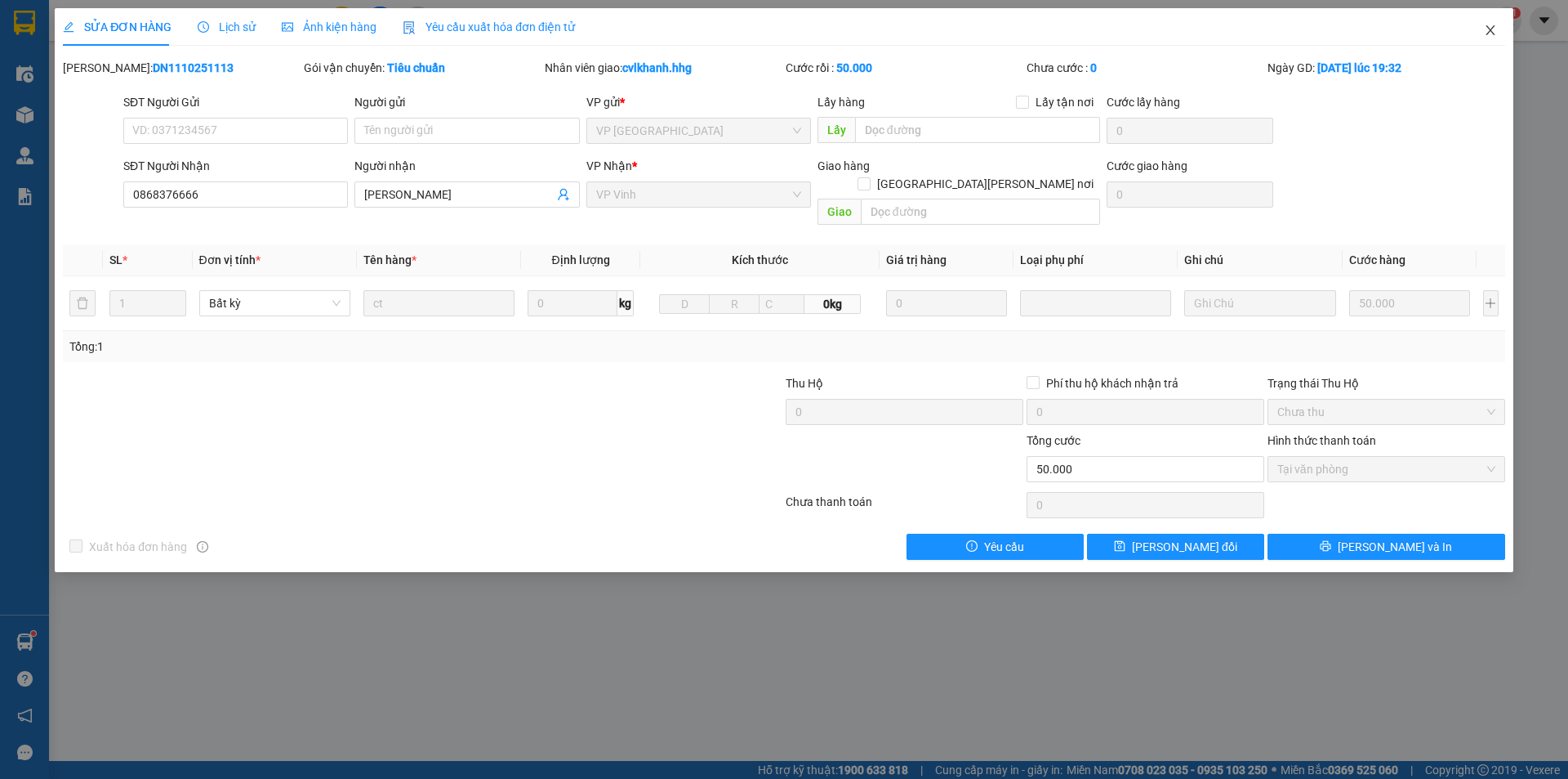
click at [1491, 28] on icon "close" at bounding box center [1490, 29] width 13 height 13
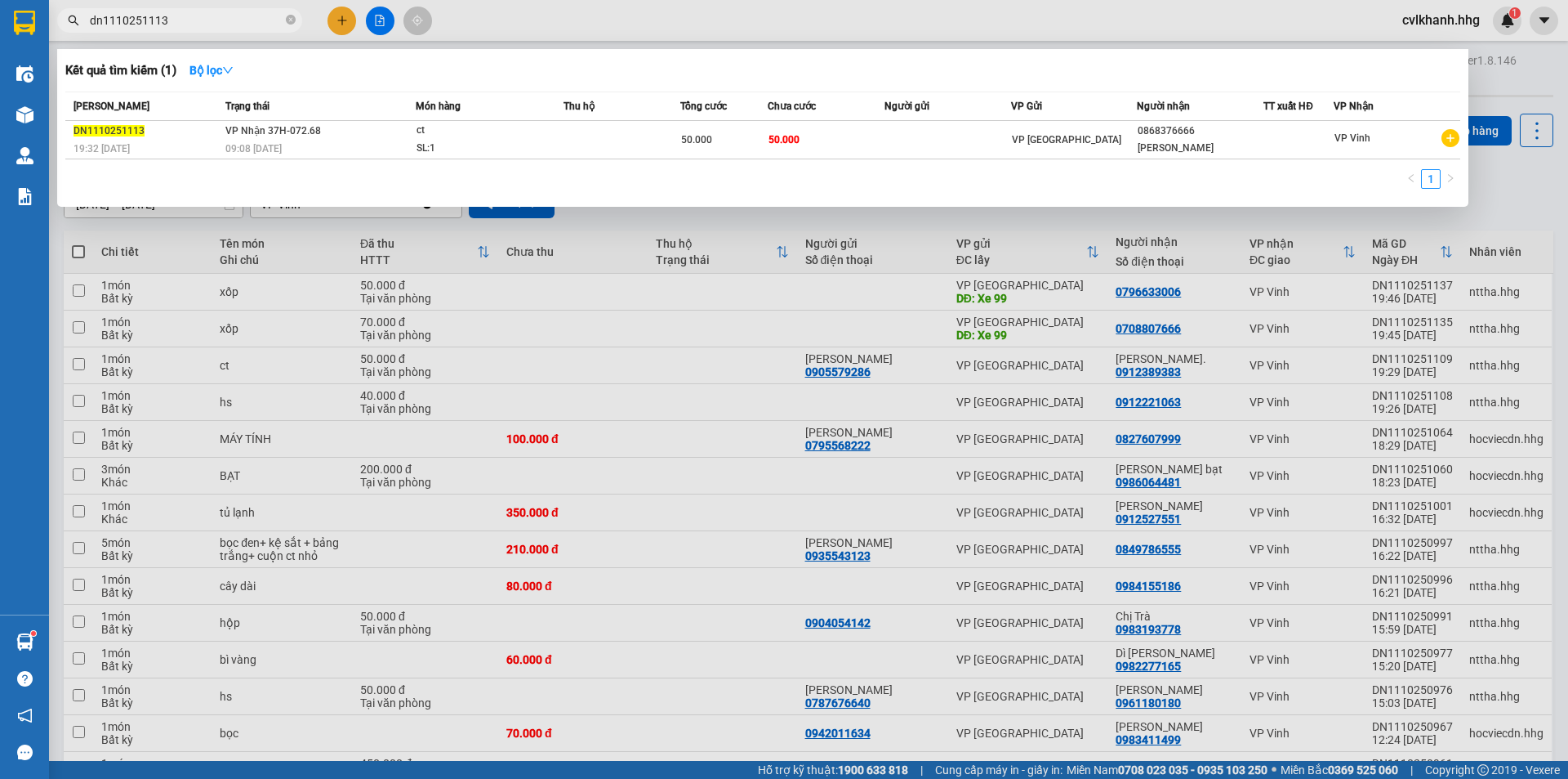
click at [204, 23] on input "dn1110251113" at bounding box center [186, 20] width 193 height 18
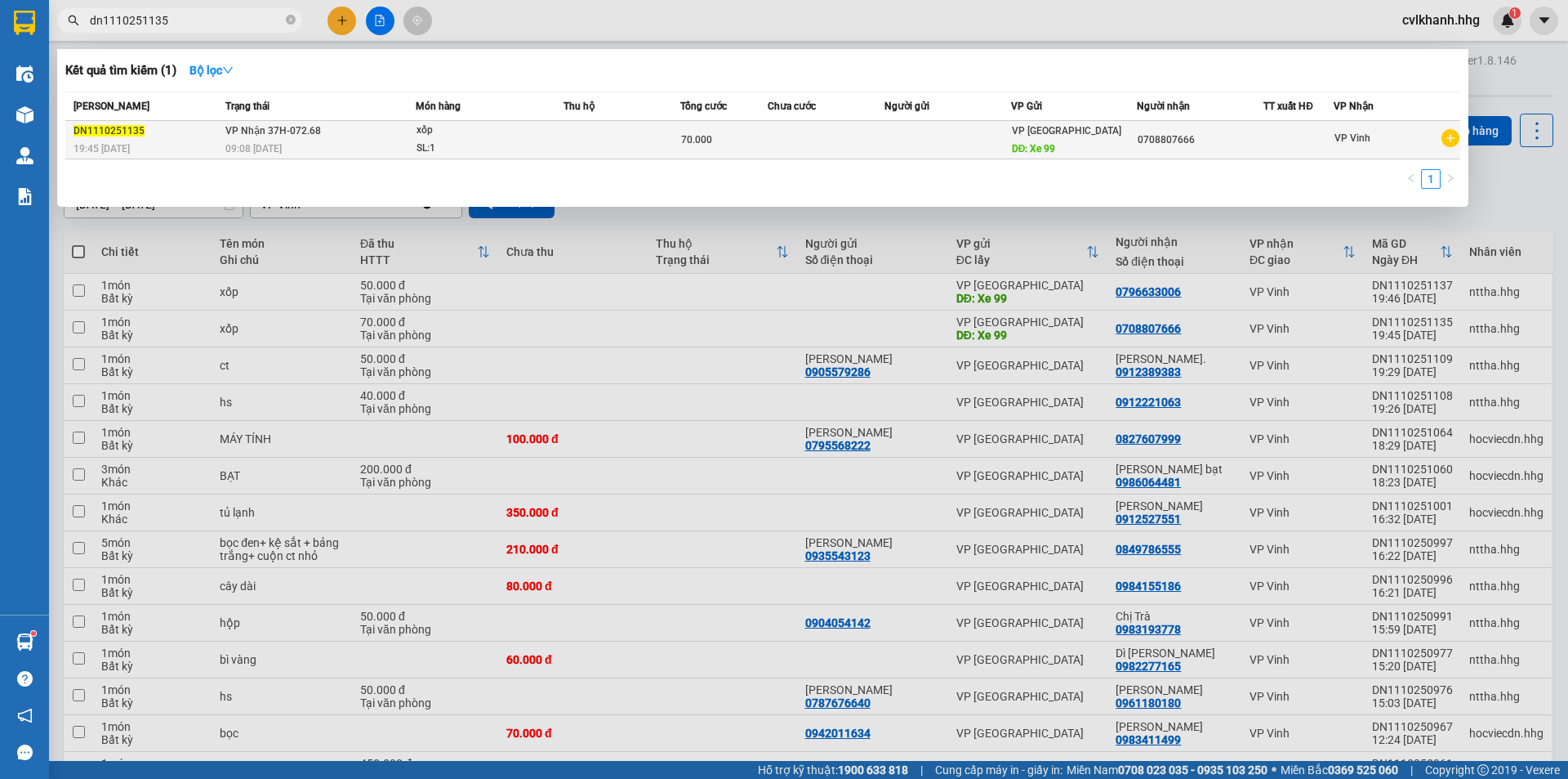
type input "dn1110251135"
click at [436, 133] on div "xốp" at bounding box center [478, 130] width 122 height 18
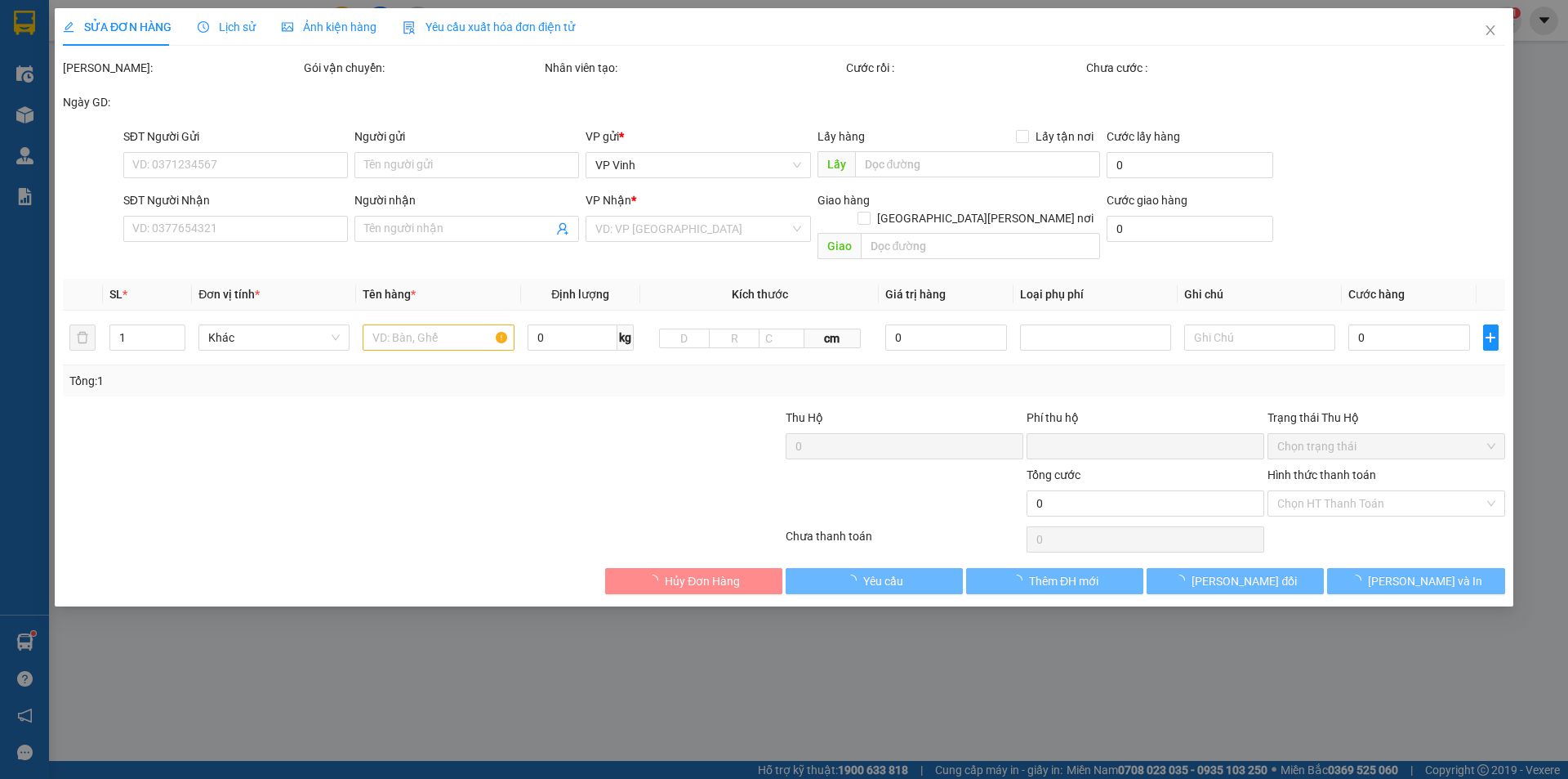
type input "Xe 99"
type input "0708807666"
type input "0"
type input "70.000"
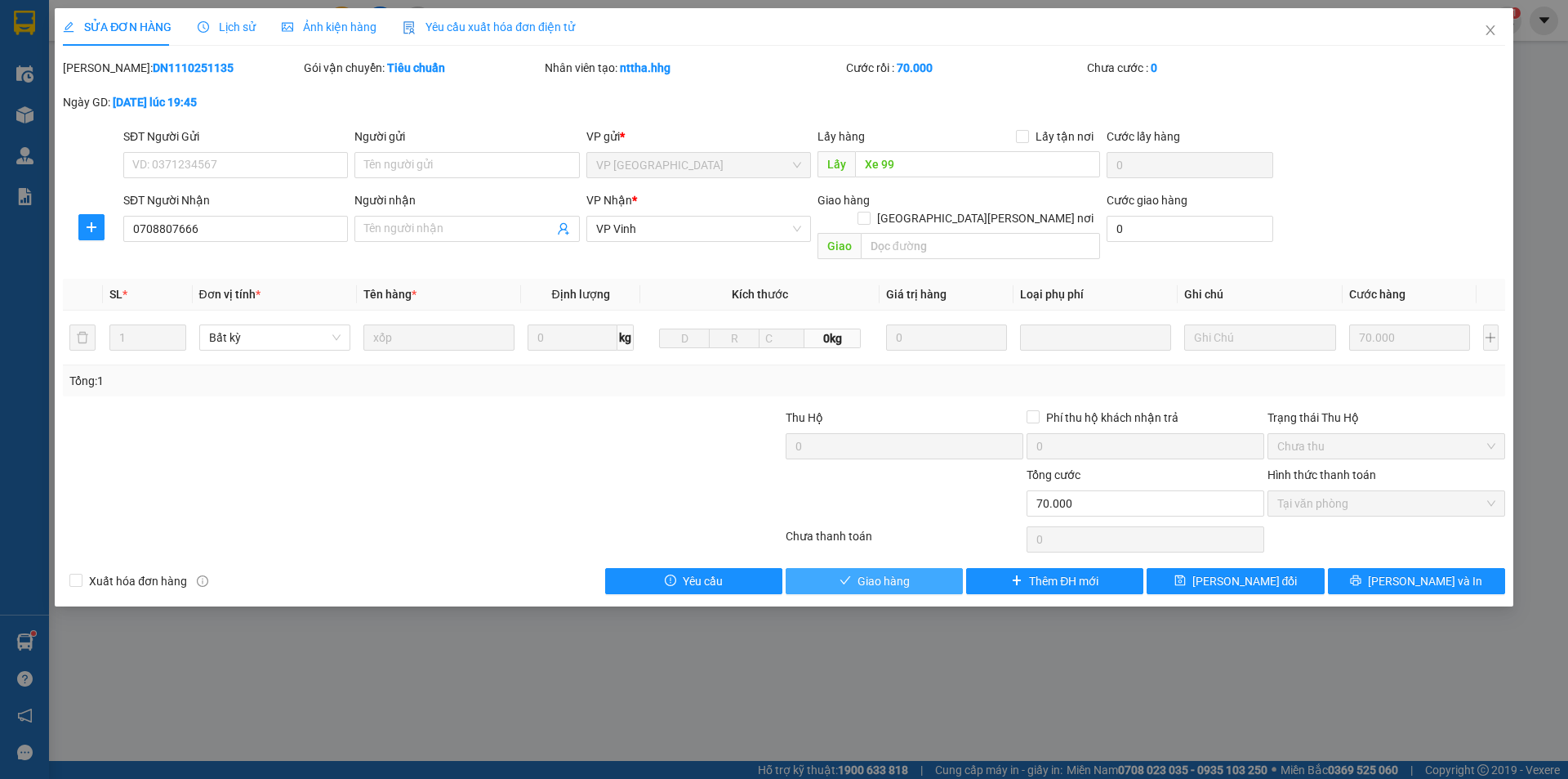
click at [868, 572] on span "Giao hàng" at bounding box center [884, 581] width 52 height 18
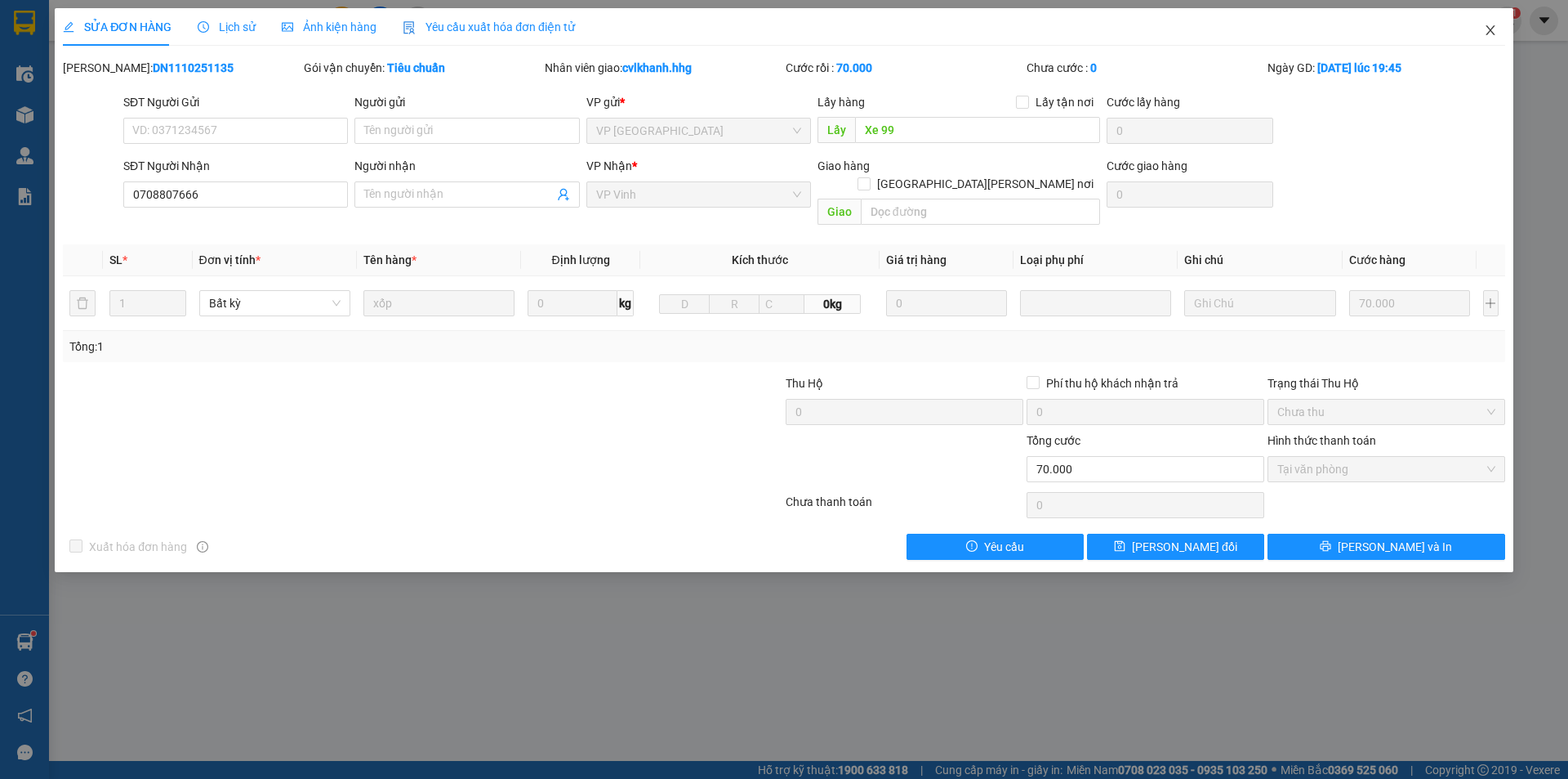
click at [1486, 34] on icon "close" at bounding box center [1490, 29] width 13 height 13
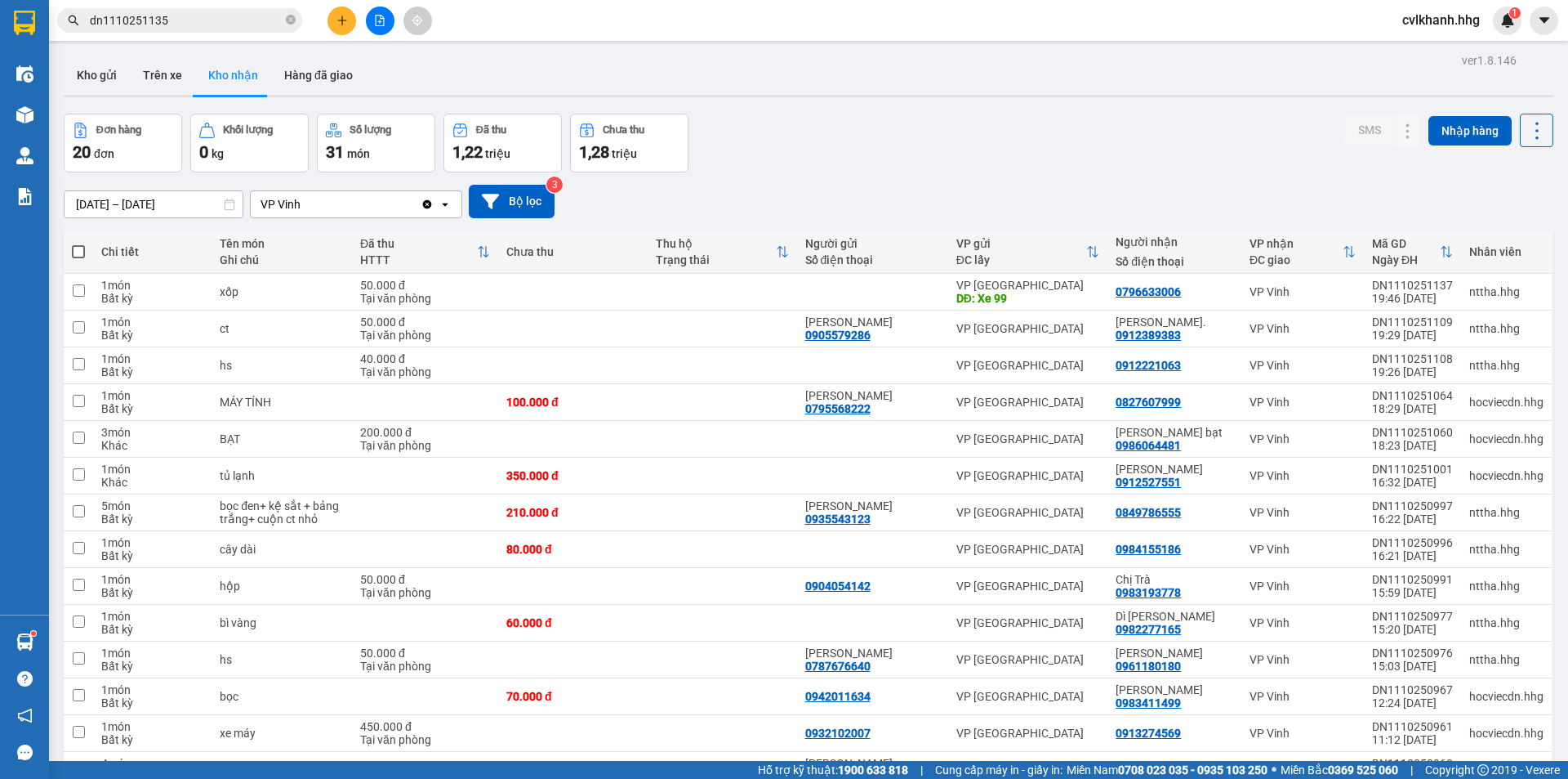
click at [233, 24] on input "dn1110251135" at bounding box center [186, 20] width 193 height 18
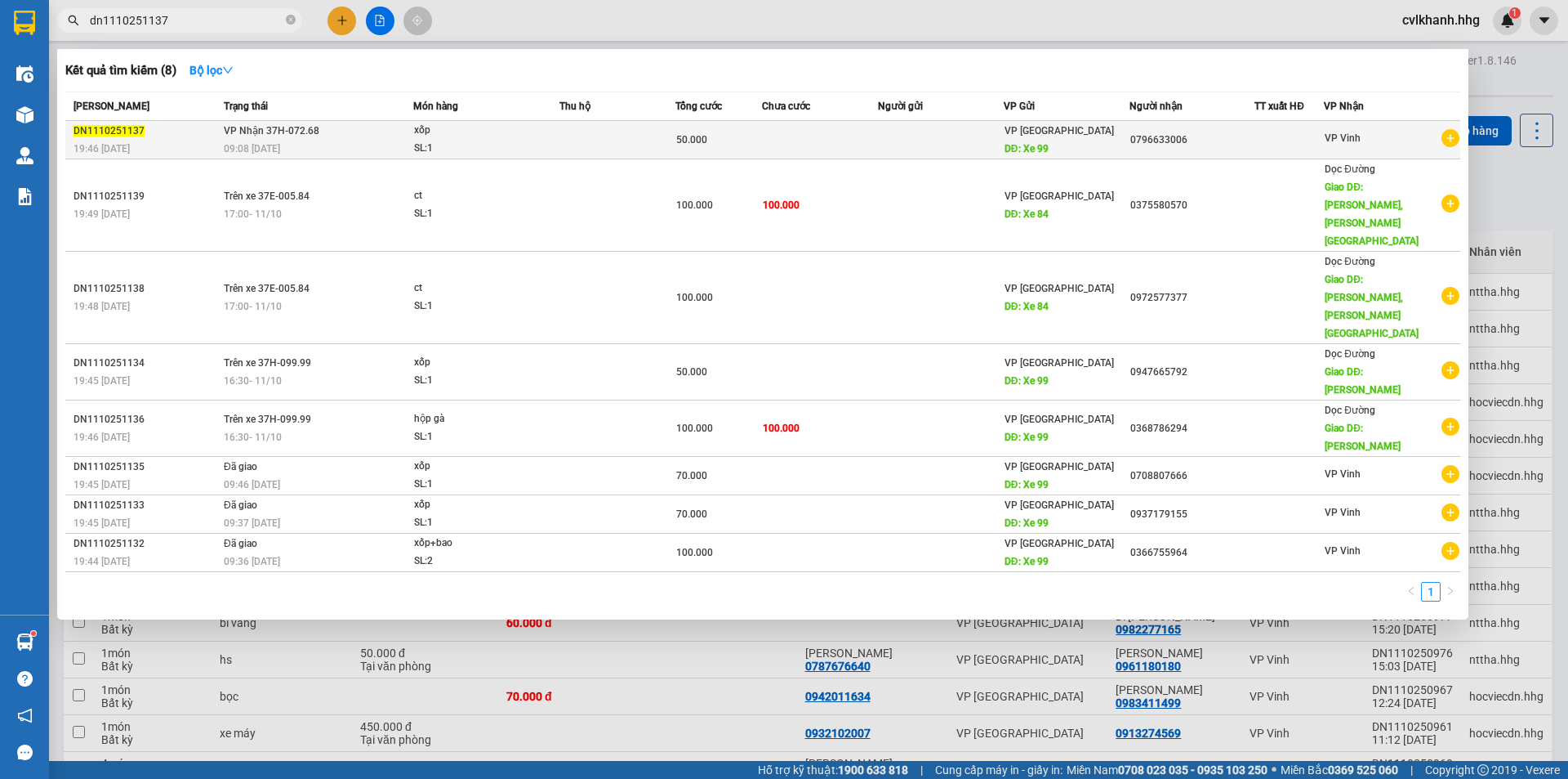
type input "dn1110251137"
click at [259, 138] on td "VP Nhận 37H-072.68 09:08 - 12/10" at bounding box center [316, 141] width 193 height 39
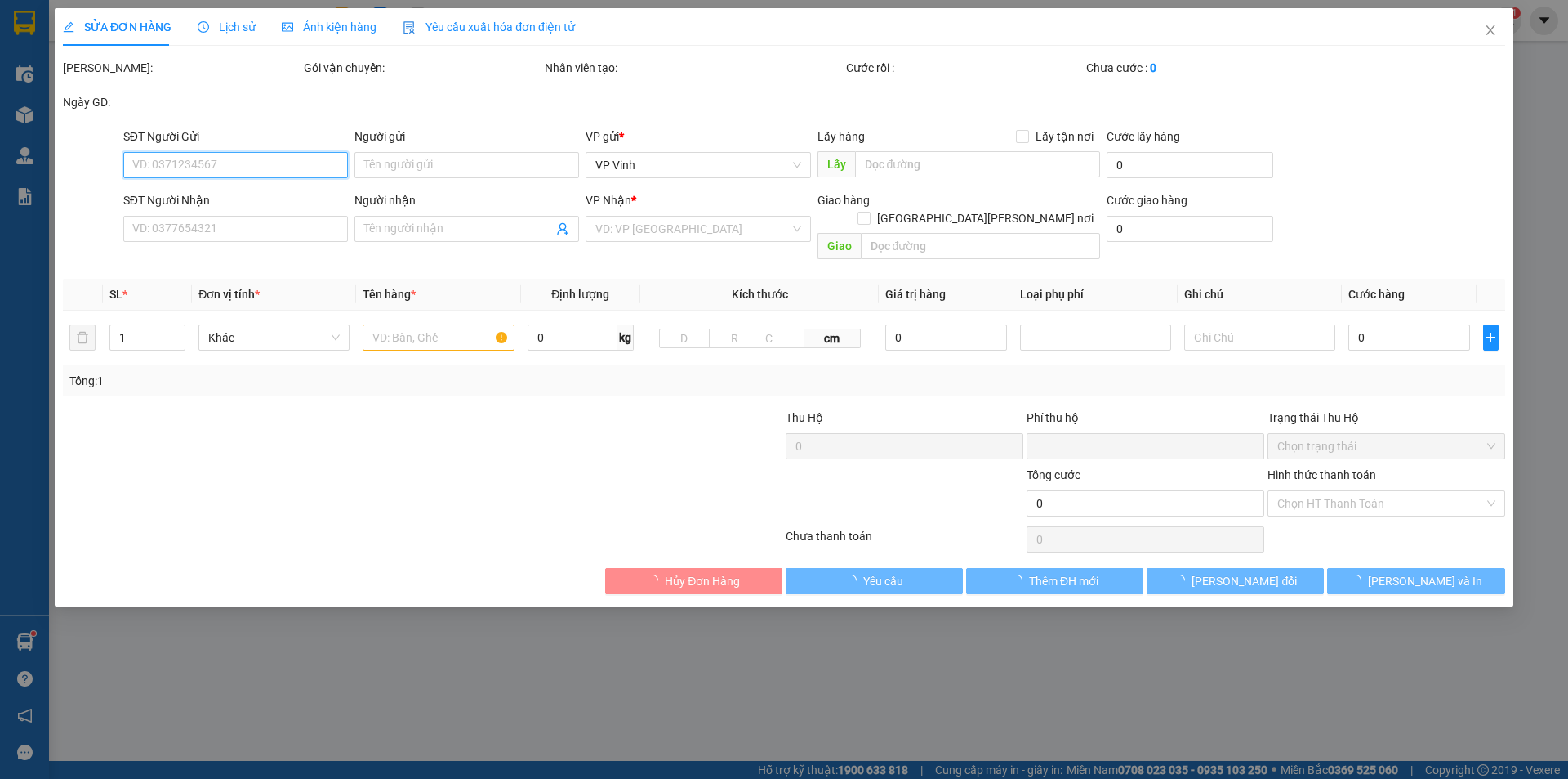
type input "Xe 99"
type input "0796633006"
type input "0"
type input "50.000"
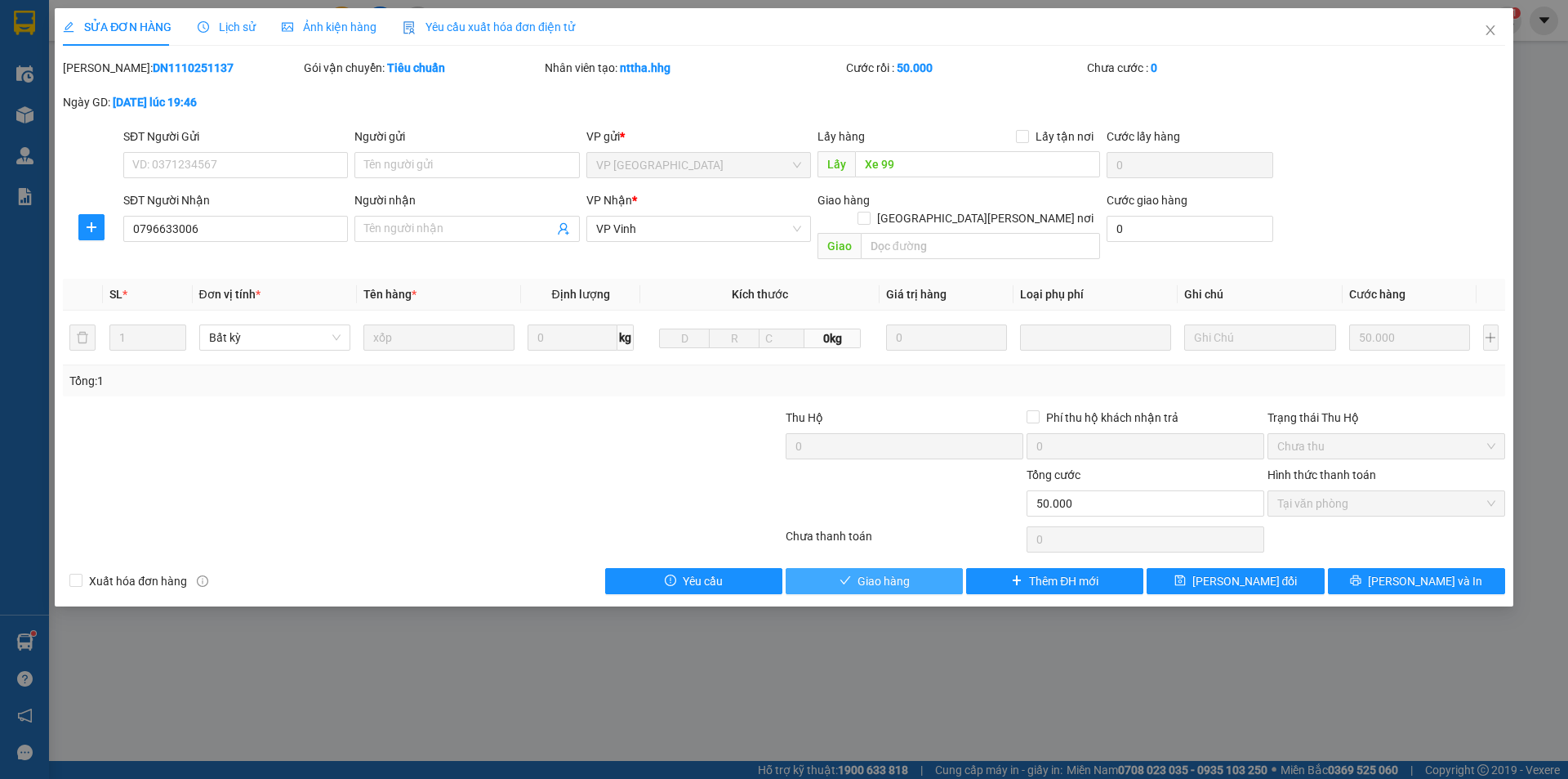
click at [878, 572] on span "Giao hàng" at bounding box center [884, 581] width 52 height 18
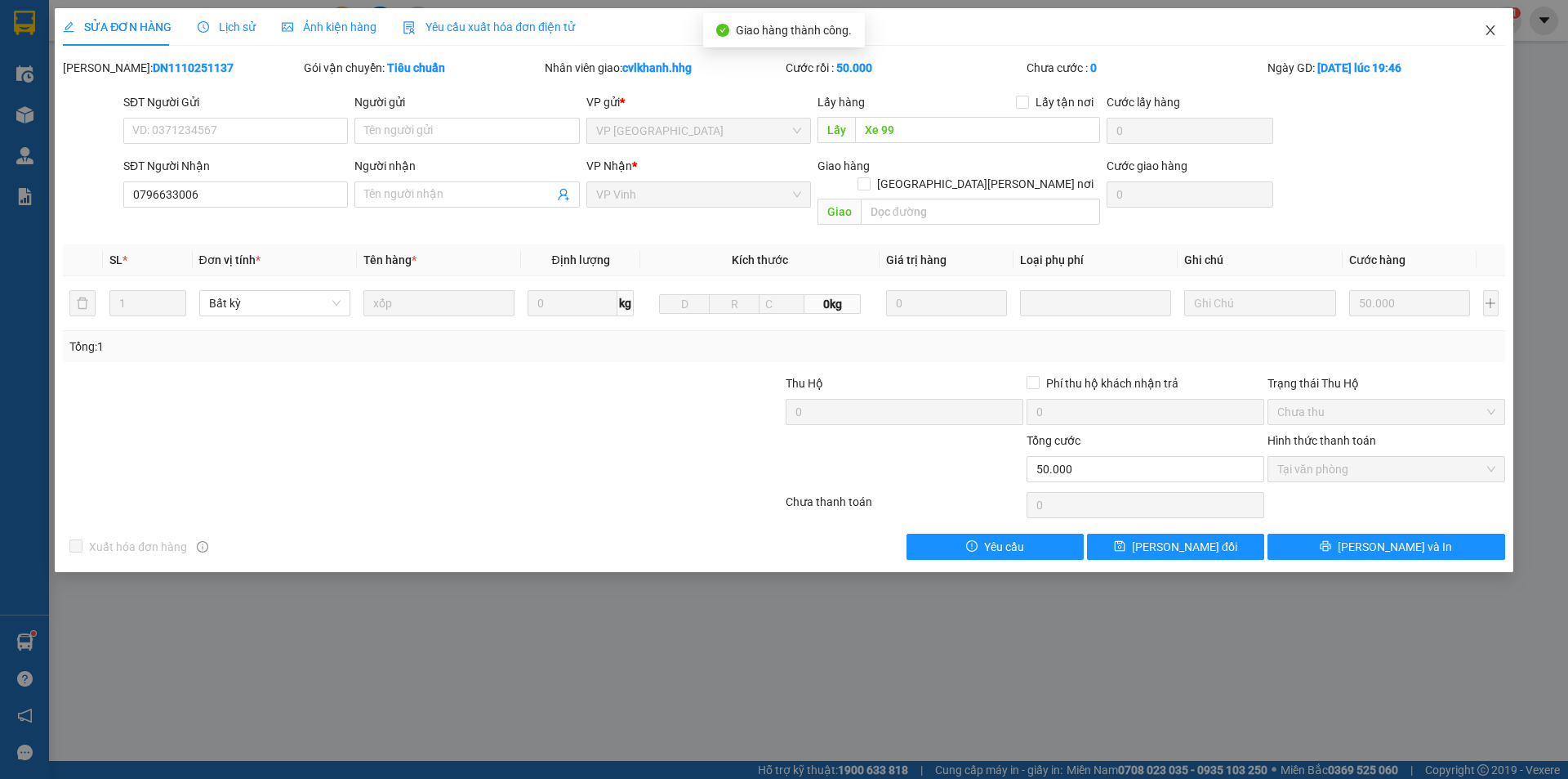
click at [1489, 33] on icon "close" at bounding box center [1489, 30] width 9 height 10
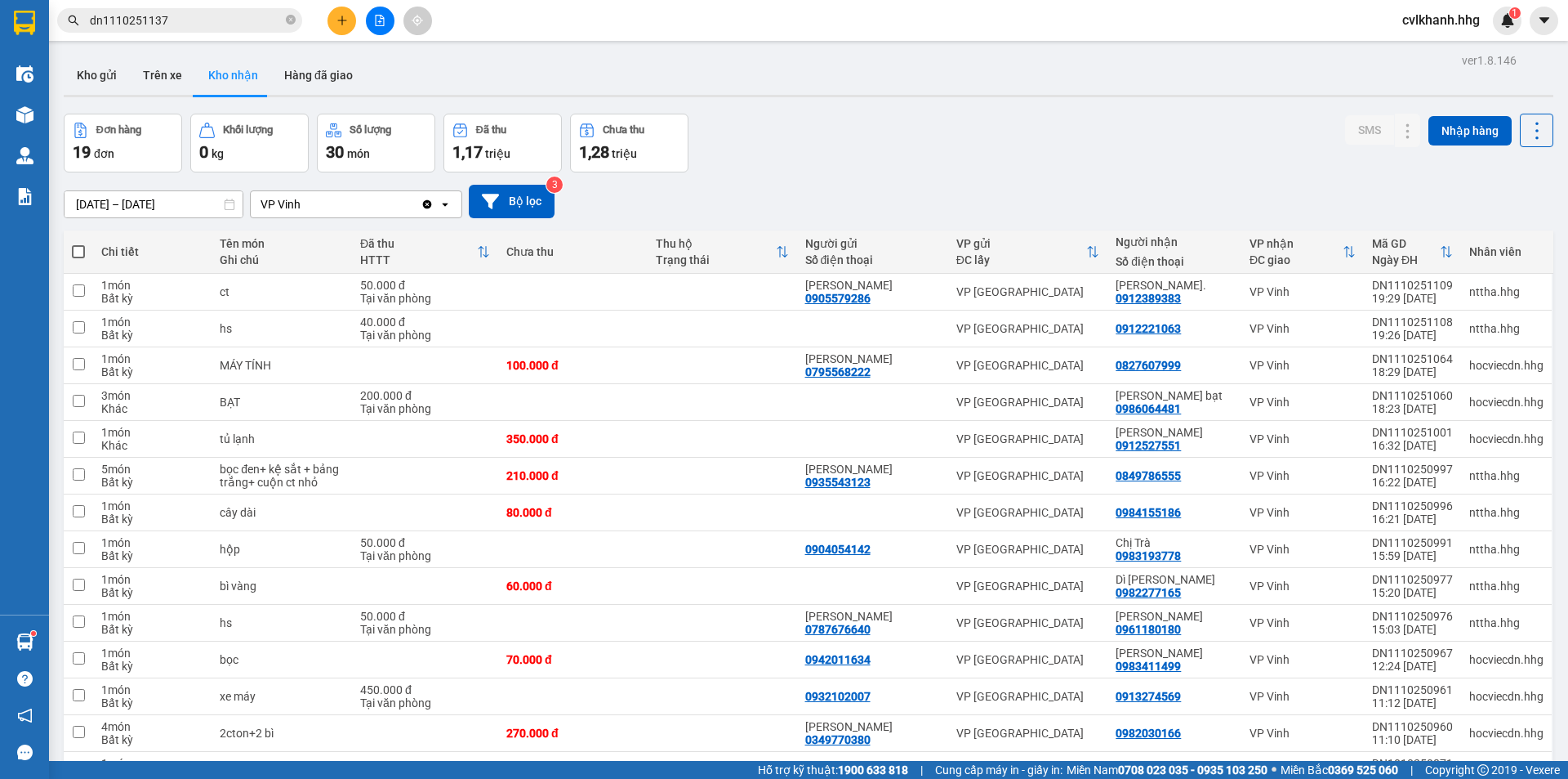
click at [162, 200] on input "10/10/2025 – 12/10/2025" at bounding box center [152, 204] width 178 height 26
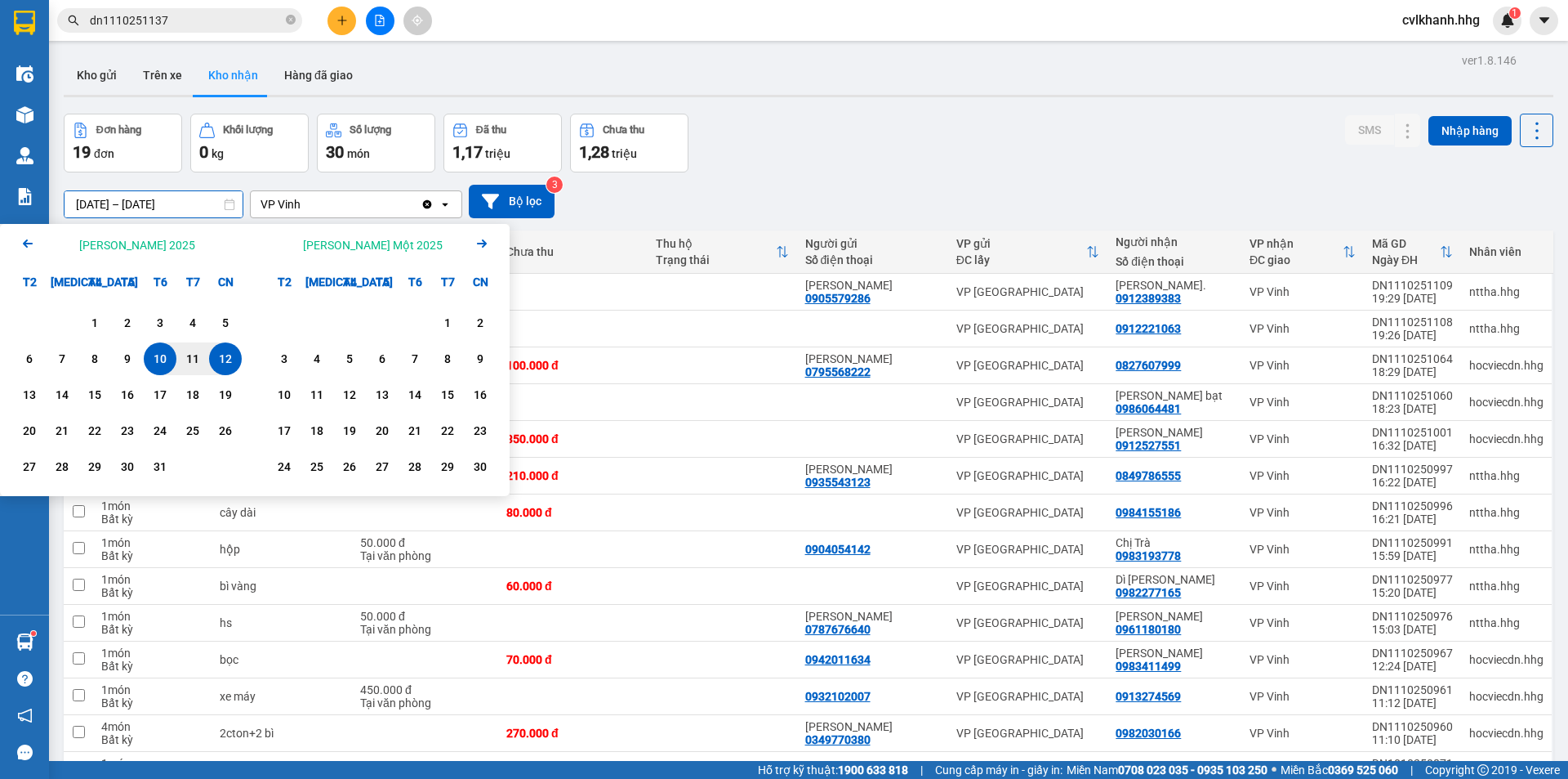
click at [14, 247] on div "Arrow Left Tháng Mười 2025" at bounding box center [127, 245] width 255 height 42
click at [29, 238] on icon "Arrow Left" at bounding box center [28, 244] width 19 height 19
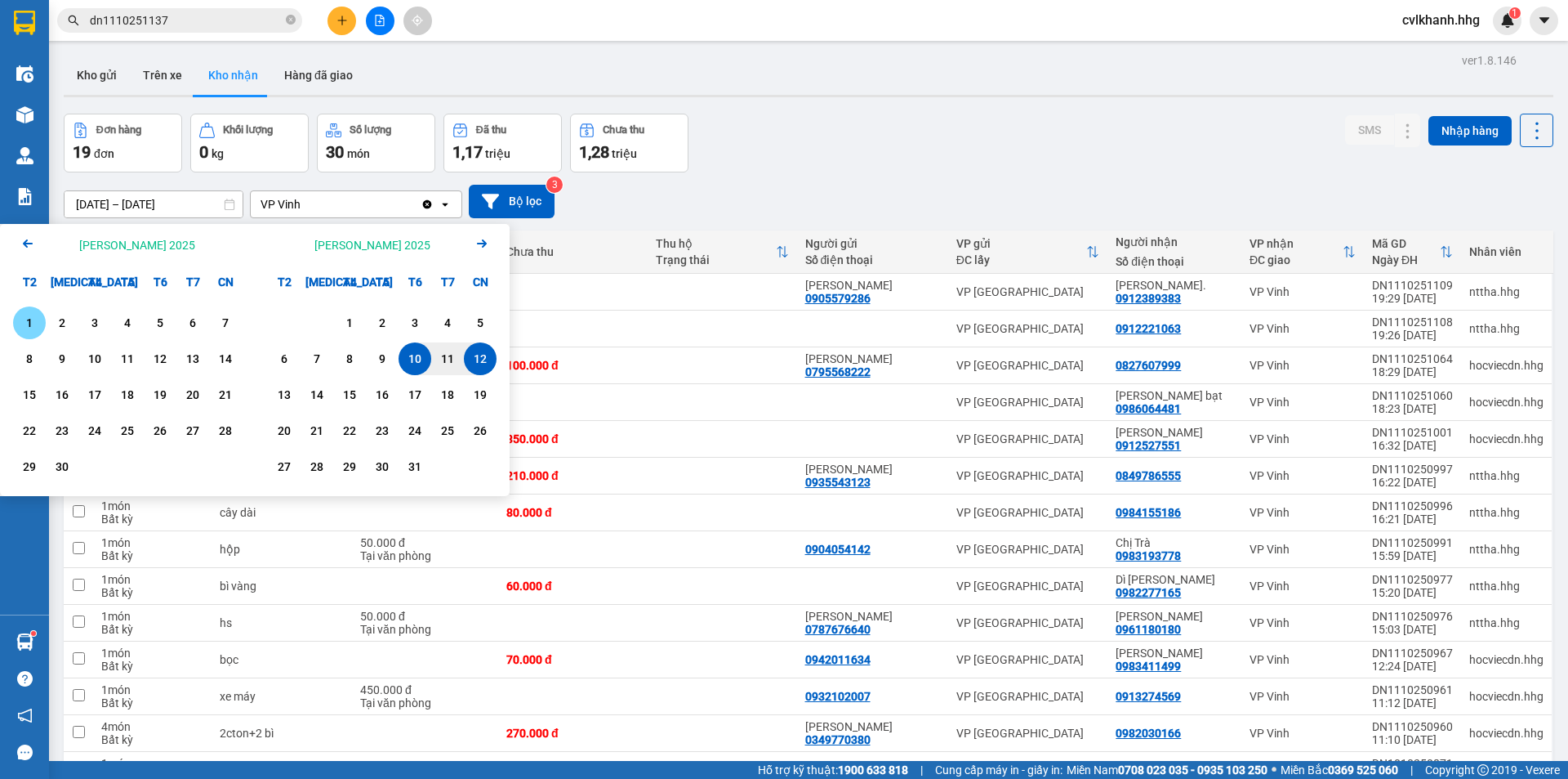
click at [29, 238] on icon "Arrow Left" at bounding box center [28, 244] width 19 height 19
click at [163, 325] on div "1" at bounding box center [160, 322] width 23 height 19
click at [484, 245] on icon "Next month." at bounding box center [482, 244] width 10 height 8
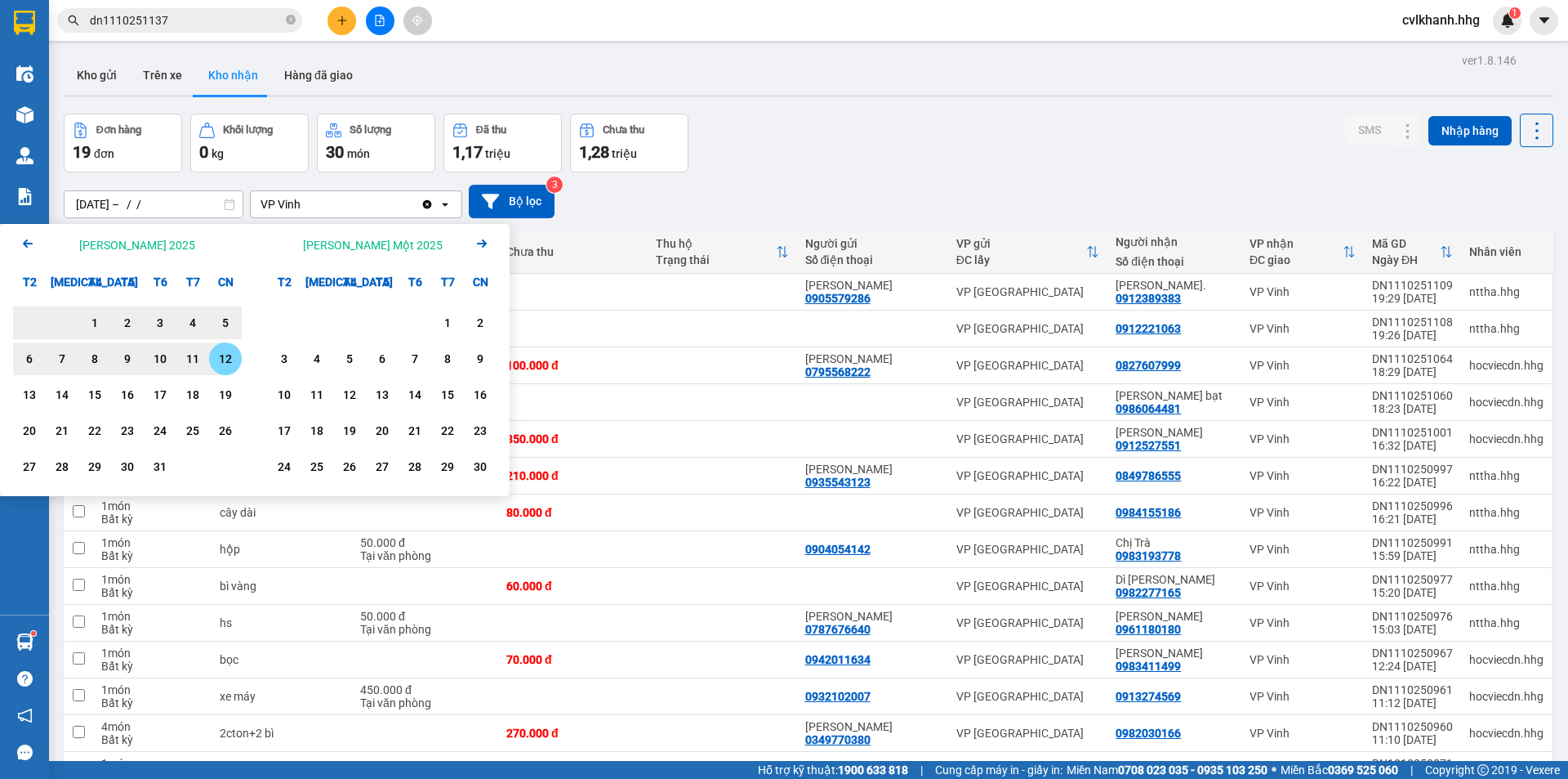
click at [232, 363] on div "12" at bounding box center [225, 358] width 23 height 19
type input "01/08/2025 – 12/10/2025"
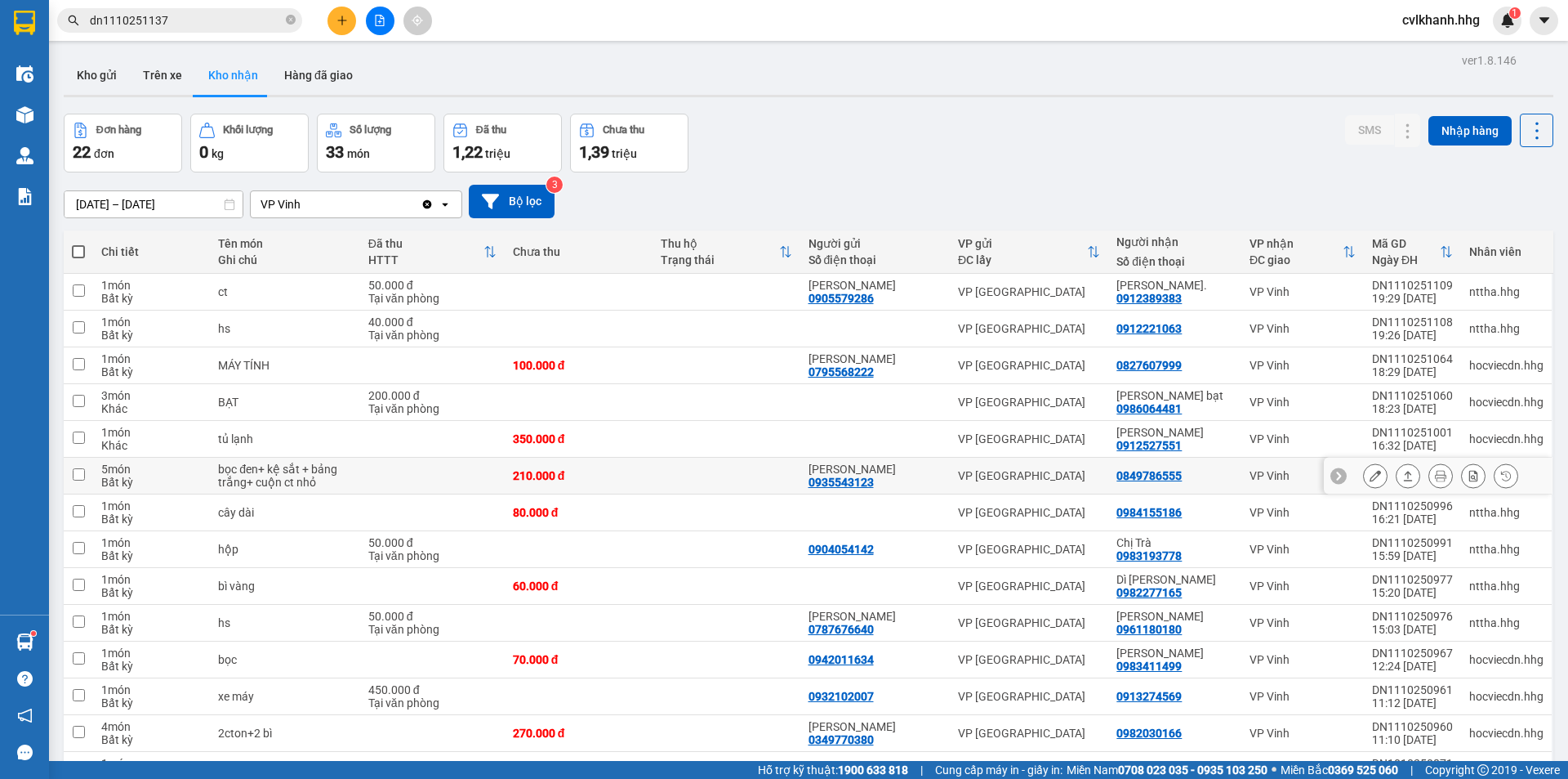
scroll to position [389, 0]
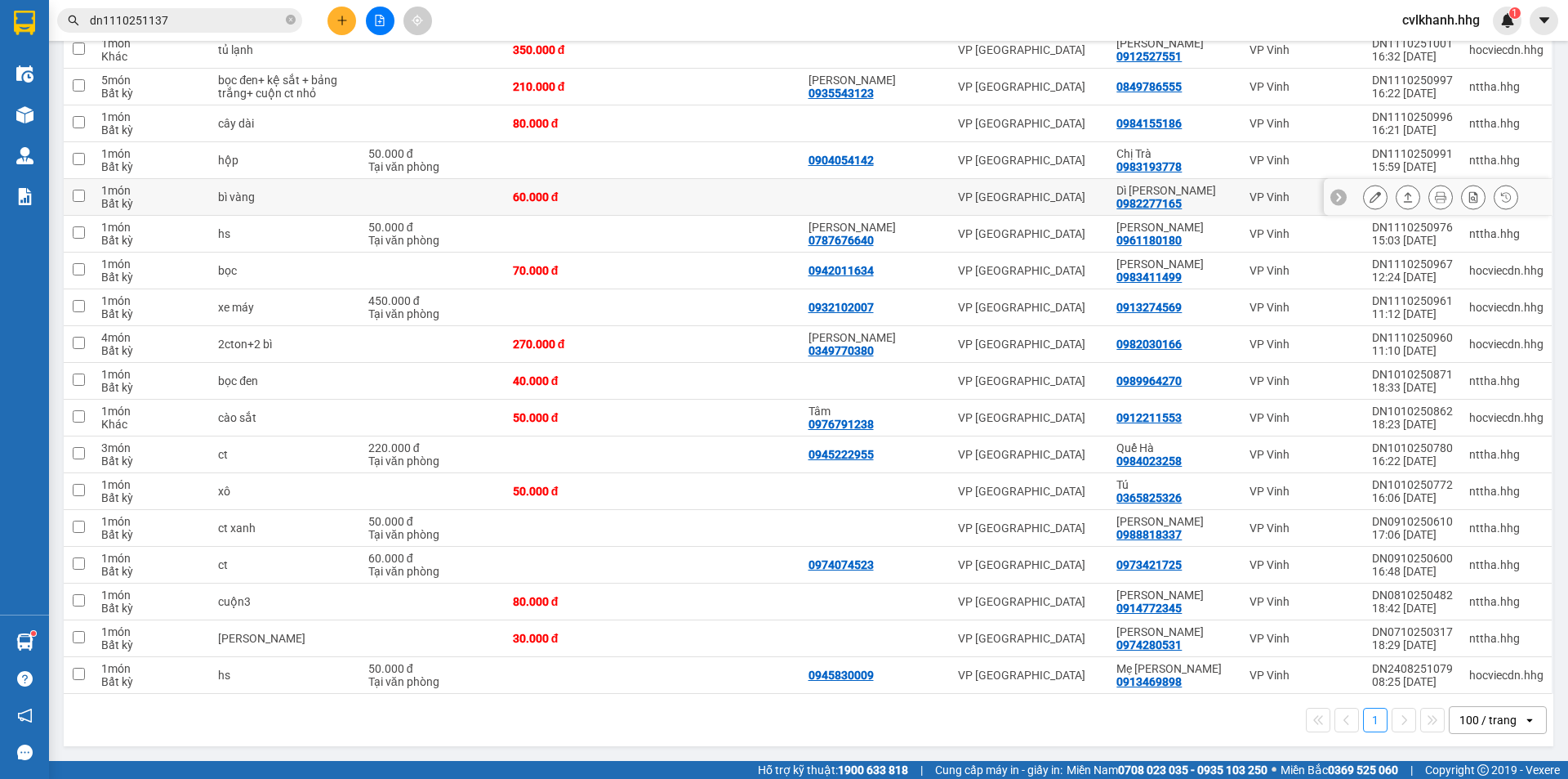
click at [1403, 192] on icon at bounding box center [1409, 197] width 12 height 12
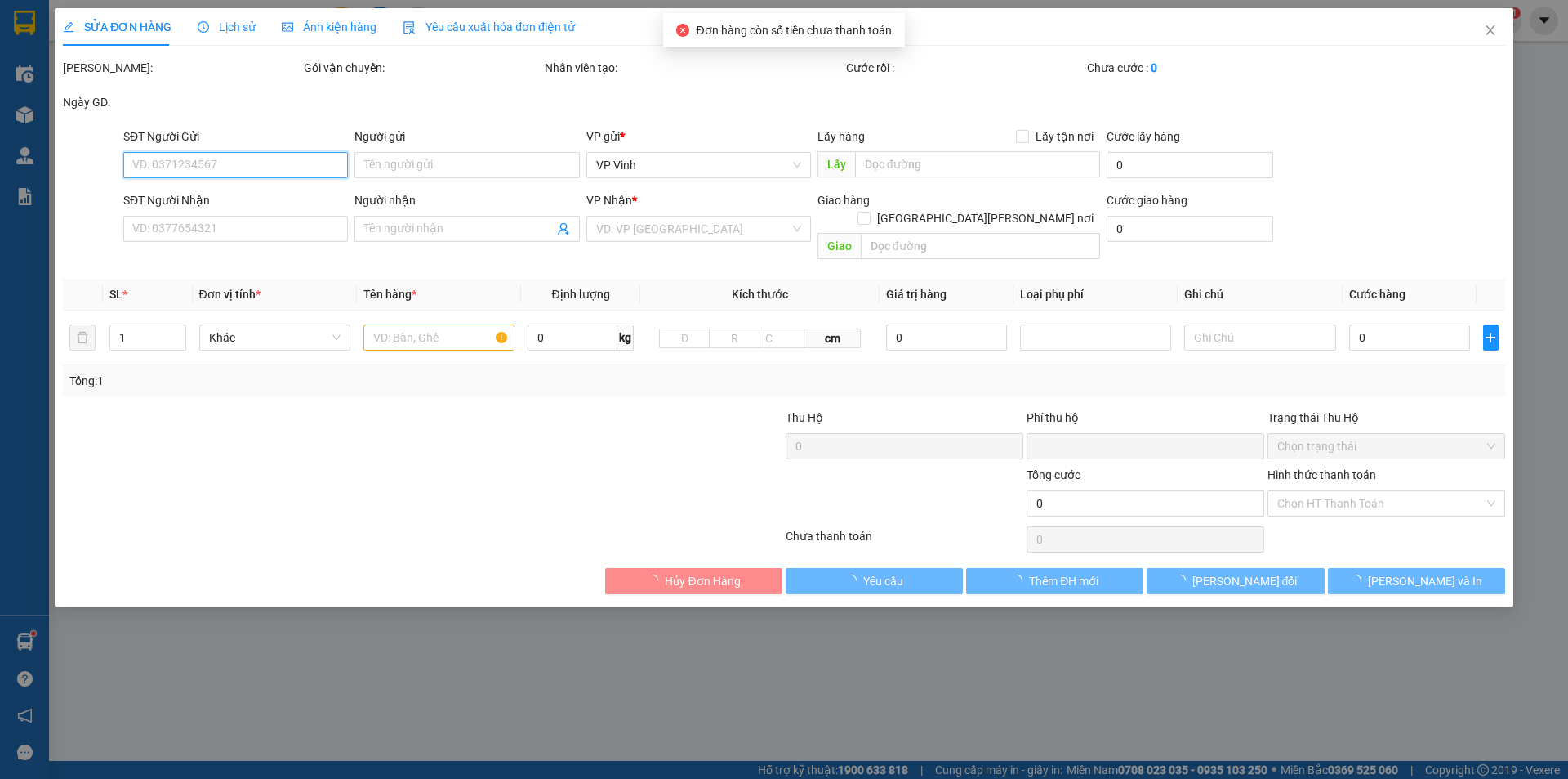
type input "0982277165"
type input "Dì Hiếu"
type input "0"
type input "60.000"
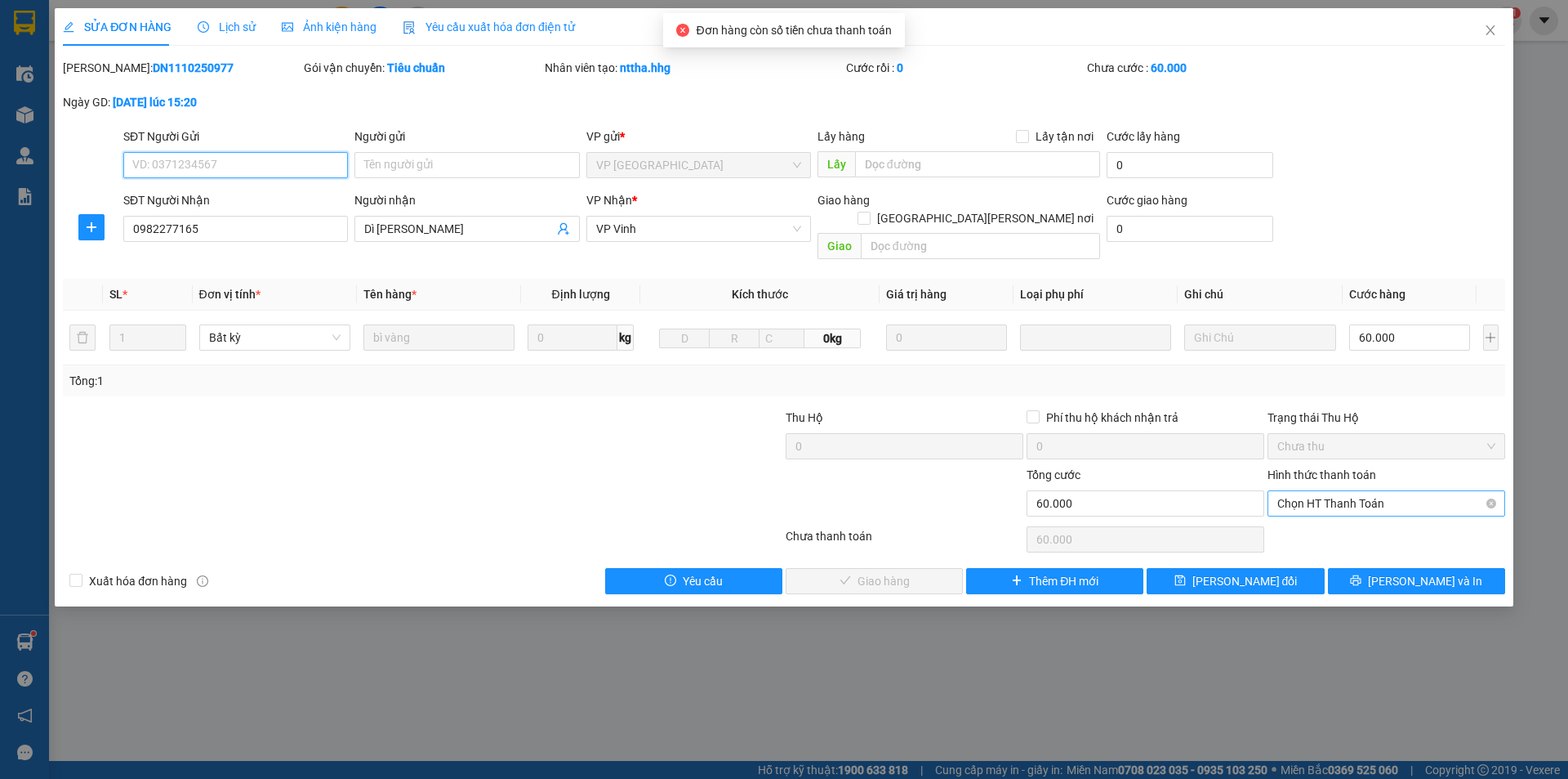
click at [1340, 491] on span "Chọn HT Thanh Toán" at bounding box center [1386, 503] width 218 height 24
click at [1290, 523] on div "Tại văn phòng" at bounding box center [1386, 518] width 218 height 18
type input "0"
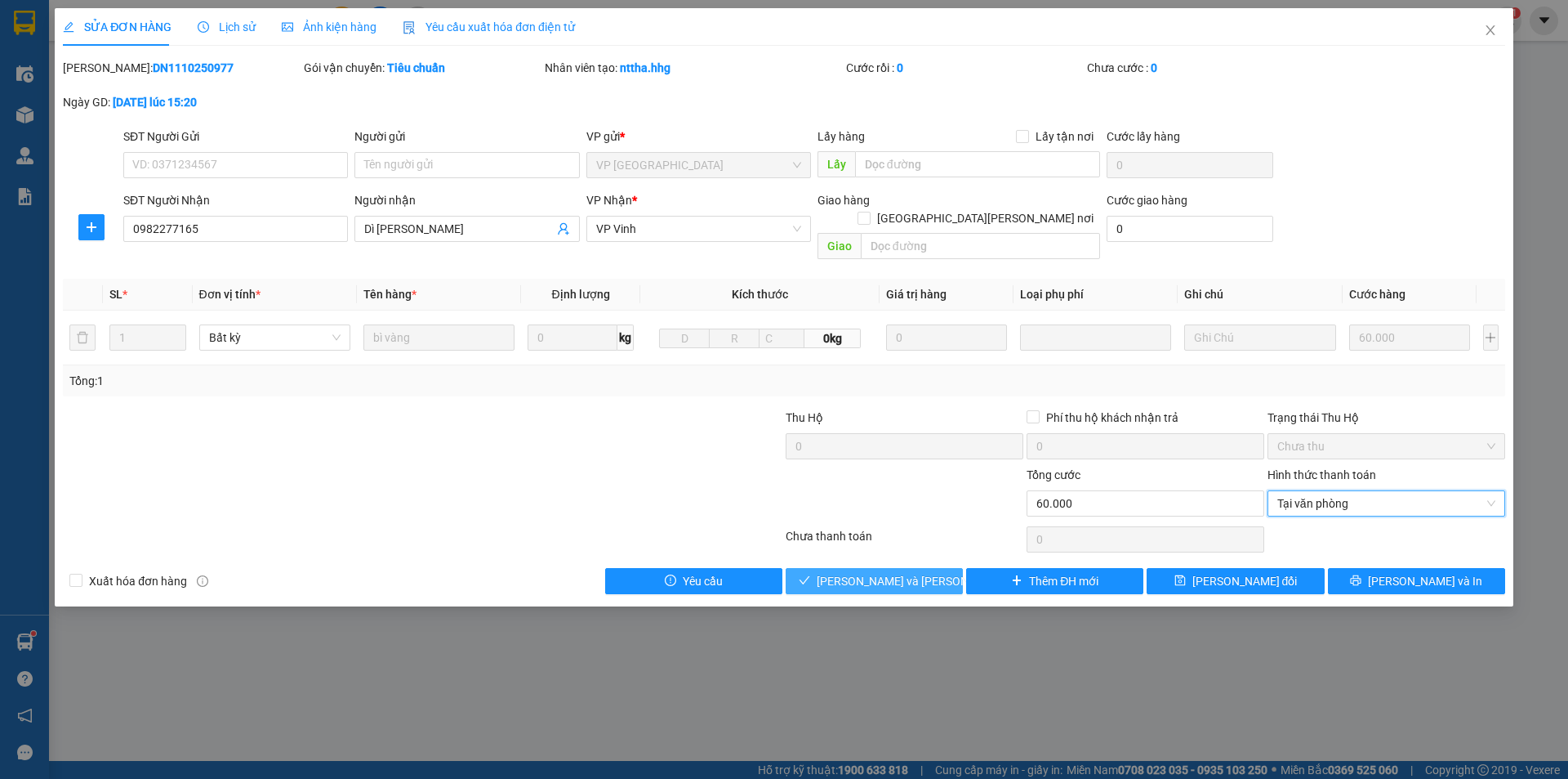
click at [909, 572] on span "Lưu và Giao hàng" at bounding box center [926, 581] width 220 height 18
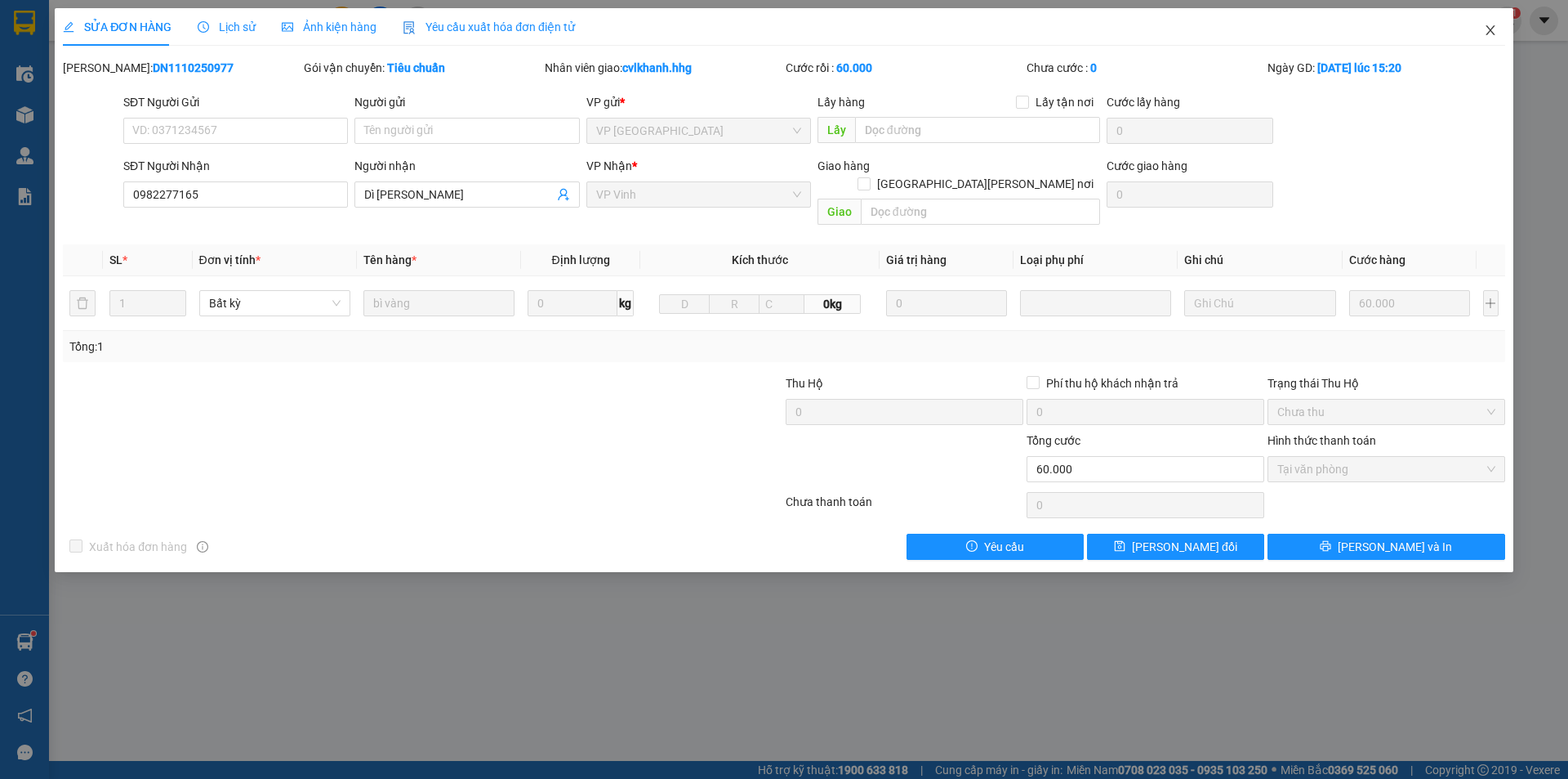
click at [1485, 34] on icon "close" at bounding box center [1490, 29] width 13 height 13
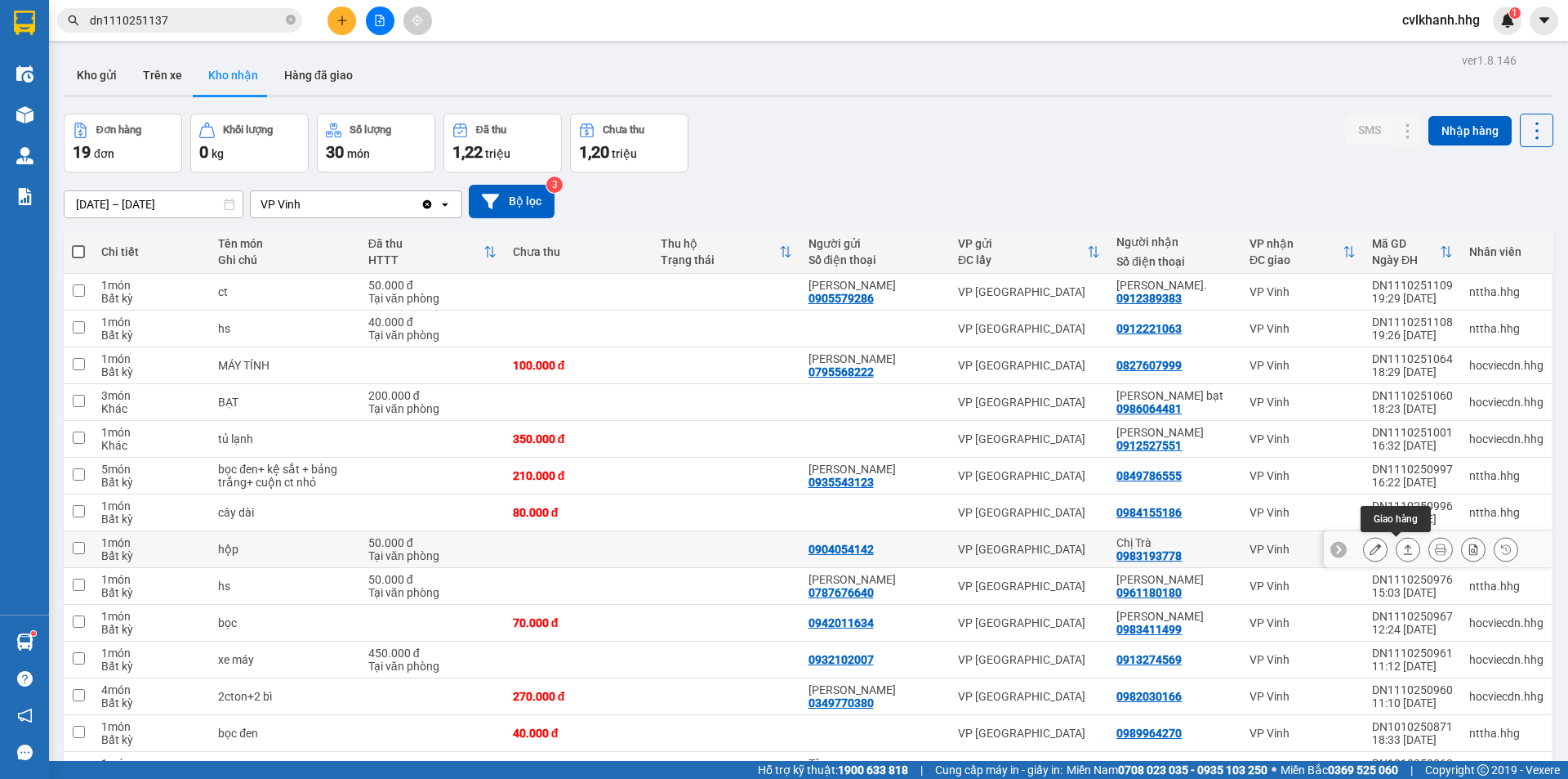
click at [1404, 548] on icon at bounding box center [1408, 549] width 9 height 10
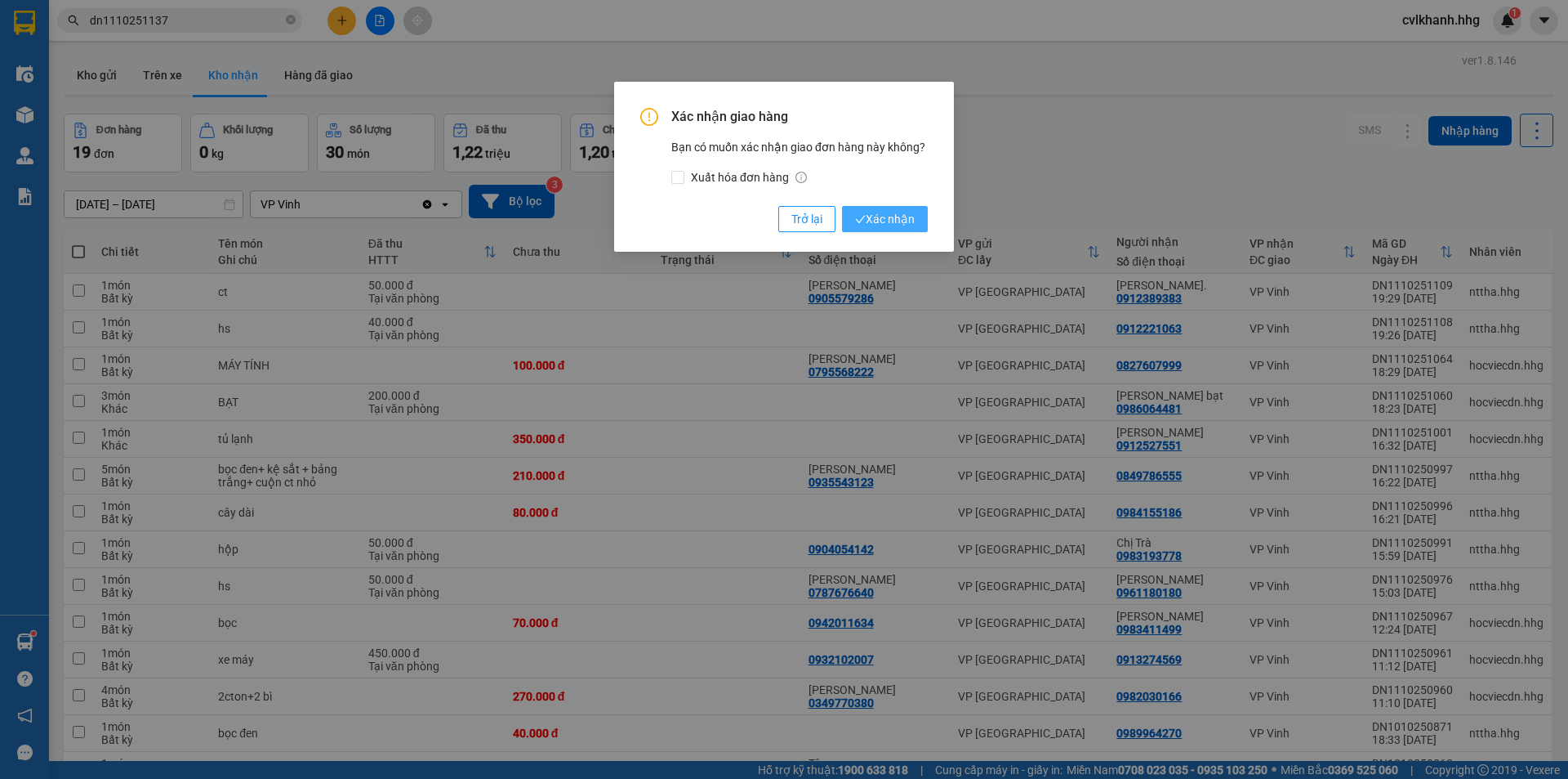
click at [901, 220] on span "Xác nhận" at bounding box center [884, 219] width 59 height 18
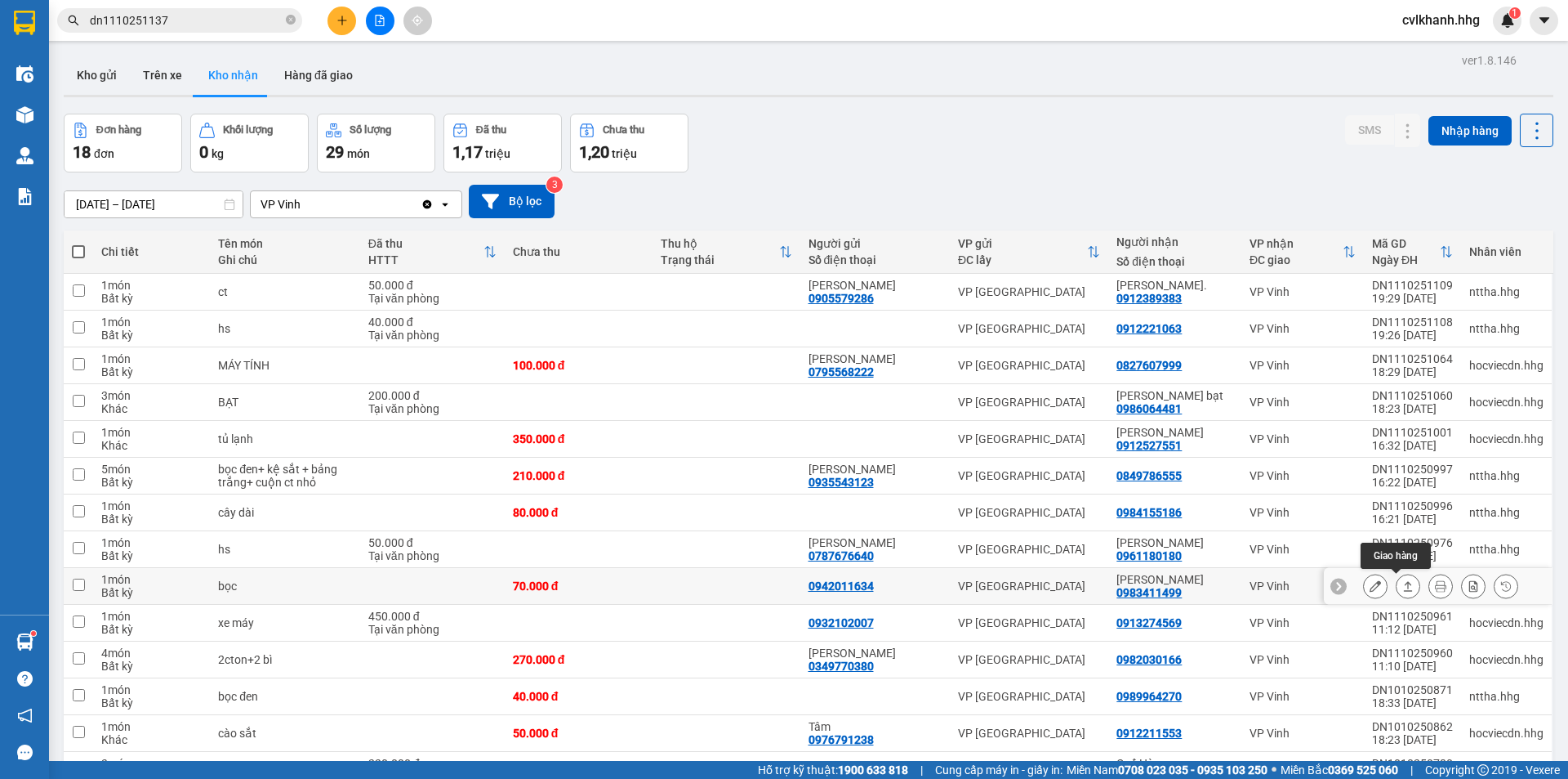
click at [1404, 588] on button at bounding box center [1409, 586] width 23 height 28
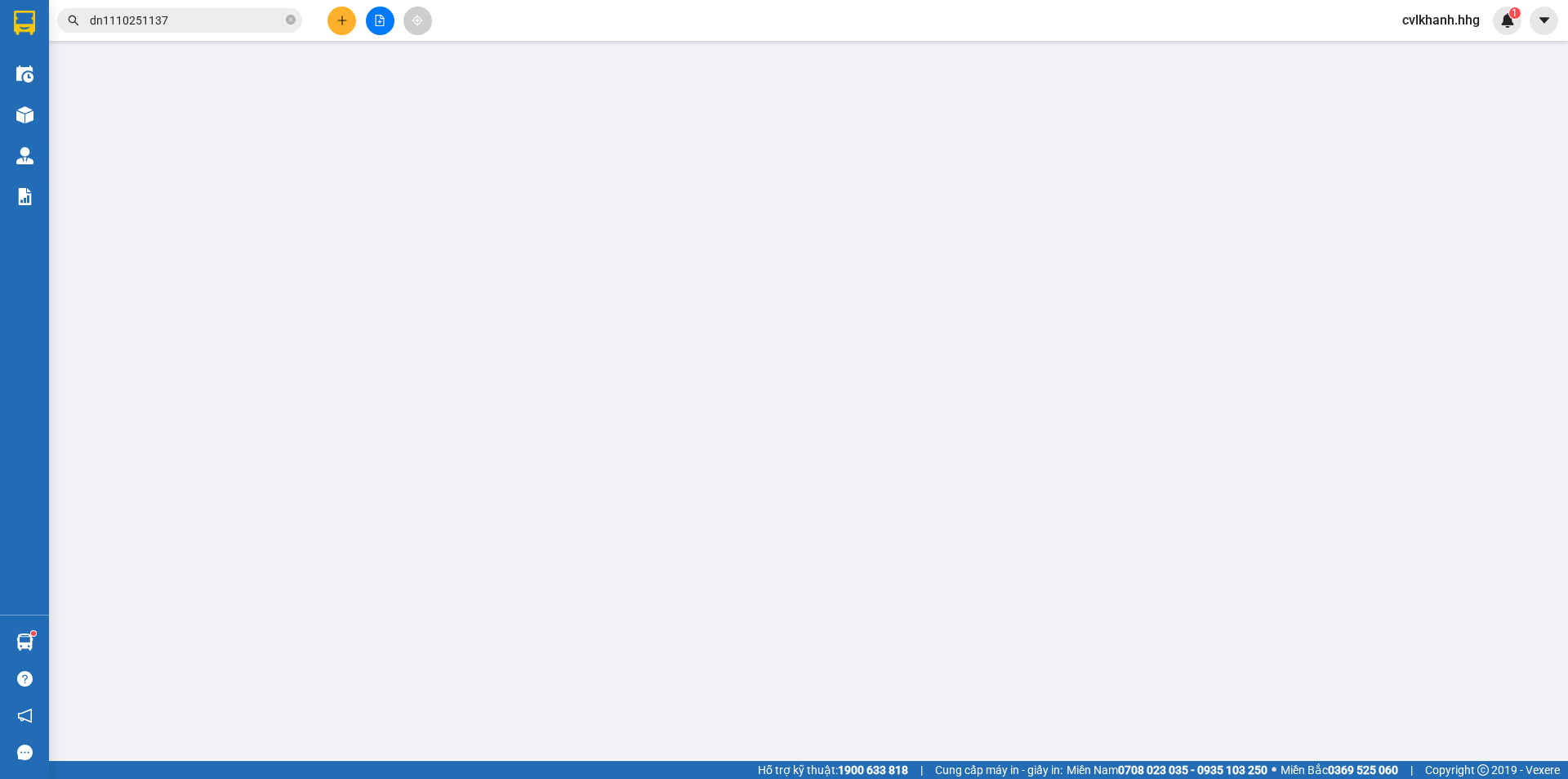
type input "0942011634"
type input "0983411499"
type input "hà phương"
type input "0"
type input "70.000"
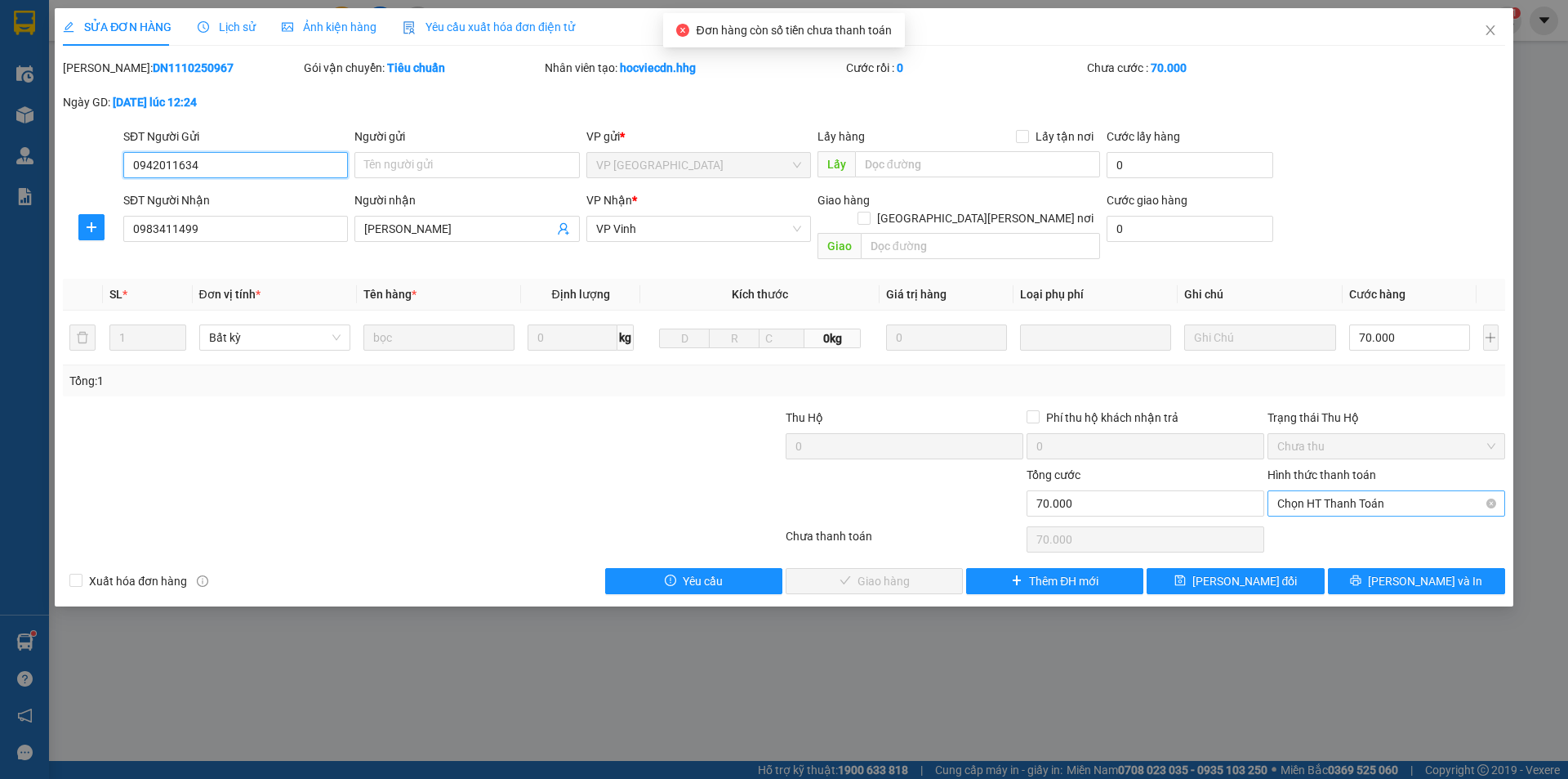
click at [1383, 491] on span "Chọn HT Thanh Toán" at bounding box center [1386, 503] width 218 height 24
click at [1327, 513] on div "Tại văn phòng" at bounding box center [1386, 518] width 218 height 18
type input "0"
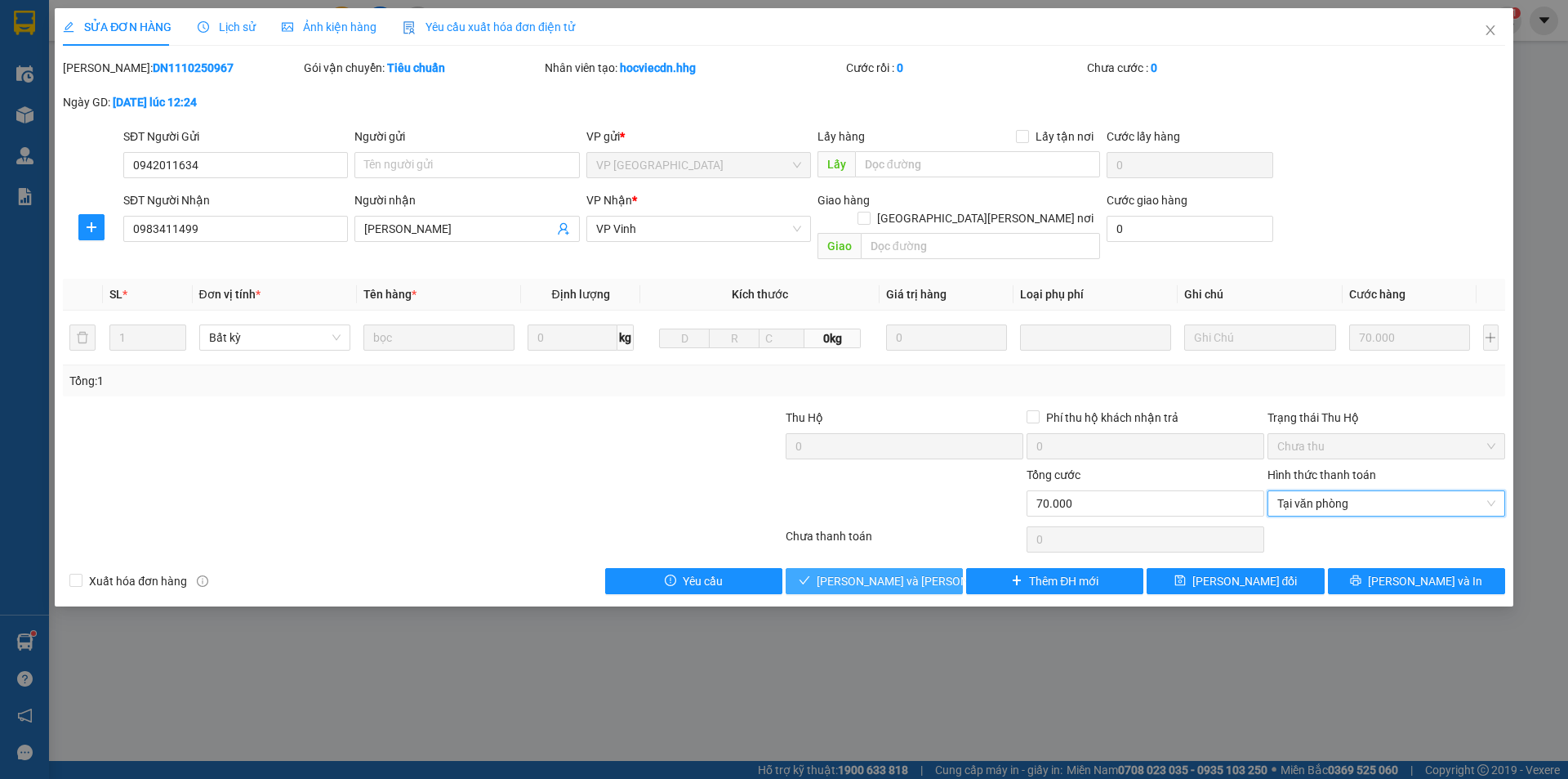
click at [916, 572] on span "Lưu và Giao hàng" at bounding box center [926, 581] width 220 height 18
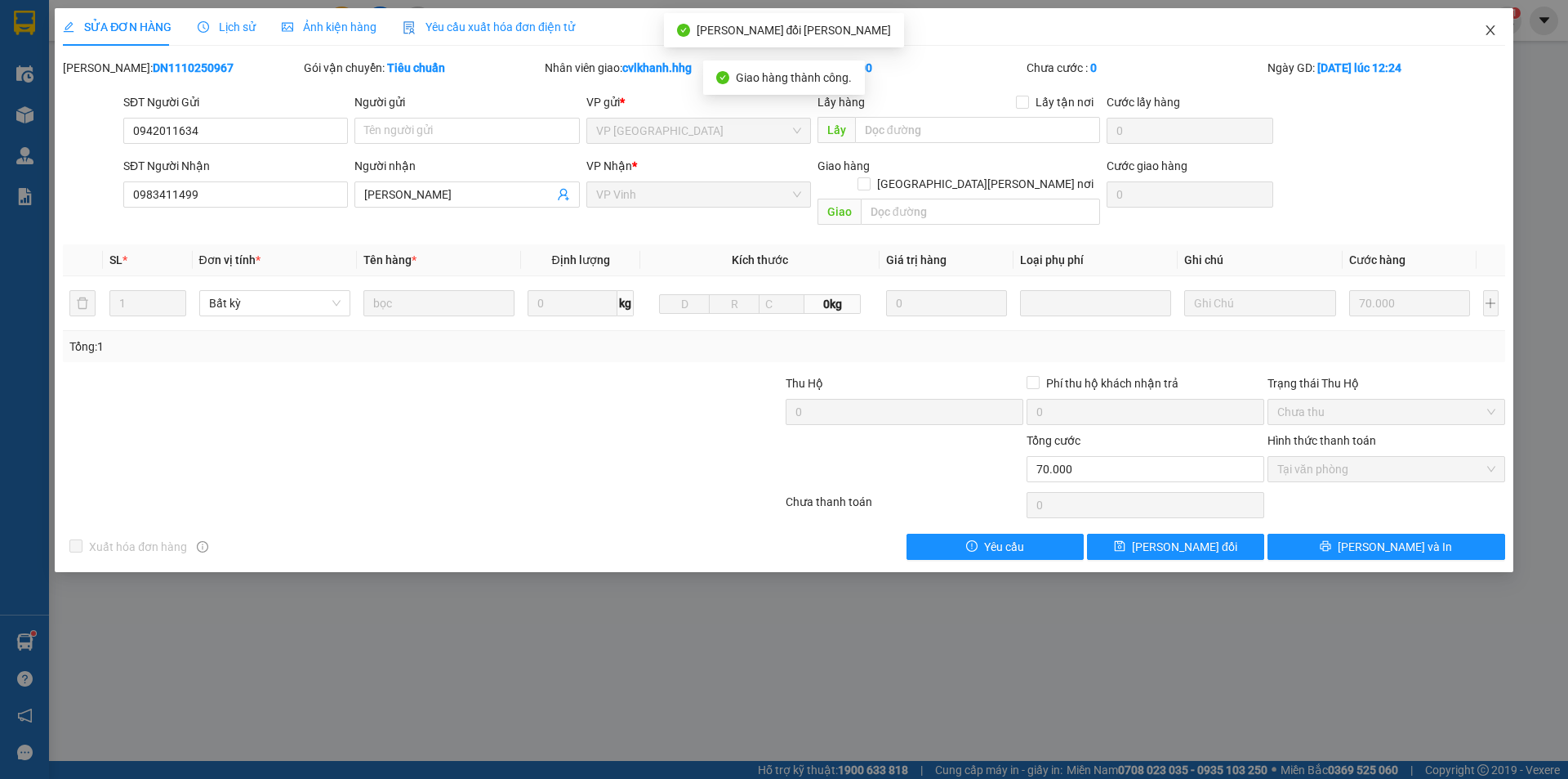
click at [1487, 26] on icon "close" at bounding box center [1490, 29] width 13 height 13
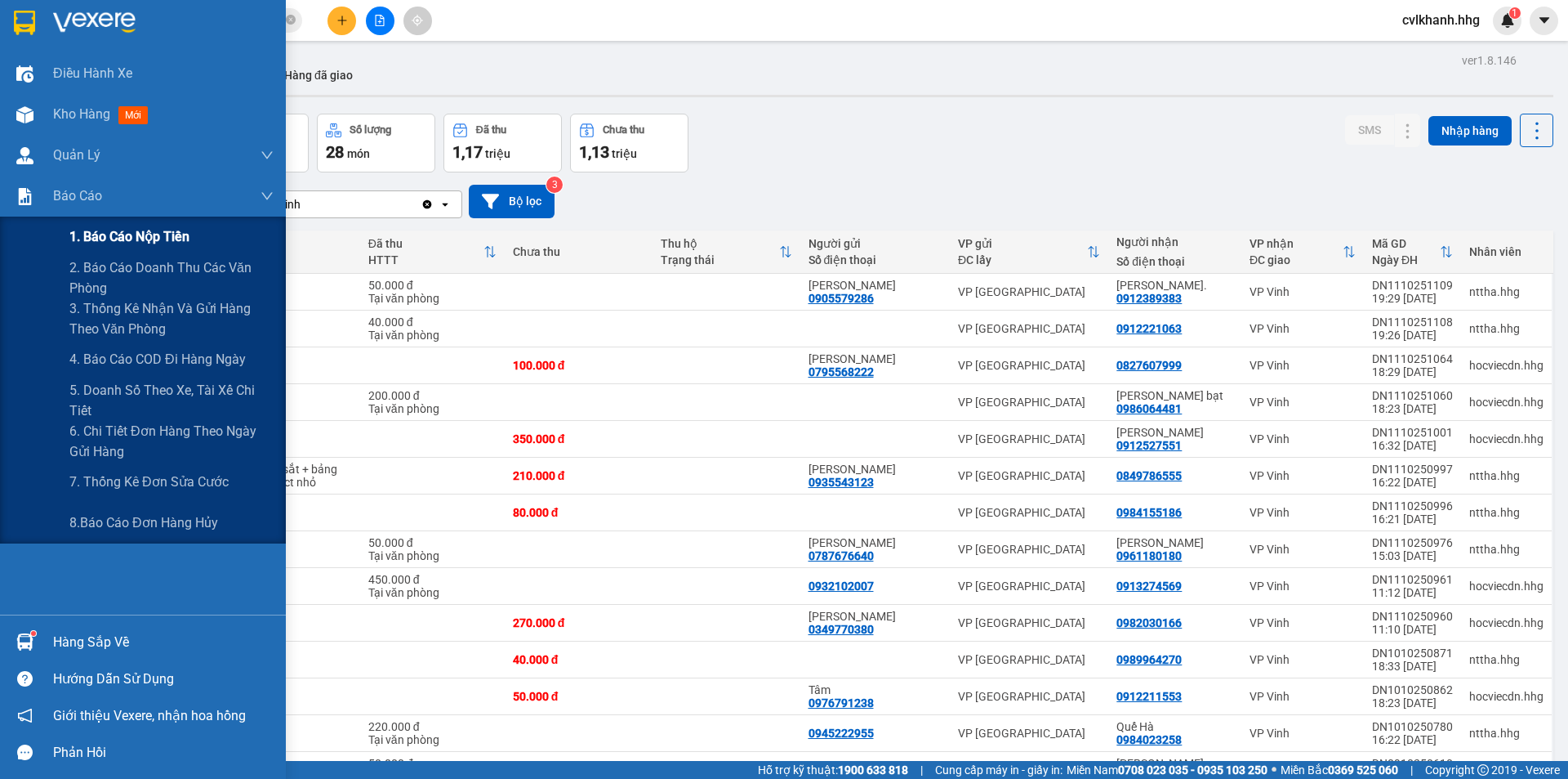
click at [101, 241] on span "1. Báo cáo nộp tiền" at bounding box center [130, 236] width 120 height 20
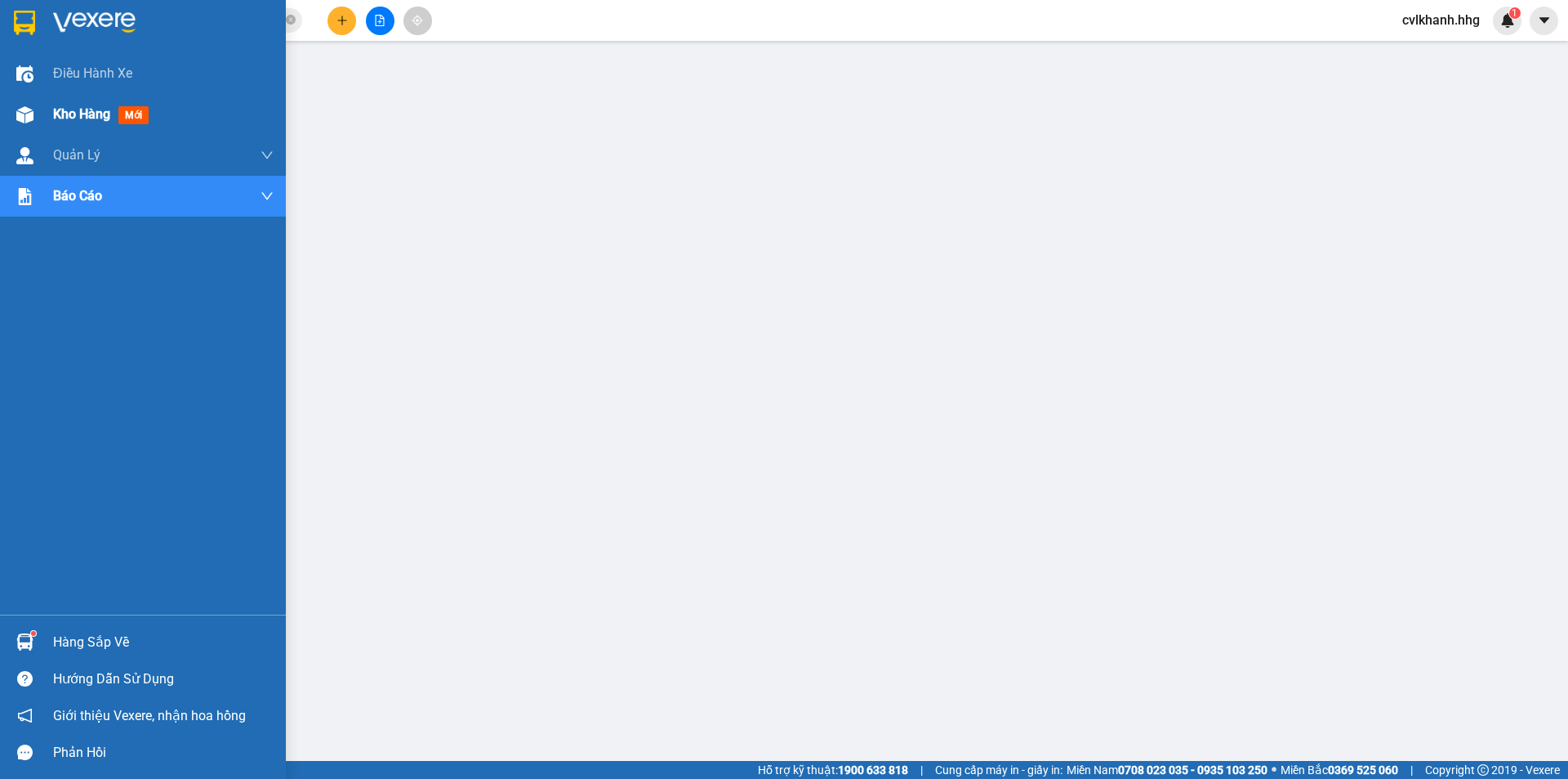
click at [72, 119] on span "Kho hàng" at bounding box center [82, 114] width 57 height 16
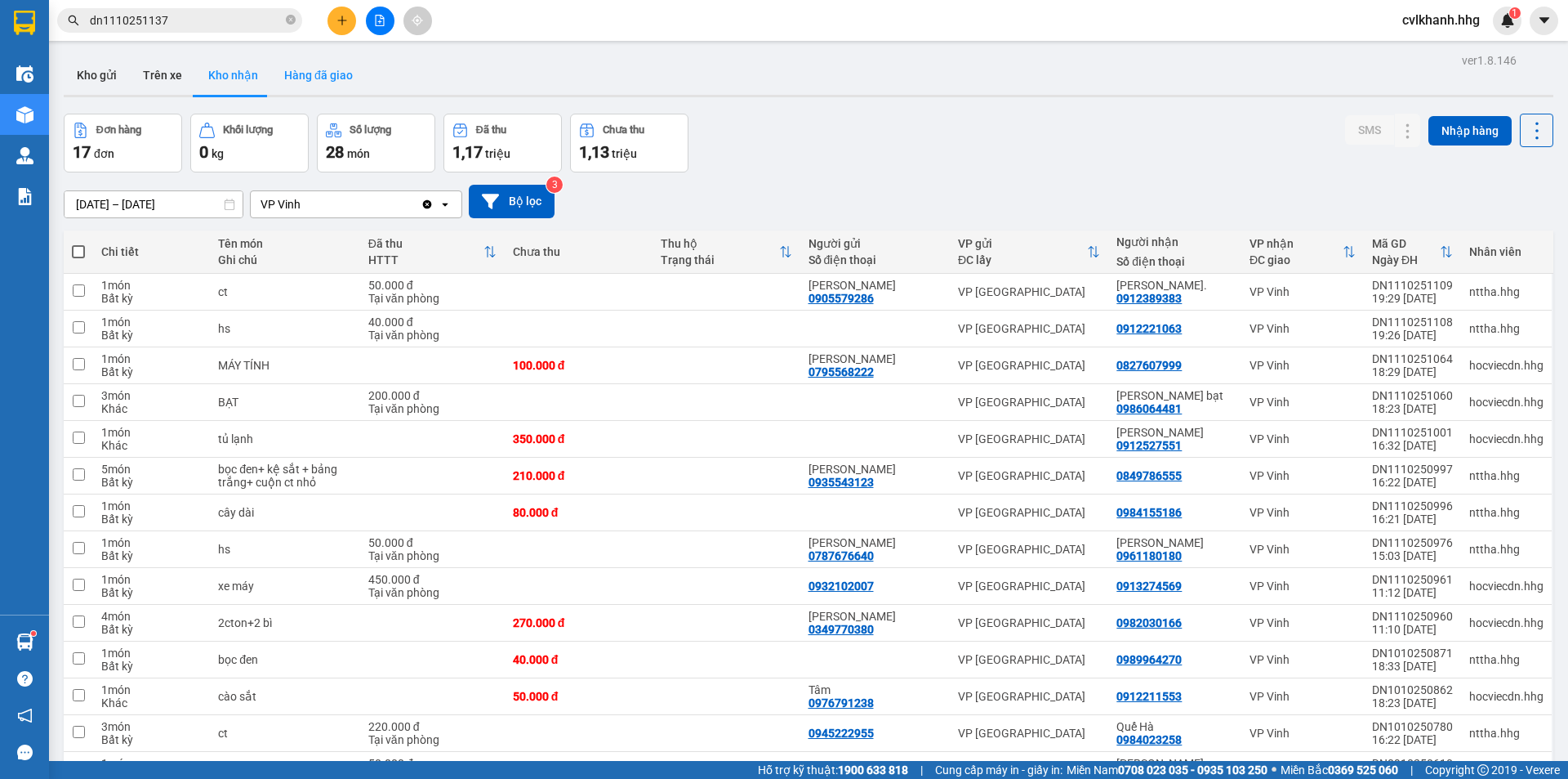
click at [325, 66] on button "Hàng đã giao" at bounding box center [318, 75] width 95 height 39
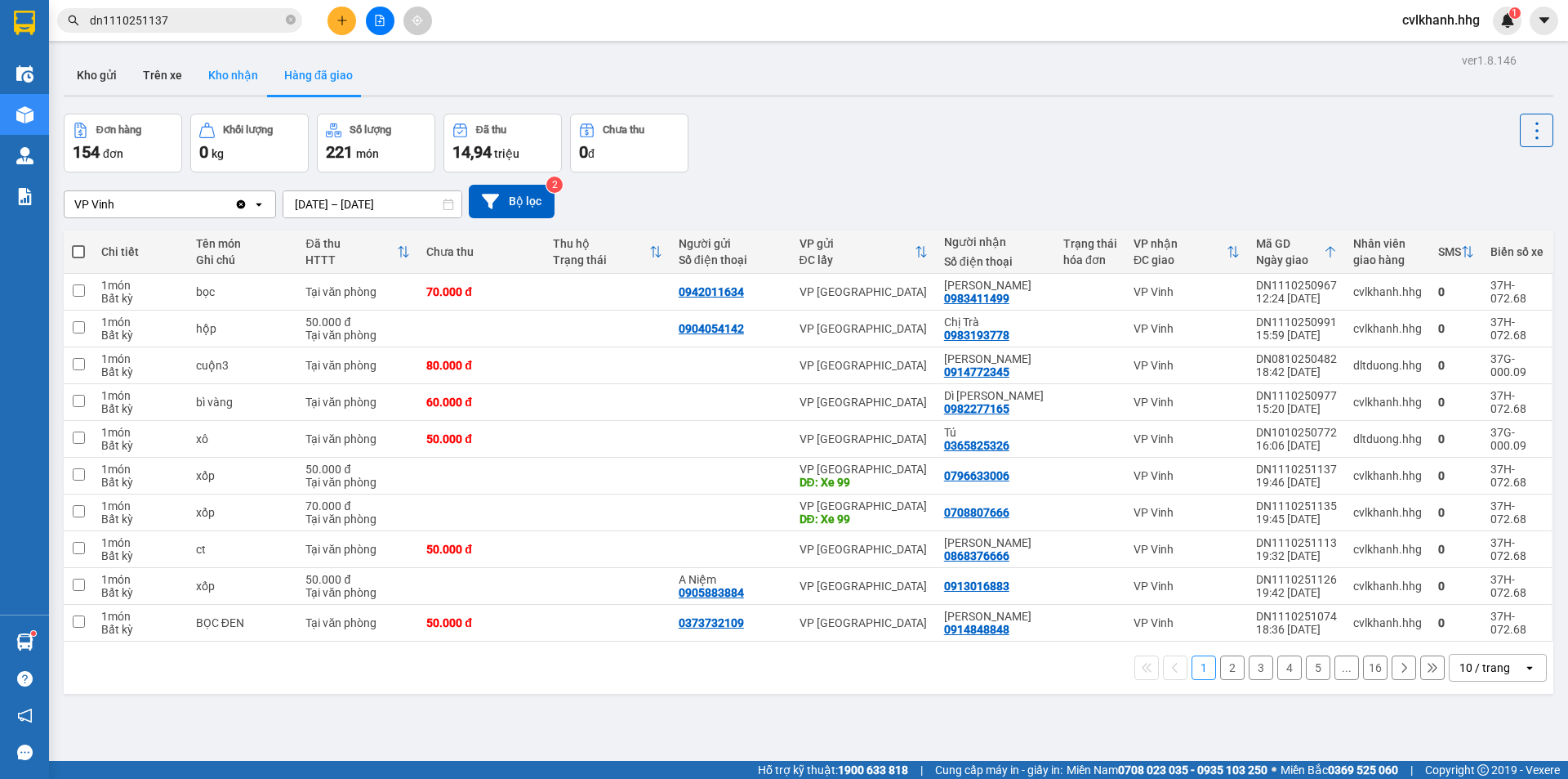
click at [224, 80] on button "Kho nhận" at bounding box center [233, 75] width 76 height 39
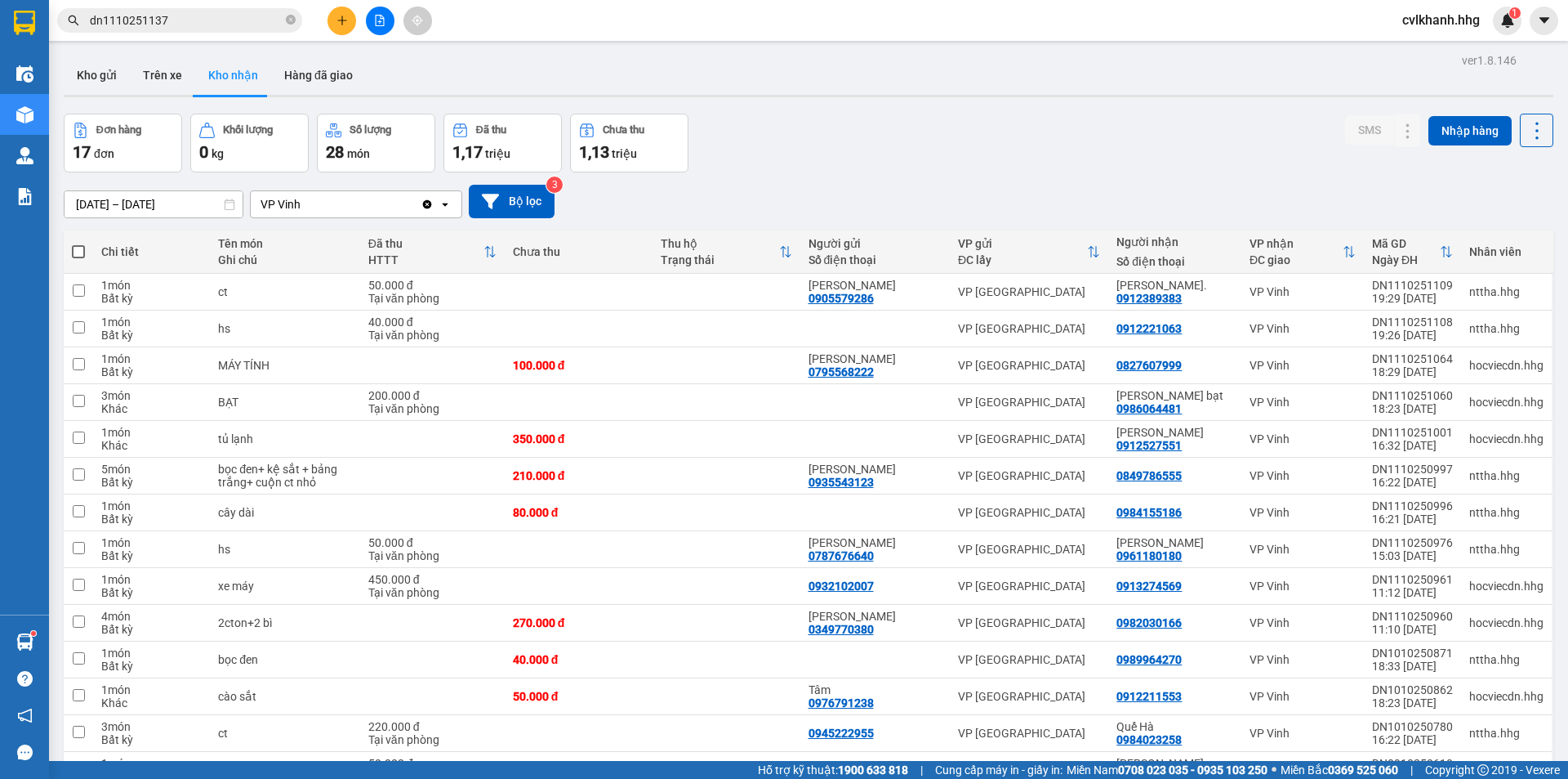
click at [179, 209] on input "01/08/2025 – 12/10/2025" at bounding box center [152, 204] width 178 height 26
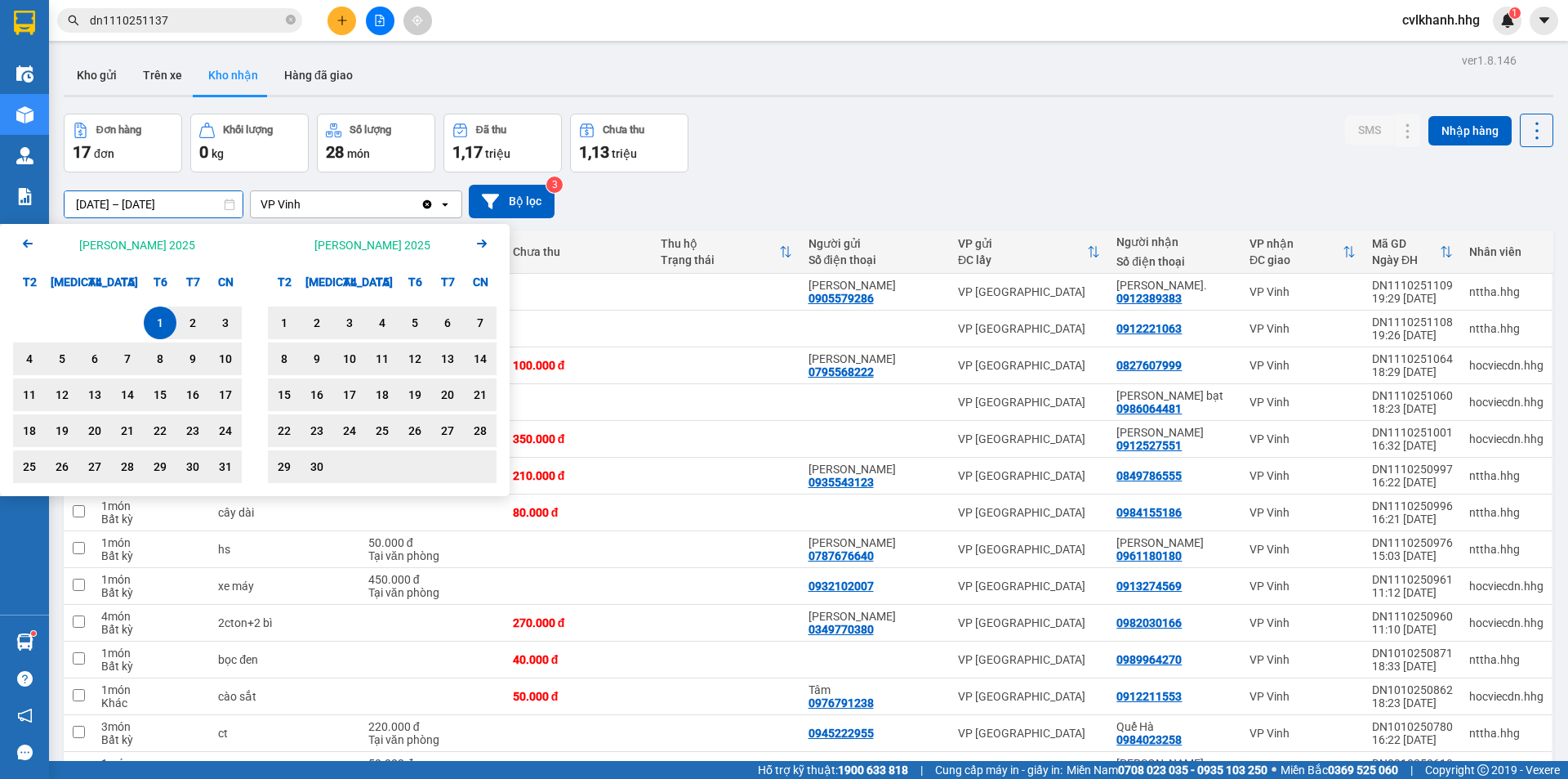
click at [179, 209] on input "01/08/2025 – 12/10/2025" at bounding box center [152, 204] width 178 height 26
click at [757, 206] on div "01/08/2025 – 12/10/2025 Press the down arrow key to interact with the calendar …" at bounding box center [809, 201] width 1490 height 33
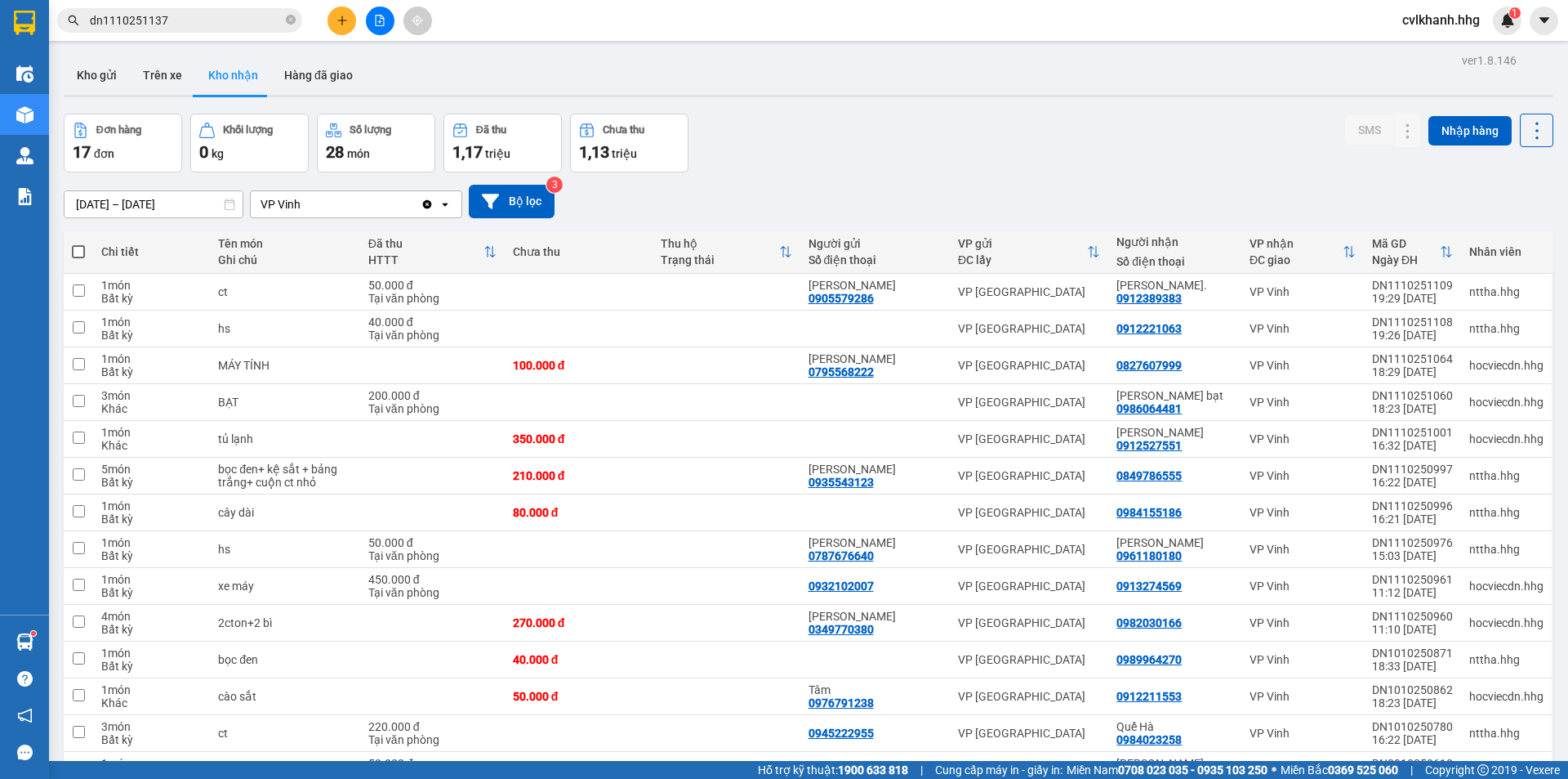
click at [1440, 17] on span "cvlkhanh.hhg" at bounding box center [1441, 19] width 104 height 20
click at [1435, 51] on span "Đăng xuất" at bounding box center [1449, 51] width 70 height 18
